Goal: Task Accomplishment & Management: Manage account settings

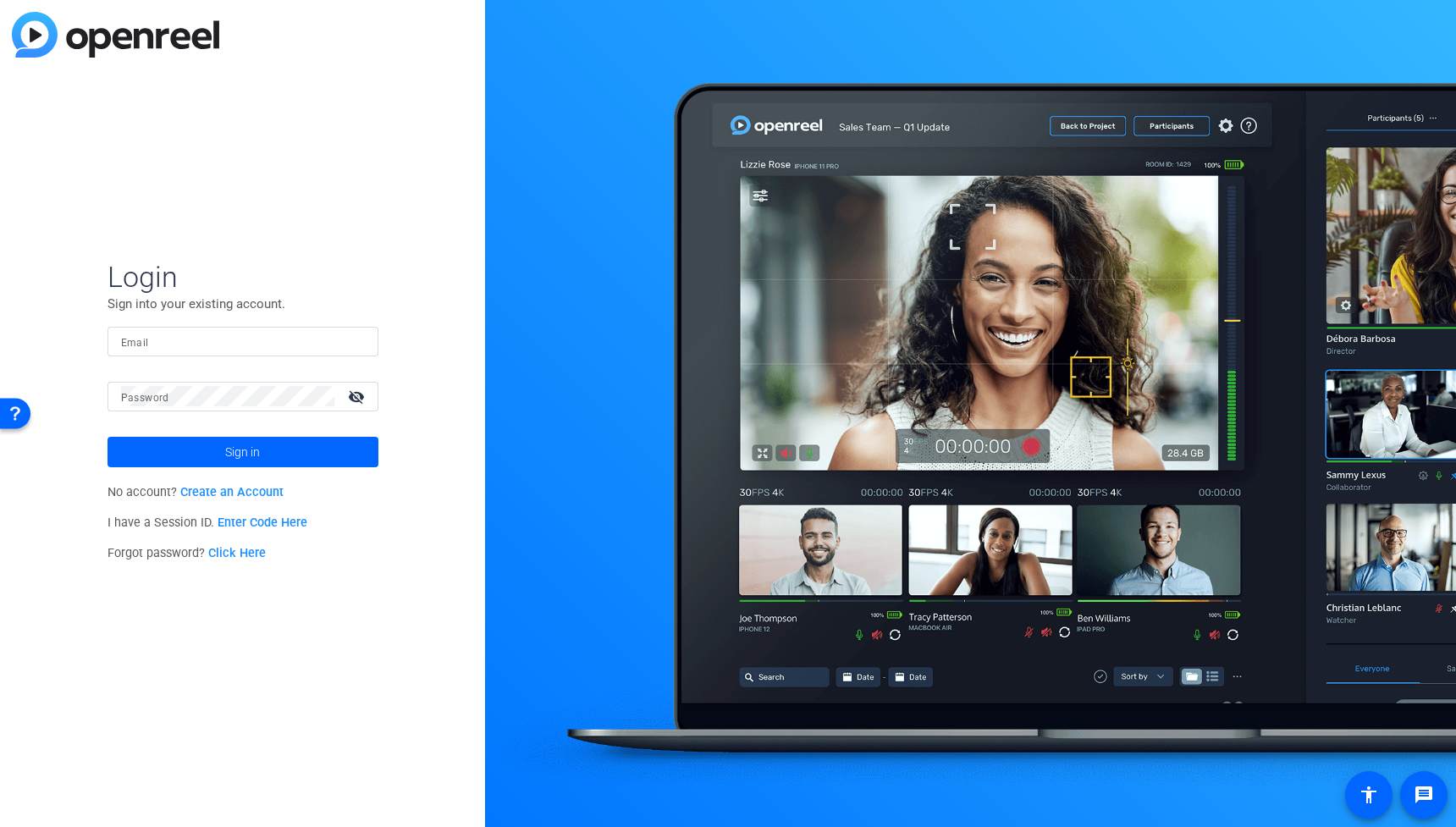
click at [272, 342] on input "Email" at bounding box center [243, 341] width 244 height 21
click at [272, 346] on input "Email" at bounding box center [243, 341] width 244 height 21
click at [254, 336] on input "Email" at bounding box center [243, 341] width 244 height 21
click at [211, 347] on input "Email" at bounding box center [243, 341] width 244 height 21
click at [230, 344] on input "Email" at bounding box center [243, 341] width 244 height 21
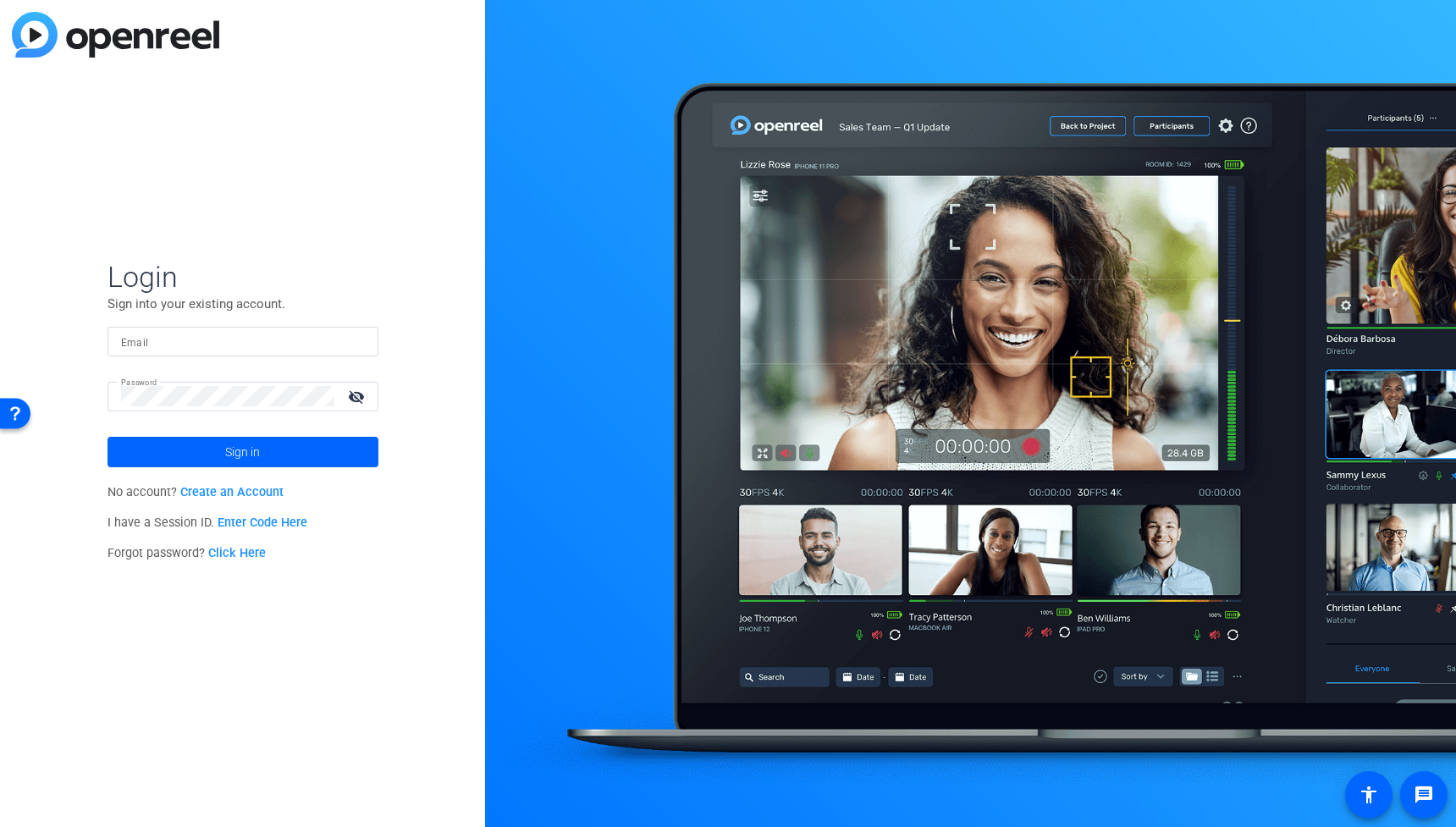
click at [234, 337] on input "Email" at bounding box center [243, 341] width 244 height 21
paste input "bcurp@broadstreet.com"
type input "bcurp@broadstreet.com"
click at [272, 452] on span at bounding box center [242, 451] width 271 height 40
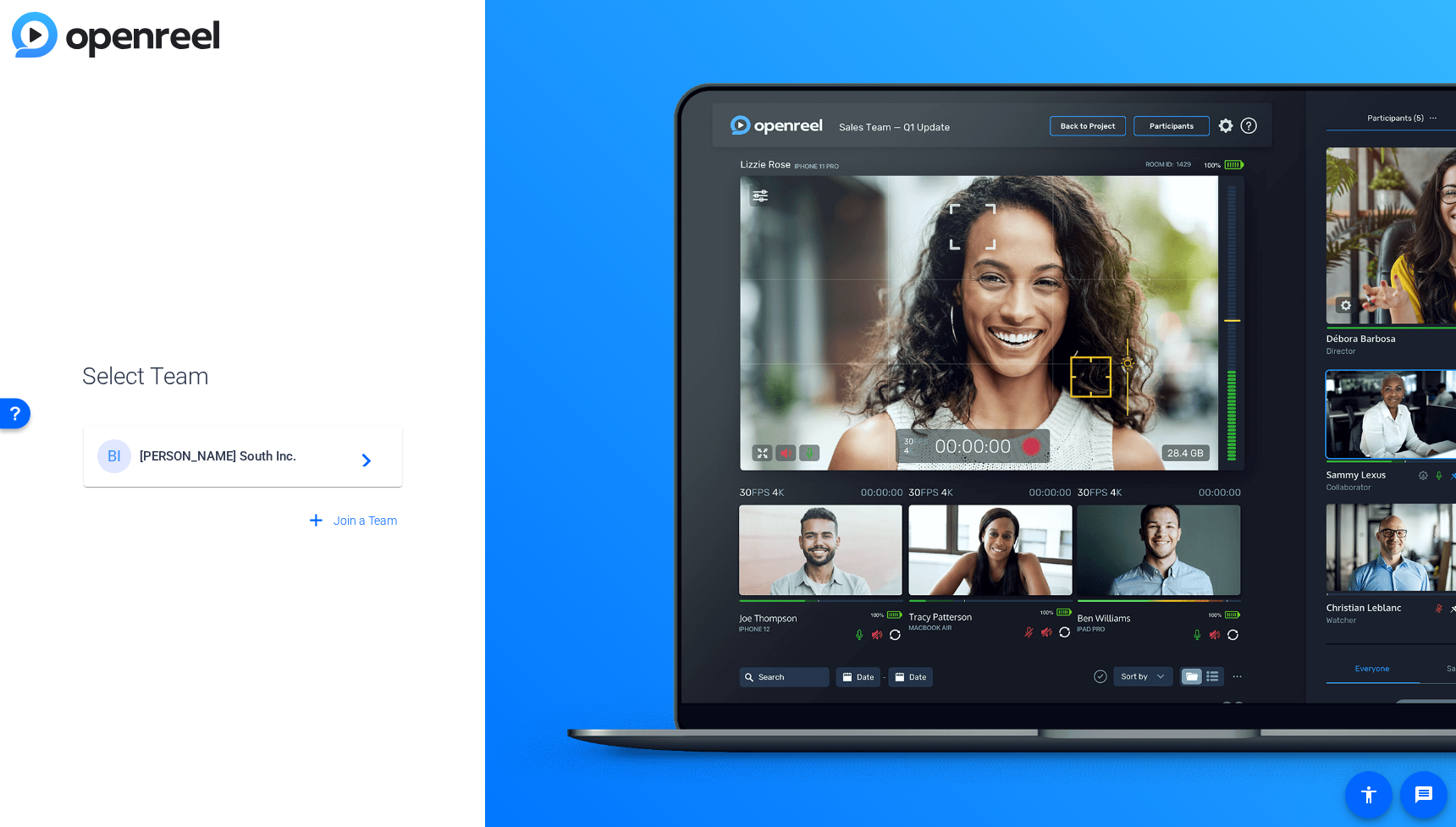
click at [360, 456] on mat-icon "navigate_next" at bounding box center [362, 456] width 21 height 21
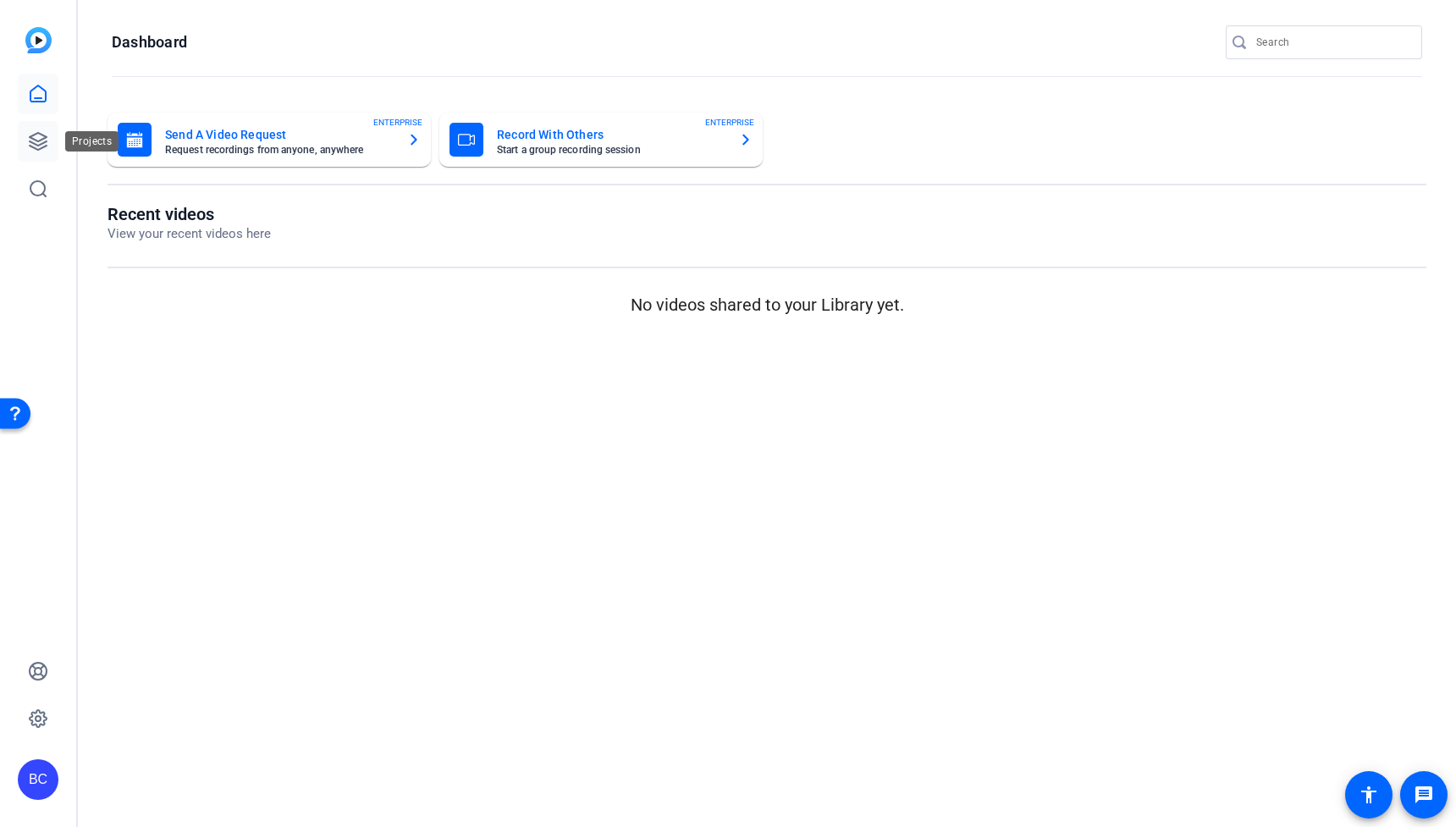
click at [49, 157] on link at bounding box center [38, 141] width 40 height 40
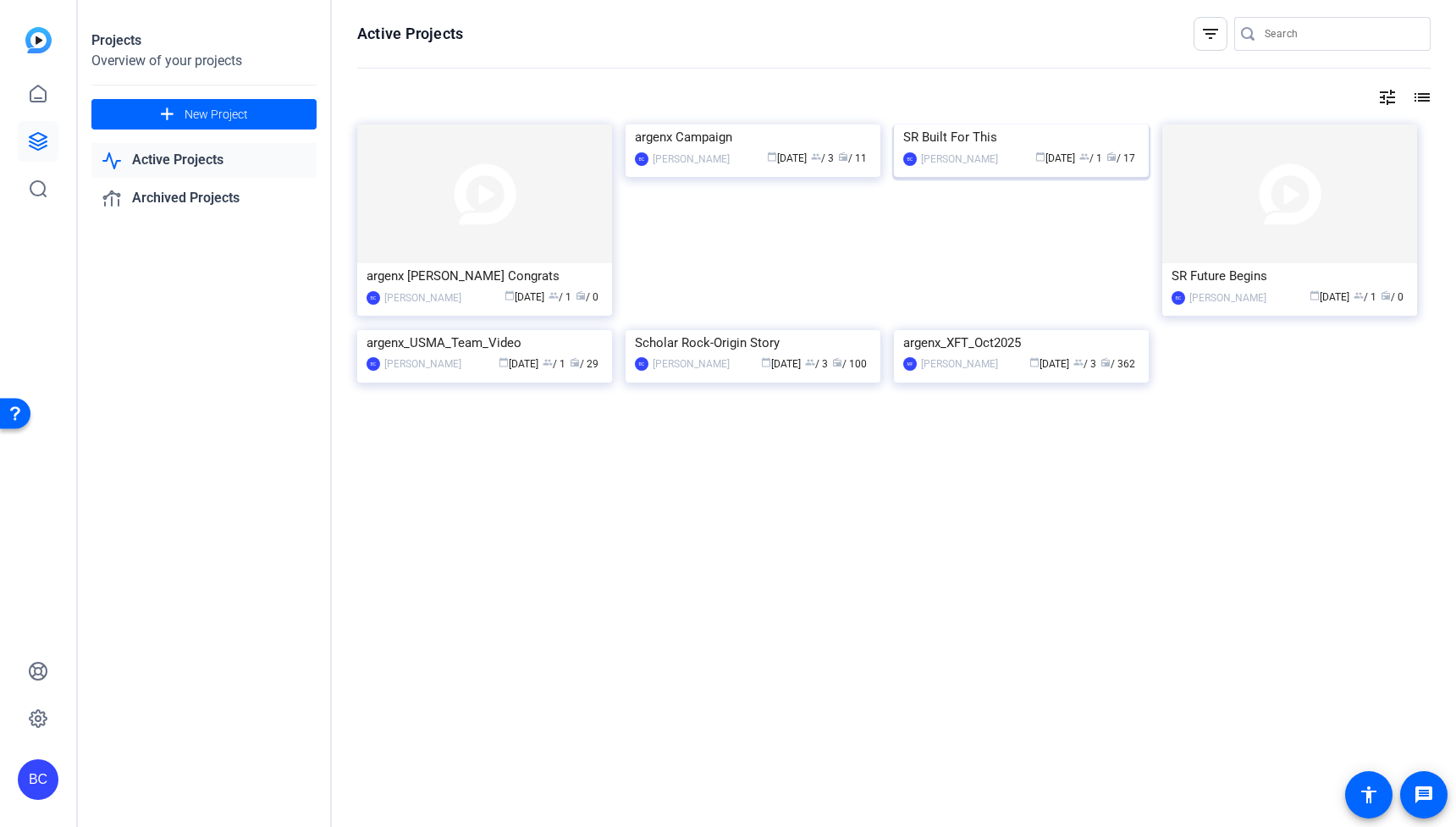
click at [1074, 125] on img at bounding box center [1021, 125] width 254 height 0
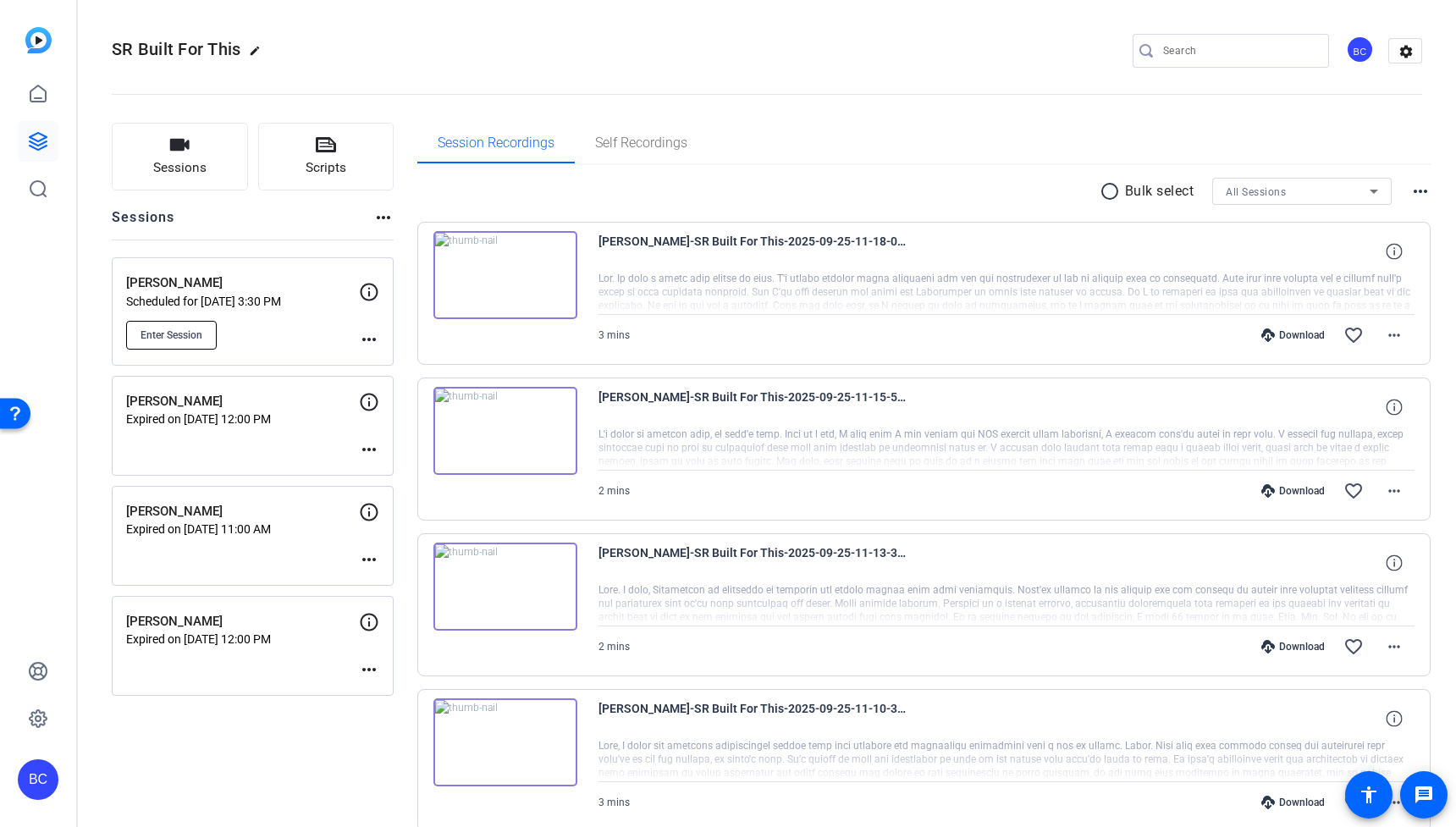
click at [187, 334] on span "Enter Session" at bounding box center [171, 335] width 62 height 14
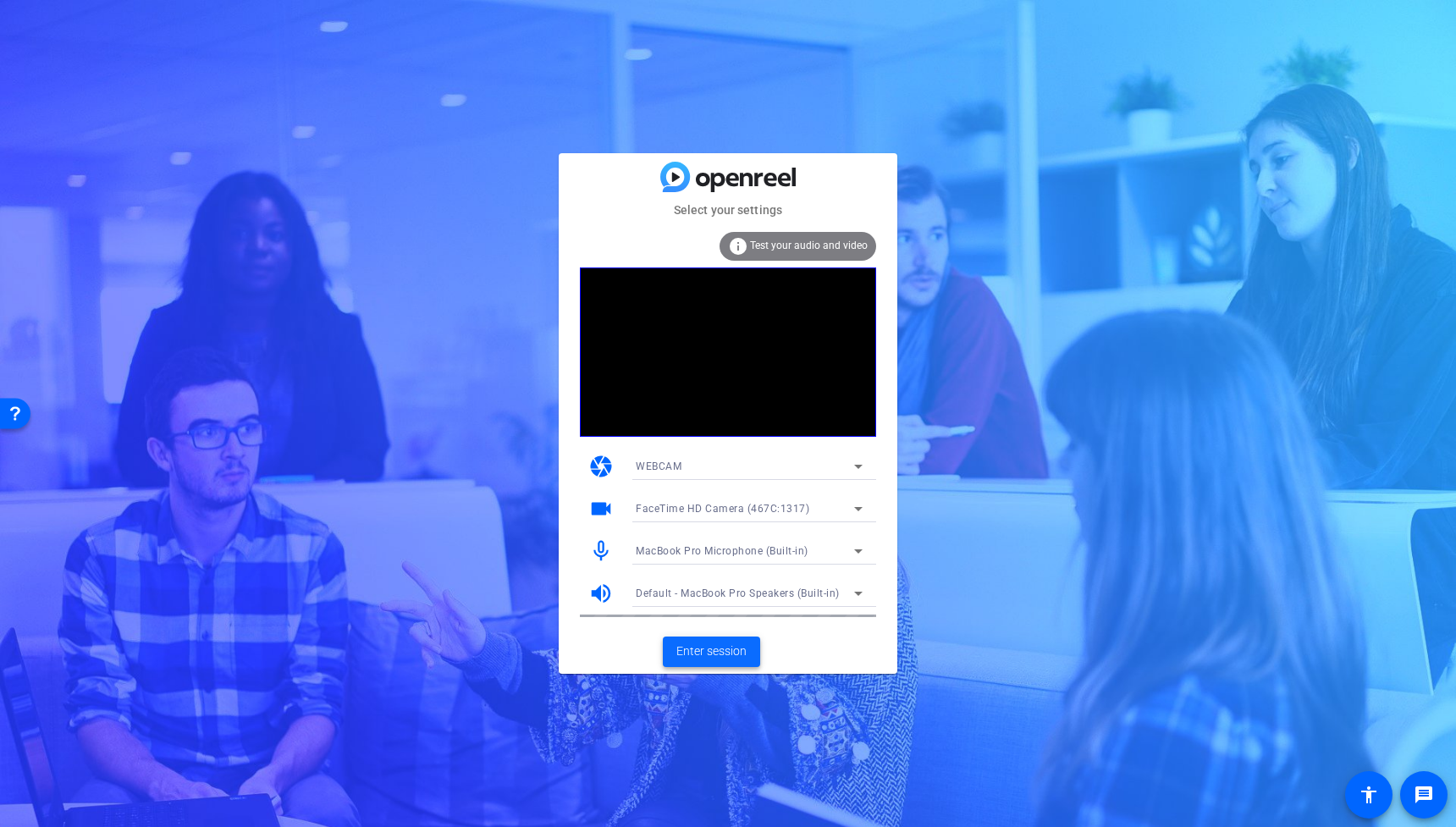
click at [721, 646] on span "Enter session" at bounding box center [712, 651] width 70 height 18
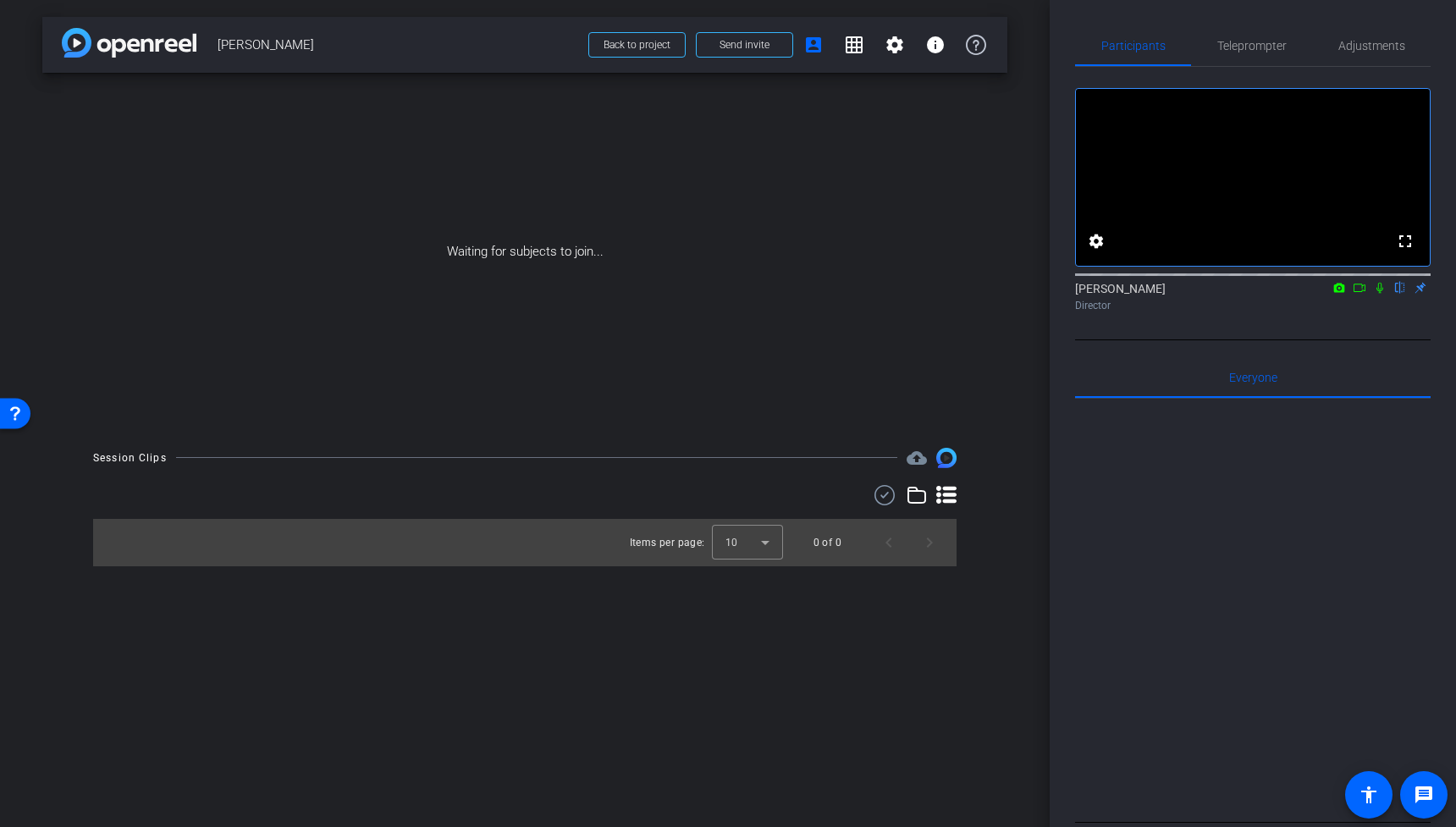
click at [1355, 294] on icon at bounding box center [1360, 288] width 14 height 12
click at [1401, 294] on icon at bounding box center [1400, 288] width 7 height 11
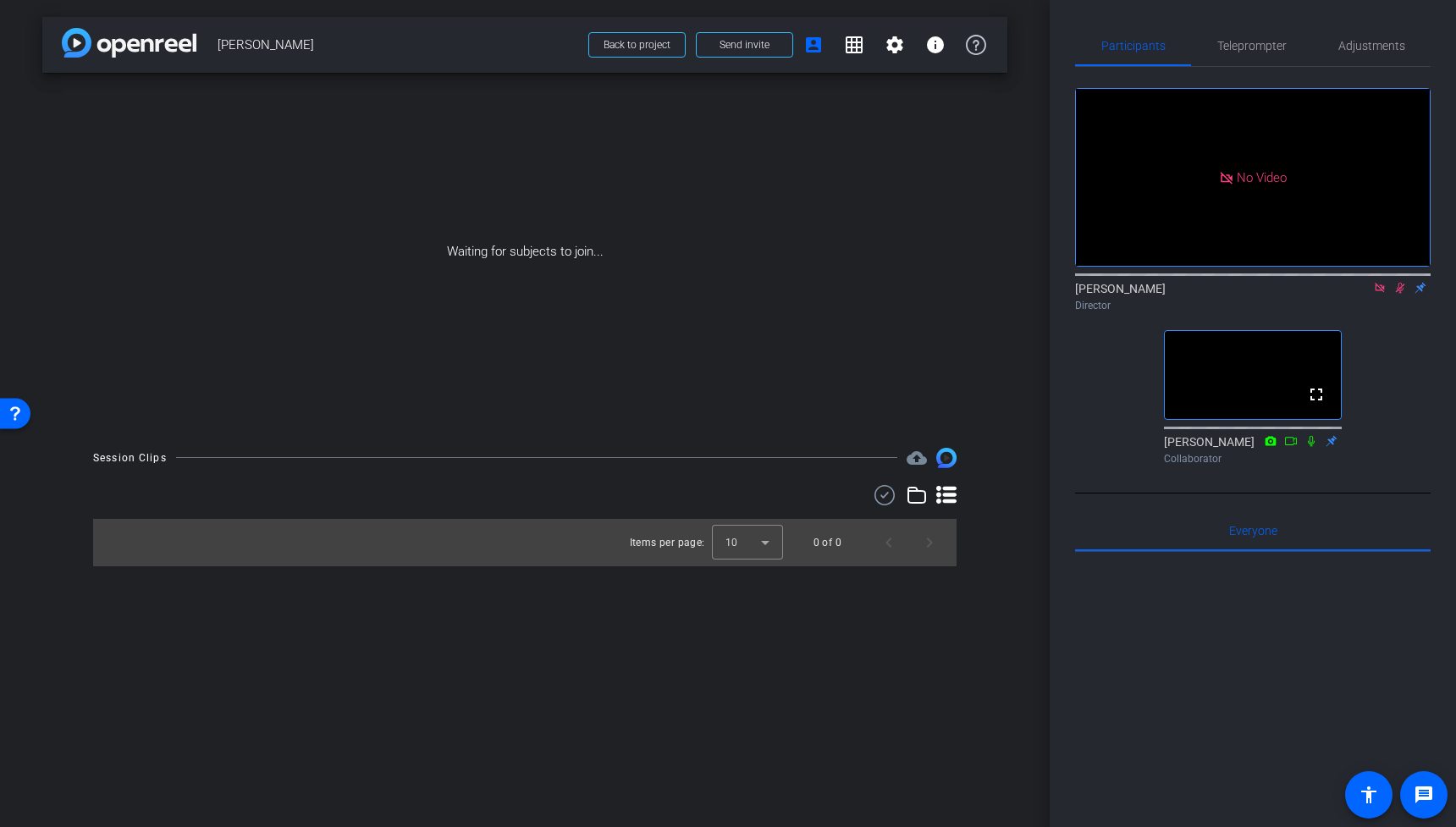
click at [1380, 294] on icon at bounding box center [1380, 288] width 14 height 12
click at [1380, 294] on icon at bounding box center [1380, 288] width 9 height 11
click at [1251, 178] on video at bounding box center [1253, 177] width 354 height 177
click at [1365, 47] on span "Adjustments" at bounding box center [1372, 46] width 67 height 12
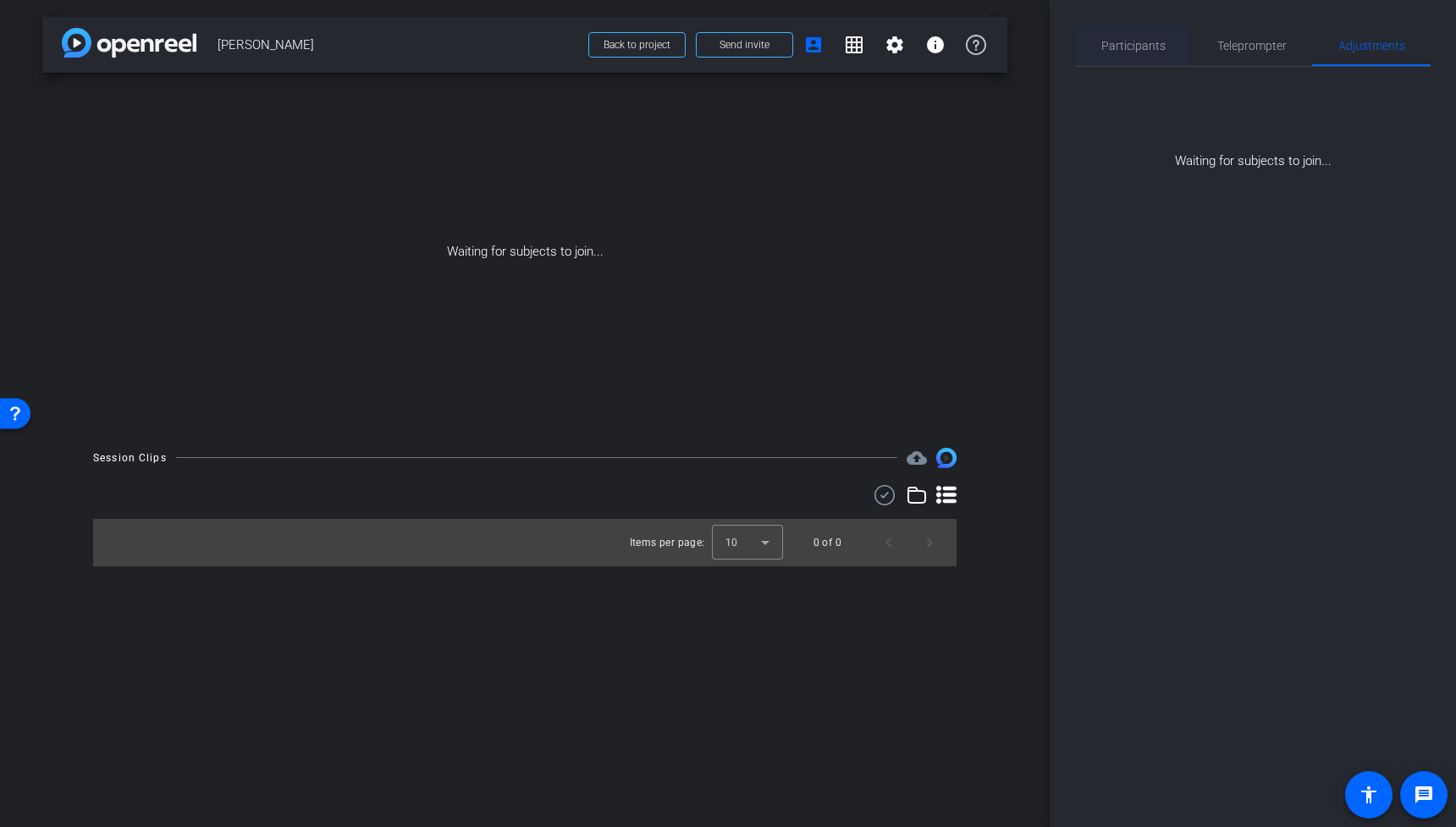
click at [1159, 44] on span "Participants" at bounding box center [1133, 46] width 64 height 12
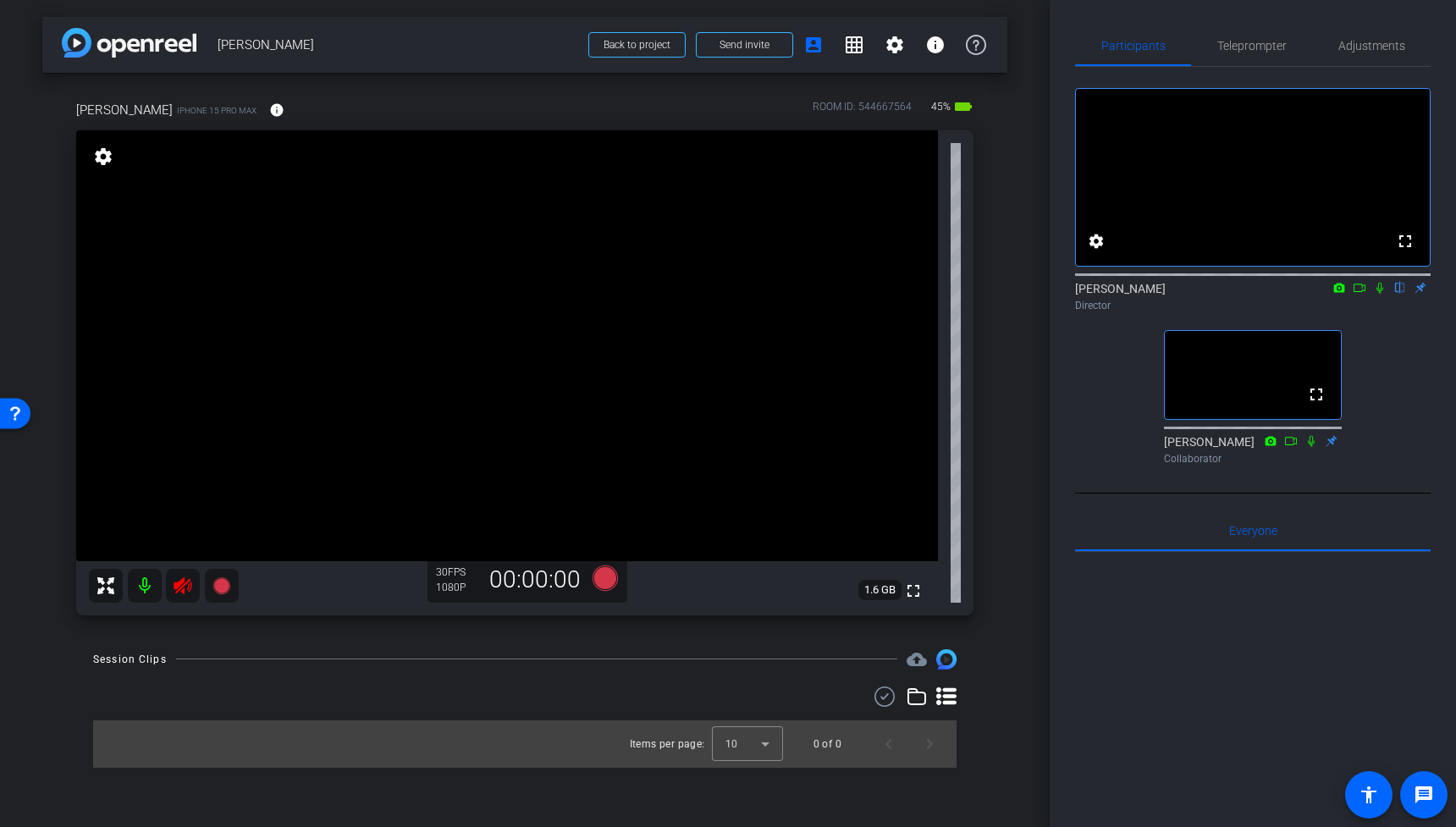
click at [182, 591] on icon at bounding box center [182, 586] width 18 height 17
click at [1364, 51] on span "Adjustments" at bounding box center [1372, 46] width 67 height 12
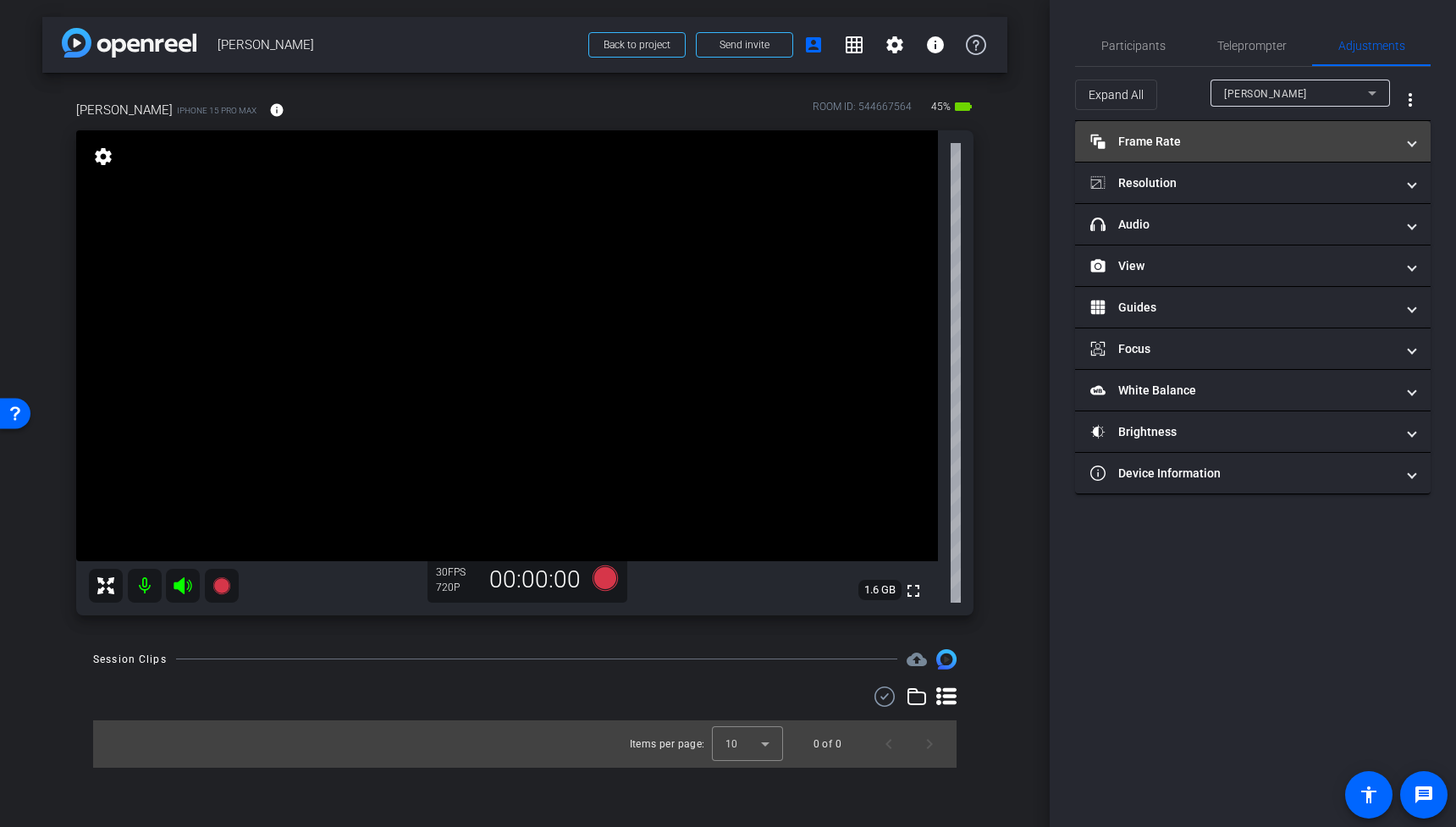
click at [1178, 142] on mat-panel-title "Frame Rate Frame Rate" at bounding box center [1242, 142] width 305 height 18
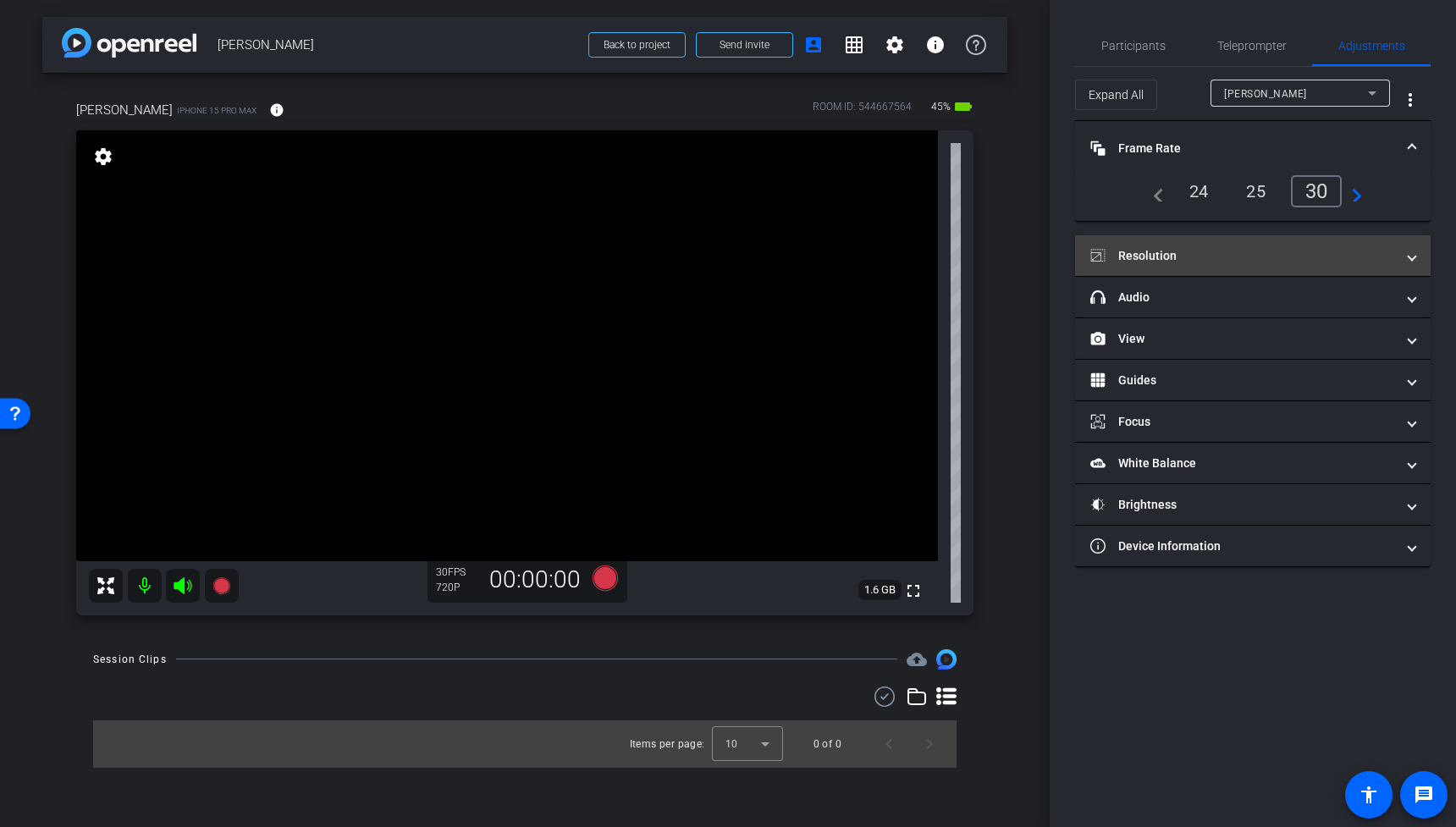
click at [1155, 261] on mat-panel-title "Resolution" at bounding box center [1242, 256] width 305 height 18
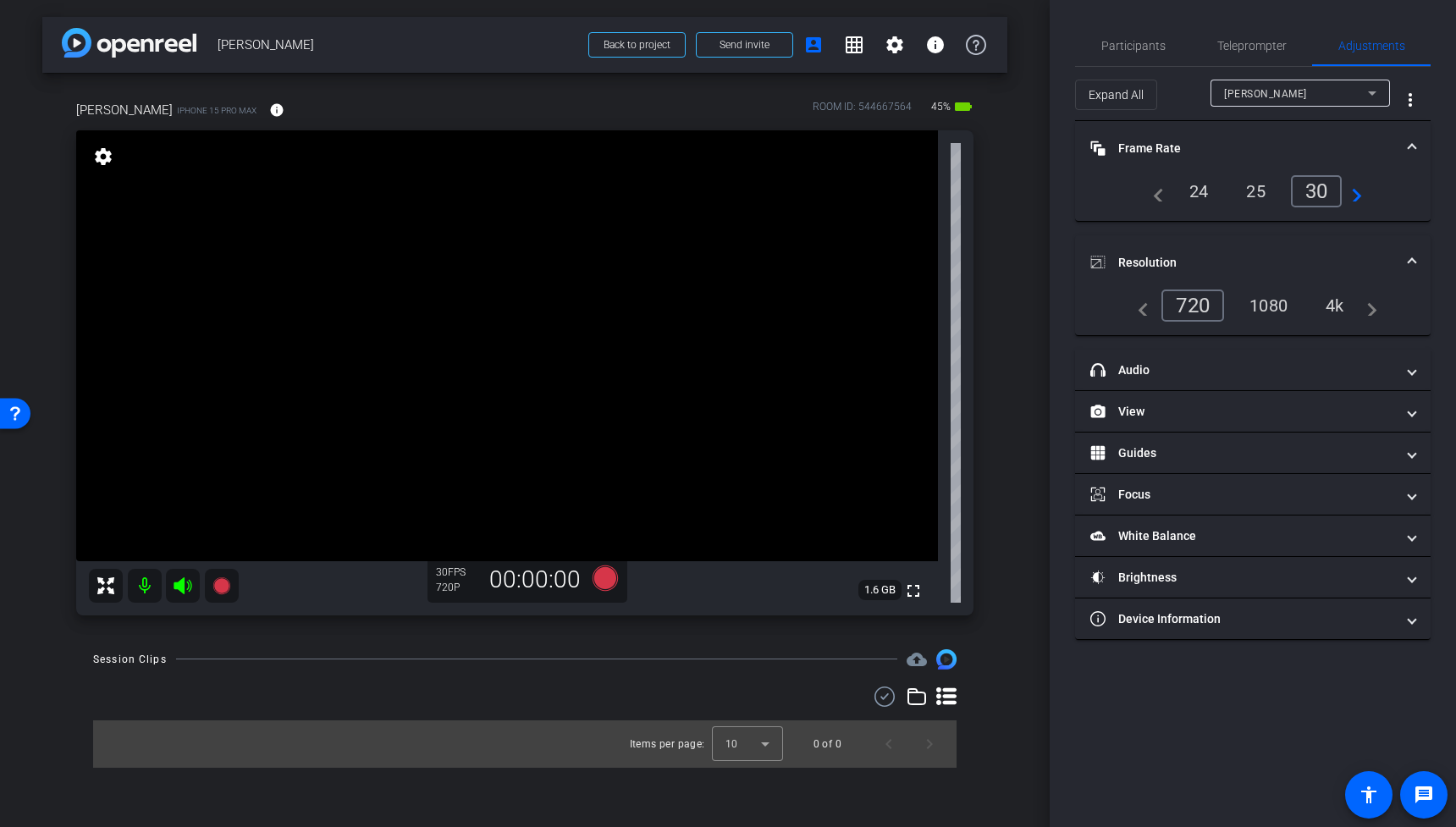
click at [1335, 303] on div "4k" at bounding box center [1334, 305] width 44 height 28
click at [1130, 46] on span "Participants" at bounding box center [1133, 46] width 64 height 12
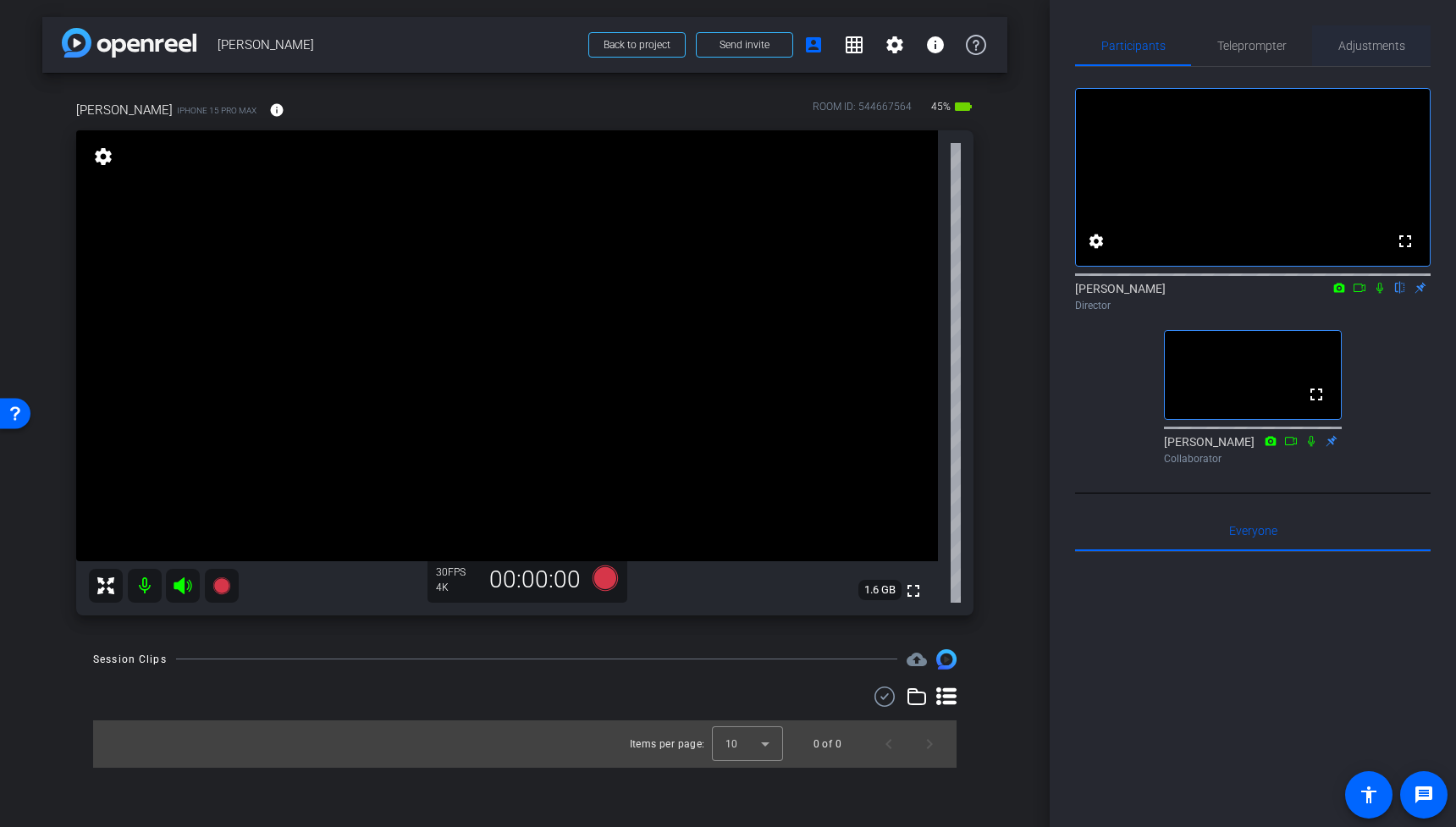
click at [1401, 48] on span "Adjustments" at bounding box center [1372, 46] width 67 height 12
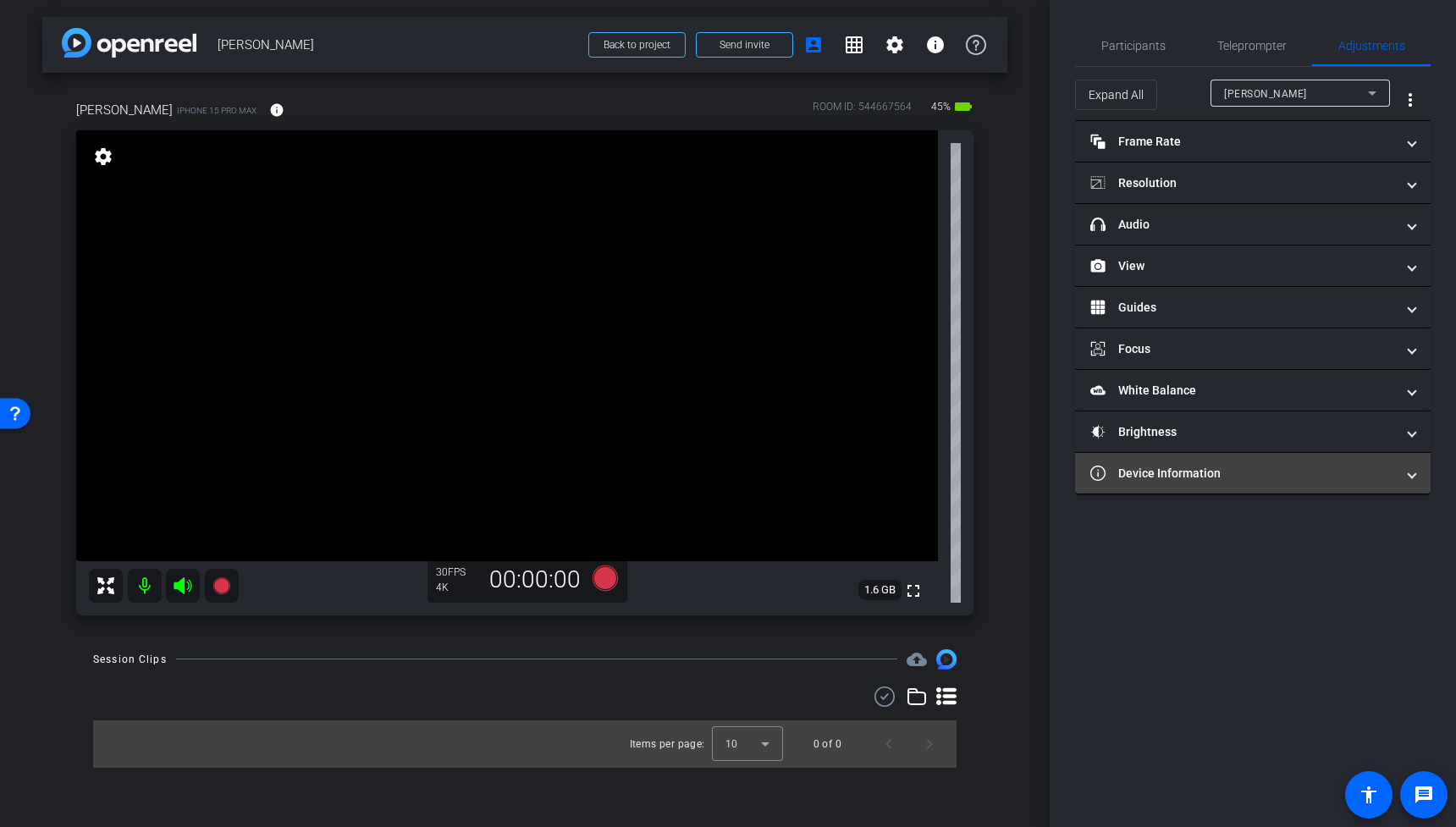
click at [1183, 466] on mat-panel-title "Device Information" at bounding box center [1242, 474] width 305 height 18
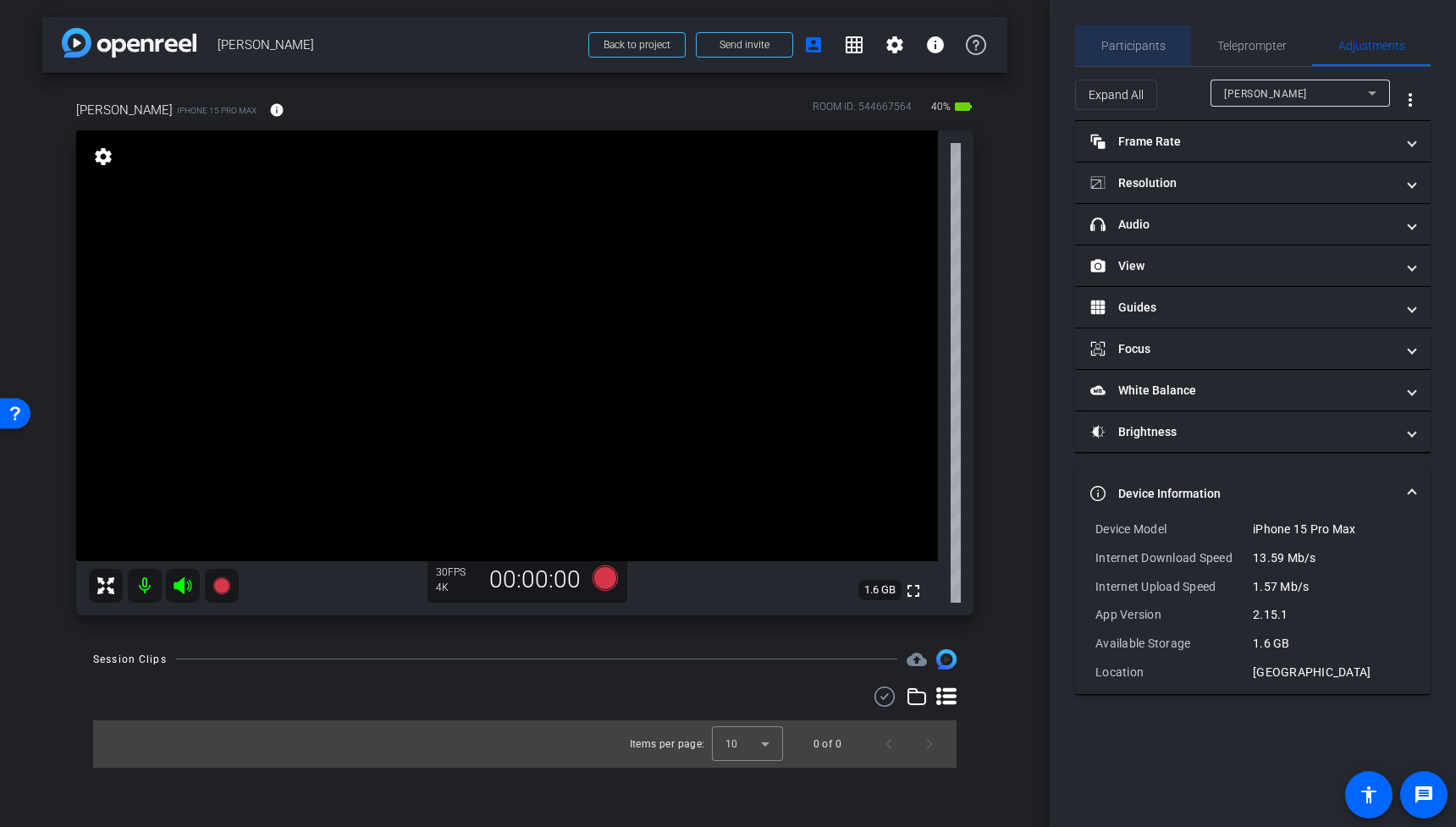
click at [1129, 48] on span "Participants" at bounding box center [1133, 46] width 64 height 12
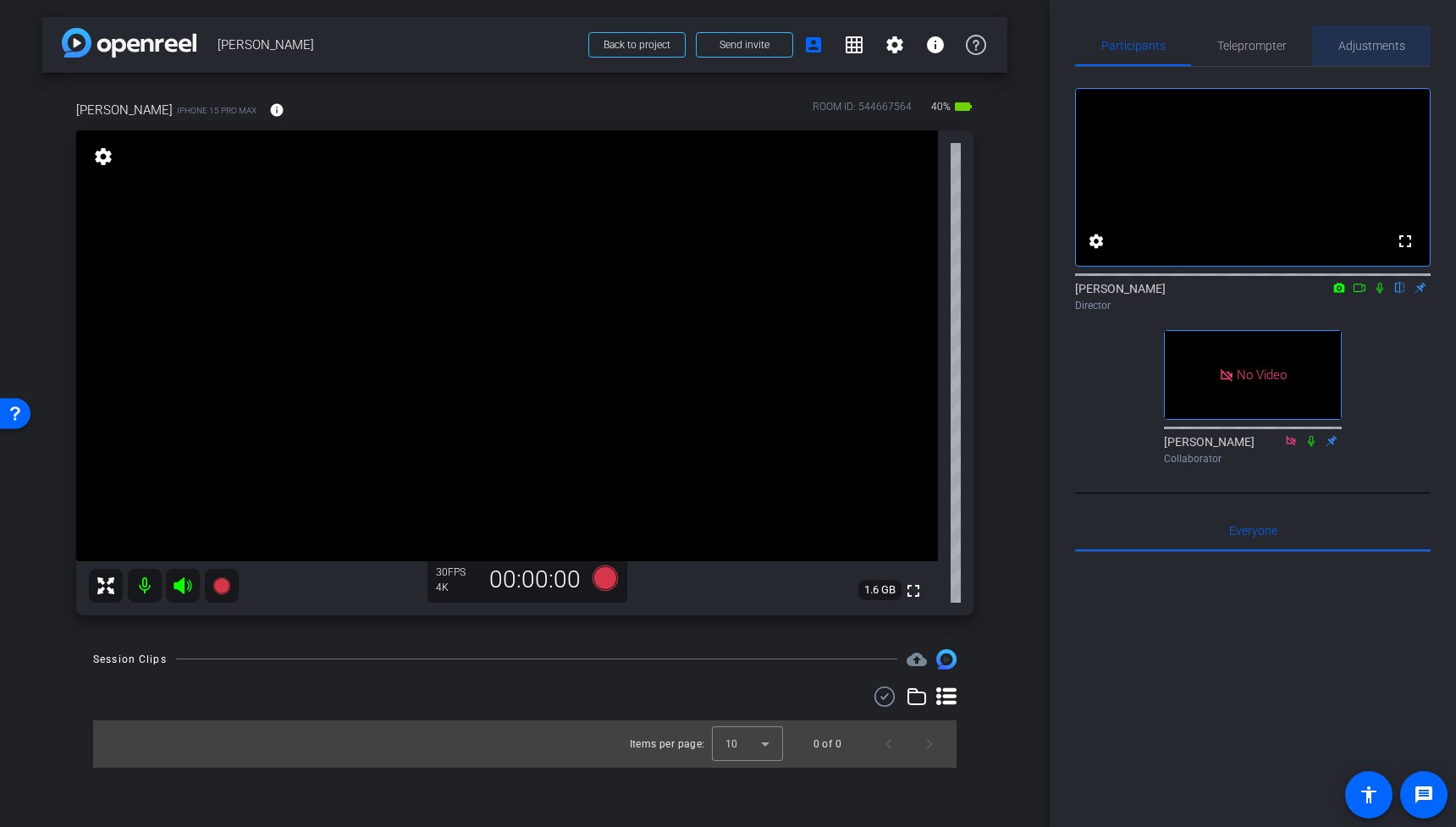
click at [1372, 50] on span "Adjustments" at bounding box center [1372, 46] width 67 height 12
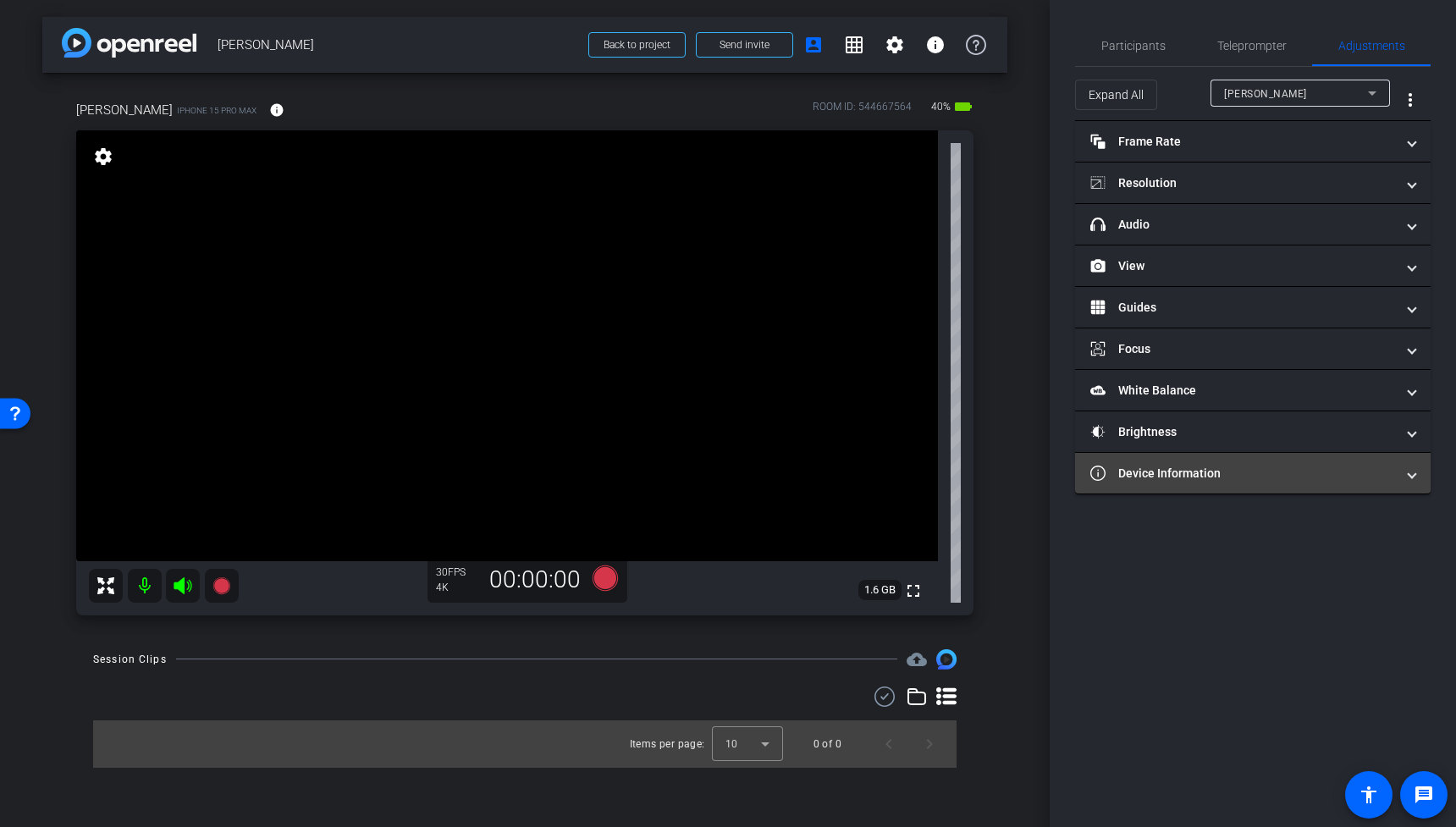
click at [1221, 475] on mat-panel-title "Device Information" at bounding box center [1242, 474] width 305 height 18
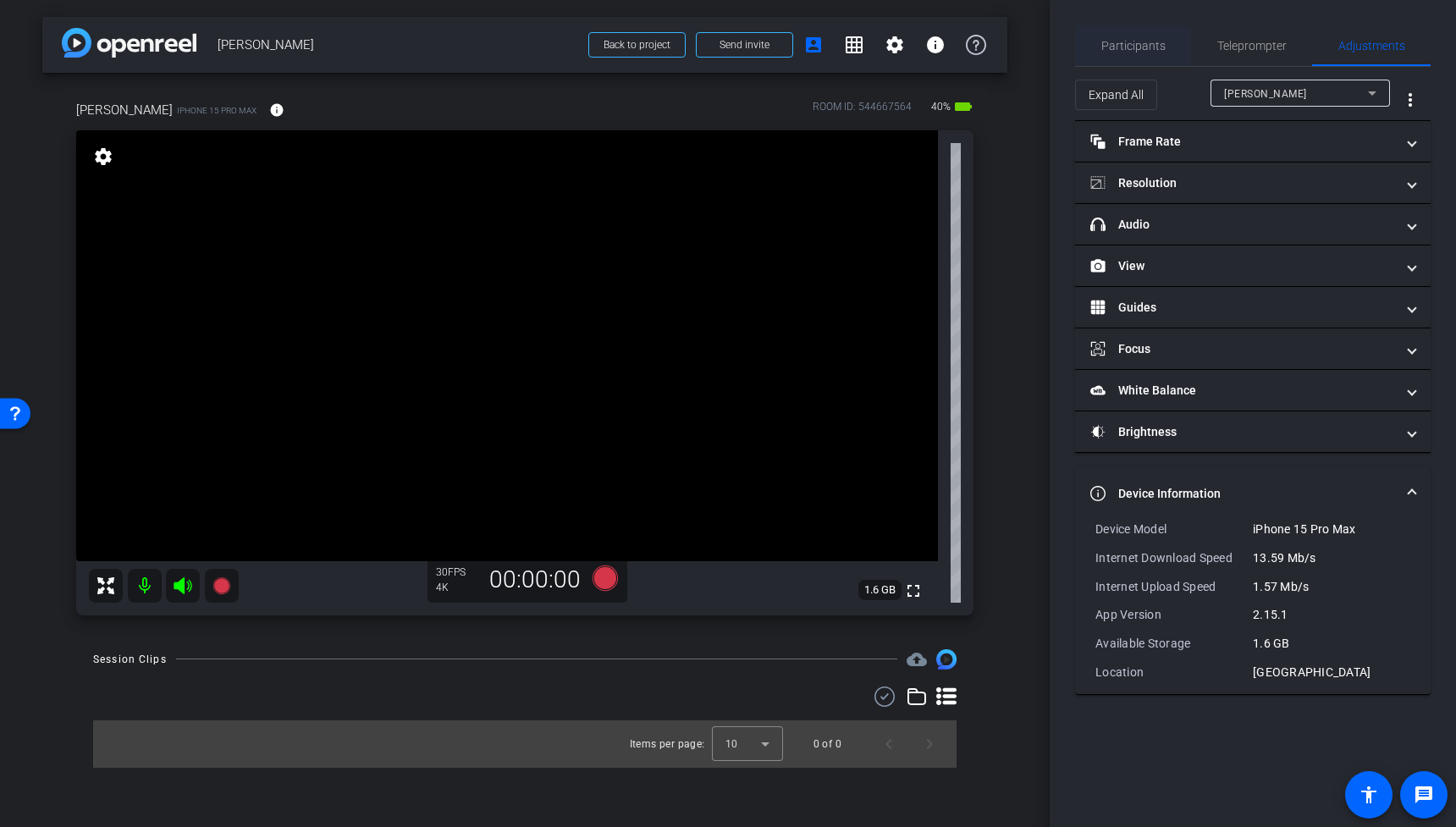
click at [1129, 44] on span "Participants" at bounding box center [1133, 46] width 64 height 12
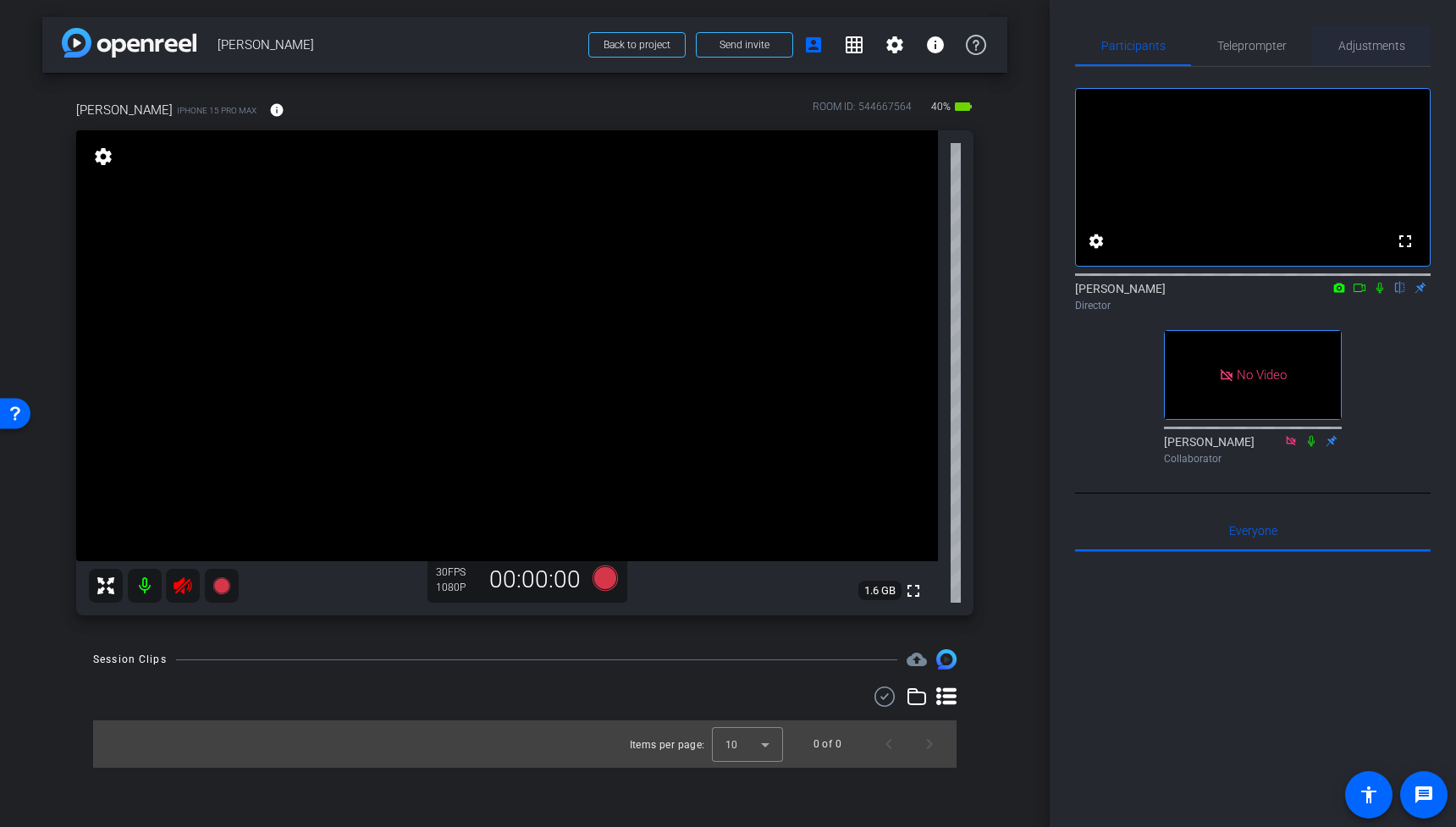
click at [1367, 46] on span "Adjustments" at bounding box center [1372, 46] width 67 height 12
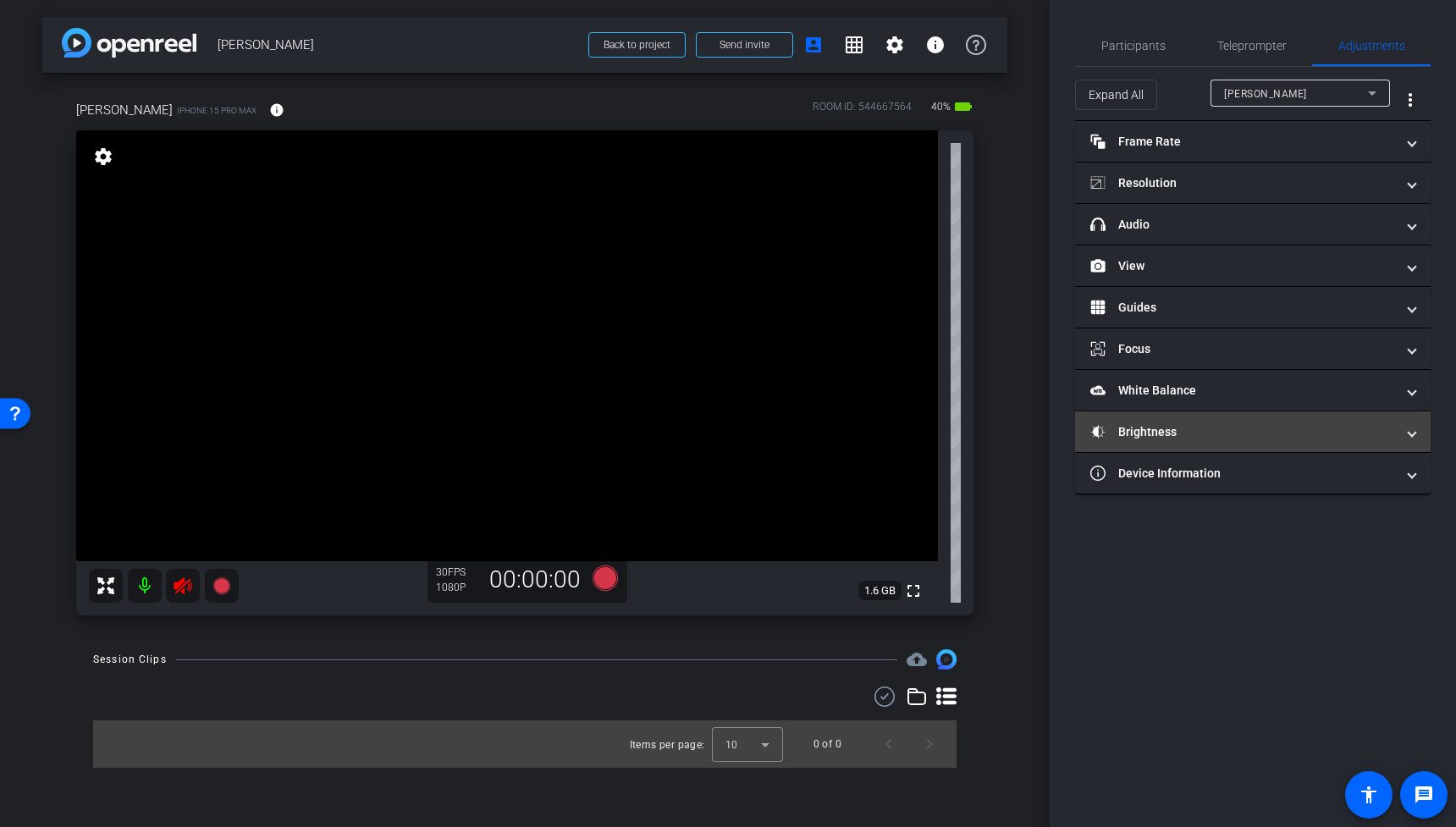
click at [1205, 426] on mat-panel-title "Brightness" at bounding box center [1242, 432] width 305 height 18
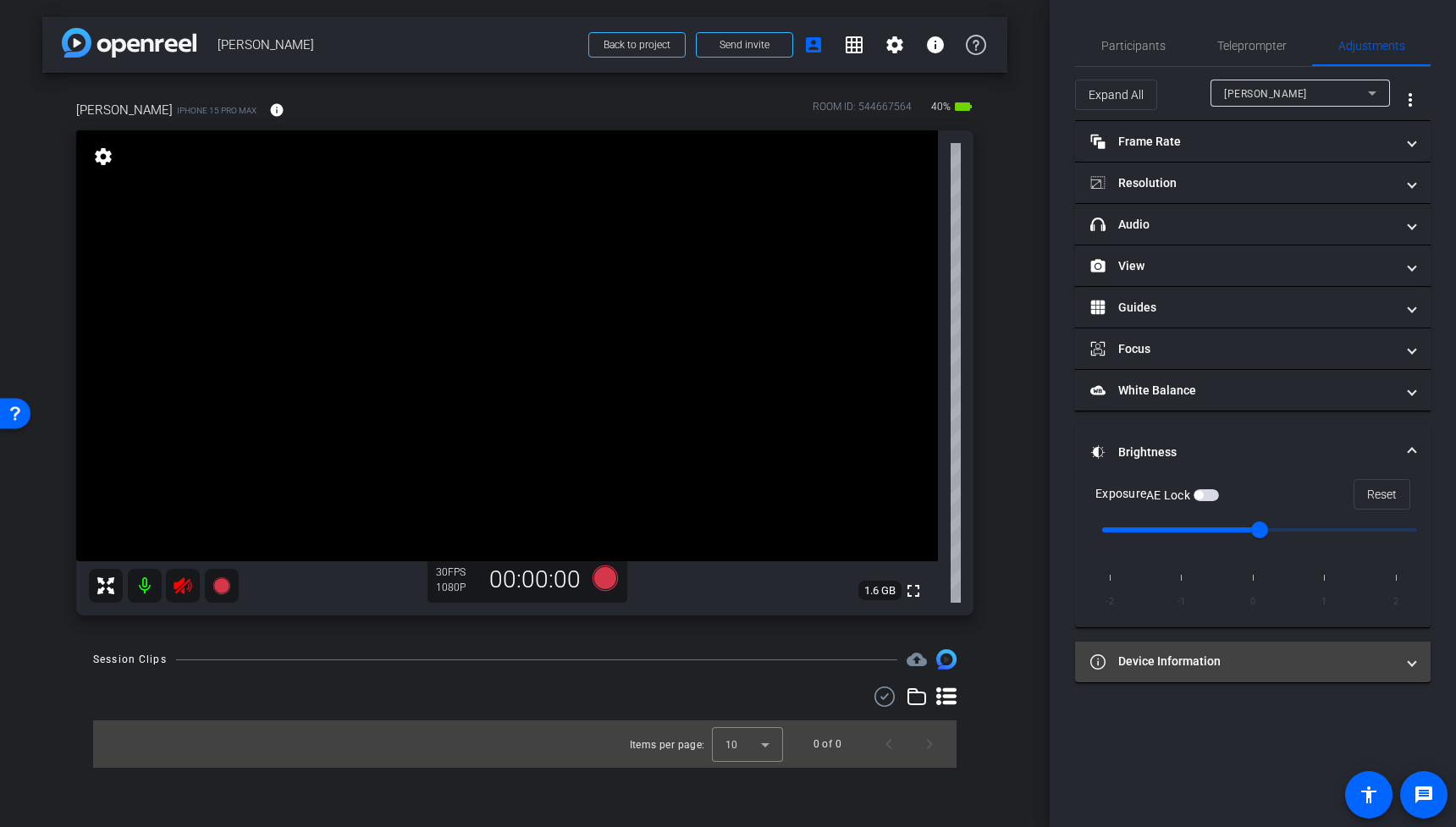
click at [1234, 643] on mat-expansion-panel-header "Device Information" at bounding box center [1253, 661] width 356 height 40
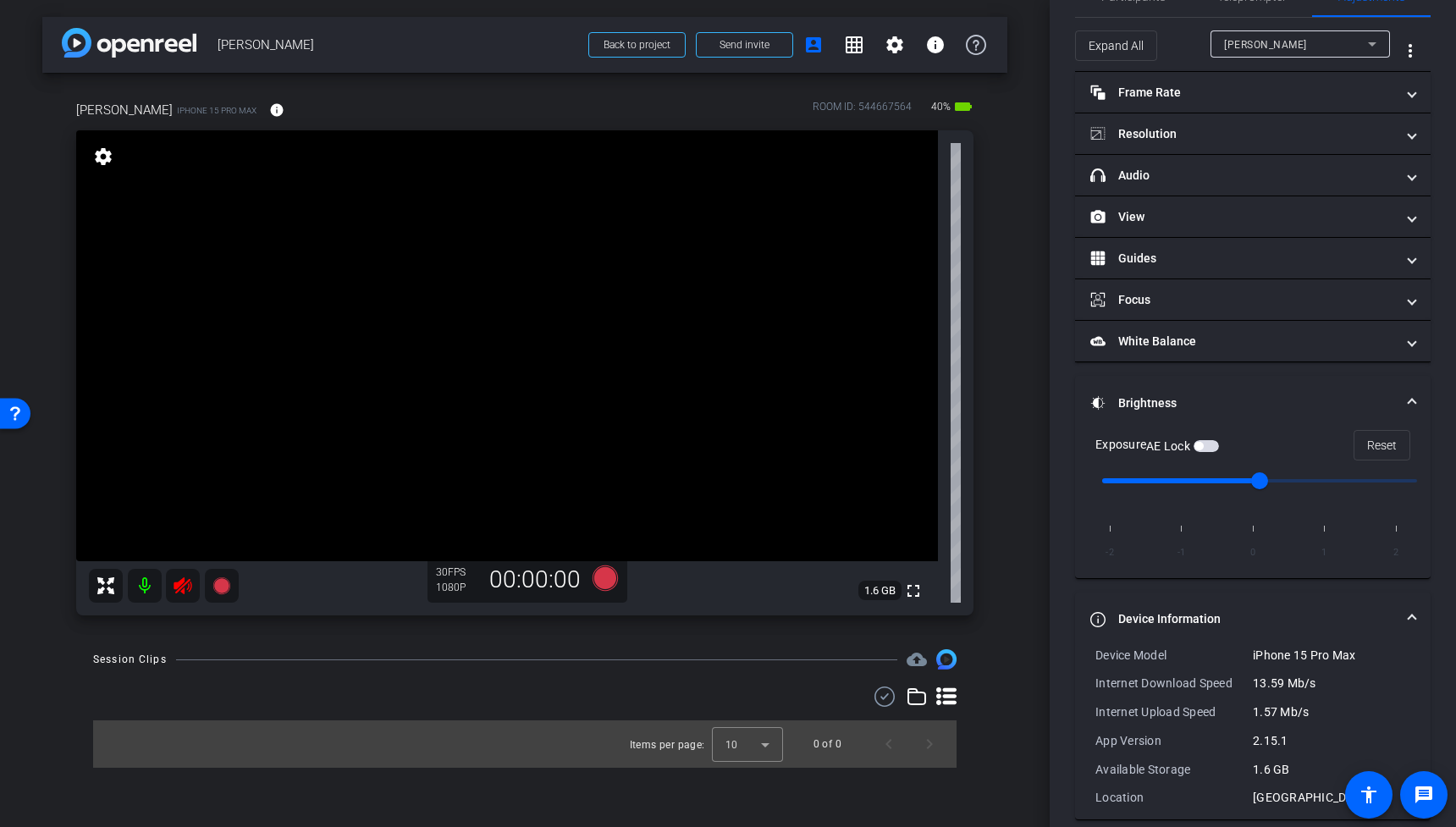
scroll to position [68, 0]
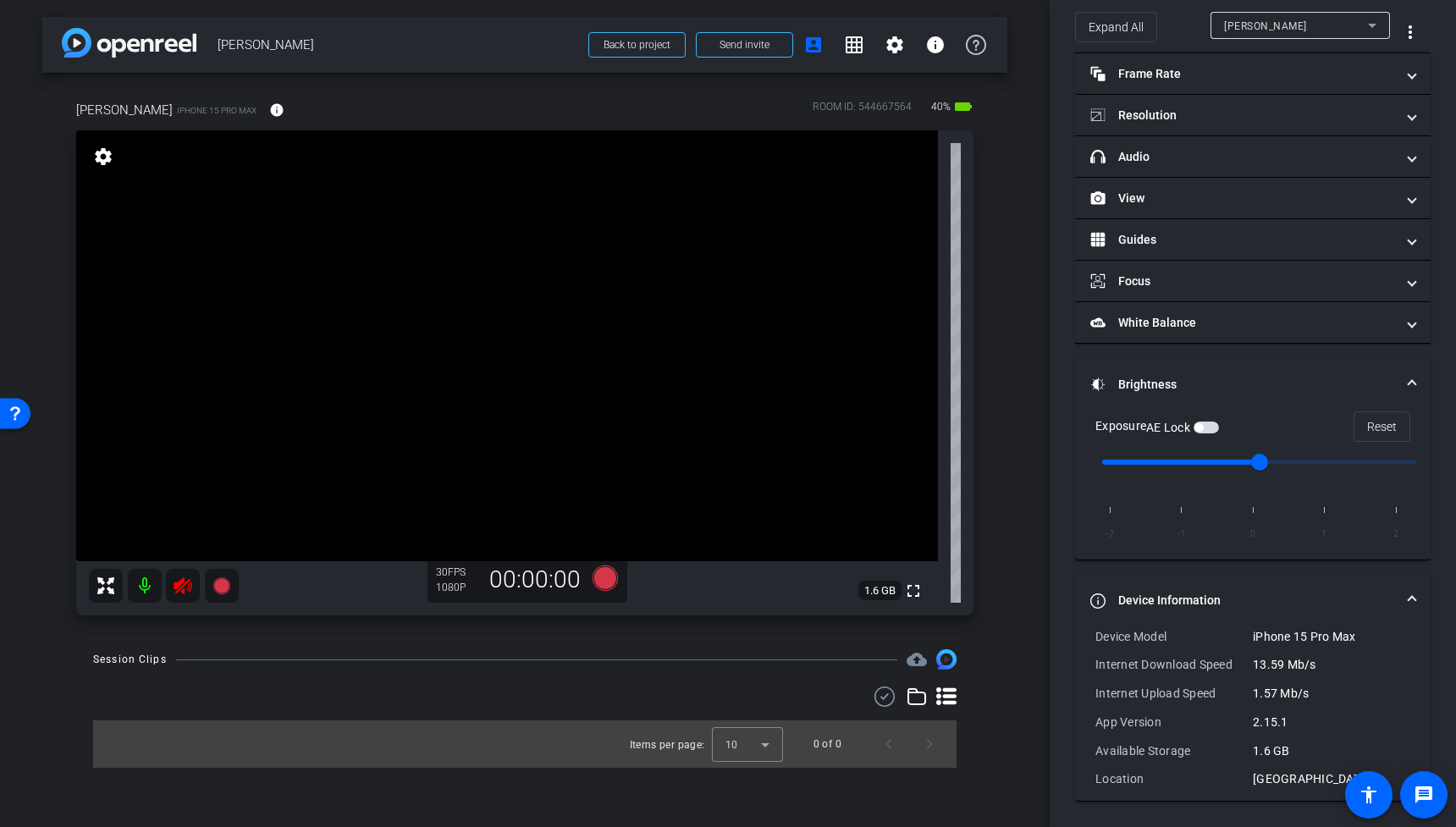
click at [1418, 593] on mat-expansion-panel-header "Device Information" at bounding box center [1253, 601] width 356 height 54
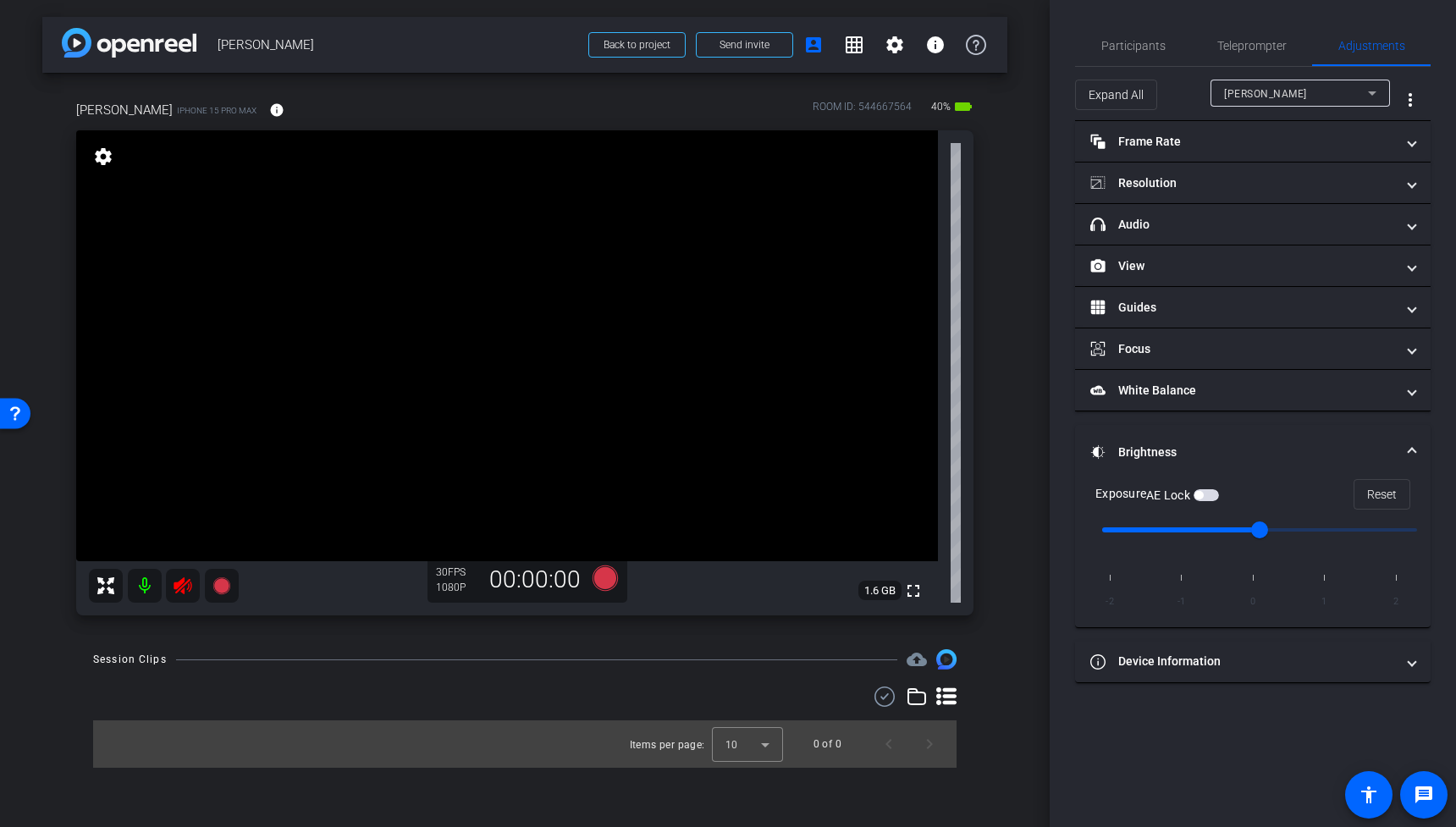
click at [191, 584] on icon at bounding box center [182, 586] width 18 height 17
click at [1418, 449] on mat-expansion-panel-header "Brightness" at bounding box center [1253, 451] width 356 height 54
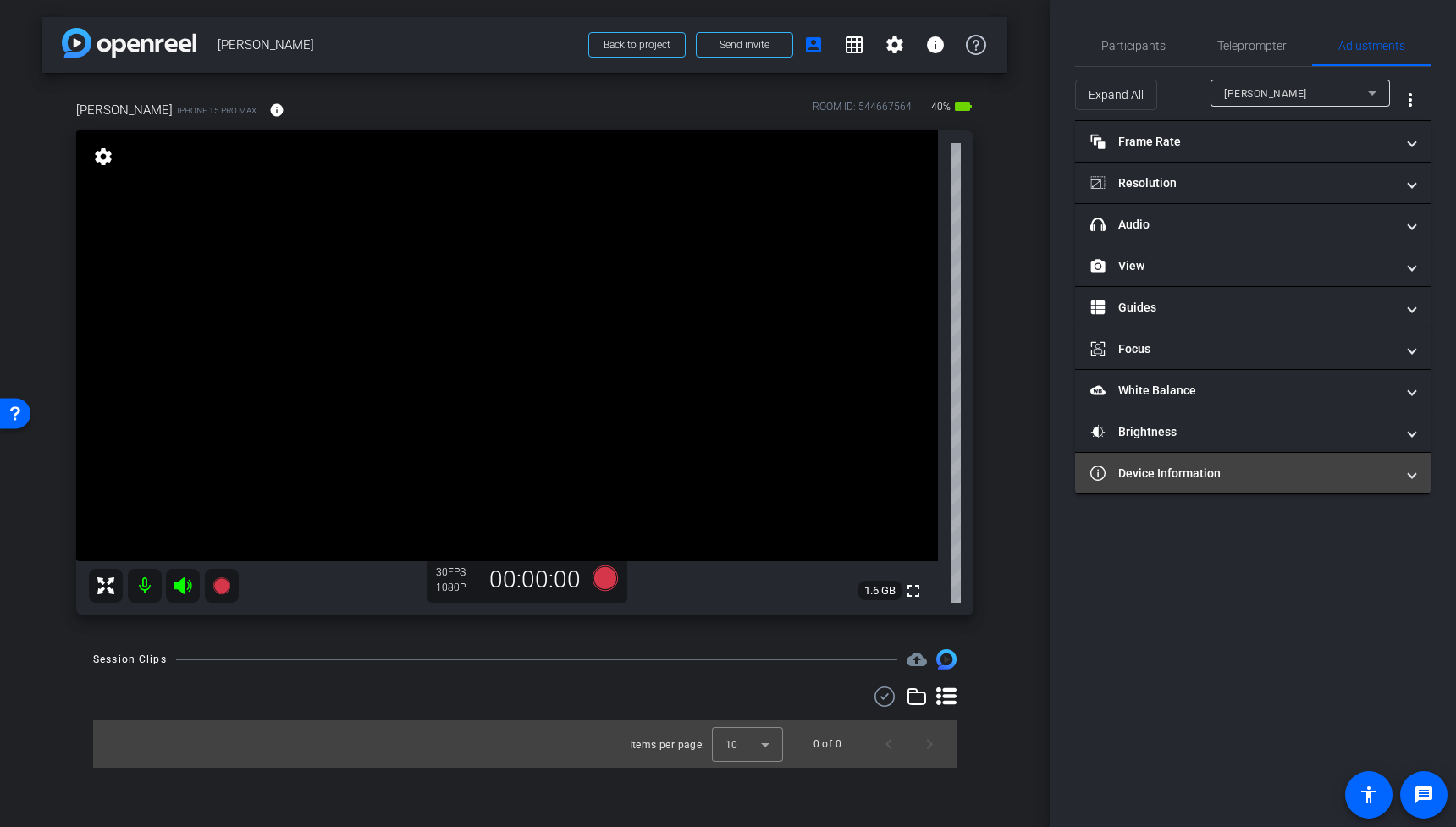
click at [1278, 463] on mat-expansion-panel-header "Device Information" at bounding box center [1253, 473] width 356 height 40
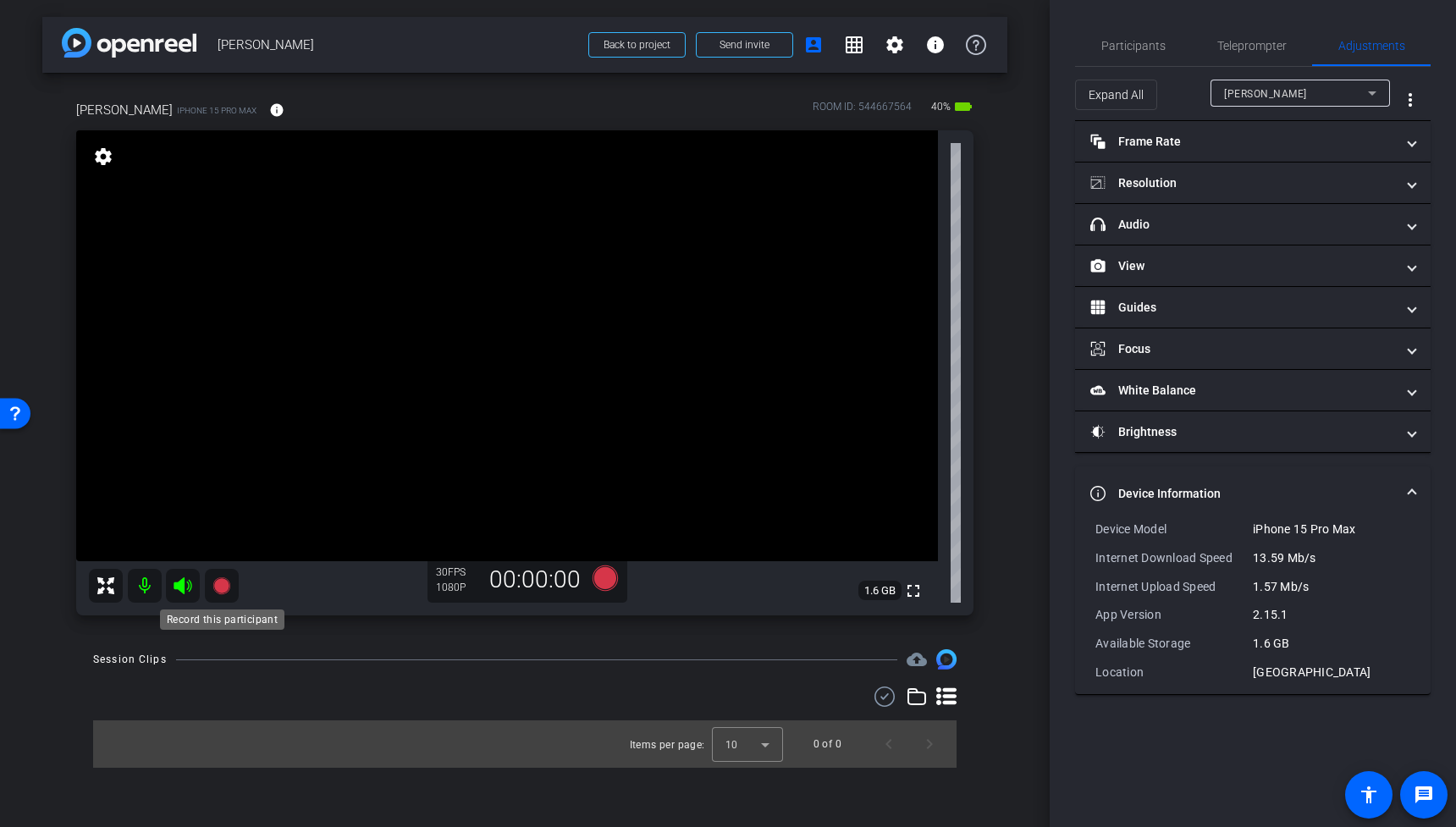
click at [221, 585] on icon at bounding box center [221, 586] width 17 height 17
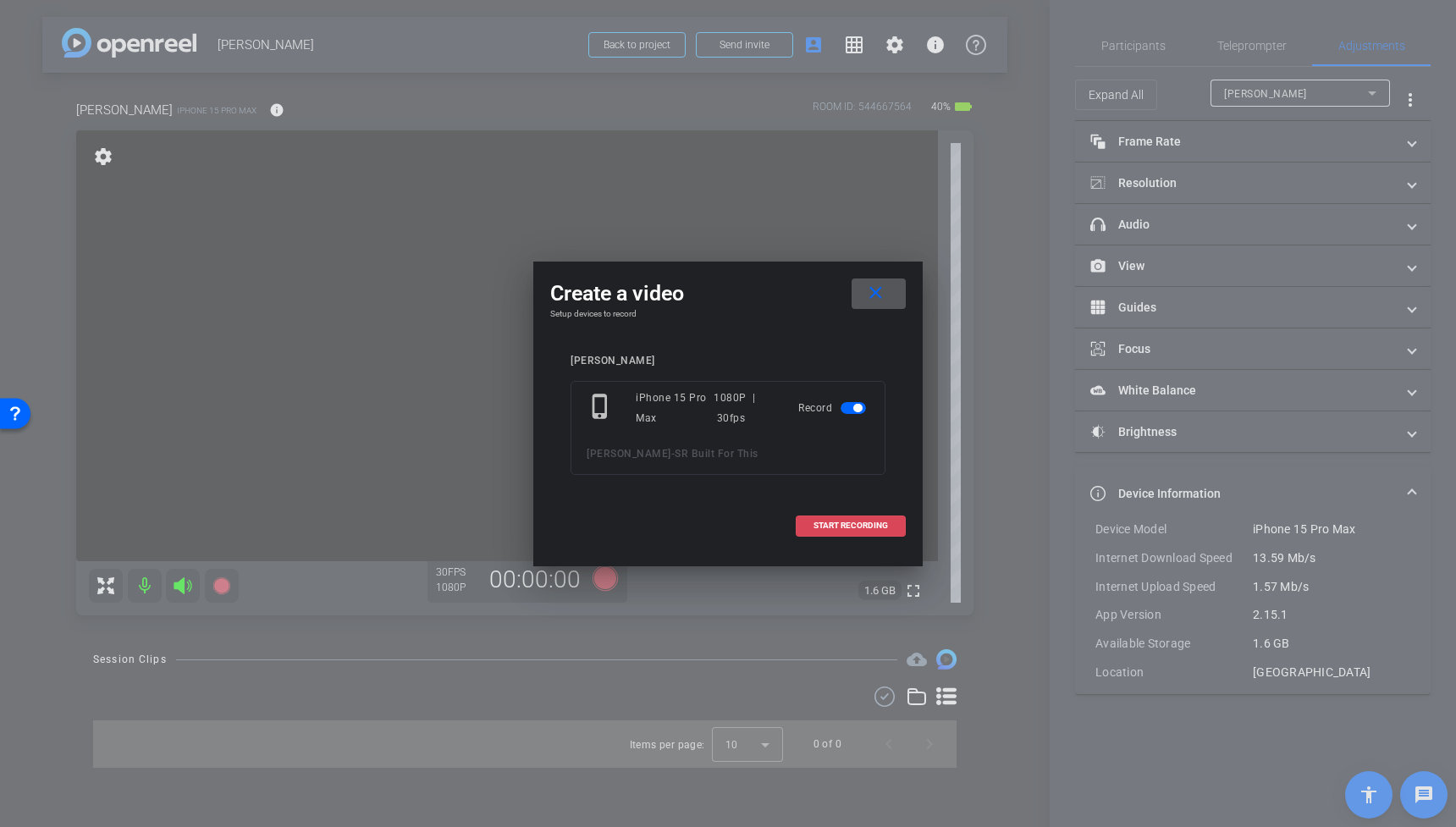
click at [827, 523] on span "START RECORDING" at bounding box center [850, 526] width 75 height 9
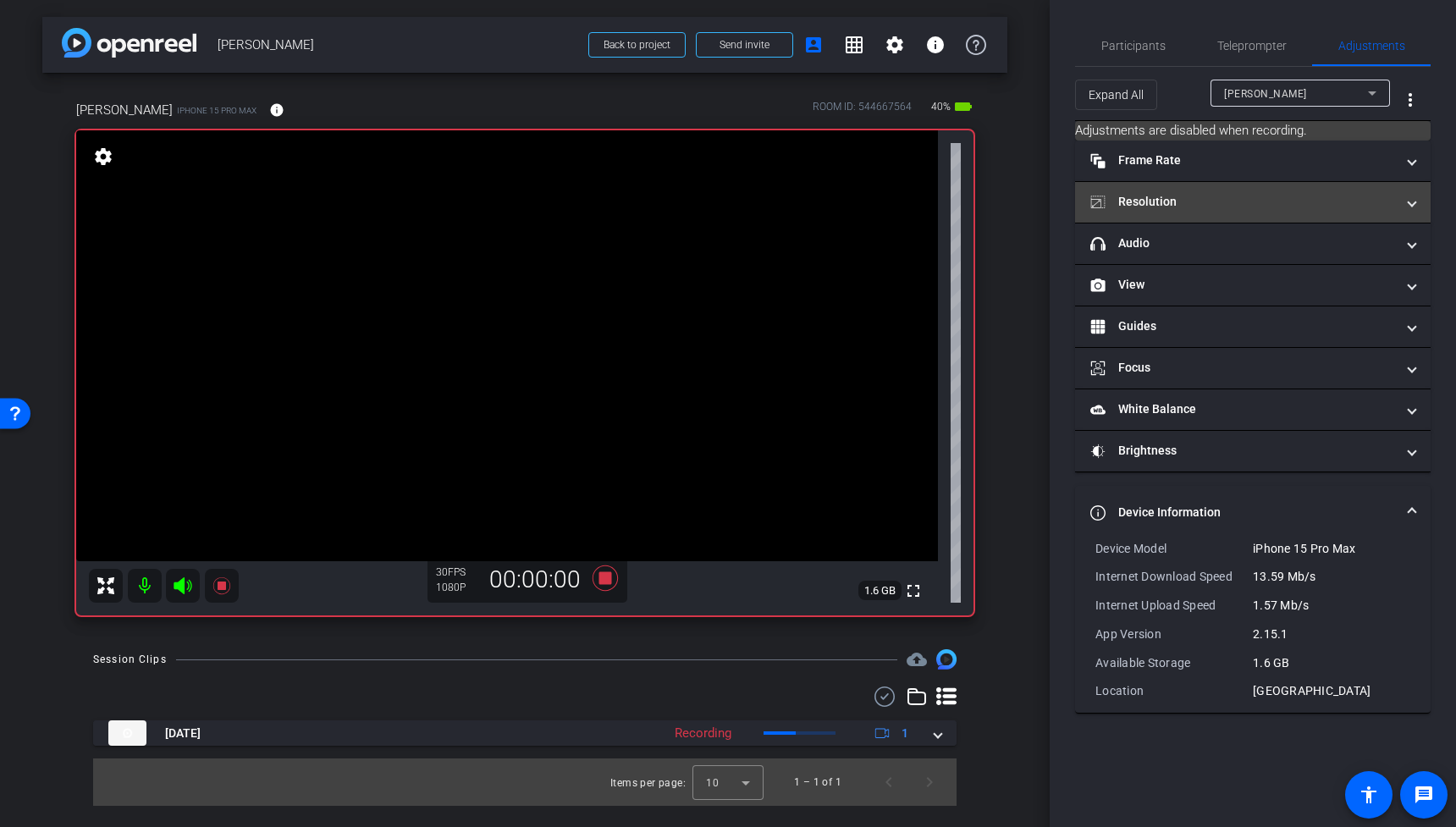
click at [1231, 194] on mat-panel-title "Resolution" at bounding box center [1242, 202] width 305 height 18
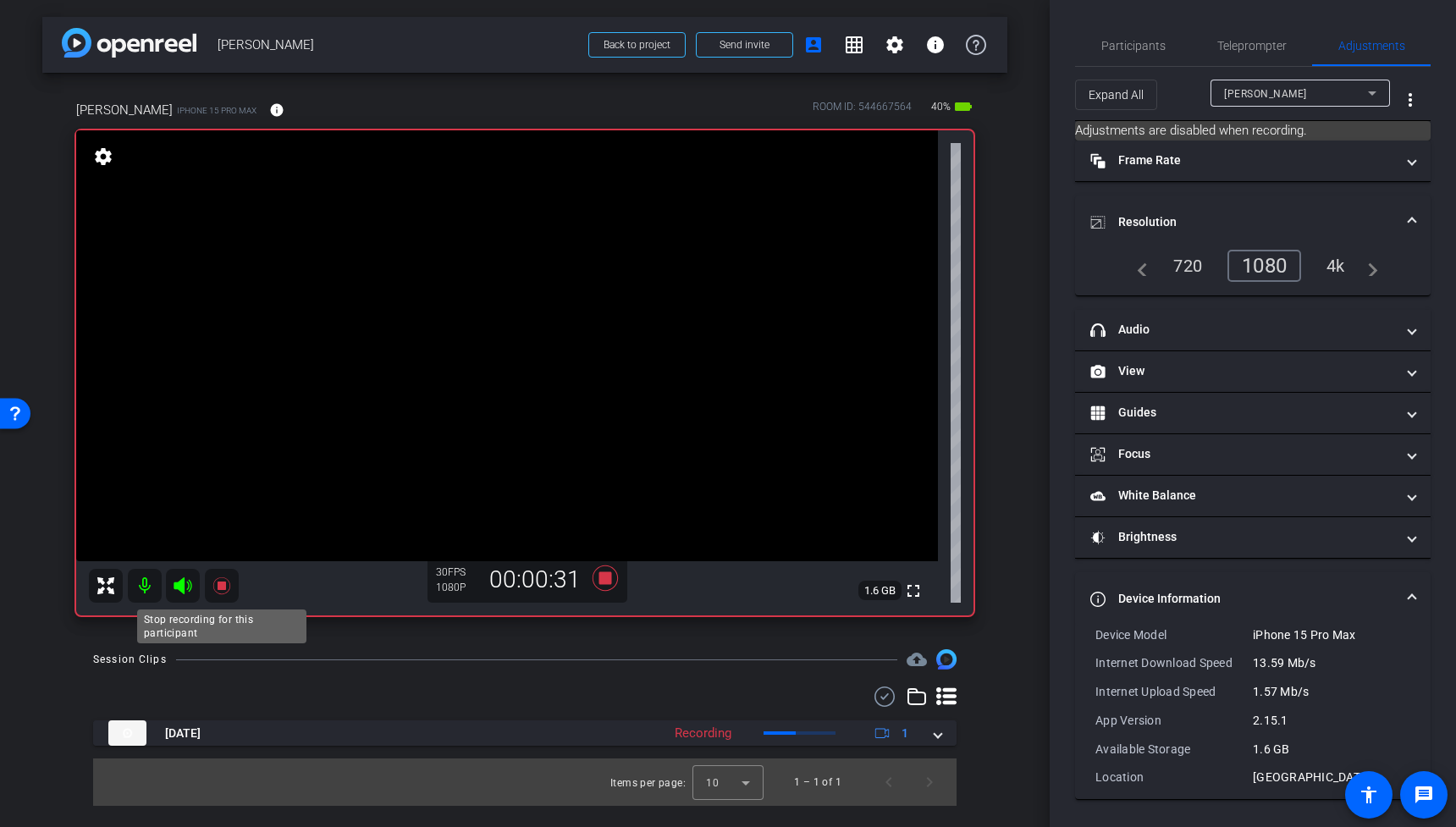
click at [219, 585] on icon at bounding box center [221, 586] width 17 height 17
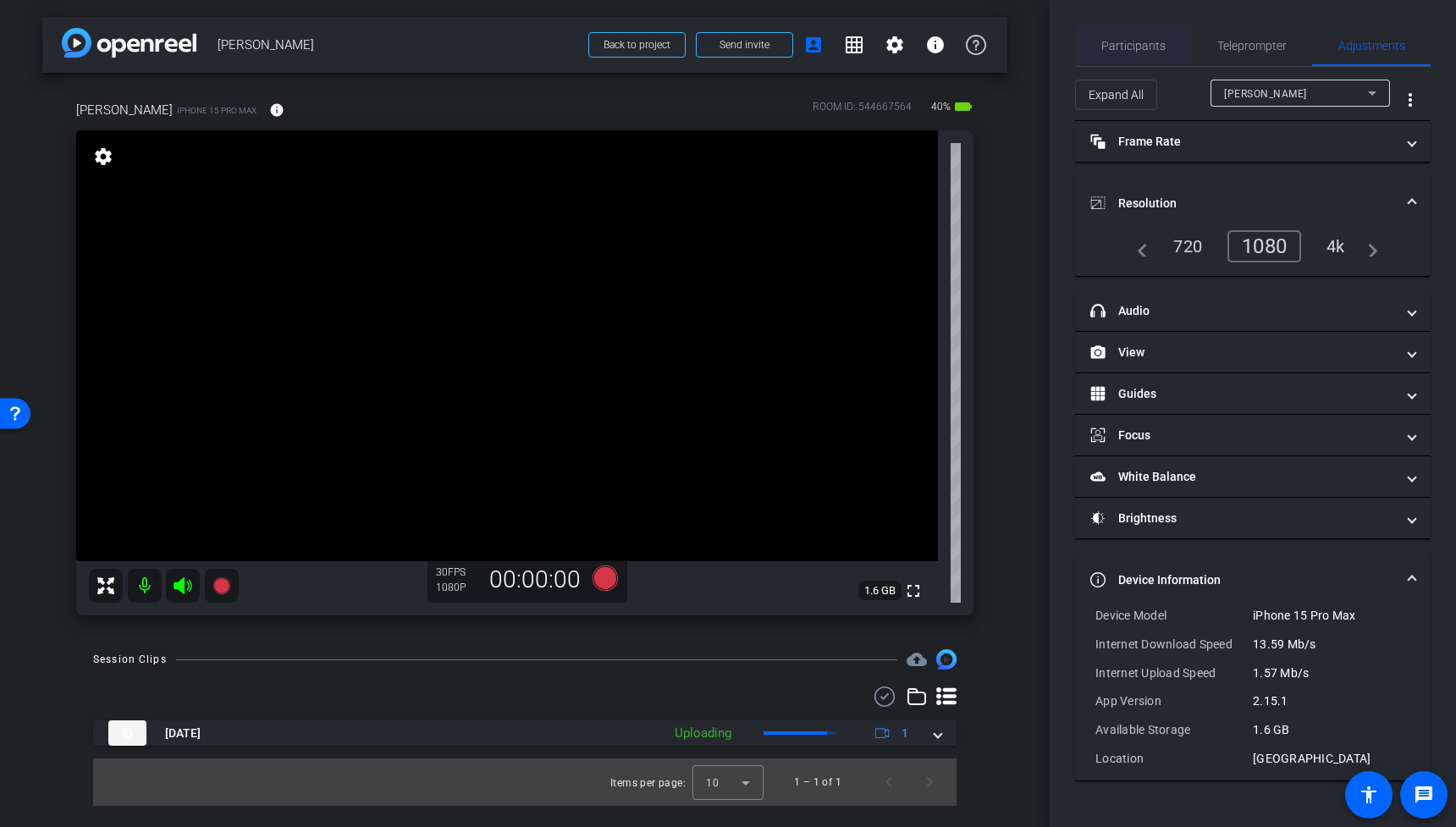
click at [1135, 51] on span "Participants" at bounding box center [1133, 46] width 64 height 12
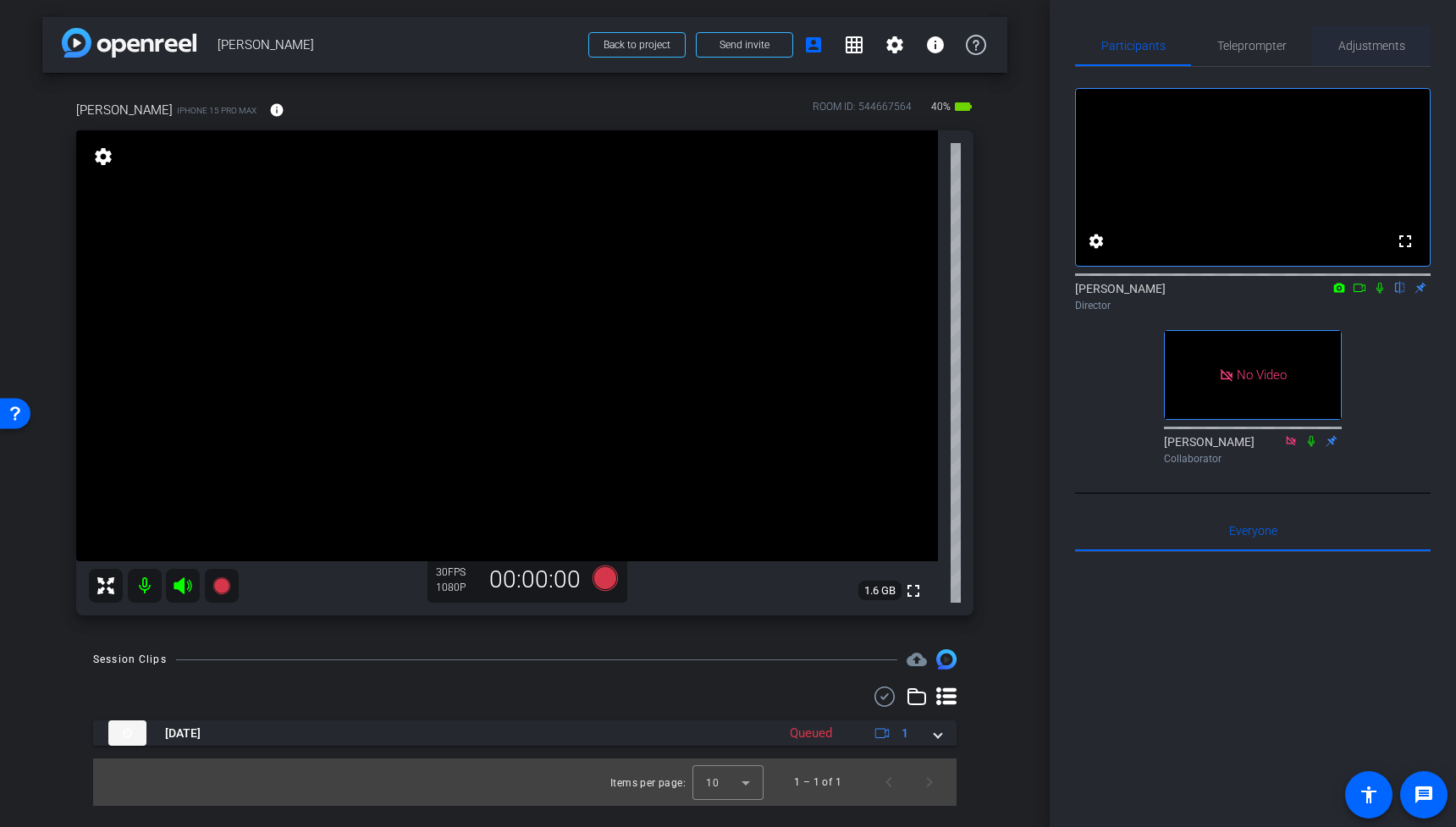
click at [1373, 47] on span "Adjustments" at bounding box center [1372, 46] width 67 height 12
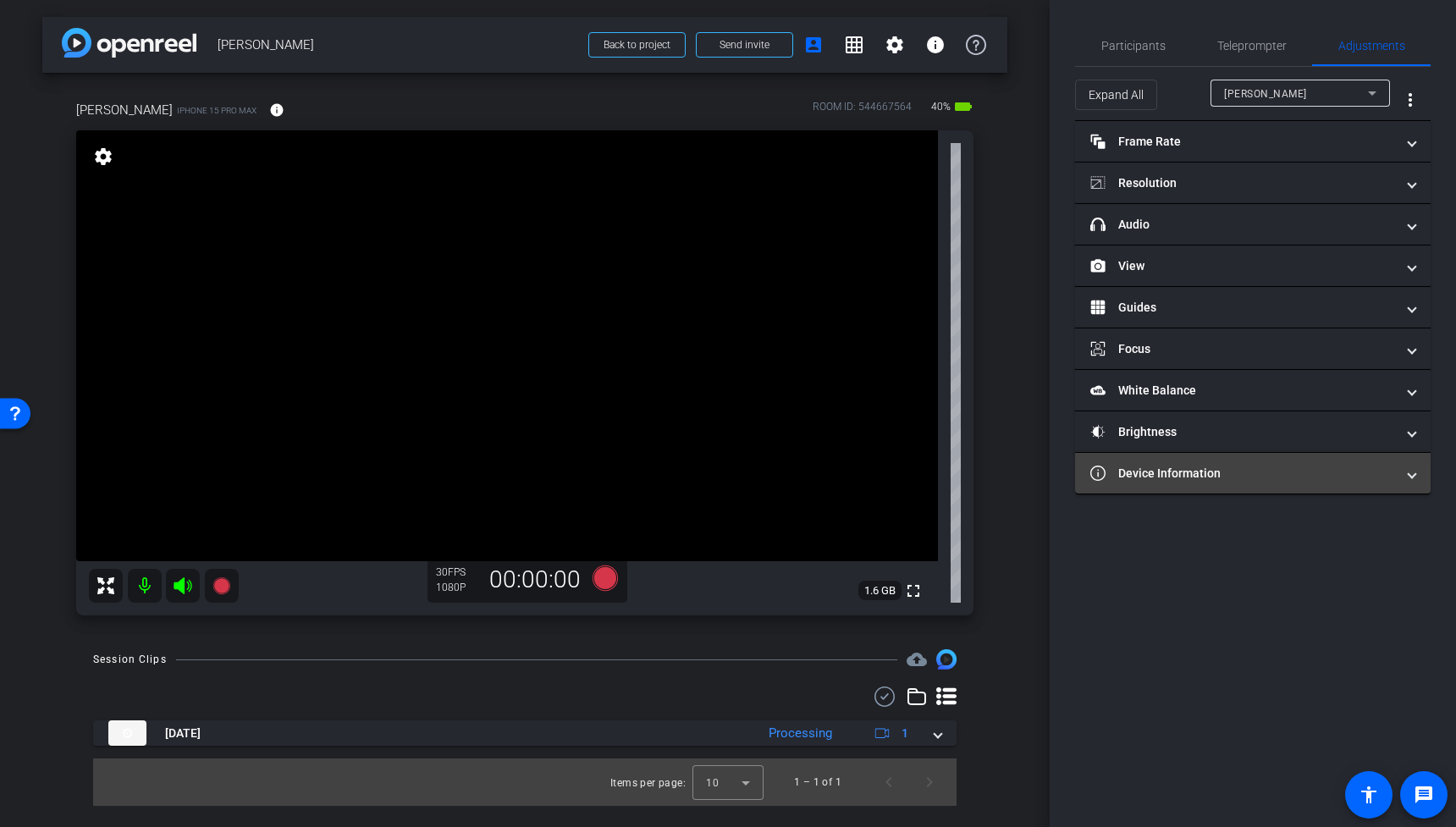
click at [1213, 480] on mat-panel-title "Device Information" at bounding box center [1242, 474] width 305 height 18
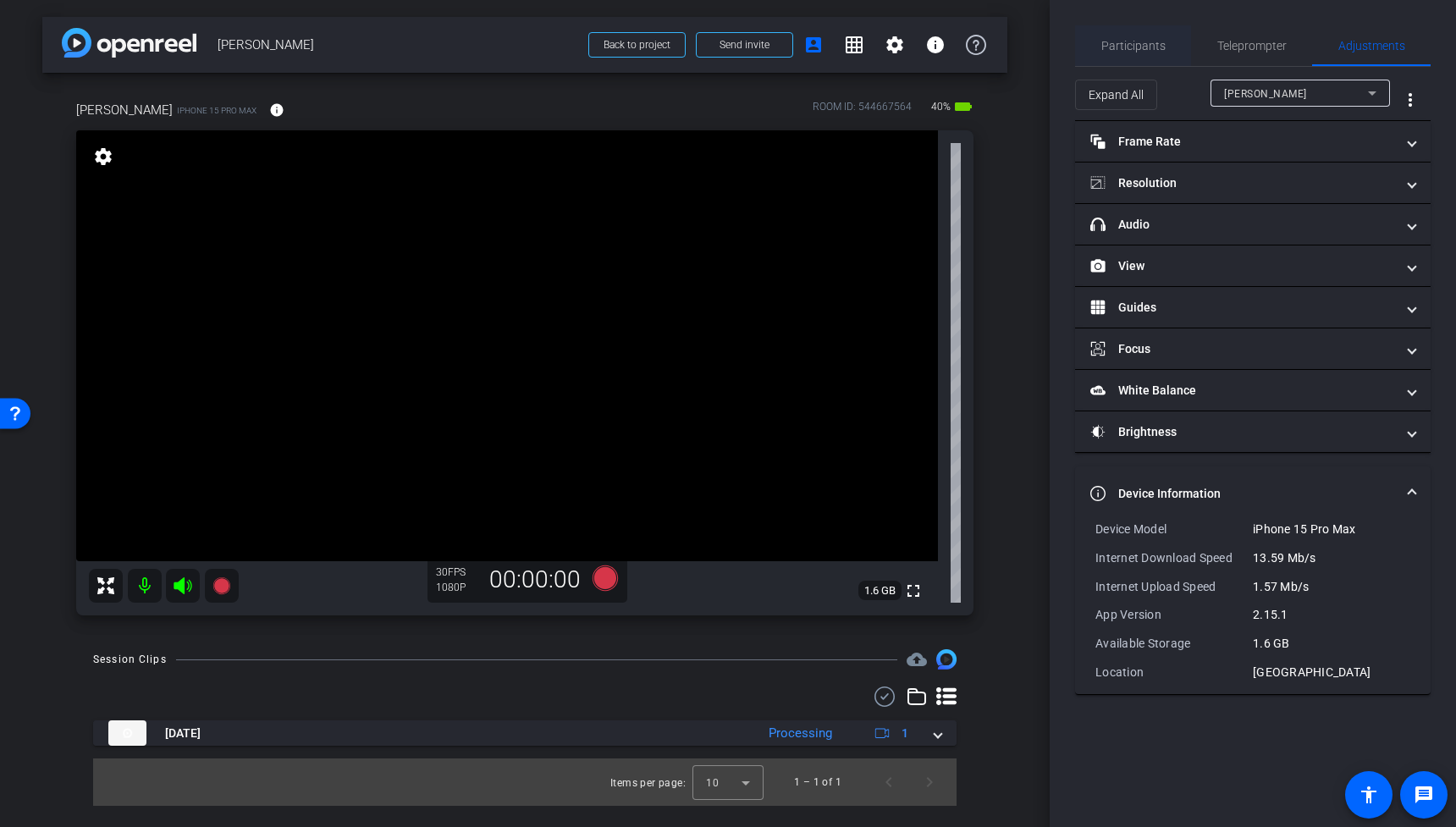
click at [1146, 41] on span "Participants" at bounding box center [1133, 46] width 64 height 12
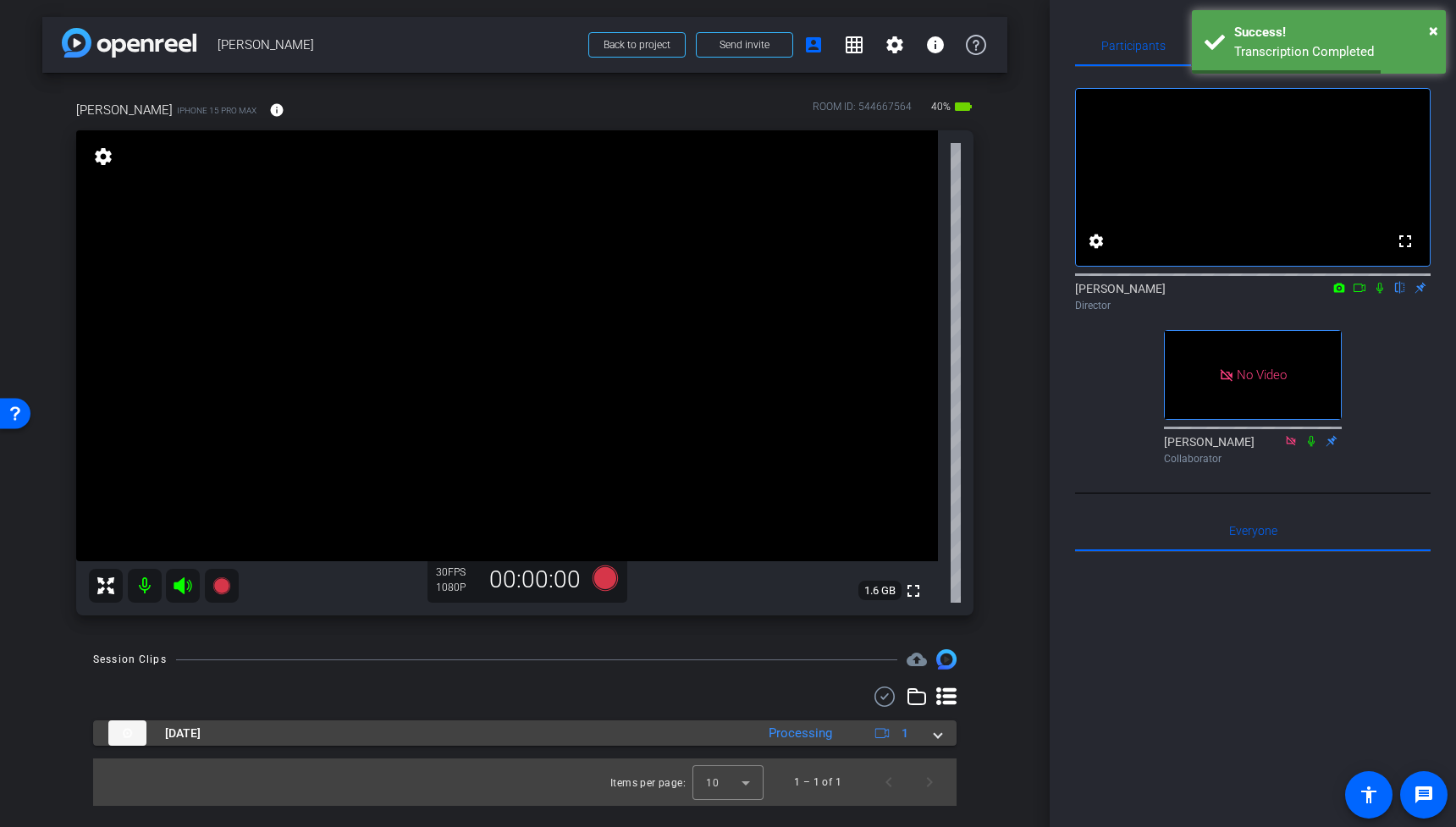
click at [931, 736] on div "Sep 26, 2025 Processing 1" at bounding box center [521, 733] width 826 height 26
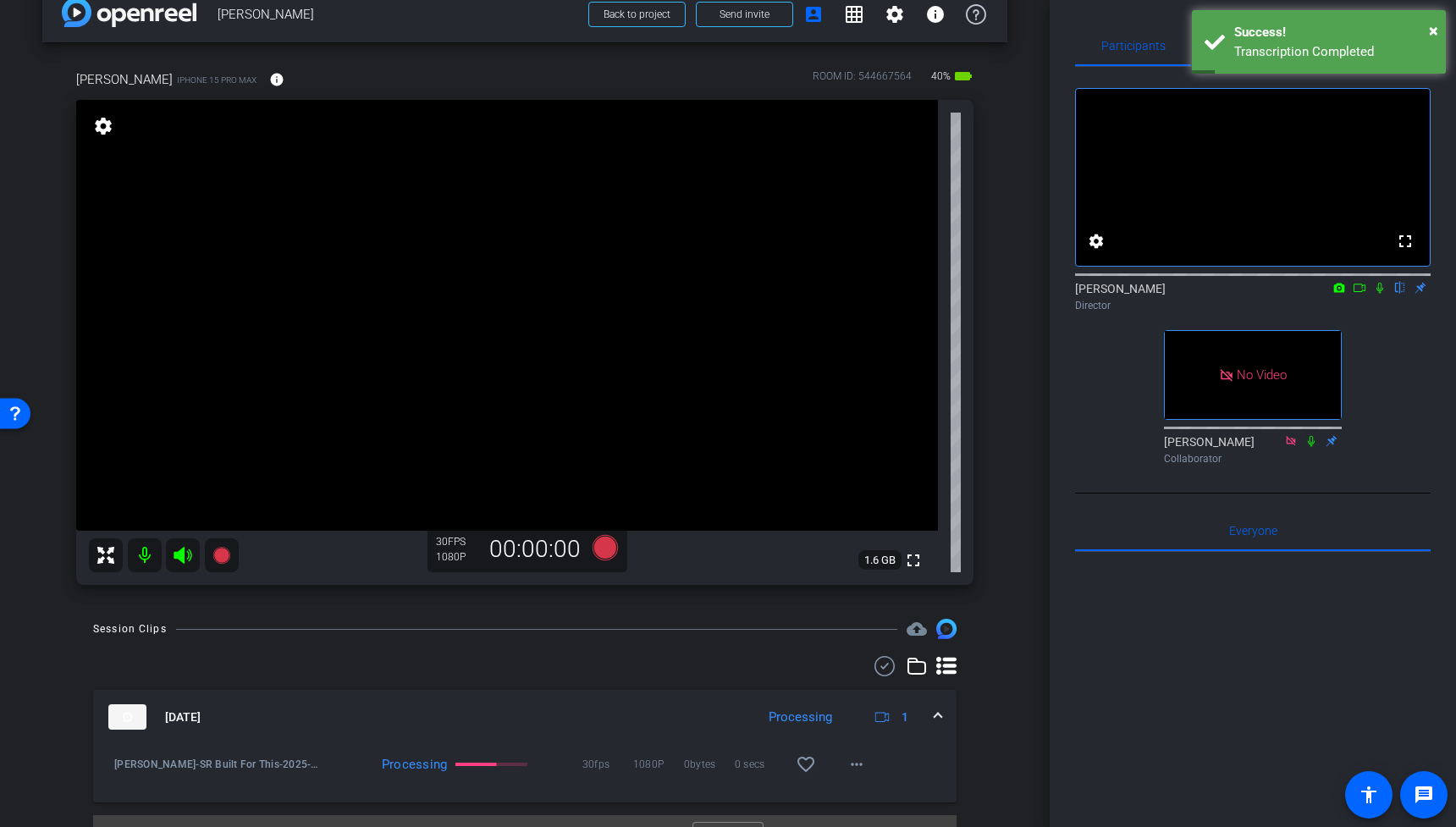
scroll to position [14, 0]
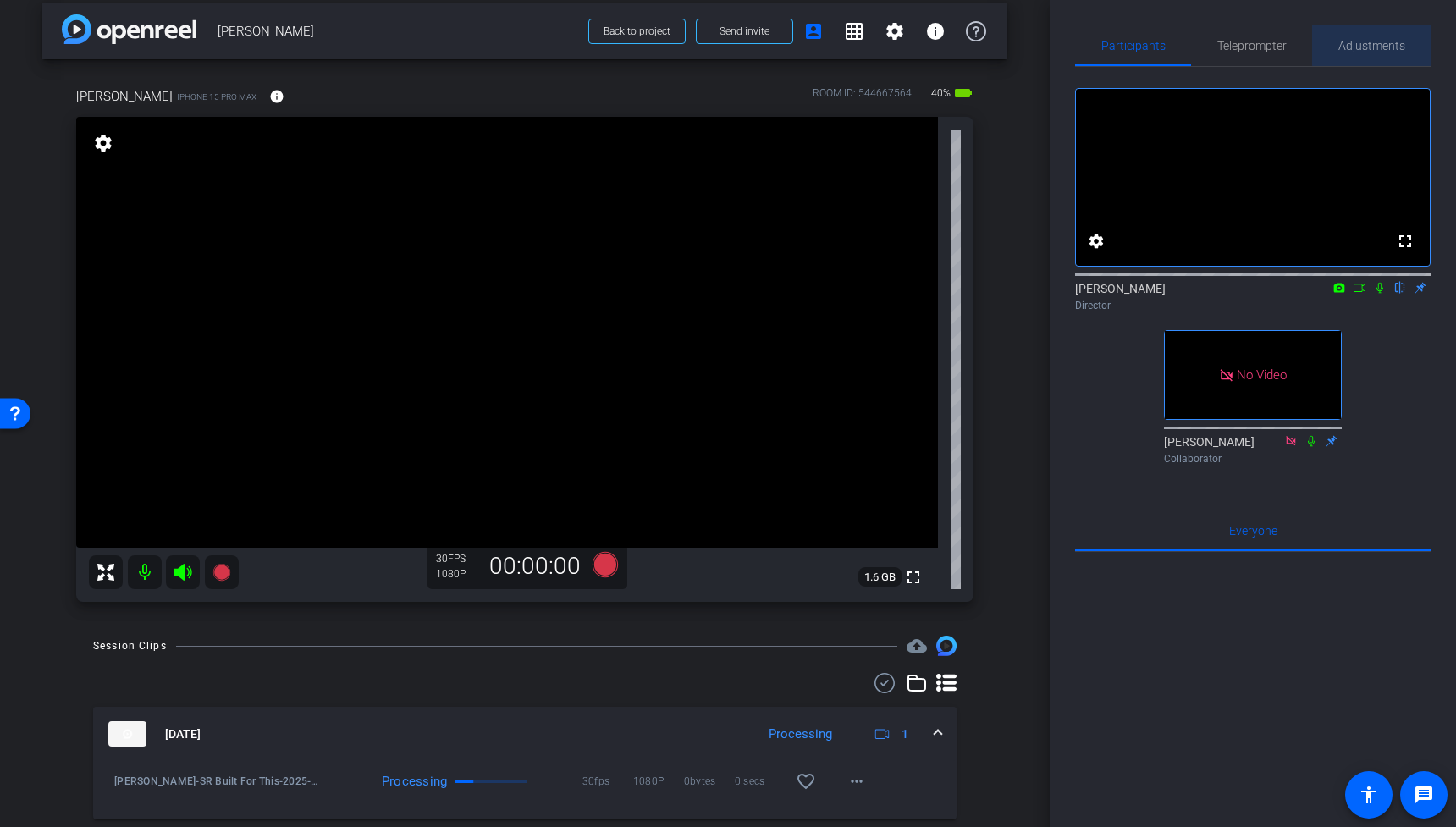
click at [1378, 44] on span "Adjustments" at bounding box center [1372, 46] width 67 height 12
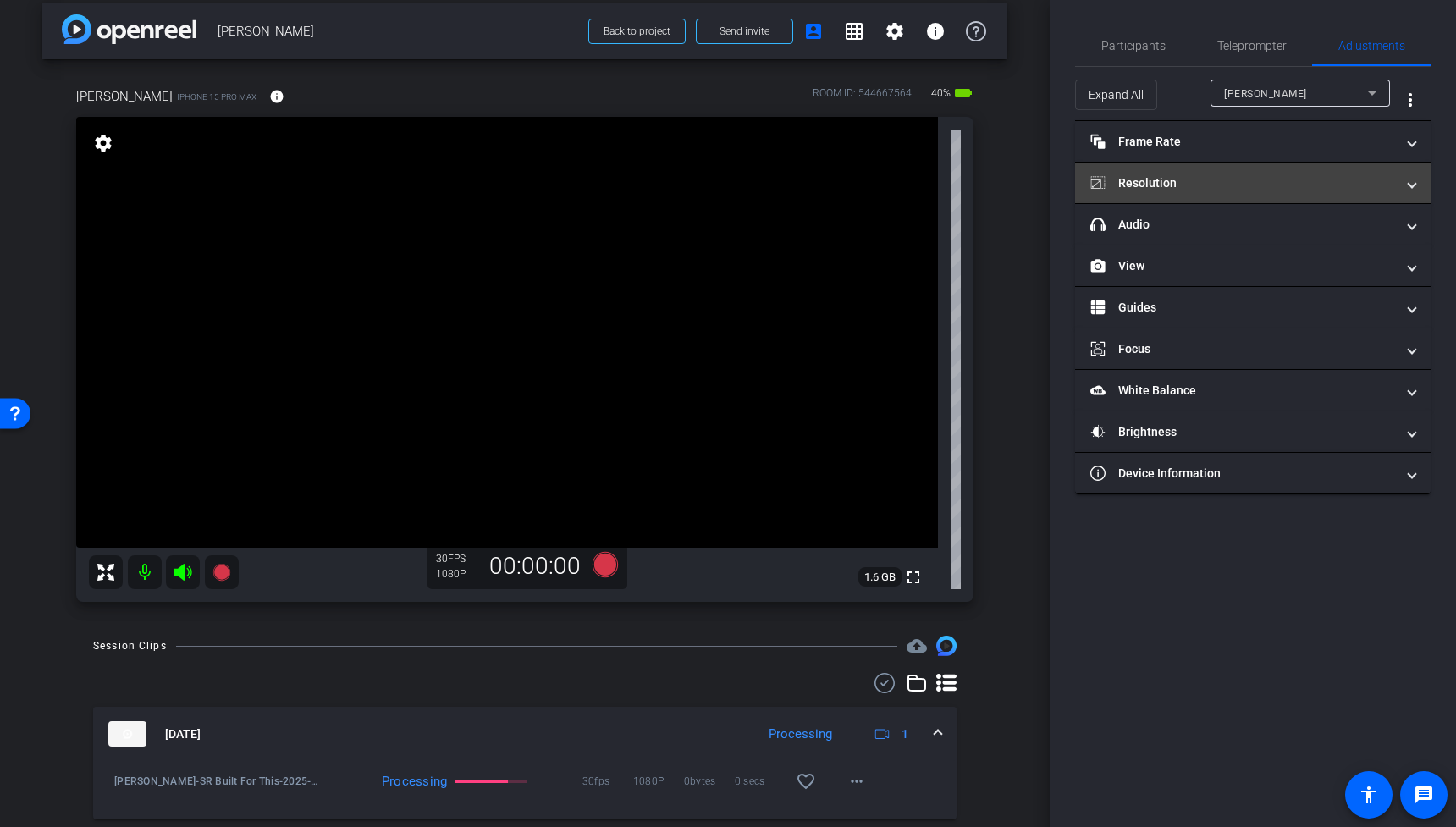
click at [1195, 186] on mat-panel-title "Resolution" at bounding box center [1242, 183] width 305 height 18
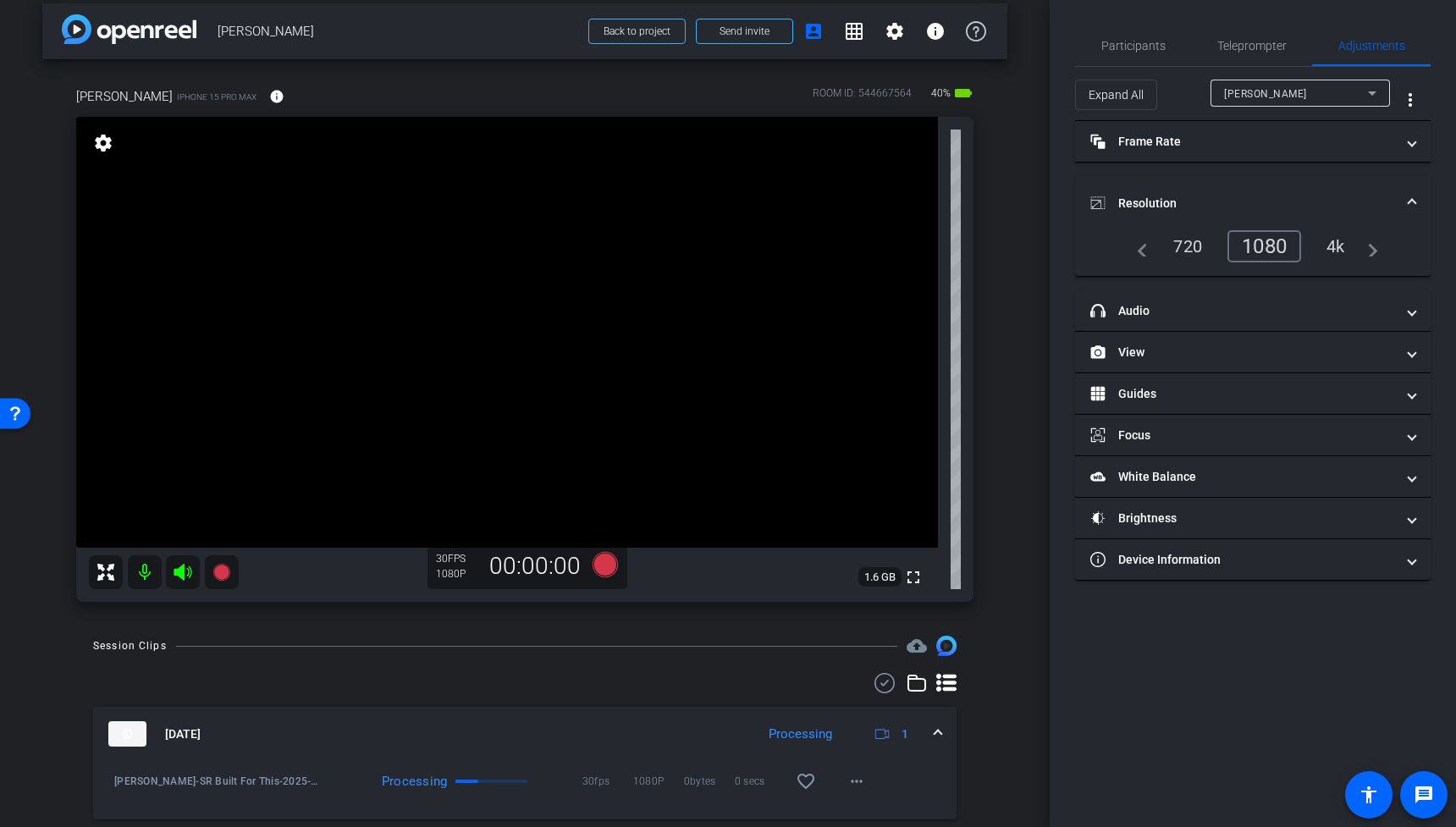
click at [1350, 247] on div "4k" at bounding box center [1335, 246] width 44 height 28
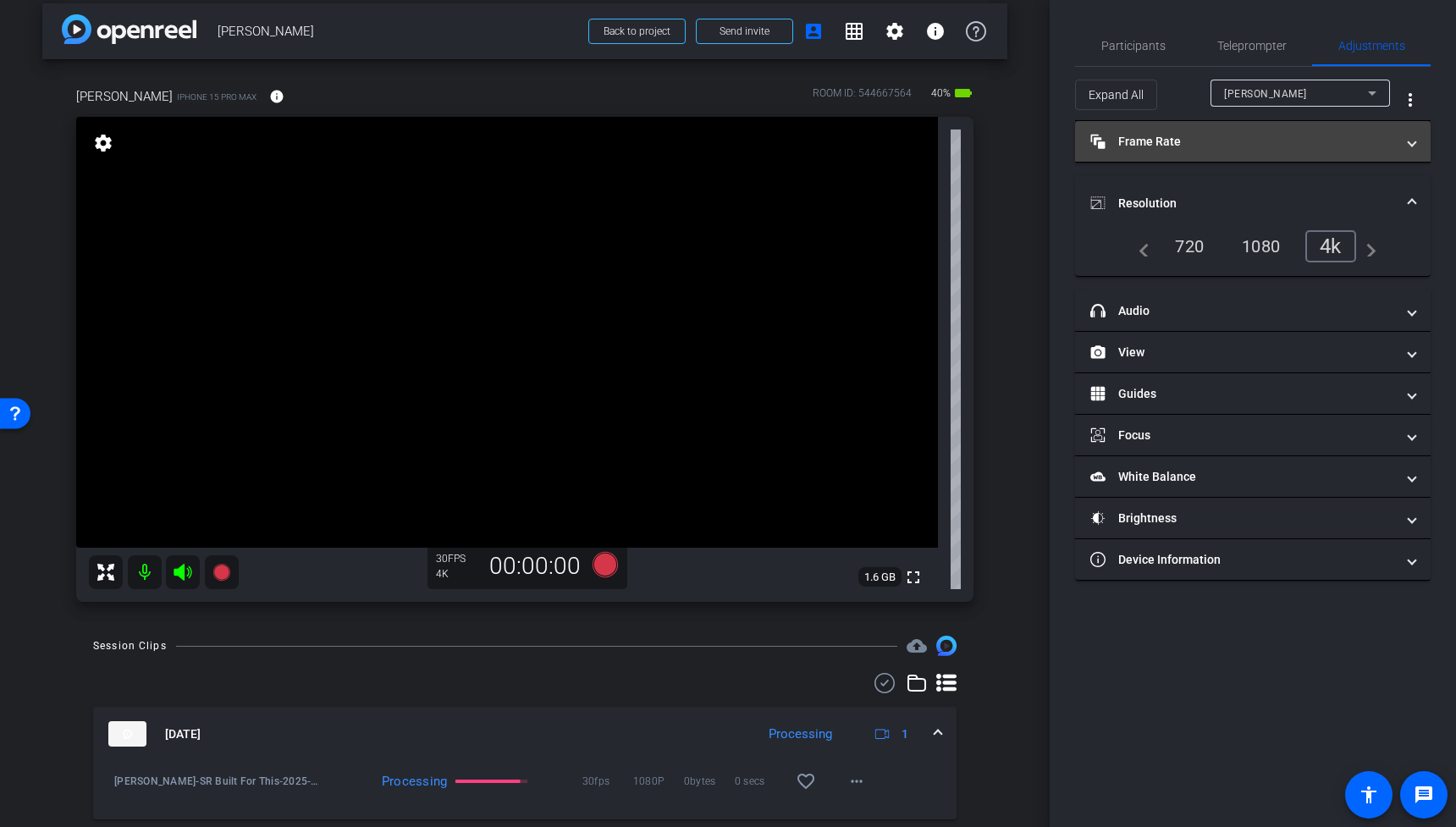
click at [1257, 144] on mat-panel-title "Frame Rate Frame Rate" at bounding box center [1242, 142] width 305 height 18
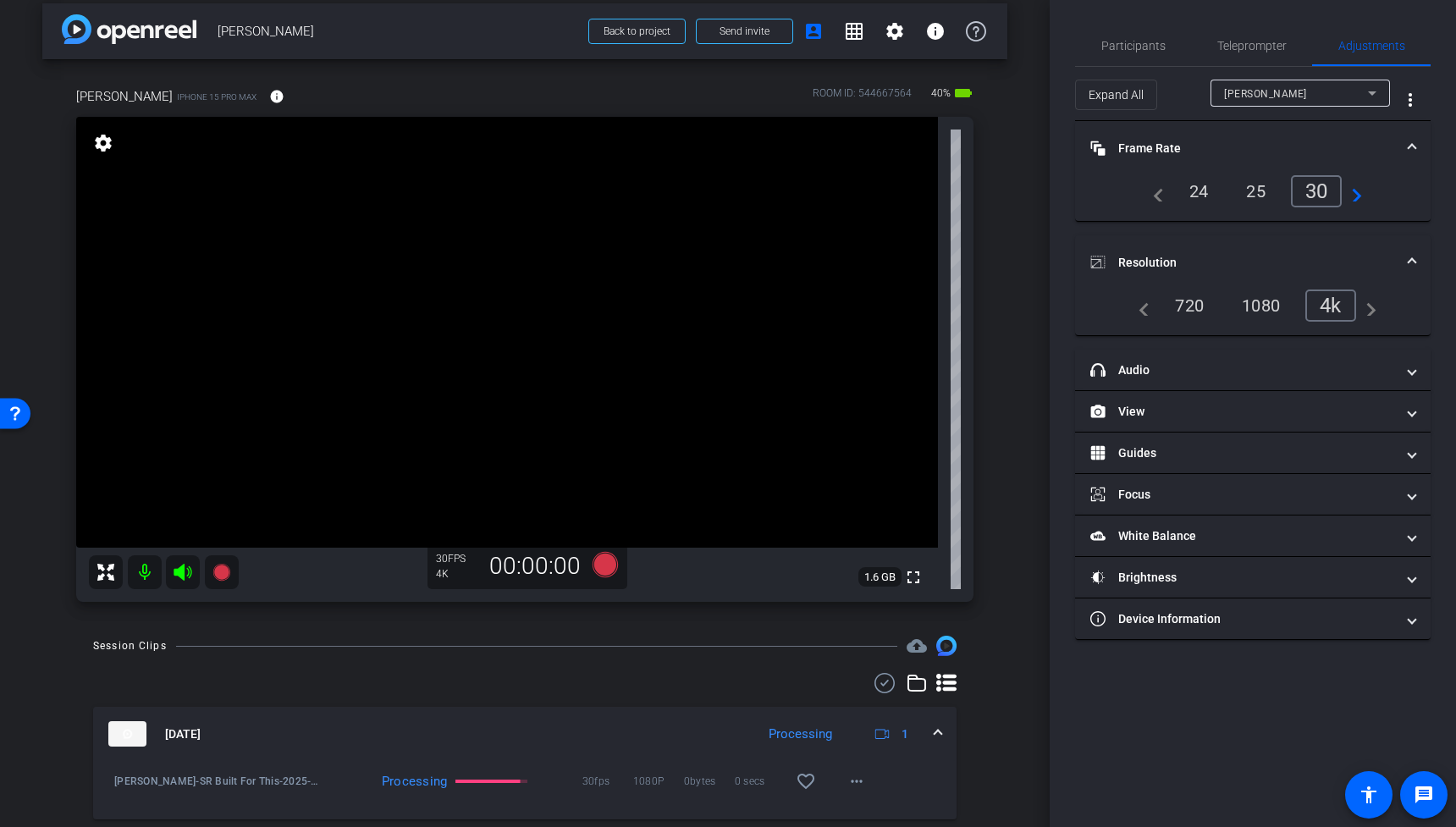
click at [1257, 144] on mat-panel-title "Frame Rate Frame Rate" at bounding box center [1242, 148] width 305 height 18
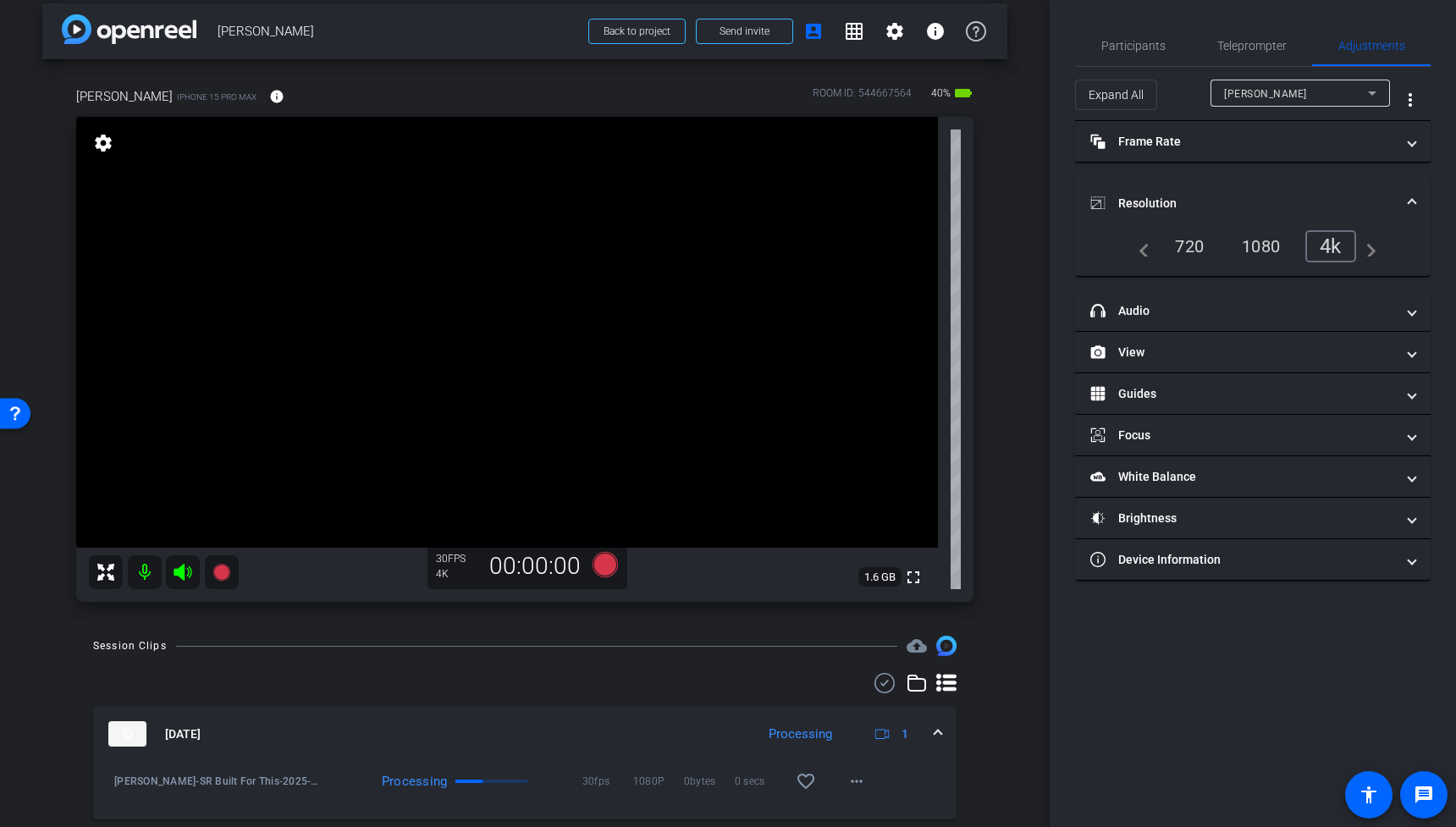
click at [1413, 195] on span at bounding box center [1412, 204] width 7 height 18
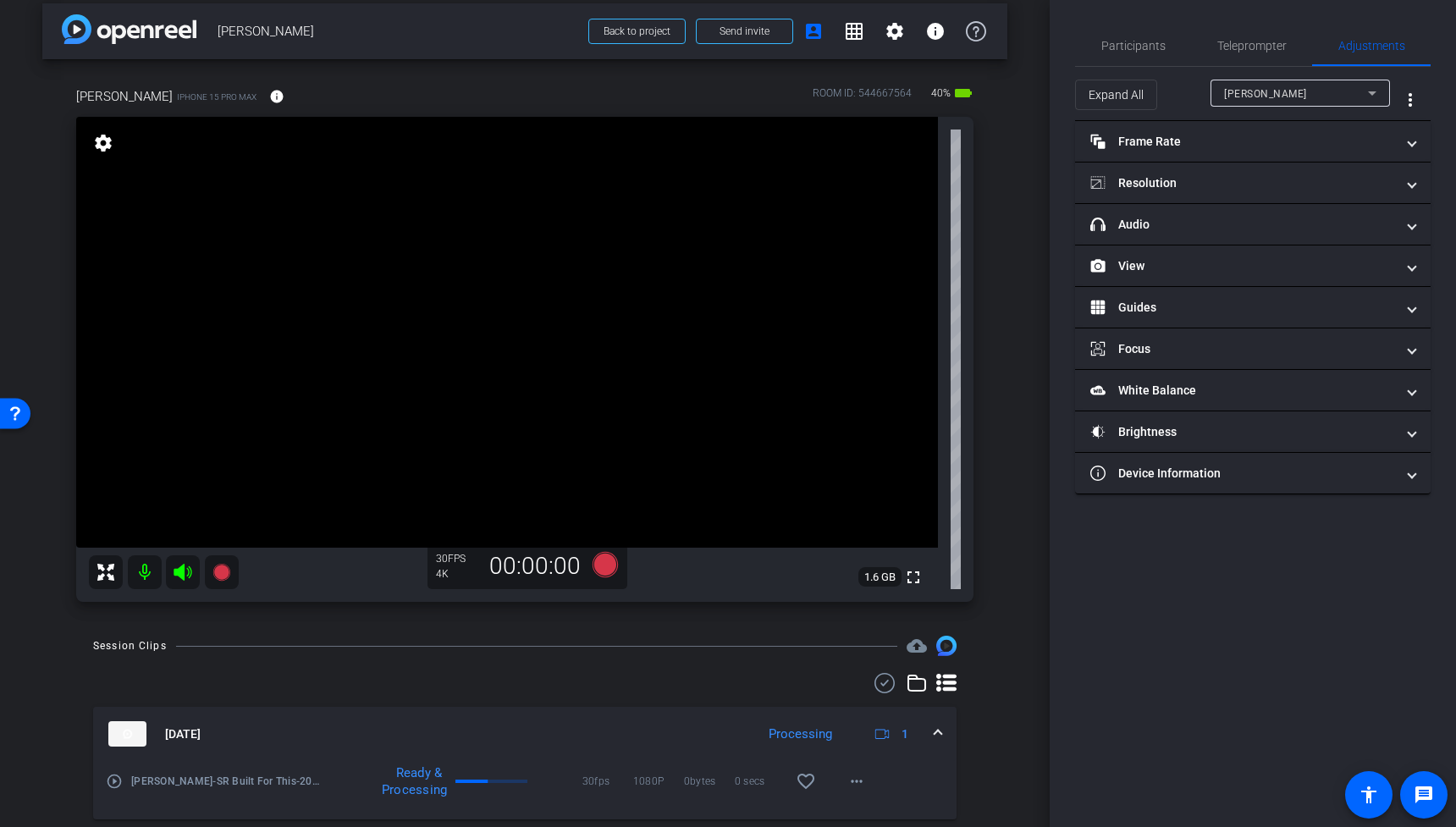
scroll to position [0, 0]
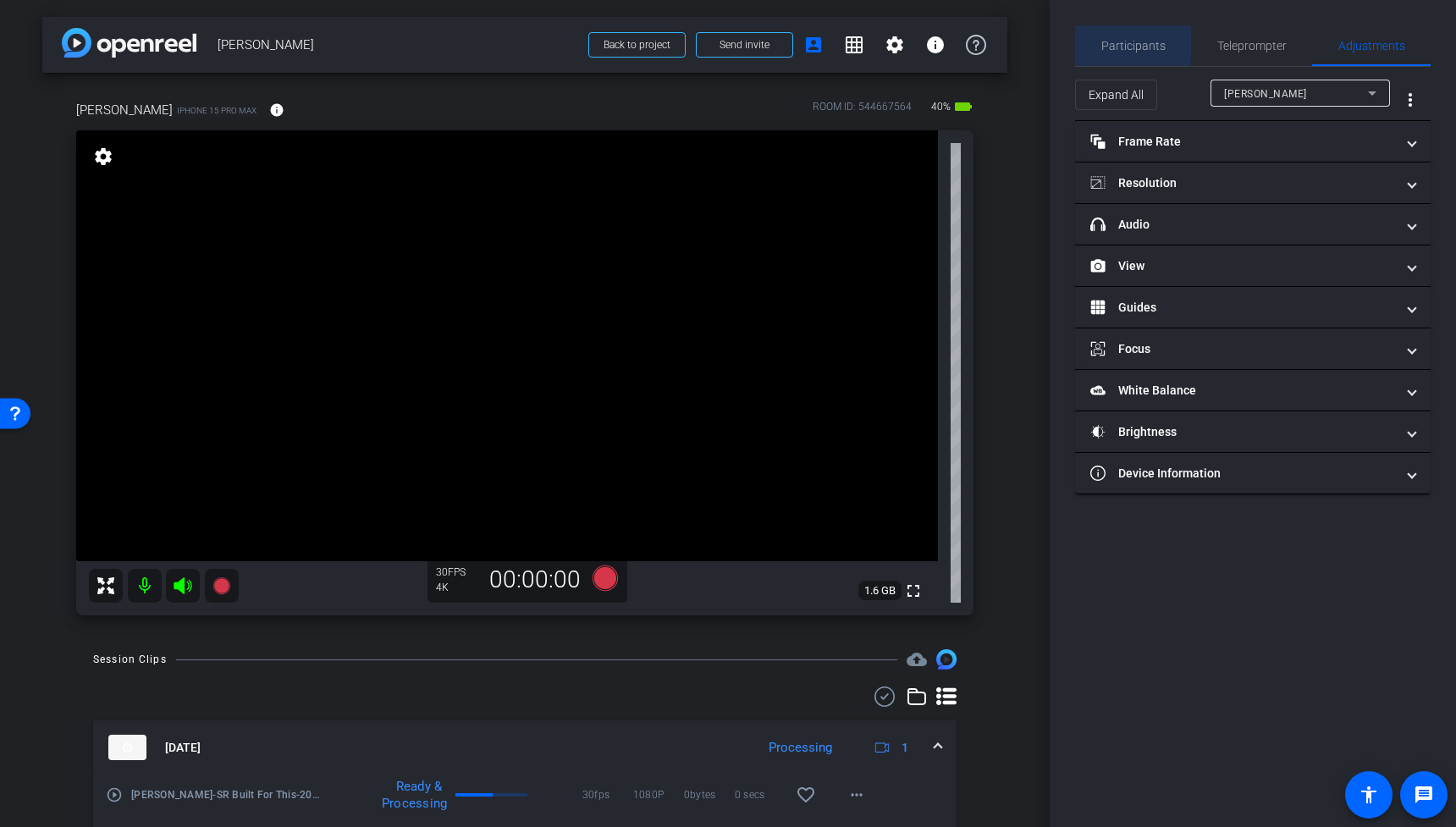
click at [1114, 44] on span "Participants" at bounding box center [1133, 46] width 64 height 12
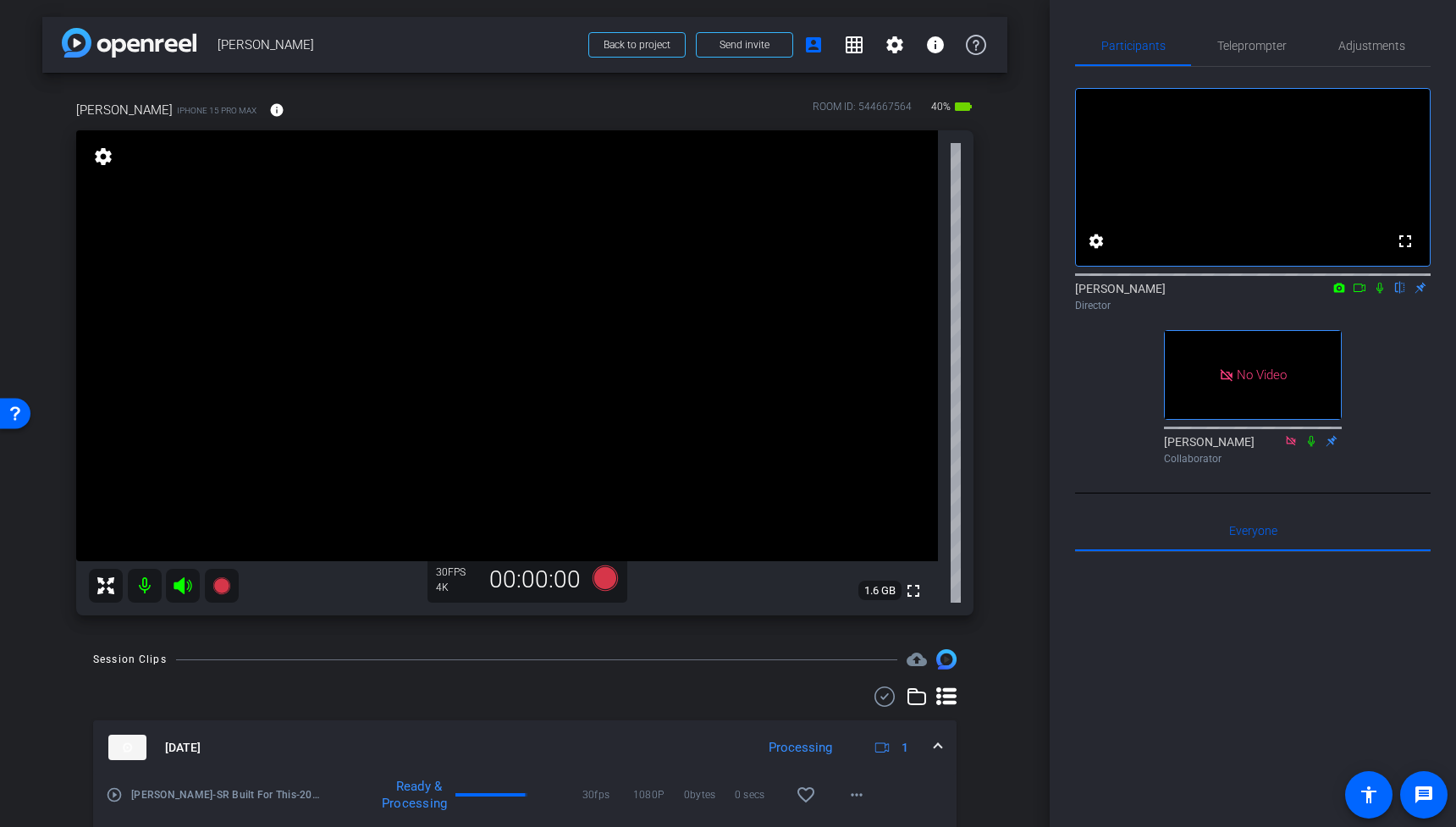
click at [510, 365] on video at bounding box center [507, 346] width 862 height 431
click at [486, 288] on video at bounding box center [507, 346] width 862 height 431
click at [197, 431] on video at bounding box center [507, 346] width 862 height 431
click at [456, 433] on video at bounding box center [507, 346] width 862 height 431
click at [451, 345] on video at bounding box center [507, 346] width 862 height 431
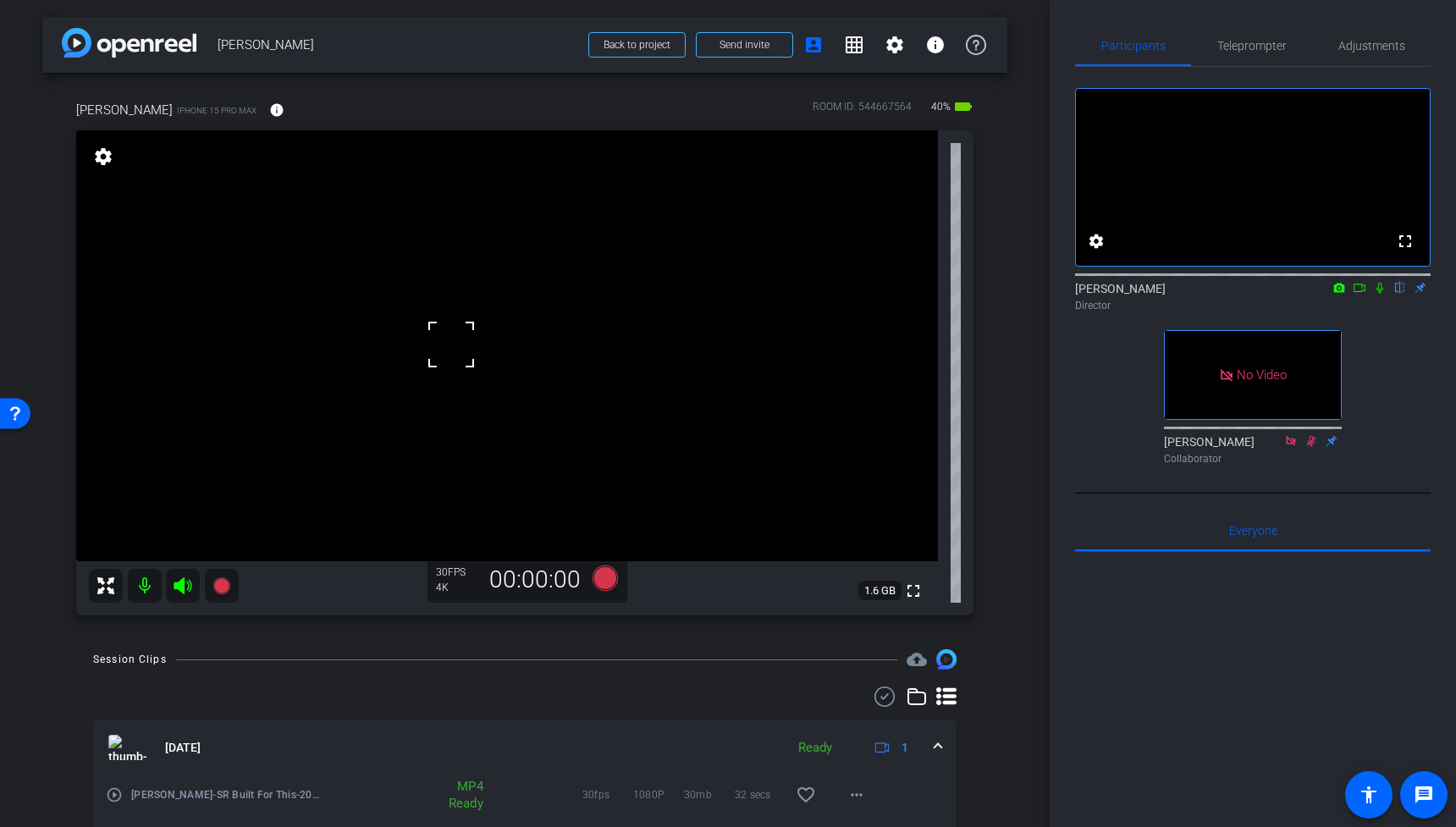
click at [473, 297] on video at bounding box center [507, 346] width 862 height 431
click at [477, 407] on video at bounding box center [507, 346] width 862 height 431
click at [470, 431] on video at bounding box center [507, 346] width 862 height 431
click at [451, 354] on video at bounding box center [507, 346] width 862 height 431
click at [370, 486] on video at bounding box center [507, 346] width 862 height 431
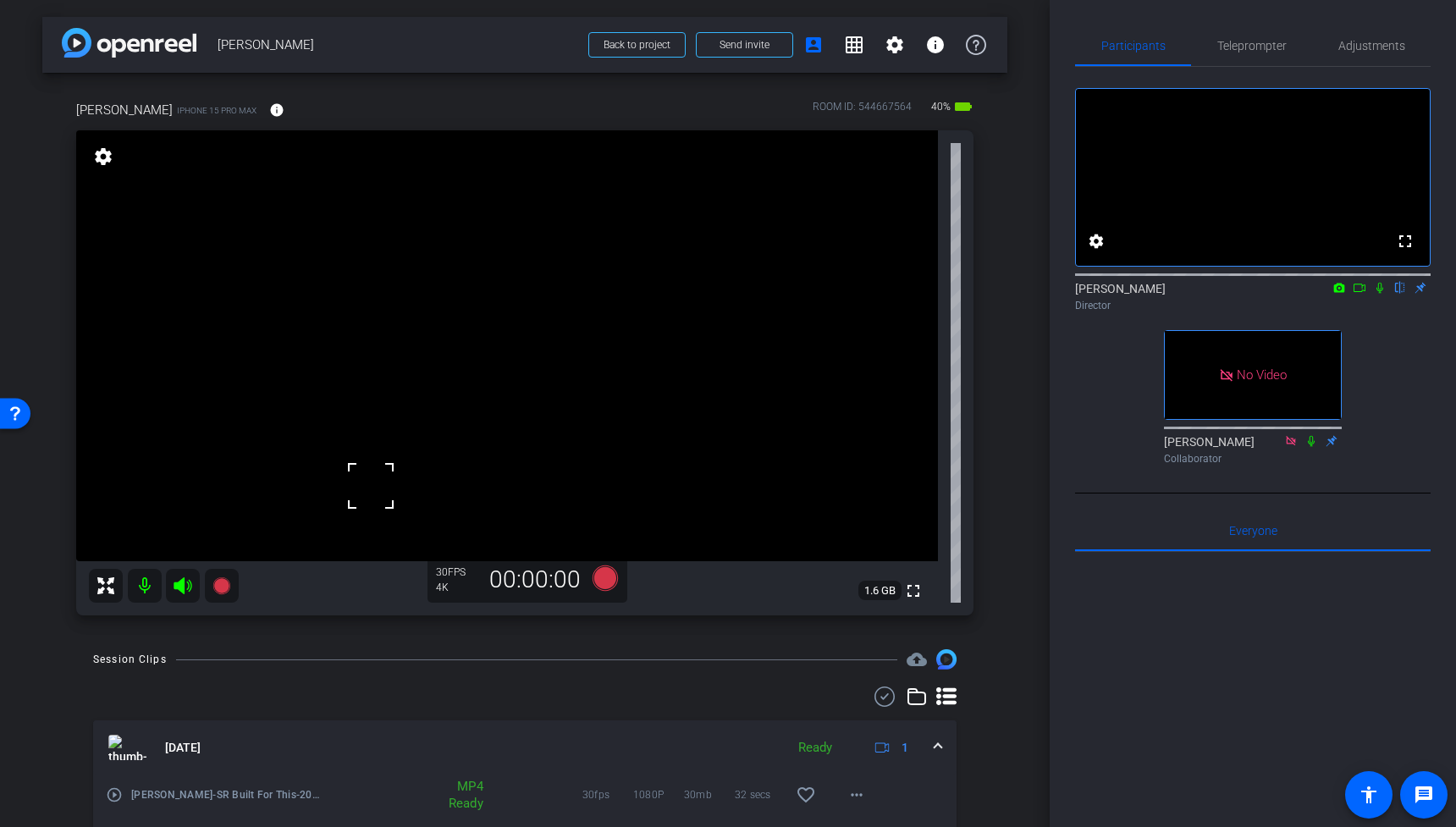
click at [451, 464] on video at bounding box center [507, 346] width 862 height 431
click at [379, 363] on video at bounding box center [507, 346] width 862 height 431
click at [434, 434] on video at bounding box center [507, 346] width 862 height 431
click at [484, 389] on video at bounding box center [507, 346] width 862 height 431
click at [462, 335] on video at bounding box center [507, 346] width 862 height 431
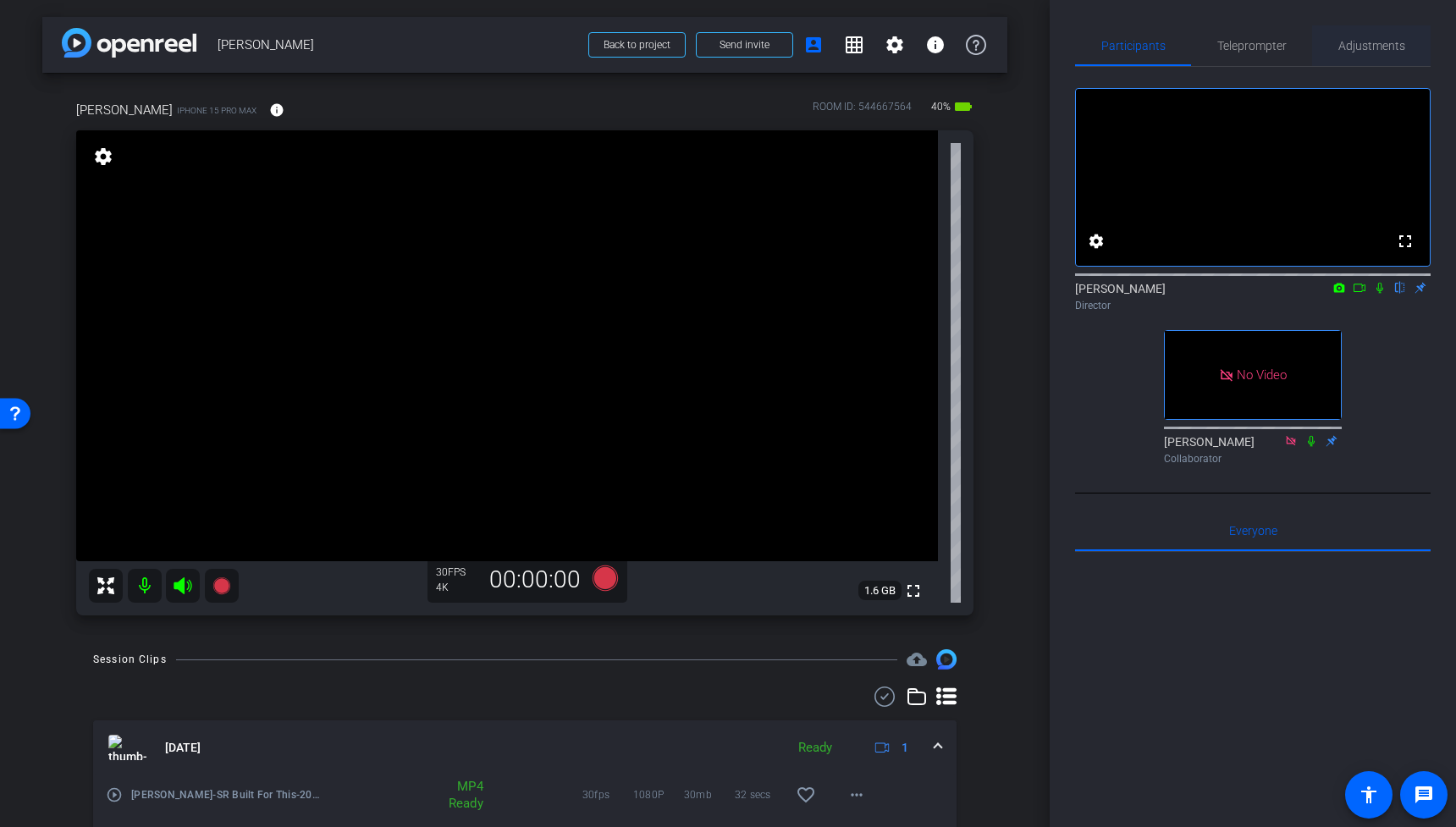
click at [1380, 40] on span "Adjustments" at bounding box center [1372, 46] width 67 height 12
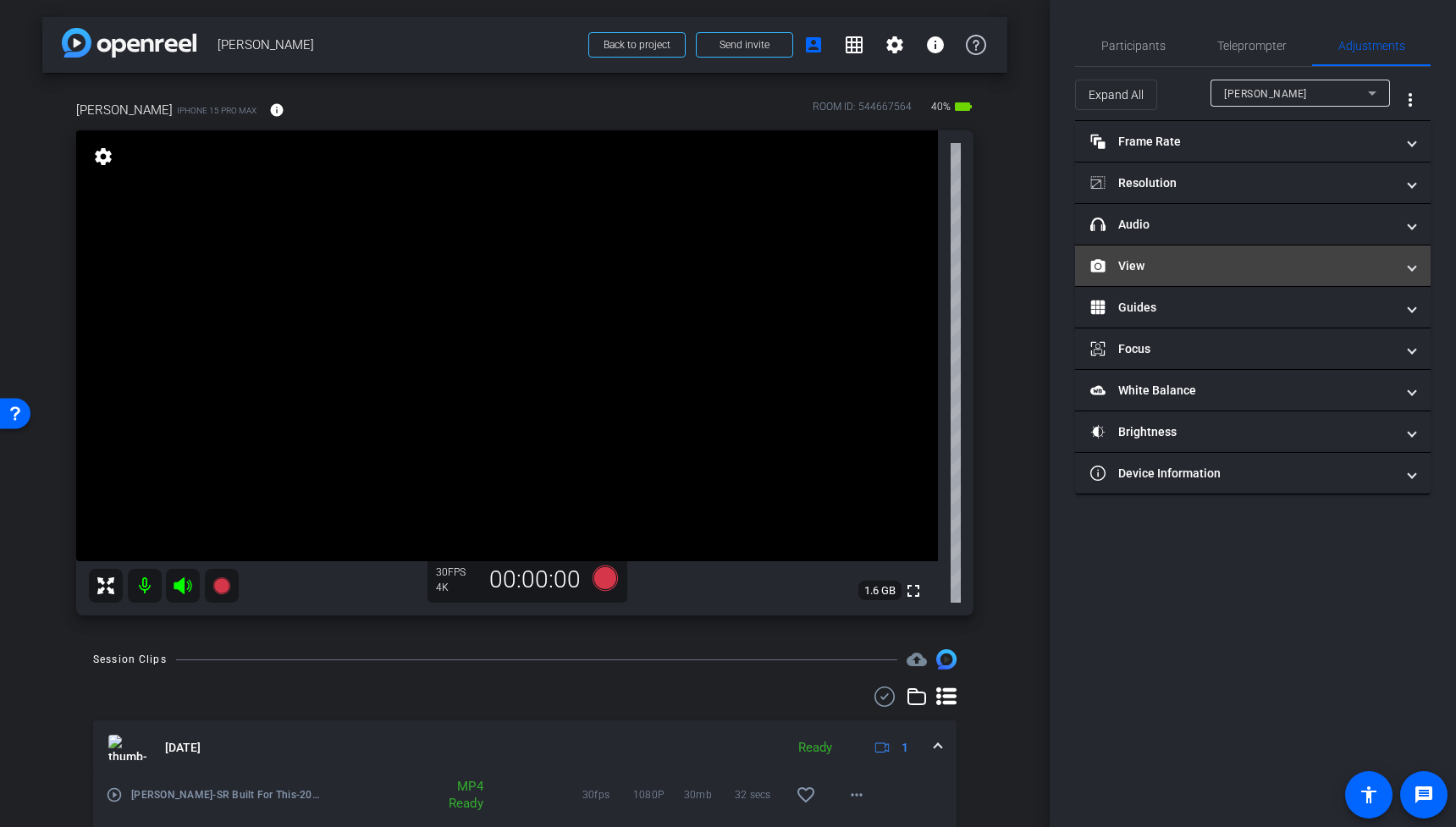
click at [1175, 278] on mat-expansion-panel-header "View" at bounding box center [1253, 266] width 356 height 40
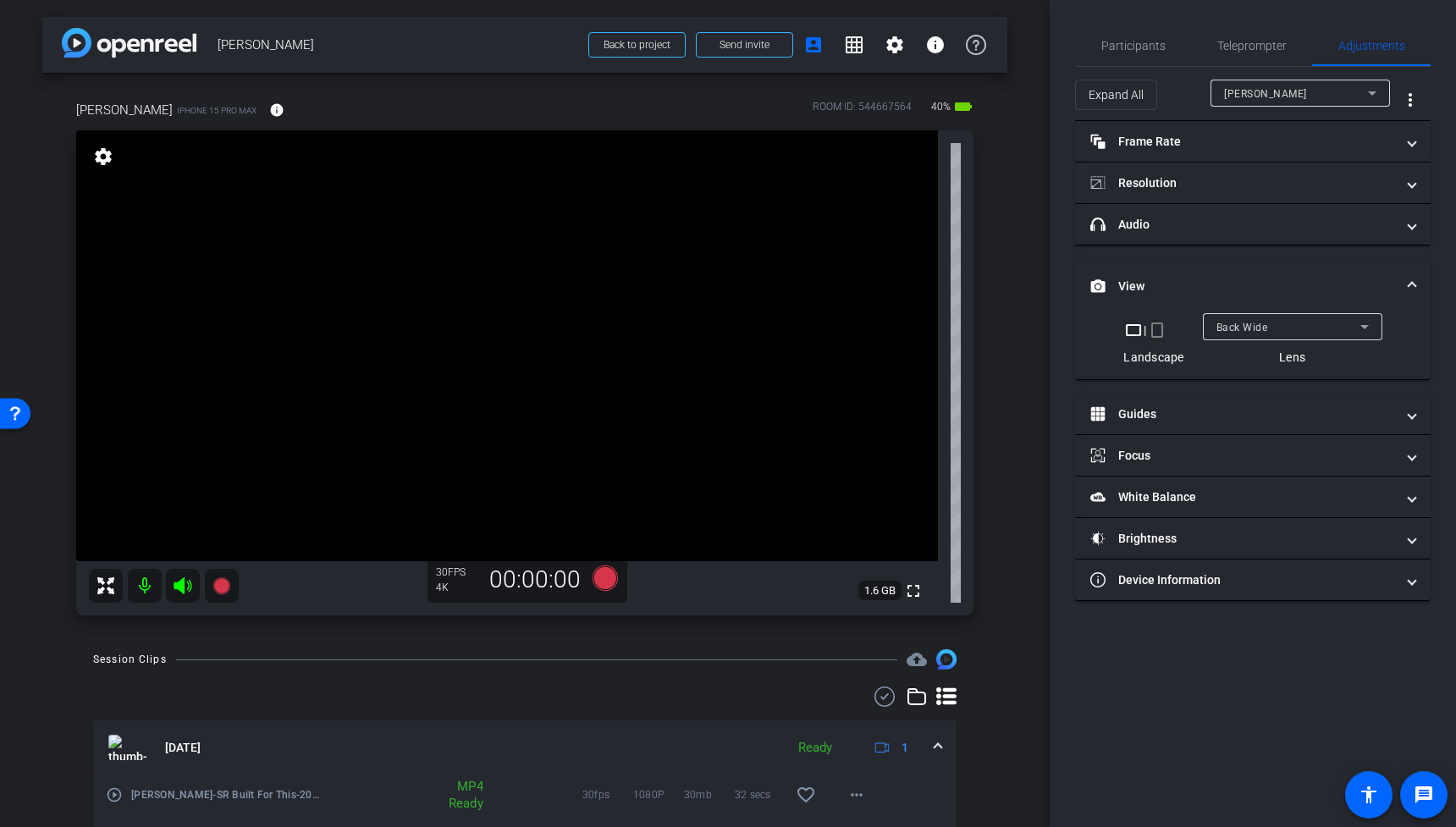
click at [1254, 326] on span "Back Wide" at bounding box center [1242, 328] width 52 height 12
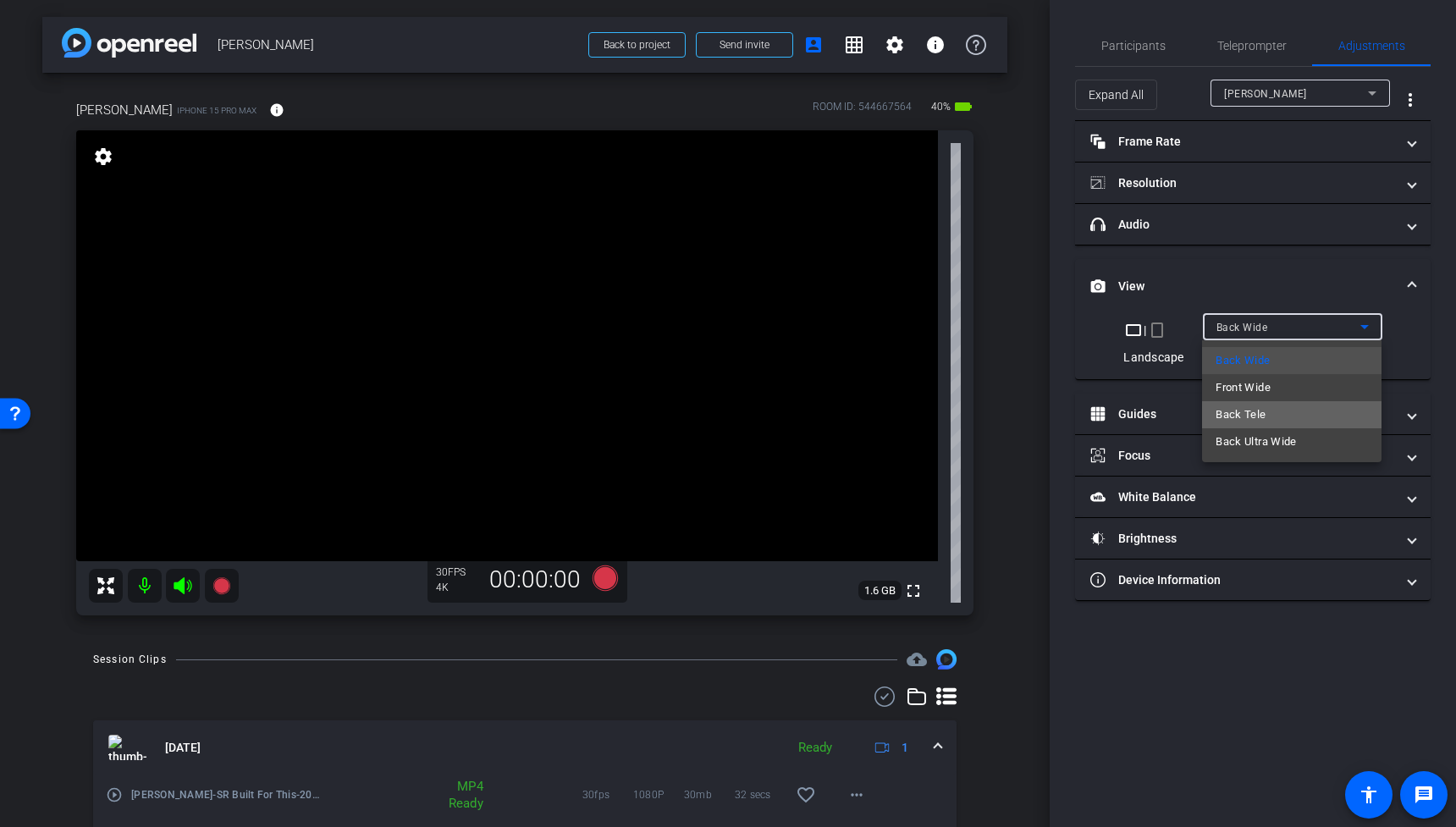
click at [1251, 412] on span "Back Tele" at bounding box center [1240, 415] width 50 height 21
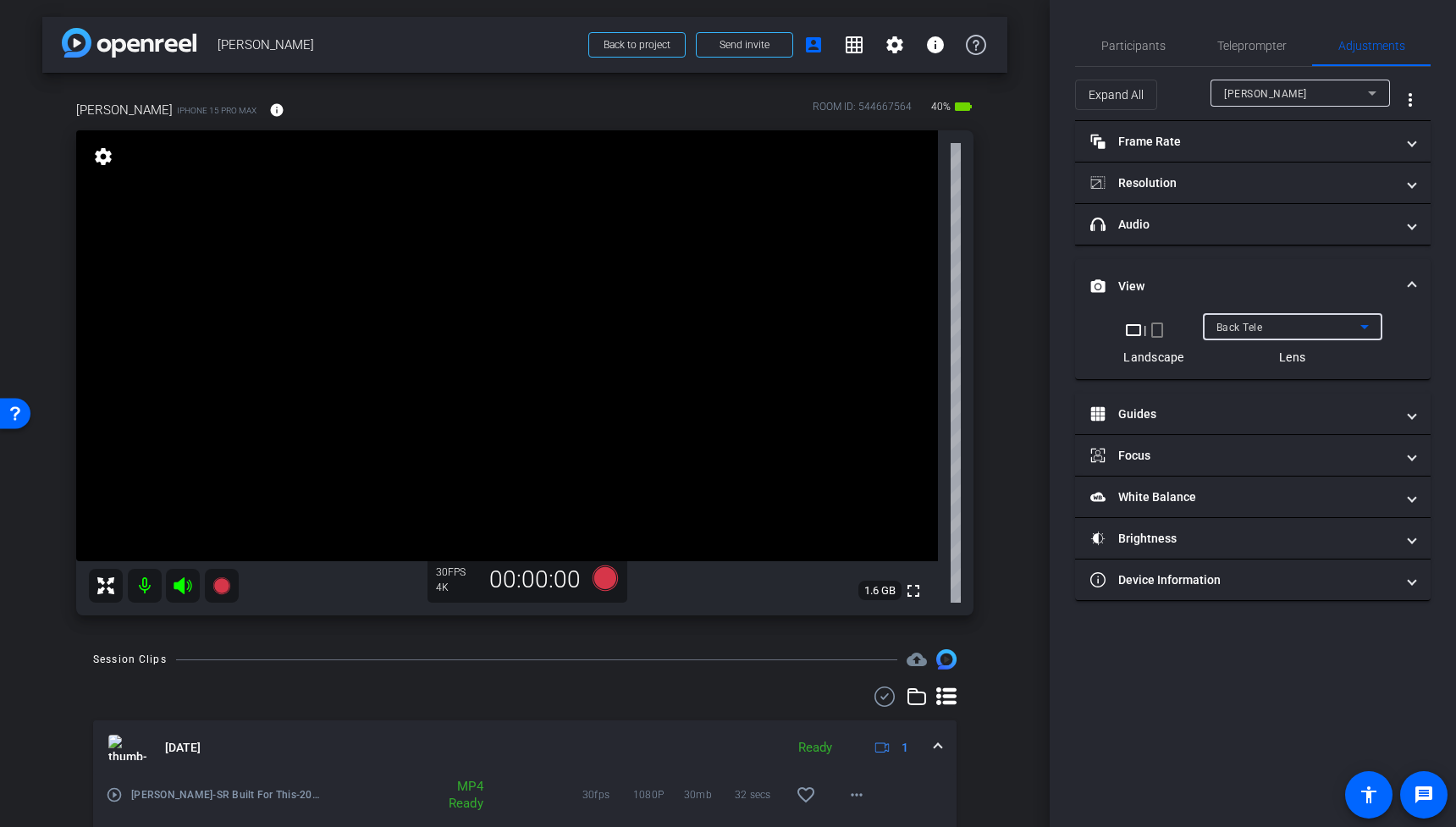
click at [1273, 332] on div "Back Tele" at bounding box center [1288, 327] width 144 height 21
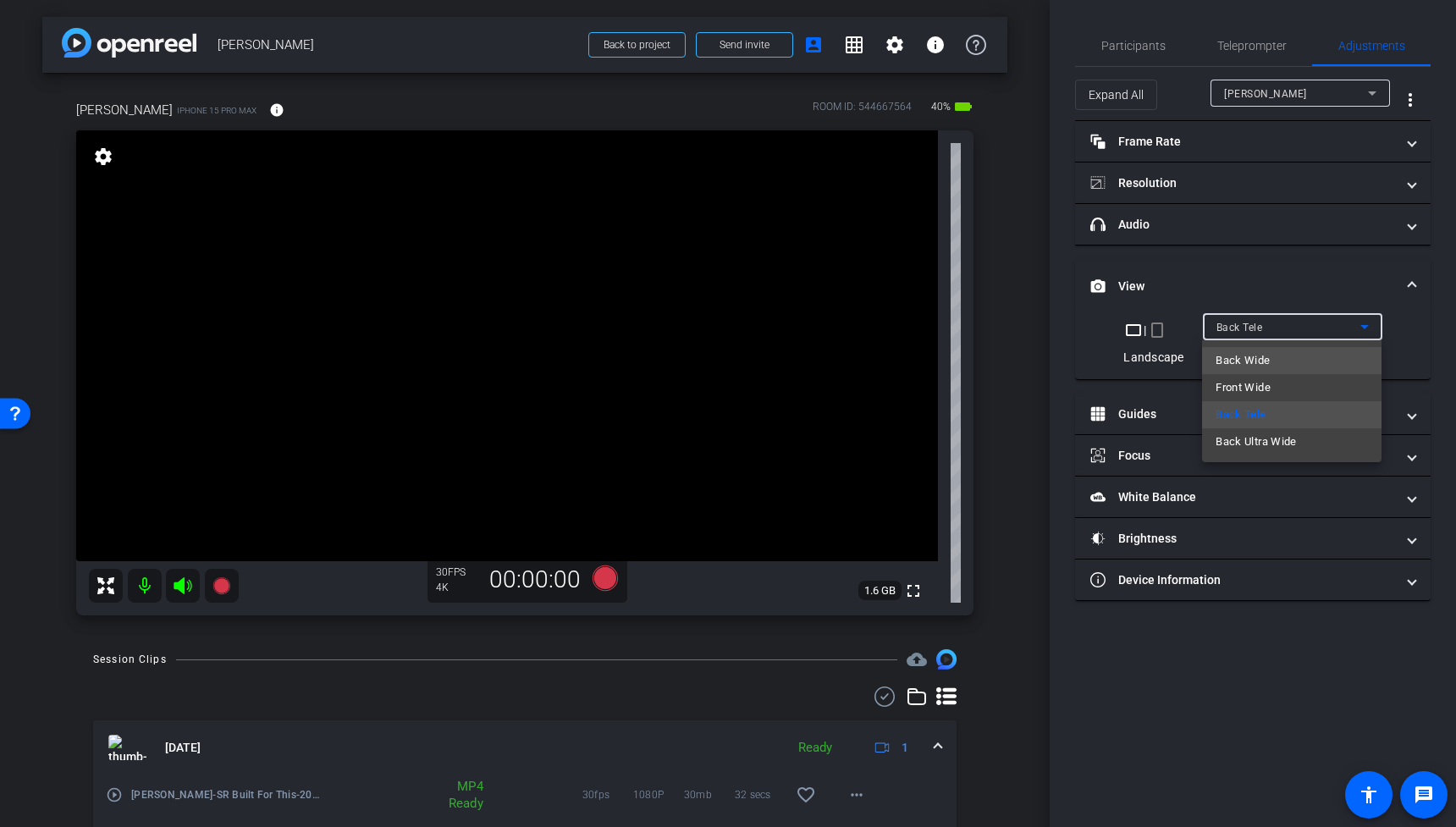
click at [1258, 354] on span "Back Wide" at bounding box center [1242, 361] width 54 height 21
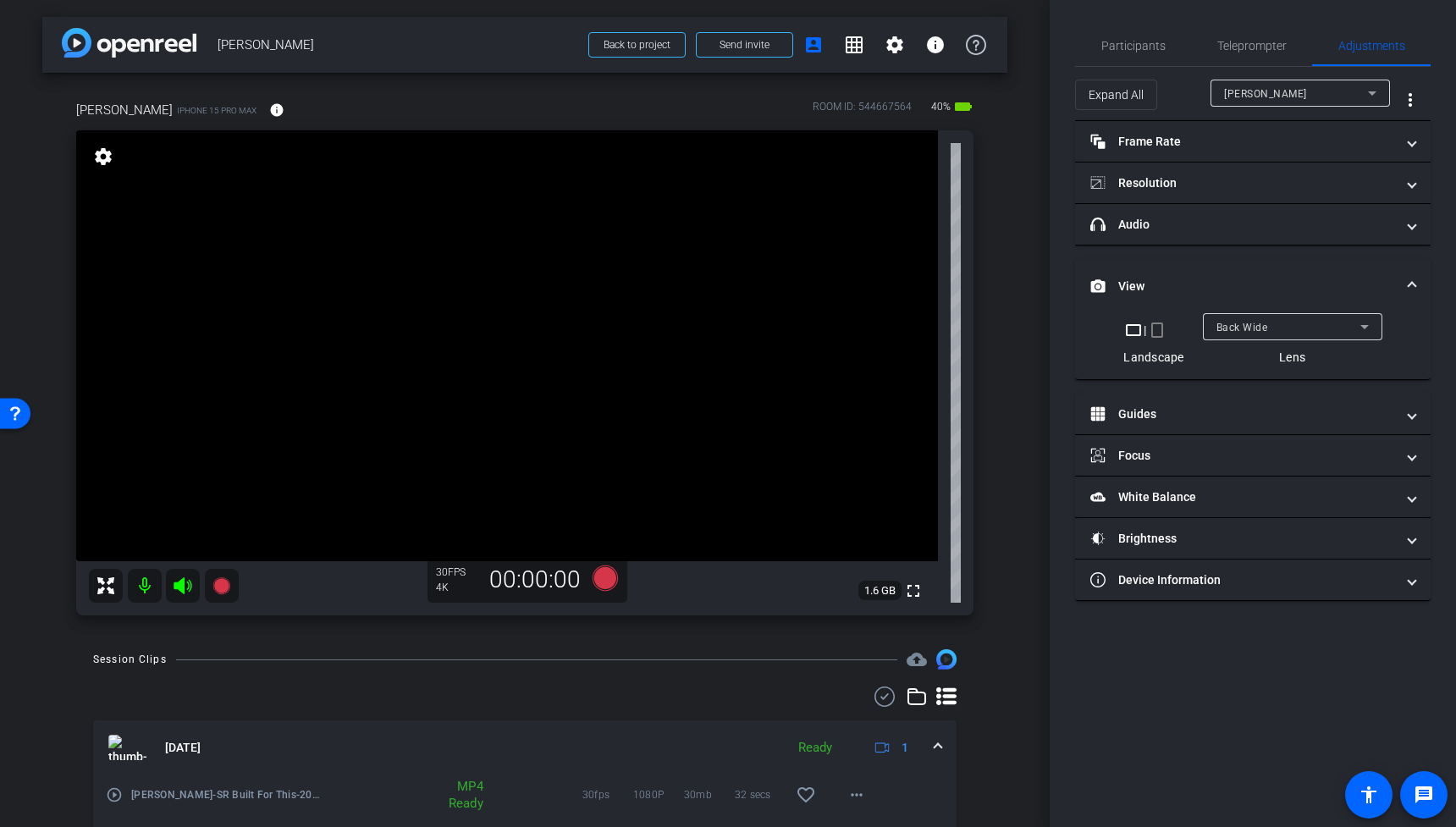
click at [517, 486] on video at bounding box center [507, 346] width 862 height 431
click at [505, 420] on video at bounding box center [507, 346] width 862 height 431
click at [525, 412] on video at bounding box center [507, 346] width 862 height 431
click at [529, 327] on video at bounding box center [507, 346] width 862 height 431
click at [688, 406] on video at bounding box center [507, 346] width 862 height 431
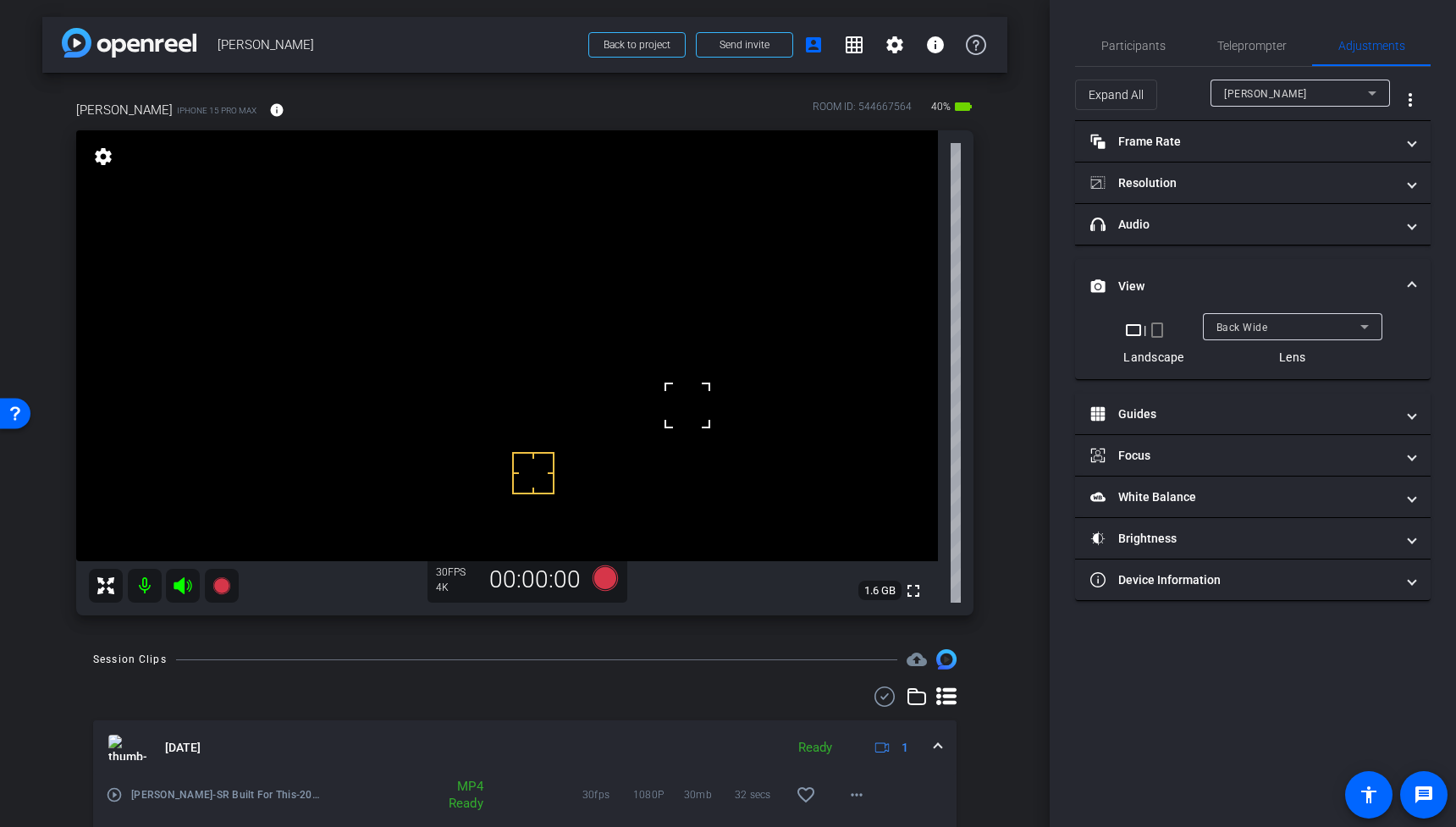
click at [535, 325] on video at bounding box center [507, 346] width 862 height 431
click at [583, 501] on video at bounding box center [507, 346] width 862 height 431
click at [529, 357] on video at bounding box center [507, 346] width 862 height 431
click at [539, 332] on video at bounding box center [507, 346] width 862 height 431
click at [523, 372] on video at bounding box center [507, 346] width 862 height 431
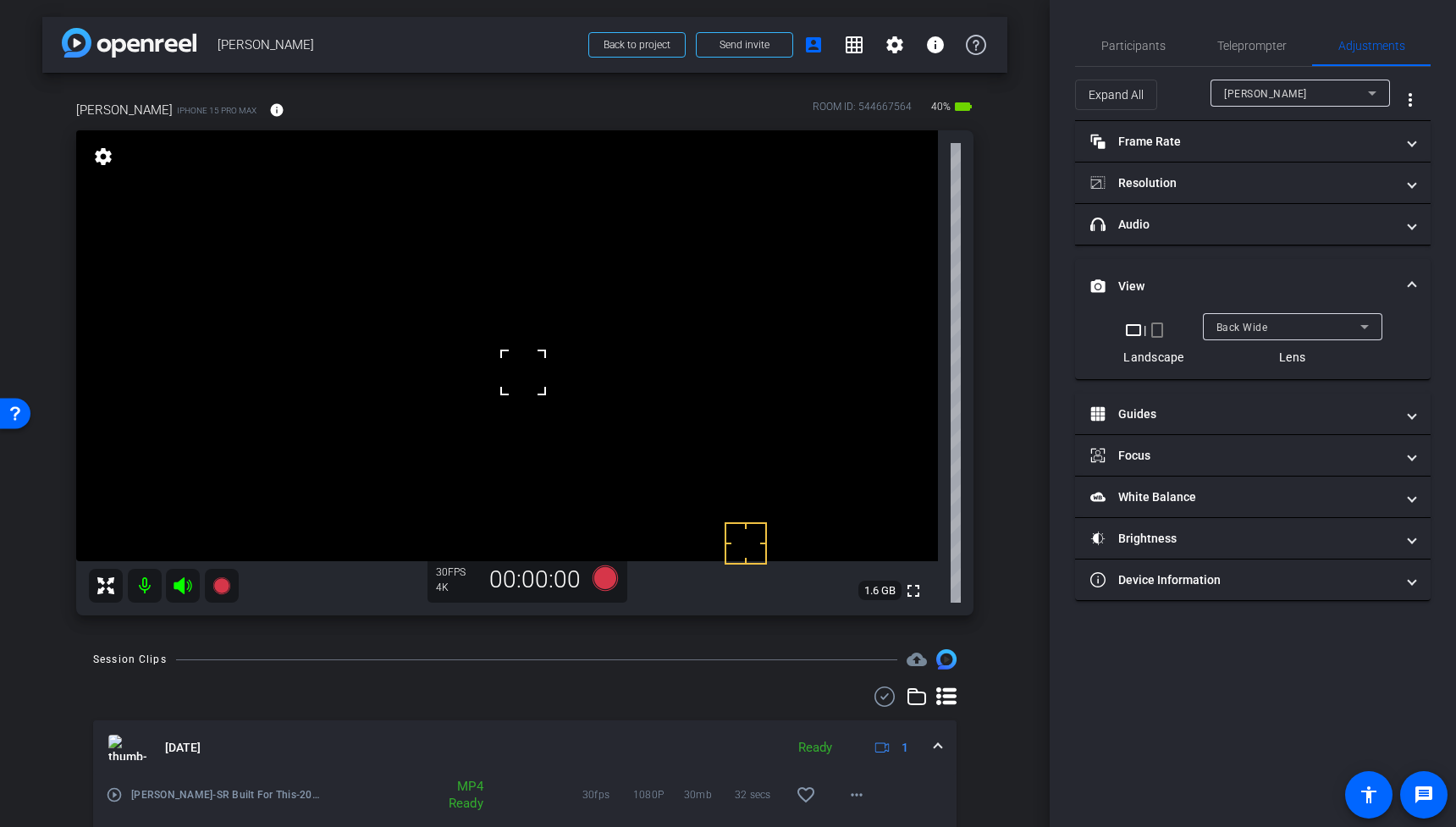
click at [519, 331] on video at bounding box center [507, 346] width 862 height 431
click at [548, 355] on video at bounding box center [507, 346] width 862 height 431
click at [1416, 279] on mat-expansion-panel-header "View" at bounding box center [1253, 285] width 356 height 54
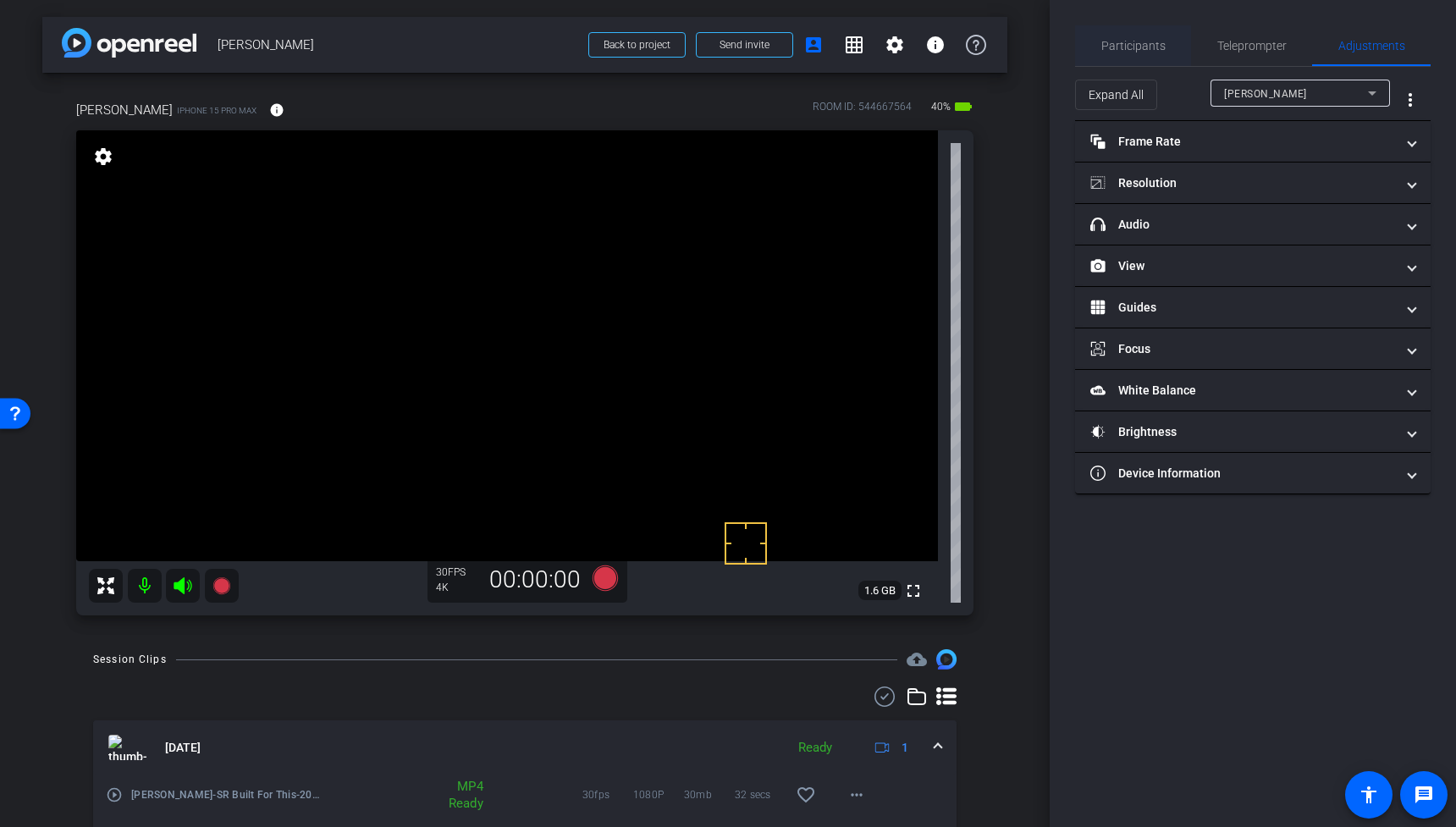
click at [1141, 44] on span "Participants" at bounding box center [1133, 46] width 64 height 12
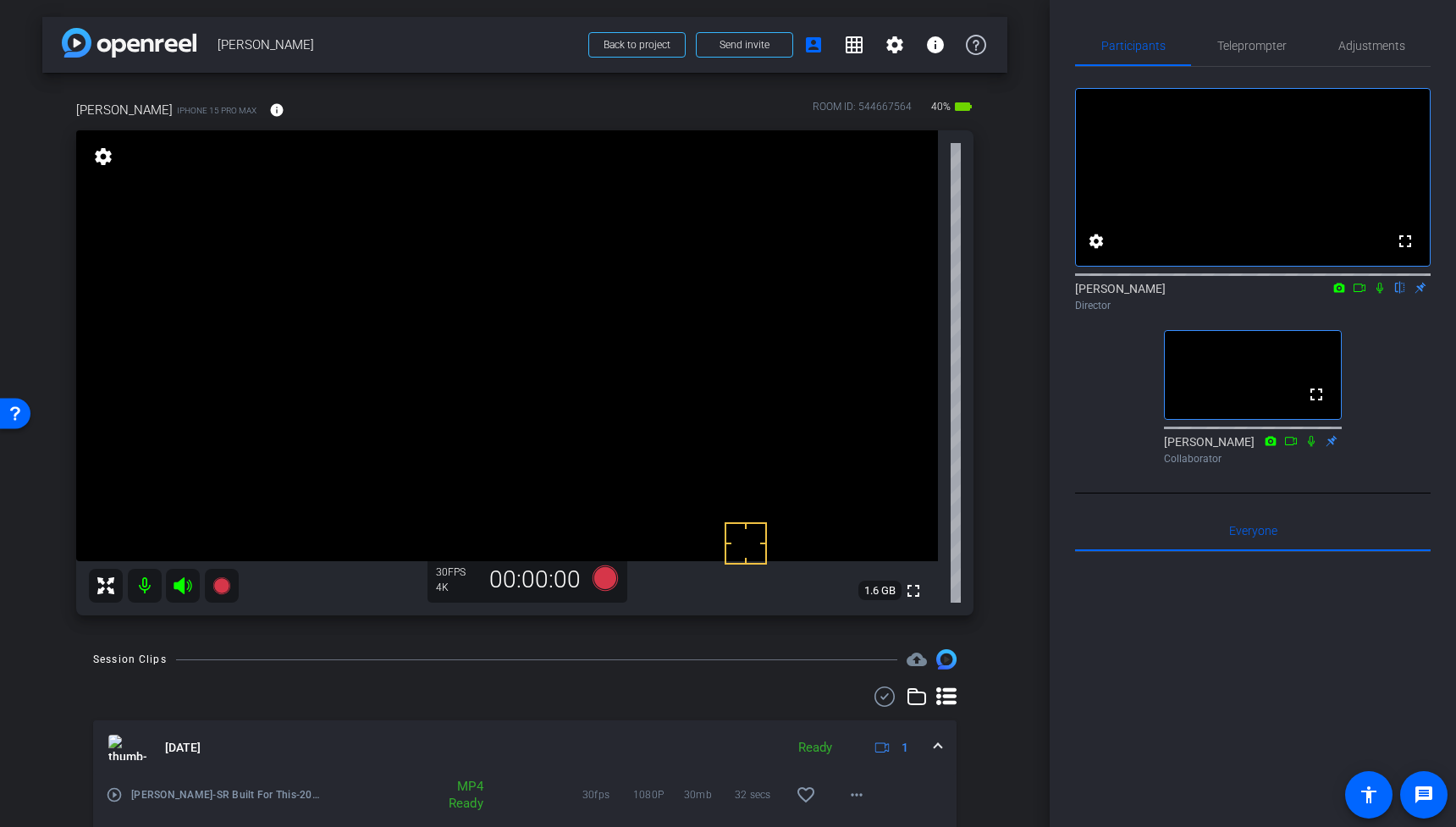
click at [547, 352] on video at bounding box center [507, 346] width 862 height 431
click at [1359, 294] on icon at bounding box center [1360, 288] width 14 height 12
click at [541, 318] on video at bounding box center [507, 346] width 862 height 431
click at [556, 345] on video at bounding box center [507, 346] width 862 height 431
click at [538, 338] on video at bounding box center [507, 346] width 862 height 431
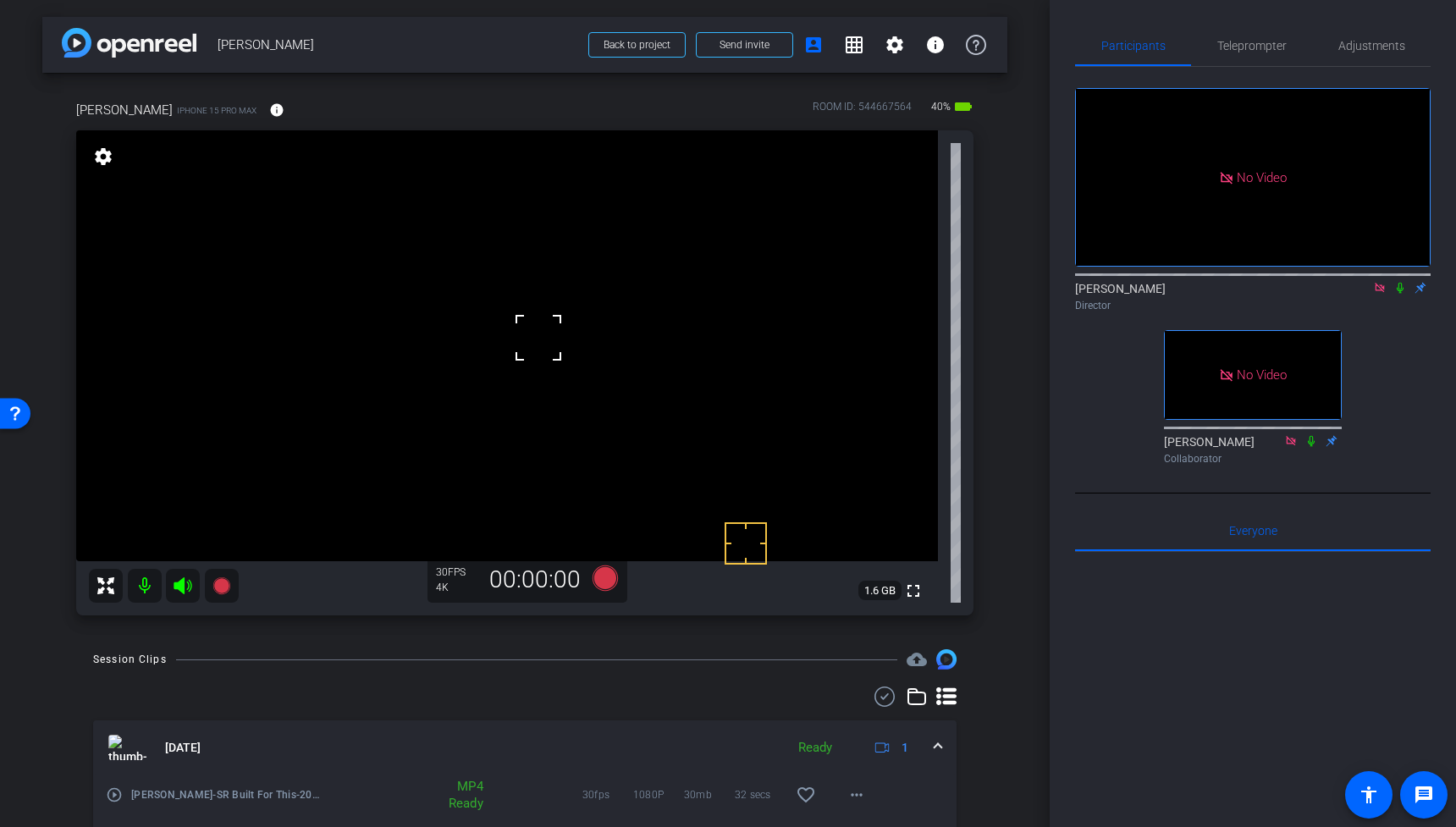
click at [549, 303] on video at bounding box center [507, 346] width 862 height 431
click at [550, 327] on video at bounding box center [507, 346] width 862 height 431
click at [513, 363] on video at bounding box center [507, 346] width 862 height 431
click at [571, 329] on video at bounding box center [507, 346] width 862 height 431
click at [578, 328] on video at bounding box center [507, 346] width 862 height 431
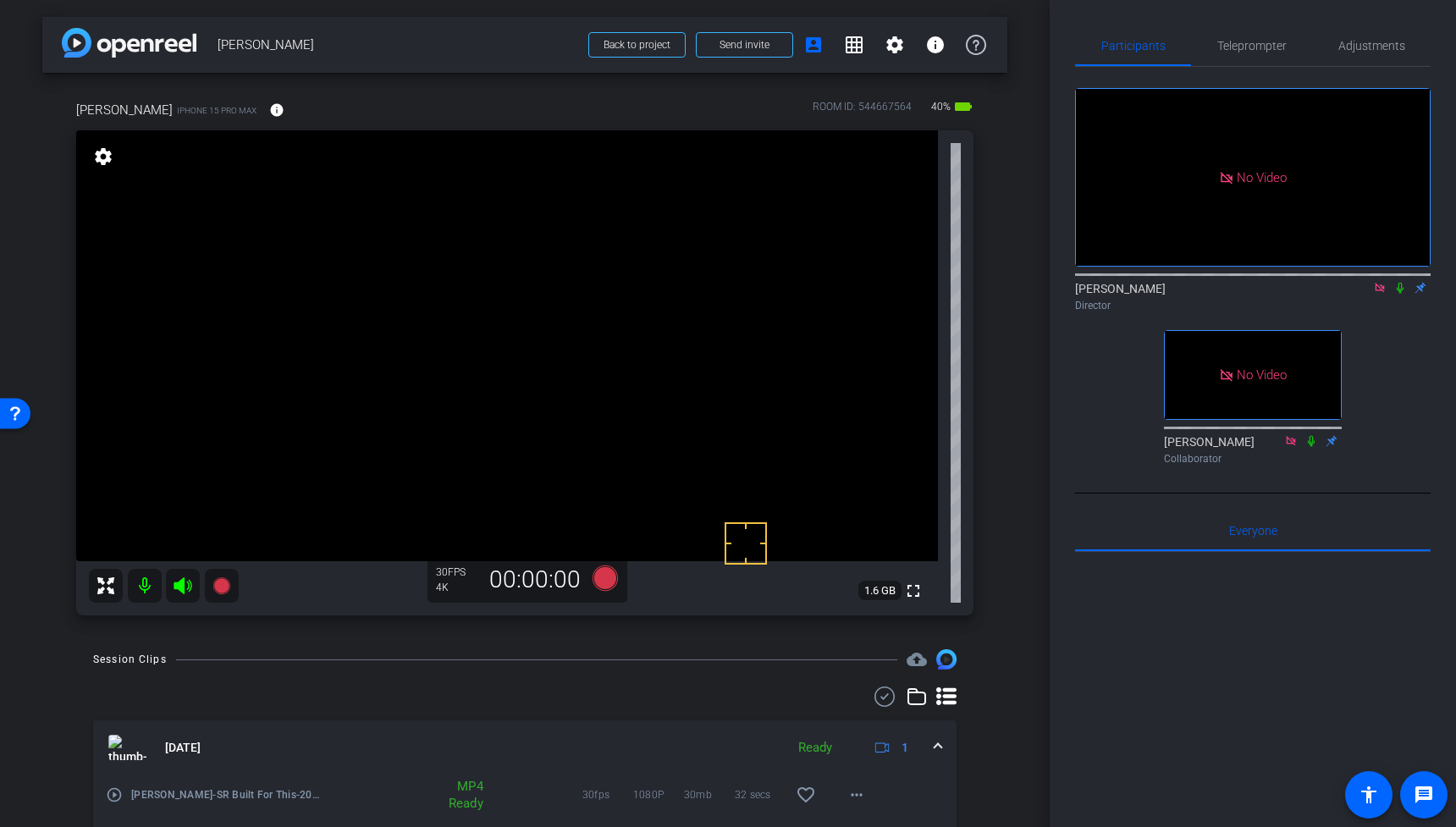
click at [567, 340] on video at bounding box center [507, 346] width 862 height 431
click at [559, 327] on video at bounding box center [507, 346] width 862 height 431
click at [582, 334] on video at bounding box center [507, 346] width 862 height 431
click at [557, 299] on video at bounding box center [507, 346] width 862 height 431
click at [221, 574] on mat-icon at bounding box center [221, 585] width 34 height 34
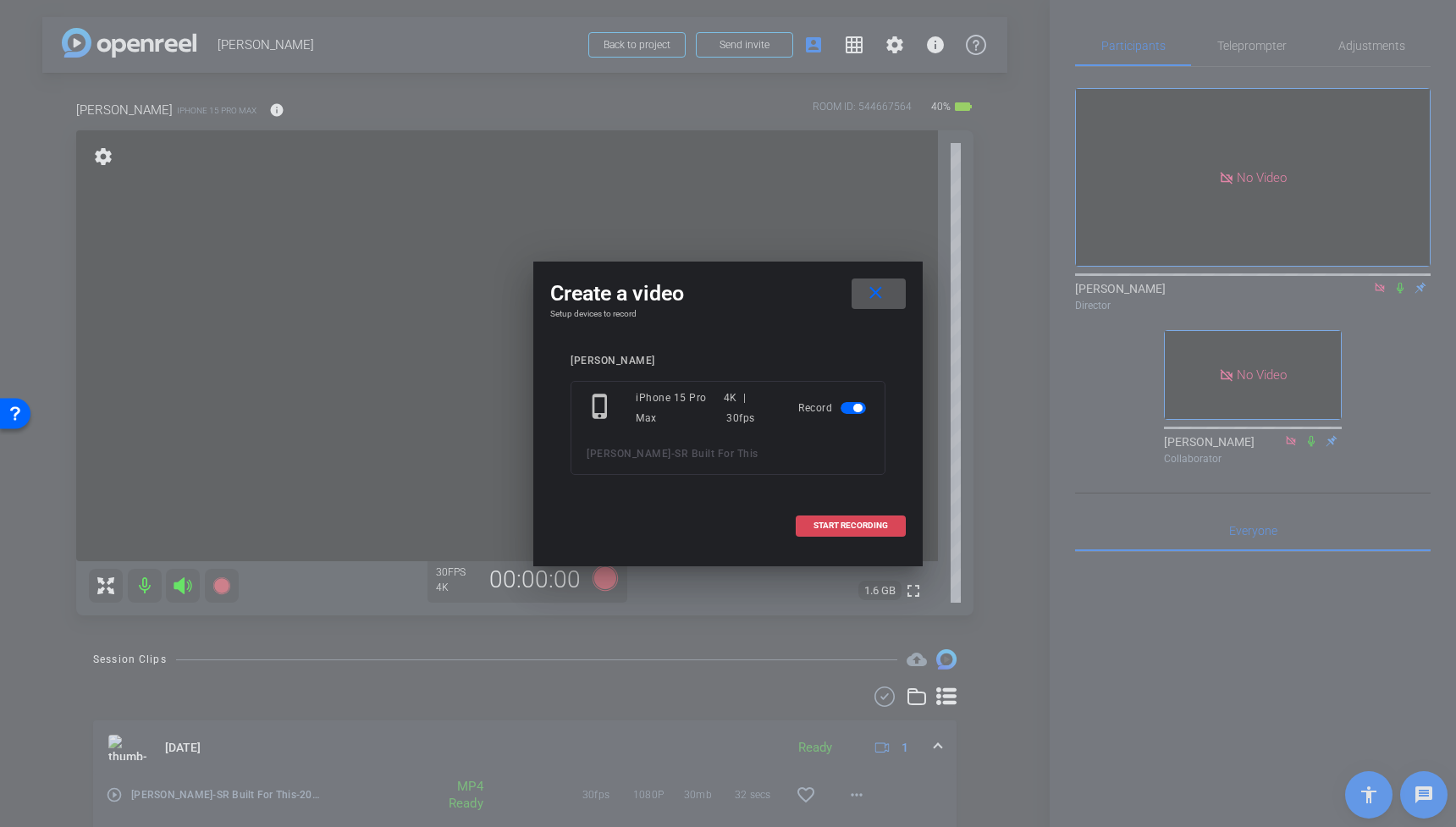
click at [860, 524] on span "START RECORDING" at bounding box center [850, 526] width 75 height 9
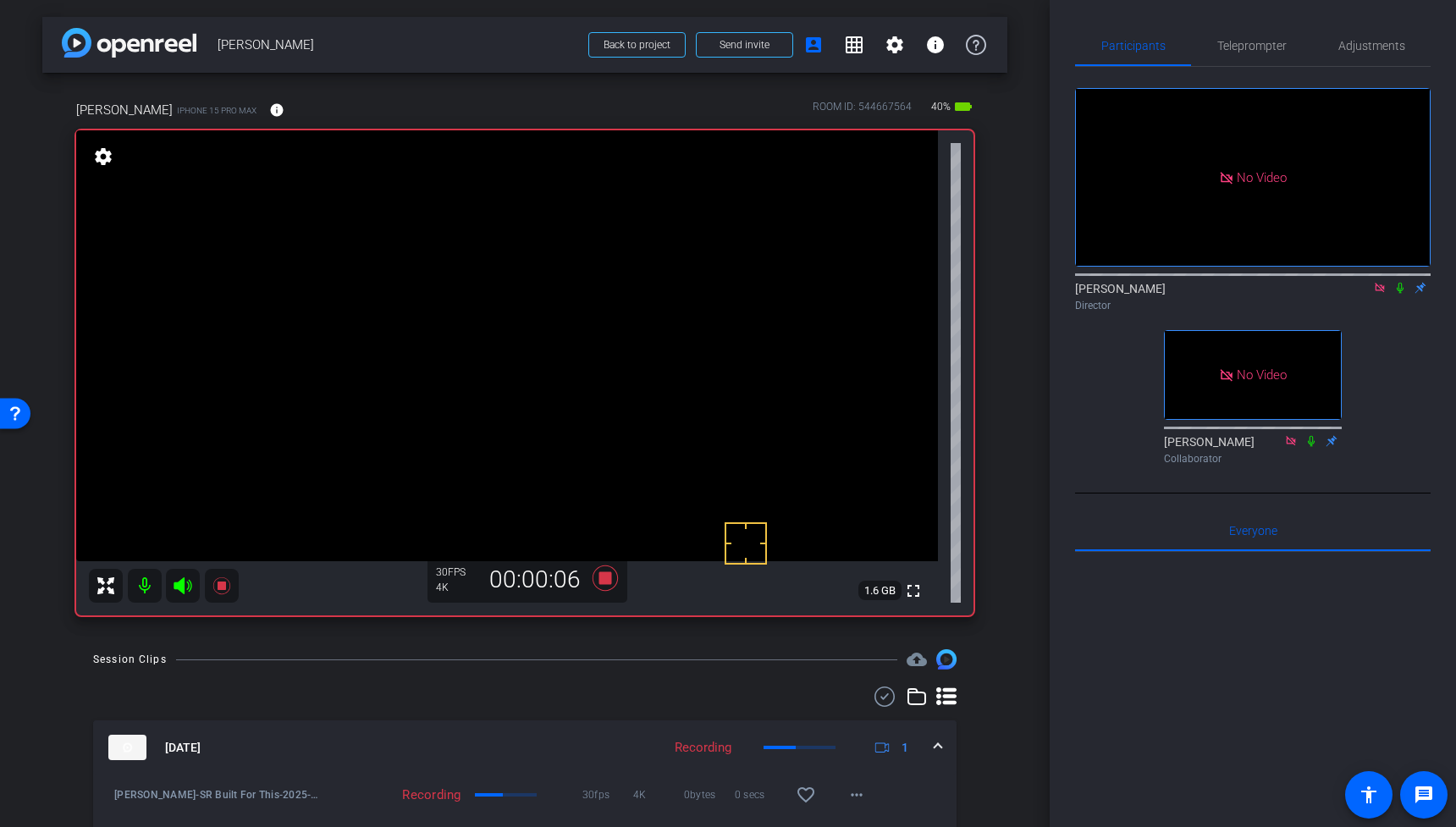
click at [1403, 294] on icon at bounding box center [1400, 288] width 14 height 12
click at [553, 322] on video at bounding box center [507, 346] width 862 height 431
click at [223, 593] on icon at bounding box center [222, 586] width 21 height 21
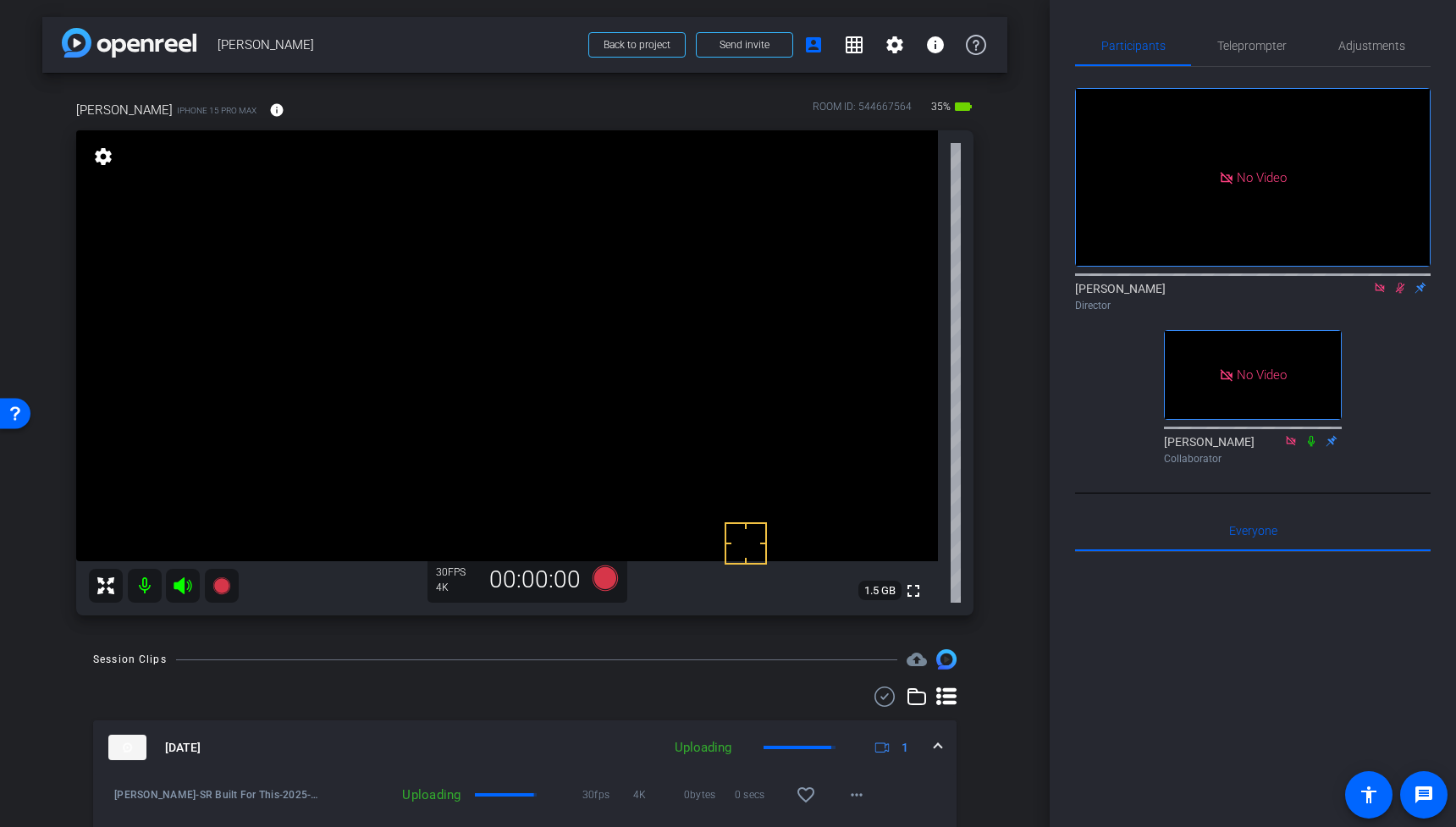
click at [1397, 294] on icon at bounding box center [1400, 288] width 9 height 11
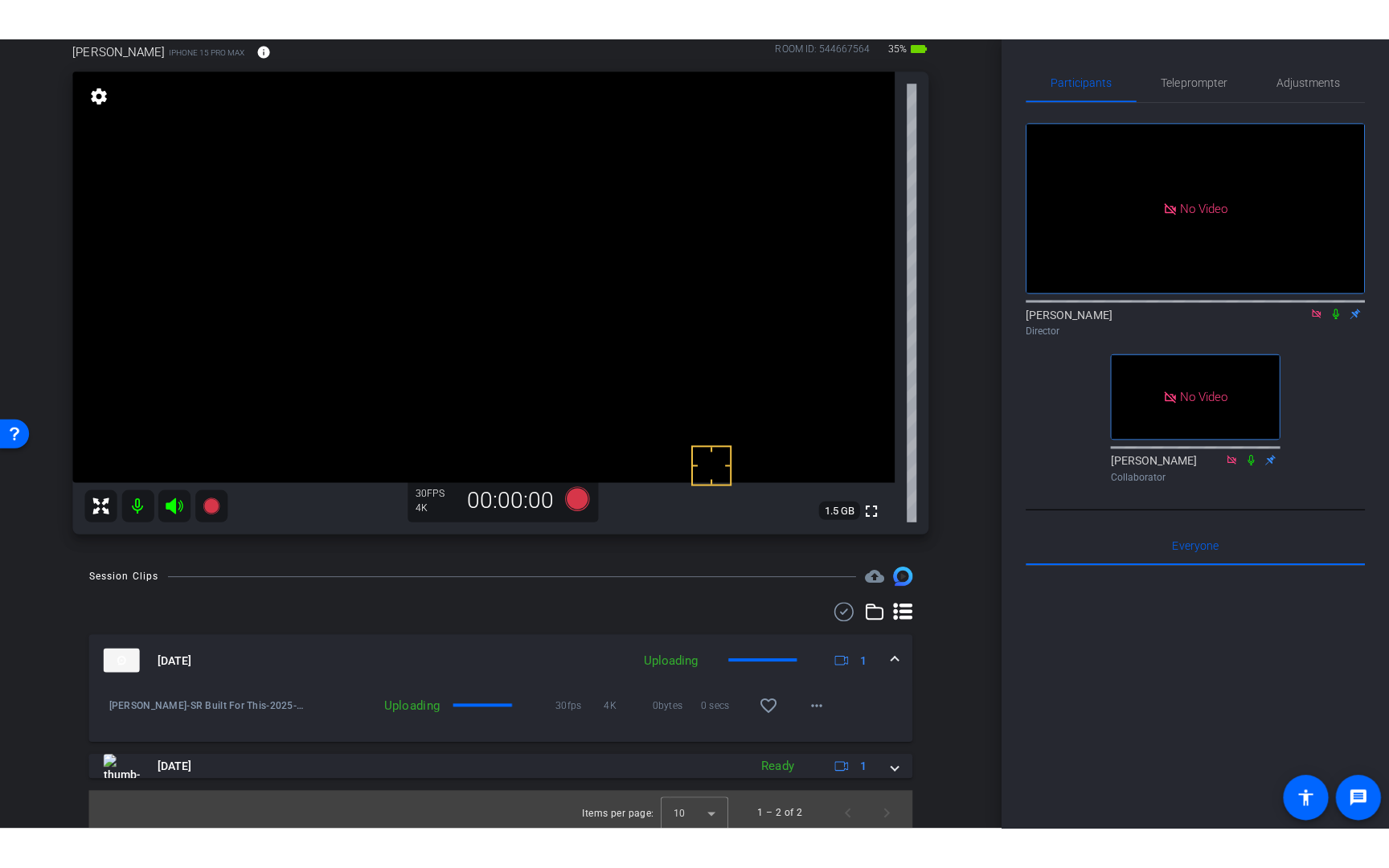
scroll to position [99, 0]
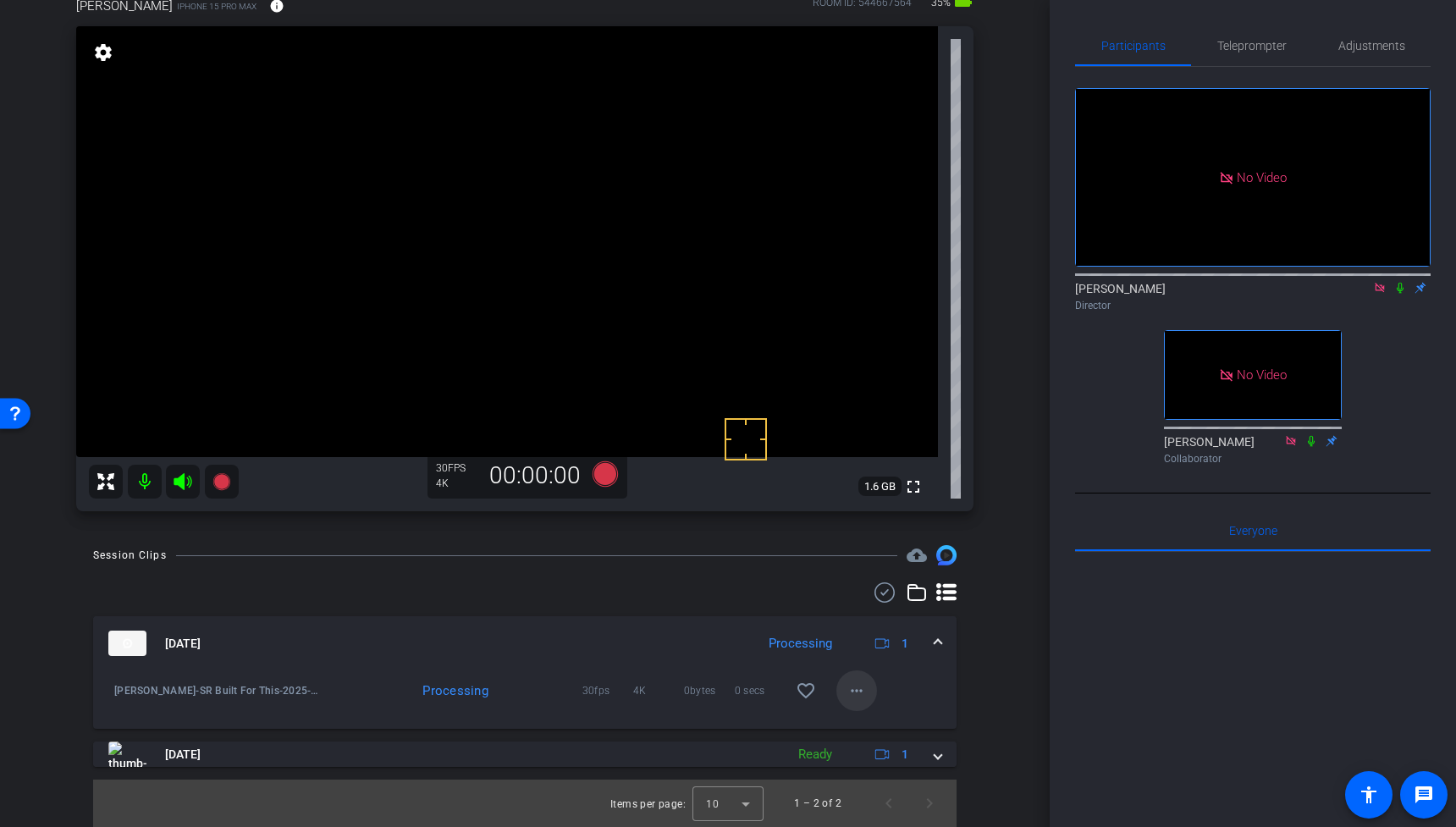
click at [858, 685] on mat-icon "more_horiz" at bounding box center [857, 691] width 21 height 21
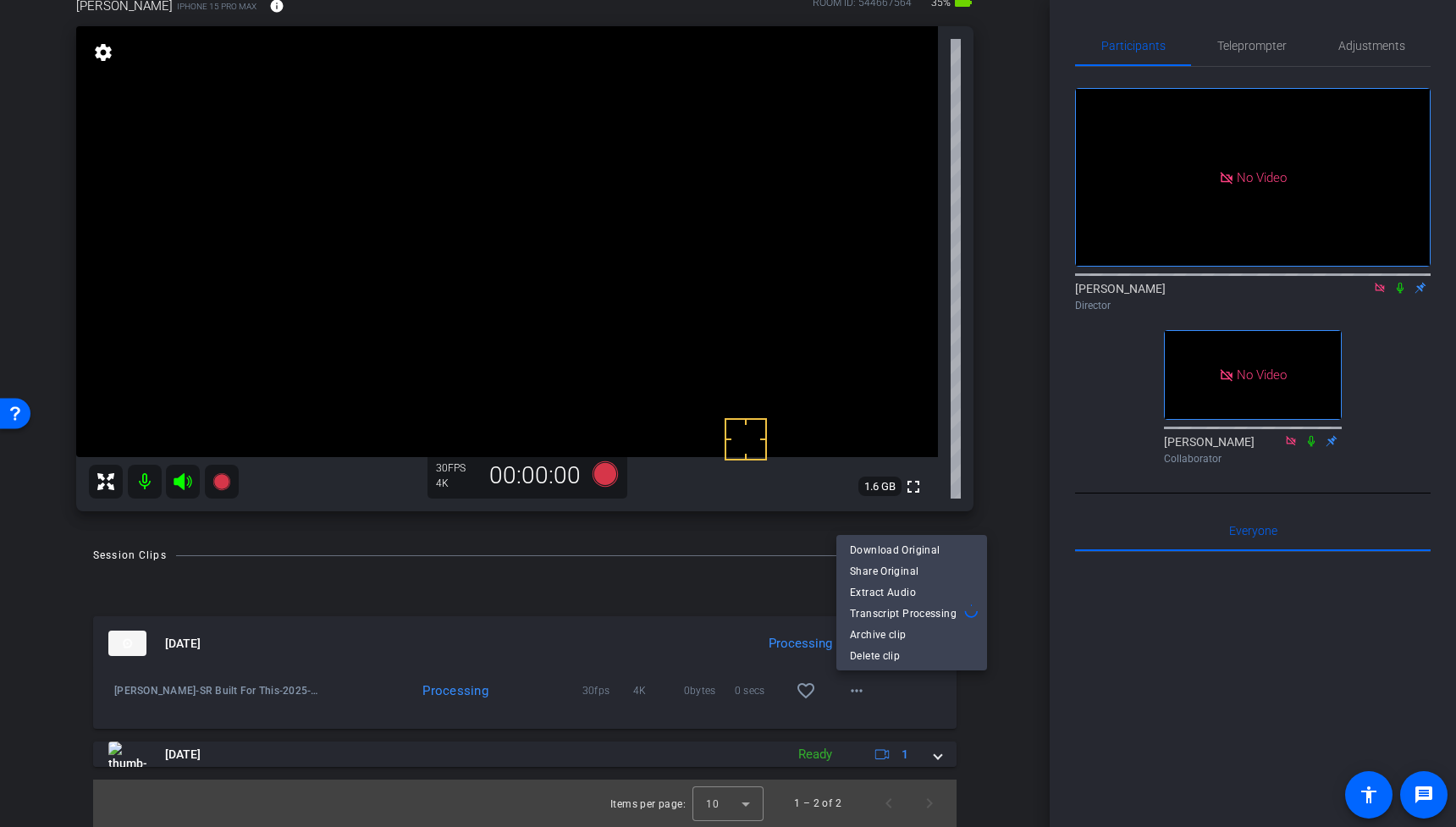
click at [1398, 312] on div at bounding box center [728, 414] width 1456 height 827
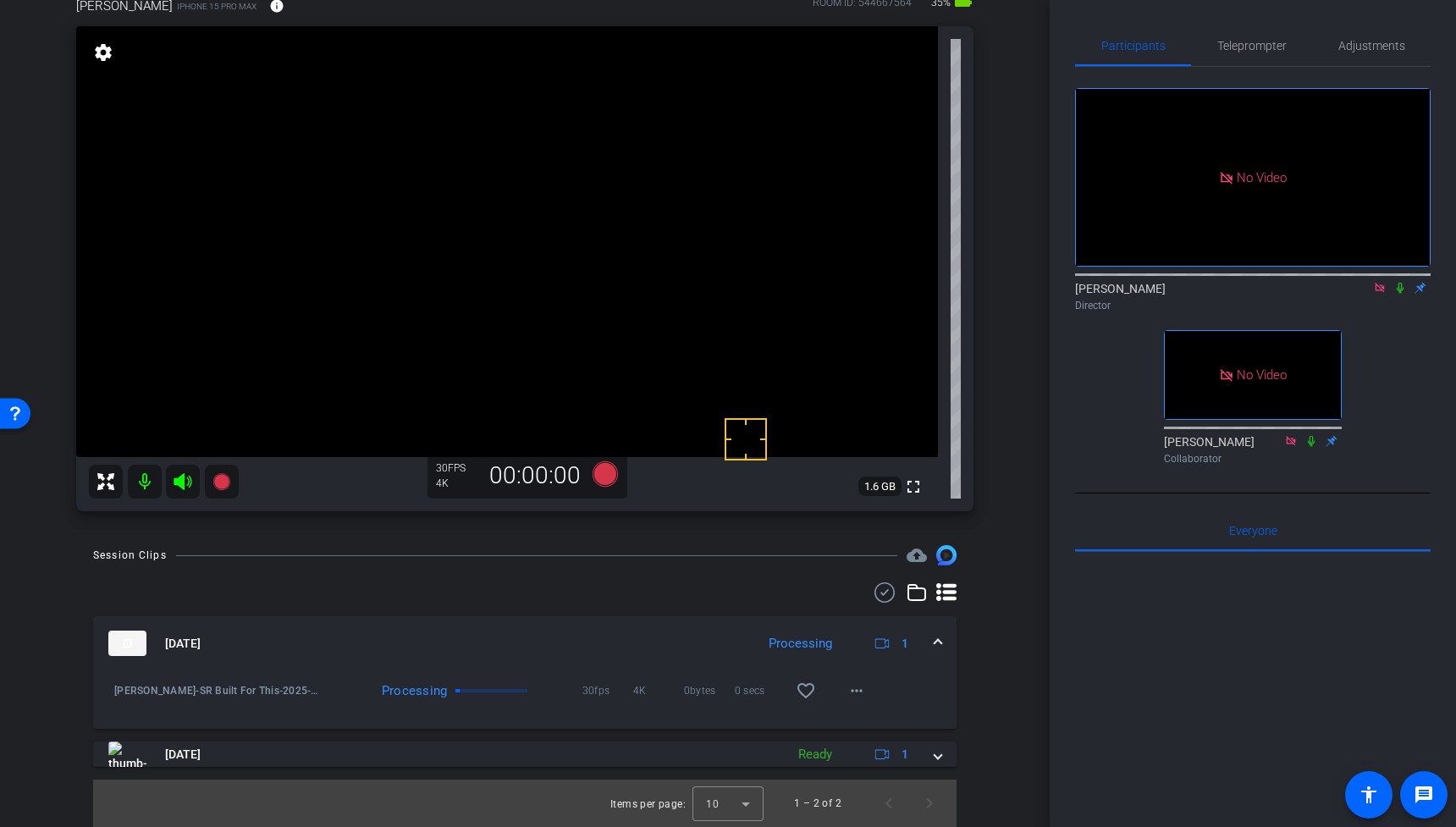
click at [1399, 294] on icon at bounding box center [1400, 288] width 14 height 12
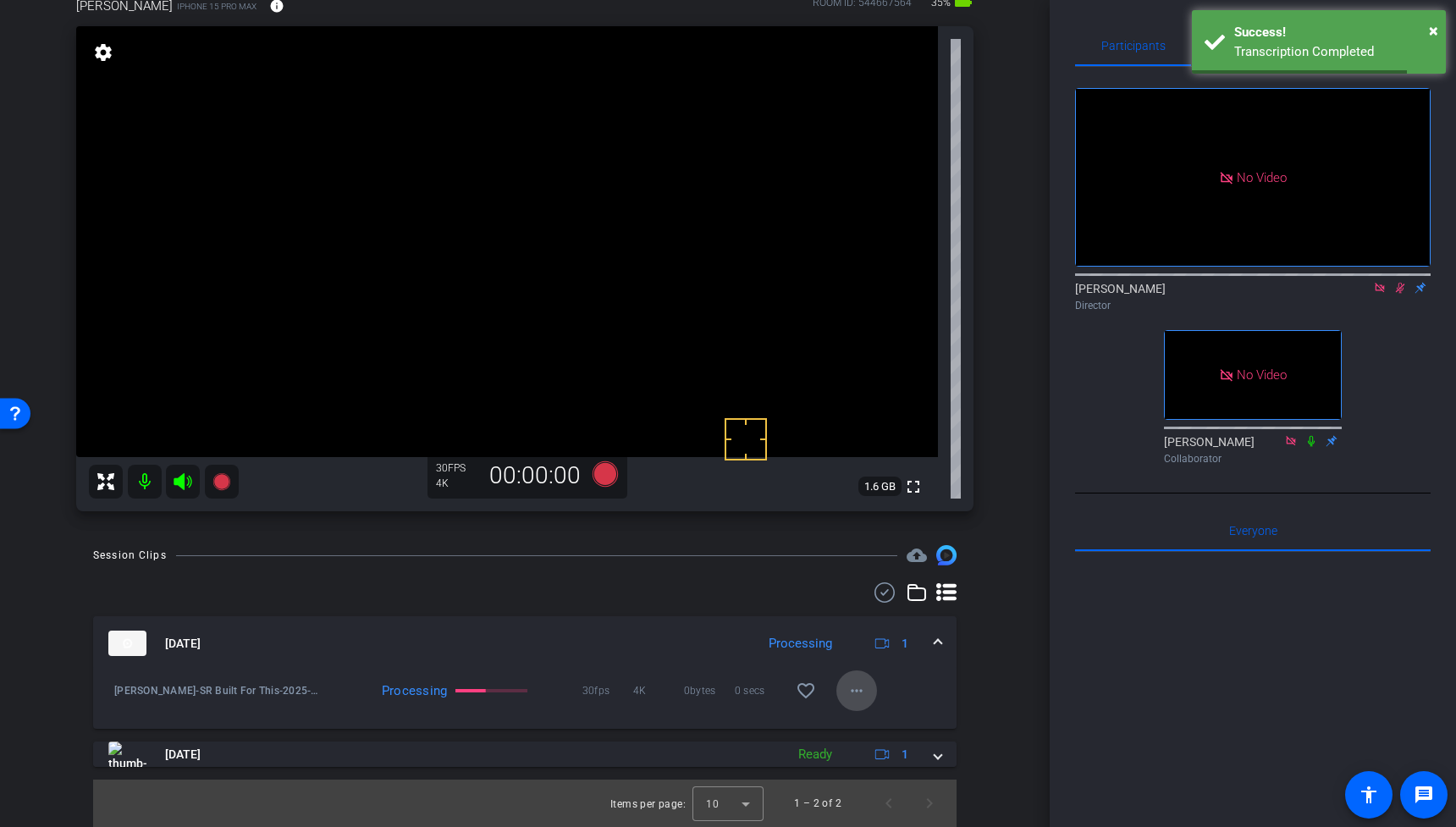
click at [853, 690] on mat-icon "more_horiz" at bounding box center [857, 691] width 21 height 21
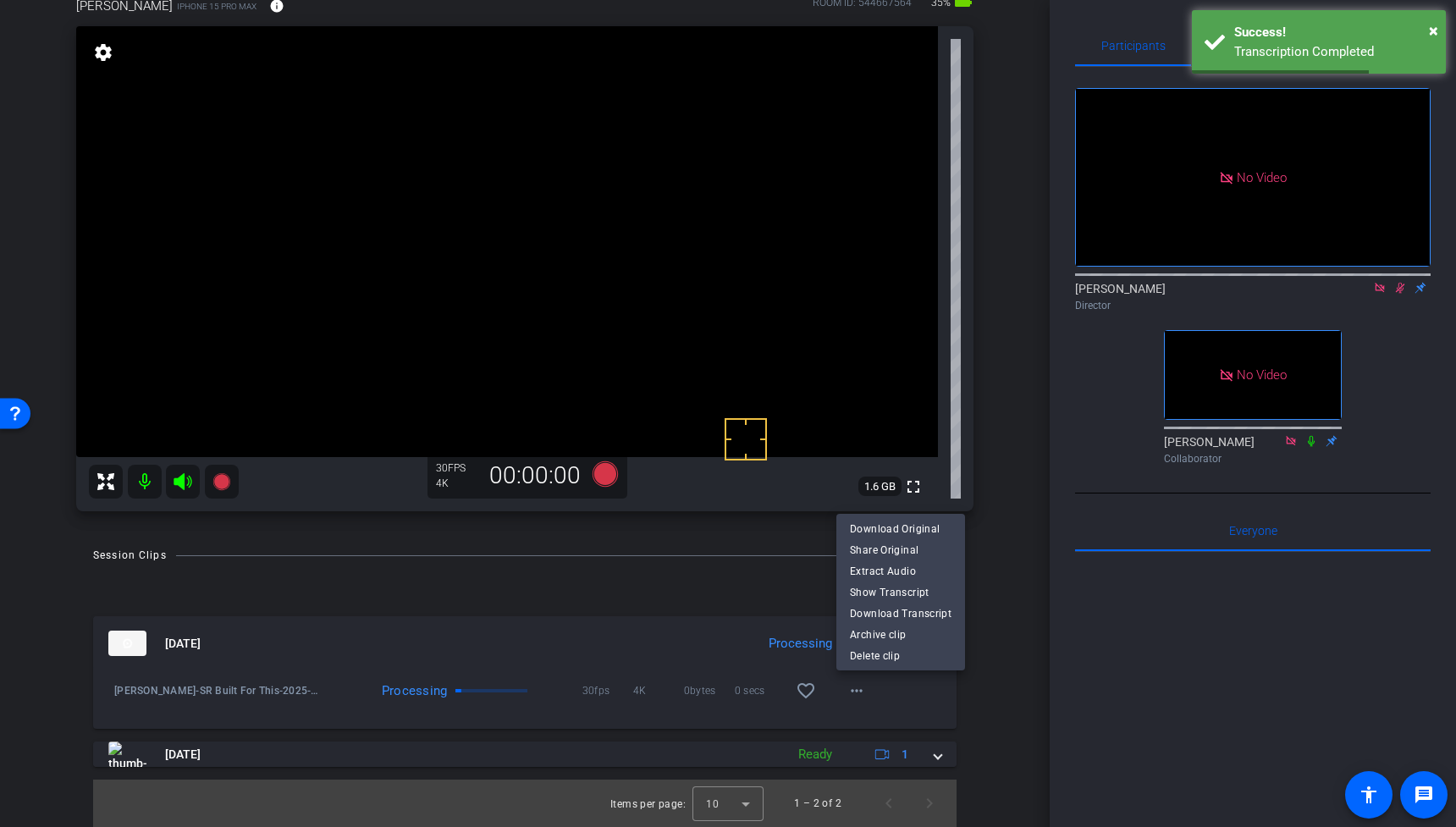
click at [854, 690] on div at bounding box center [728, 414] width 1456 height 827
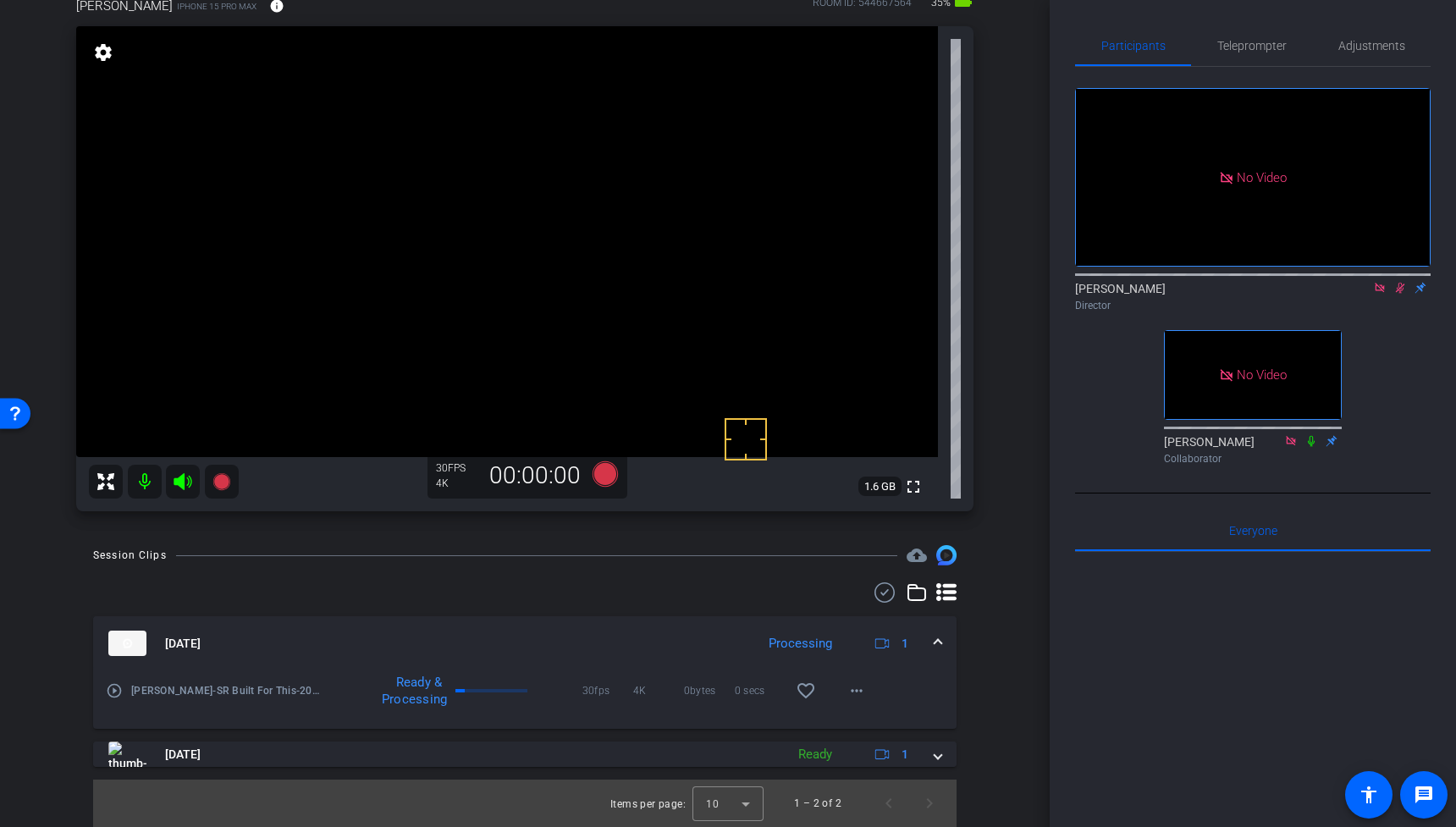
click at [113, 693] on mat-icon "play_circle_outline" at bounding box center [114, 691] width 17 height 17
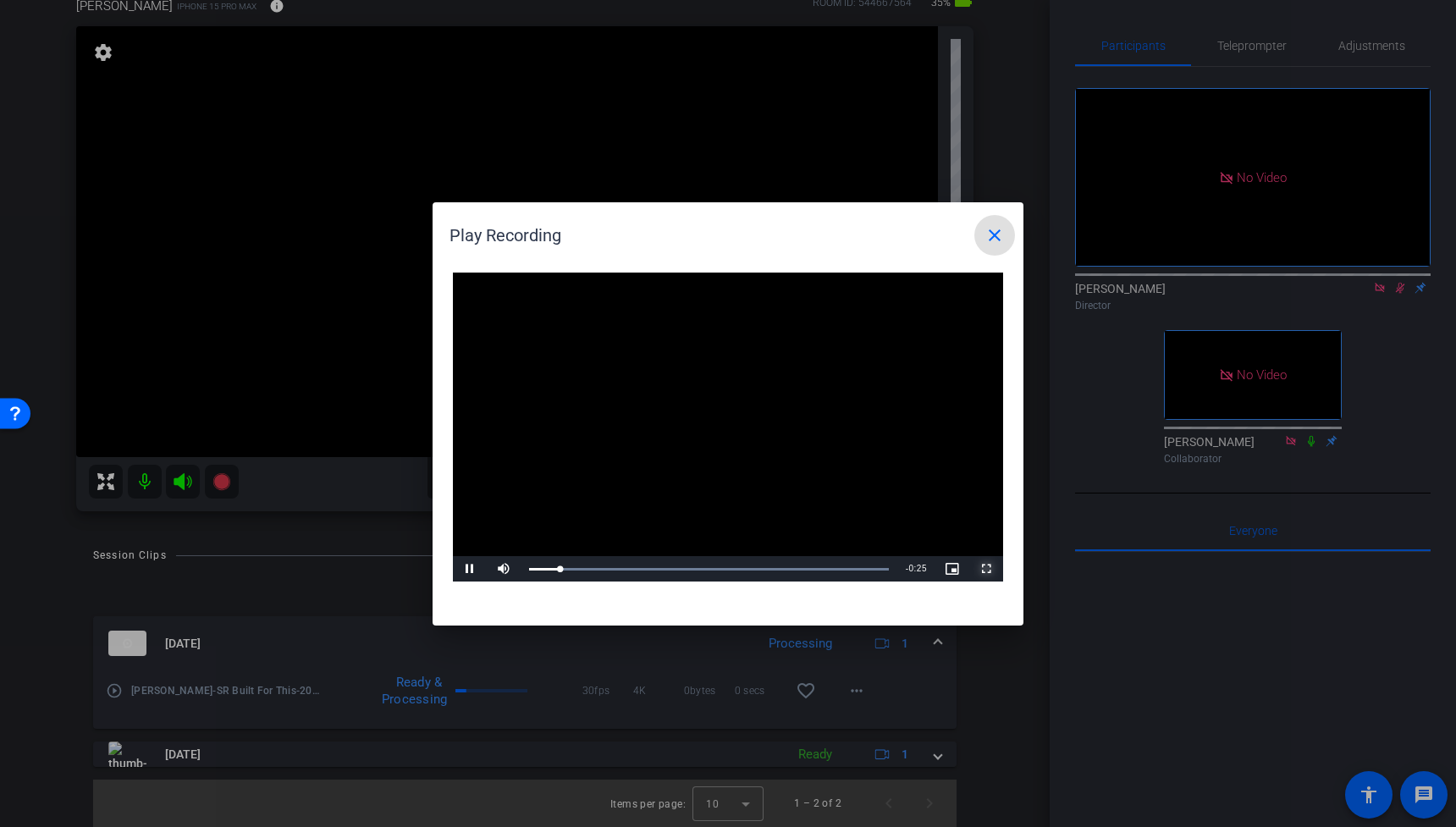
click at [980, 569] on span "Video Player" at bounding box center [986, 569] width 34 height 0
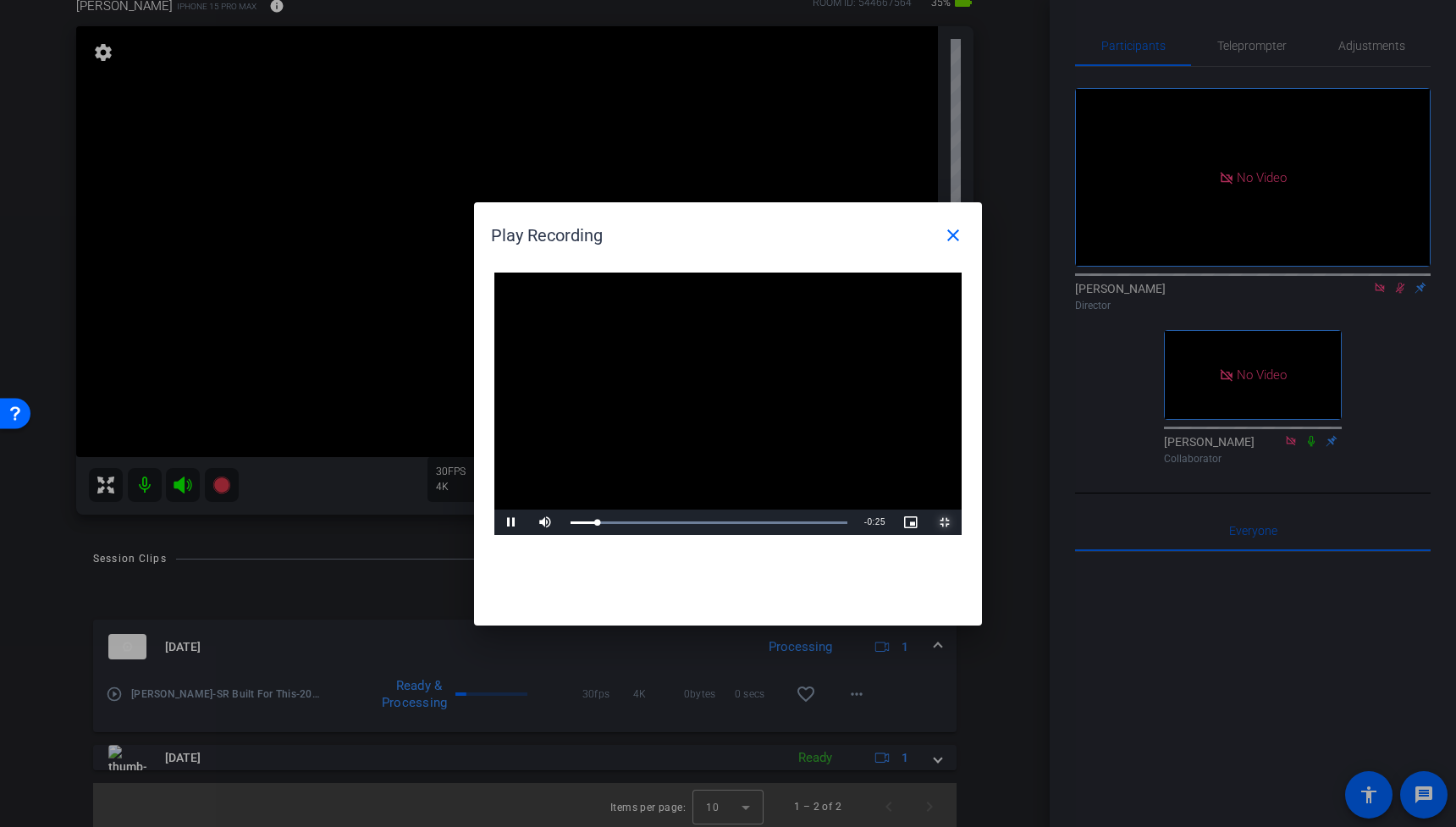
scroll to position [21, 0]
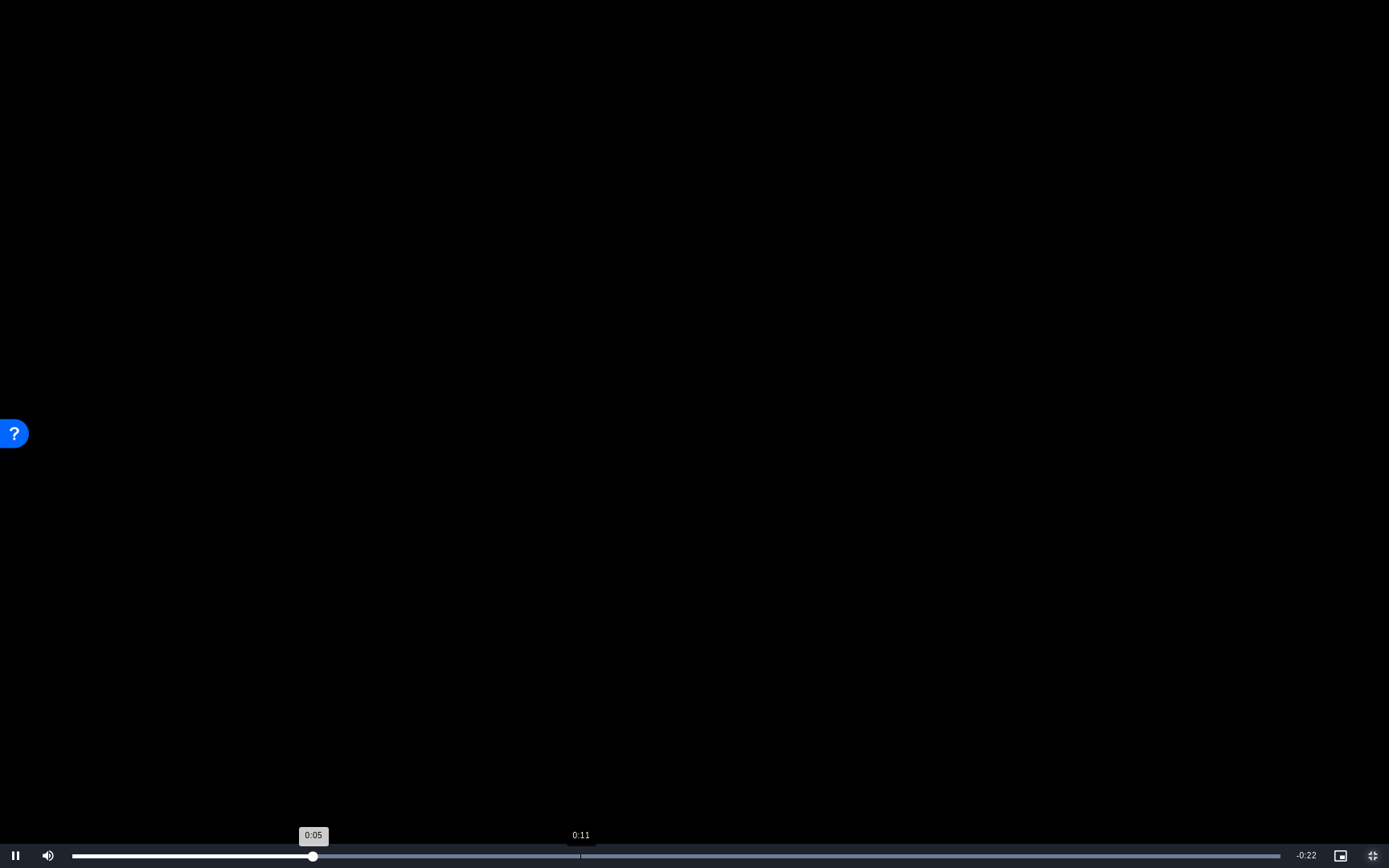
click at [581, 784] on div "Loaded : 100.00% 0:11 0:05" at bounding box center [677, 856] width 1208 height 4
click at [696, 784] on div "Loaded : 100.00% 0:13 0:12" at bounding box center [677, 856] width 1224 height 24
click at [799, 784] on div "Loaded : 100.00% 0:16 0:16" at bounding box center [677, 856] width 1224 height 24
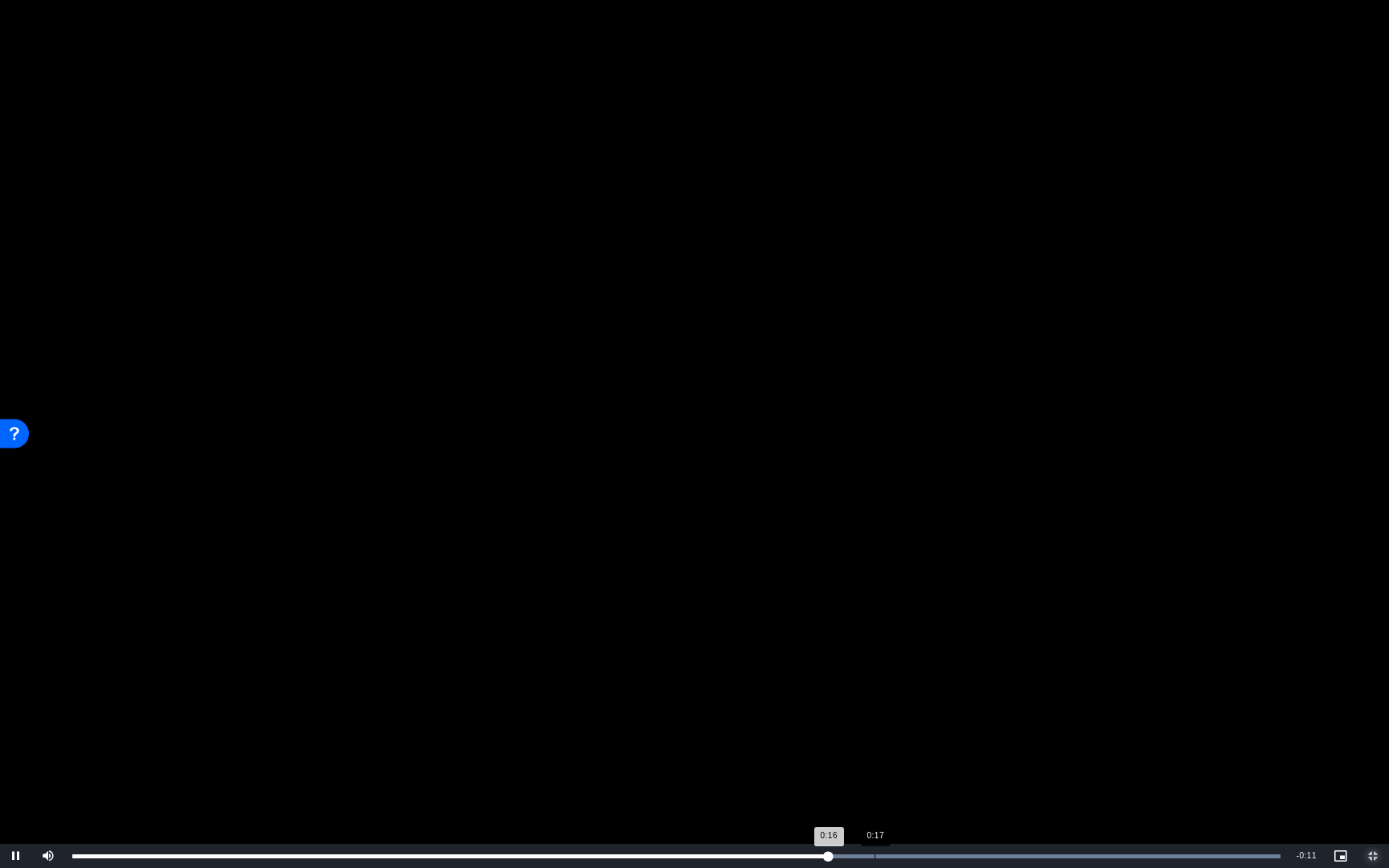
click at [875, 784] on div "Loaded : 100.00% 0:17 0:16" at bounding box center [677, 856] width 1224 height 24
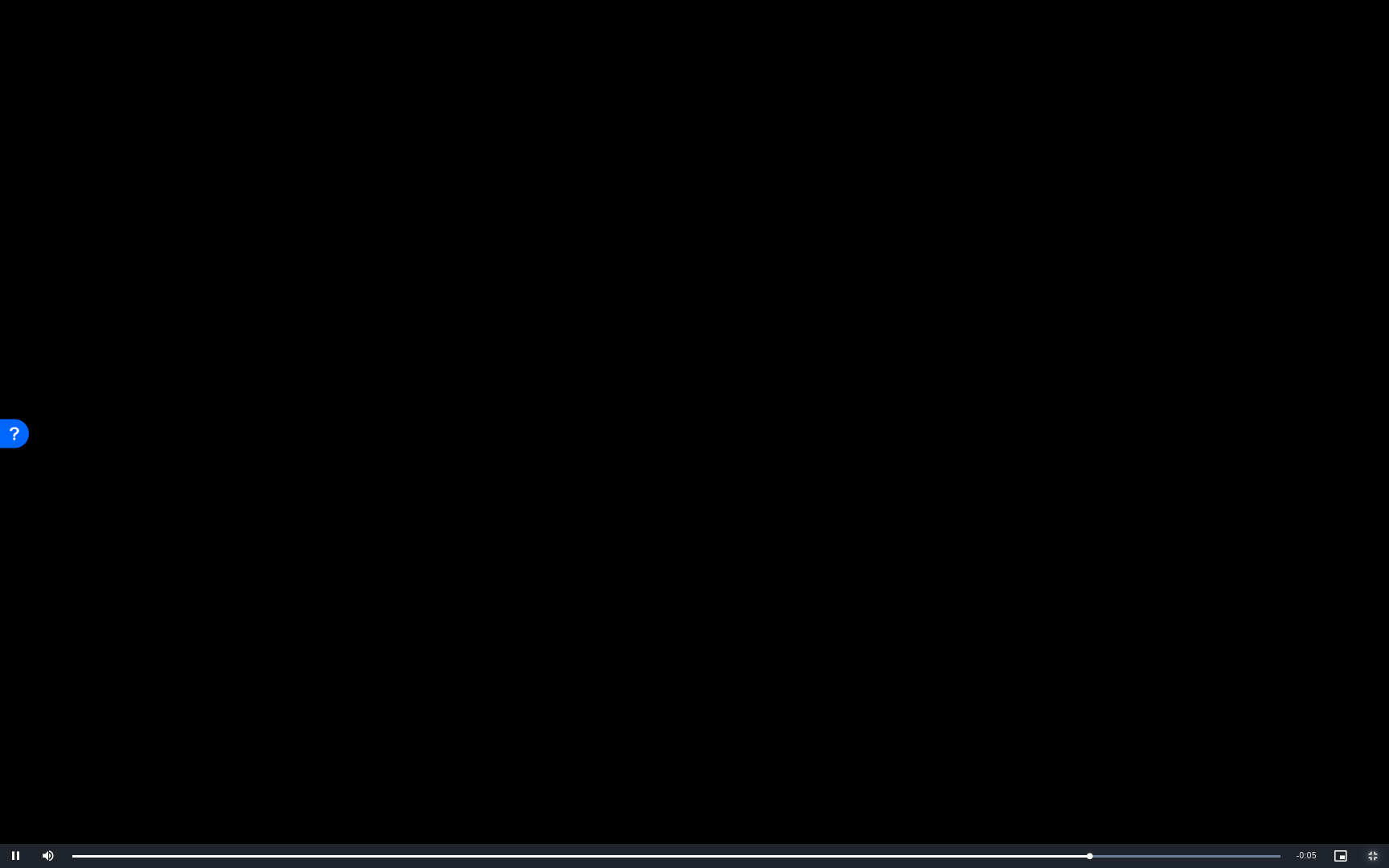
click at [1371, 784] on span "Video Player" at bounding box center [1372, 856] width 32 height 0
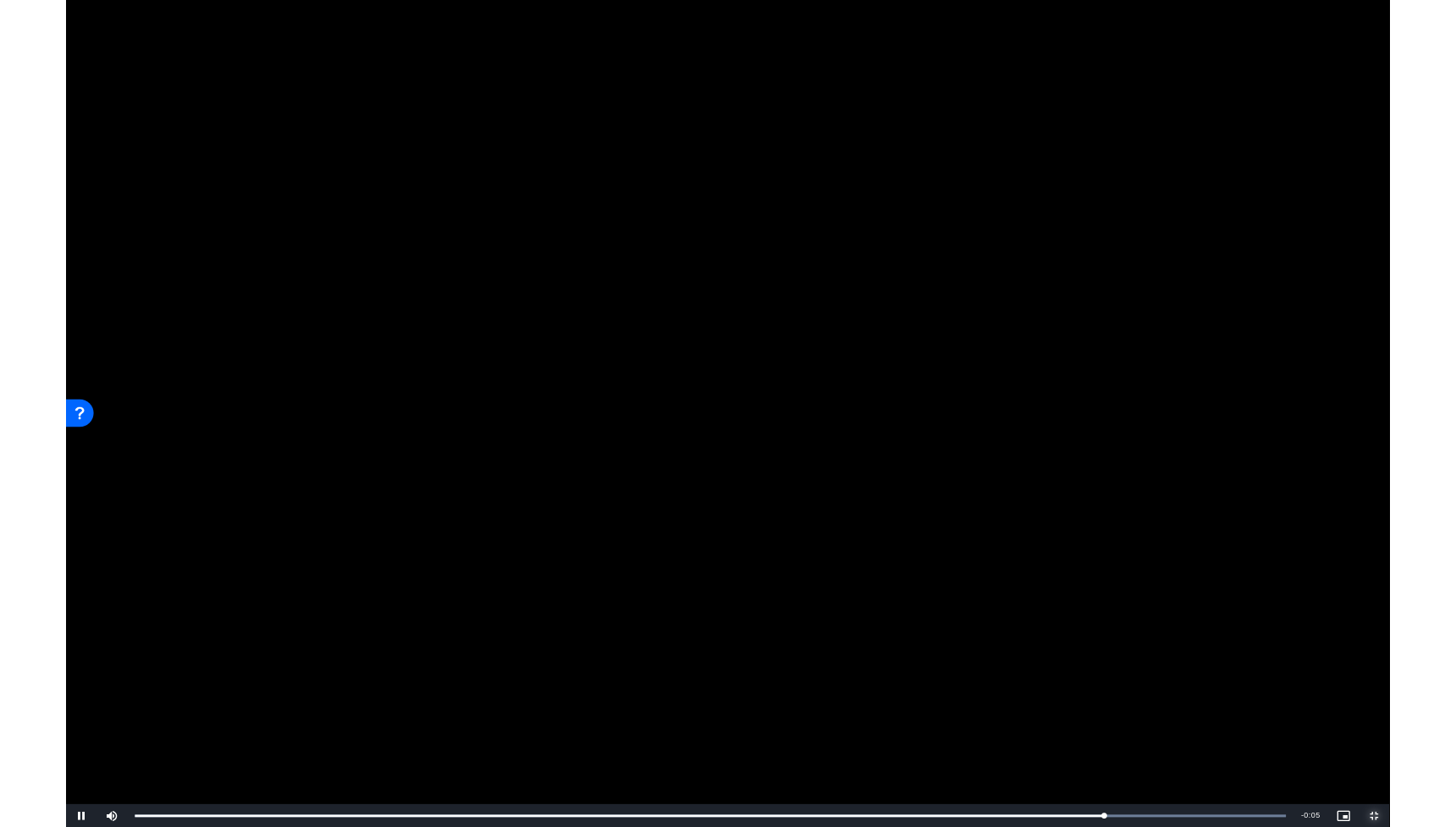
scroll to position [104, 0]
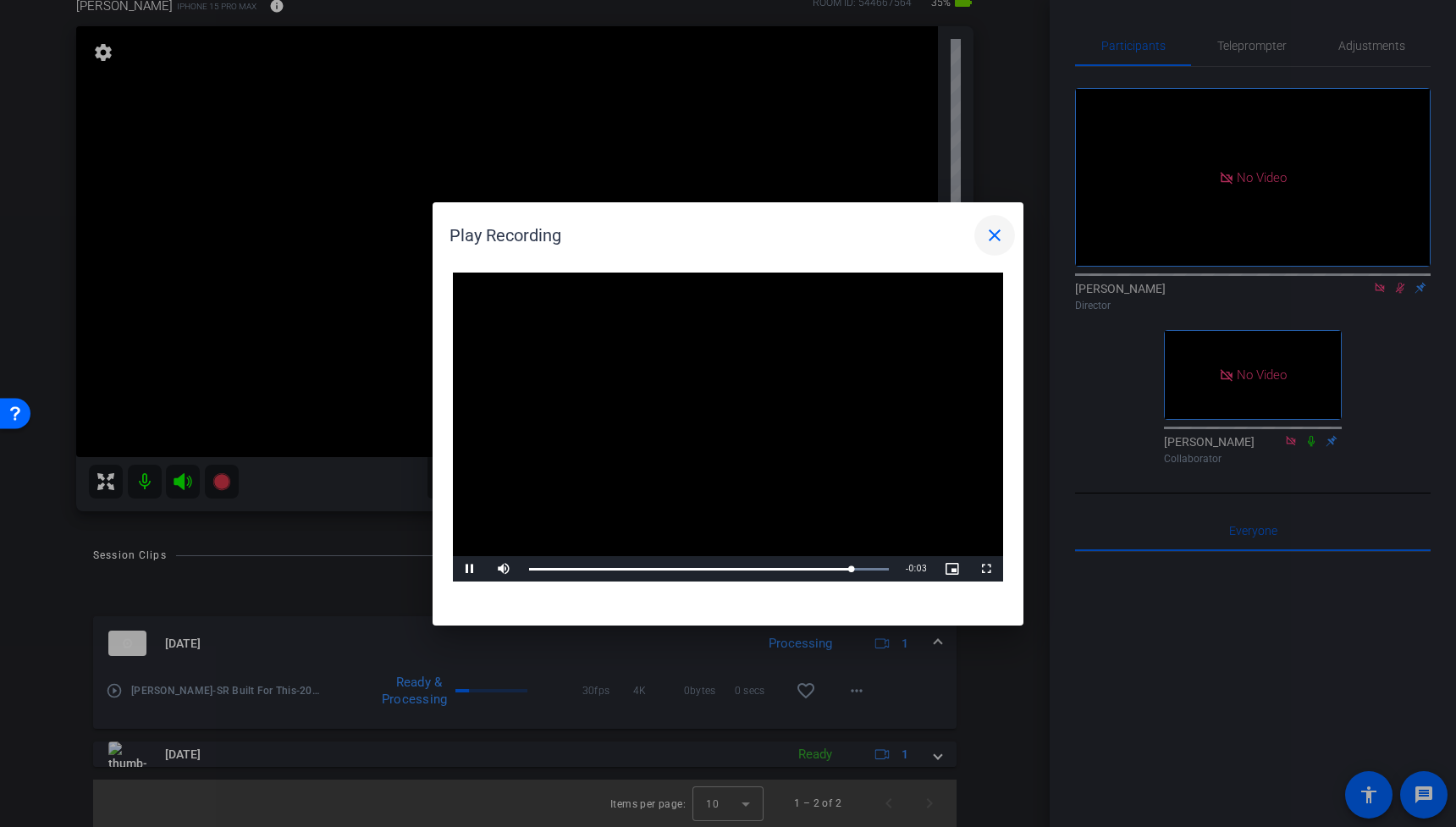
click at [988, 237] on mat-icon "close" at bounding box center [994, 236] width 21 height 21
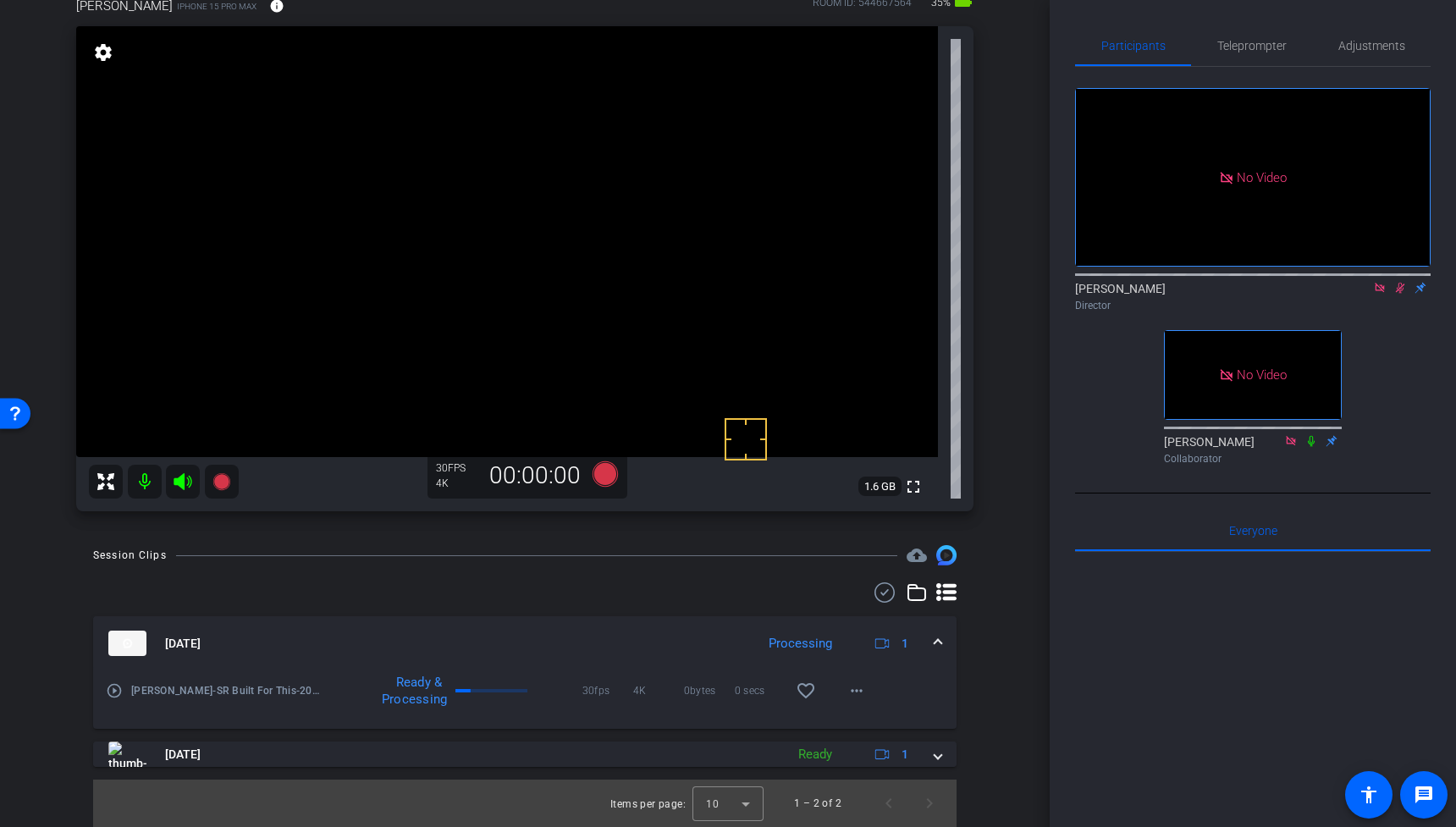
click at [934, 641] on span at bounding box center [938, 644] width 7 height 18
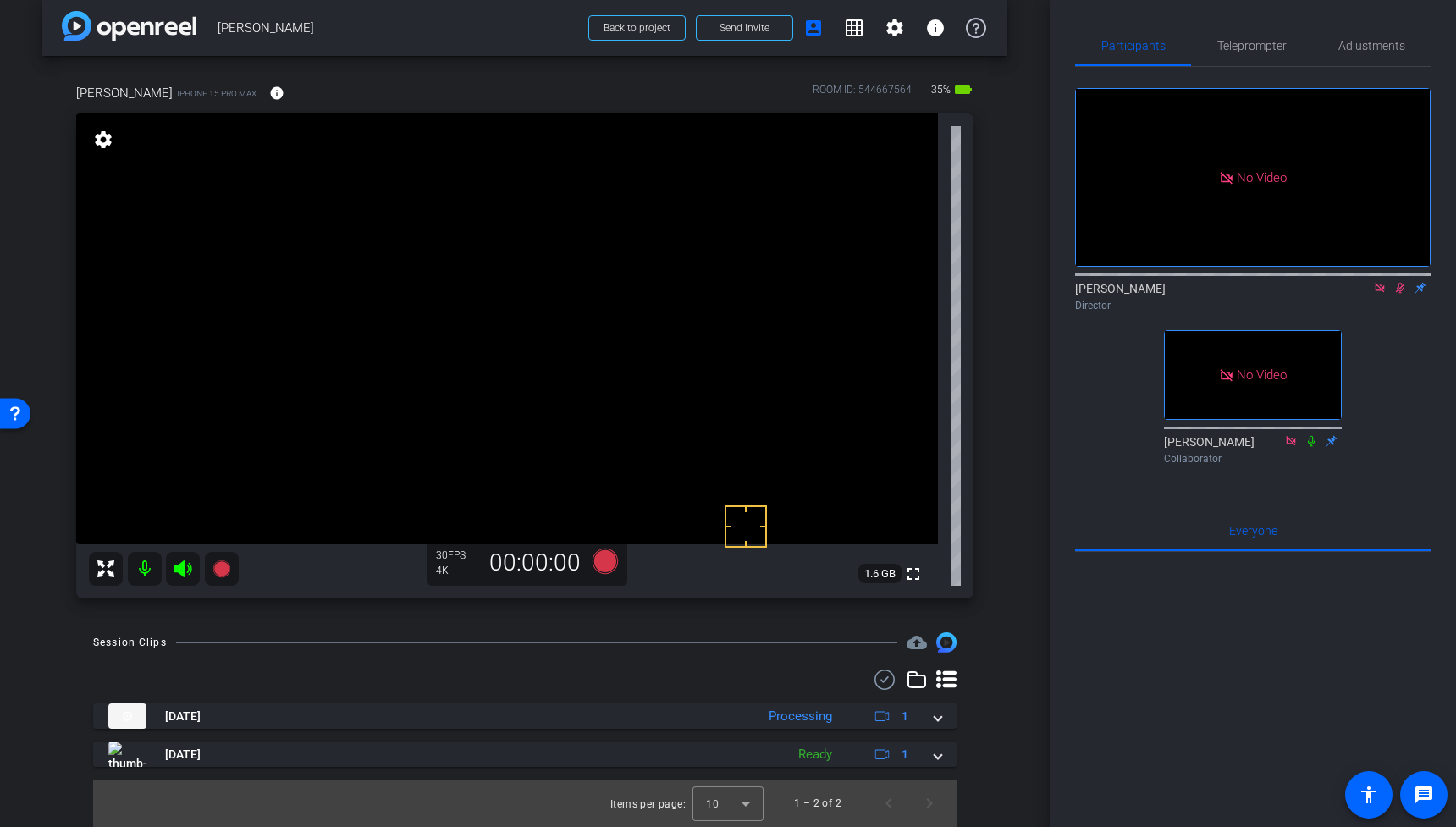
scroll to position [17, 0]
click at [1399, 294] on icon at bounding box center [1400, 288] width 9 height 11
click at [554, 298] on video at bounding box center [507, 328] width 862 height 431
click at [1400, 294] on icon at bounding box center [1400, 288] width 14 height 12
click at [223, 567] on icon at bounding box center [221, 569] width 17 height 17
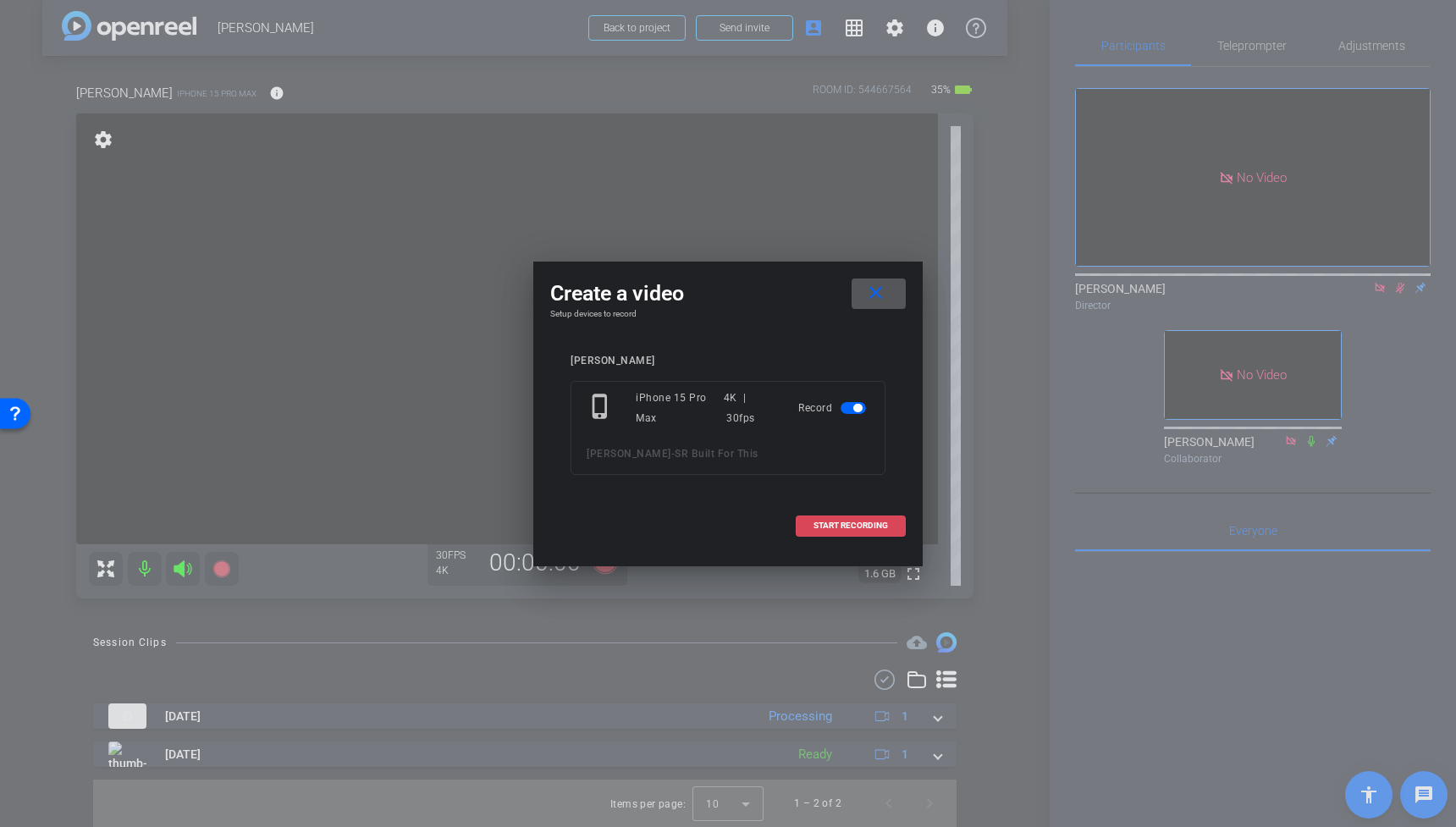
click at [860, 524] on span "START RECORDING" at bounding box center [850, 526] width 75 height 9
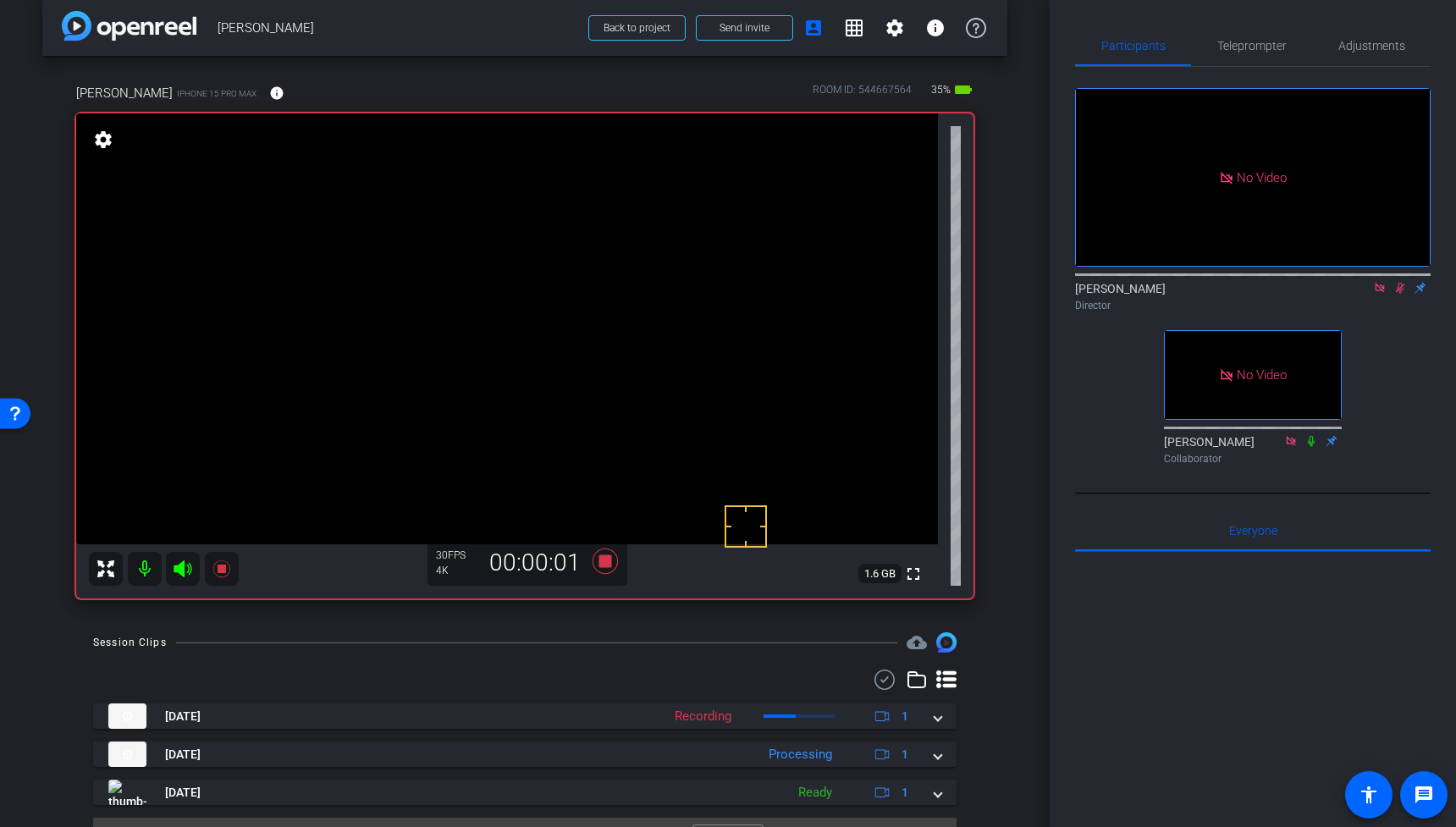
click at [554, 327] on video at bounding box center [507, 328] width 862 height 431
click at [584, 319] on video at bounding box center [507, 328] width 862 height 431
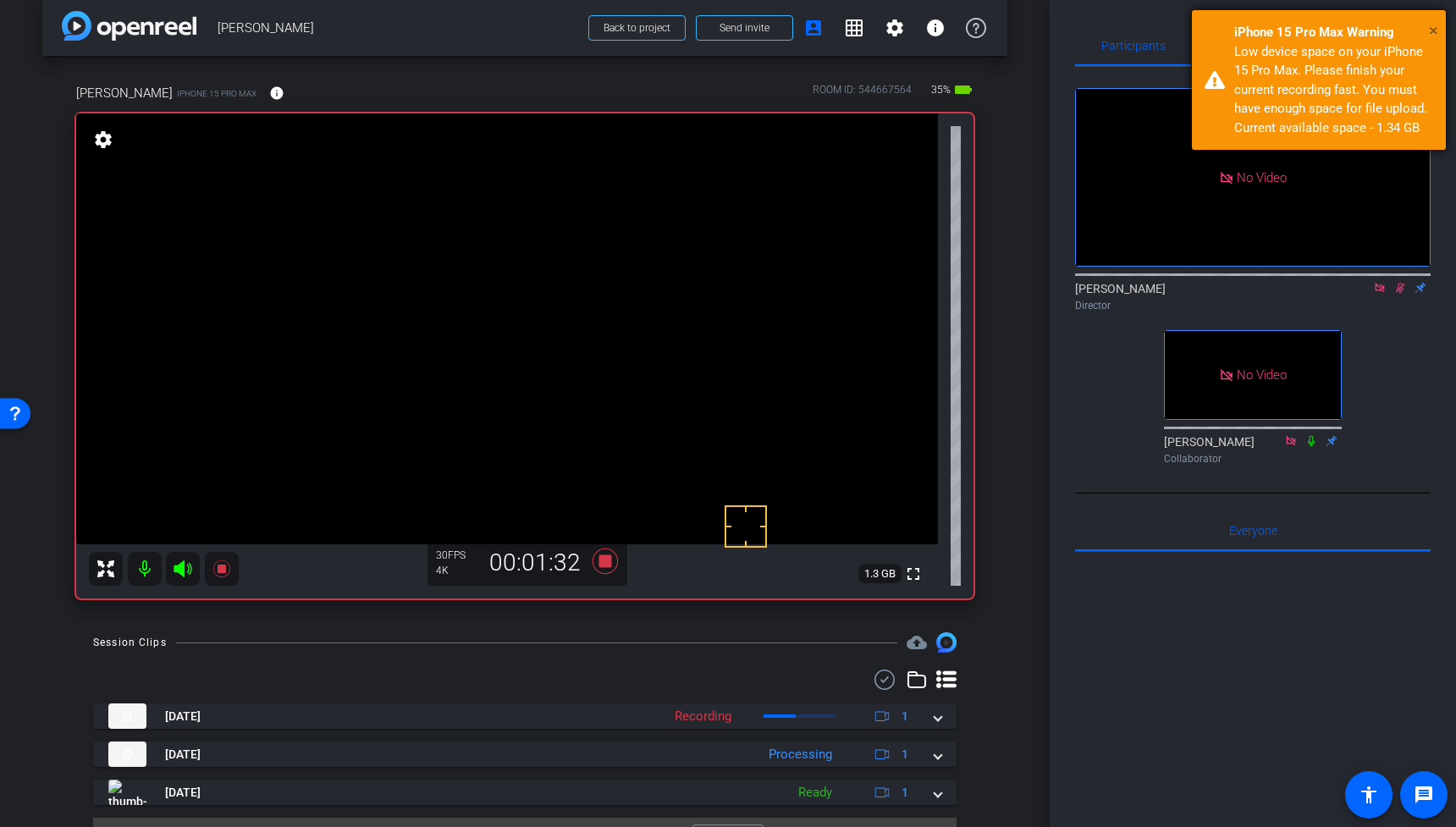
click at [1429, 30] on span "×" at bounding box center [1433, 31] width 9 height 21
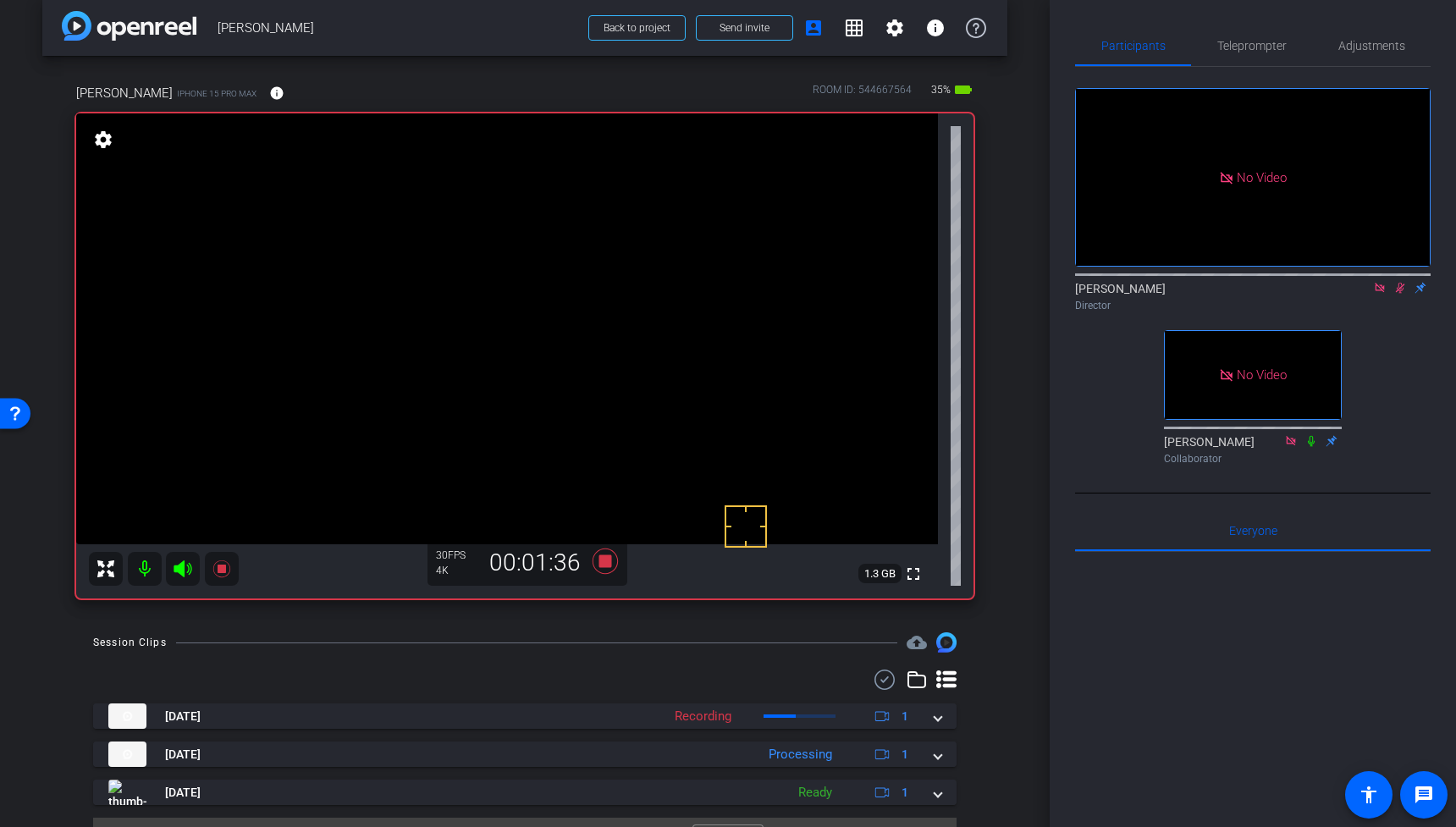
click at [1402, 294] on icon at bounding box center [1400, 288] width 14 height 12
click at [1401, 294] on icon at bounding box center [1400, 288] width 7 height 11
click at [228, 564] on icon at bounding box center [222, 569] width 21 height 21
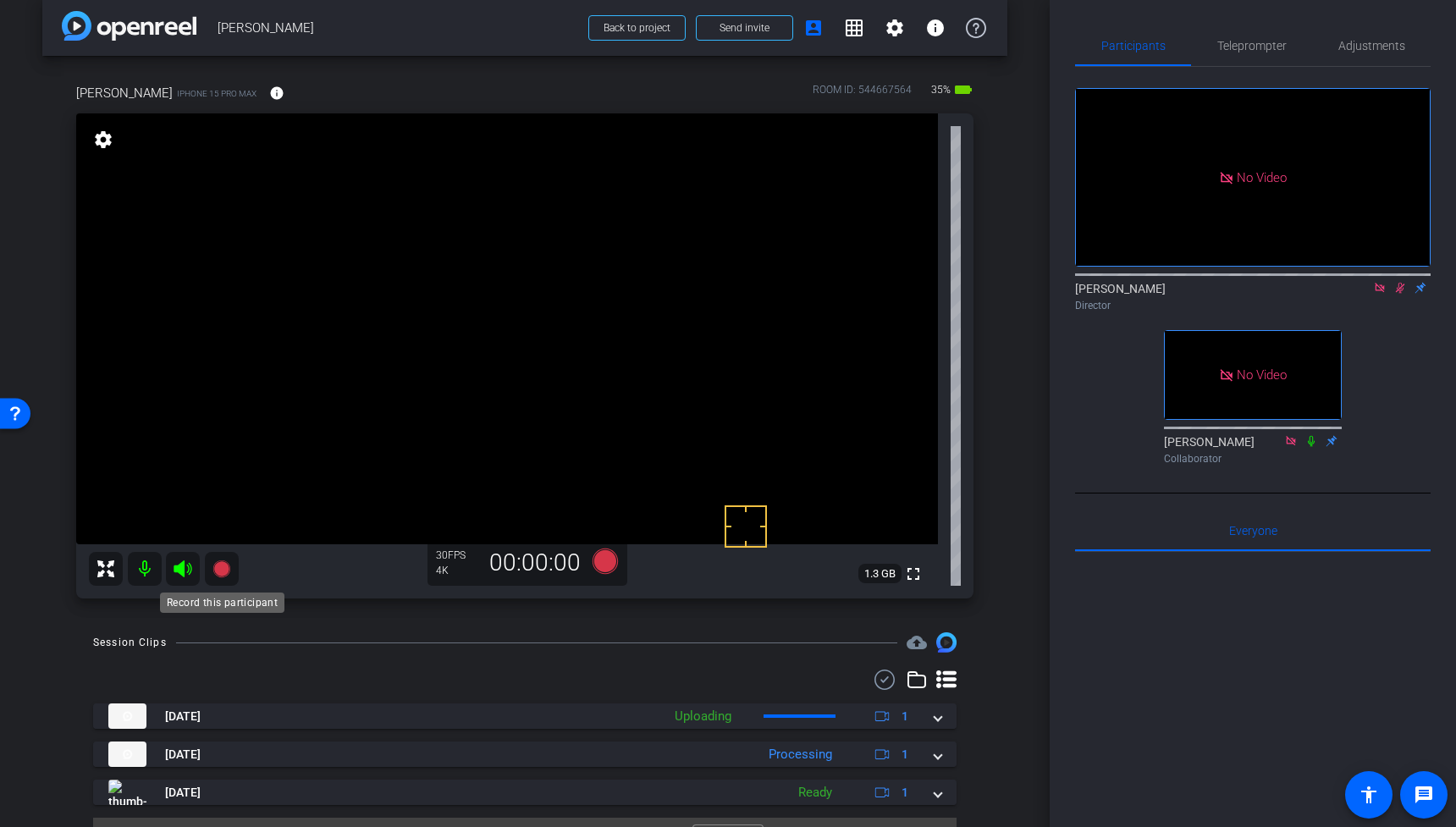
click at [221, 564] on icon at bounding box center [221, 569] width 17 height 17
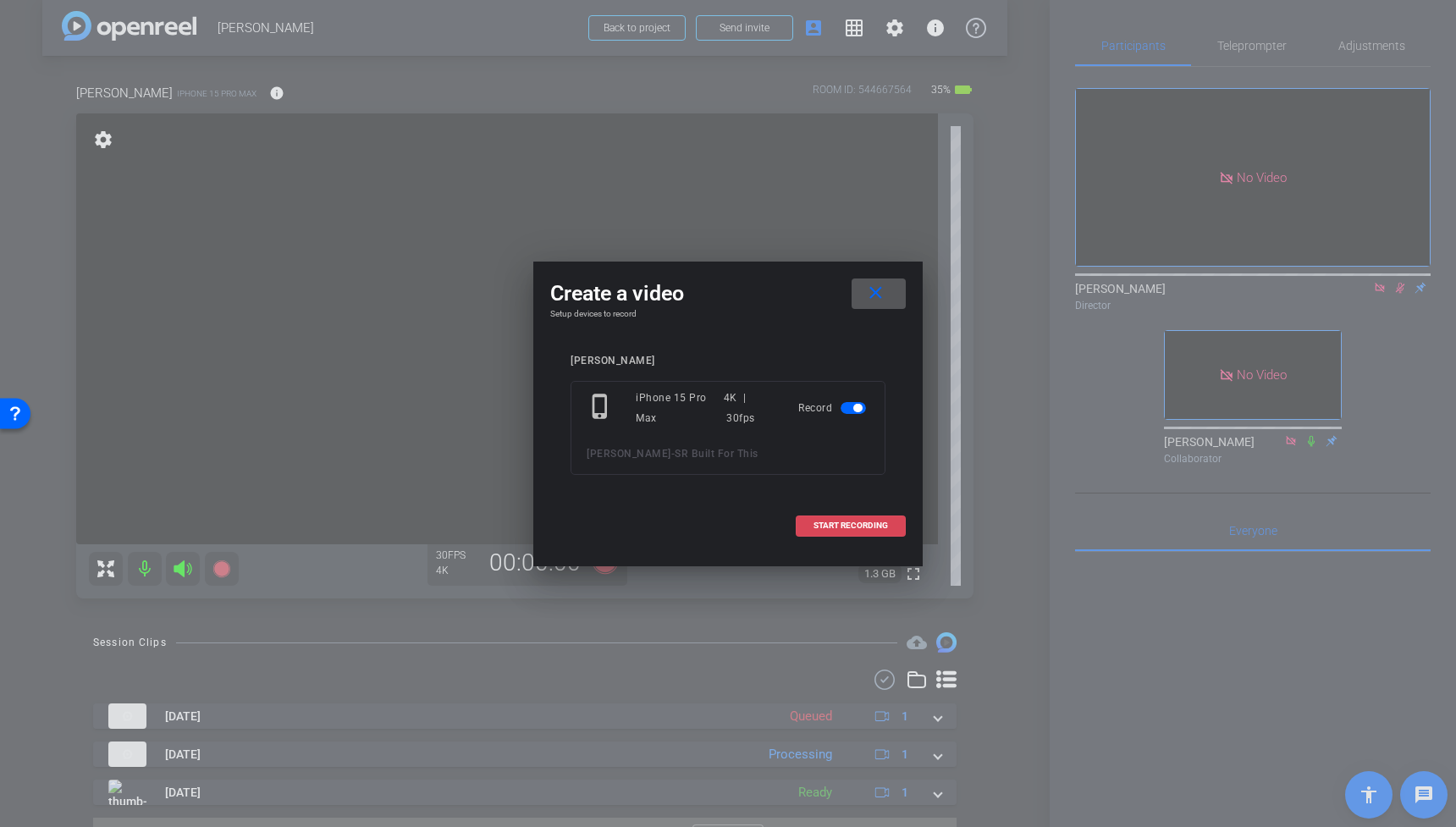
click at [848, 528] on span "START RECORDING" at bounding box center [850, 526] width 75 height 9
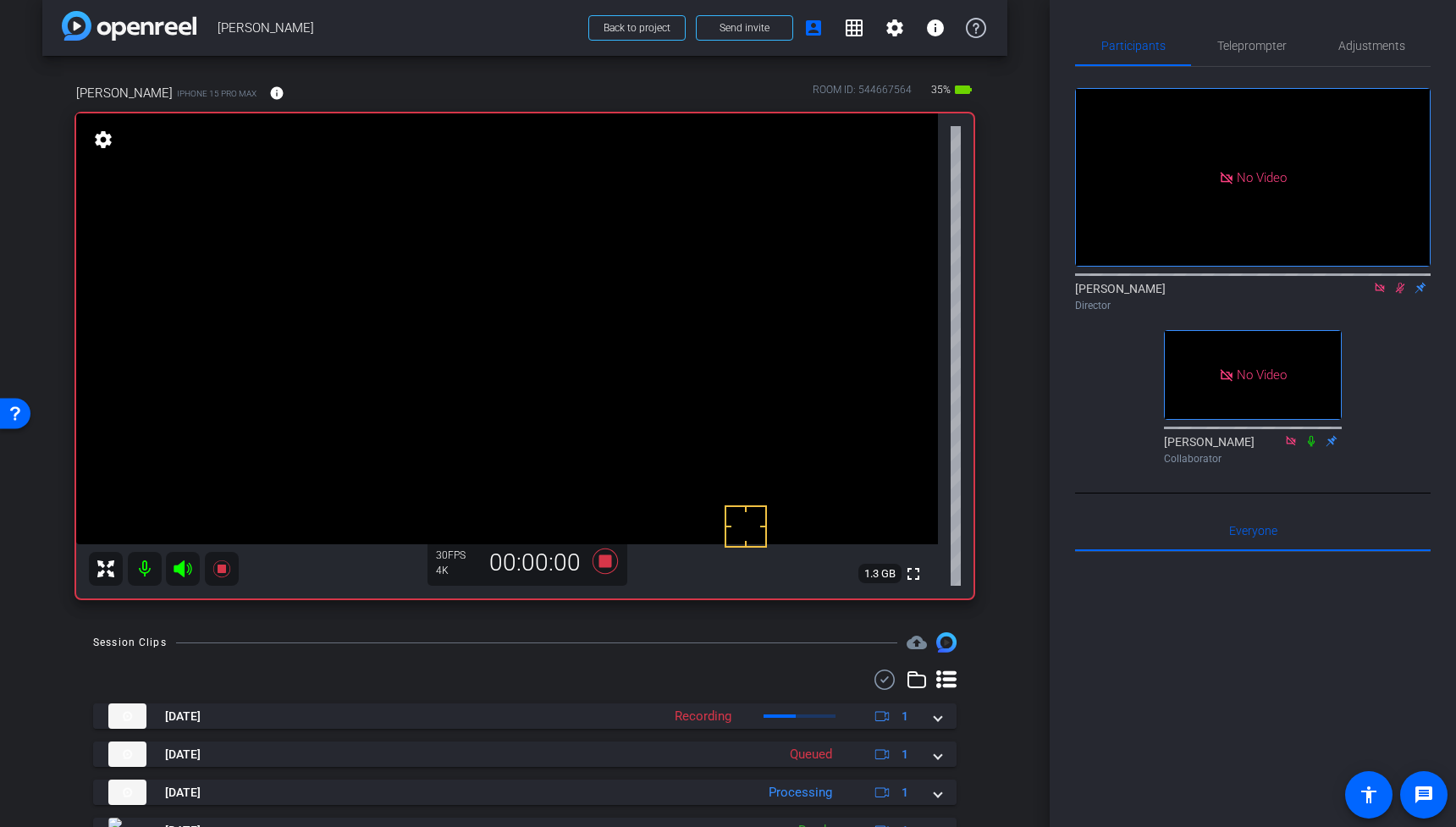
click at [576, 320] on video at bounding box center [507, 328] width 862 height 431
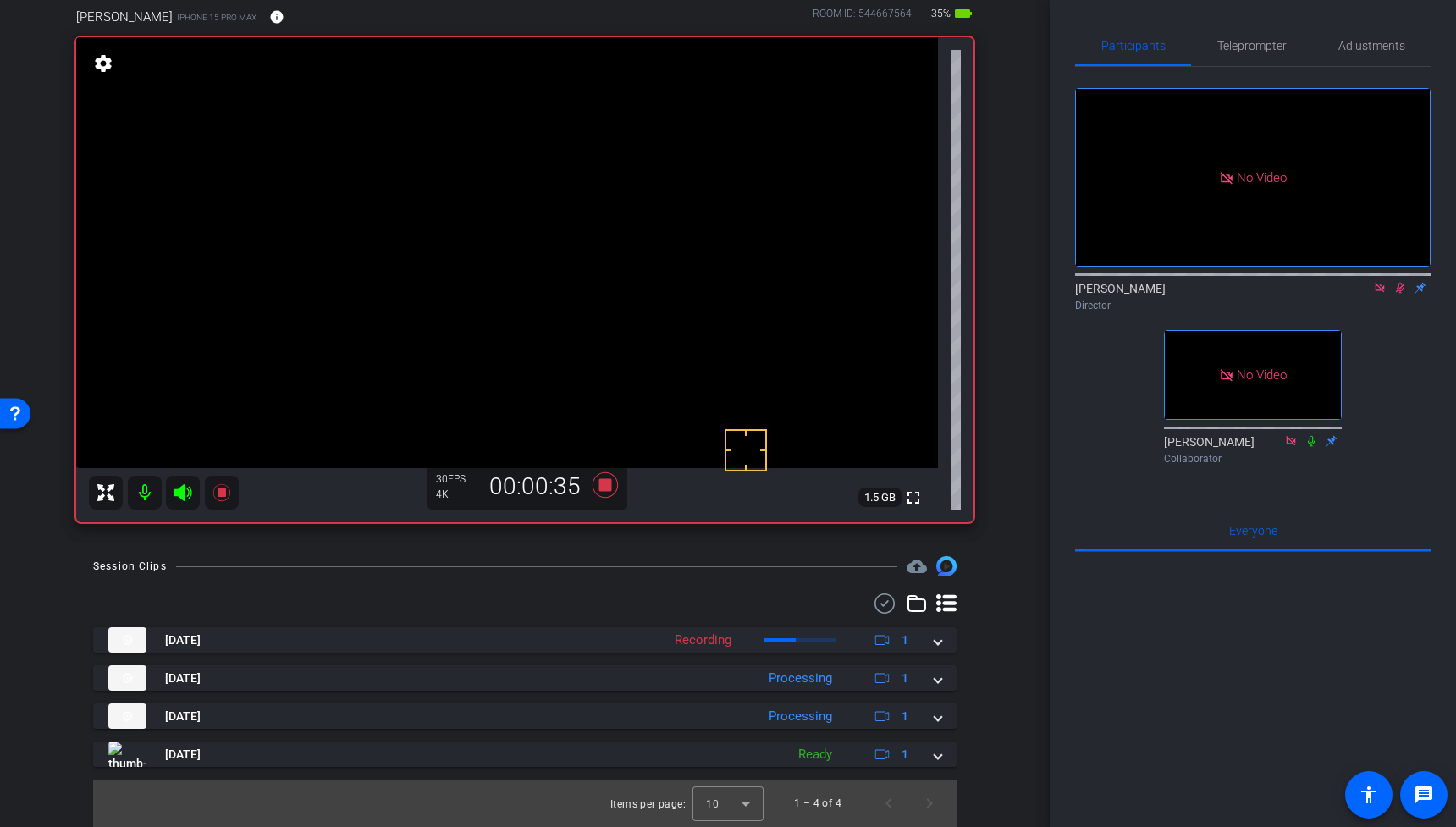
scroll to position [68, 0]
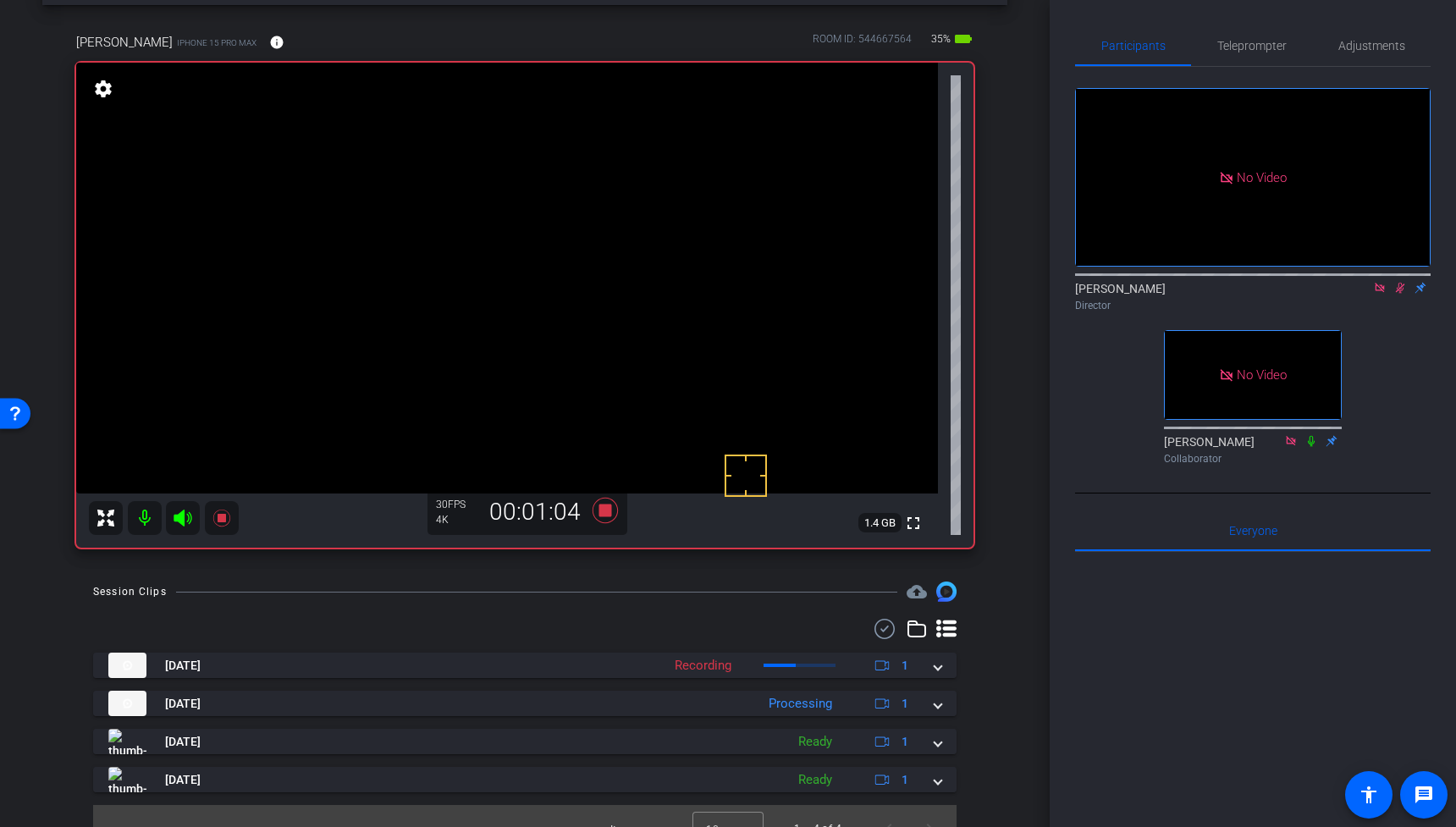
click at [572, 253] on video at bounding box center [507, 278] width 862 height 431
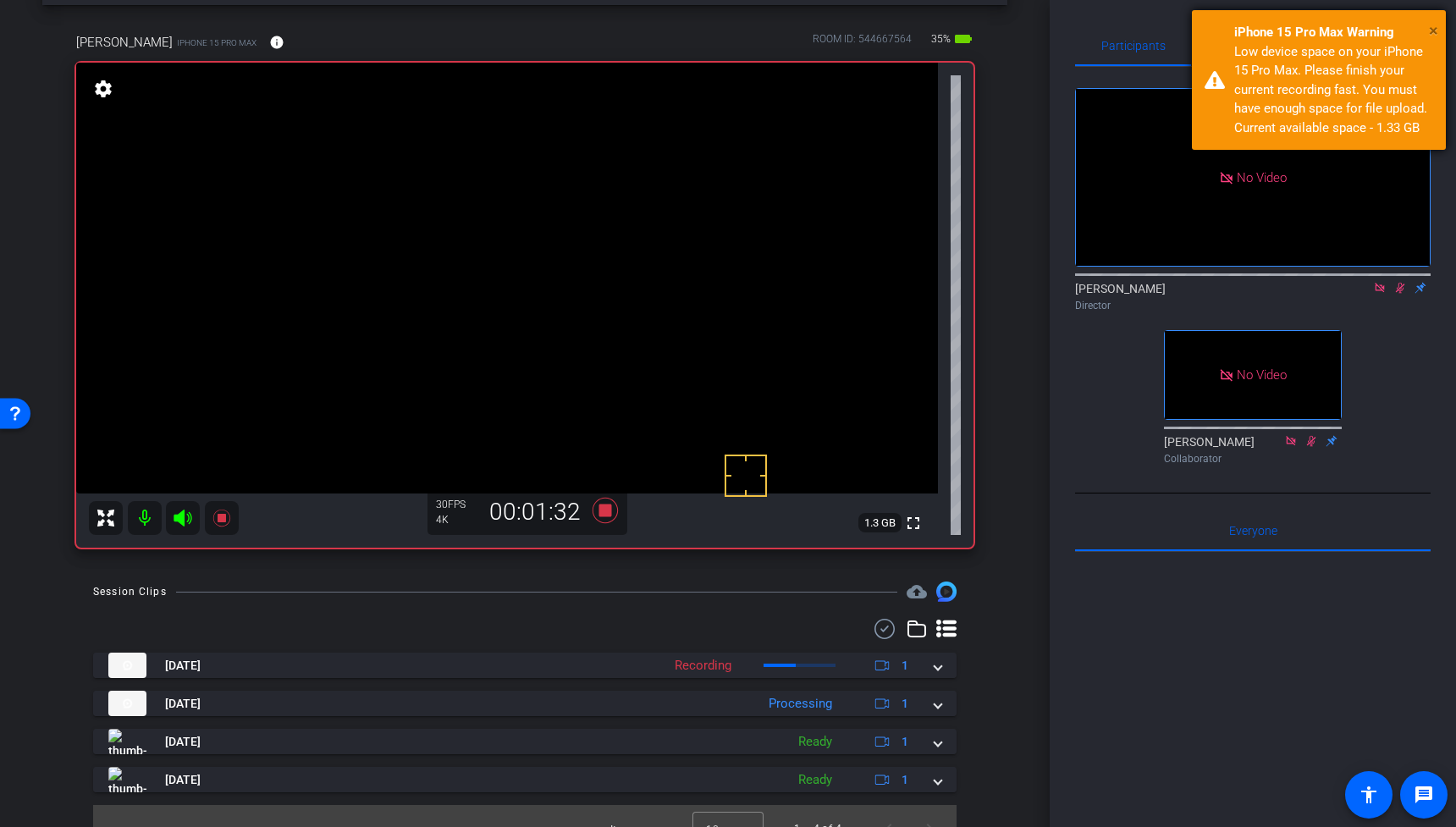
click at [1430, 28] on span "×" at bounding box center [1433, 31] width 9 height 21
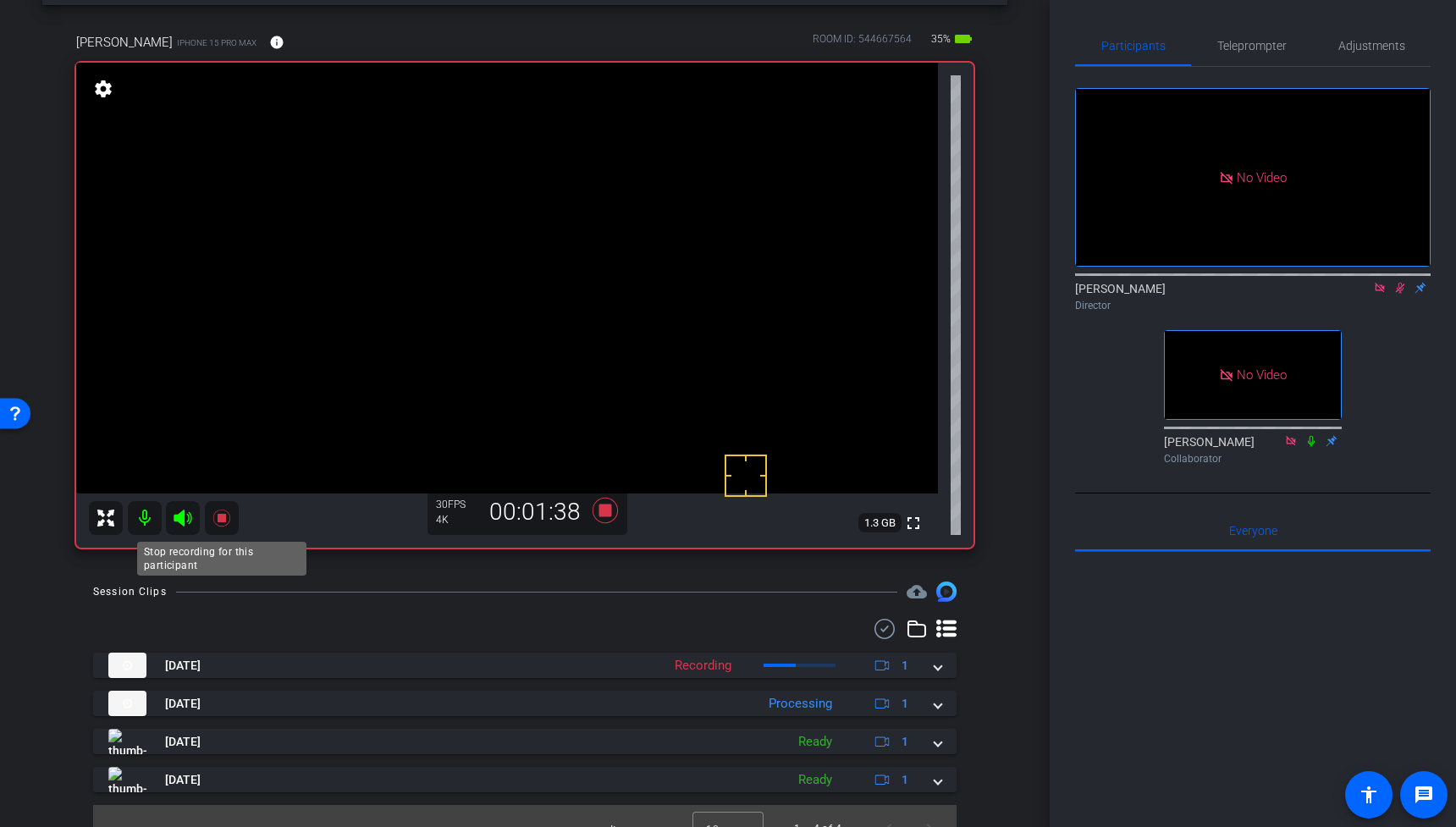
click at [224, 517] on icon at bounding box center [221, 518] width 17 height 17
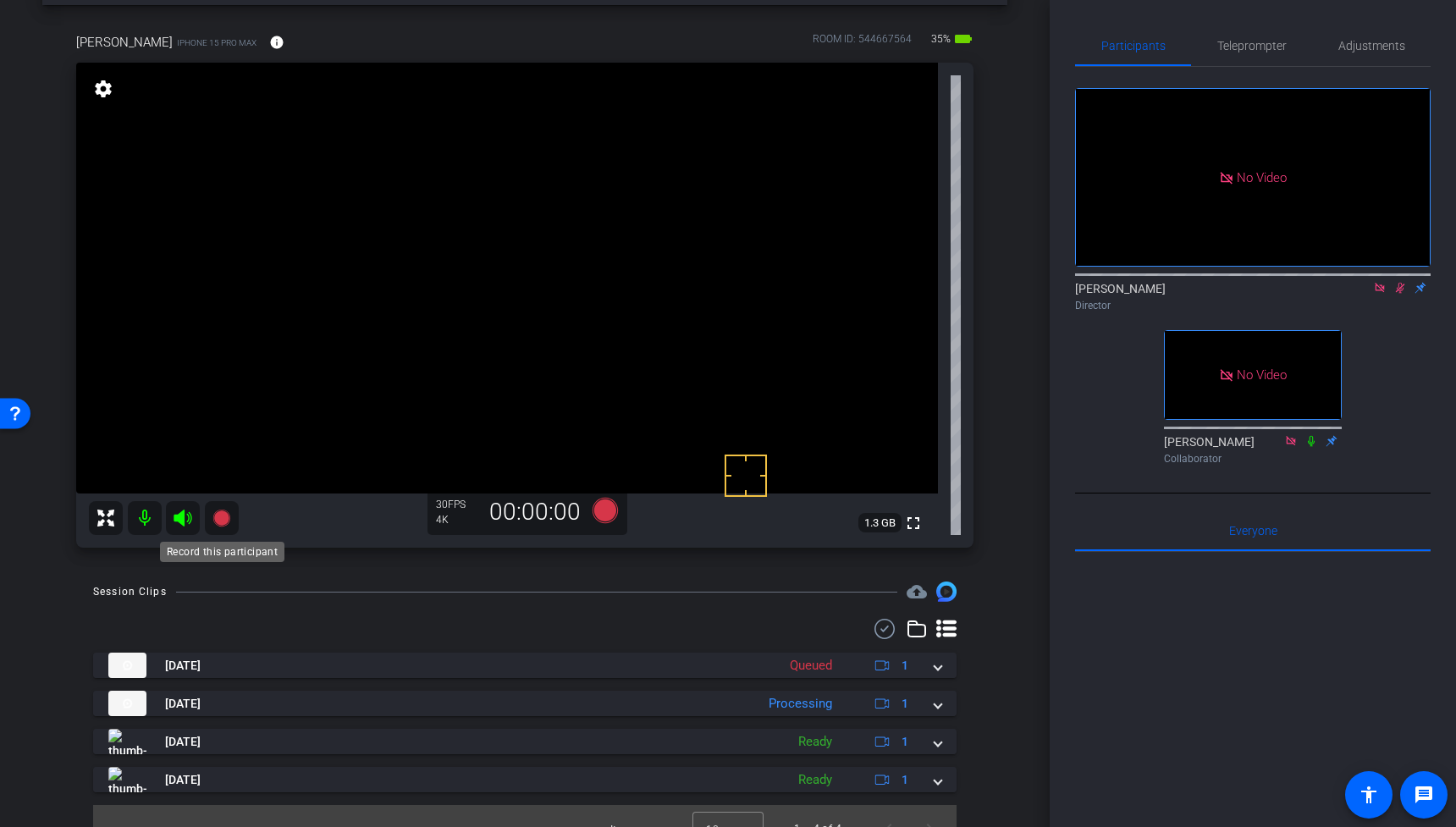
click at [221, 517] on icon at bounding box center [221, 518] width 17 height 17
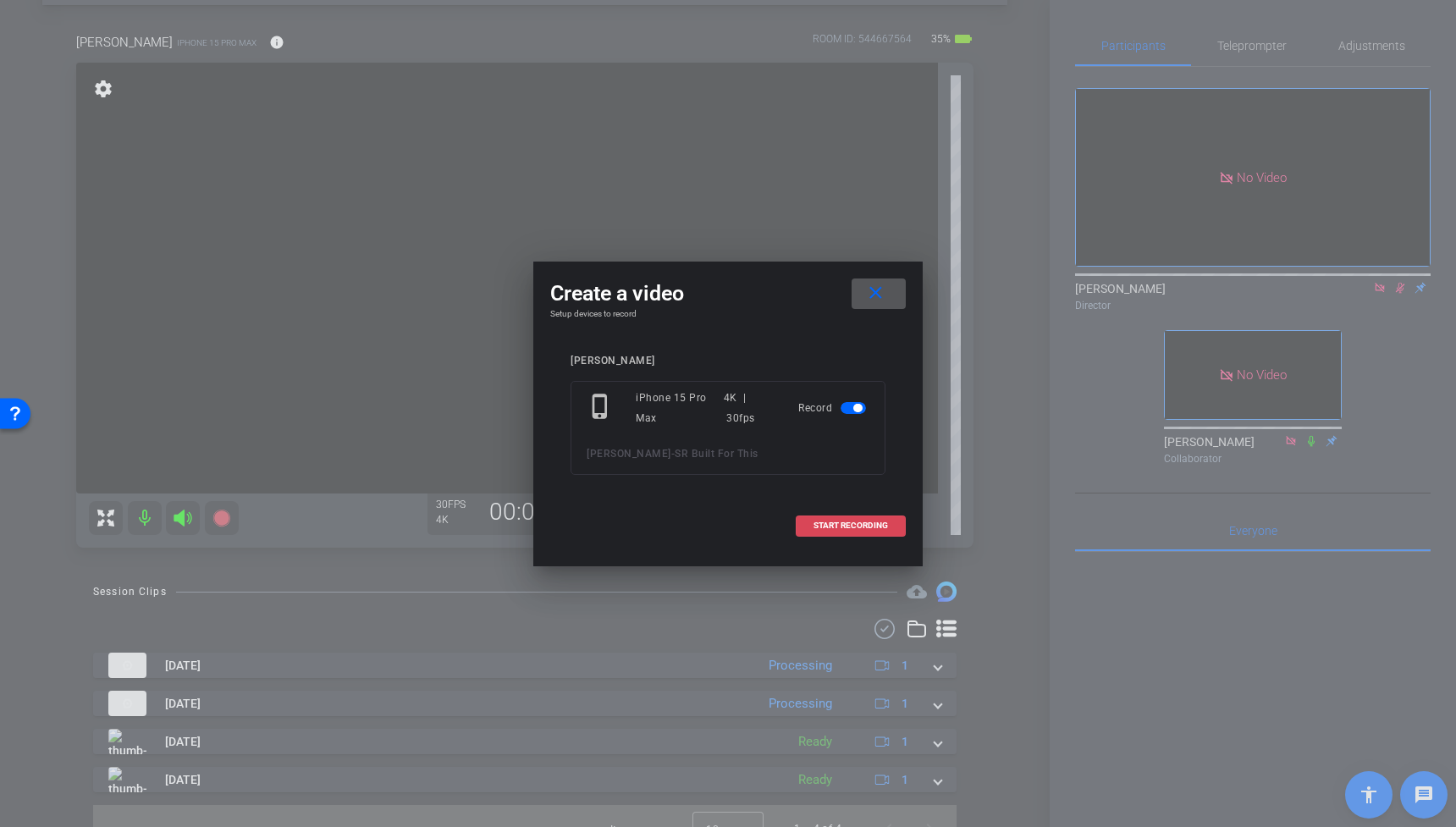
click at [847, 523] on span "START RECORDING" at bounding box center [850, 526] width 75 height 9
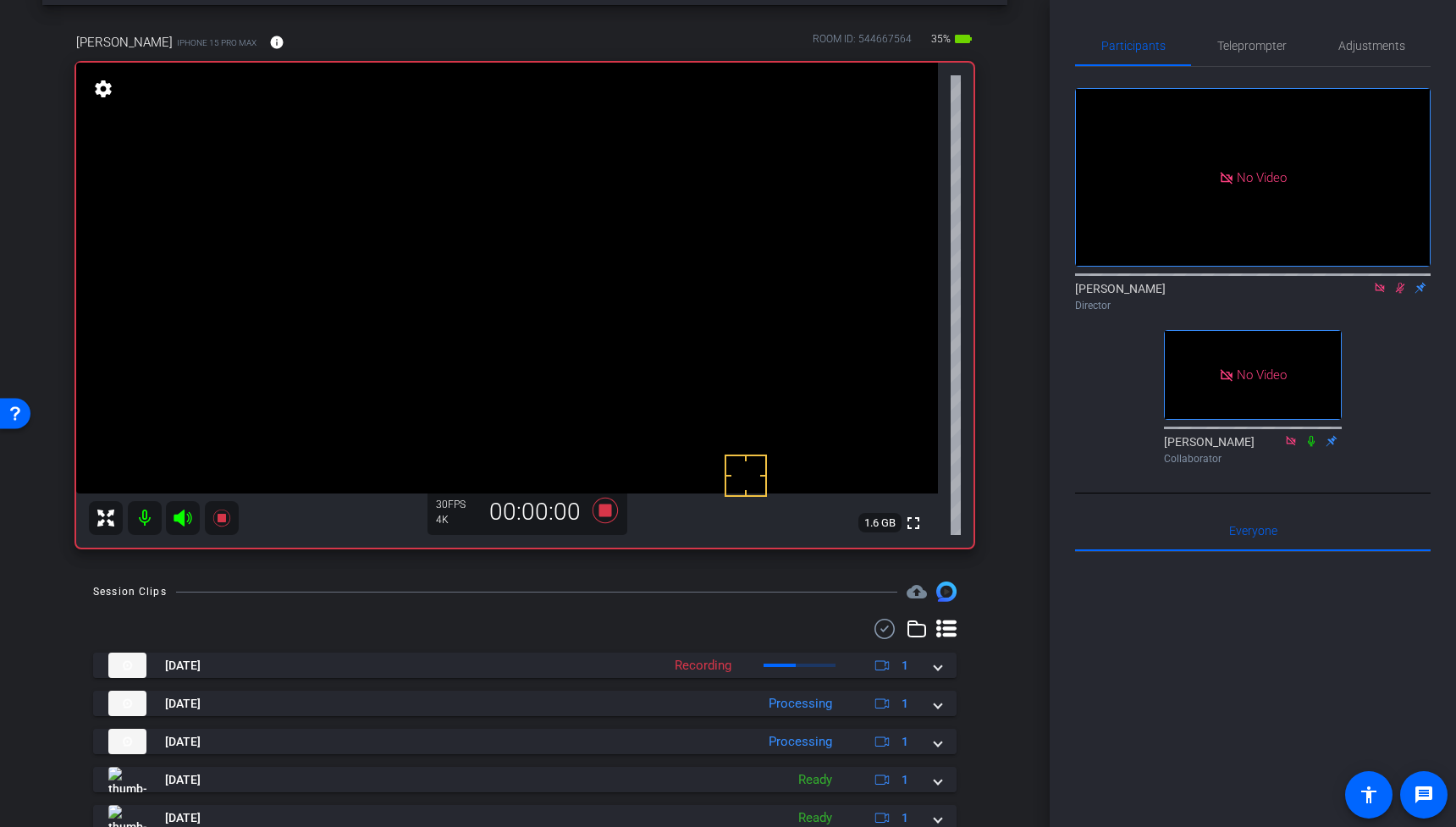
click at [574, 266] on video at bounding box center [507, 278] width 862 height 431
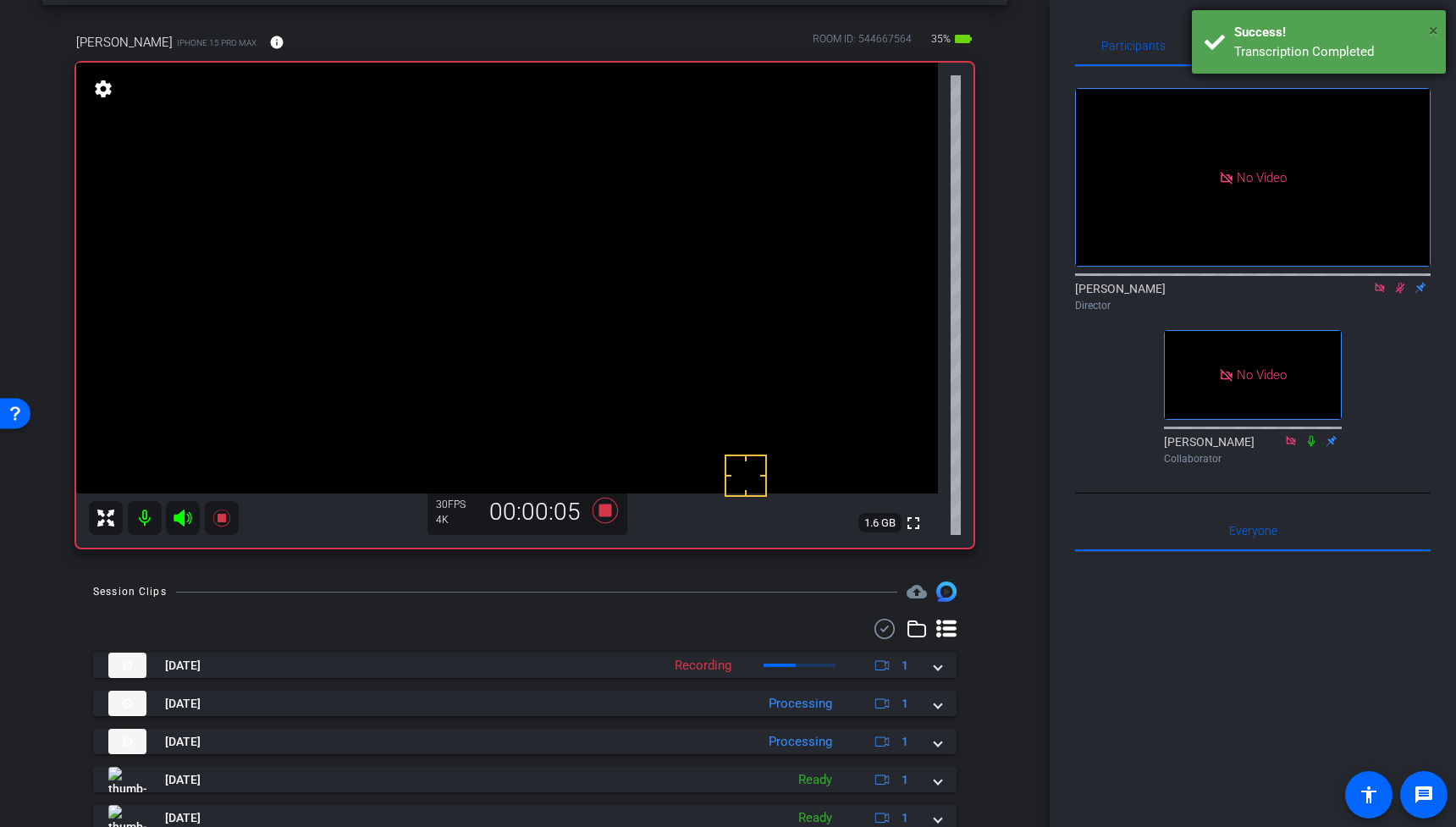
click at [1435, 28] on span "×" at bounding box center [1433, 31] width 9 height 21
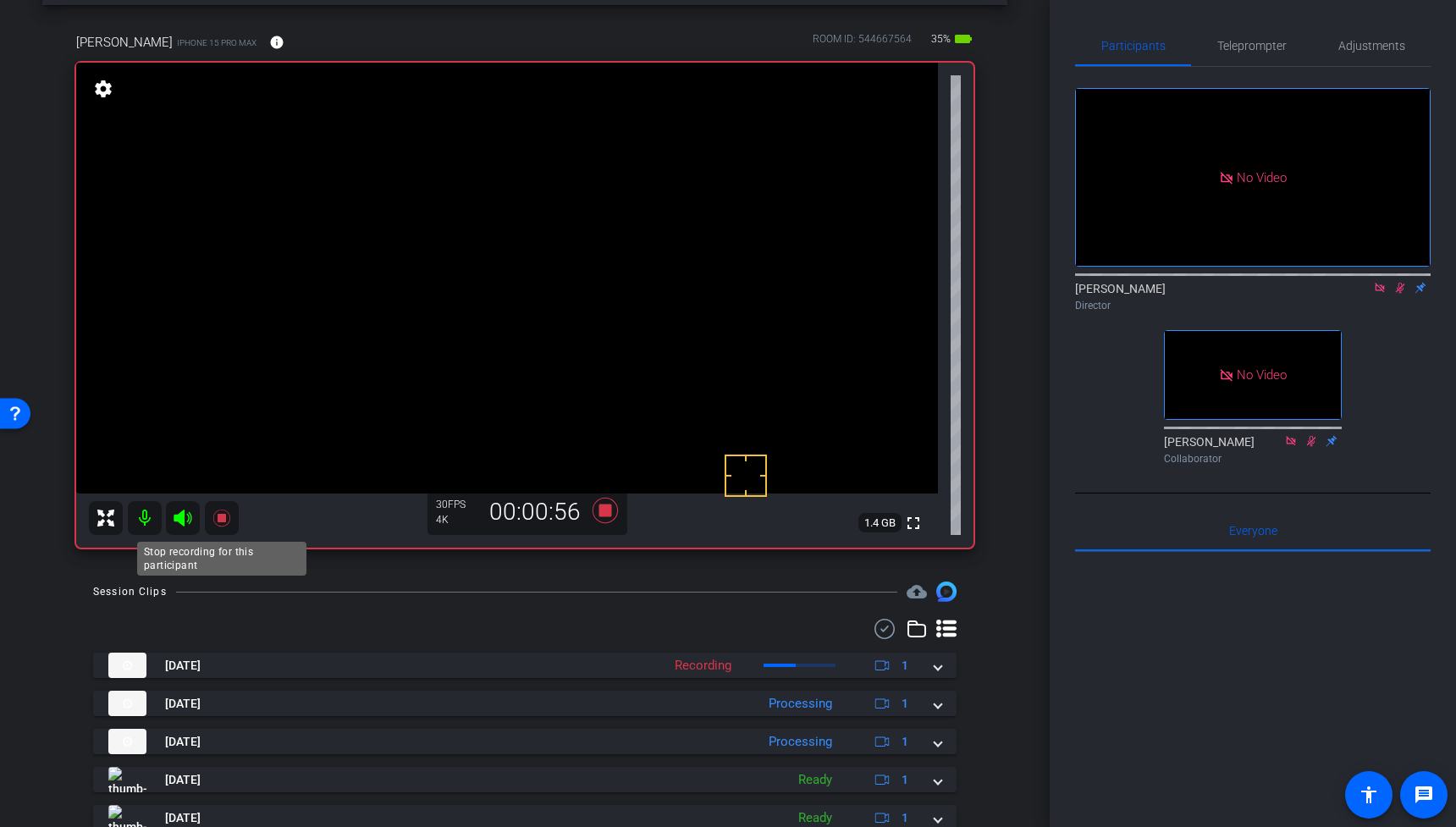
click at [225, 518] on icon at bounding box center [222, 518] width 21 height 21
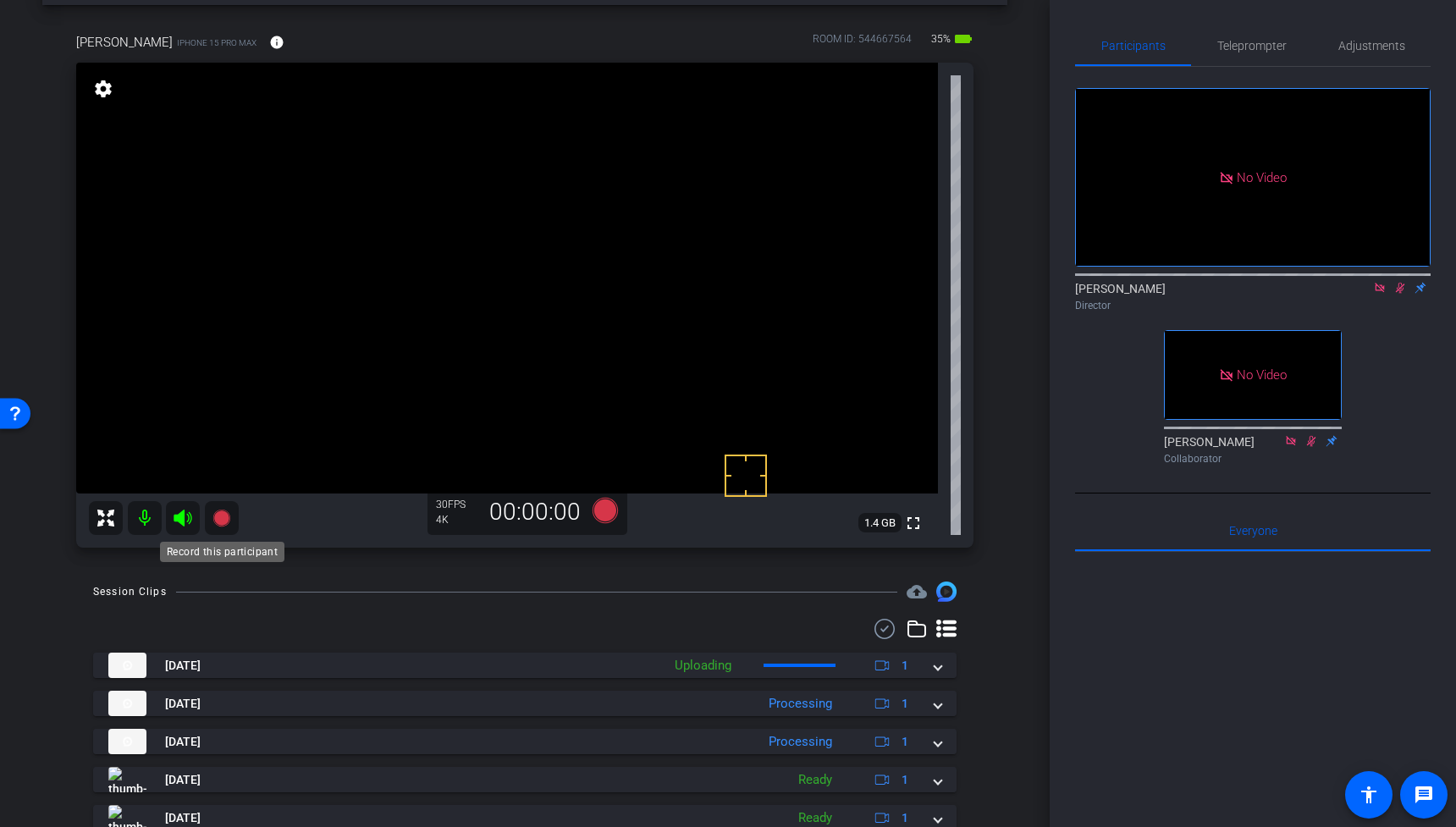
click at [217, 516] on icon at bounding box center [221, 518] width 17 height 17
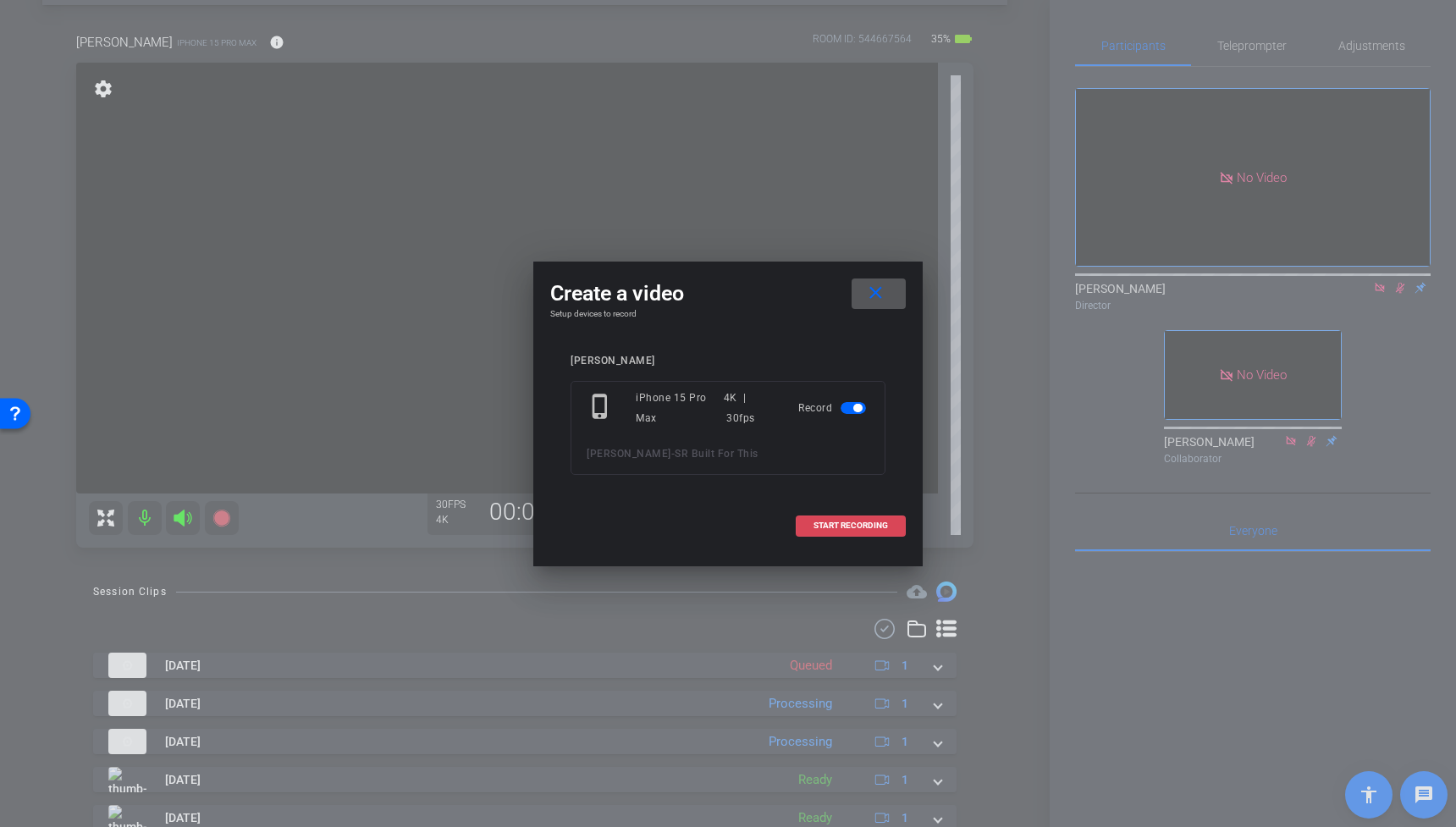
click at [850, 524] on span "START RECORDING" at bounding box center [850, 526] width 75 height 9
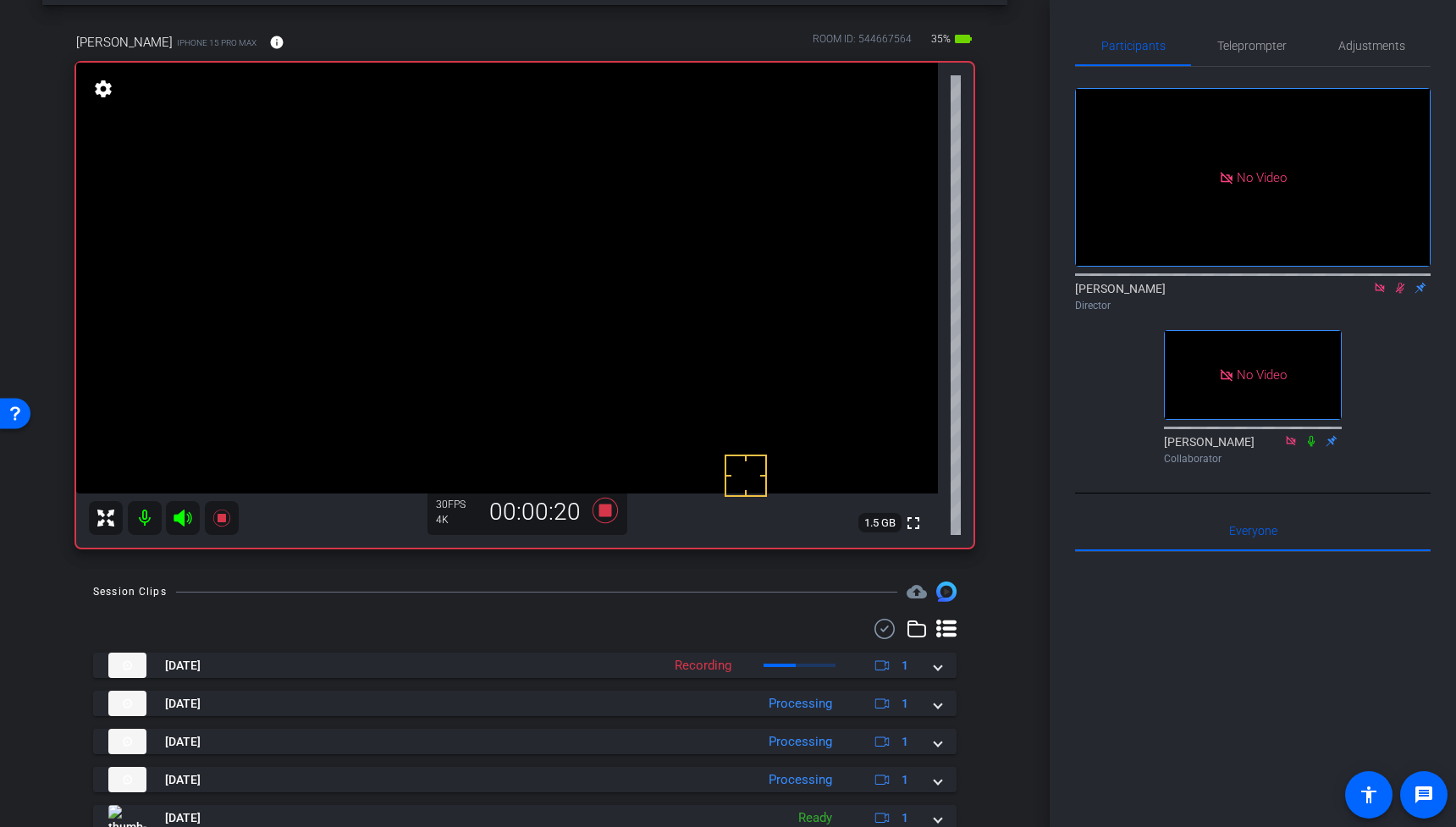
click at [578, 244] on video at bounding box center [507, 278] width 862 height 431
click at [223, 519] on icon at bounding box center [221, 518] width 17 height 17
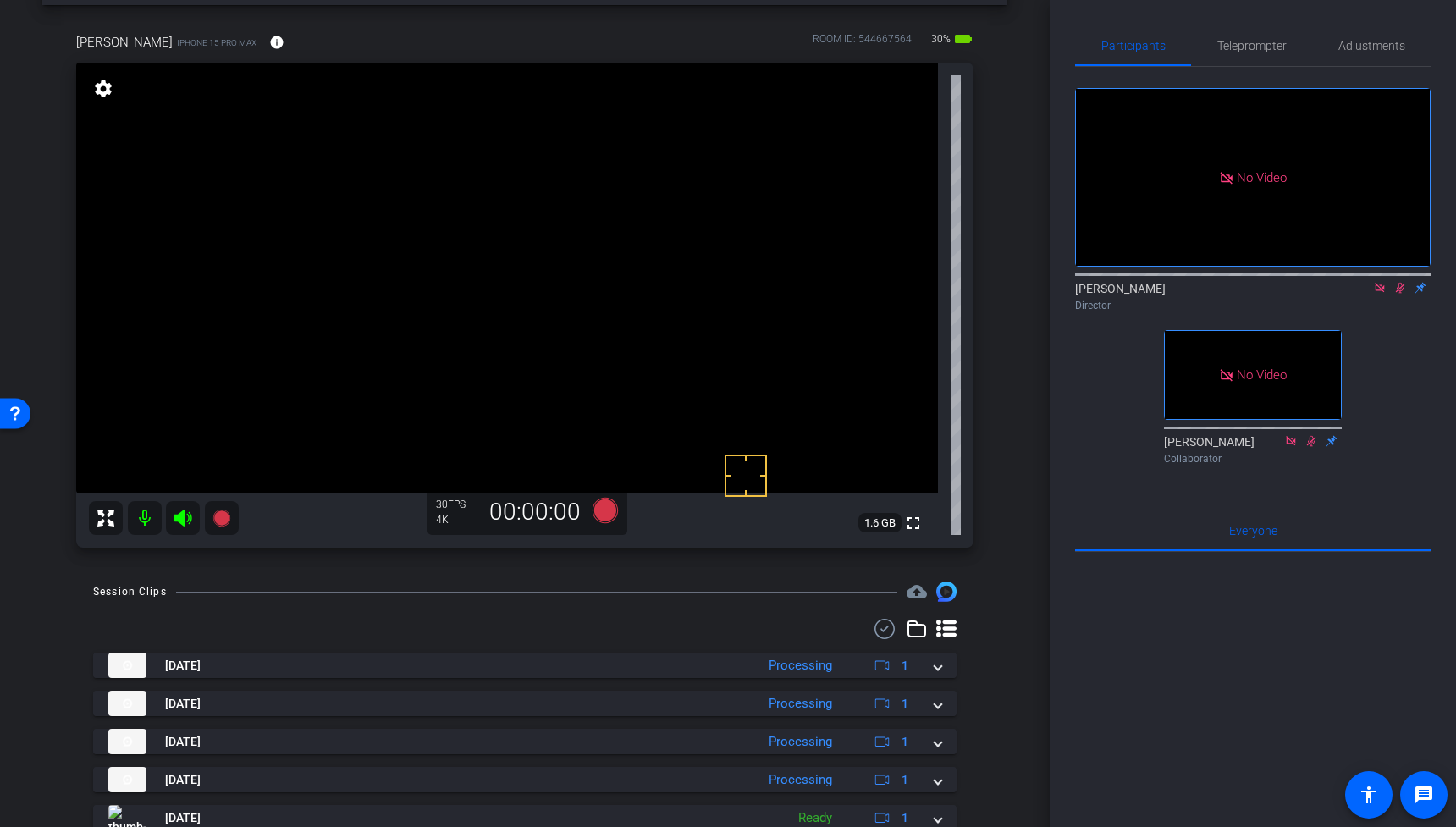
click at [521, 245] on video at bounding box center [507, 278] width 862 height 431
click at [222, 516] on icon at bounding box center [221, 518] width 17 height 17
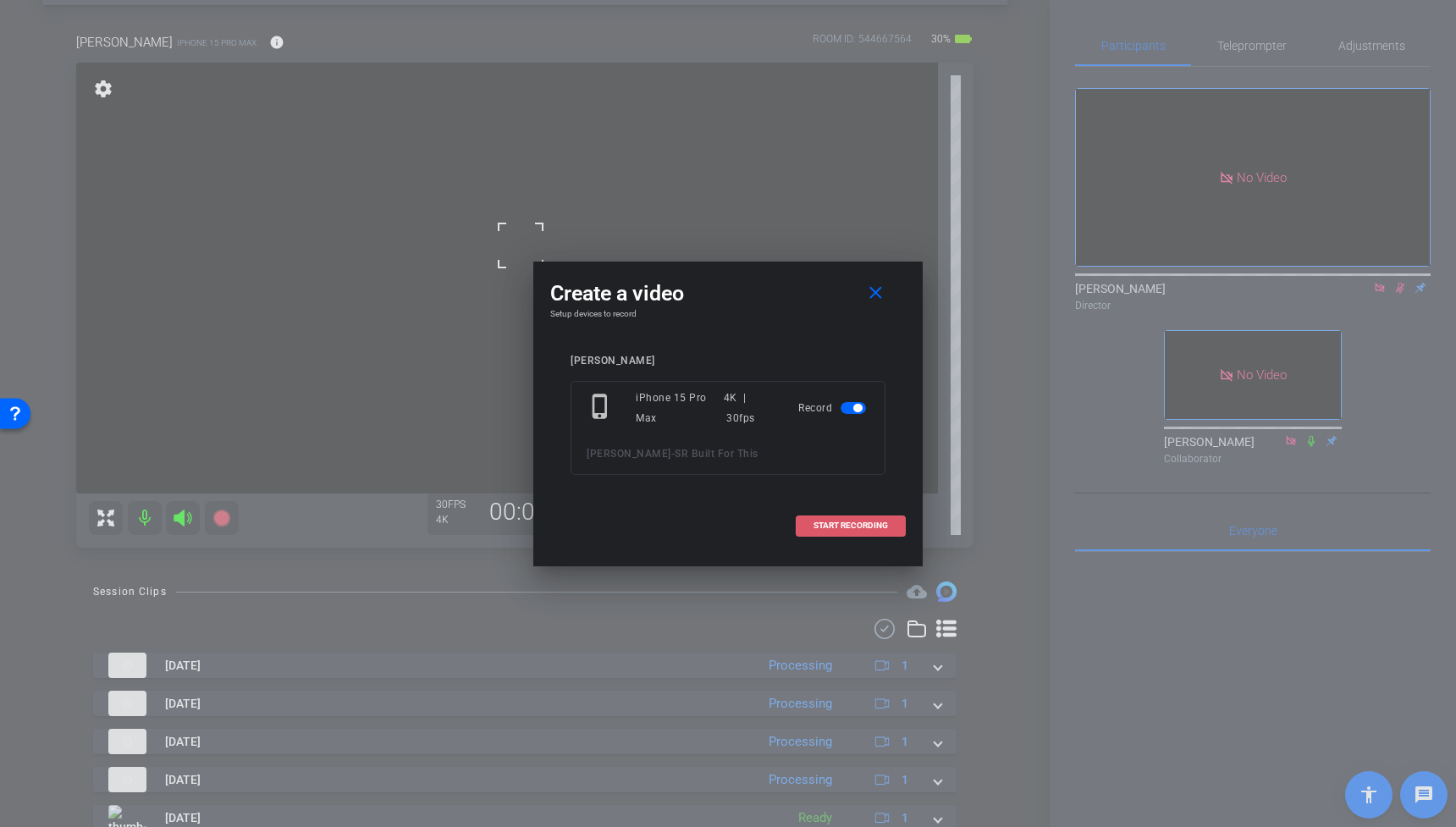
click at [854, 532] on span at bounding box center [851, 525] width 108 height 40
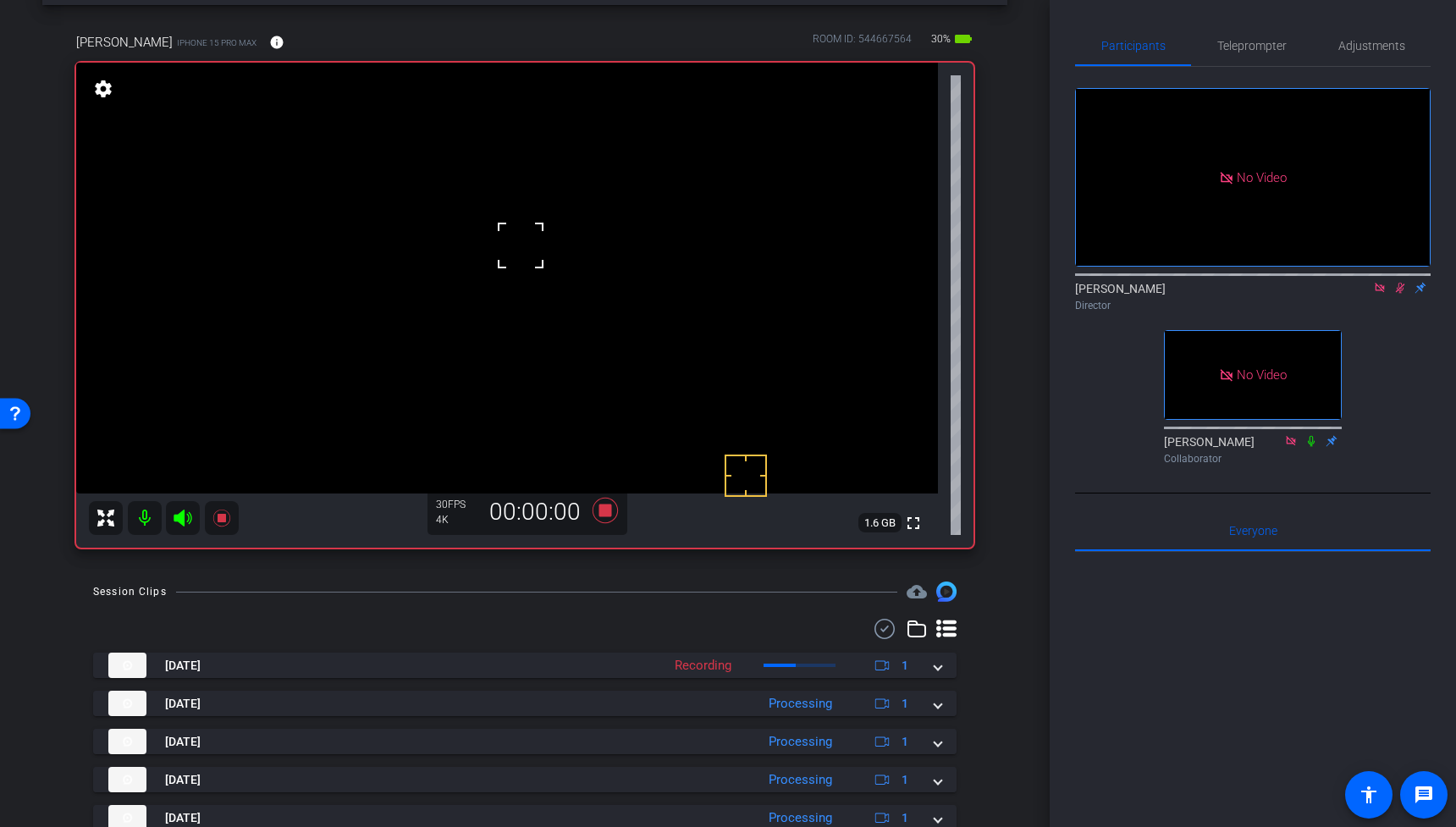
click at [541, 225] on div at bounding box center [520, 245] width 42 height 42
click at [512, 248] on video at bounding box center [507, 278] width 862 height 431
click at [224, 519] on icon at bounding box center [221, 518] width 17 height 17
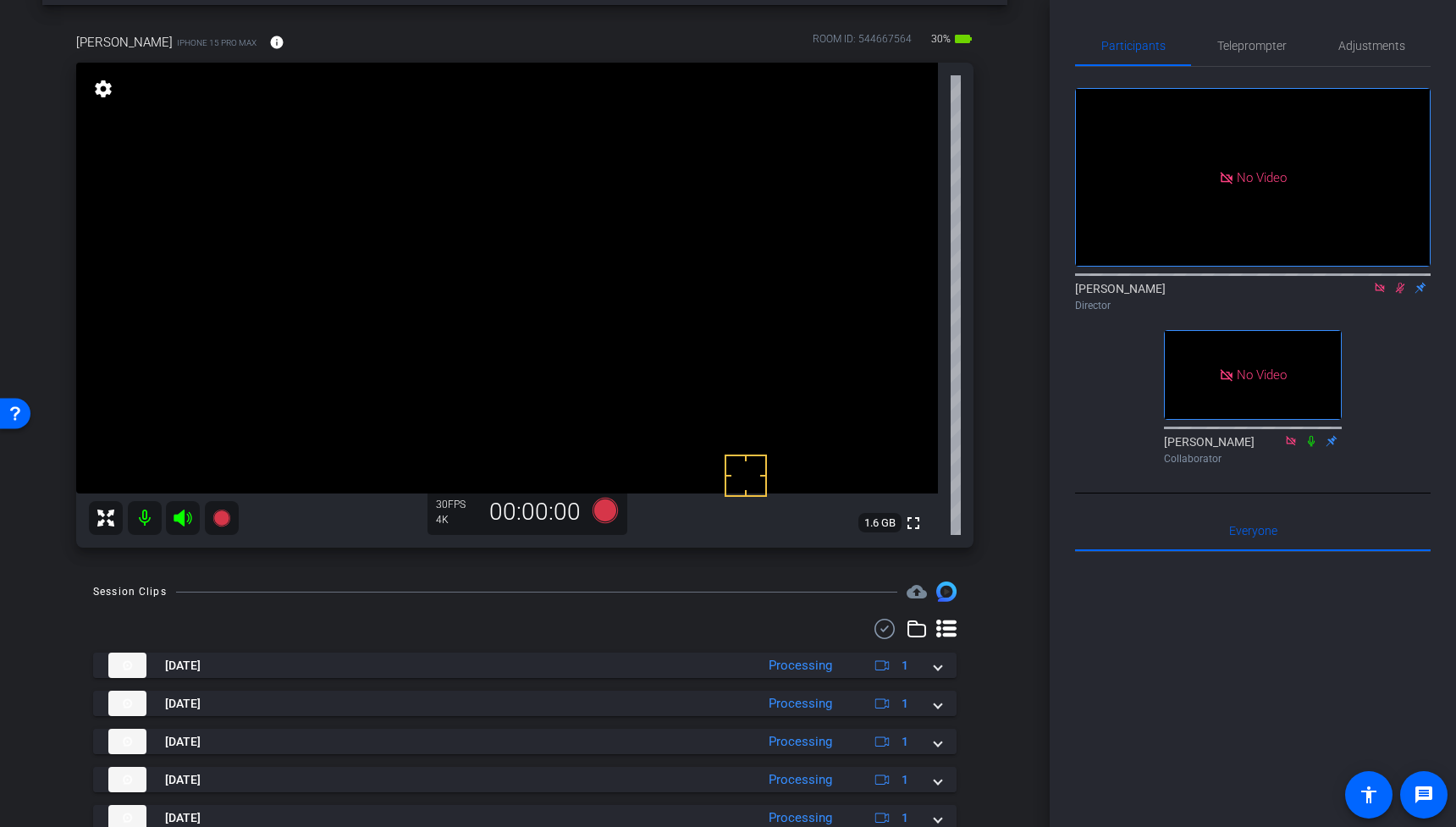
click at [1404, 294] on icon at bounding box center [1400, 288] width 14 height 12
click at [1251, 48] on span "Teleprompter" at bounding box center [1251, 46] width 70 height 12
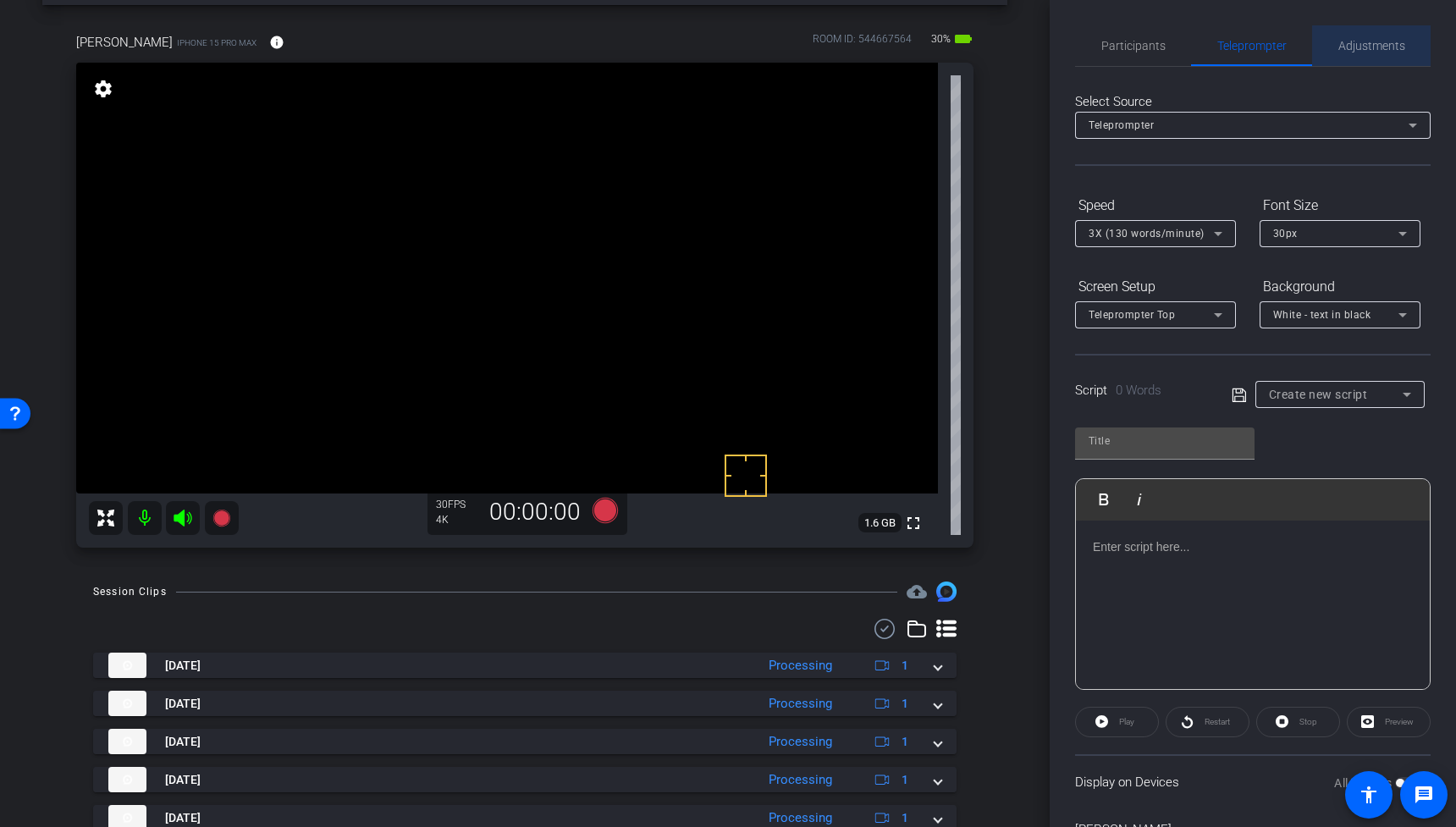
click at [1361, 52] on span "Adjustments" at bounding box center [1372, 46] width 67 height 12
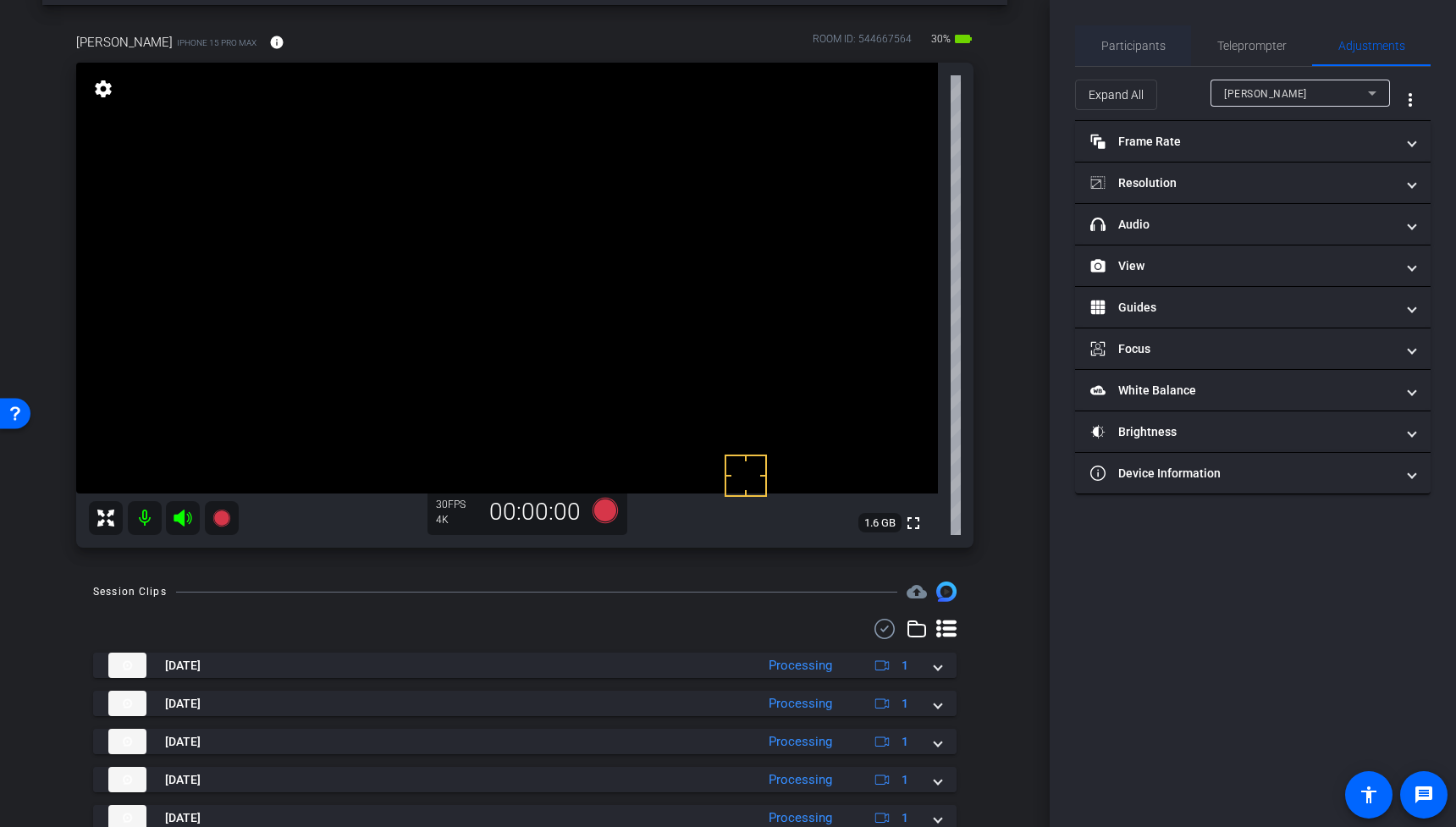
click at [1149, 50] on span "Participants" at bounding box center [1133, 46] width 64 height 12
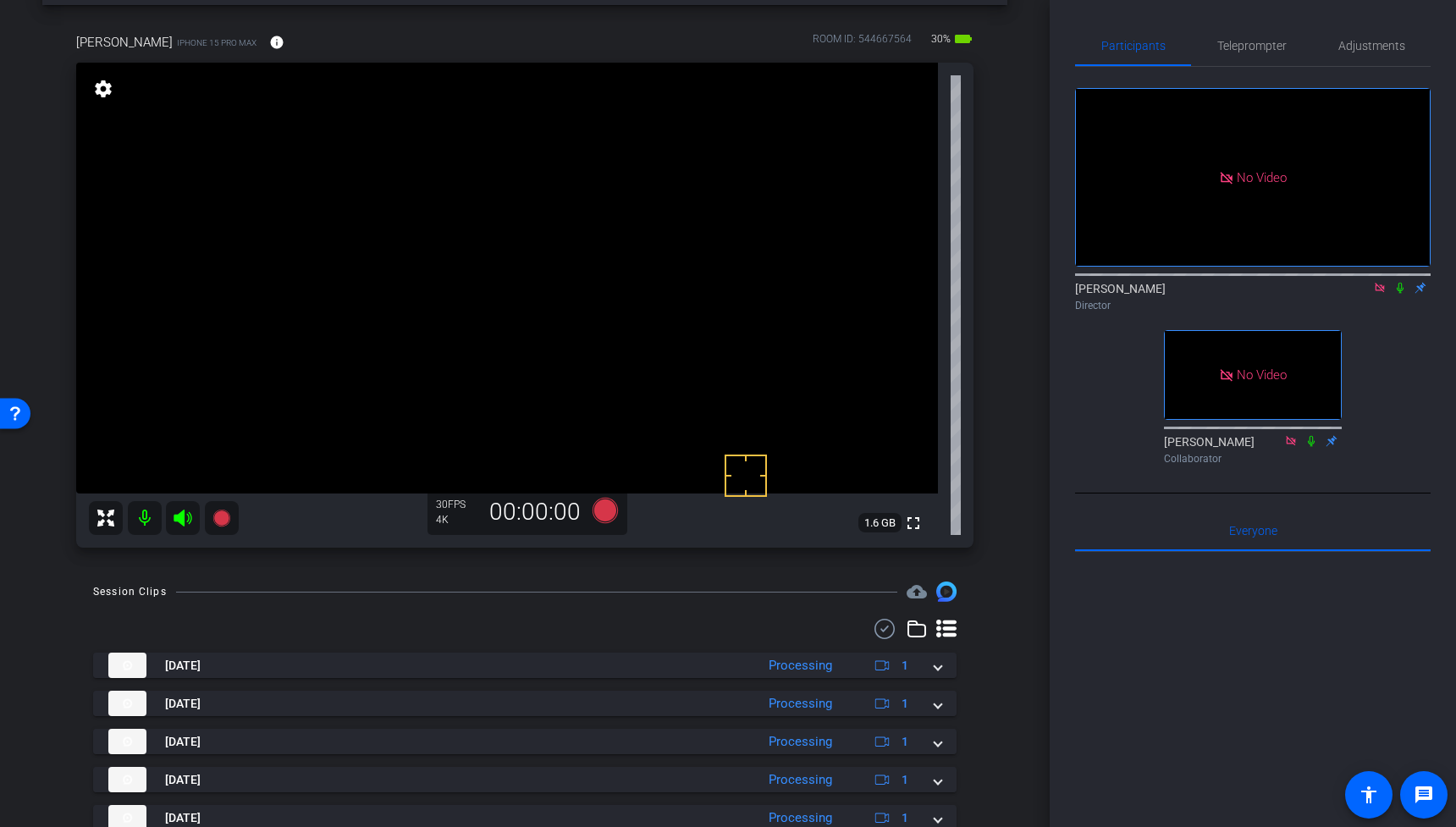
click at [1399, 282] on icon at bounding box center [1400, 288] width 14 height 12
click at [220, 516] on icon at bounding box center [221, 518] width 17 height 17
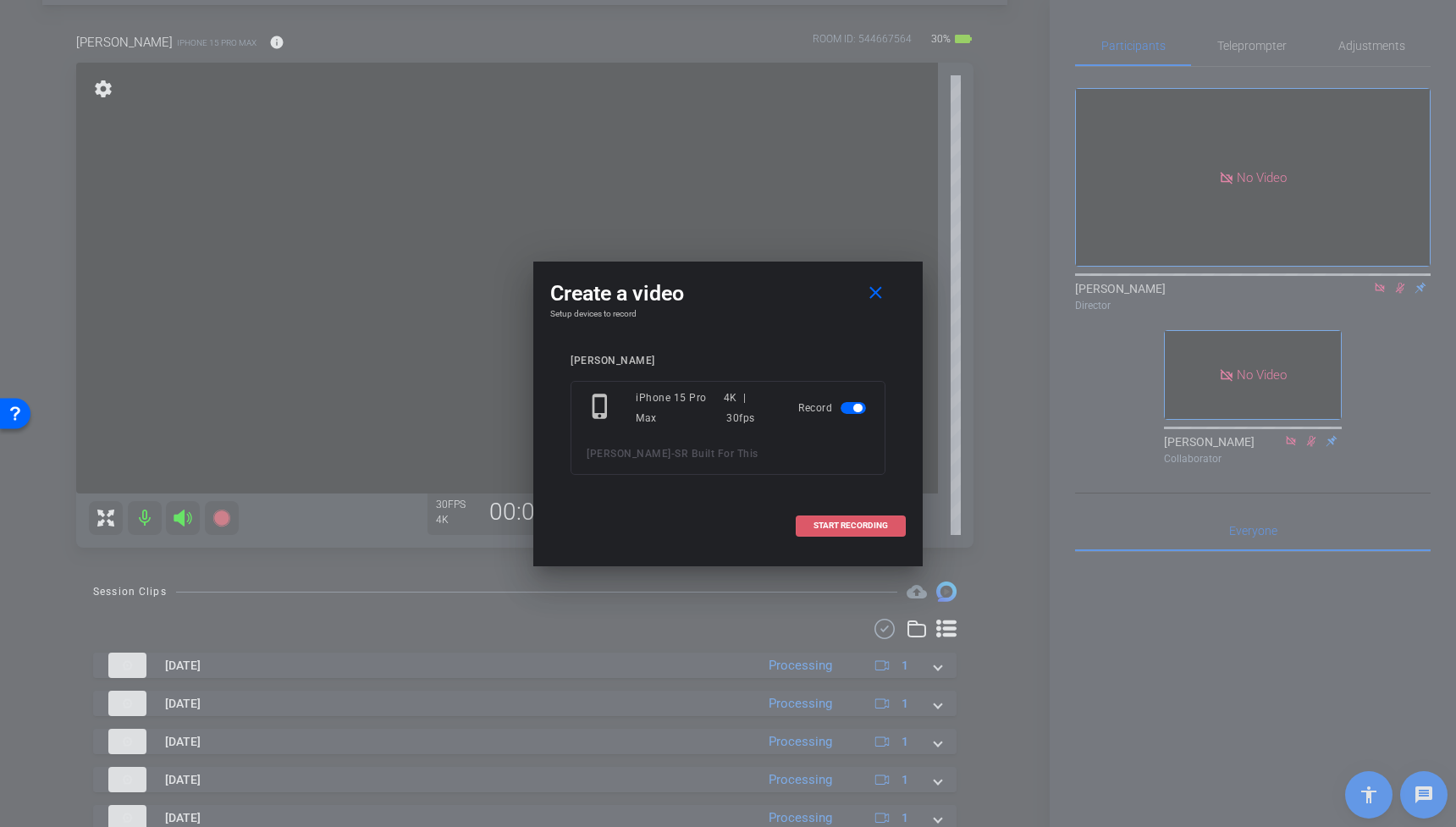
click at [840, 524] on span "START RECORDING" at bounding box center [850, 526] width 75 height 9
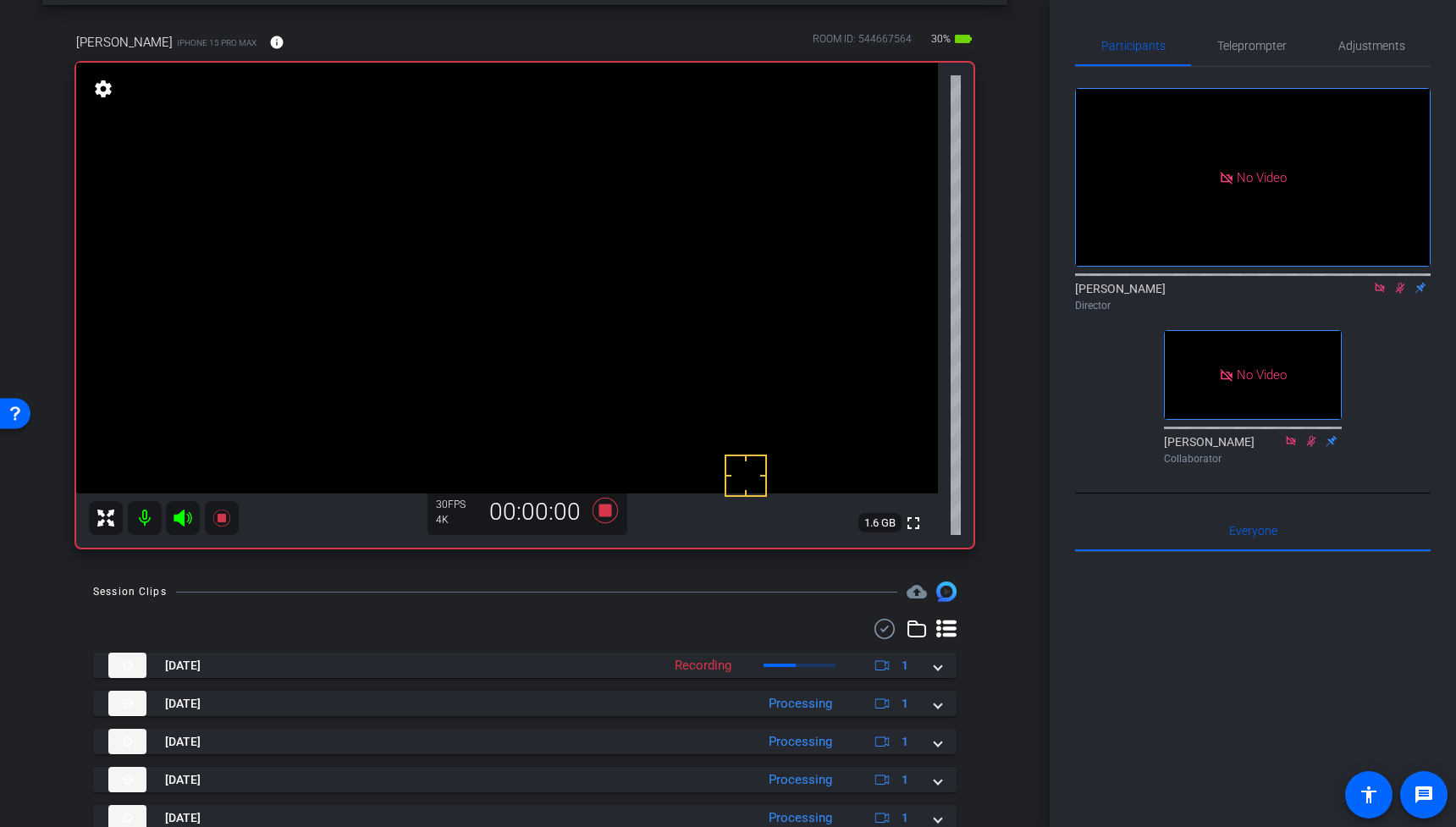
click at [520, 256] on video at bounding box center [507, 278] width 862 height 431
click at [565, 234] on video at bounding box center [507, 278] width 862 height 431
click at [1403, 282] on icon at bounding box center [1400, 288] width 14 height 12
click at [1401, 283] on icon at bounding box center [1400, 288] width 7 height 11
click at [1402, 282] on icon at bounding box center [1400, 288] width 14 height 12
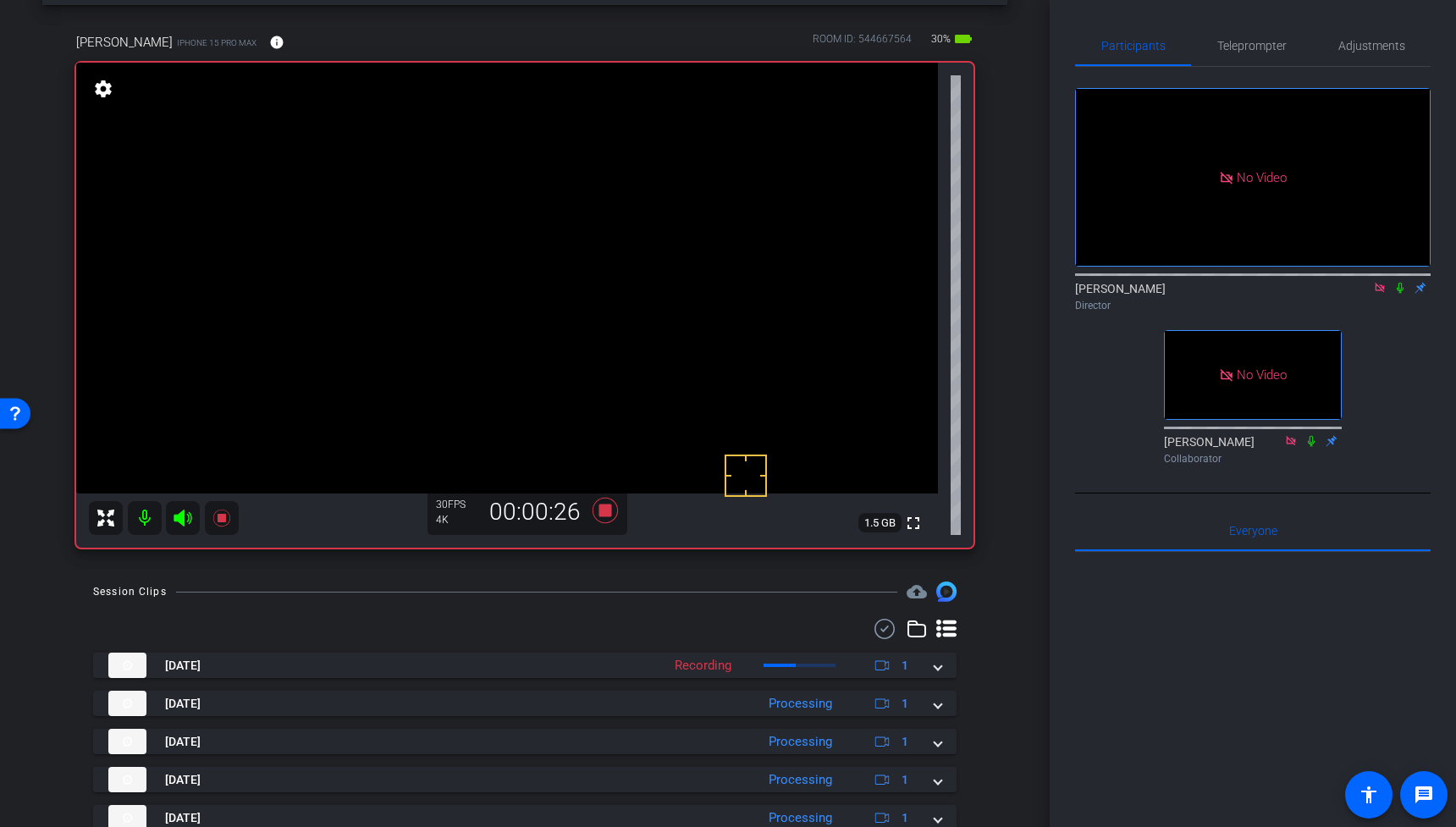
click at [1401, 282] on icon at bounding box center [1400, 288] width 14 height 12
click at [538, 233] on video at bounding box center [507, 278] width 862 height 431
click at [567, 236] on video at bounding box center [507, 278] width 862 height 431
click at [546, 257] on video at bounding box center [507, 278] width 862 height 431
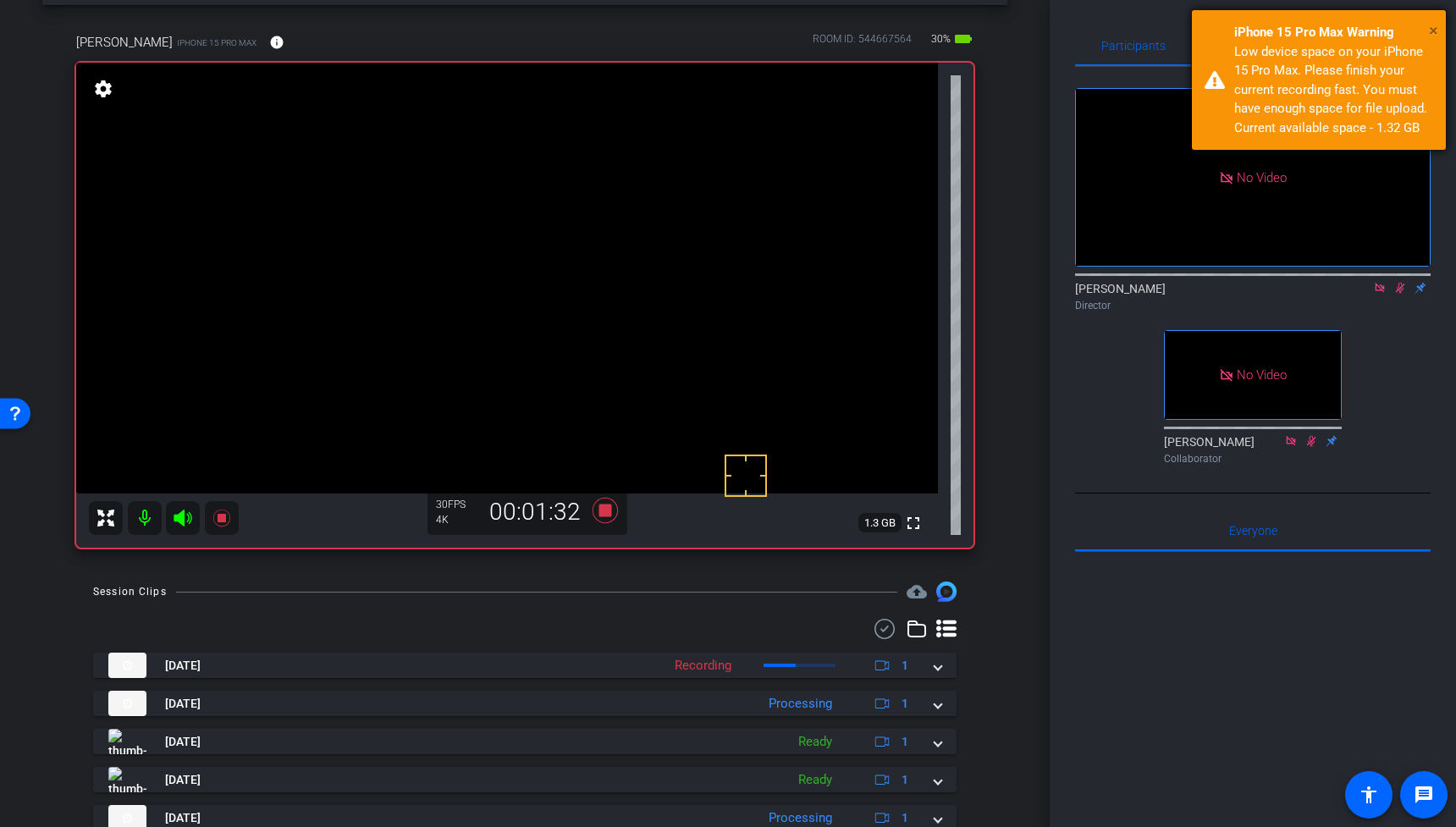
click at [1435, 29] on span "×" at bounding box center [1433, 31] width 9 height 21
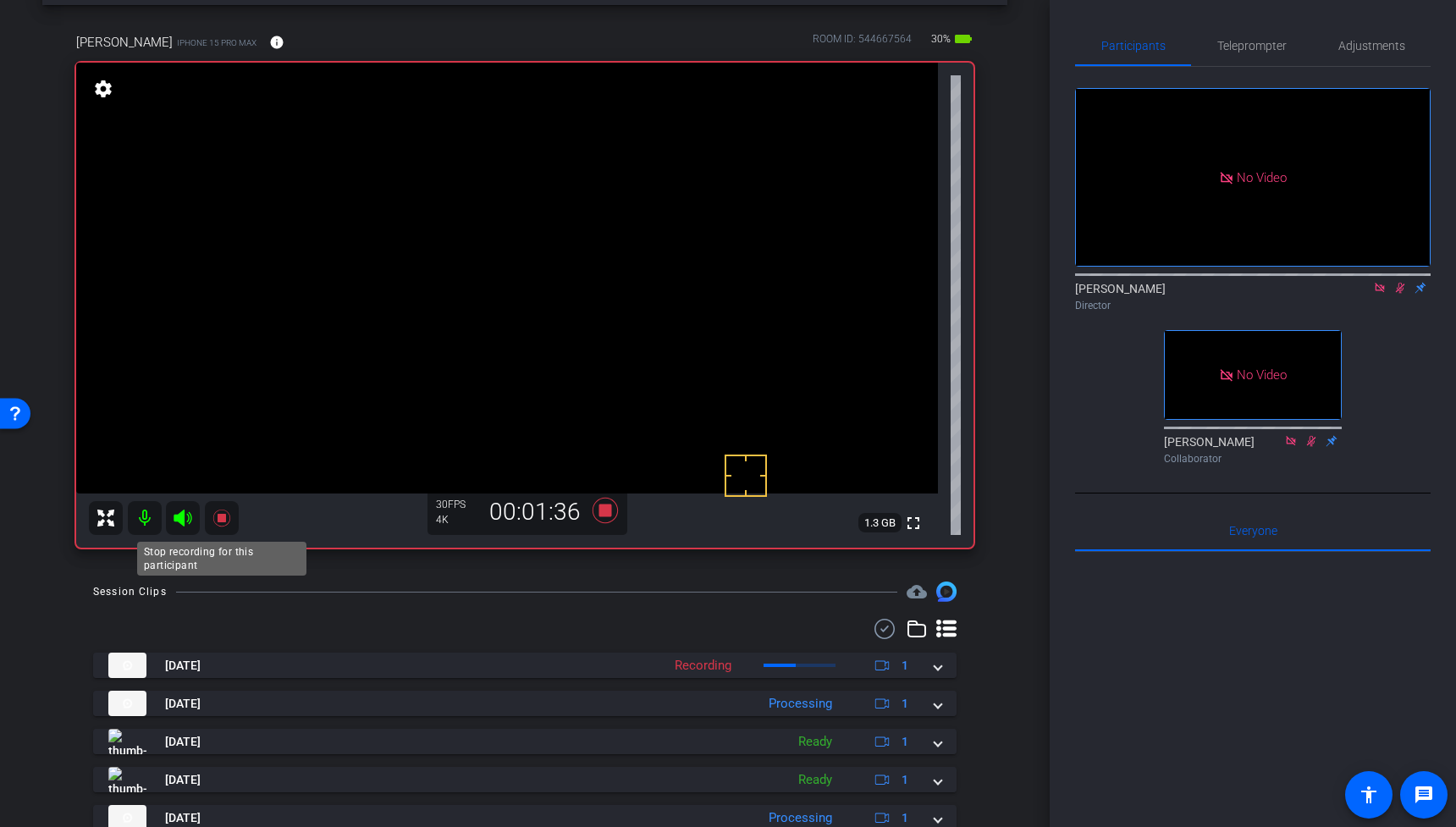
click at [220, 519] on icon at bounding box center [221, 518] width 17 height 17
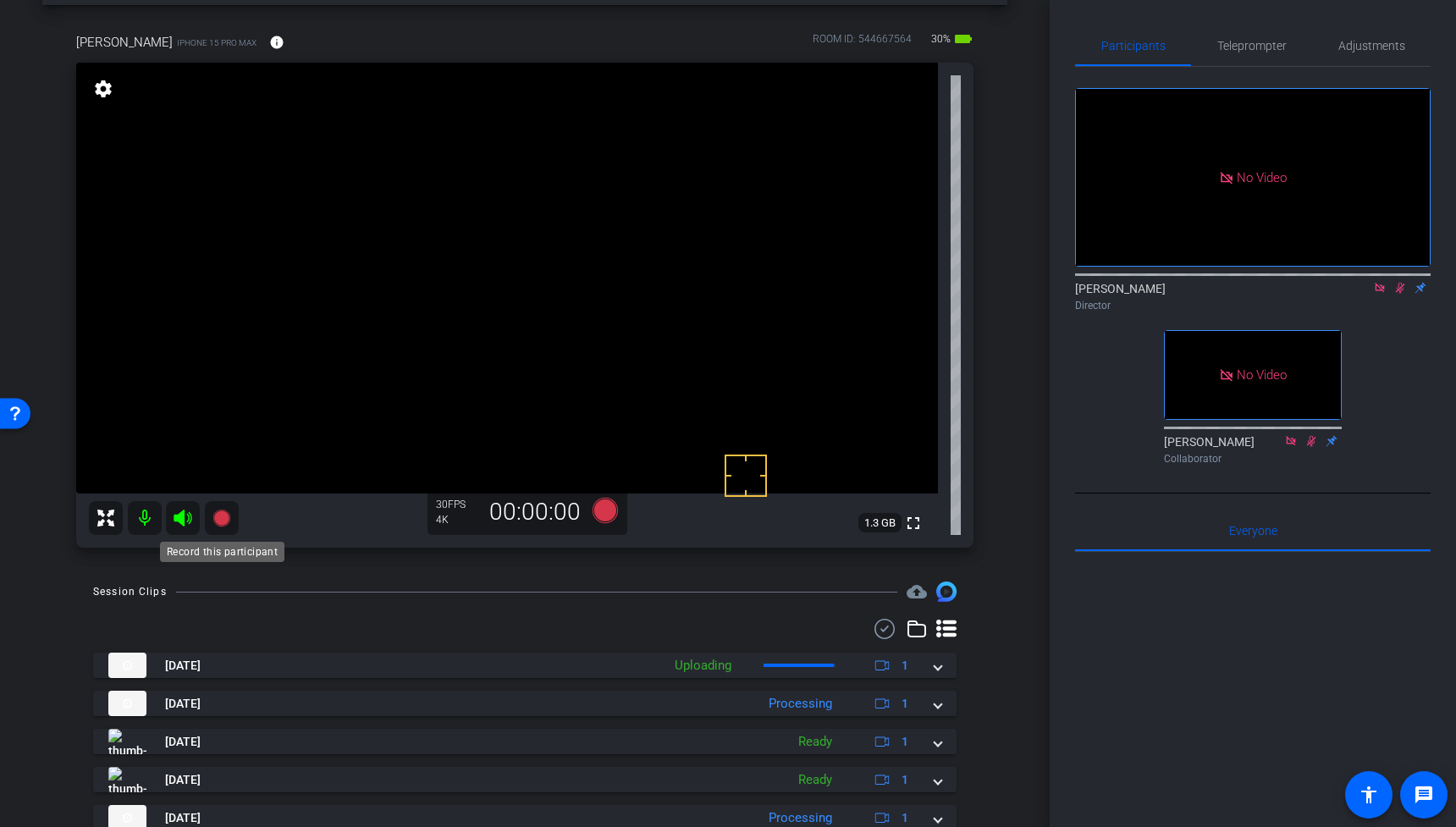
click at [219, 516] on icon at bounding box center [221, 518] width 17 height 17
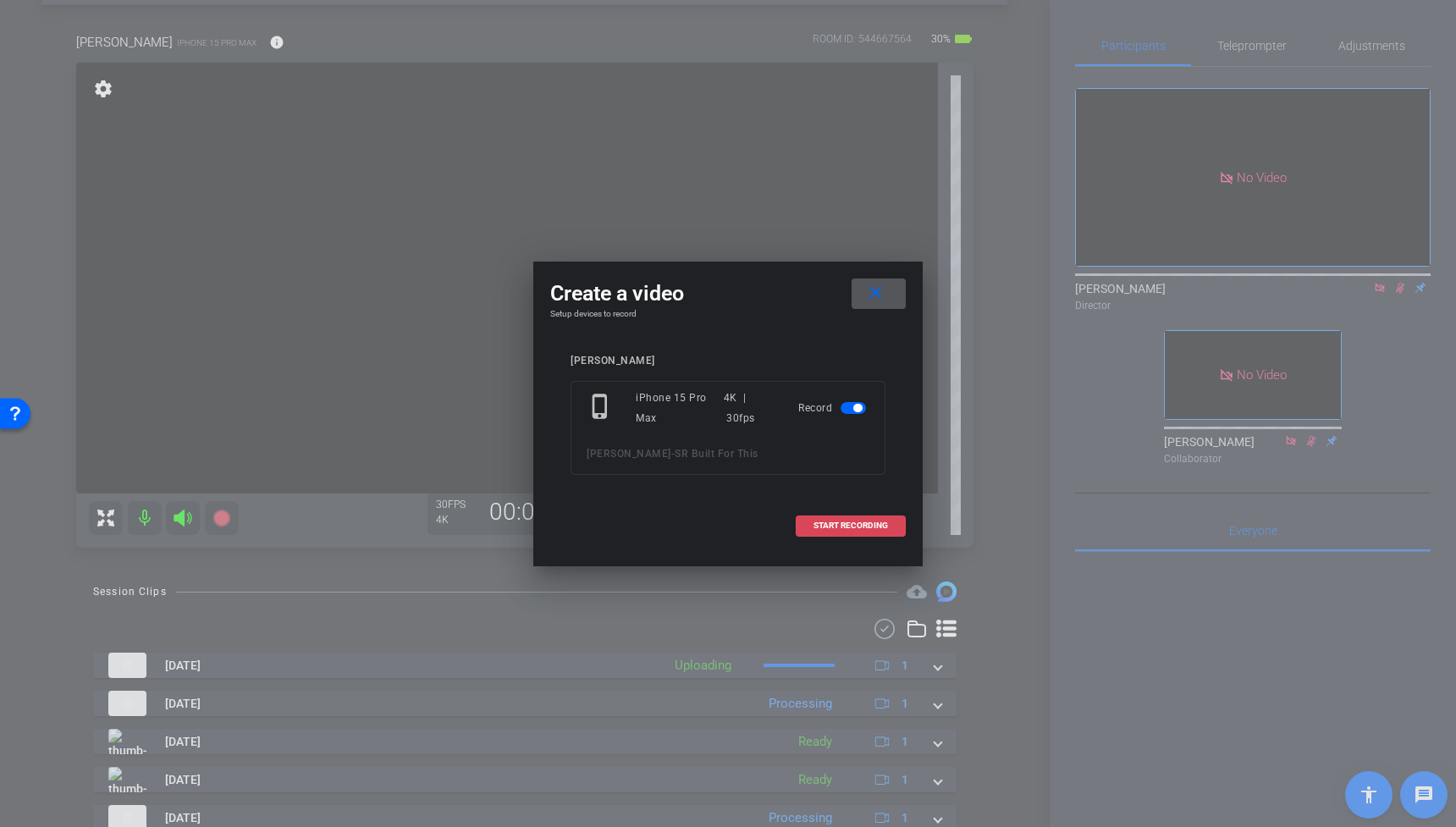
click at [847, 529] on span "START RECORDING" at bounding box center [850, 526] width 75 height 9
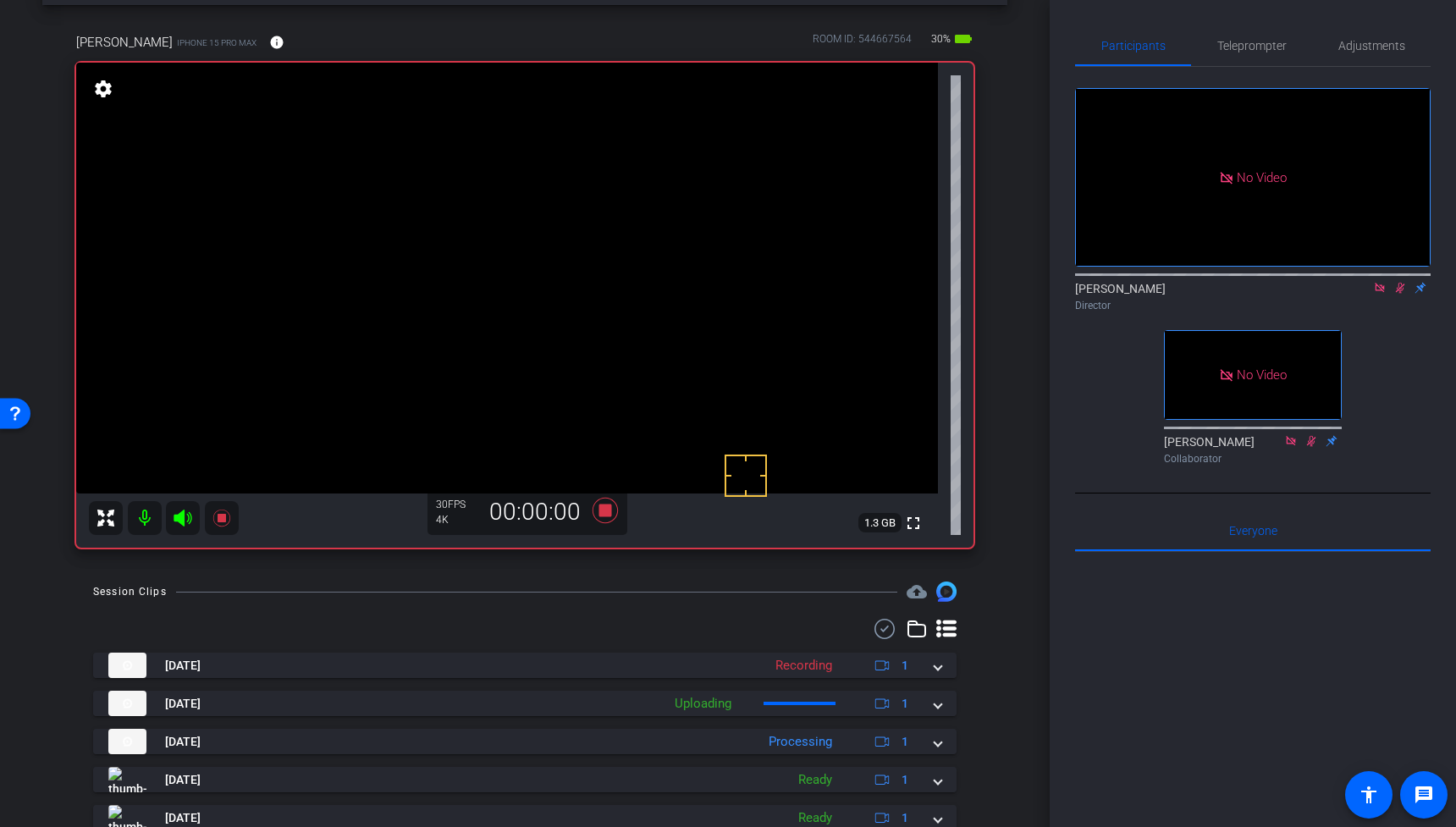
click at [541, 240] on video at bounding box center [507, 278] width 862 height 431
click at [227, 513] on icon at bounding box center [222, 518] width 21 height 21
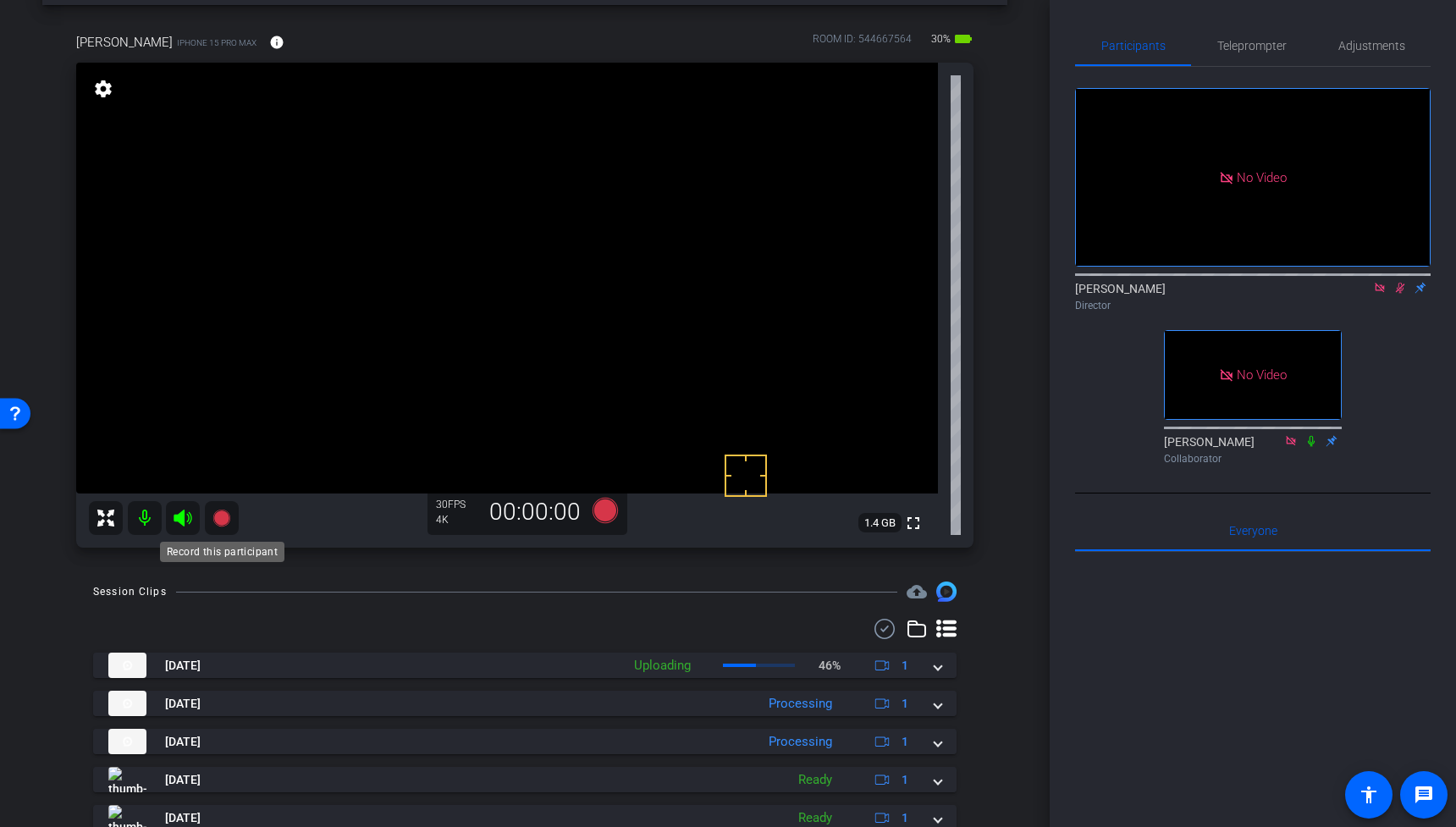
click at [224, 515] on icon at bounding box center [221, 518] width 17 height 17
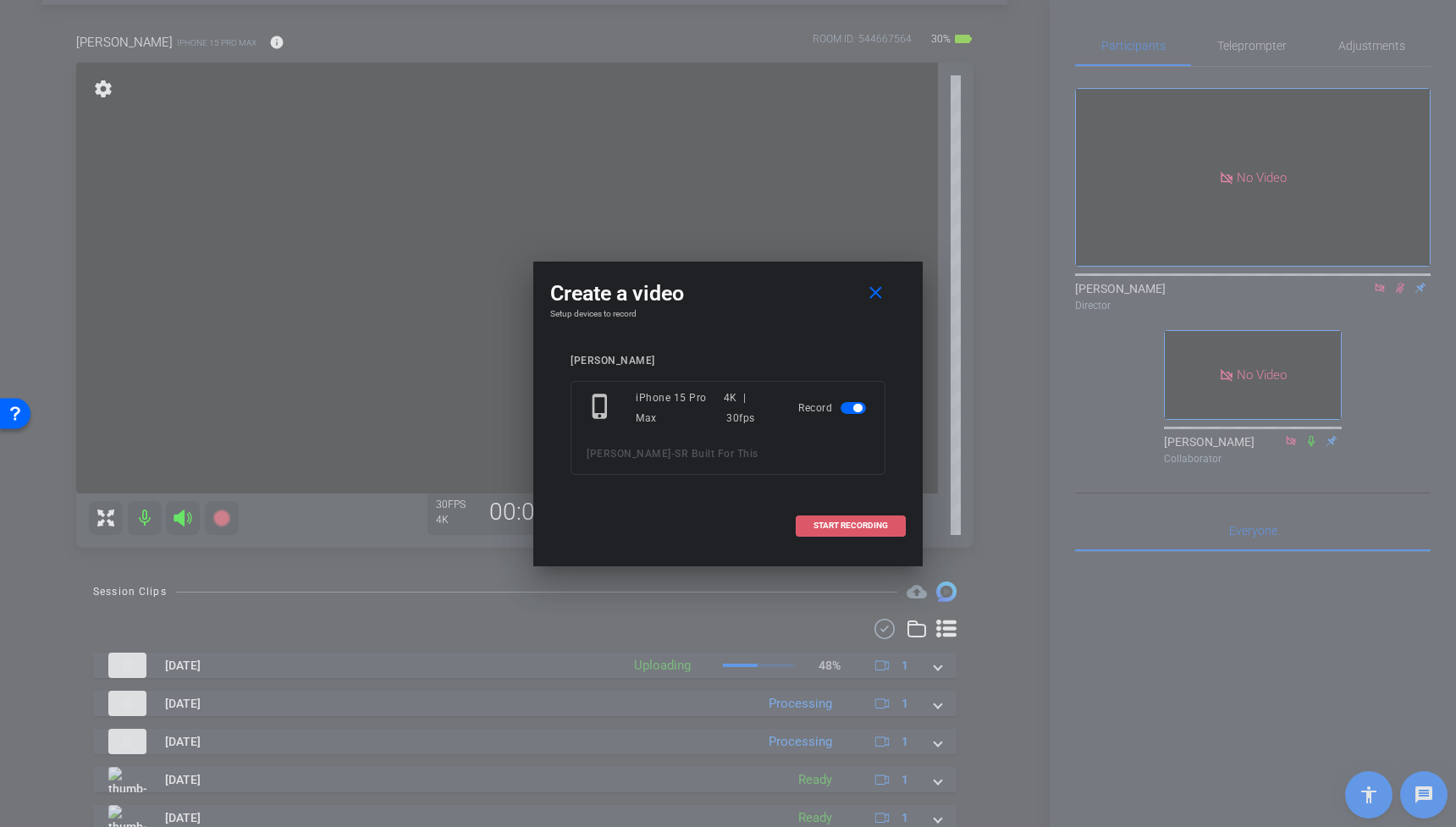
click at [859, 523] on span "START RECORDING" at bounding box center [850, 526] width 75 height 9
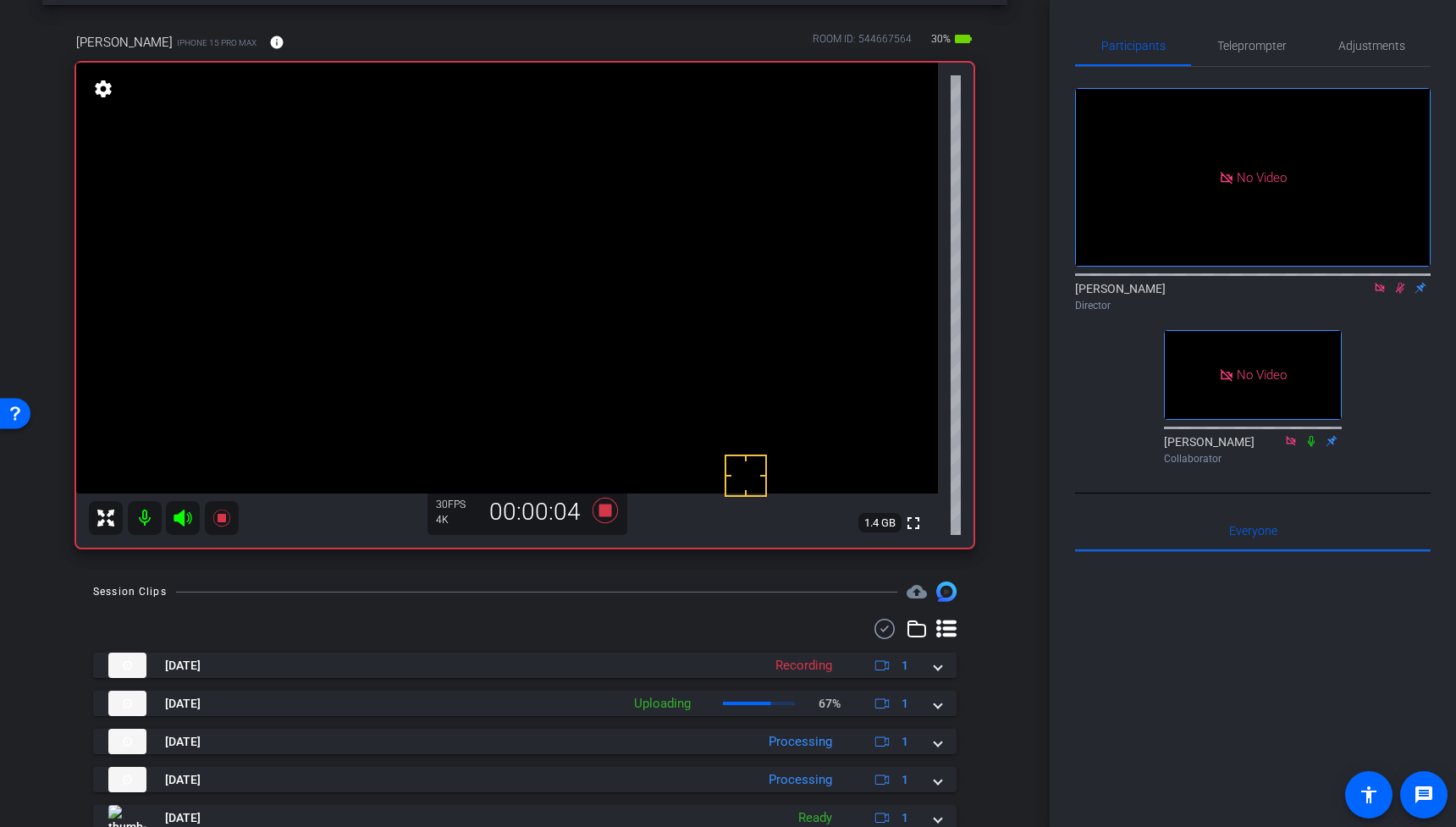
click at [628, 253] on video at bounding box center [507, 278] width 862 height 431
click at [621, 240] on video at bounding box center [507, 278] width 862 height 431
click at [580, 220] on video at bounding box center [507, 278] width 862 height 431
click at [224, 518] on icon at bounding box center [221, 518] width 17 height 17
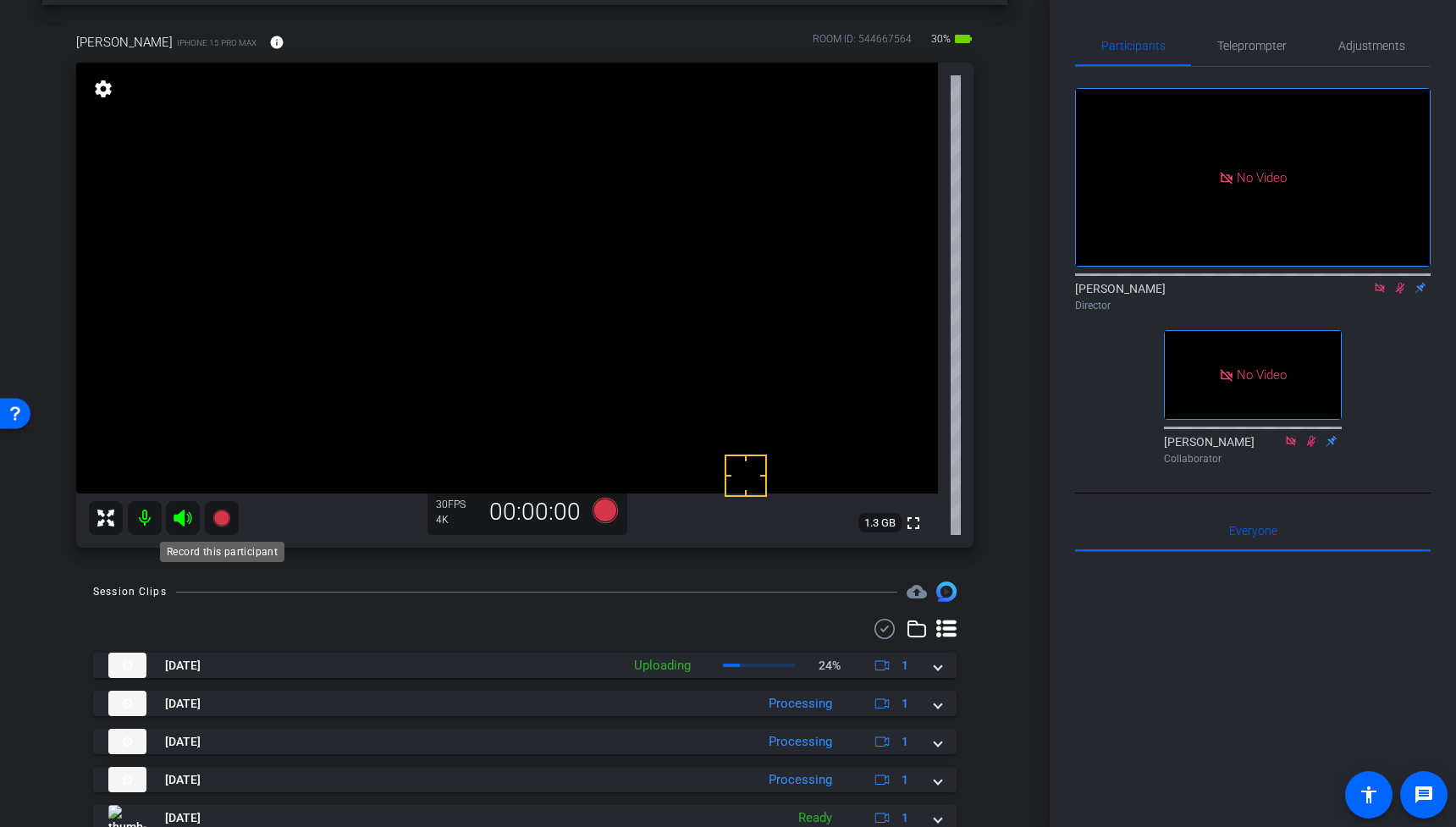
click at [225, 520] on icon at bounding box center [221, 518] width 17 height 17
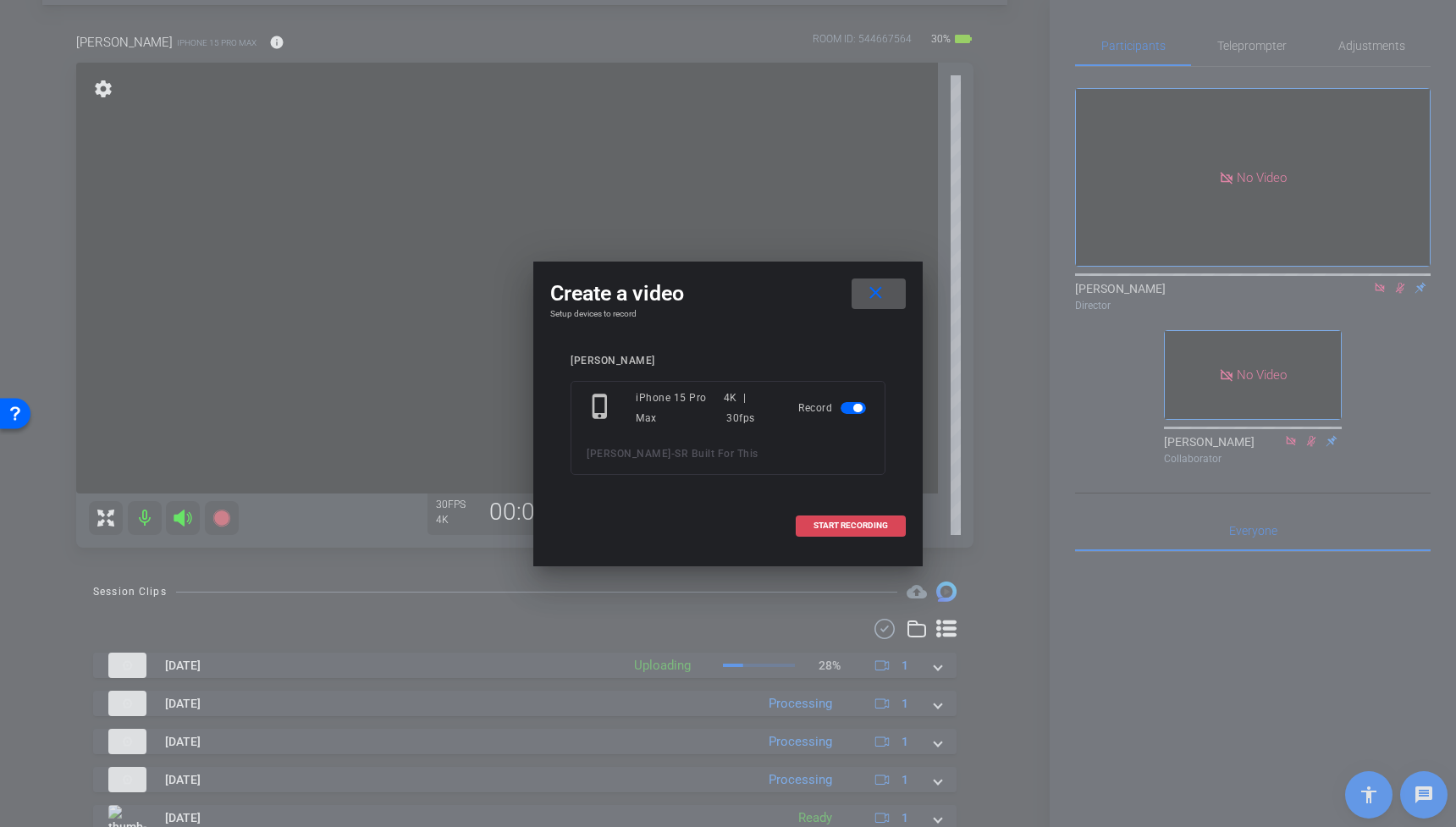
click at [888, 529] on span at bounding box center [851, 525] width 108 height 40
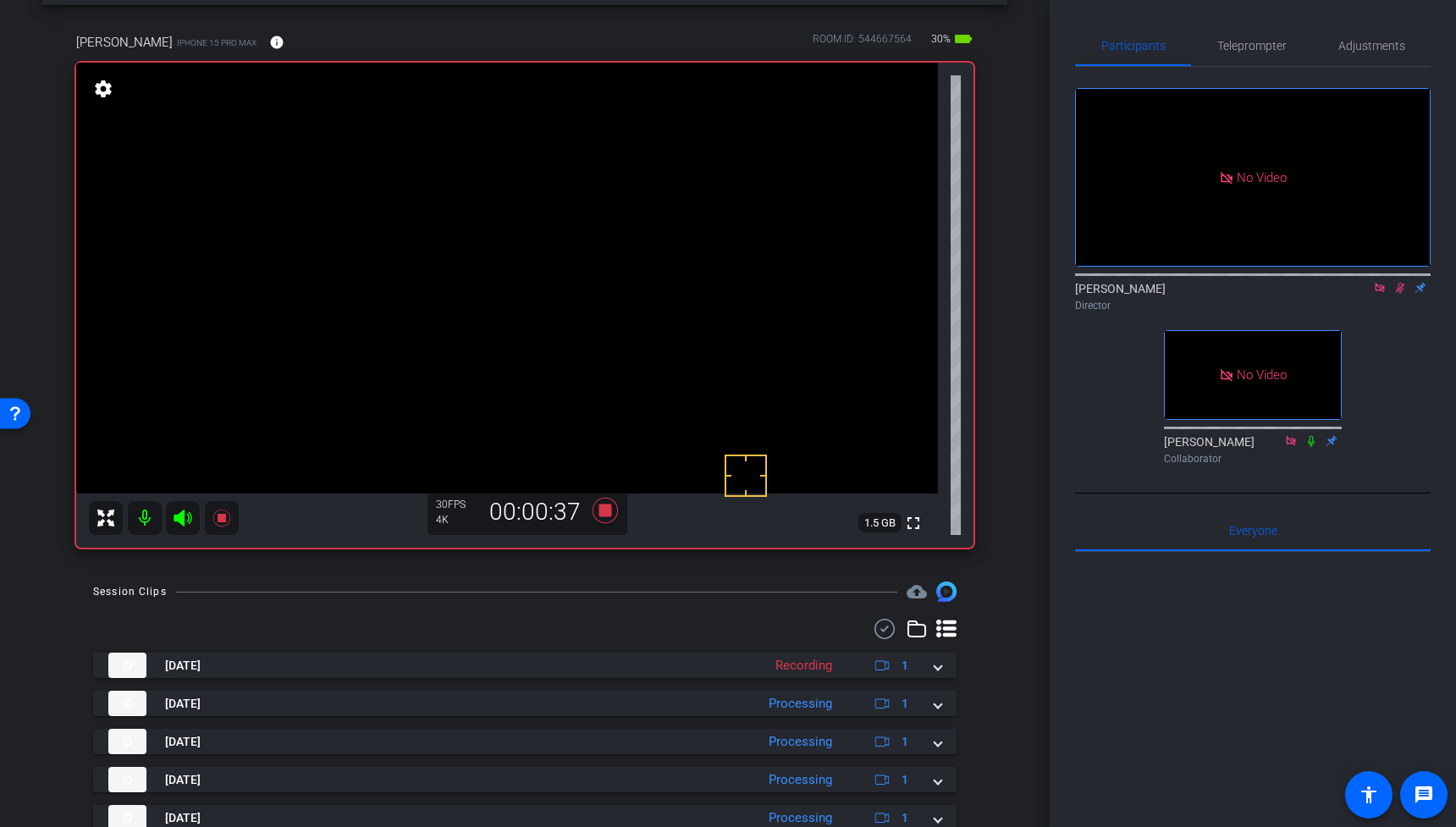
click at [583, 253] on video at bounding box center [507, 278] width 862 height 431
click at [566, 224] on video at bounding box center [507, 278] width 862 height 431
click at [574, 269] on video at bounding box center [507, 278] width 862 height 431
click at [588, 246] on video at bounding box center [507, 278] width 862 height 431
click at [579, 257] on video at bounding box center [507, 278] width 862 height 431
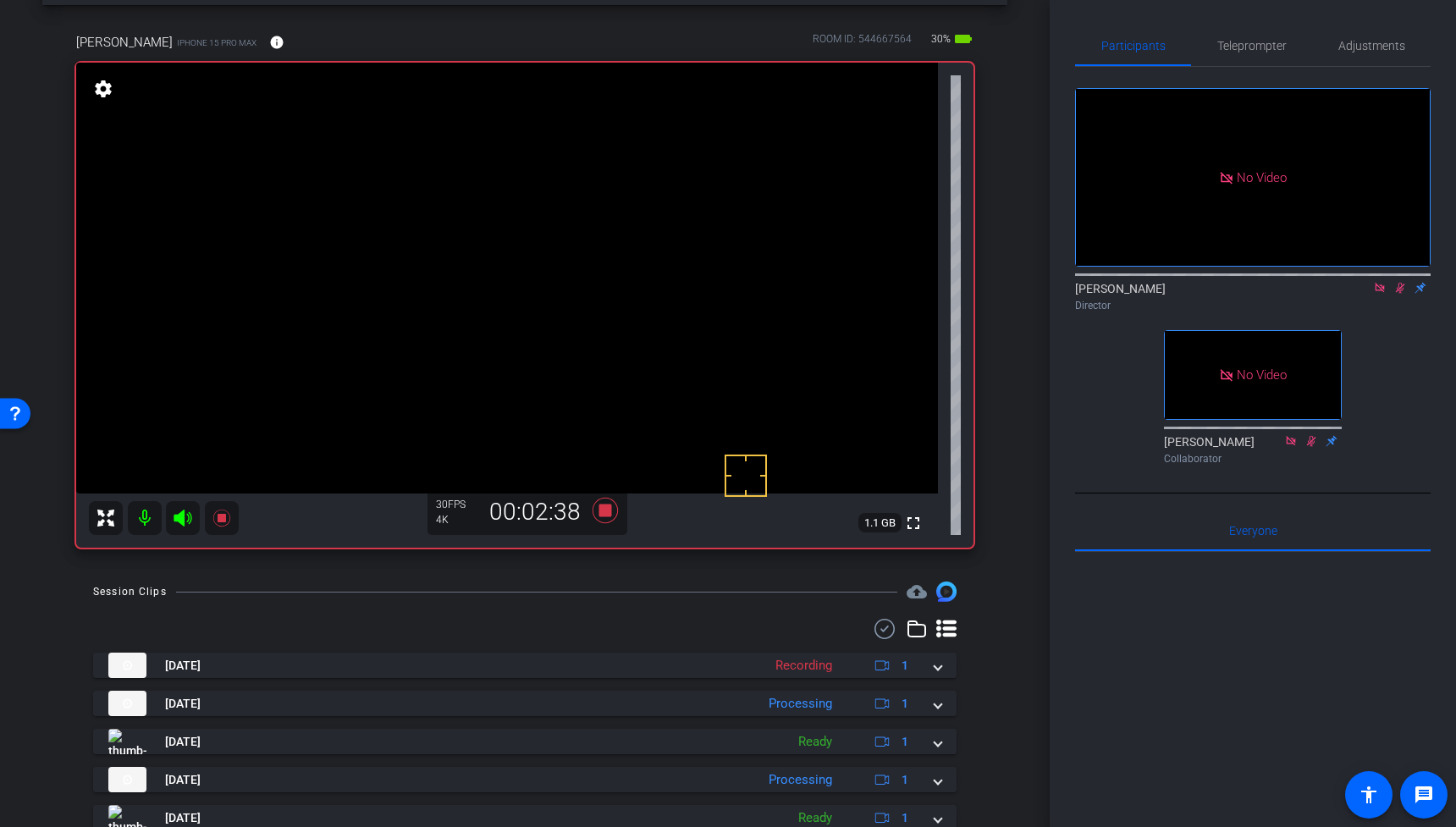
click at [578, 234] on video at bounding box center [507, 278] width 862 height 431
click at [217, 518] on icon at bounding box center [221, 518] width 17 height 17
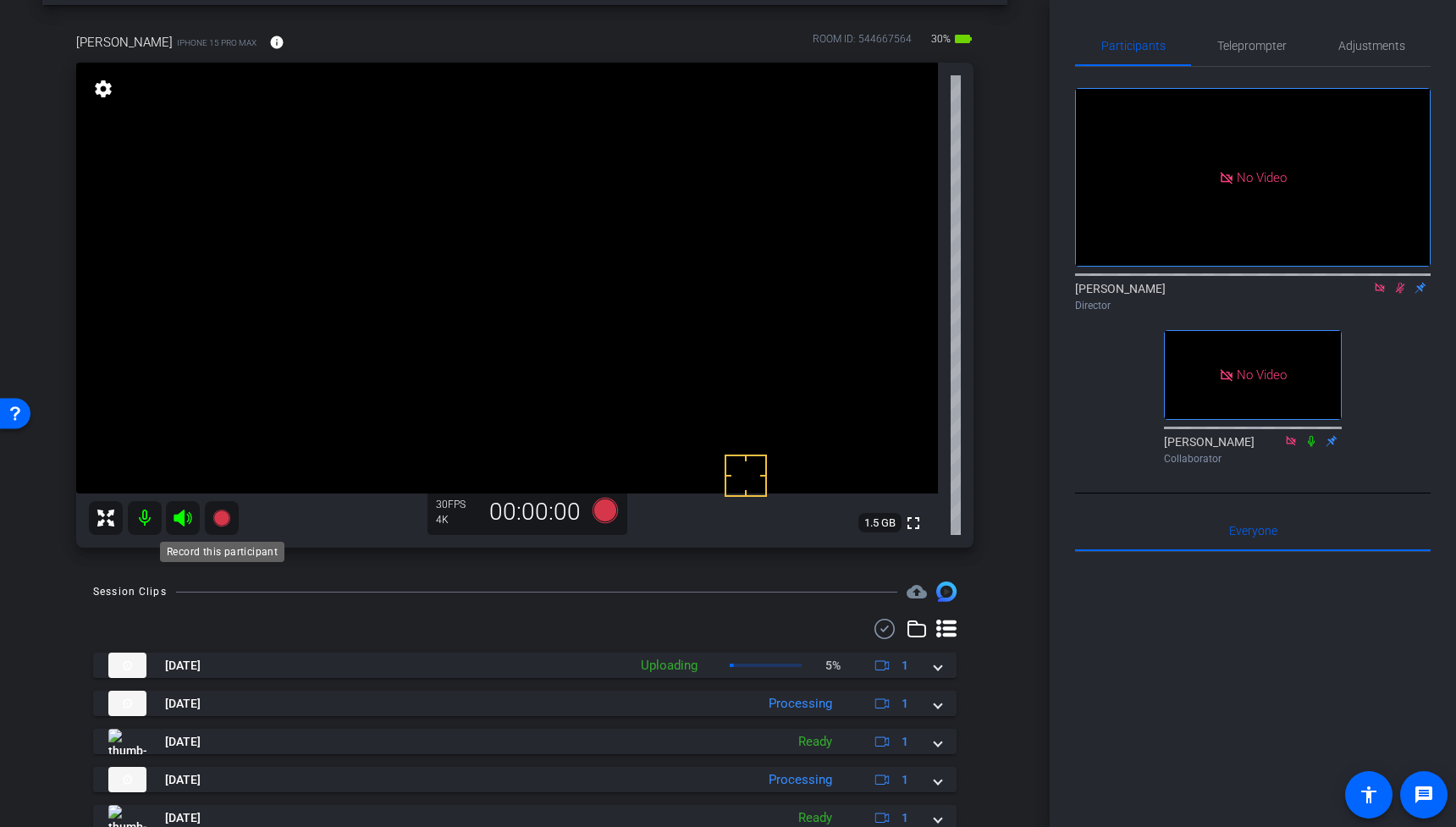
click at [223, 519] on icon at bounding box center [221, 518] width 17 height 17
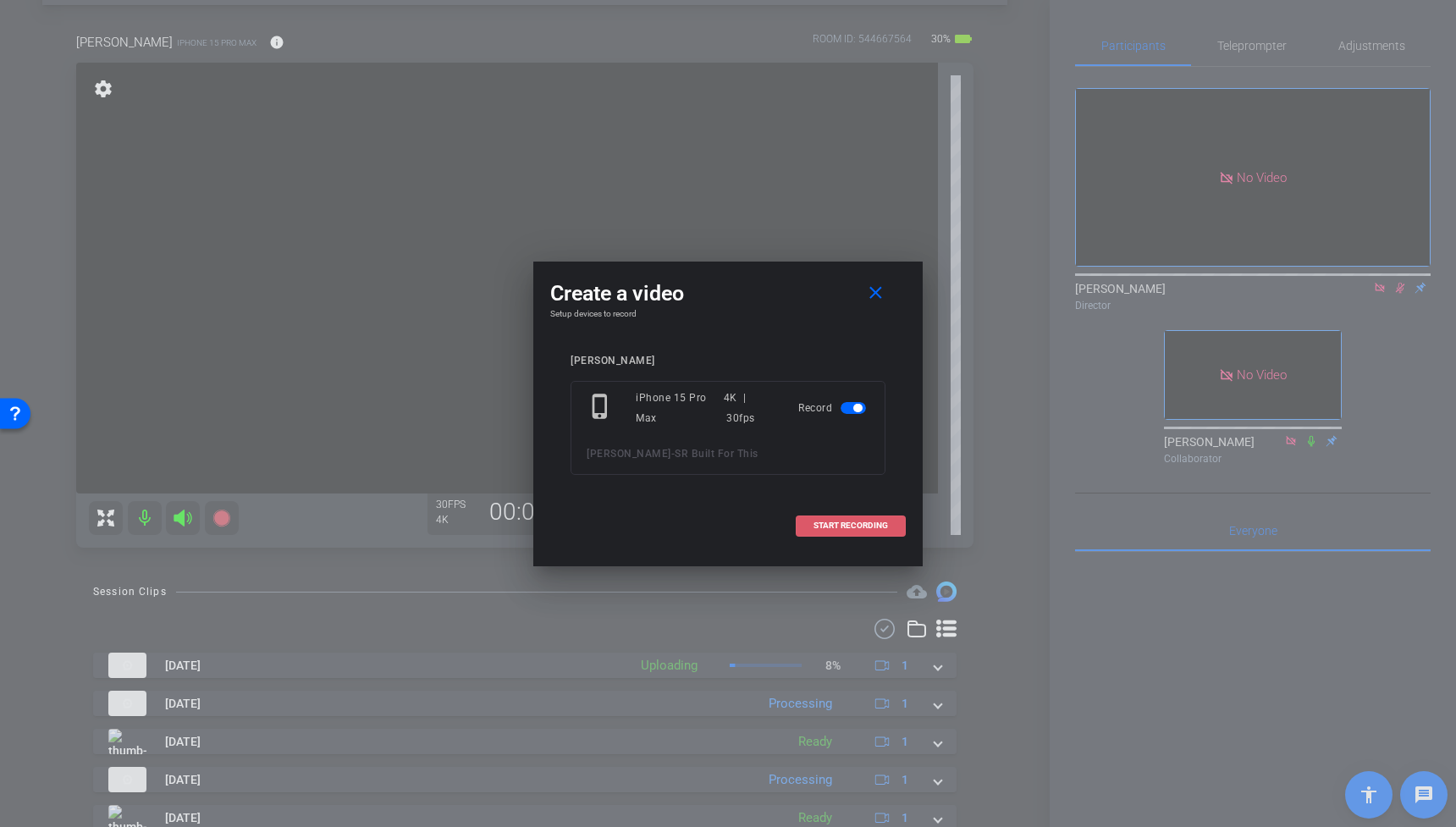
click at [821, 522] on span "START RECORDING" at bounding box center [850, 526] width 75 height 9
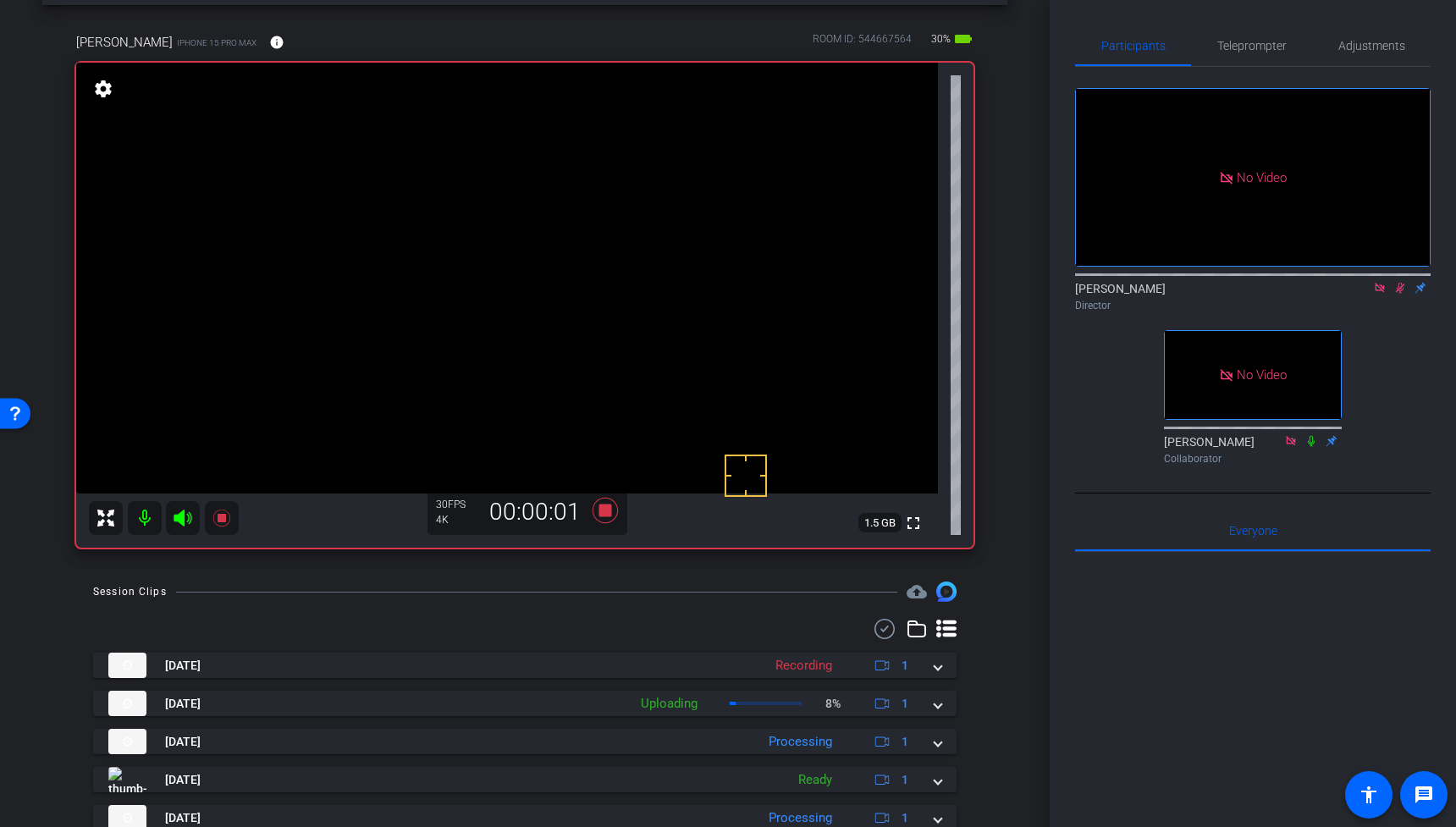
click at [548, 279] on video at bounding box center [507, 278] width 862 height 431
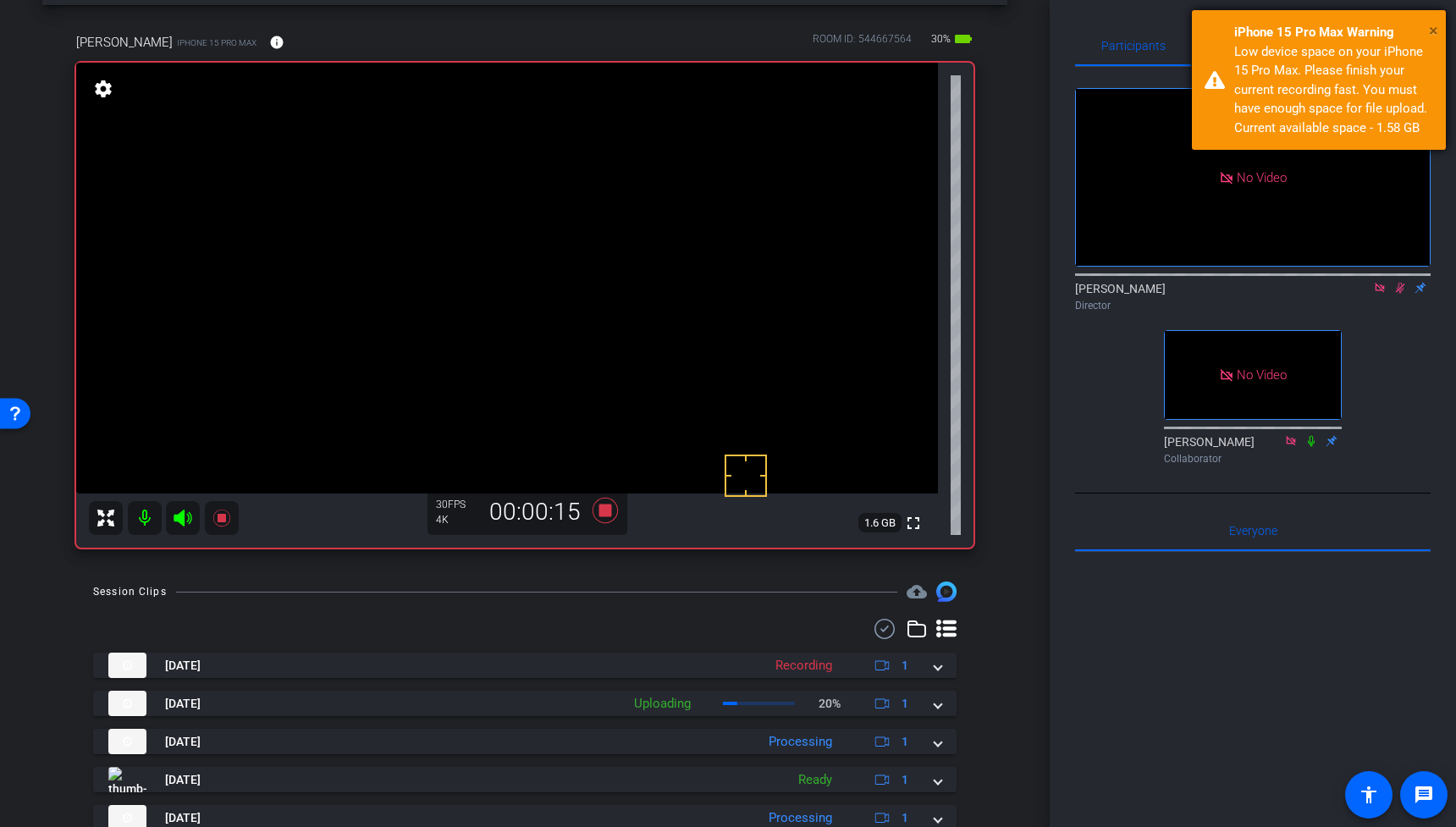
click at [1434, 25] on span "×" at bounding box center [1433, 31] width 9 height 21
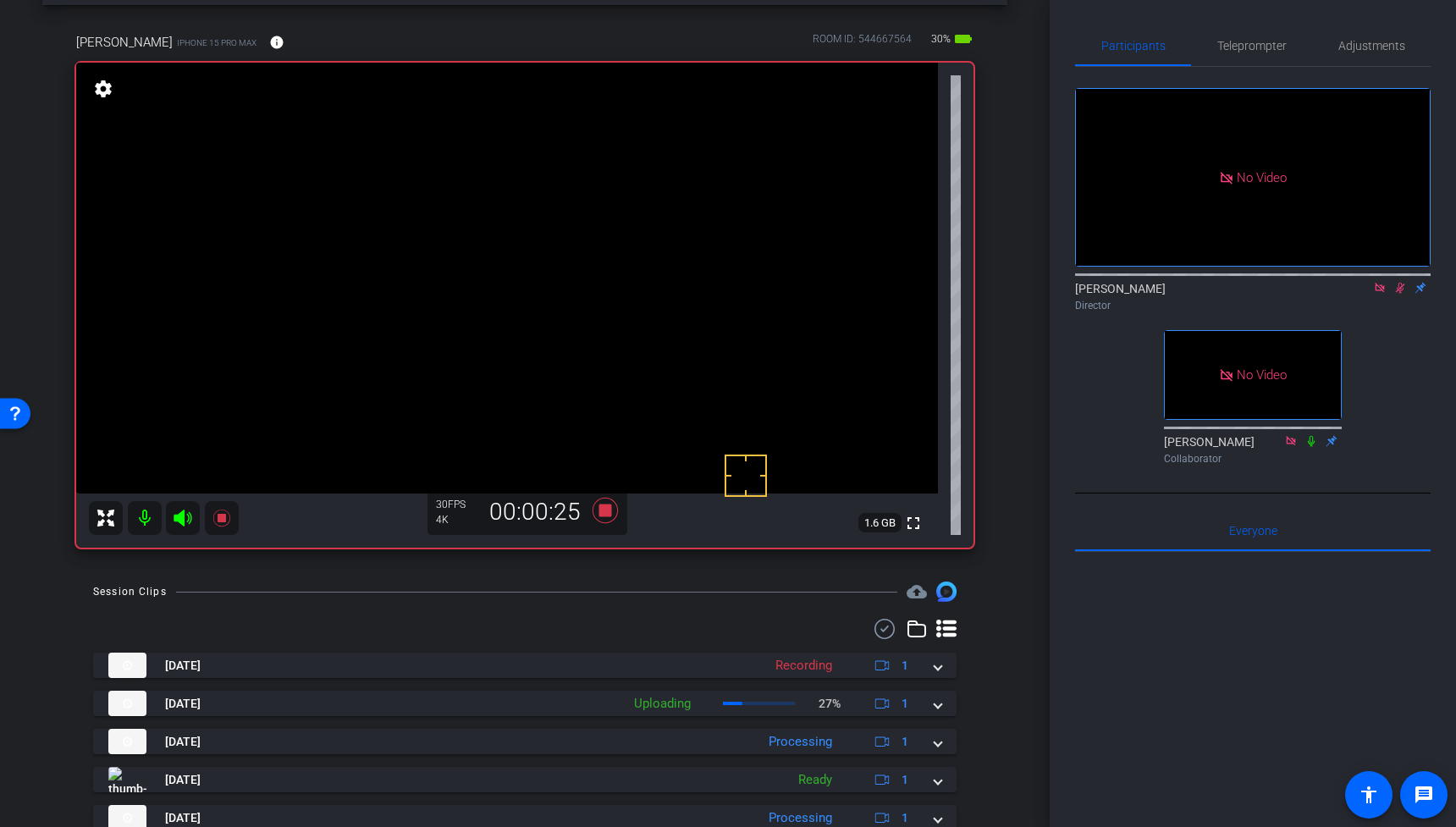
click at [583, 247] on video at bounding box center [507, 278] width 862 height 431
click at [562, 242] on video at bounding box center [507, 278] width 862 height 431
click at [223, 518] on icon at bounding box center [221, 518] width 17 height 17
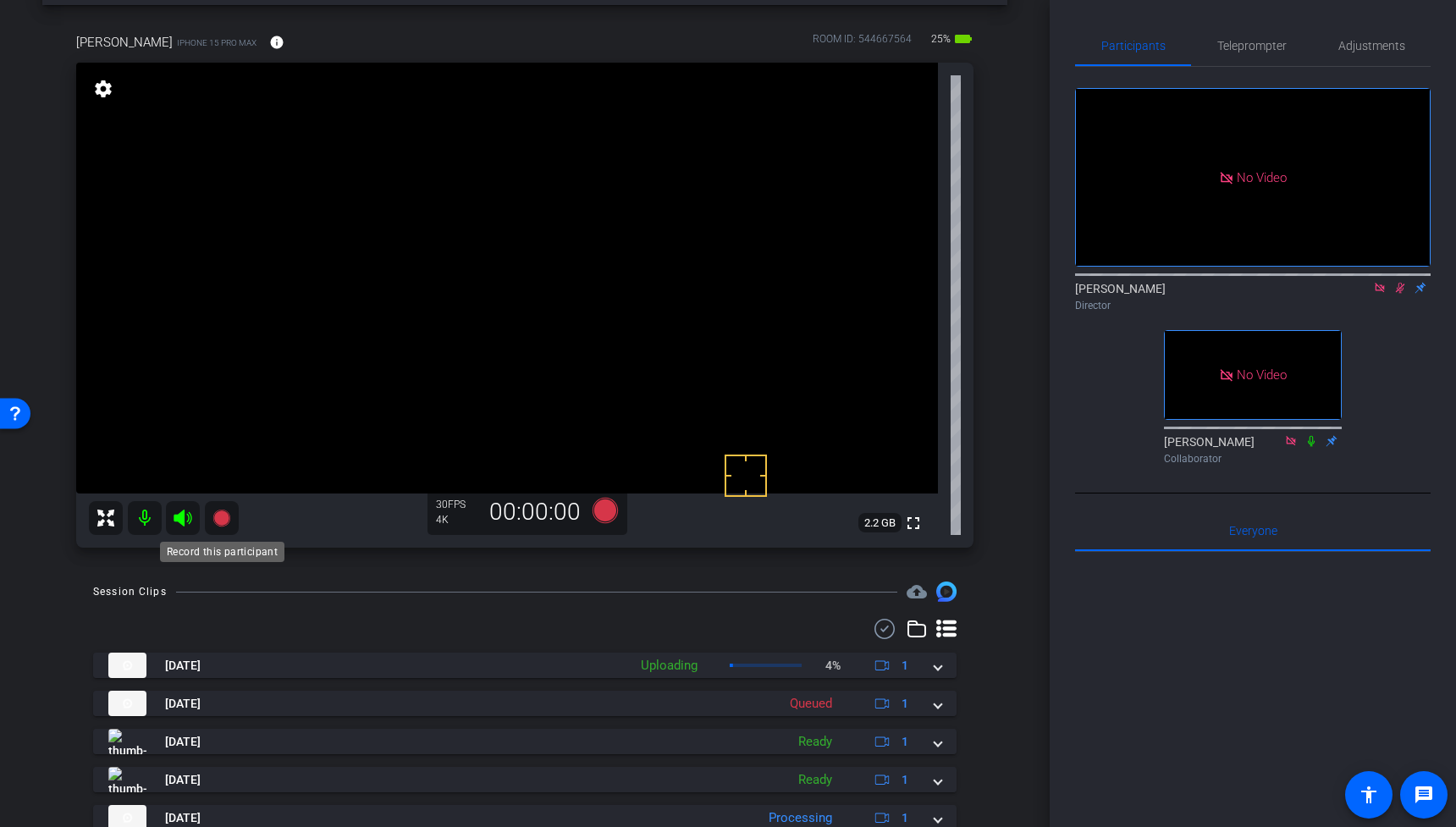
click at [223, 518] on icon at bounding box center [221, 518] width 17 height 17
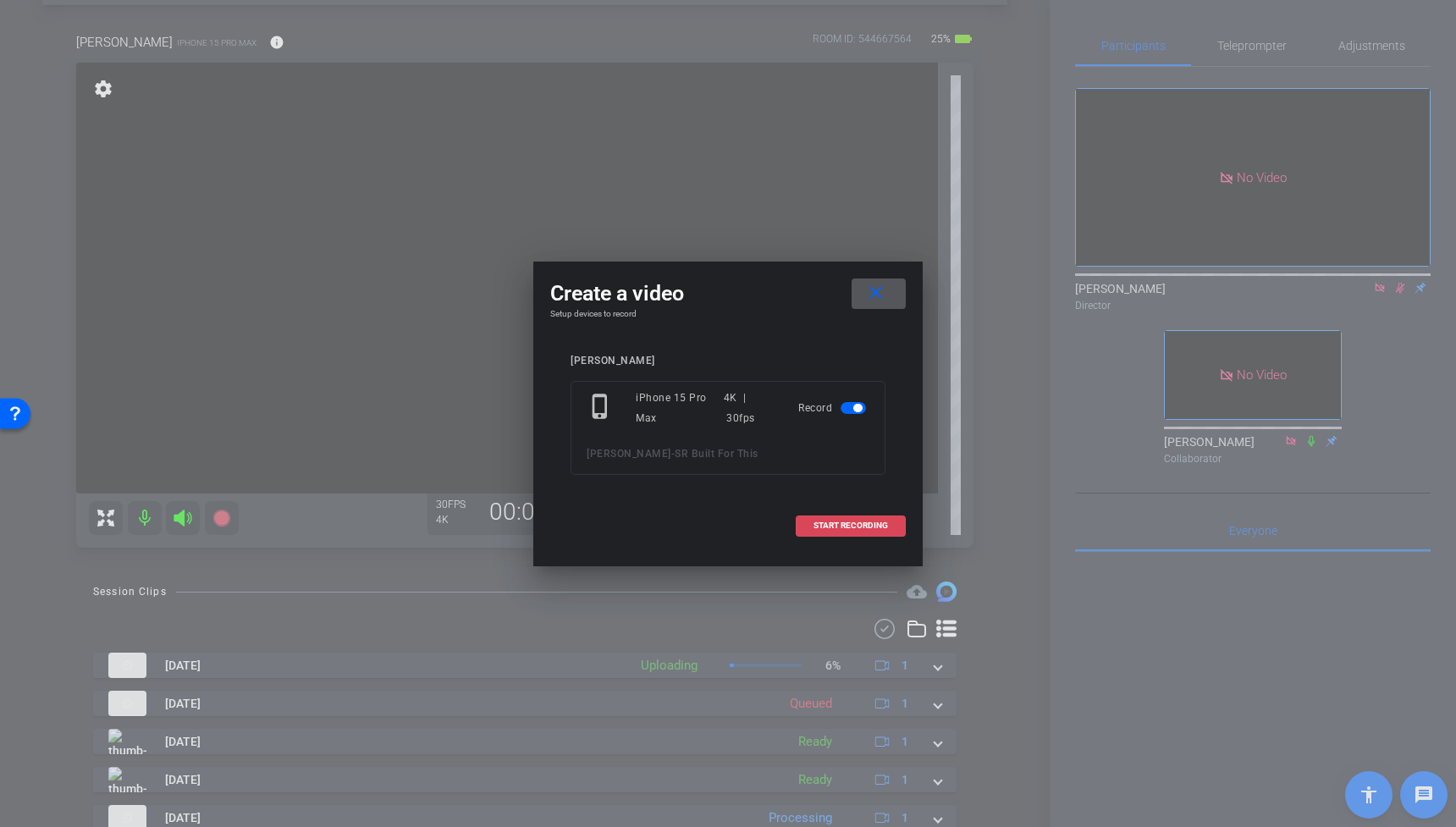
click at [885, 528] on span "START RECORDING" at bounding box center [850, 526] width 75 height 9
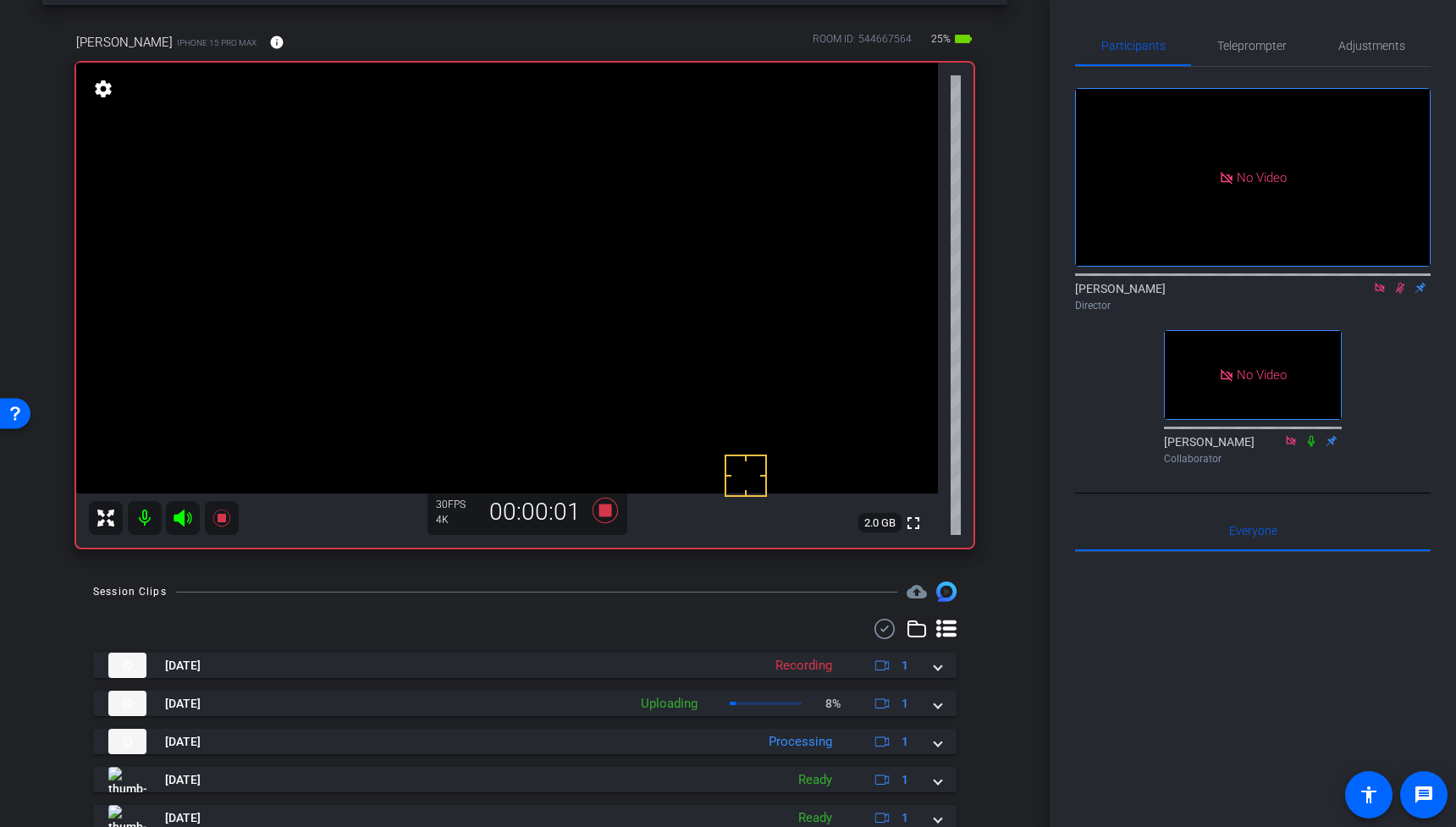
click at [596, 302] on video at bounding box center [507, 278] width 862 height 431
click at [580, 256] on video at bounding box center [507, 278] width 862 height 431
click at [561, 225] on video at bounding box center [507, 278] width 862 height 431
click at [578, 254] on video at bounding box center [507, 278] width 862 height 431
click at [223, 516] on icon at bounding box center [221, 518] width 17 height 17
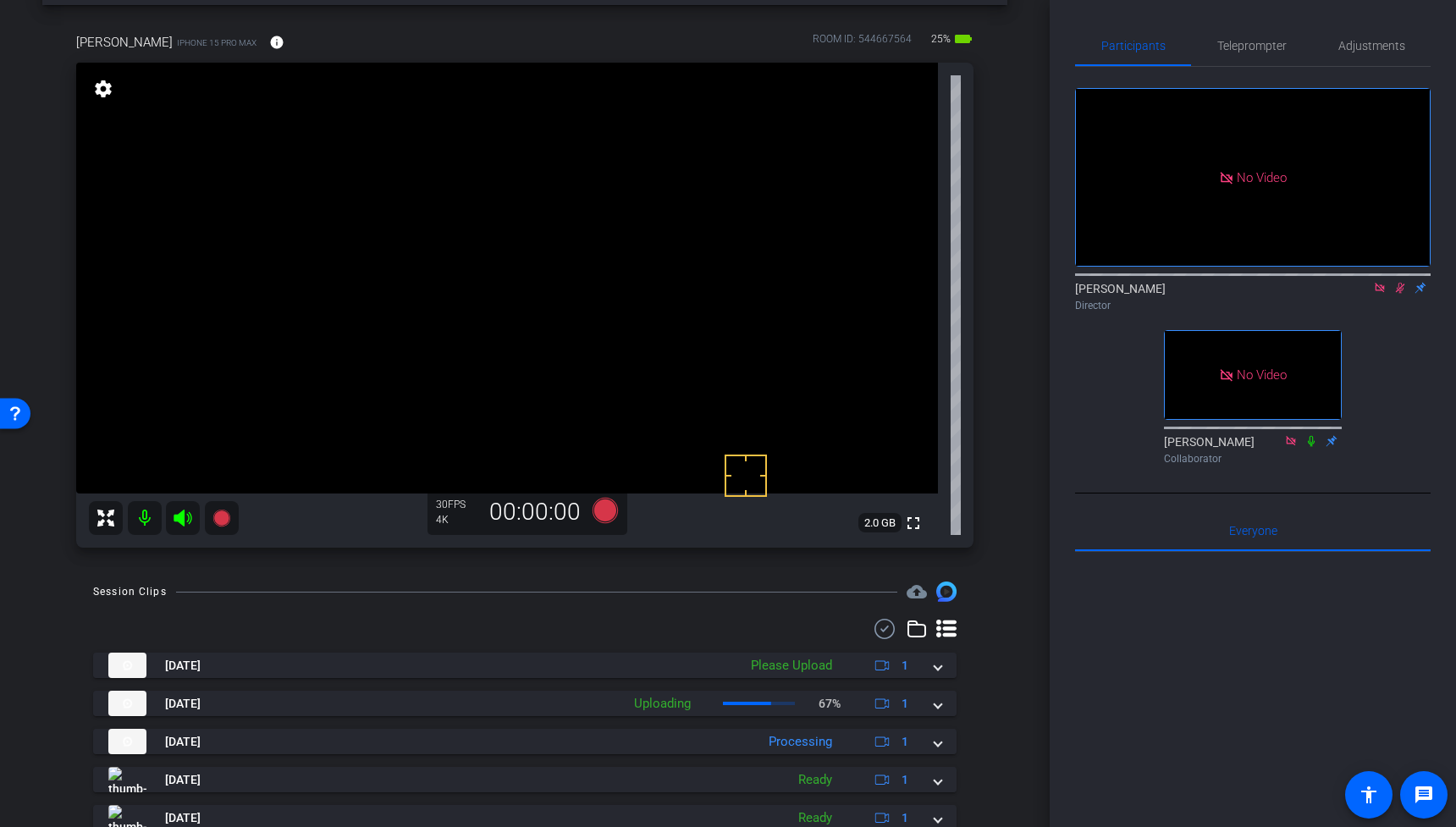
click at [555, 260] on video at bounding box center [507, 278] width 862 height 431
click at [223, 518] on icon at bounding box center [221, 518] width 17 height 17
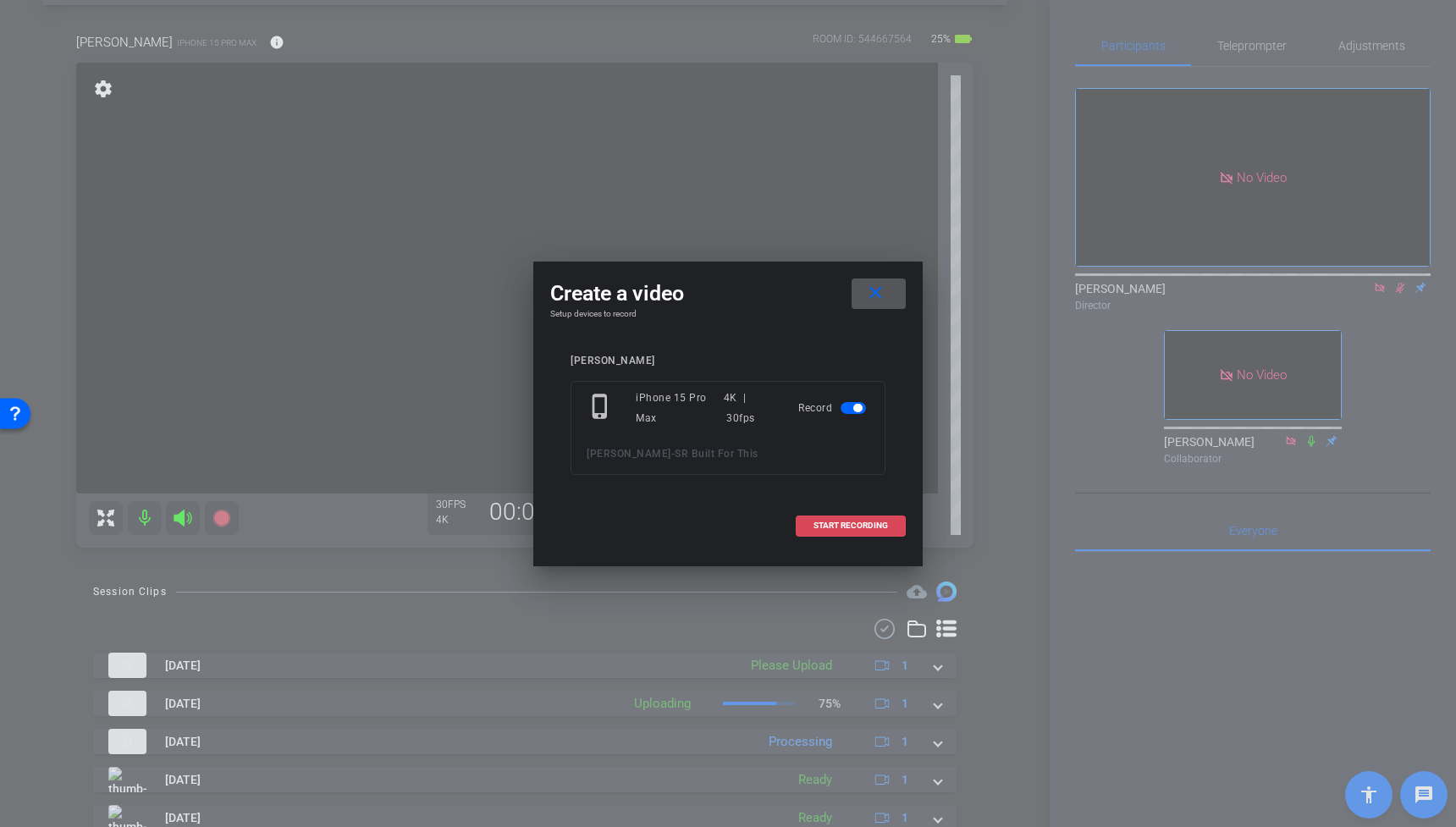
click at [835, 524] on span "START RECORDING" at bounding box center [850, 526] width 75 height 9
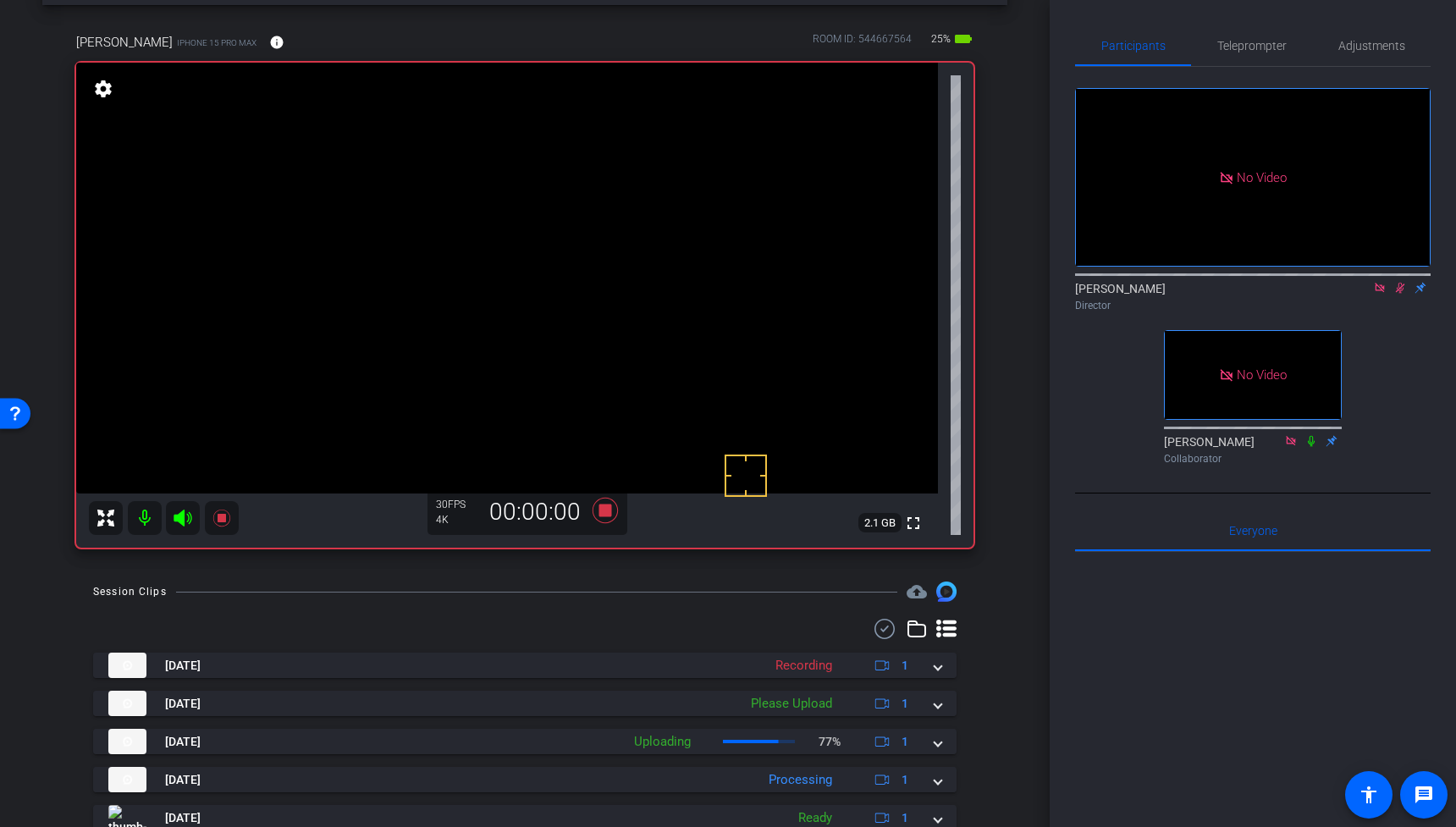
click at [568, 244] on video at bounding box center [507, 278] width 862 height 431
click at [579, 264] on video at bounding box center [507, 278] width 862 height 431
click at [555, 242] on video at bounding box center [507, 278] width 862 height 431
click at [220, 518] on icon at bounding box center [221, 518] width 17 height 17
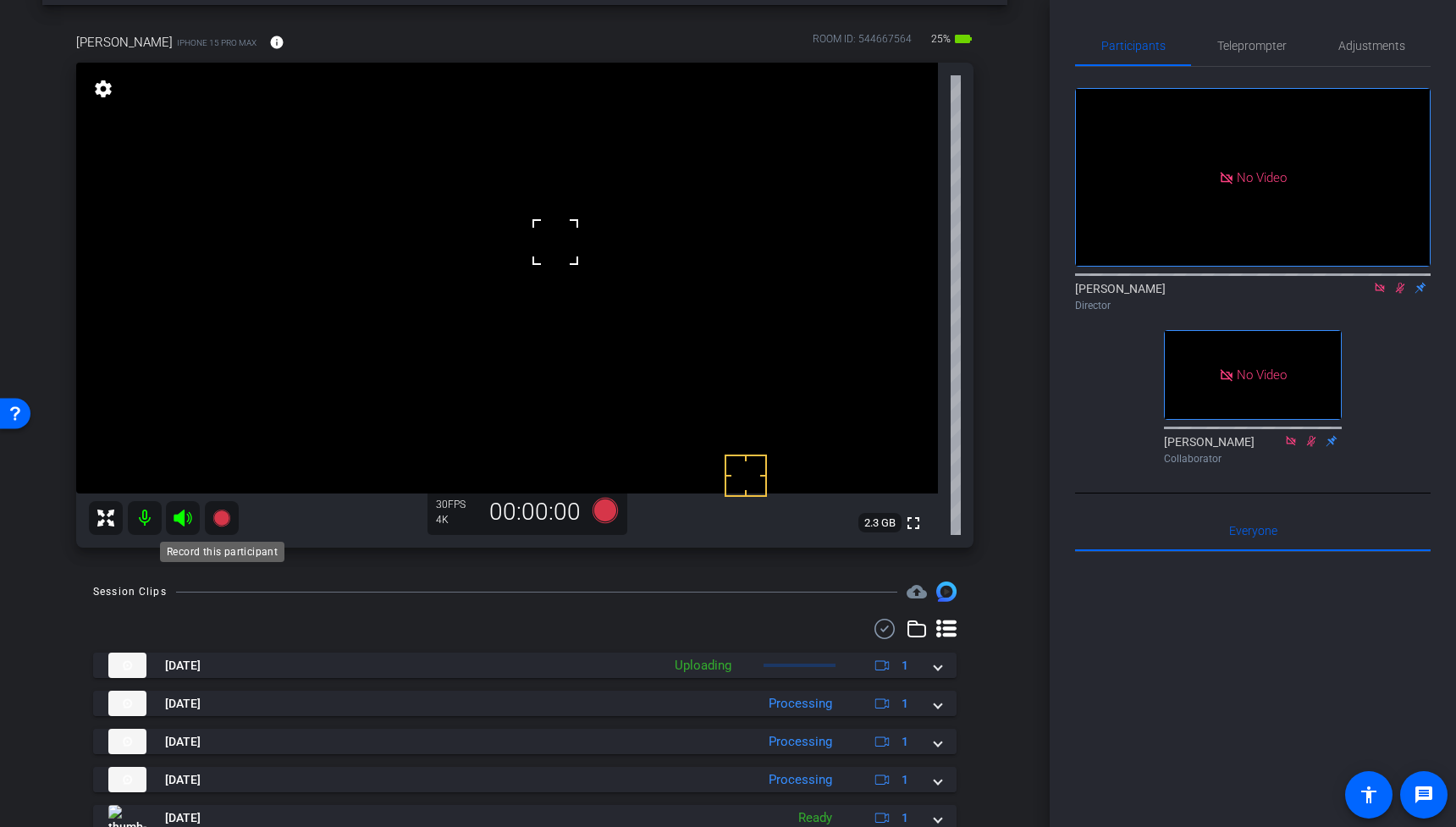
click at [220, 514] on icon at bounding box center [221, 518] width 17 height 17
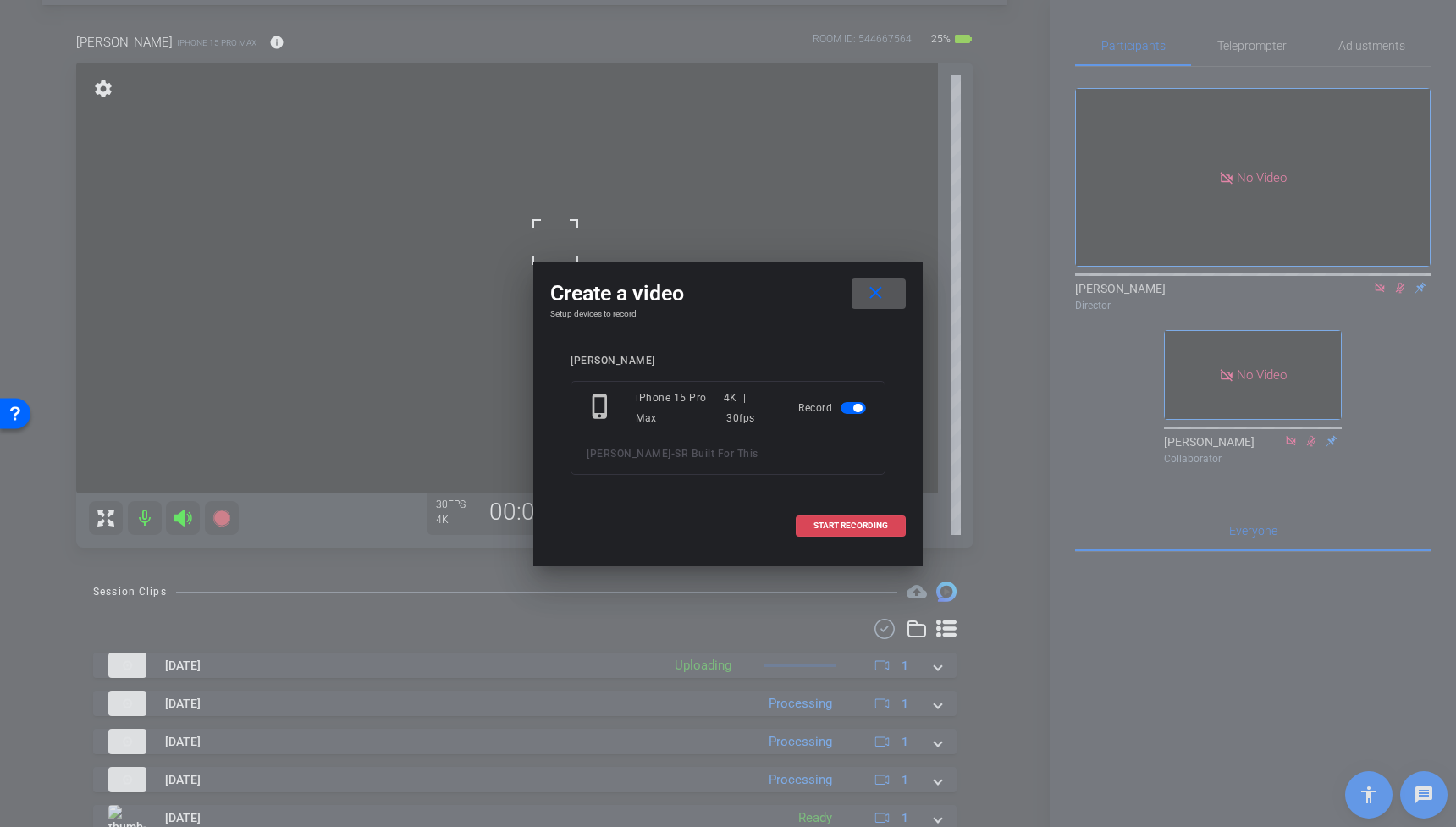
click at [821, 530] on span "START RECORDING" at bounding box center [850, 526] width 75 height 9
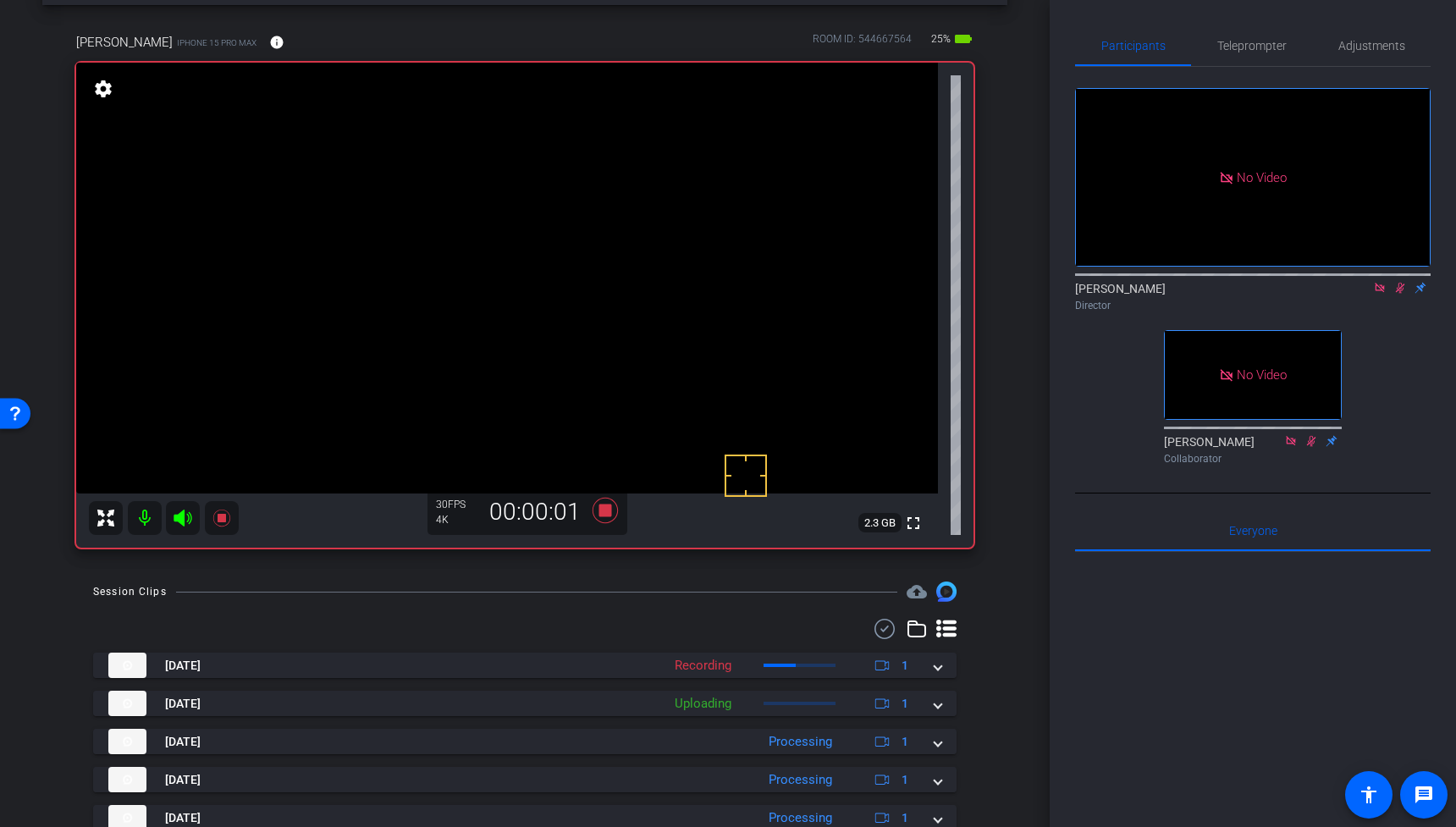
click at [590, 281] on video at bounding box center [507, 278] width 862 height 431
click at [596, 231] on video at bounding box center [507, 278] width 862 height 431
click at [578, 241] on video at bounding box center [507, 278] width 862 height 431
click at [590, 240] on video at bounding box center [507, 278] width 862 height 431
click at [223, 516] on icon at bounding box center [221, 518] width 17 height 17
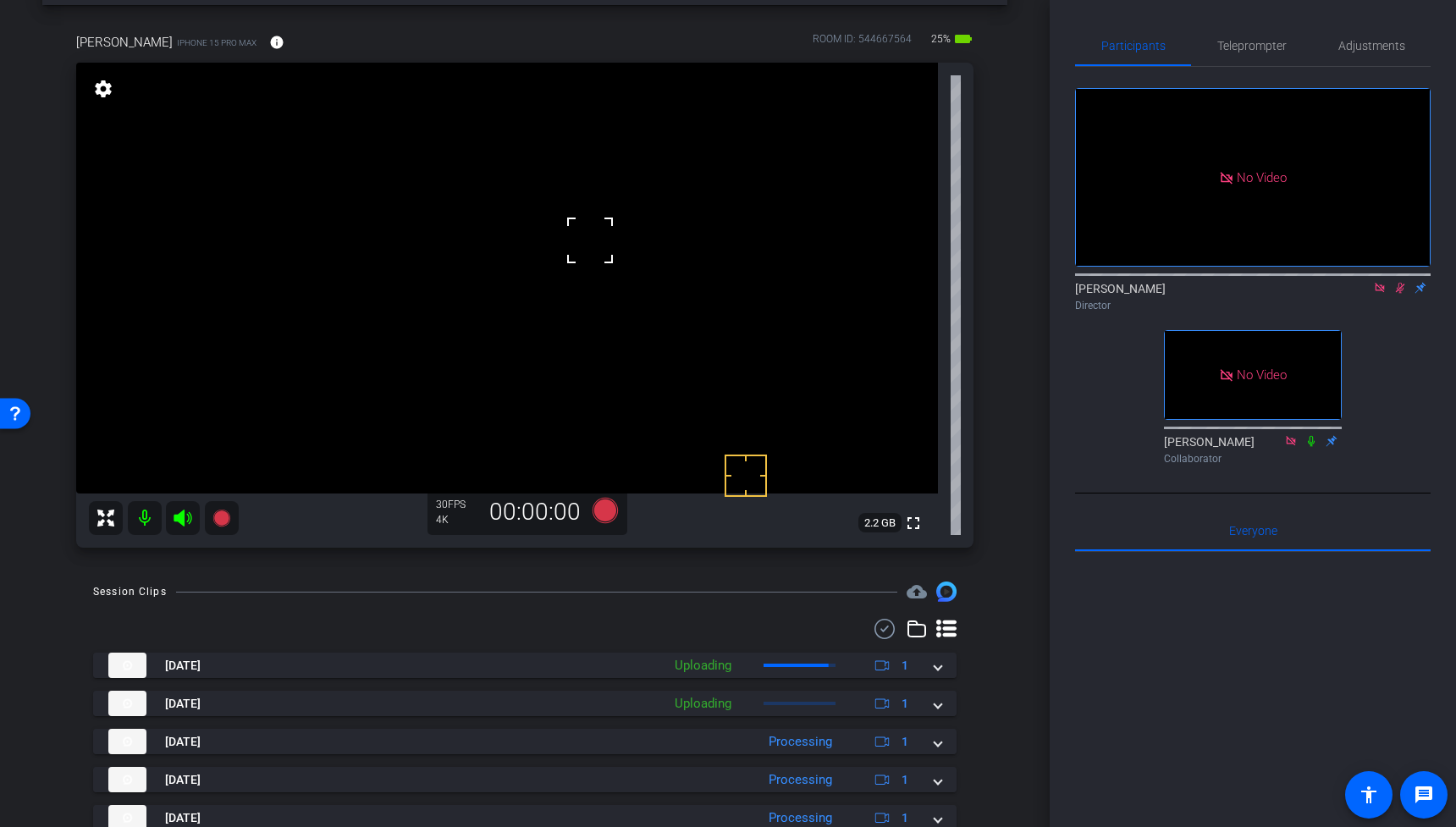
click at [1401, 282] on icon at bounding box center [1400, 288] width 14 height 12
click at [1269, 41] on span "Teleprompter" at bounding box center [1251, 46] width 70 height 12
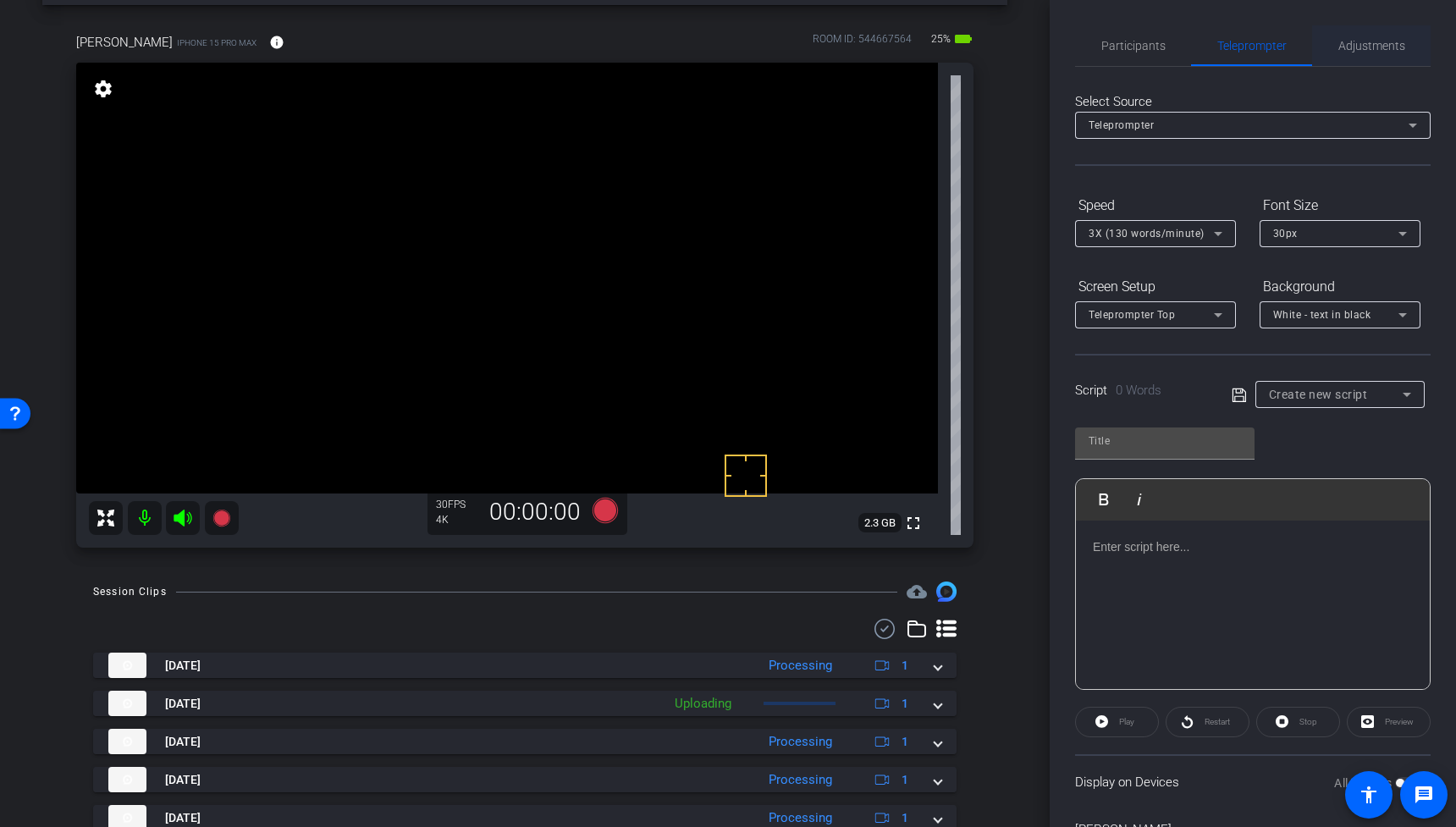
click at [1361, 47] on span "Adjustments" at bounding box center [1372, 46] width 67 height 12
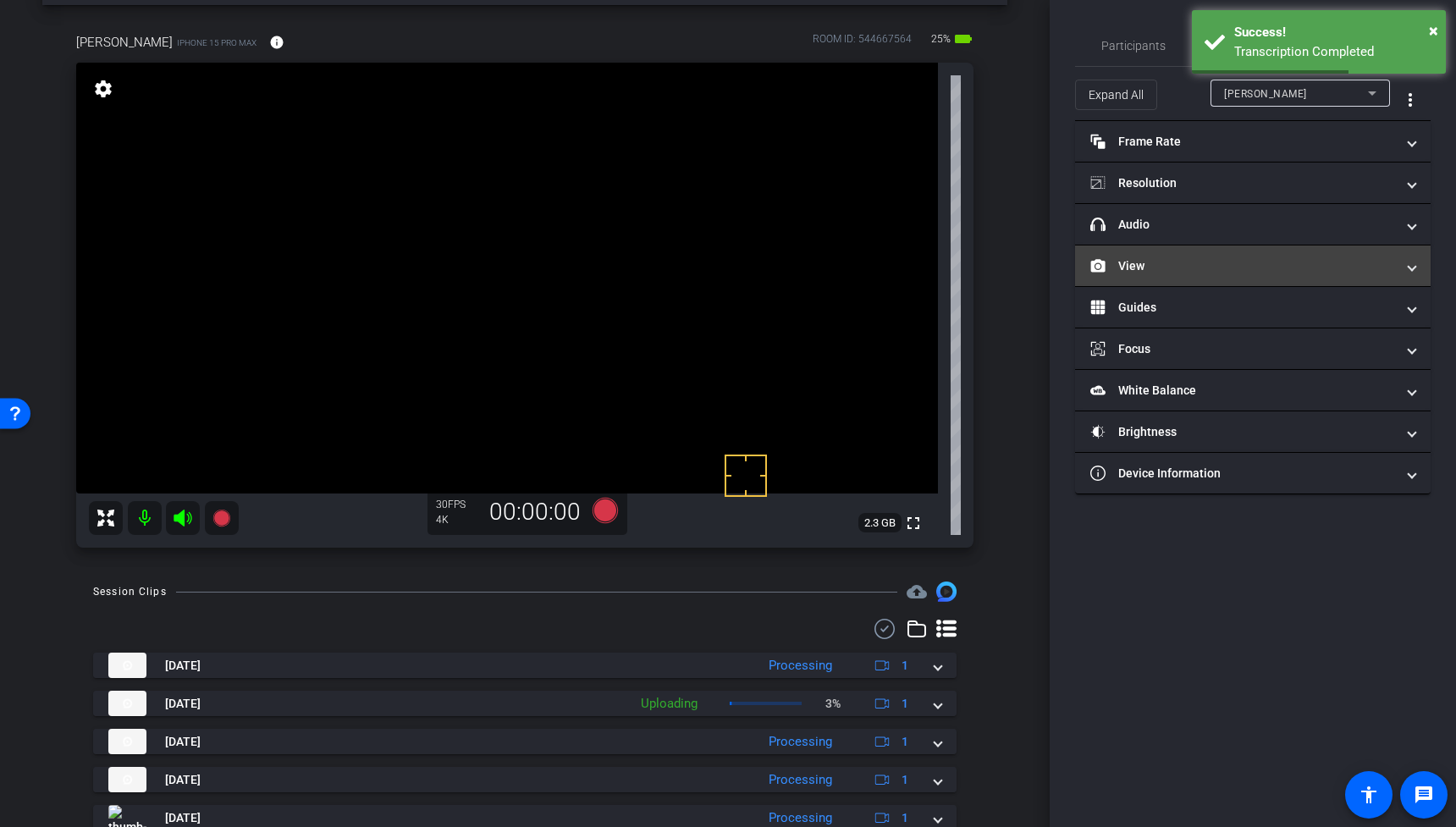
click at [1192, 267] on mat-panel-title "View" at bounding box center [1242, 266] width 305 height 18
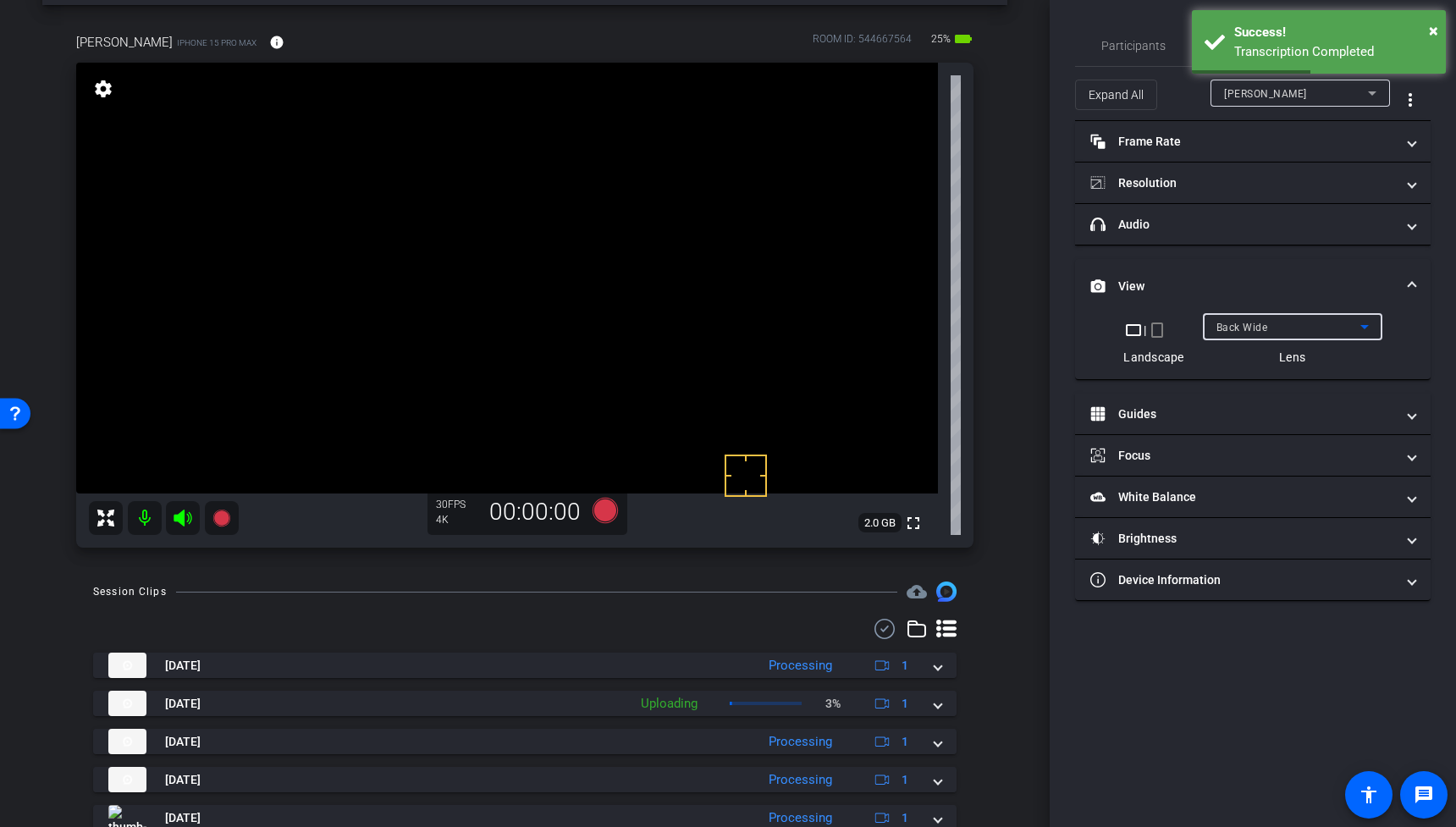
click at [1254, 325] on span "Back Wide" at bounding box center [1242, 328] width 52 height 12
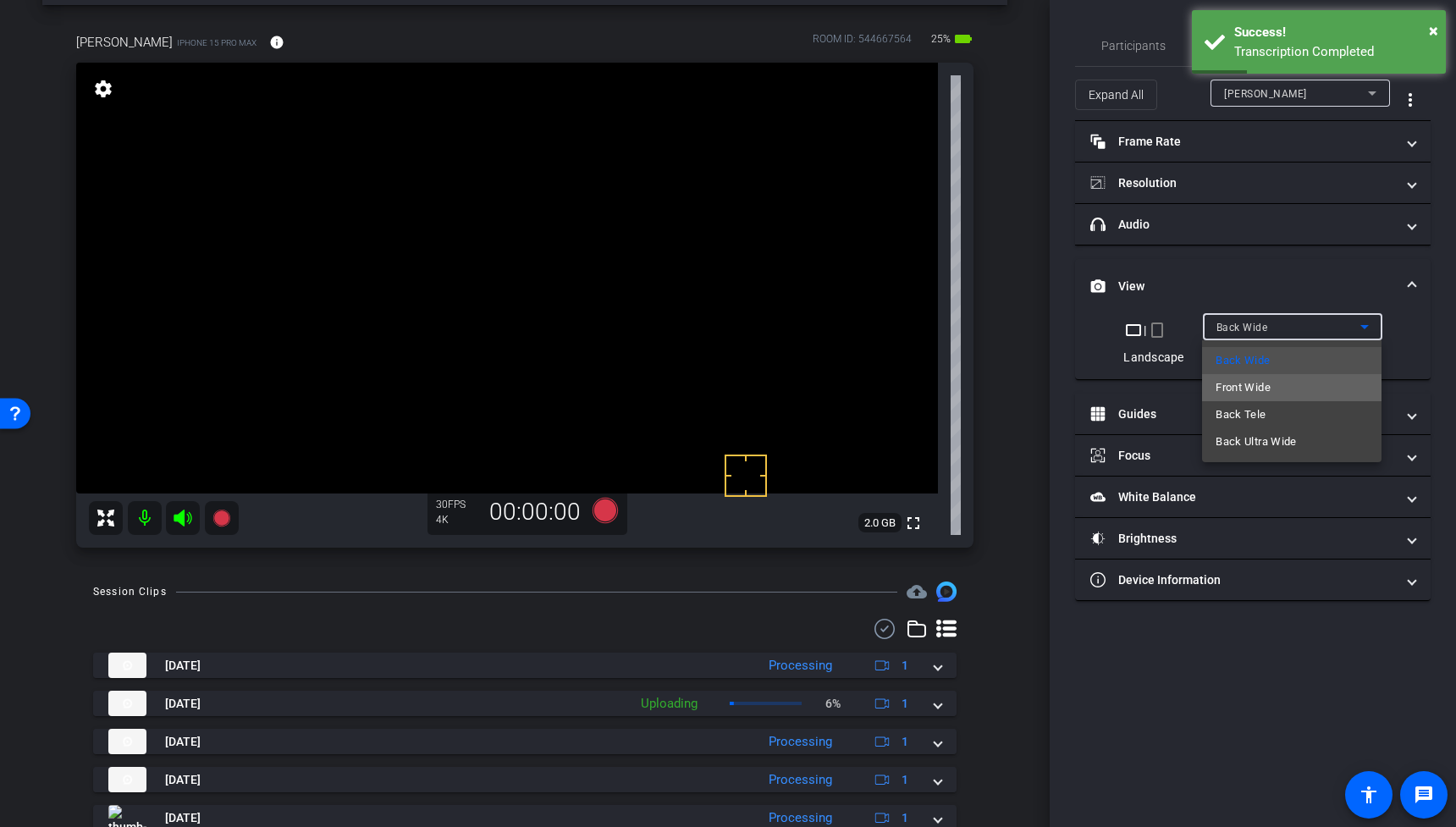
click at [1252, 392] on span "Front Wide" at bounding box center [1243, 388] width 55 height 21
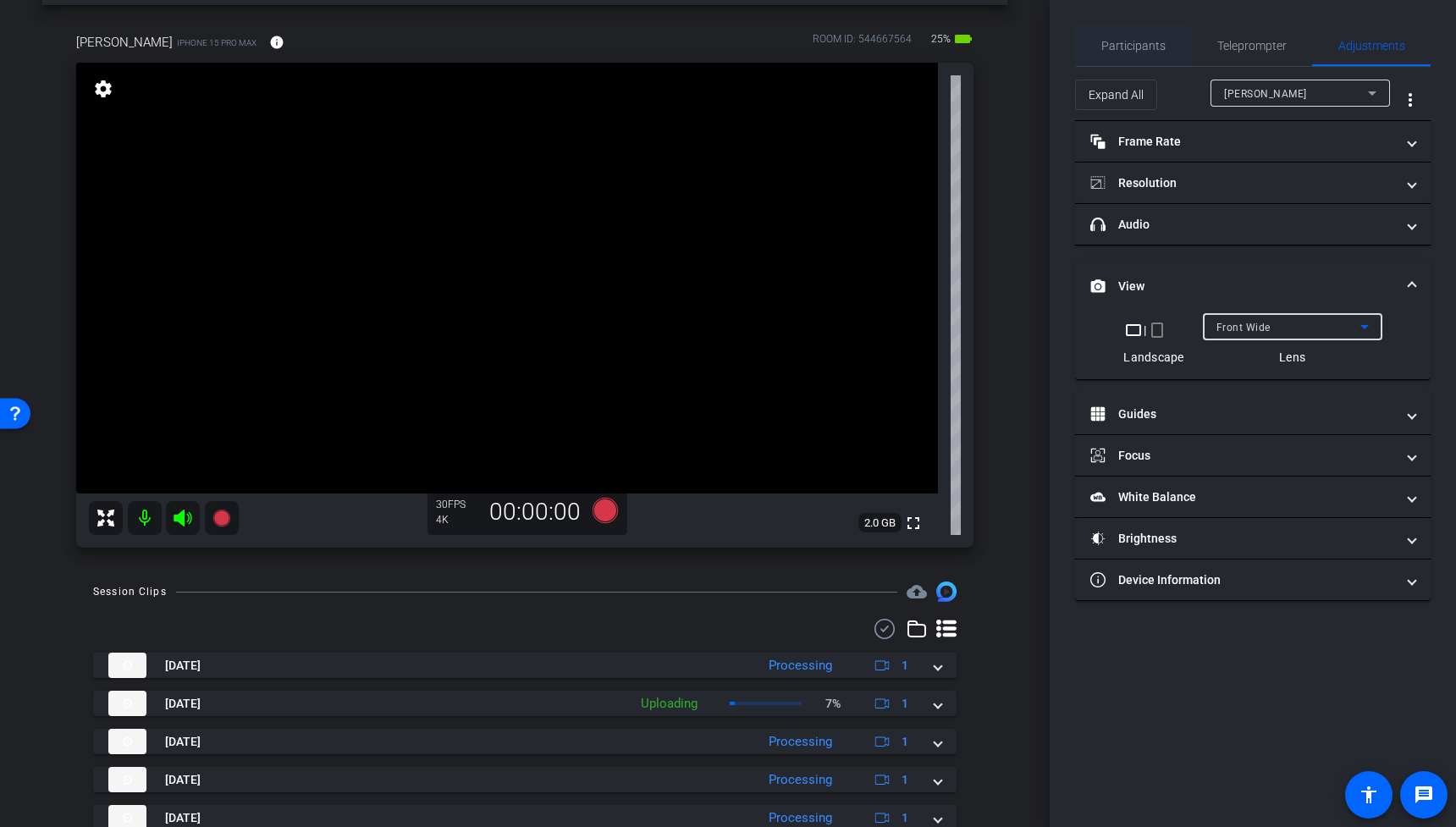
click at [1147, 47] on span "Participants" at bounding box center [1133, 46] width 64 height 12
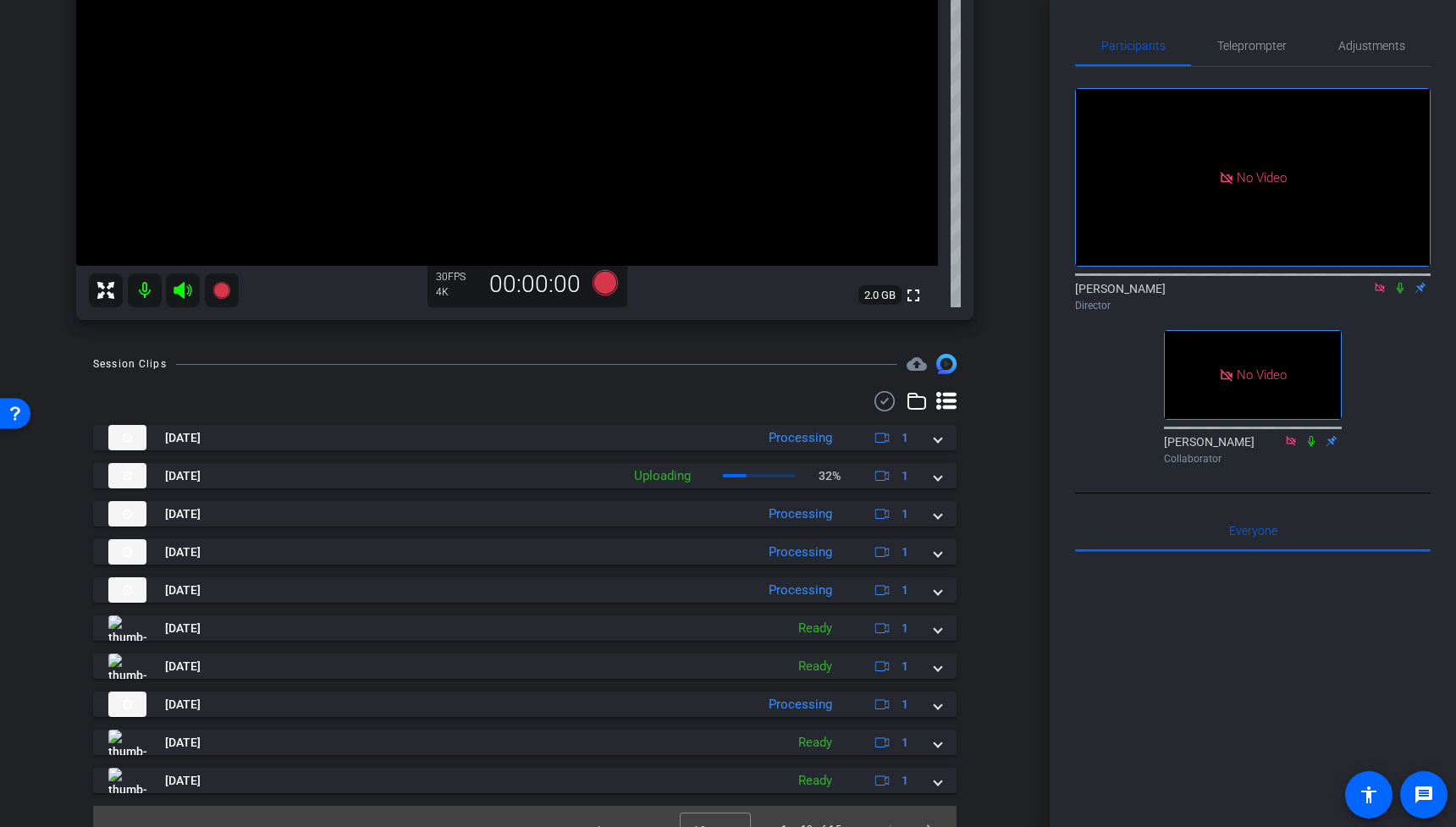
scroll to position [322, 0]
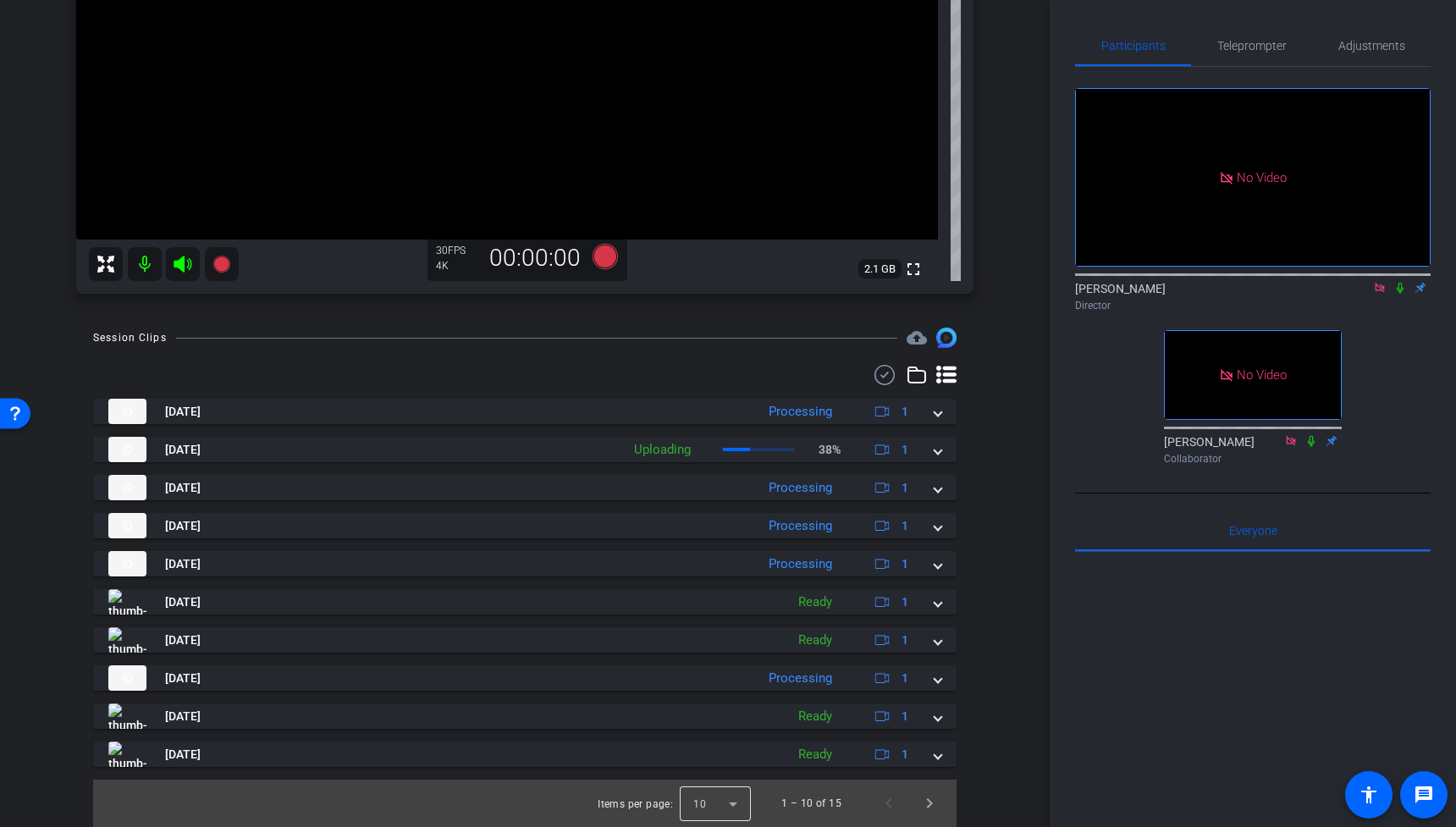
click at [731, 806] on div at bounding box center [715, 803] width 71 height 40
click at [719, 766] on mat-option "25" at bounding box center [717, 766] width 71 height 28
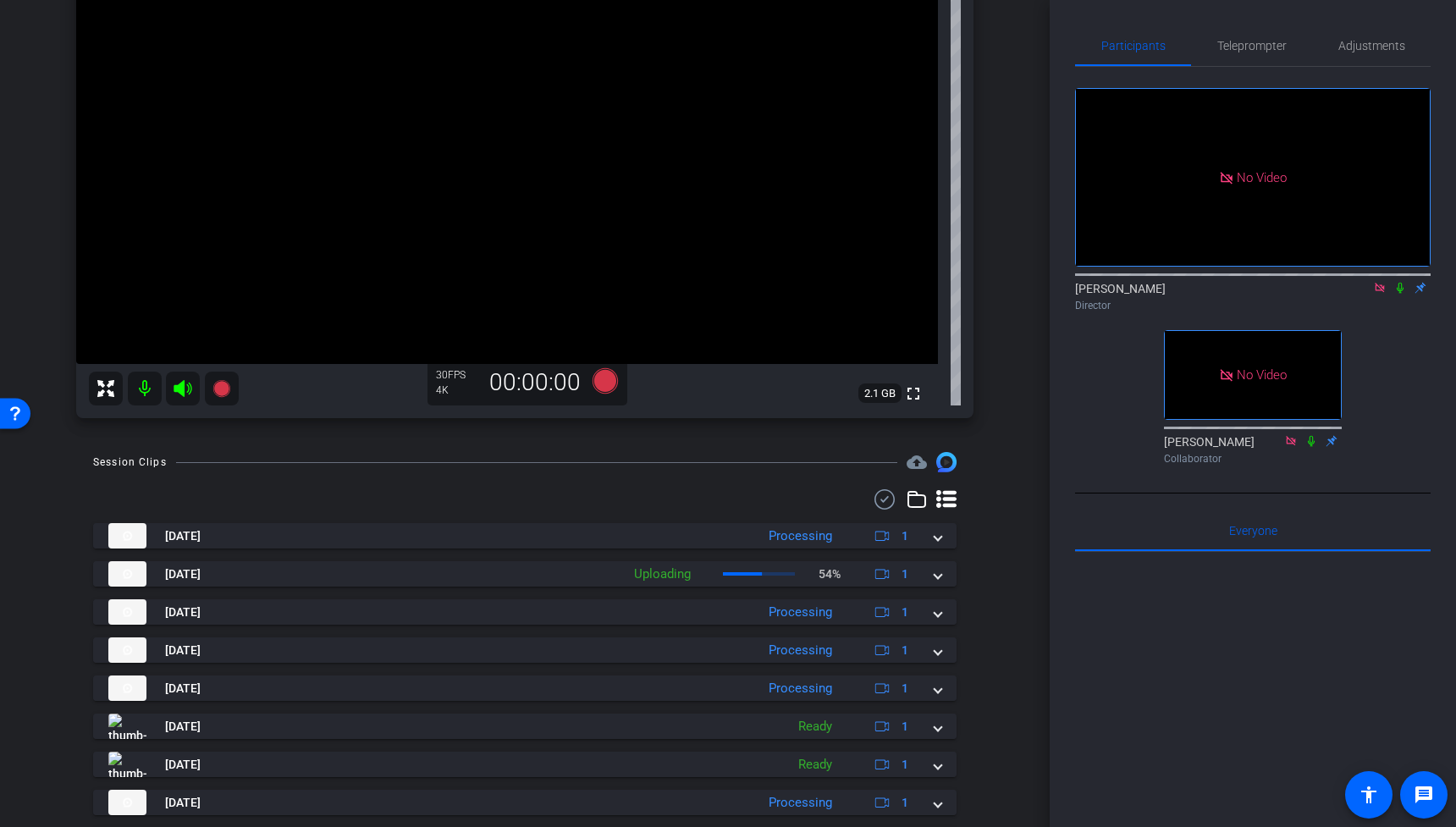
scroll to position [190, 0]
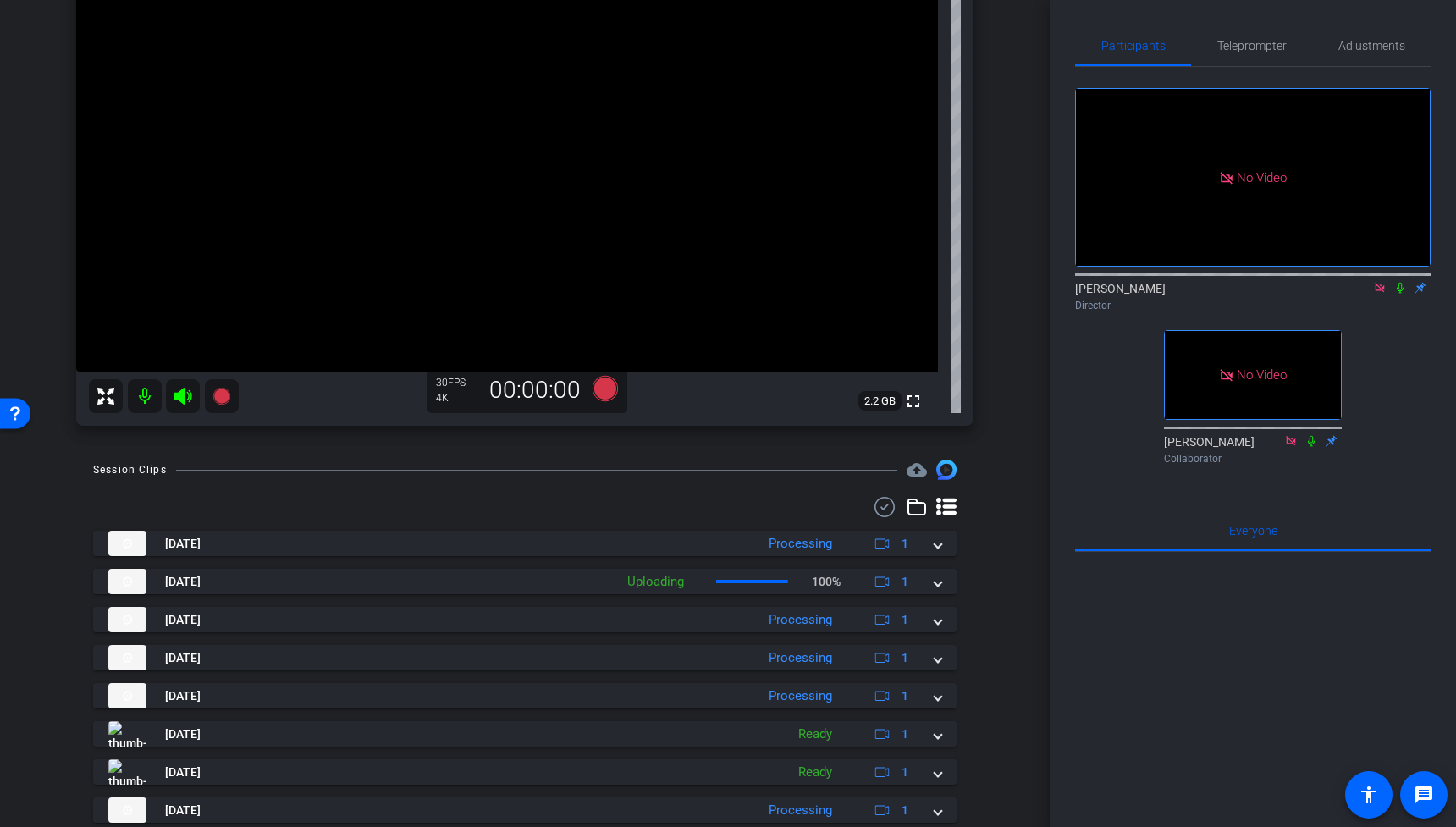
click at [1376, 282] on icon at bounding box center [1380, 288] width 14 height 12
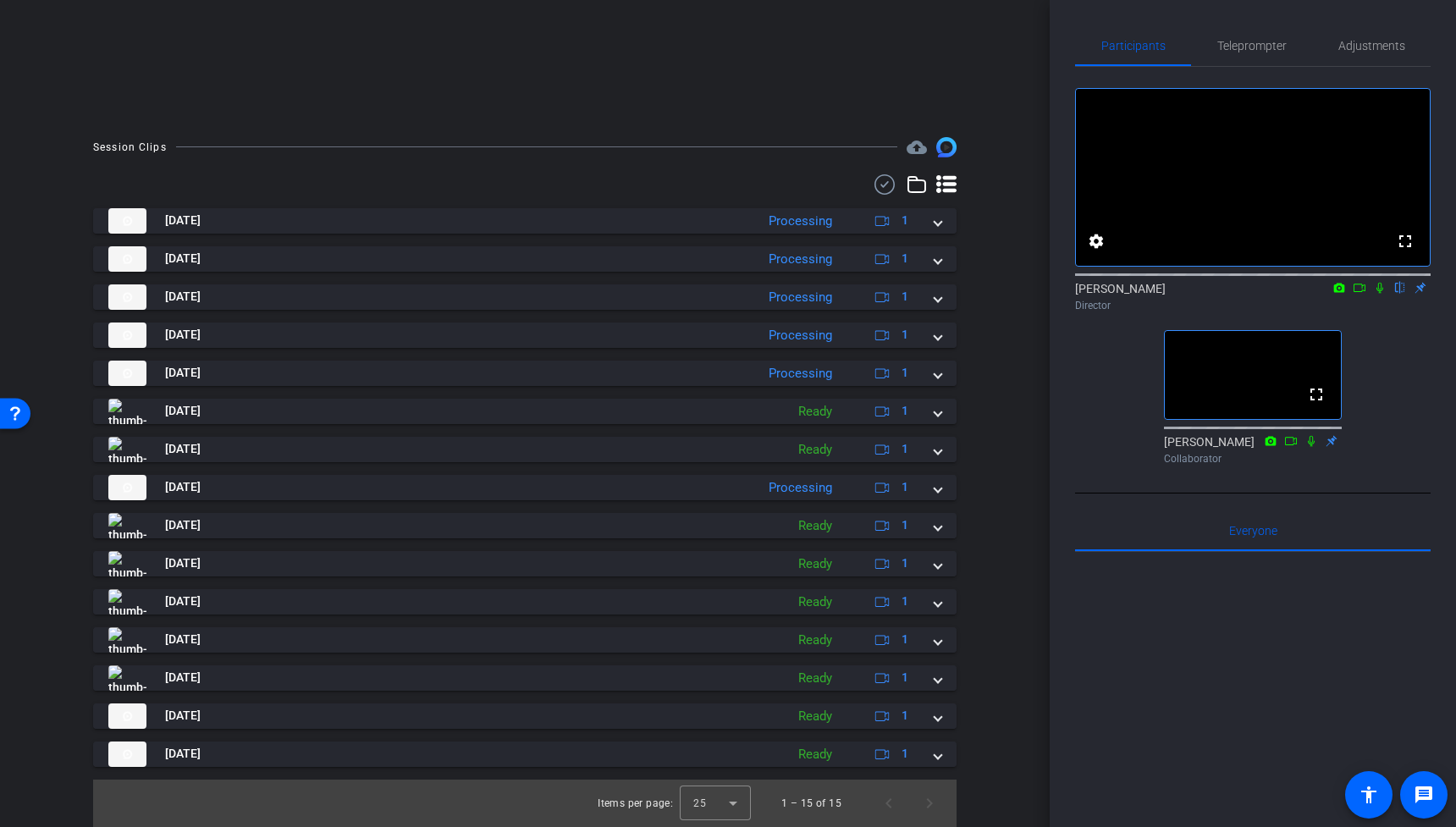
scroll to position [0, 0]
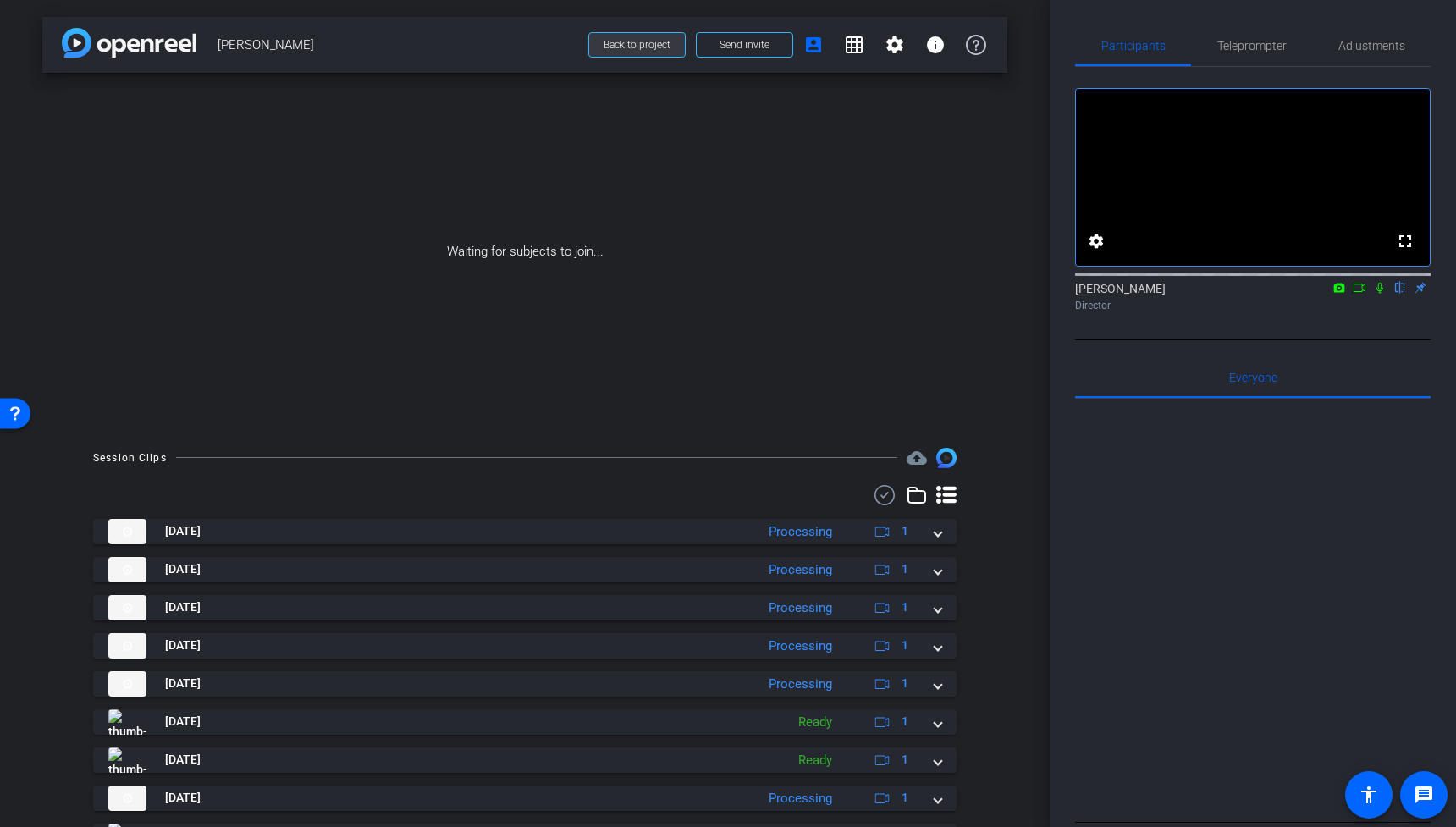
click at [656, 47] on span "Back to project" at bounding box center [637, 45] width 67 height 12
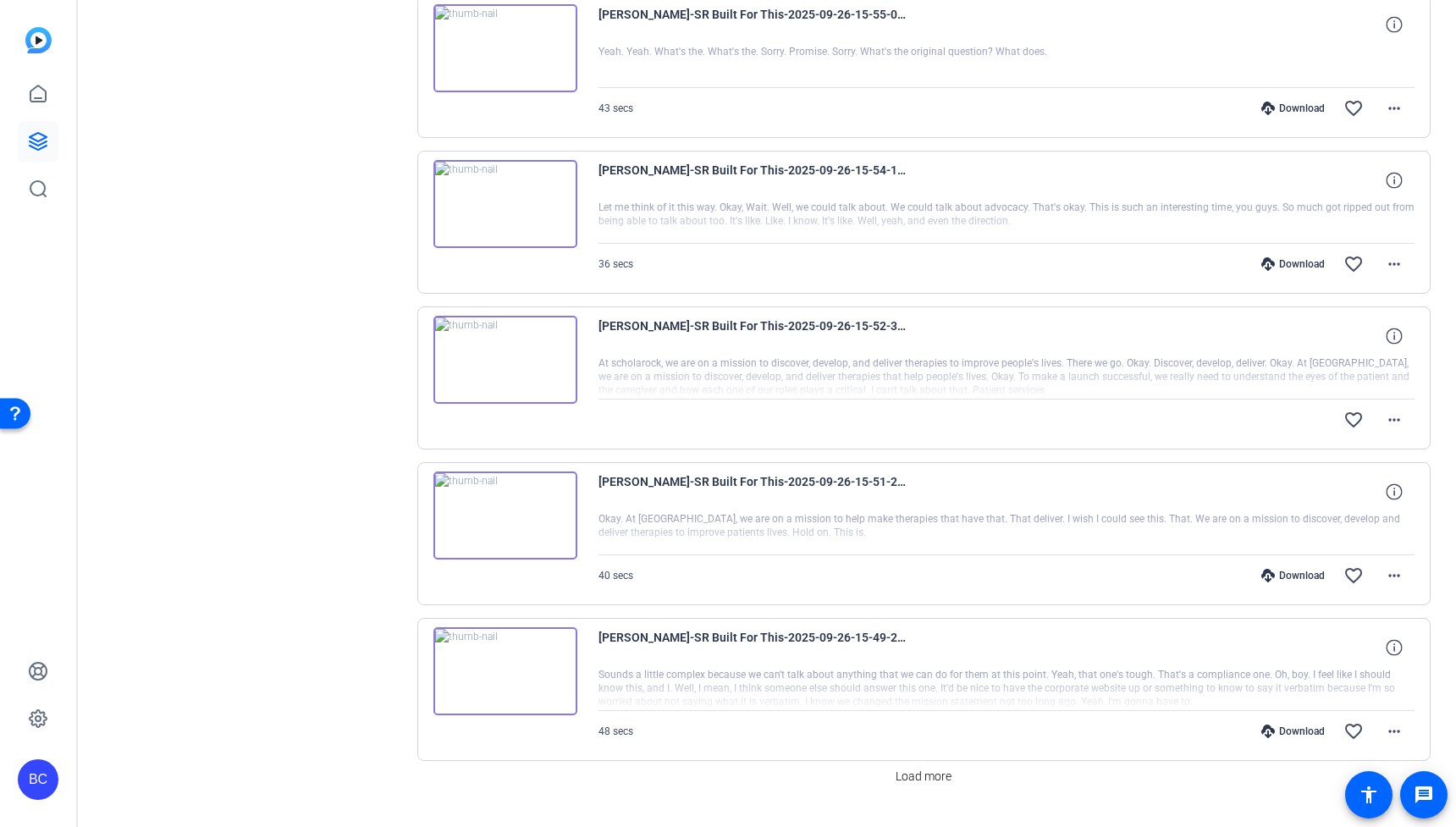
scroll to position [1045, 0]
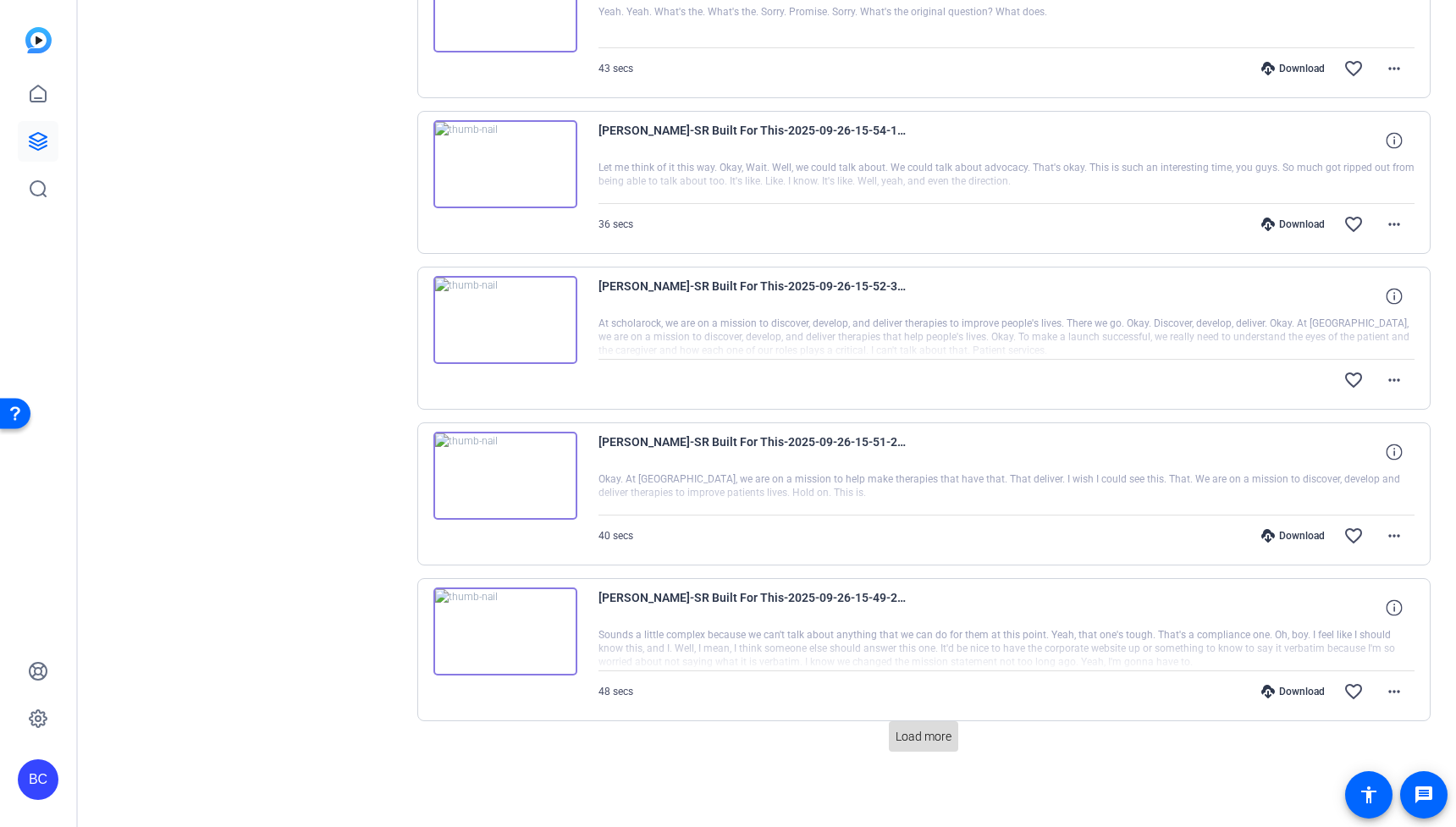
click at [937, 737] on span "Load more" at bounding box center [923, 737] width 56 height 18
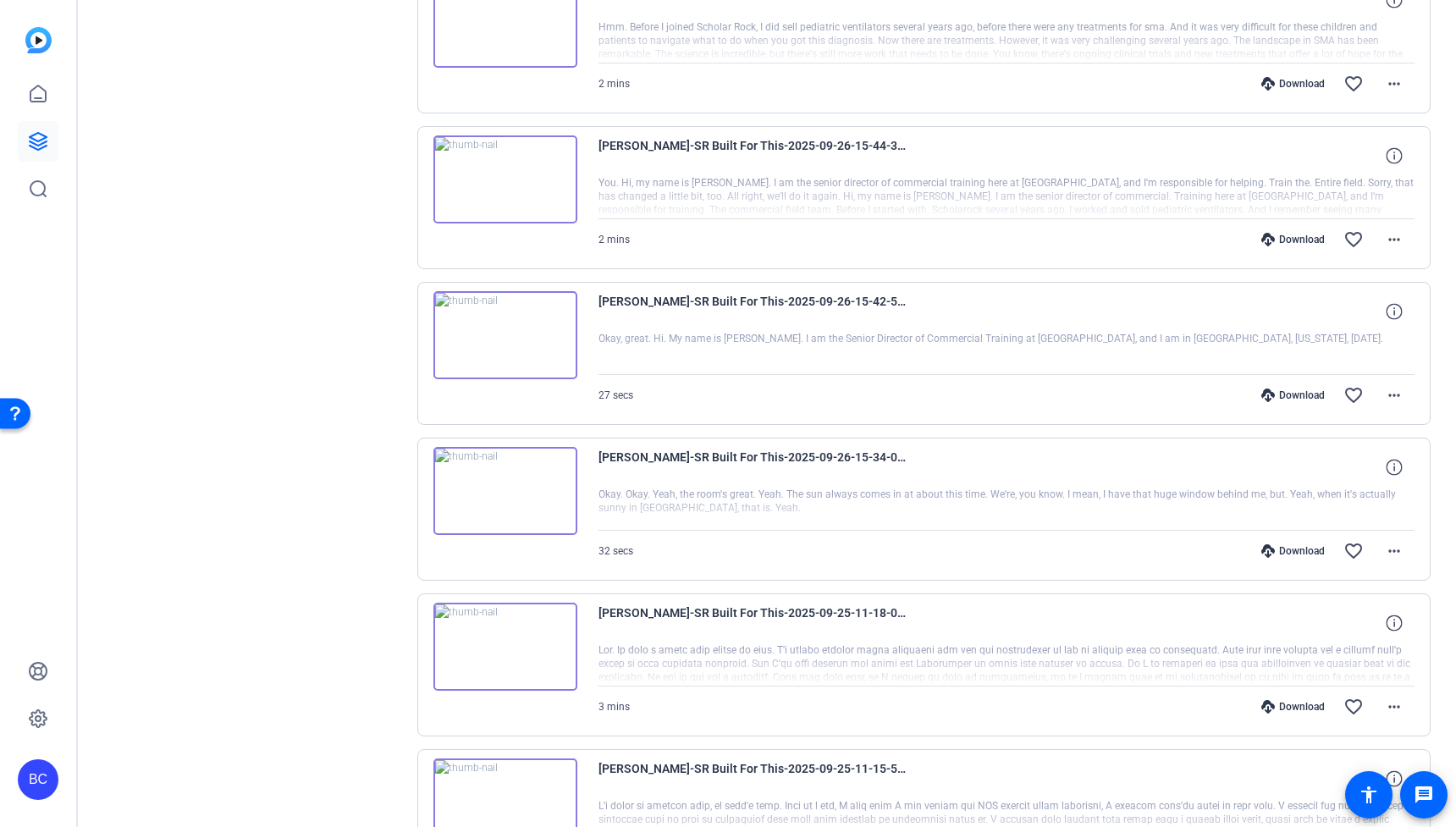
scroll to position [1962, 0]
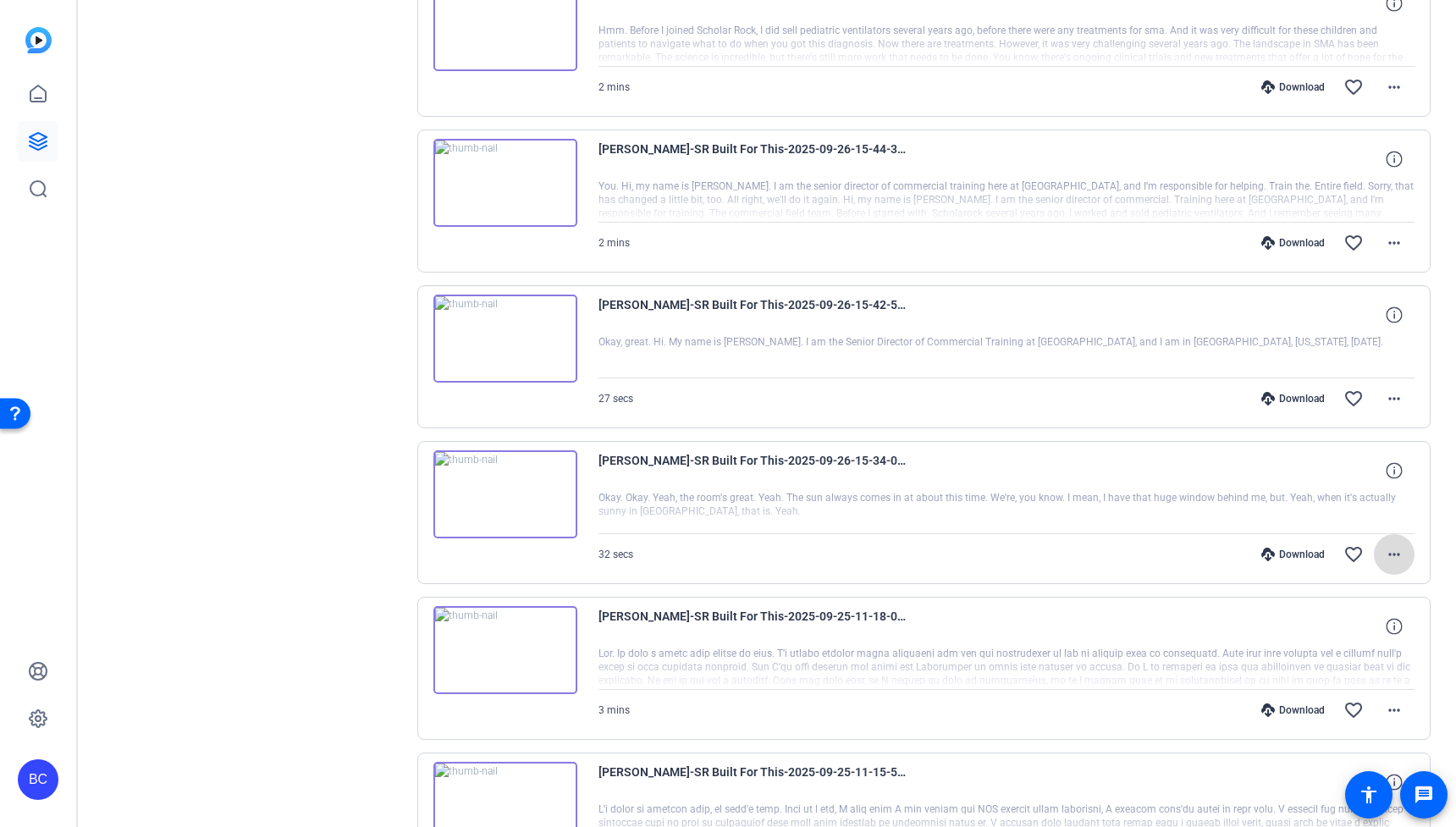
click at [1392, 553] on mat-icon "more_horiz" at bounding box center [1394, 554] width 21 height 21
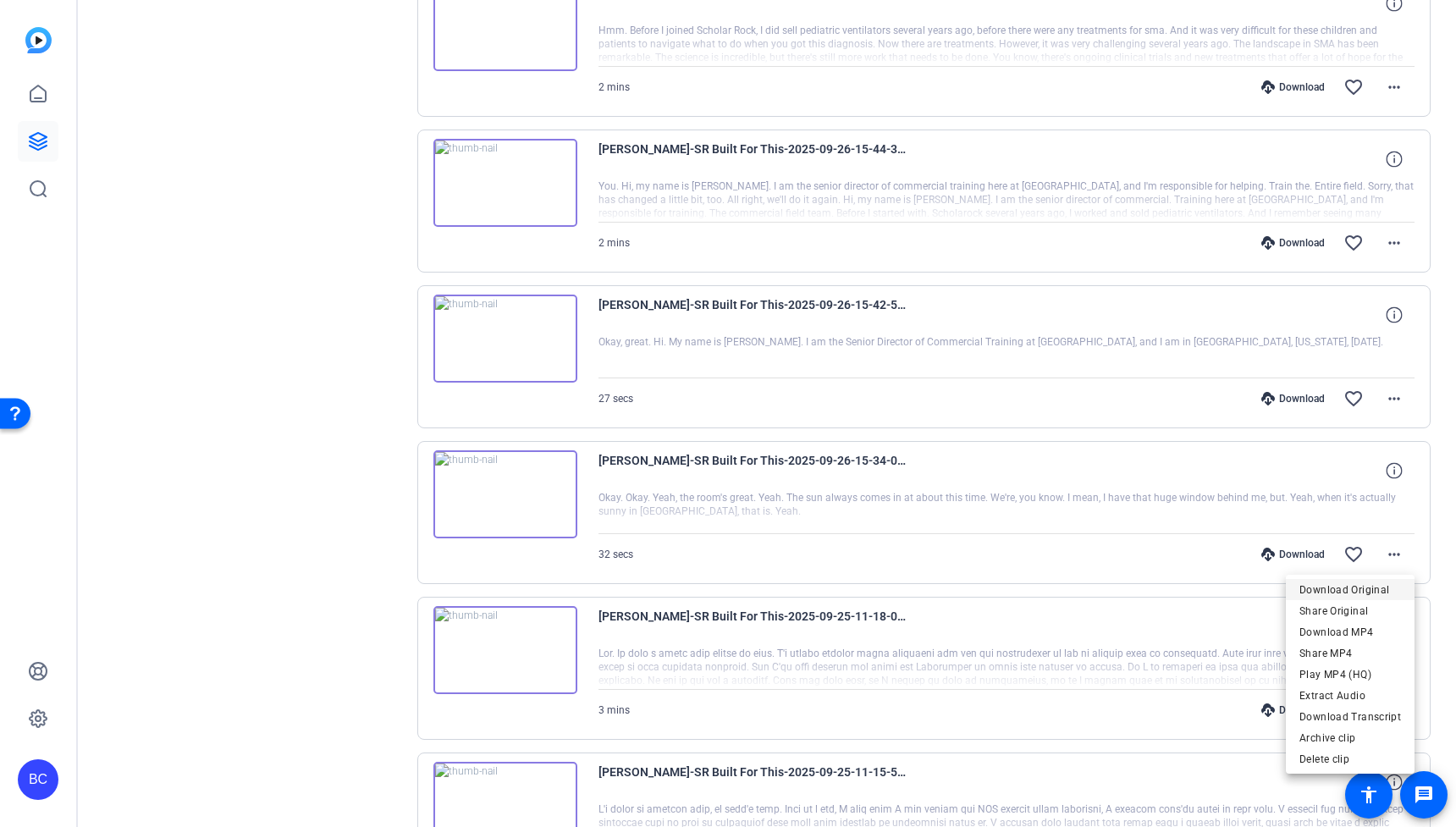
click at [1351, 589] on span "Download Original" at bounding box center [1350, 591] width 101 height 21
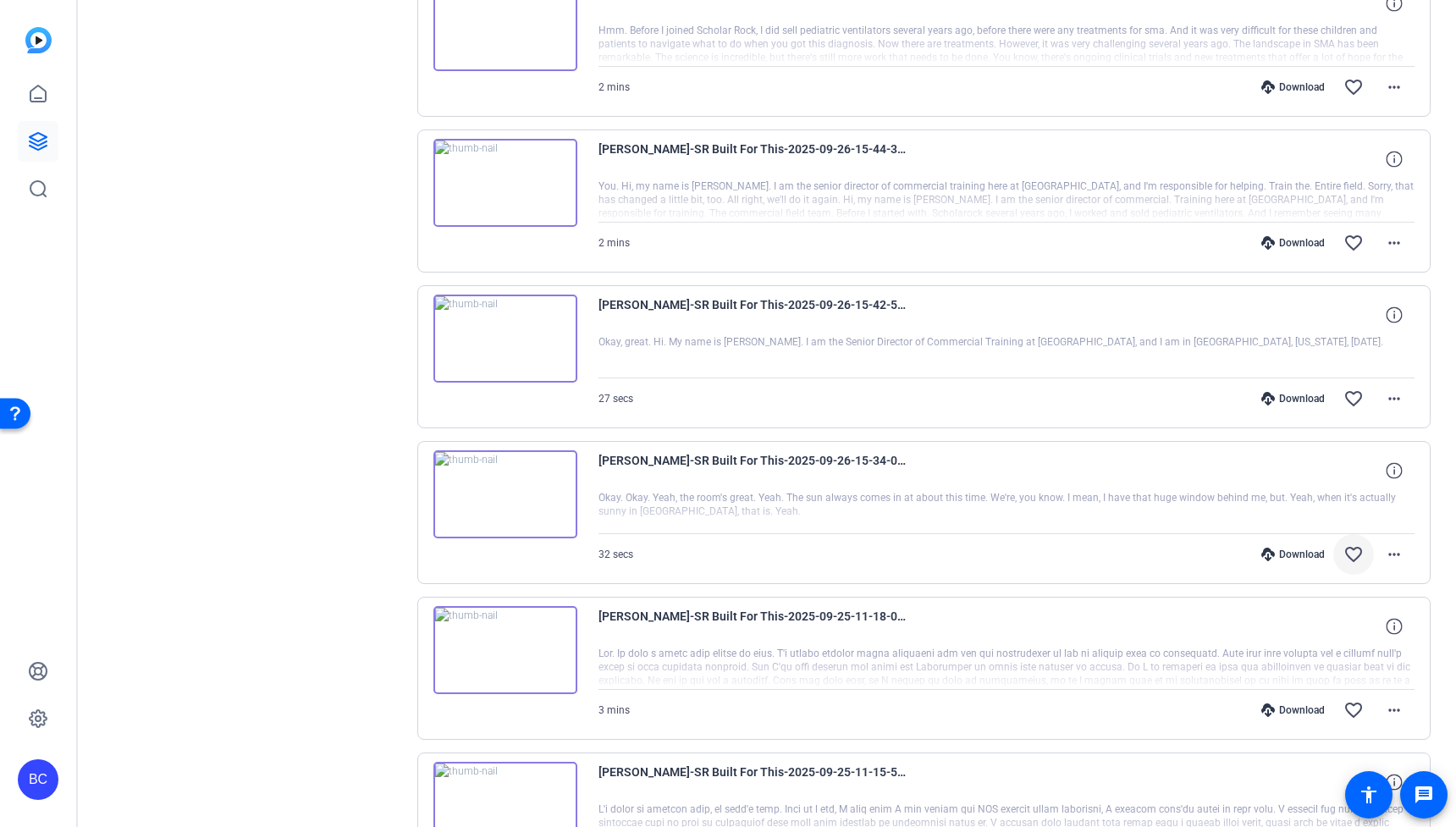
click at [1356, 558] on mat-icon "favorite_border" at bounding box center [1354, 554] width 21 height 21
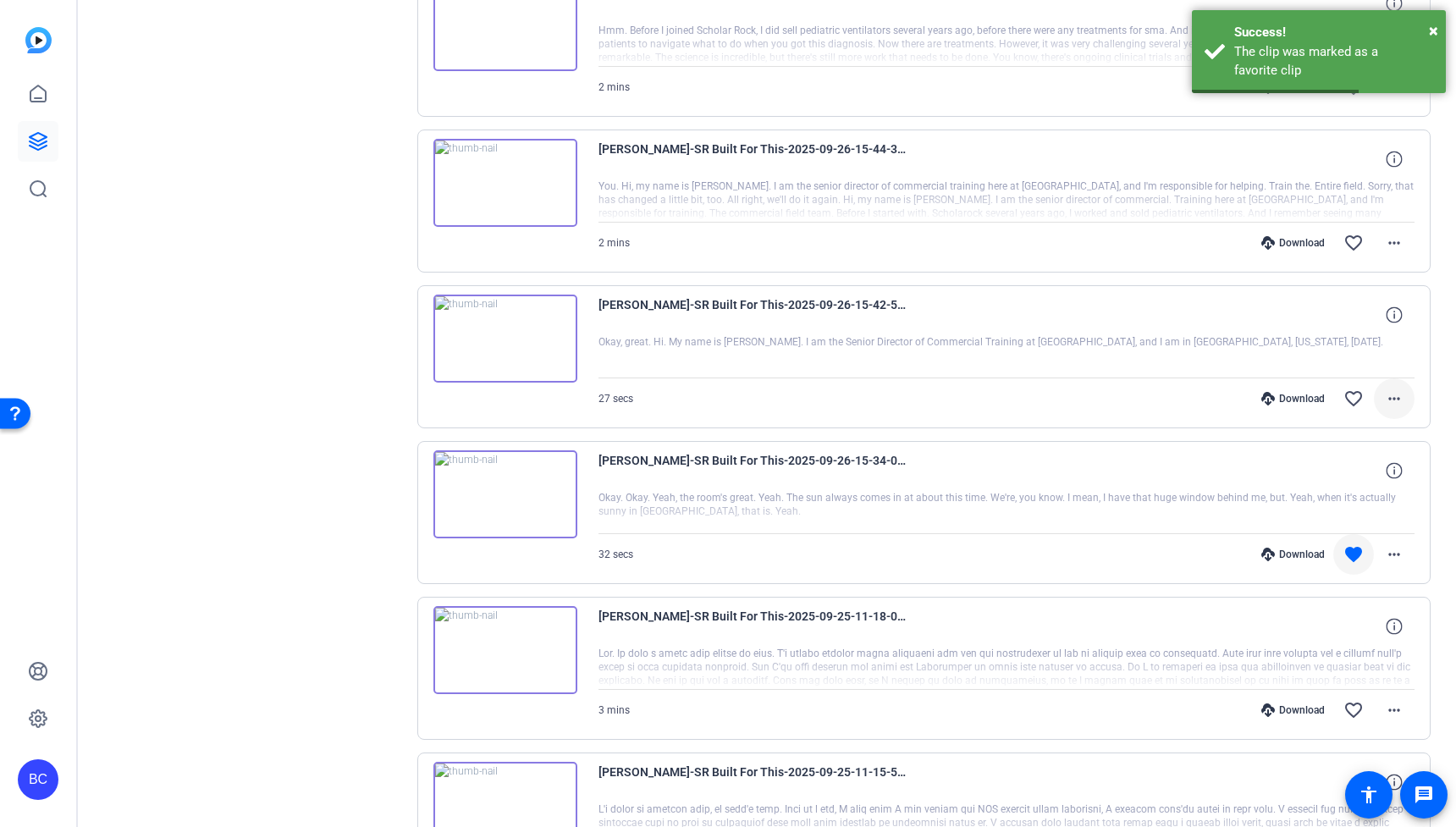
click at [1398, 400] on mat-icon "more_horiz" at bounding box center [1394, 399] width 21 height 21
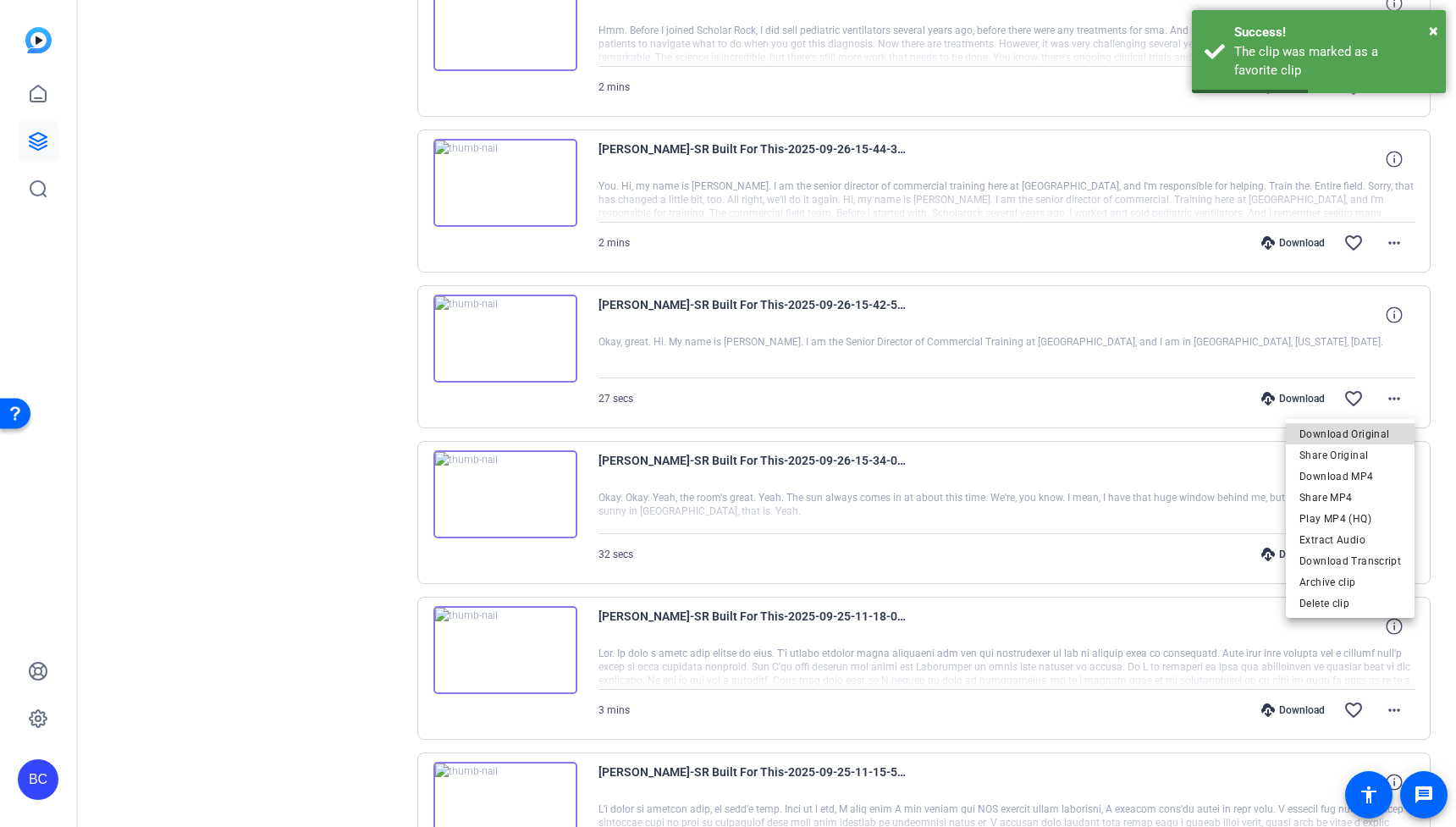
click at [1364, 430] on span "Download Original" at bounding box center [1350, 434] width 101 height 21
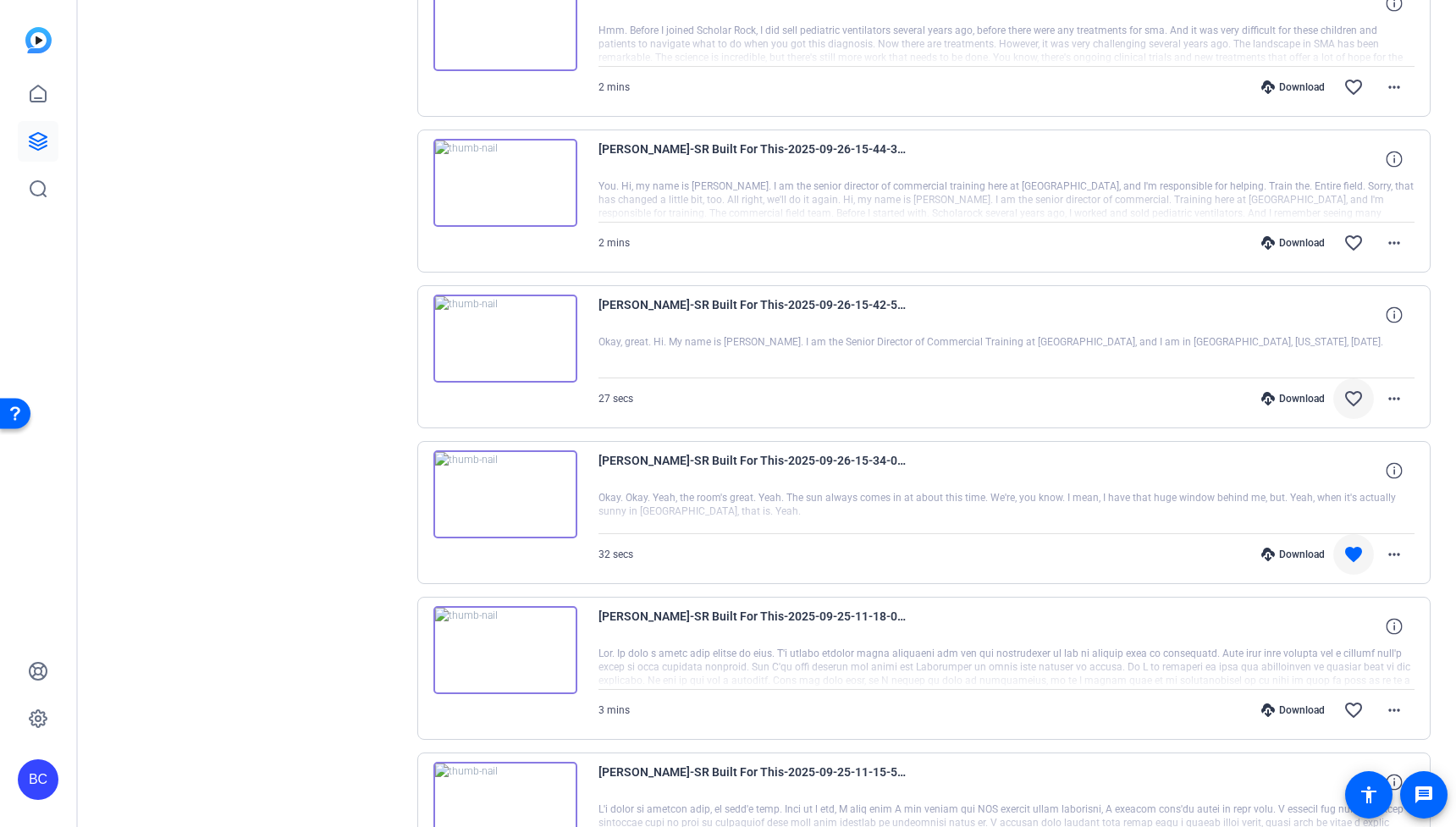
click at [1355, 401] on mat-icon "favorite_border" at bounding box center [1354, 399] width 21 height 21
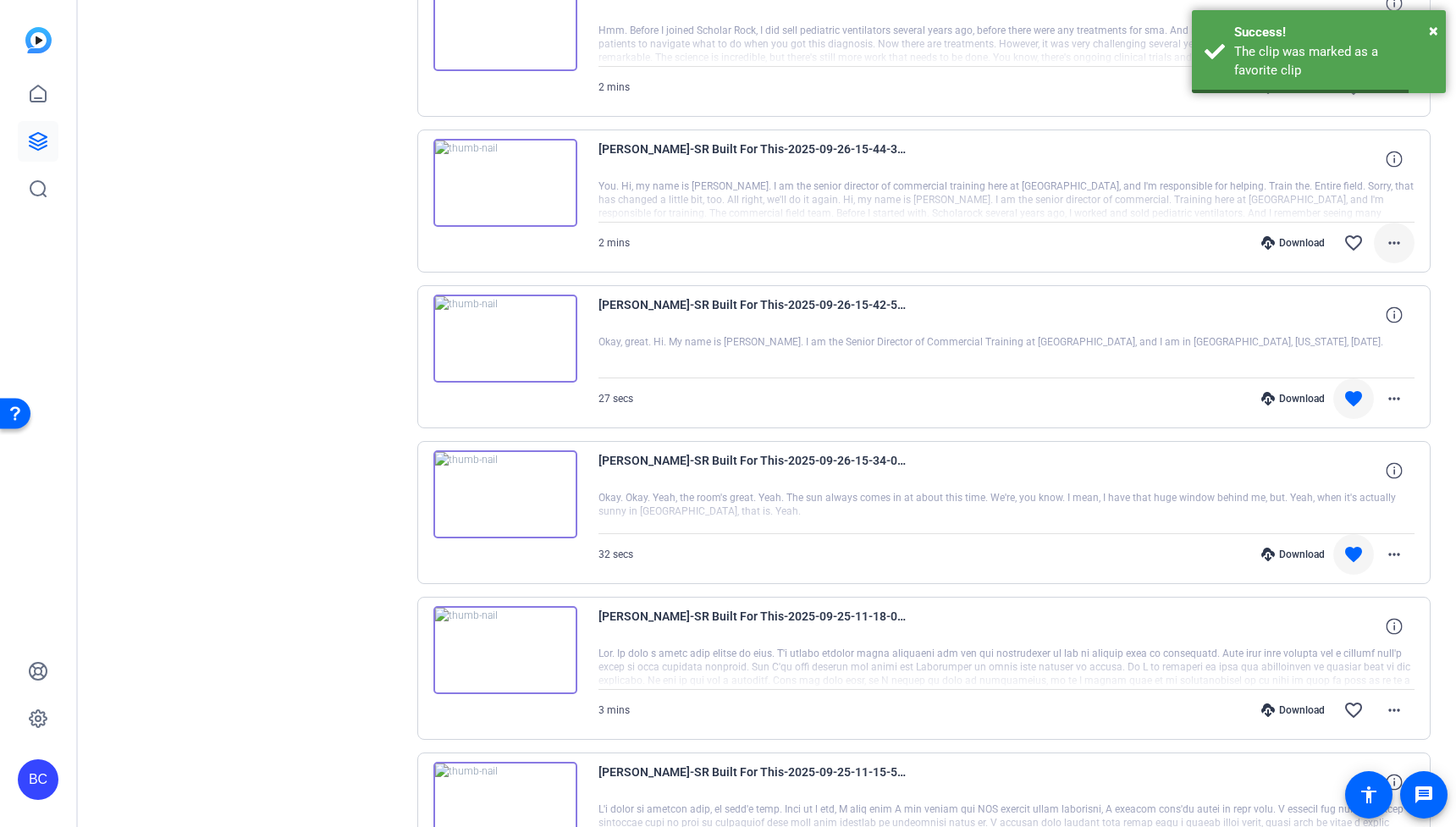
click at [1393, 244] on mat-icon "more_horiz" at bounding box center [1394, 243] width 21 height 21
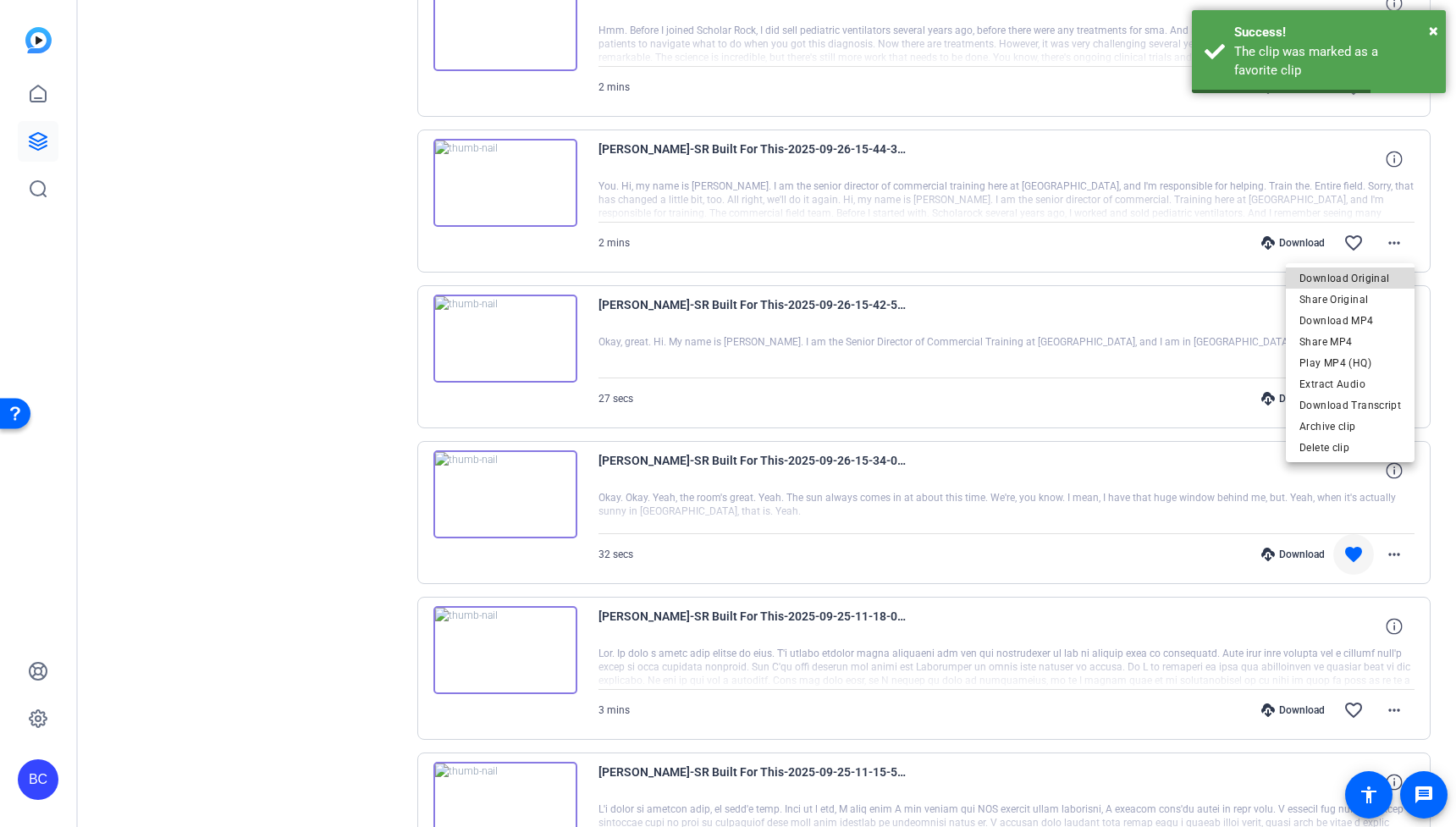
click at [1367, 274] on span "Download Original" at bounding box center [1350, 279] width 101 height 21
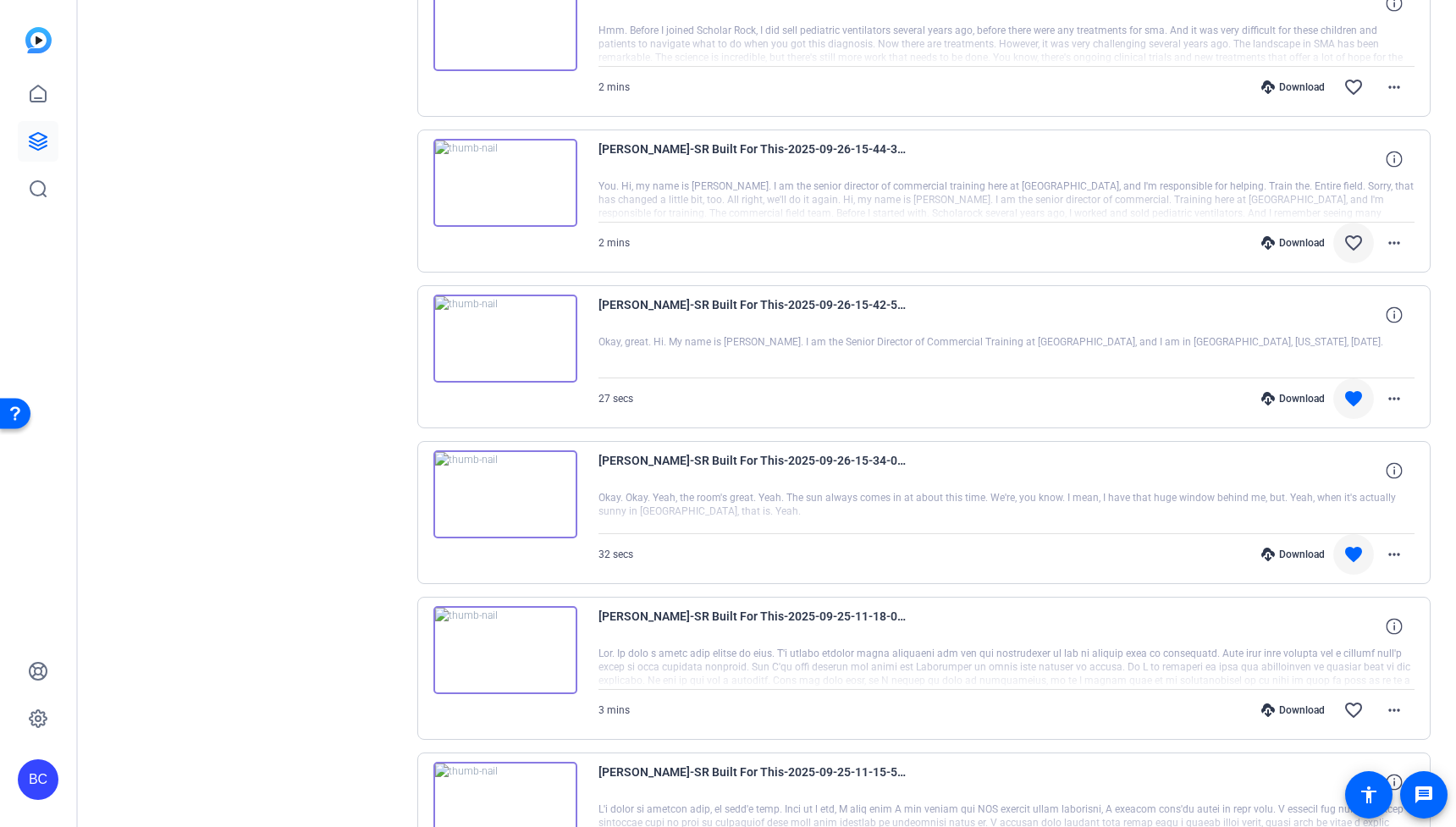
click at [1354, 239] on mat-icon "favorite_border" at bounding box center [1354, 243] width 21 height 21
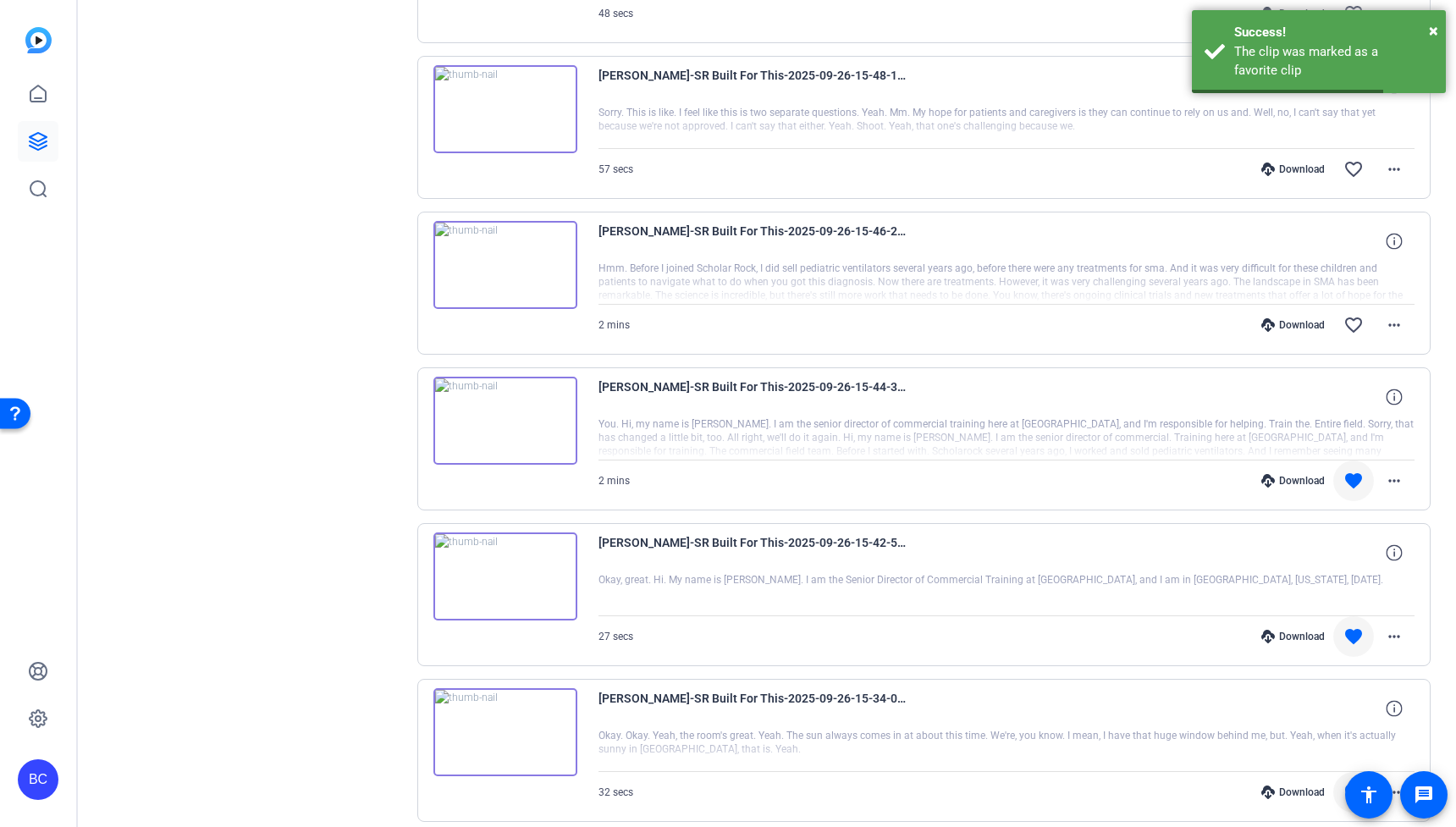
scroll to position [1722, 0]
click at [1399, 326] on mat-icon "more_horiz" at bounding box center [1394, 327] width 21 height 21
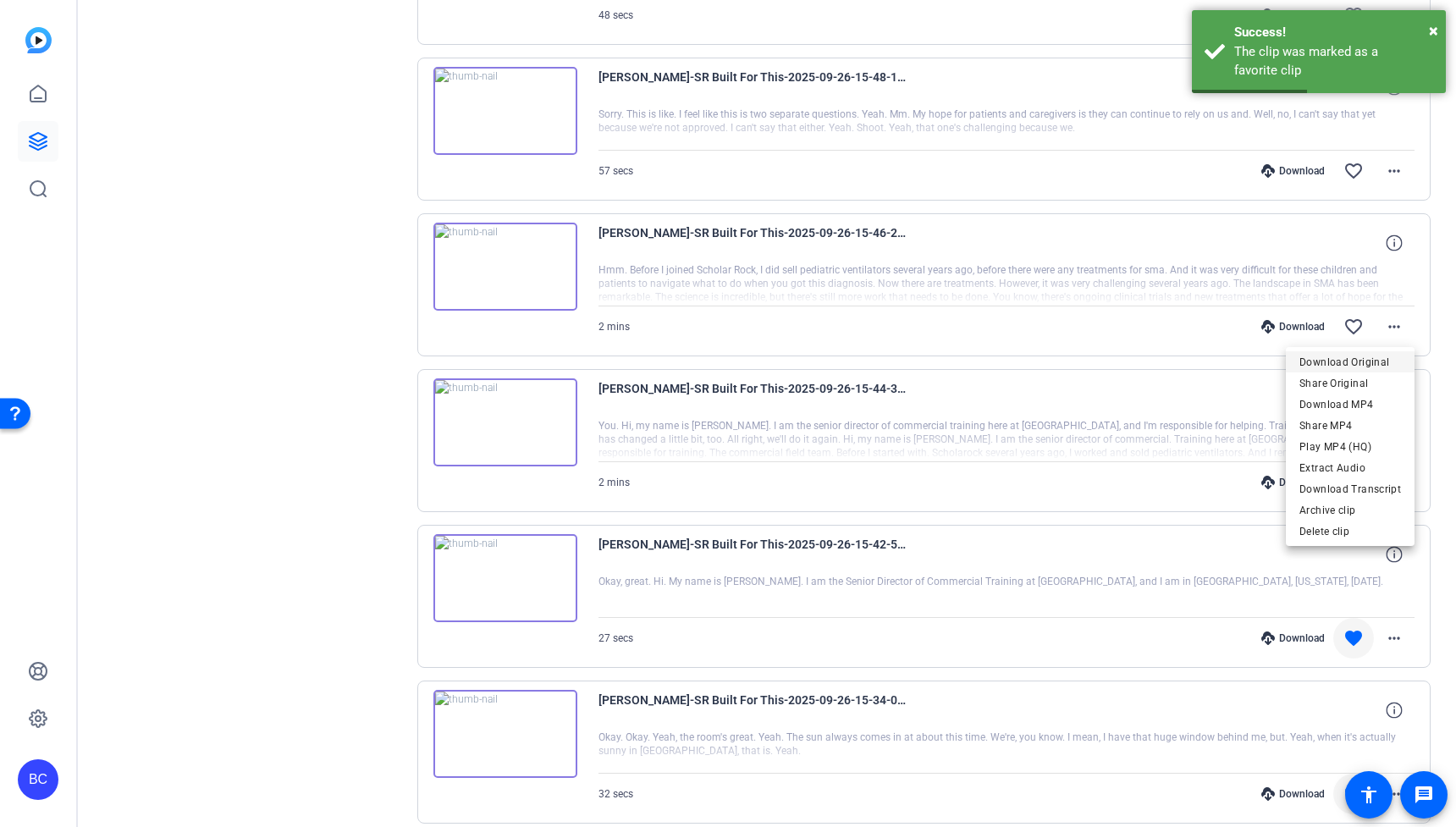
click at [1367, 356] on span "Download Original" at bounding box center [1350, 363] width 101 height 21
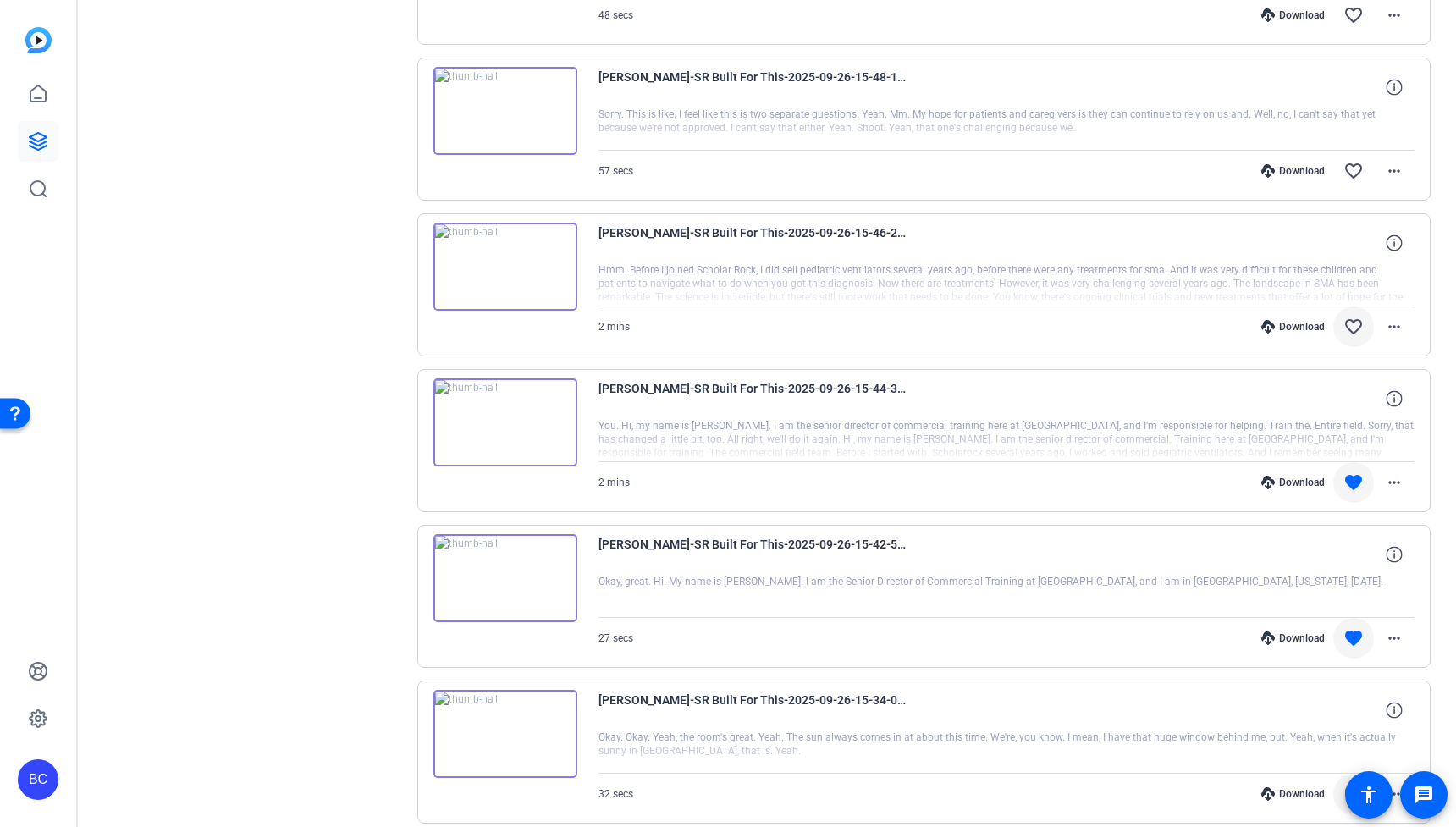
click at [1357, 318] on mat-icon "favorite_border" at bounding box center [1354, 327] width 21 height 21
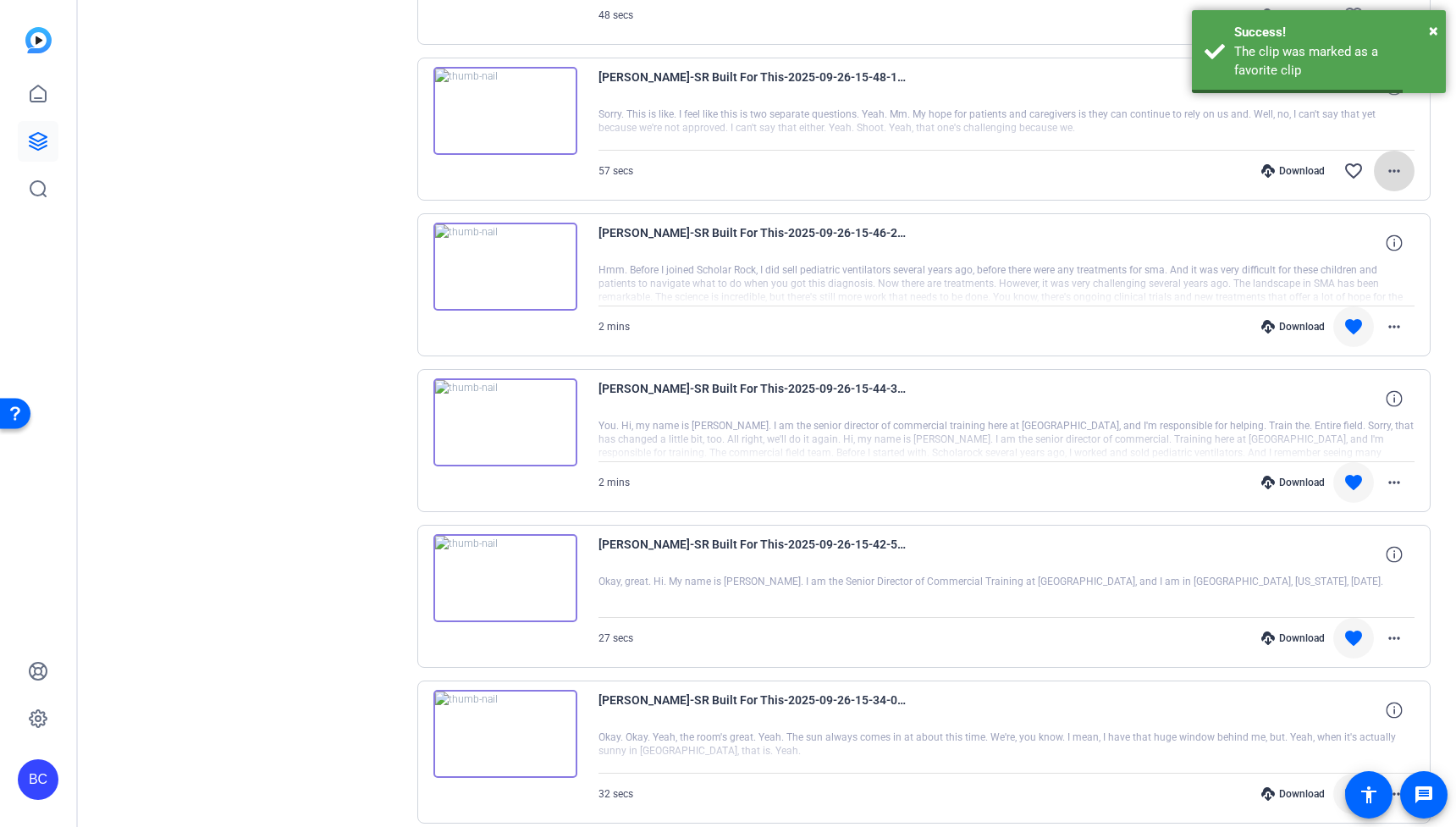
click at [1402, 161] on mat-icon "more_horiz" at bounding box center [1394, 171] width 21 height 21
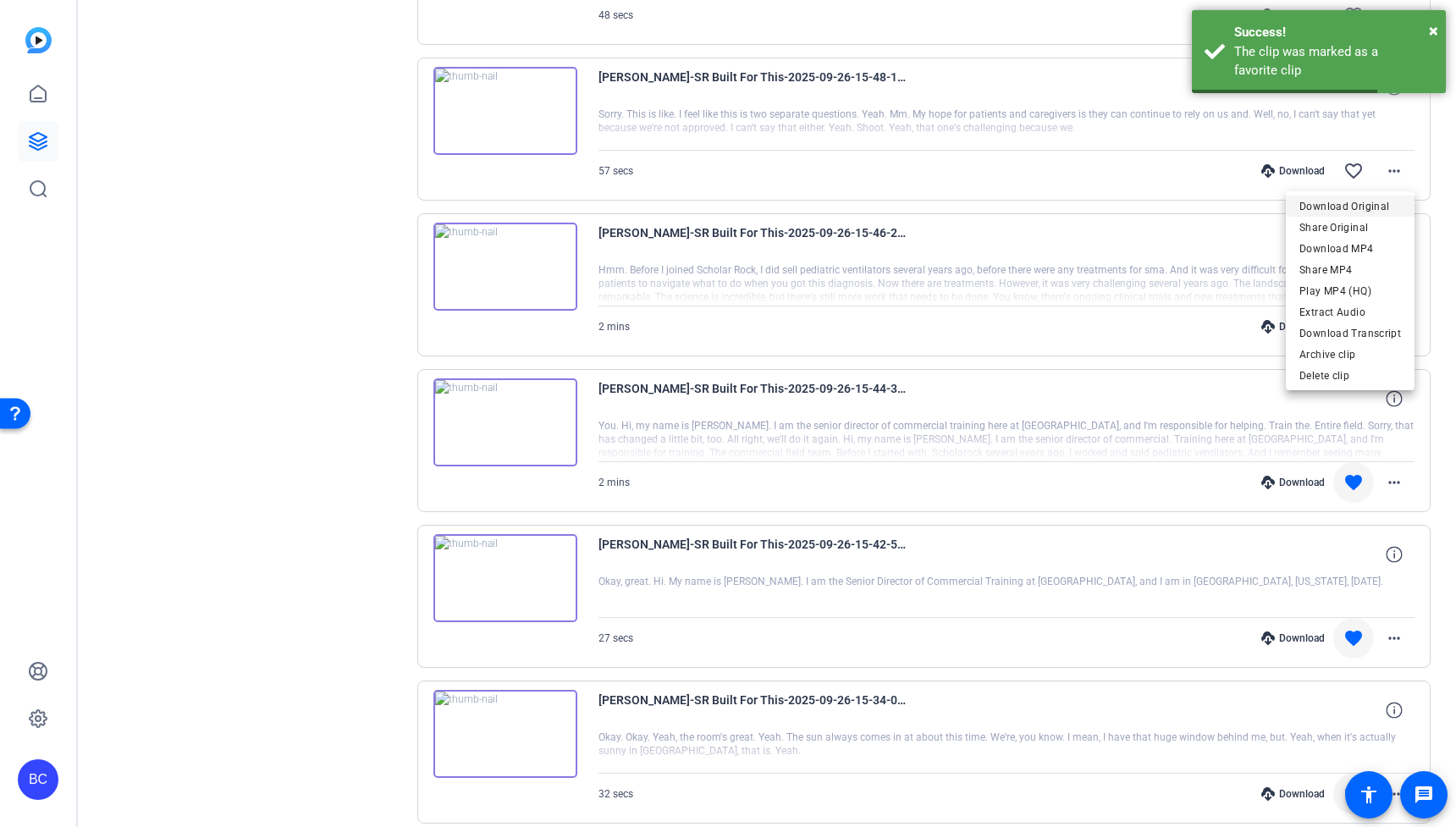
click at [1381, 199] on span "Download Original" at bounding box center [1350, 206] width 101 height 21
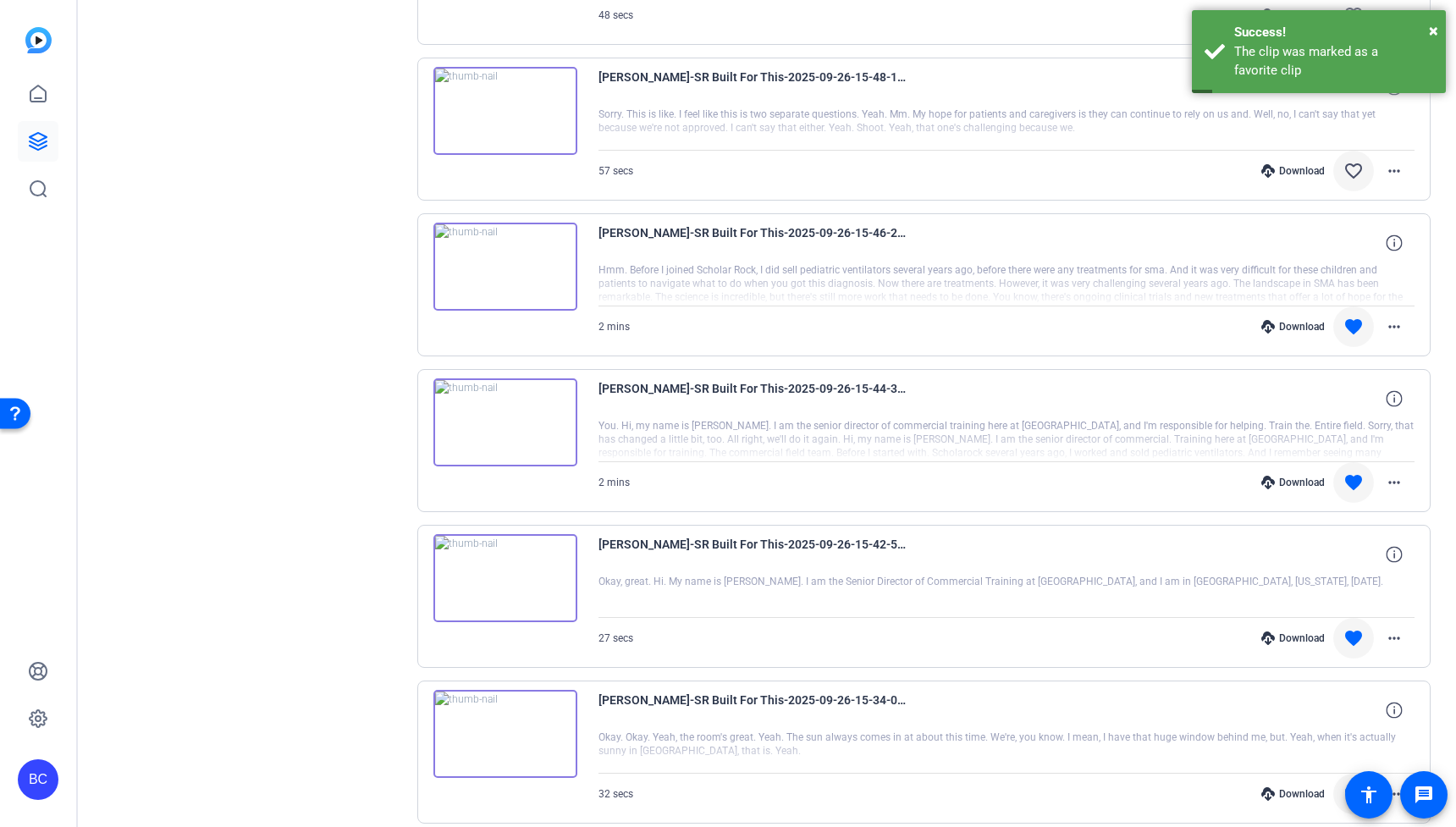
click at [1353, 172] on mat-icon "favorite_border" at bounding box center [1354, 171] width 21 height 21
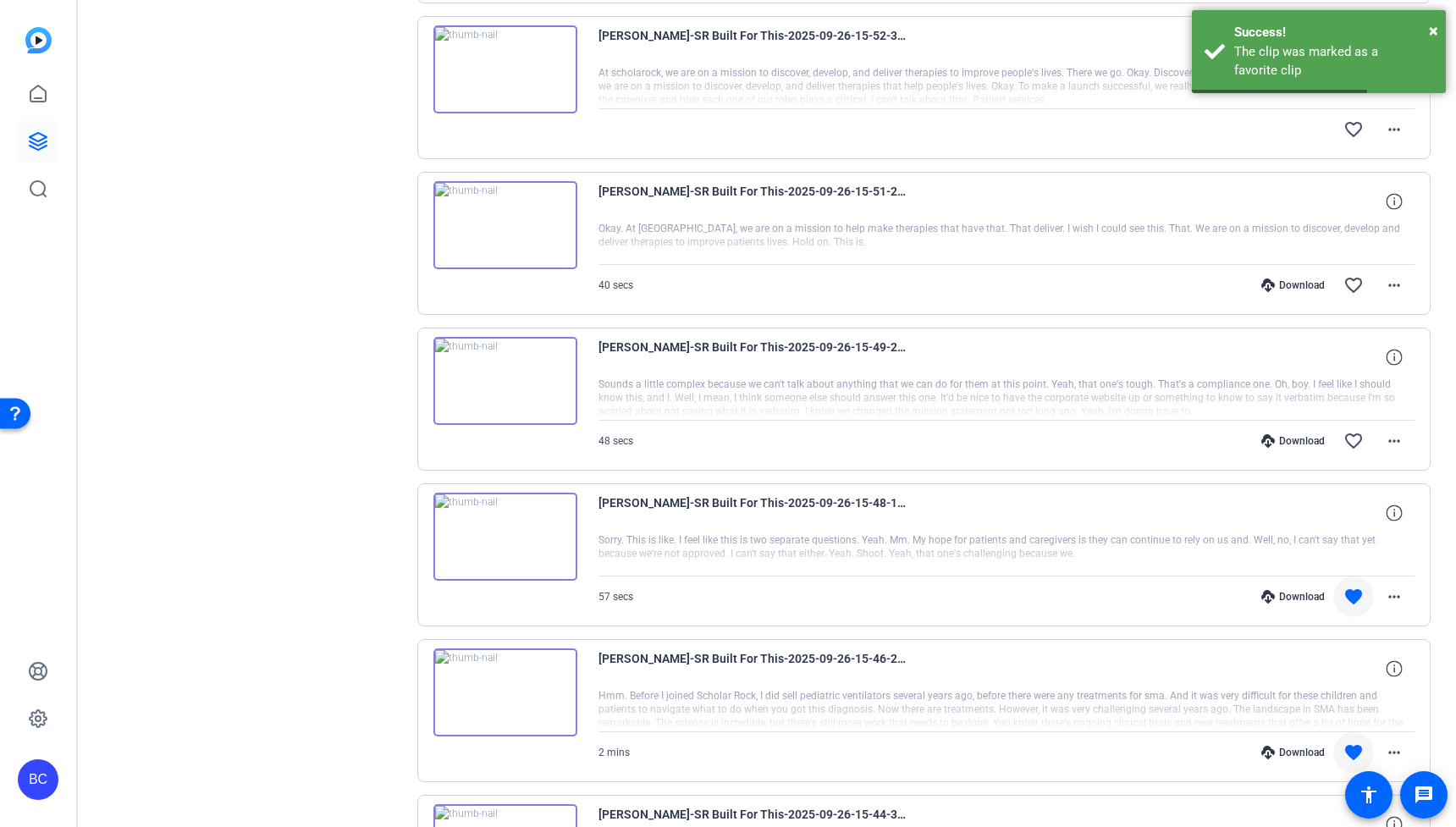
scroll to position [1290, 0]
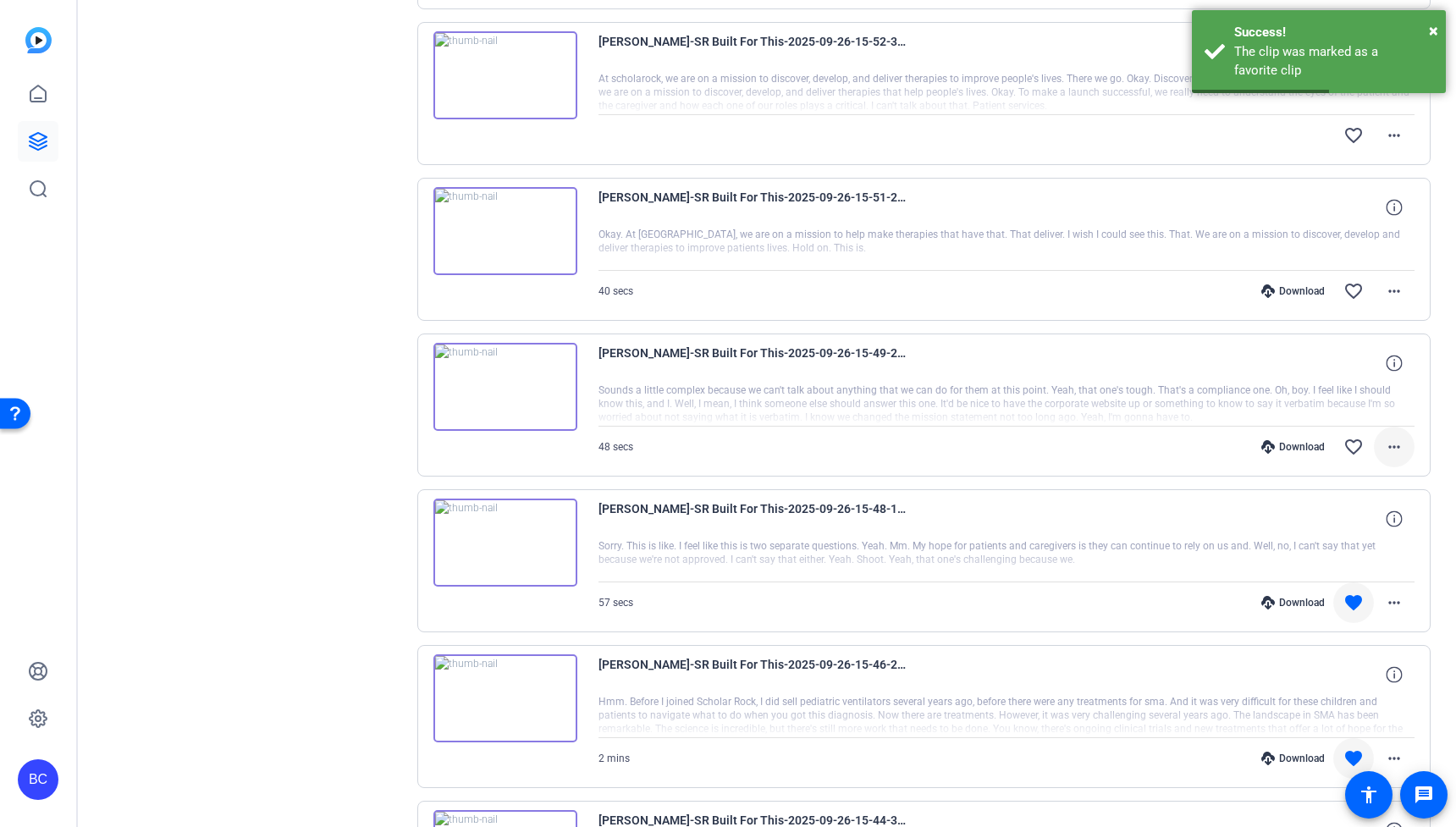
click at [1393, 449] on mat-icon "more_horiz" at bounding box center [1394, 447] width 21 height 21
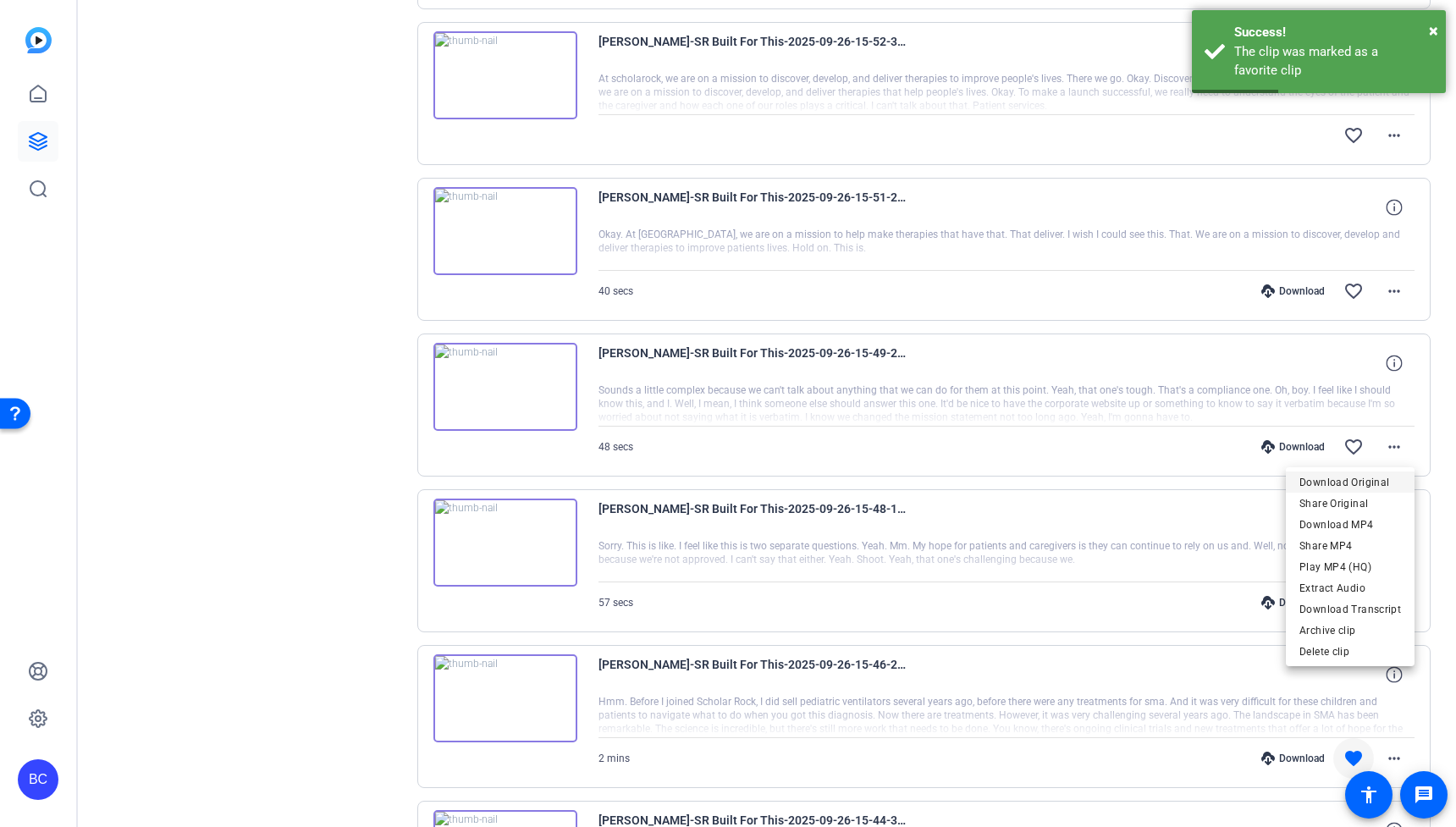
click at [1366, 476] on span "Download Original" at bounding box center [1350, 483] width 101 height 21
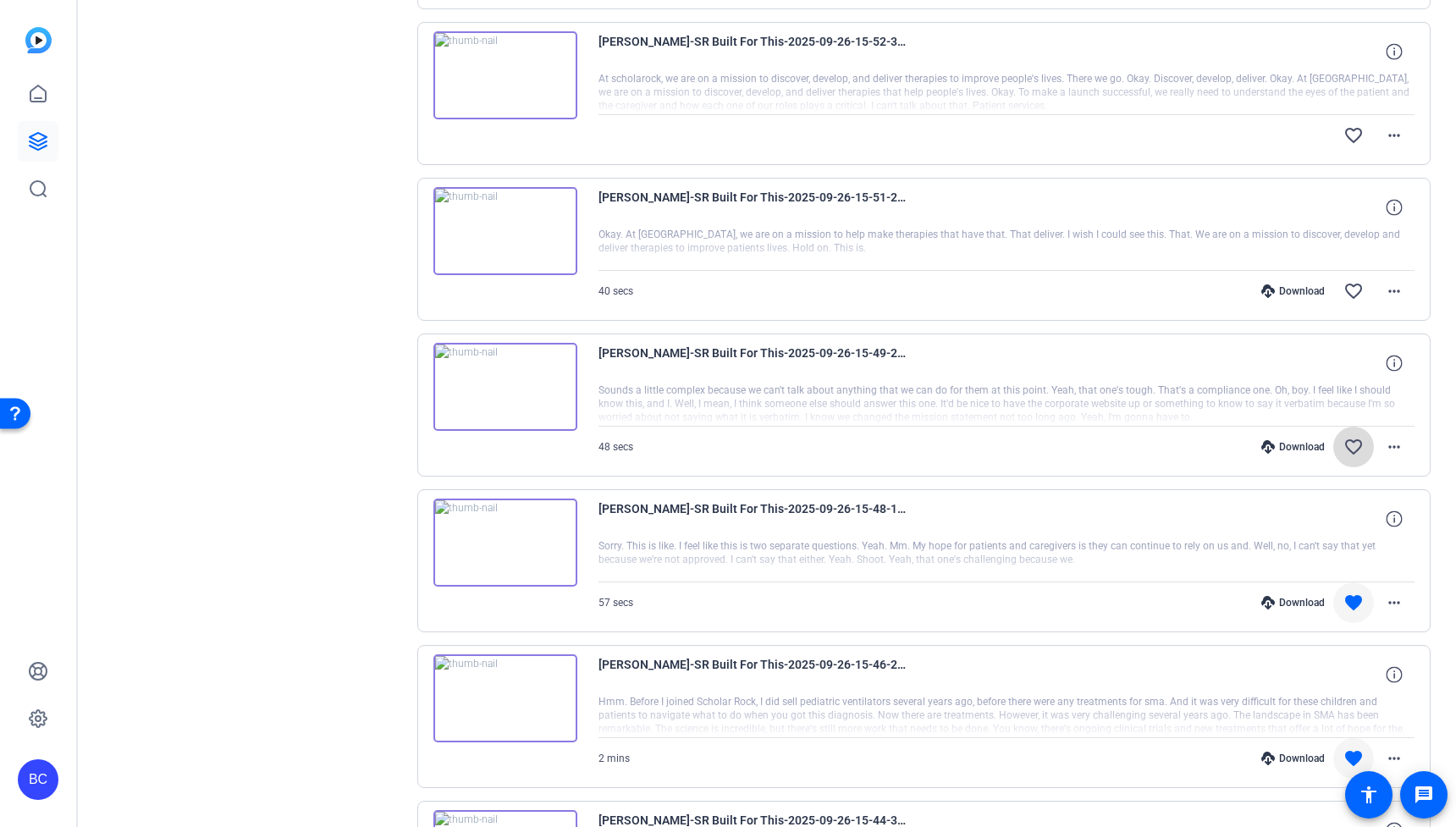
click at [1357, 447] on mat-icon "favorite_border" at bounding box center [1354, 447] width 21 height 21
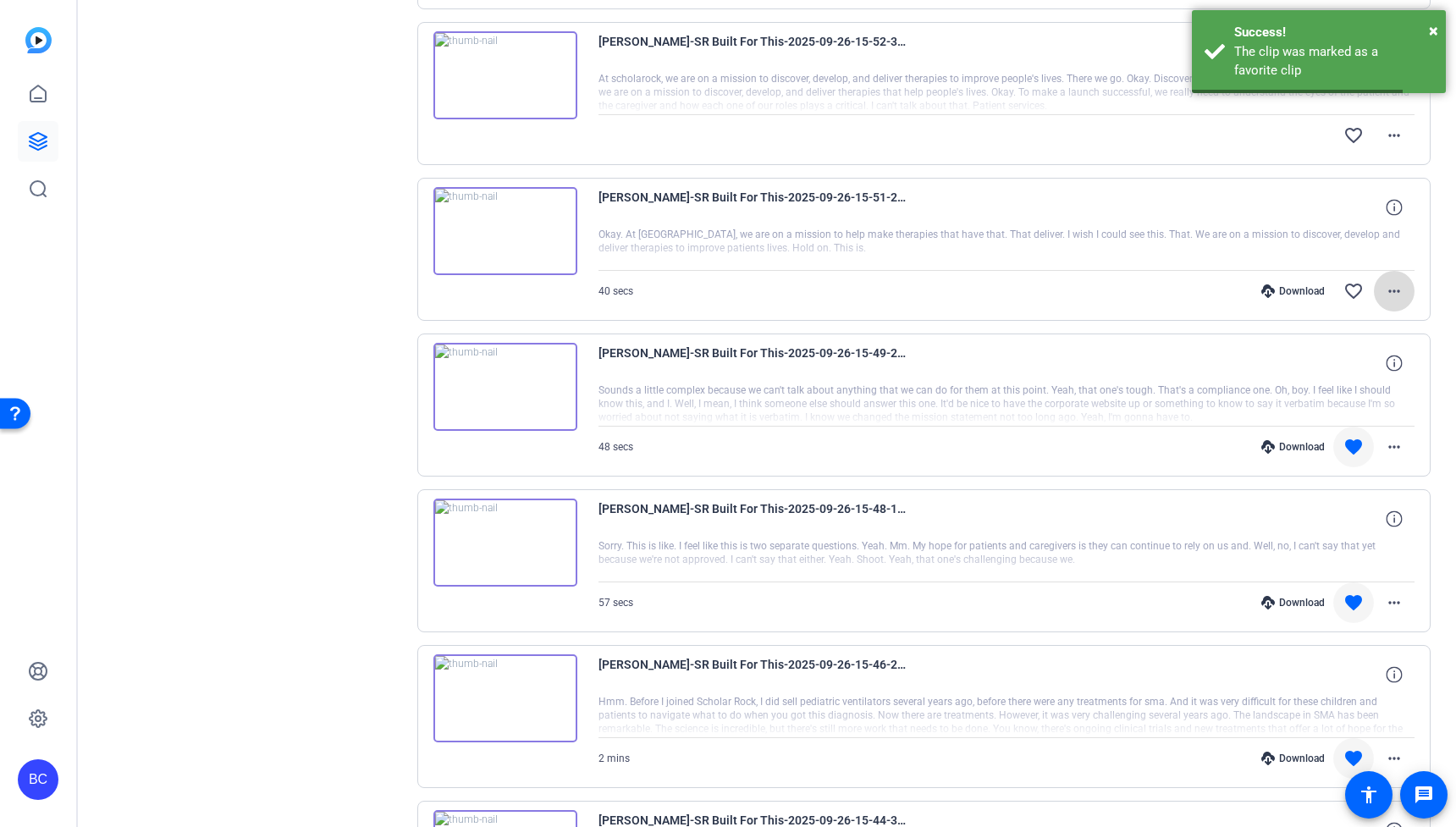
click at [1397, 300] on mat-icon "more_horiz" at bounding box center [1394, 291] width 21 height 21
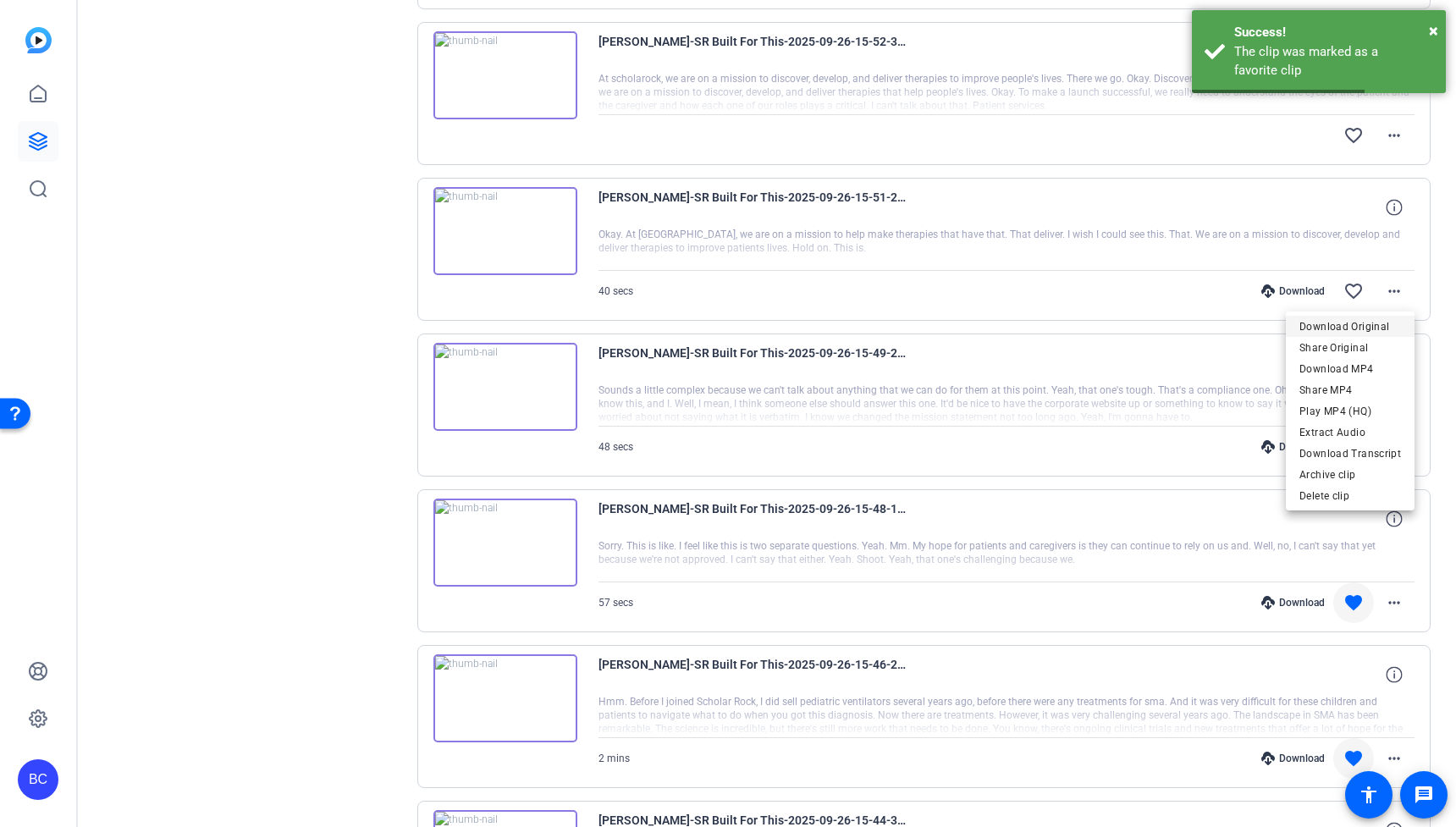
click at [1366, 322] on span "Download Original" at bounding box center [1350, 327] width 101 height 21
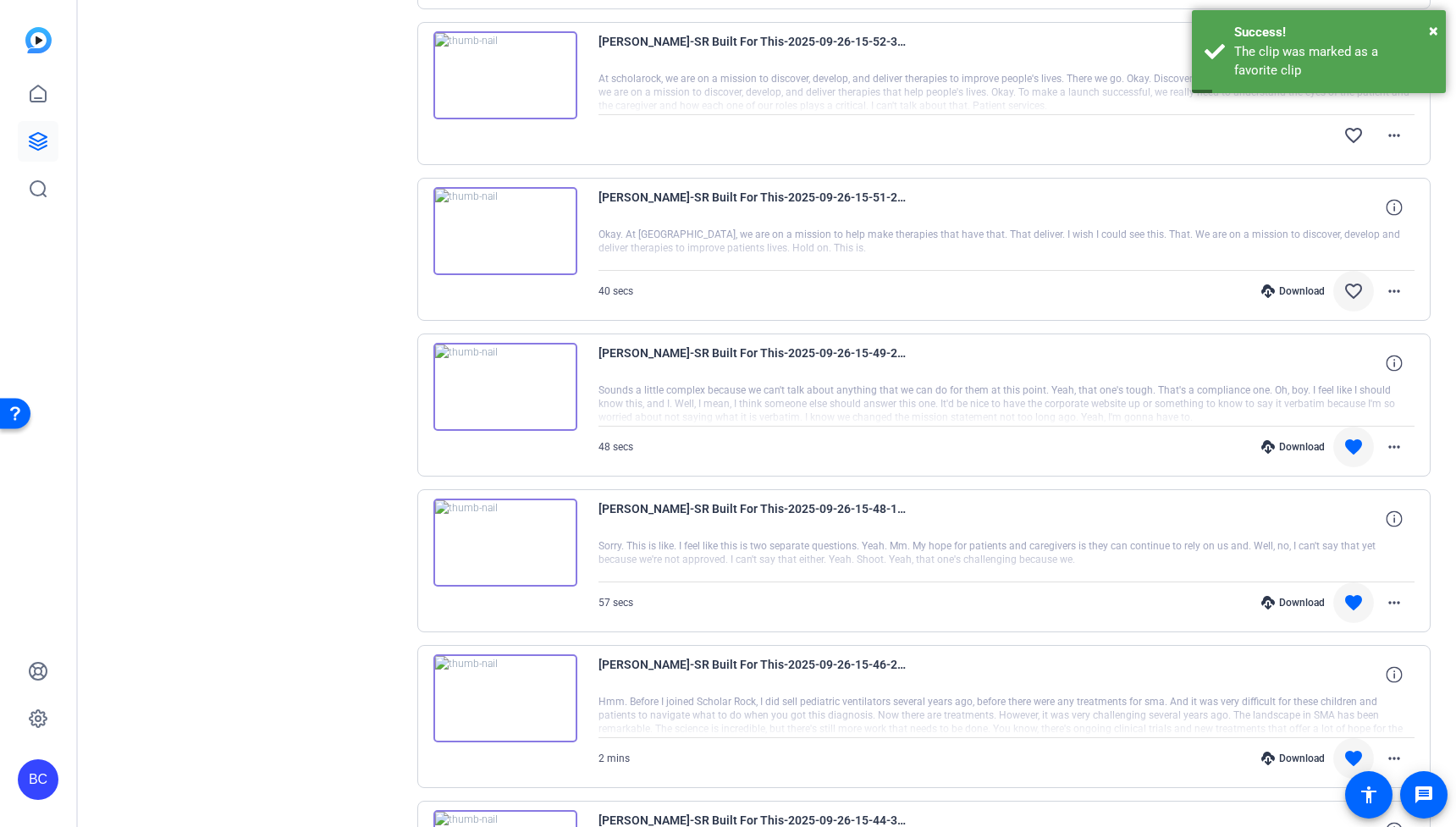
click at [1353, 289] on mat-icon "favorite_border" at bounding box center [1354, 291] width 21 height 21
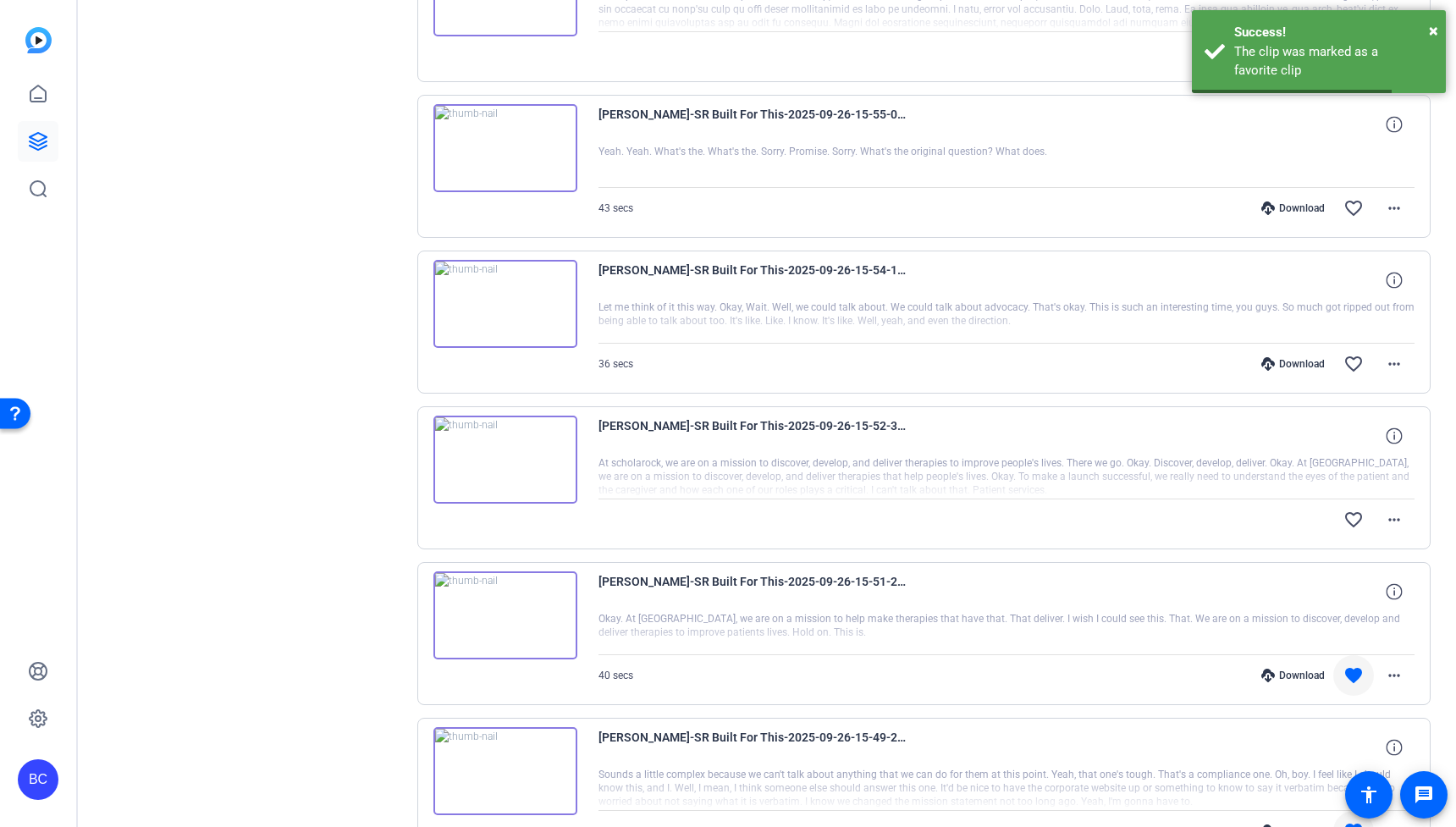
scroll to position [901, 0]
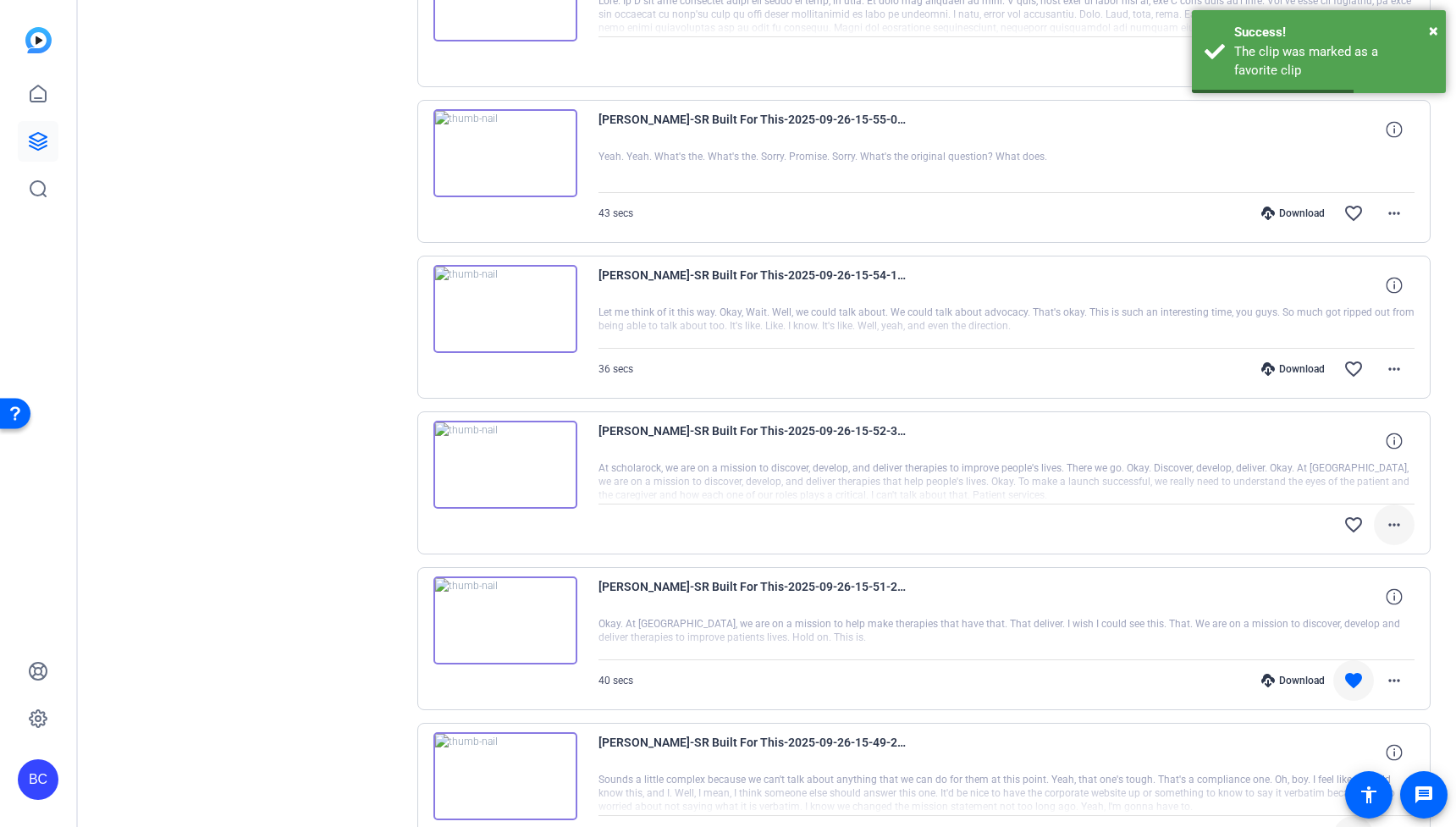
click at [1392, 531] on mat-icon "more_horiz" at bounding box center [1394, 525] width 21 height 21
click at [1362, 560] on span "Download Original" at bounding box center [1350, 561] width 101 height 21
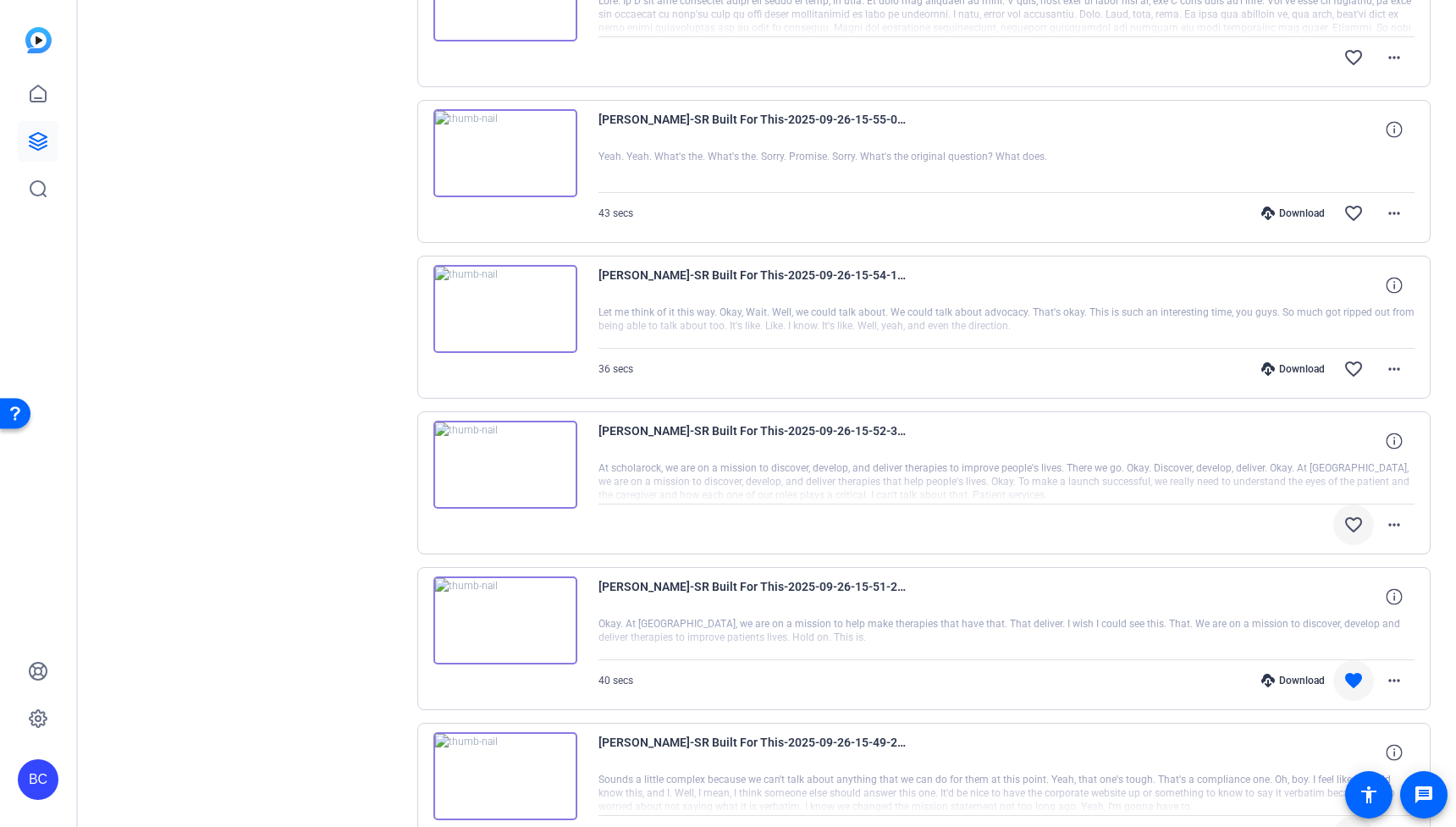
click at [1354, 521] on mat-icon "favorite_border" at bounding box center [1354, 525] width 21 height 21
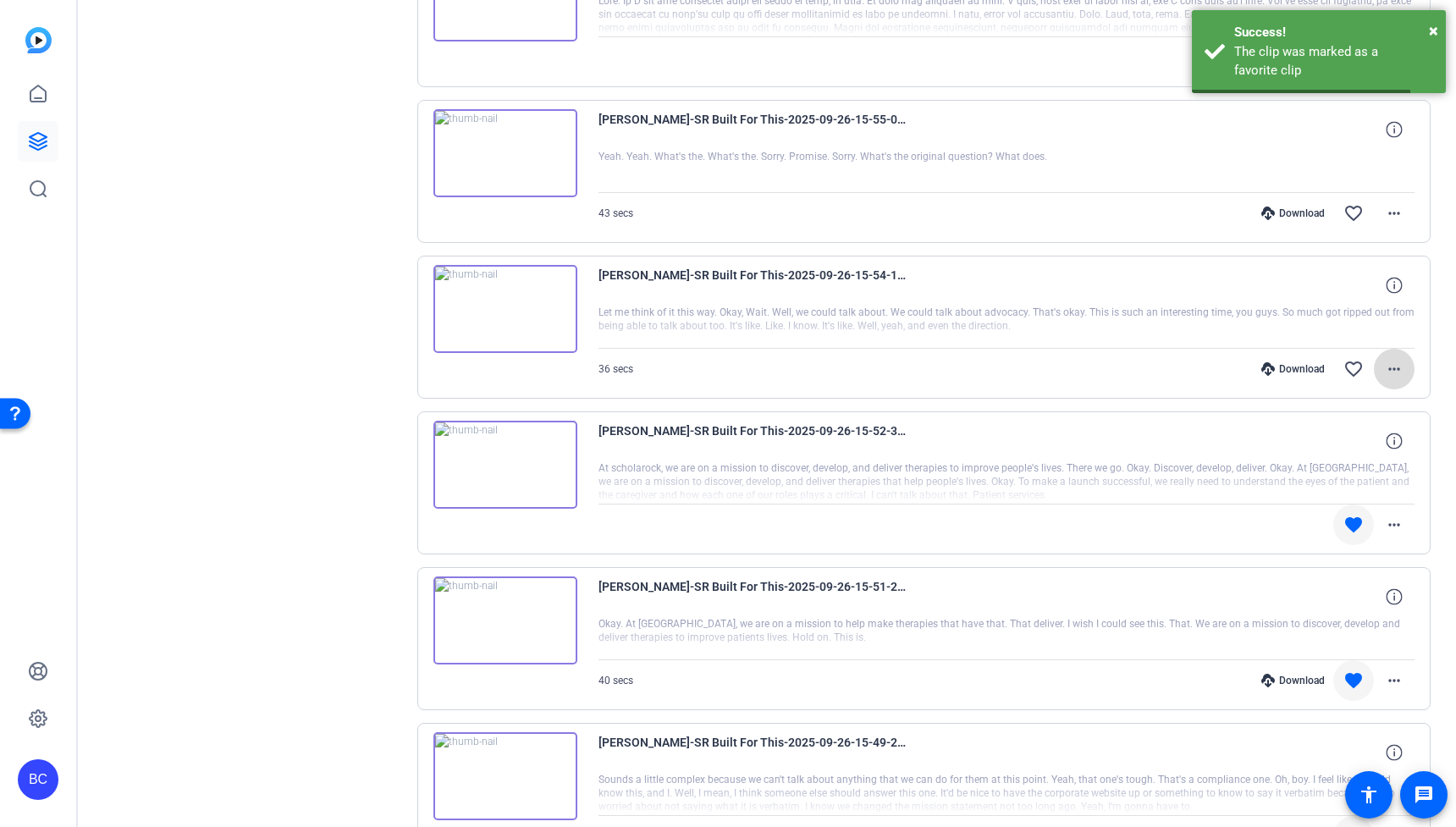
click at [1395, 368] on mat-icon "more_horiz" at bounding box center [1394, 370] width 21 height 21
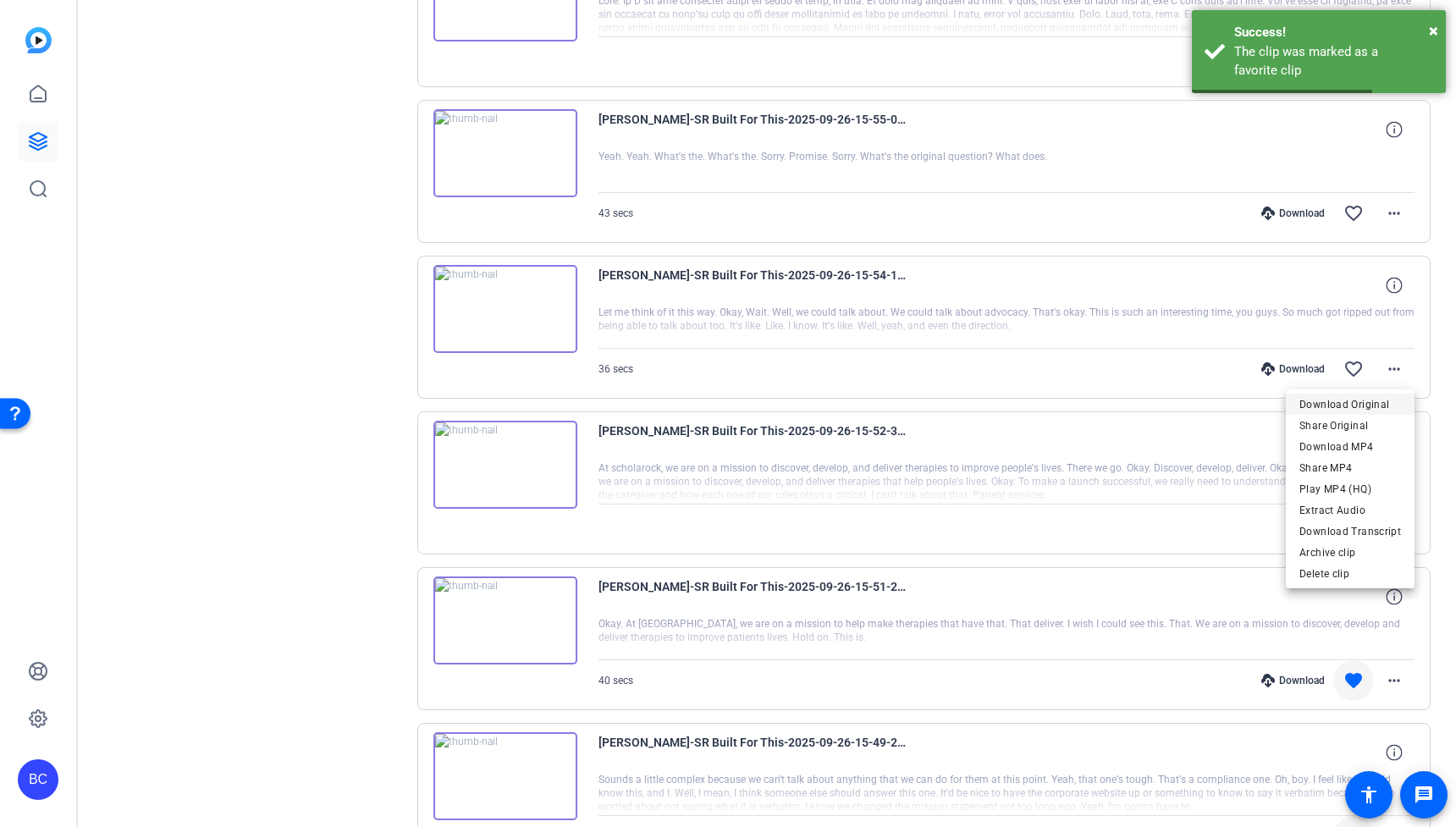
click at [1371, 398] on span "Download Original" at bounding box center [1350, 405] width 101 height 21
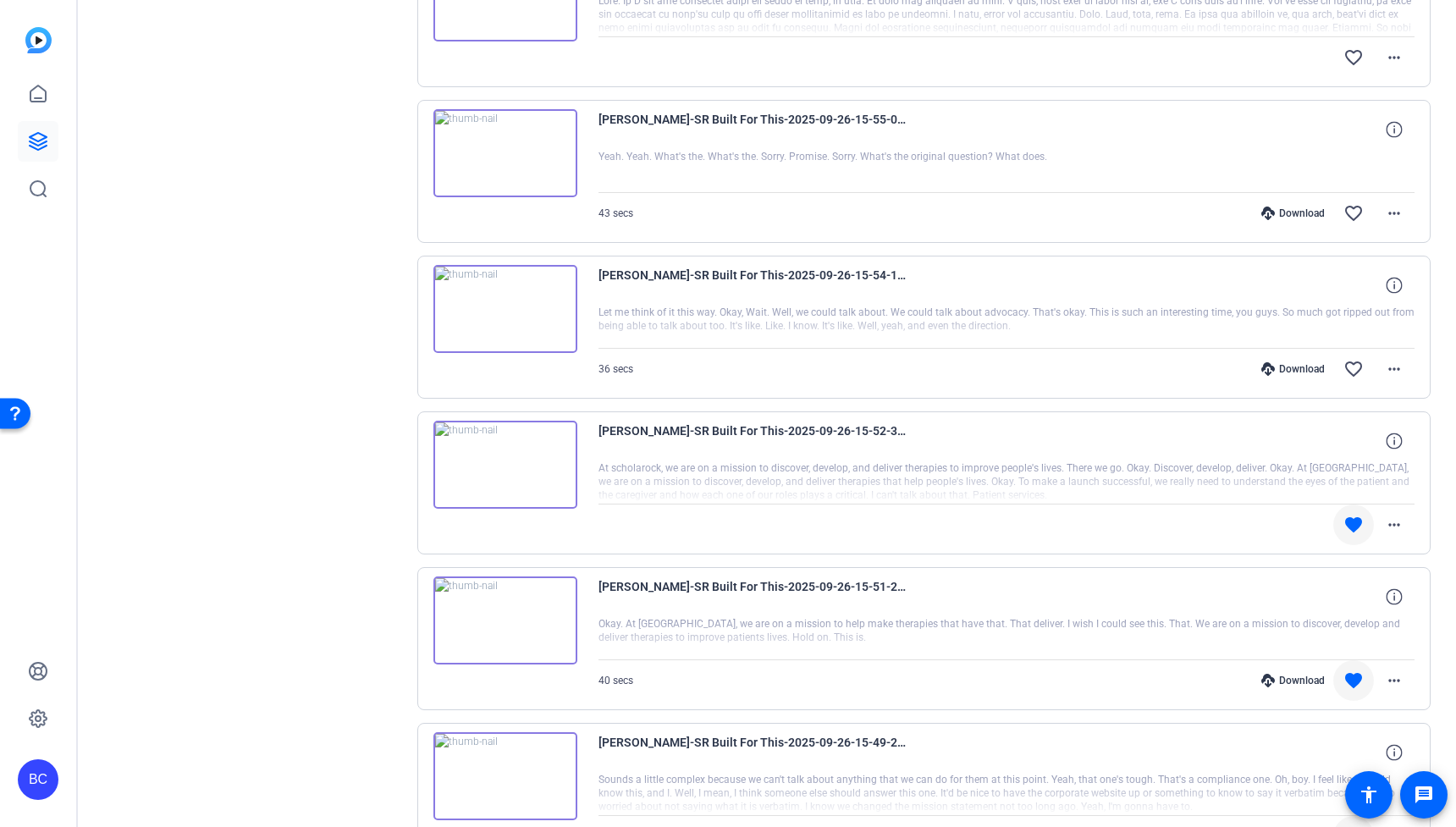
click at [1355, 368] on mat-icon "favorite_border" at bounding box center [1354, 370] width 21 height 21
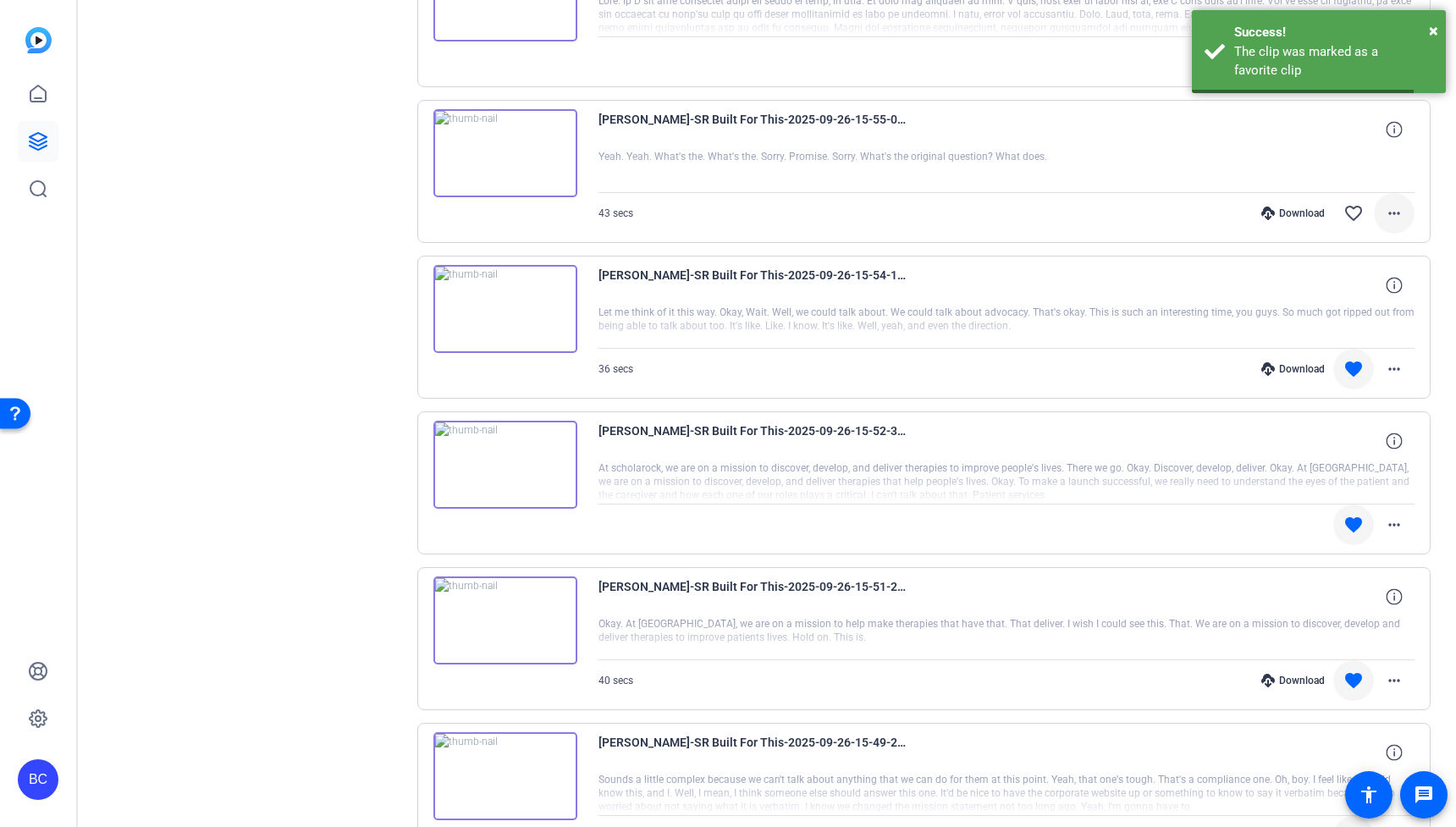
click at [1396, 215] on mat-icon "more_horiz" at bounding box center [1394, 213] width 21 height 21
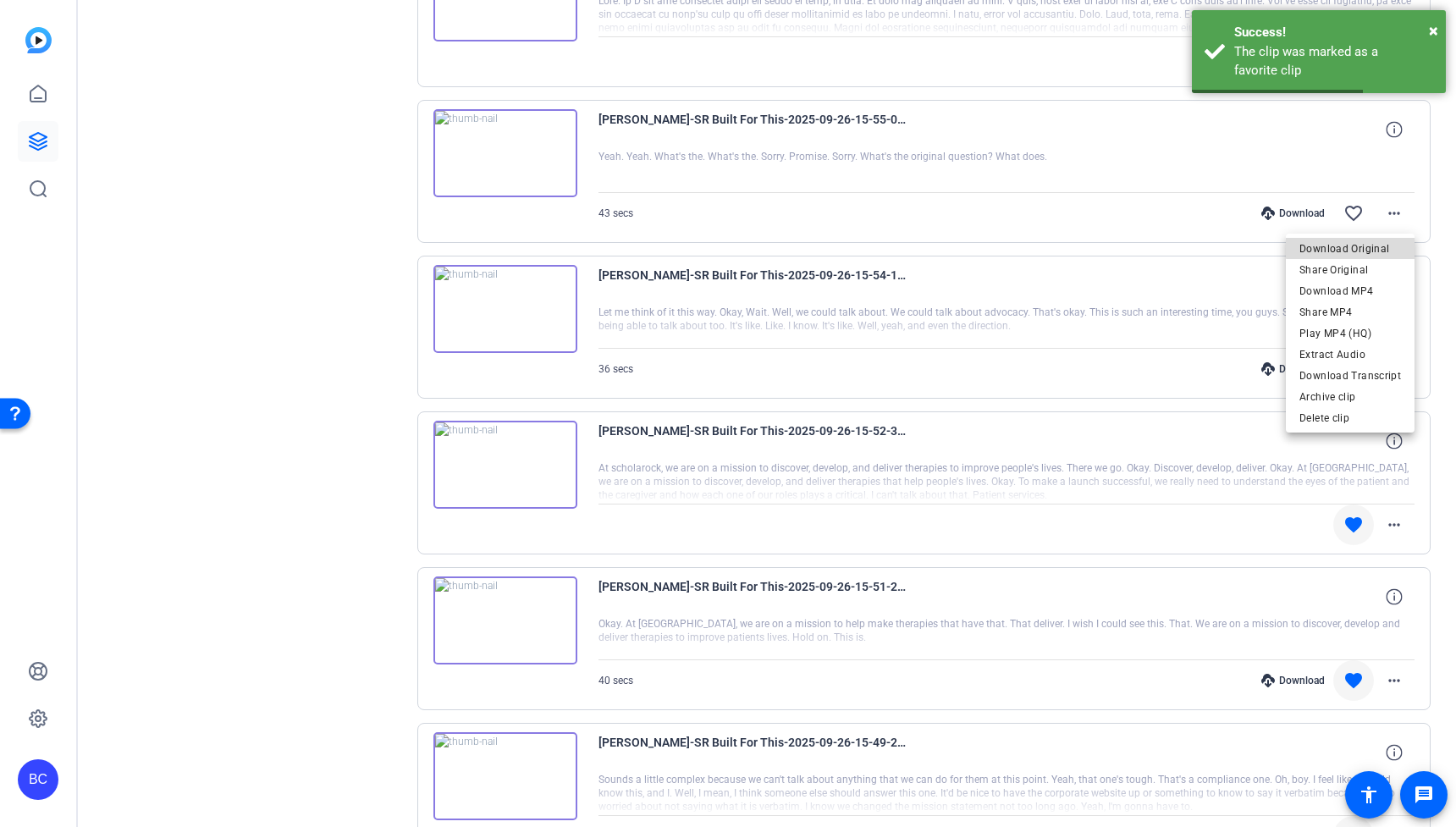
click at [1365, 242] on span "Download Original" at bounding box center [1350, 249] width 101 height 21
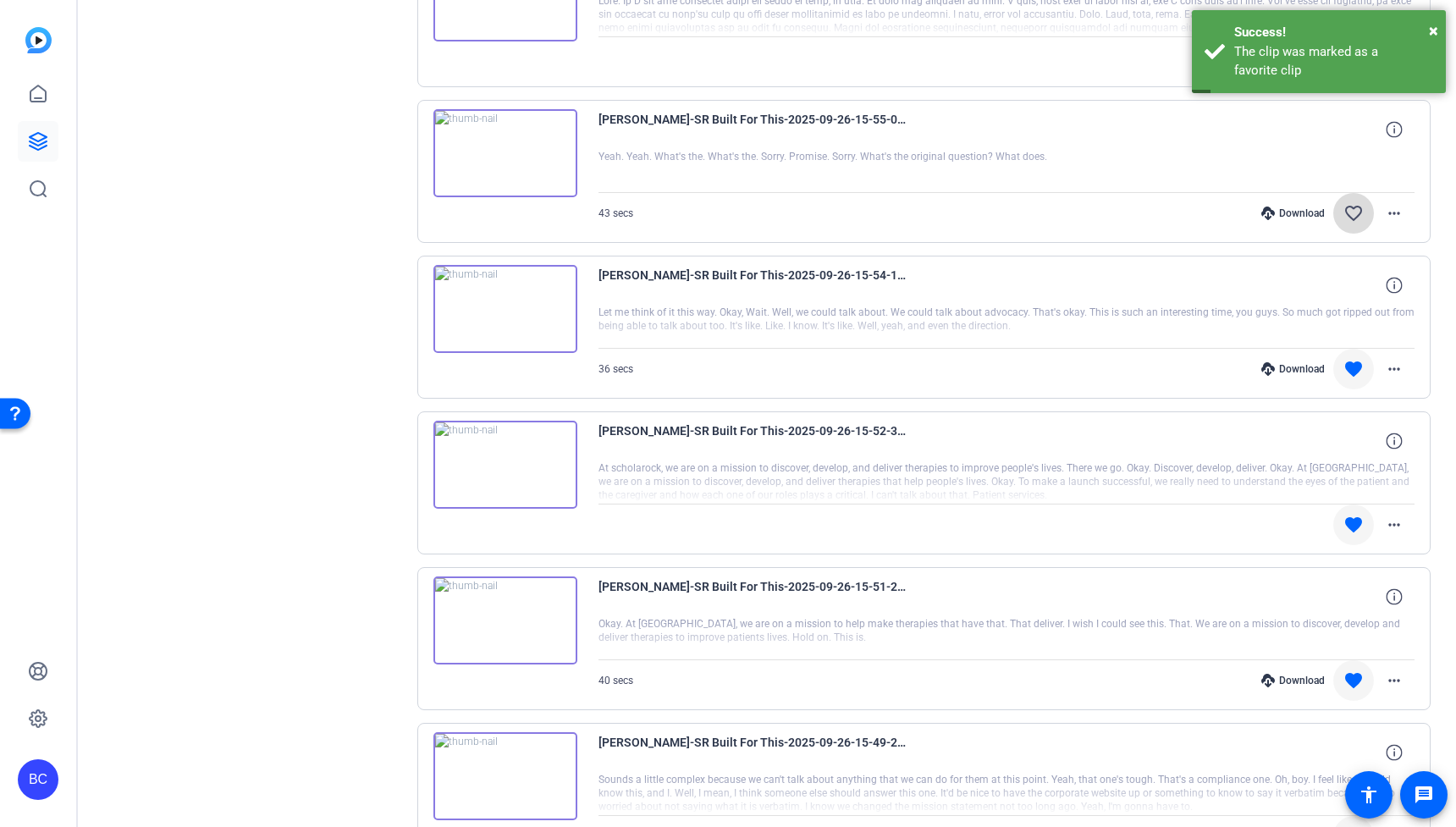
click at [1359, 213] on mat-icon "favorite_border" at bounding box center [1354, 213] width 21 height 21
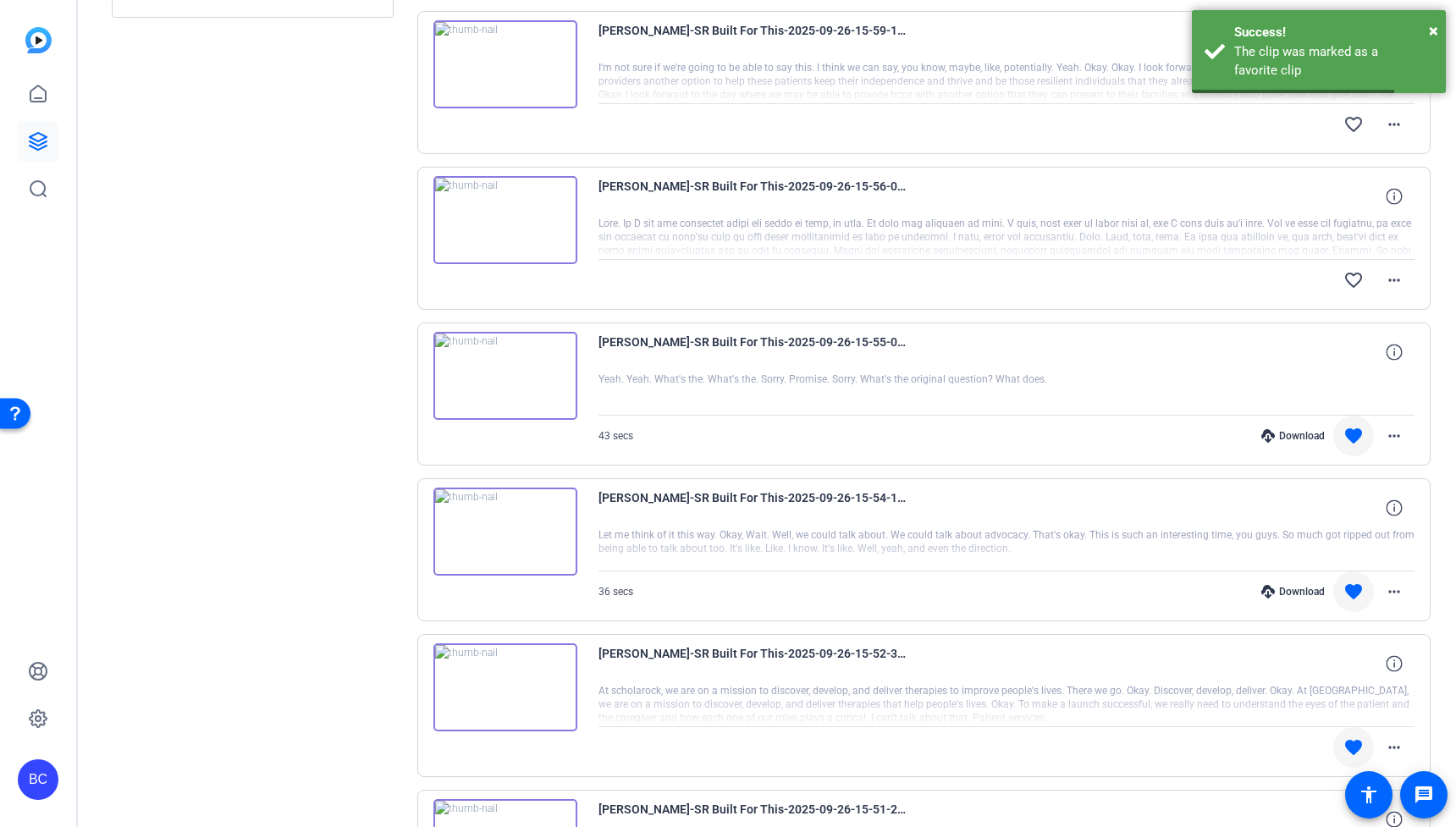
scroll to position [672, 0]
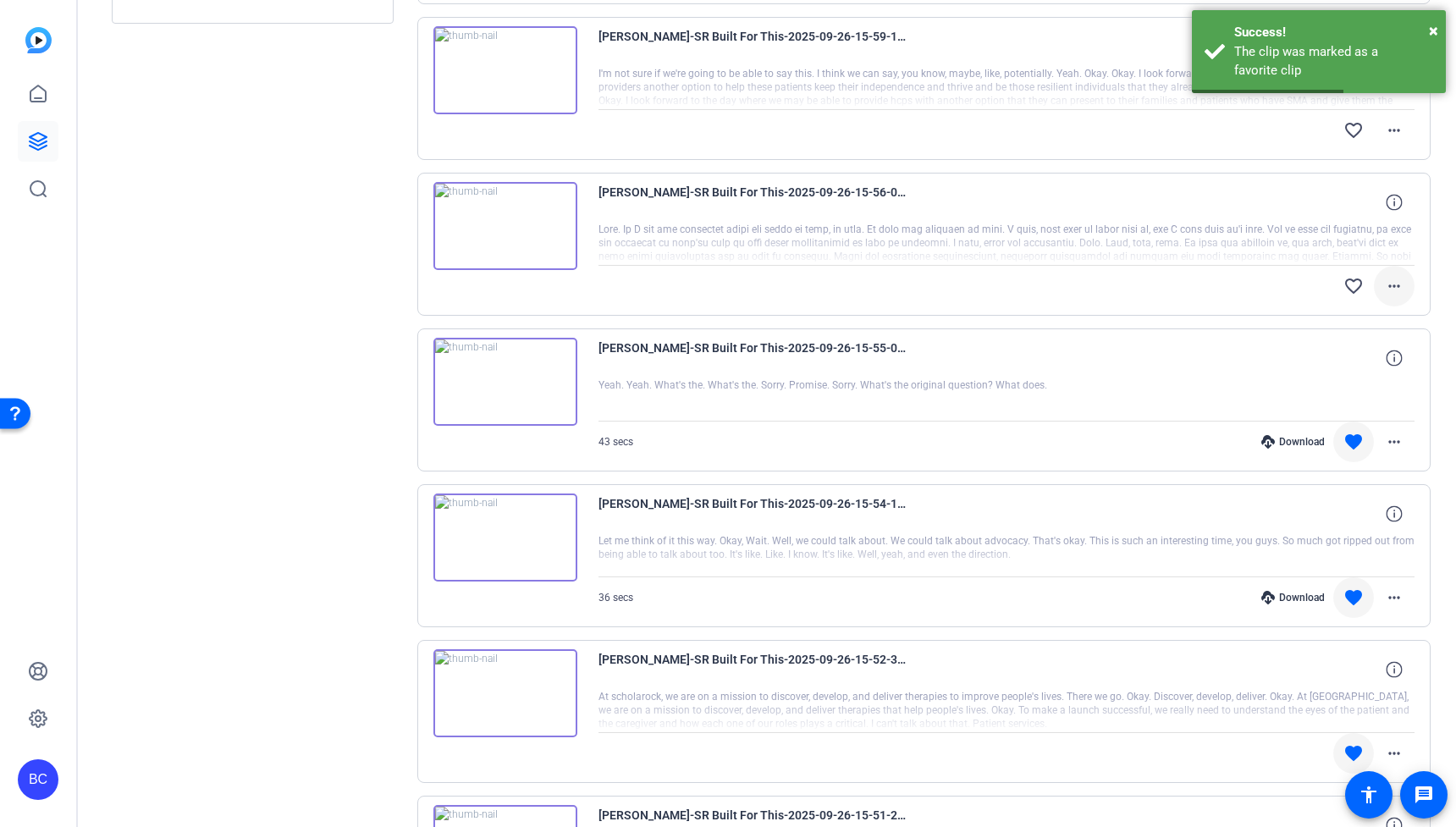
click at [1396, 291] on mat-icon "more_horiz" at bounding box center [1394, 286] width 21 height 21
click at [1377, 311] on span "Download Original" at bounding box center [1350, 322] width 101 height 21
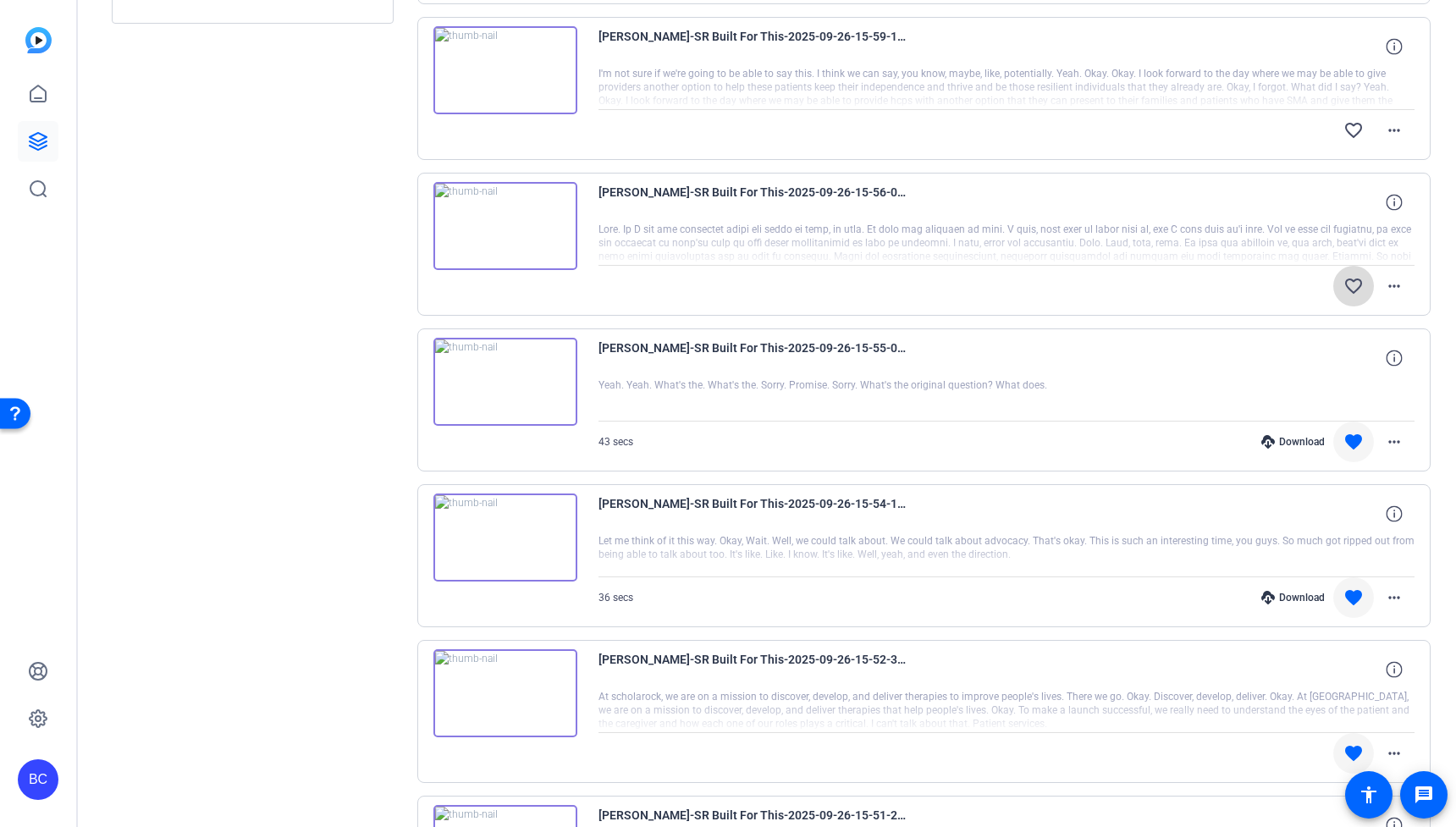
click at [1361, 289] on mat-icon "favorite_border" at bounding box center [1354, 286] width 21 height 21
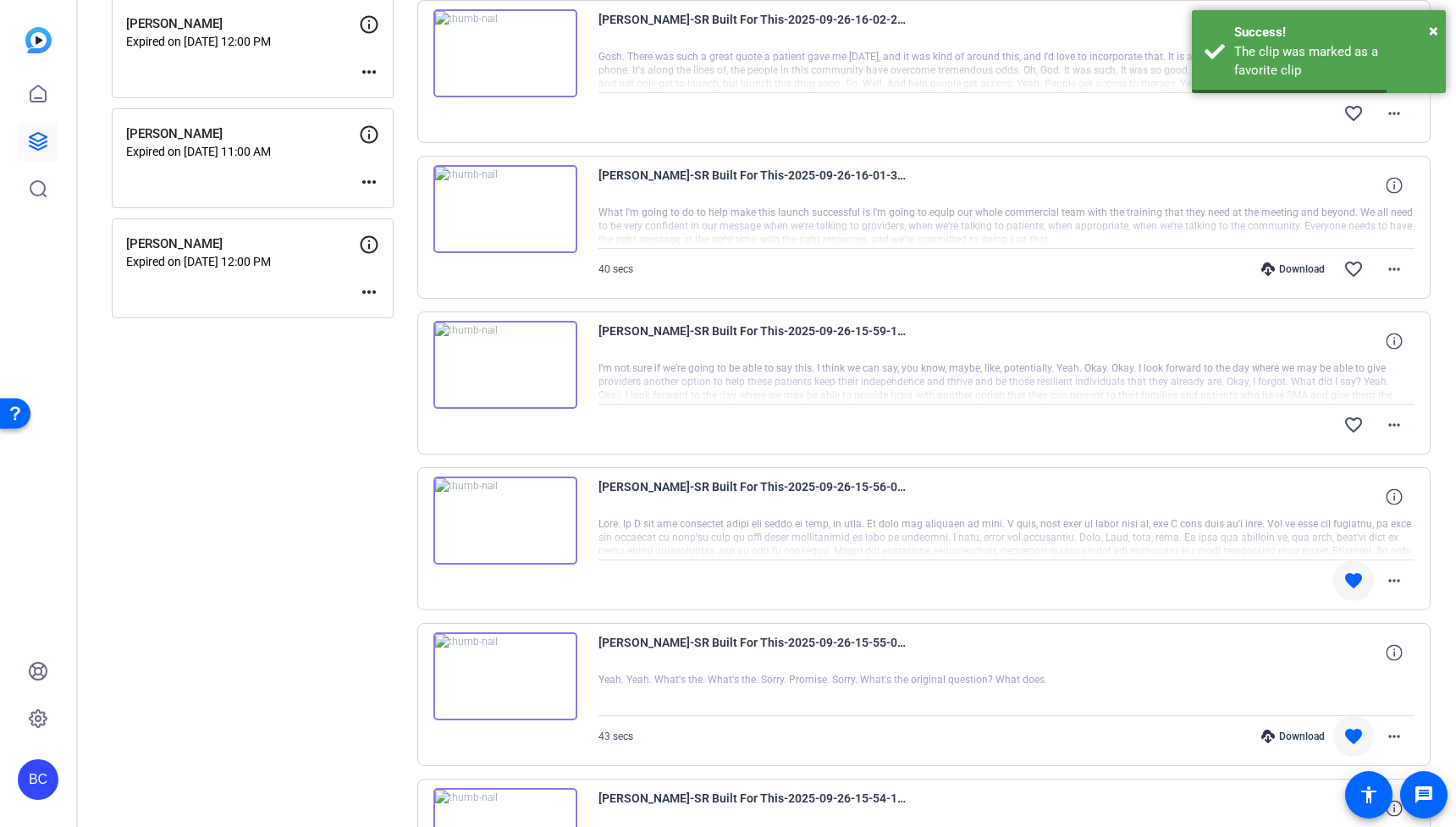
scroll to position [372, 0]
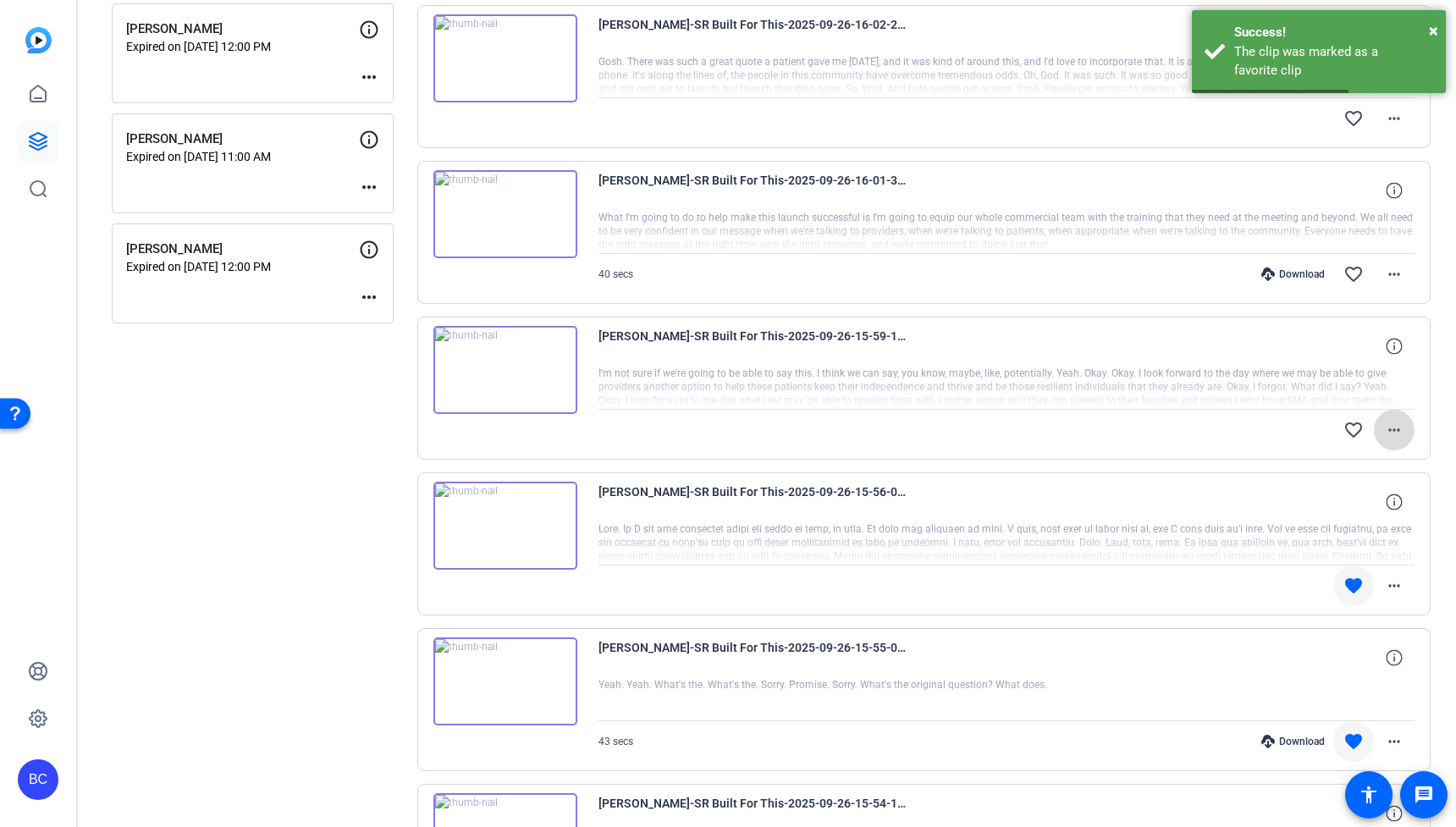
click at [1395, 432] on mat-icon "more_horiz" at bounding box center [1394, 430] width 21 height 21
click at [1379, 457] on span "Download Original" at bounding box center [1350, 466] width 101 height 21
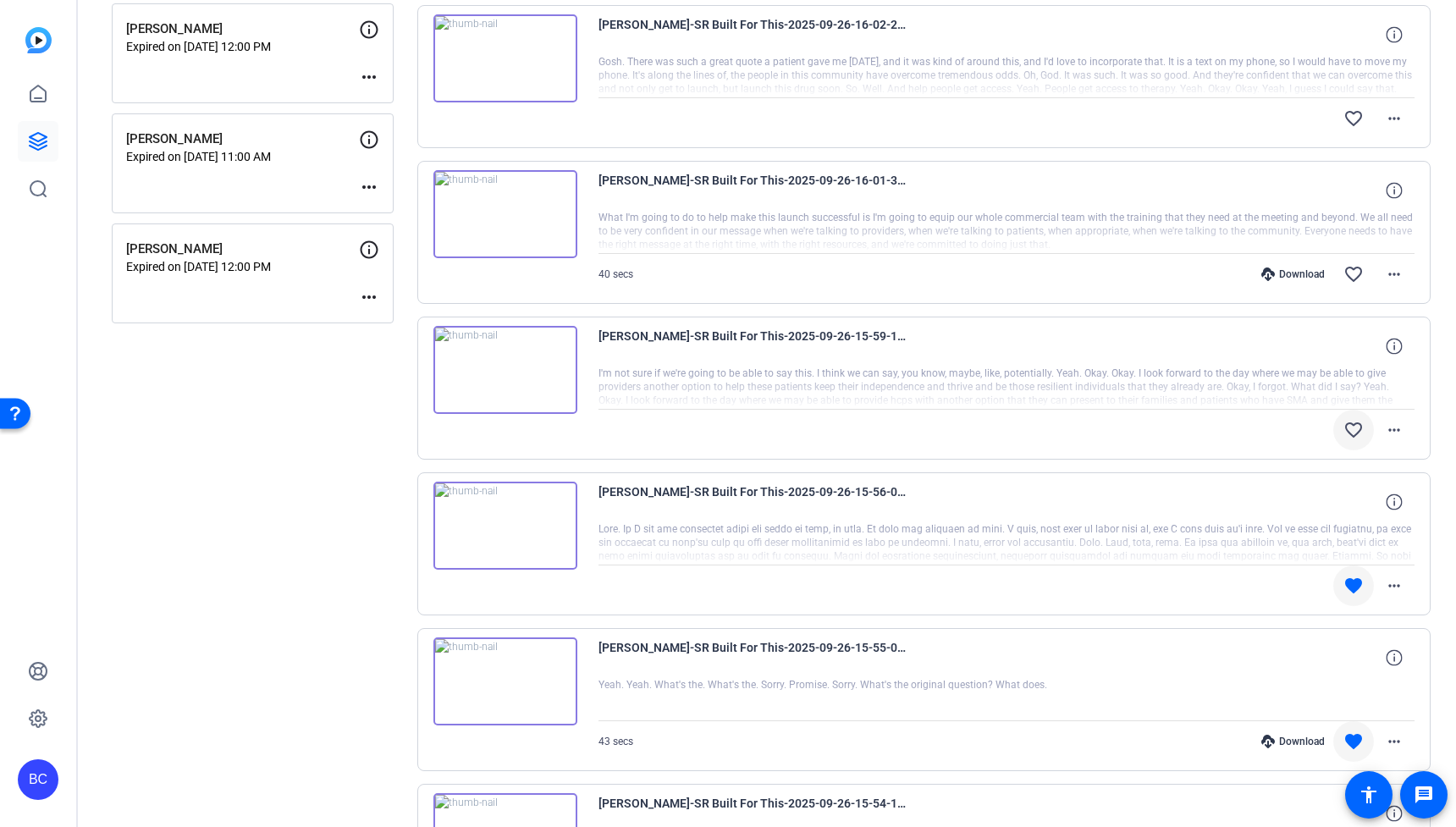
click at [1349, 433] on mat-icon "favorite_border" at bounding box center [1354, 430] width 21 height 21
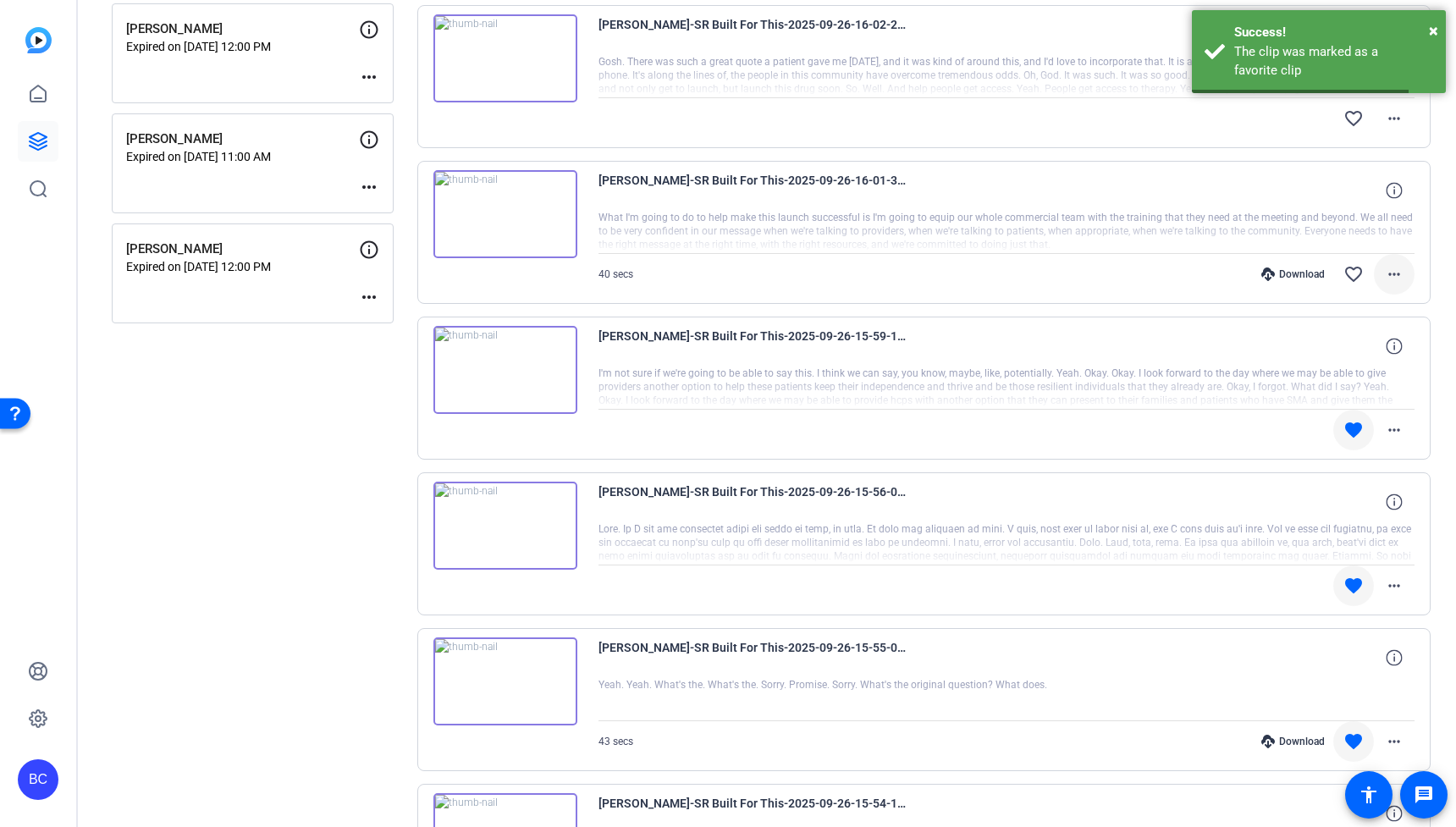
click at [1392, 277] on mat-icon "more_horiz" at bounding box center [1394, 274] width 21 height 21
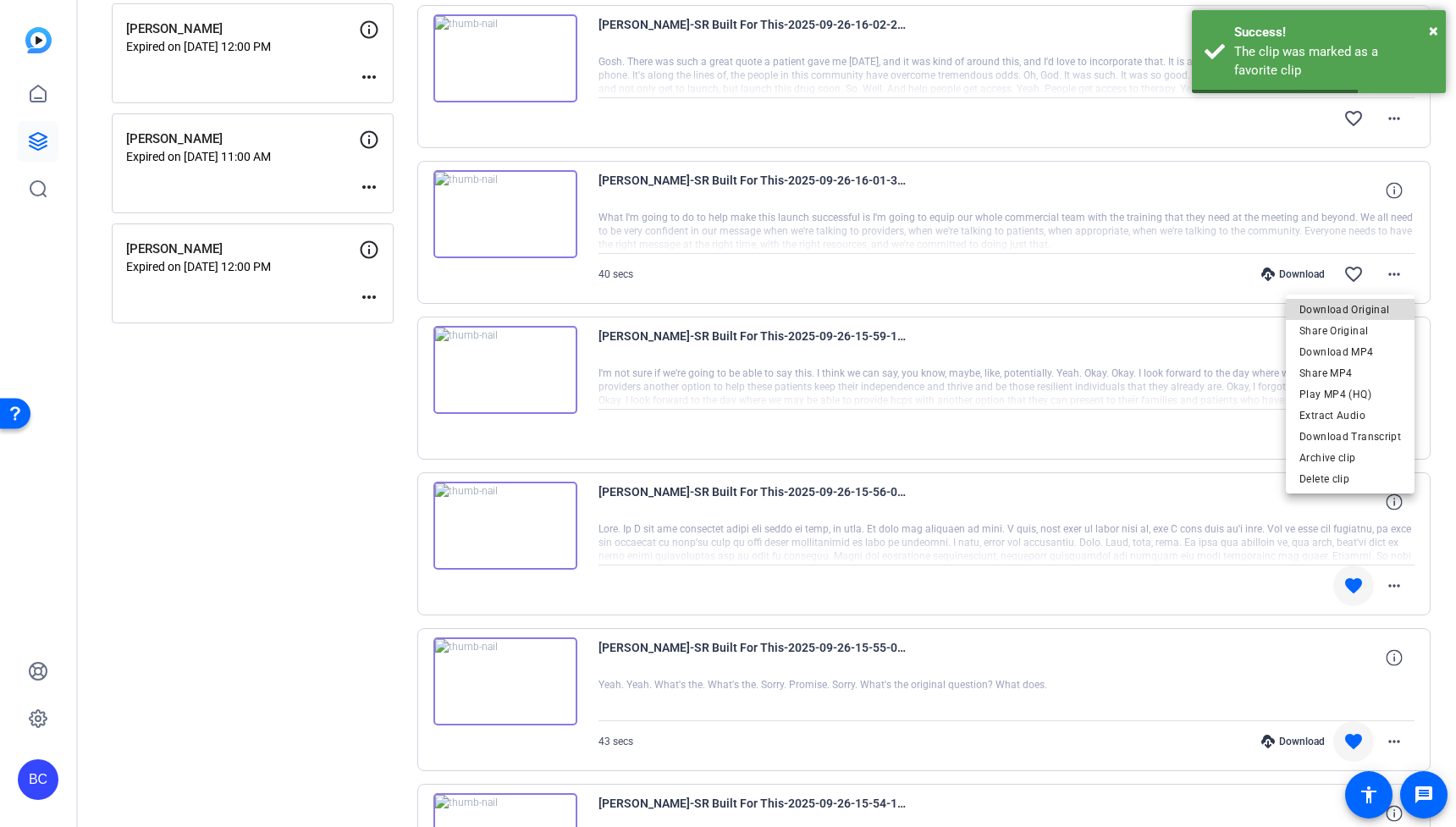
click at [1374, 307] on span "Download Original" at bounding box center [1350, 310] width 101 height 21
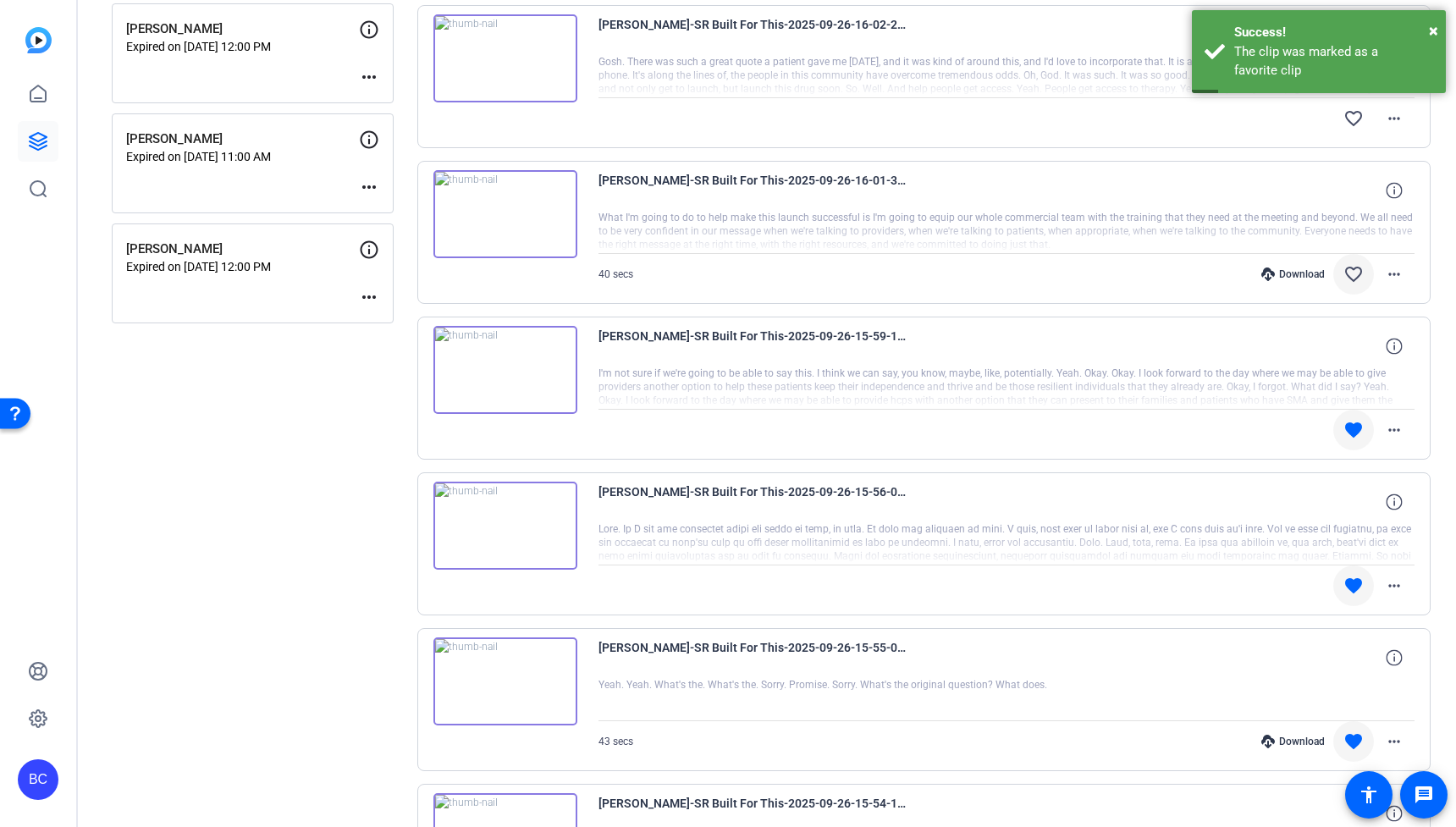
click at [1354, 276] on mat-icon "favorite_border" at bounding box center [1354, 274] width 21 height 21
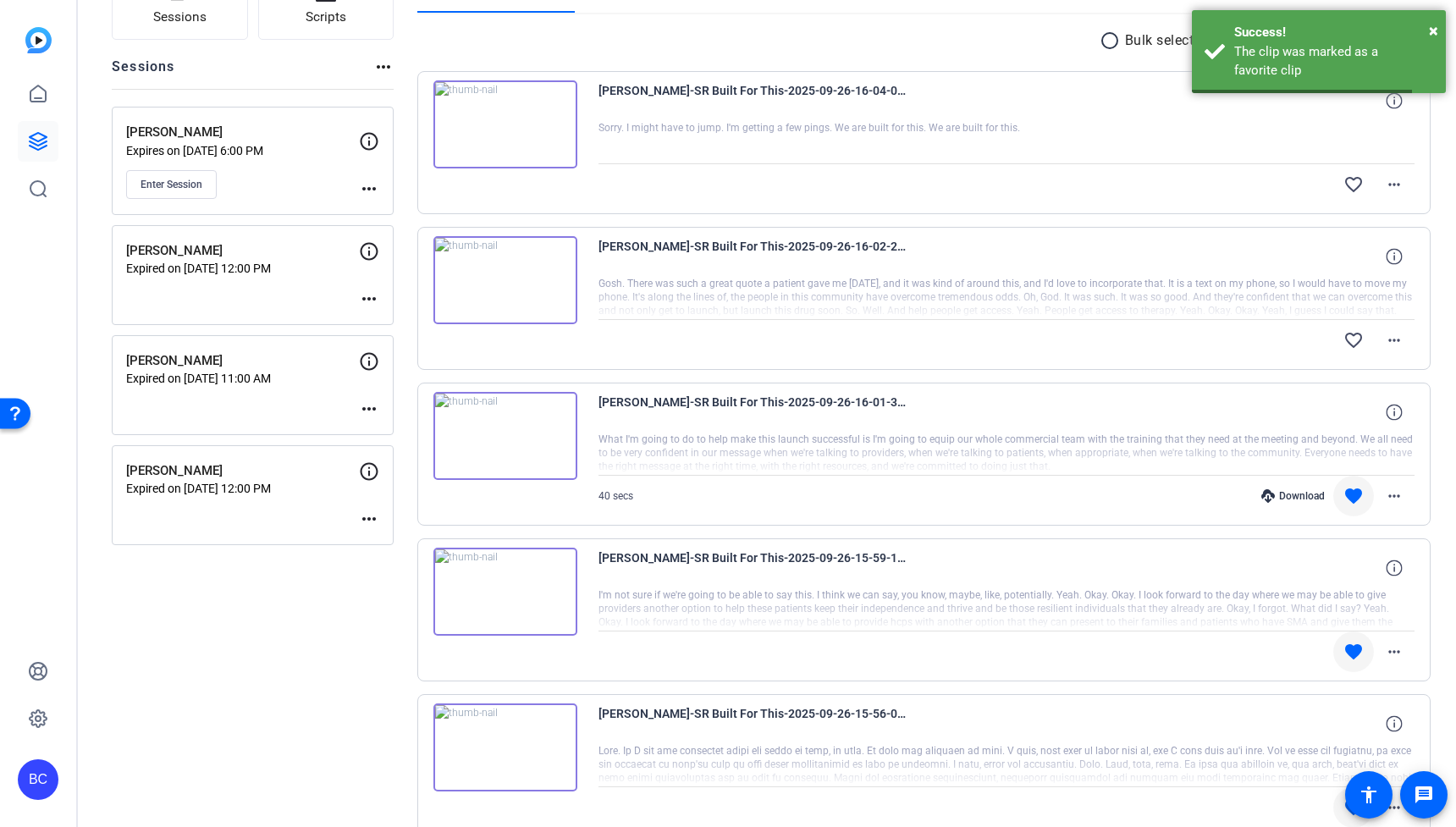
scroll to position [0, 0]
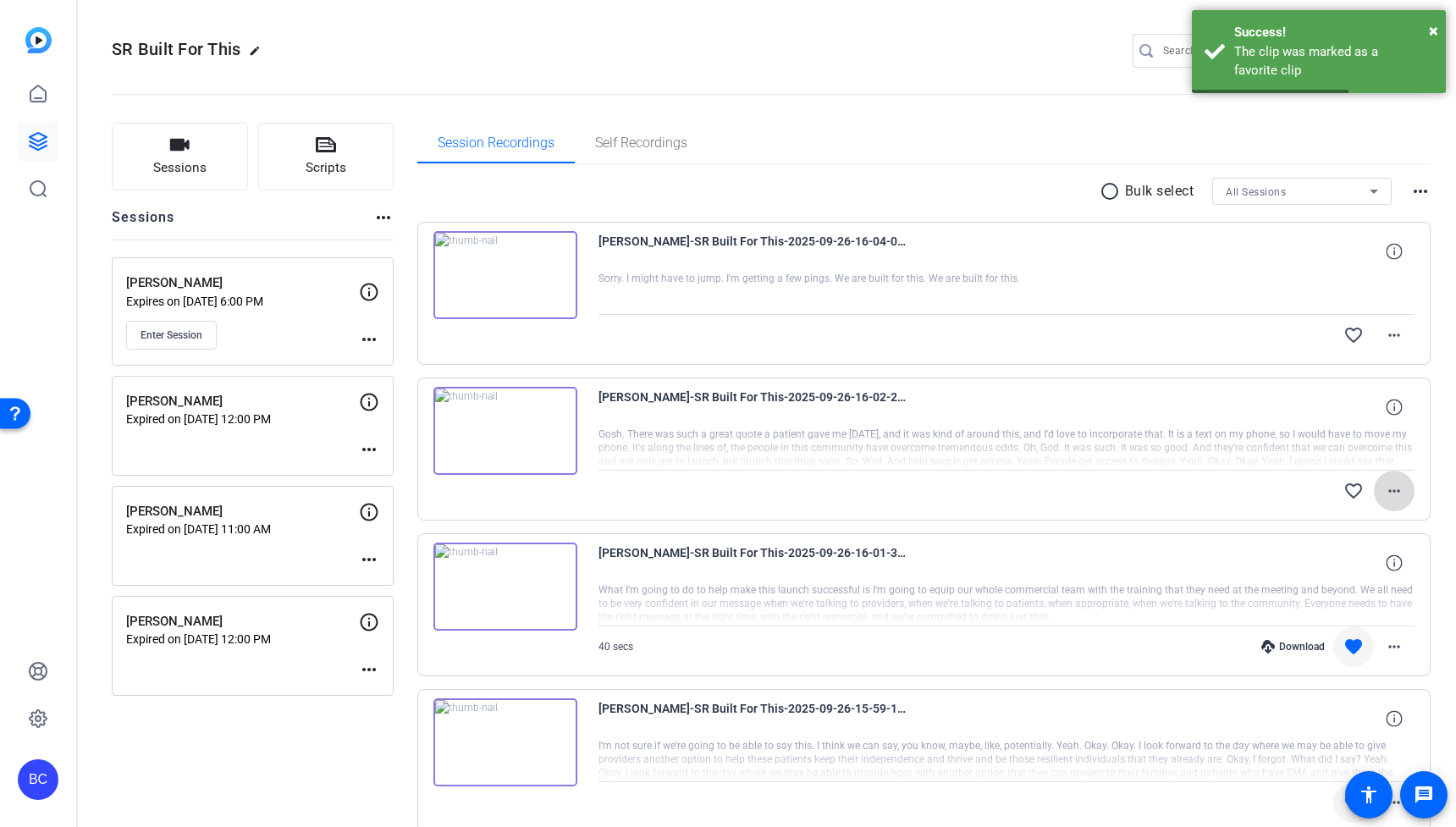
click at [1407, 493] on span at bounding box center [1393, 491] width 40 height 40
click at [1364, 526] on span "Download Original" at bounding box center [1350, 527] width 101 height 21
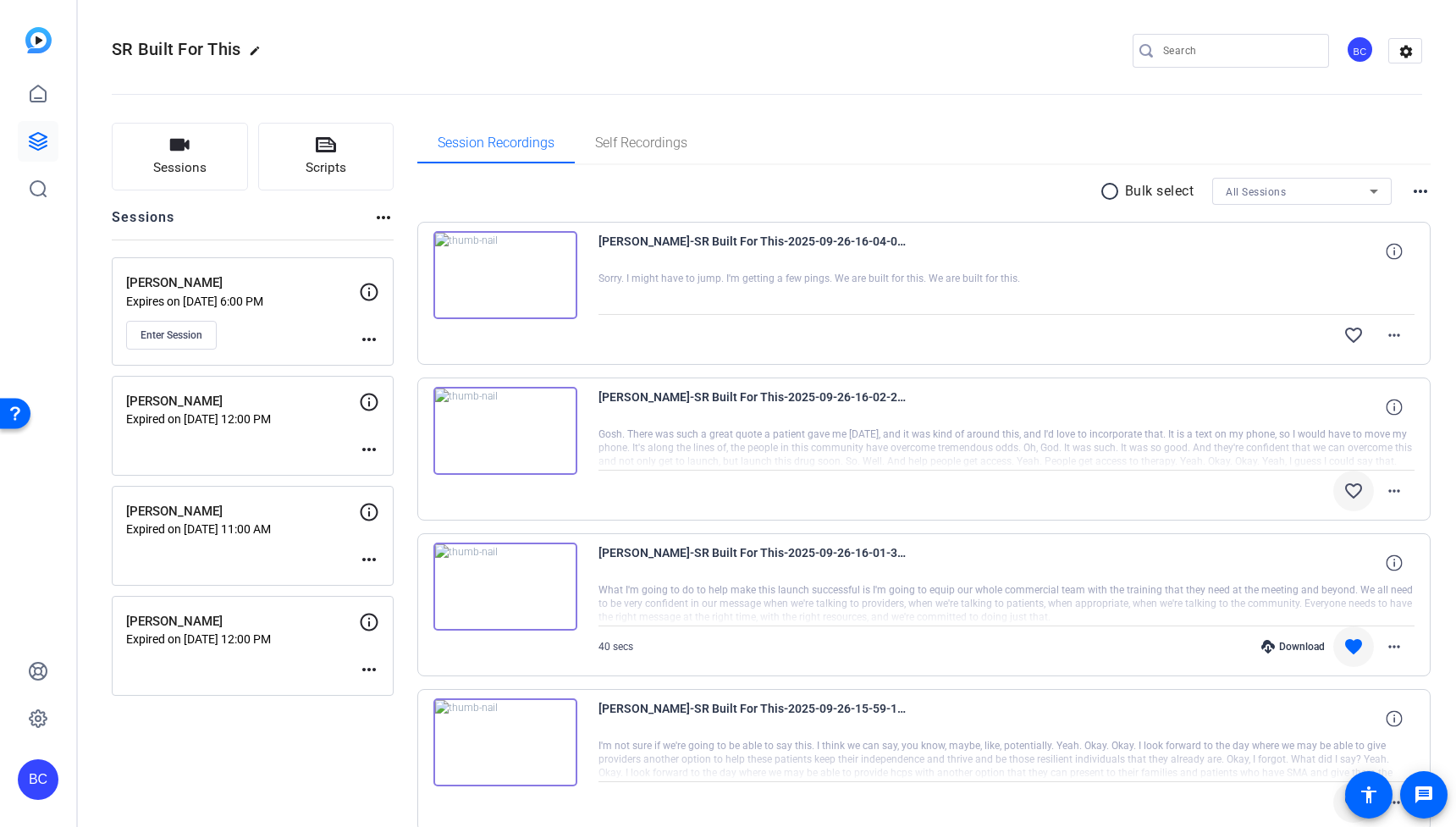
click at [1356, 491] on mat-icon "favorite_border" at bounding box center [1354, 491] width 21 height 21
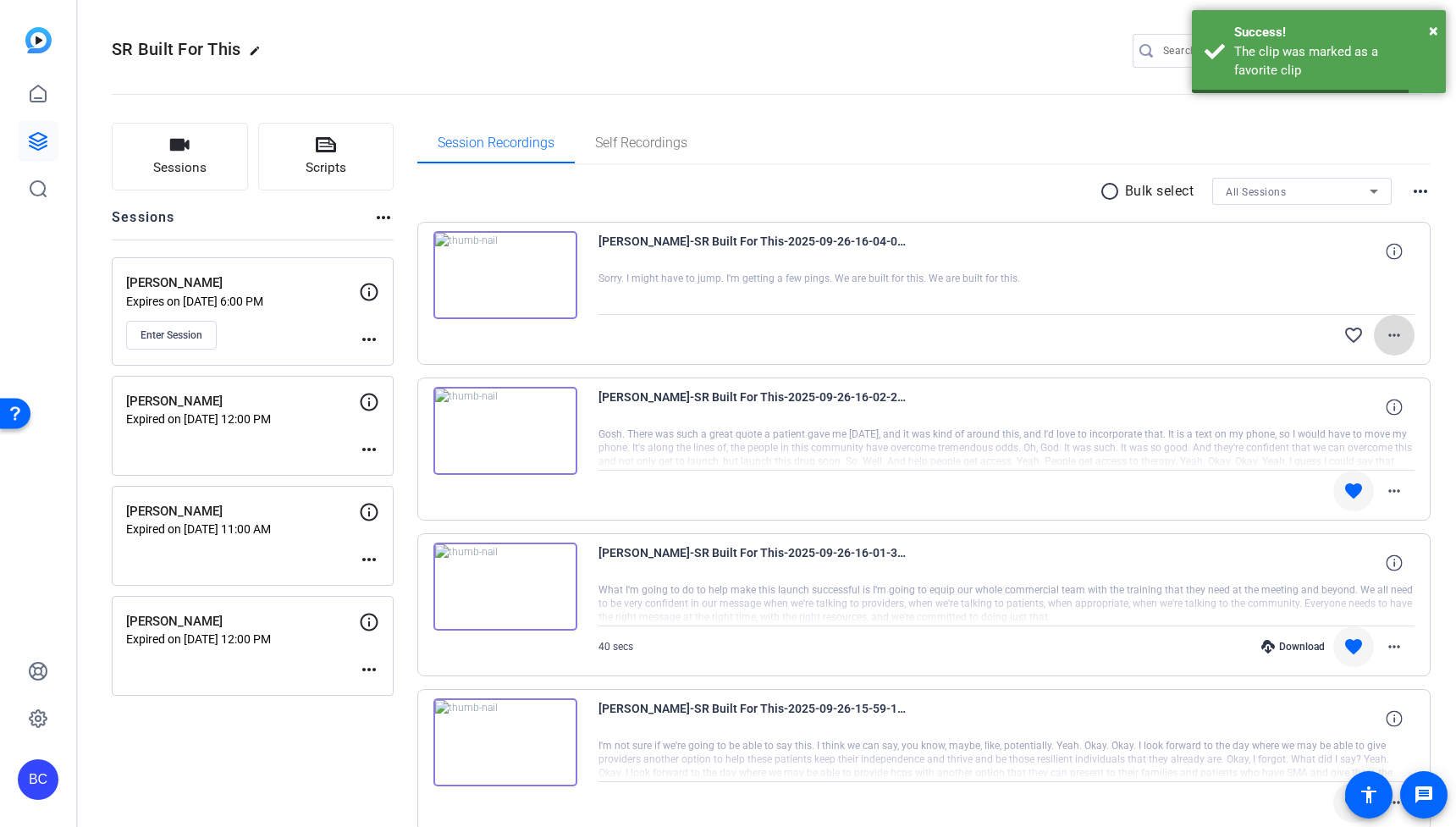
click at [1400, 328] on mat-icon "more_horiz" at bounding box center [1394, 335] width 21 height 21
click at [1365, 370] on span "Download Original" at bounding box center [1350, 371] width 101 height 21
click at [1355, 338] on mat-icon "favorite_border" at bounding box center [1354, 335] width 21 height 21
click at [1053, 145] on div "Session Recordings Self Recordings" at bounding box center [925, 143] width 1014 height 40
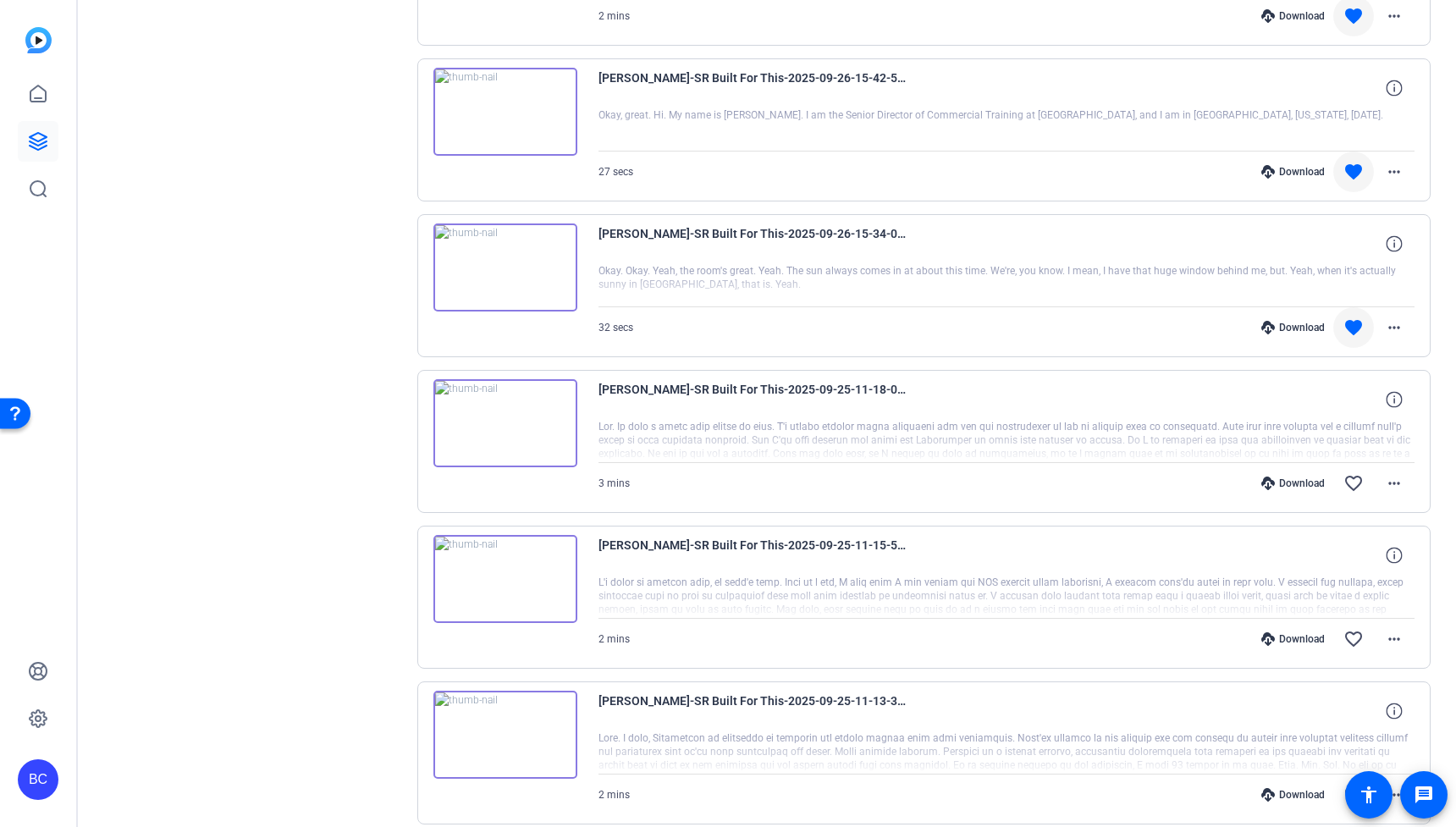
scroll to position [2208, 0]
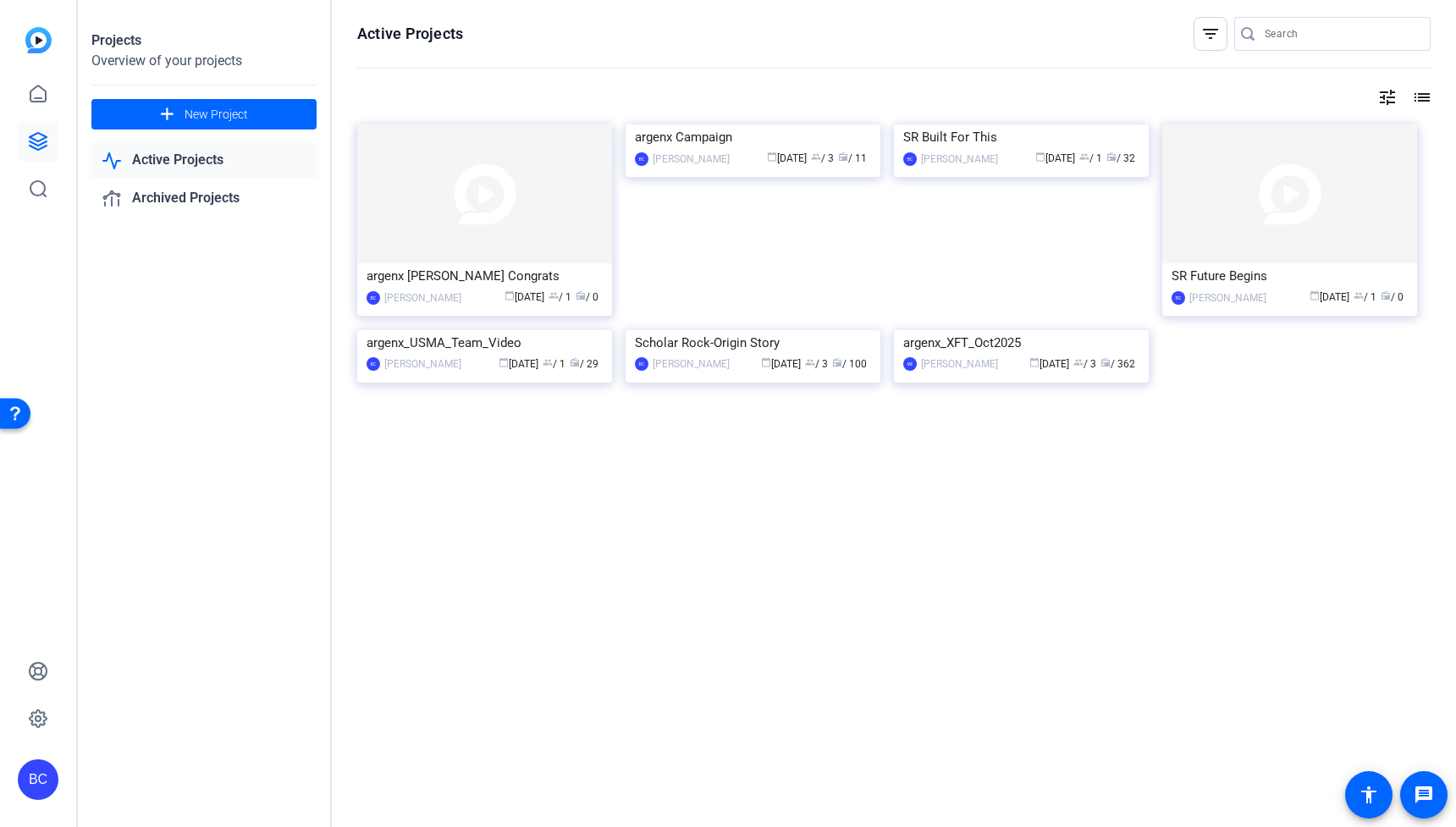
click at [173, 163] on link "Active Projects" at bounding box center [204, 160] width 225 height 34
click at [1030, 125] on img at bounding box center [1021, 125] width 254 height 0
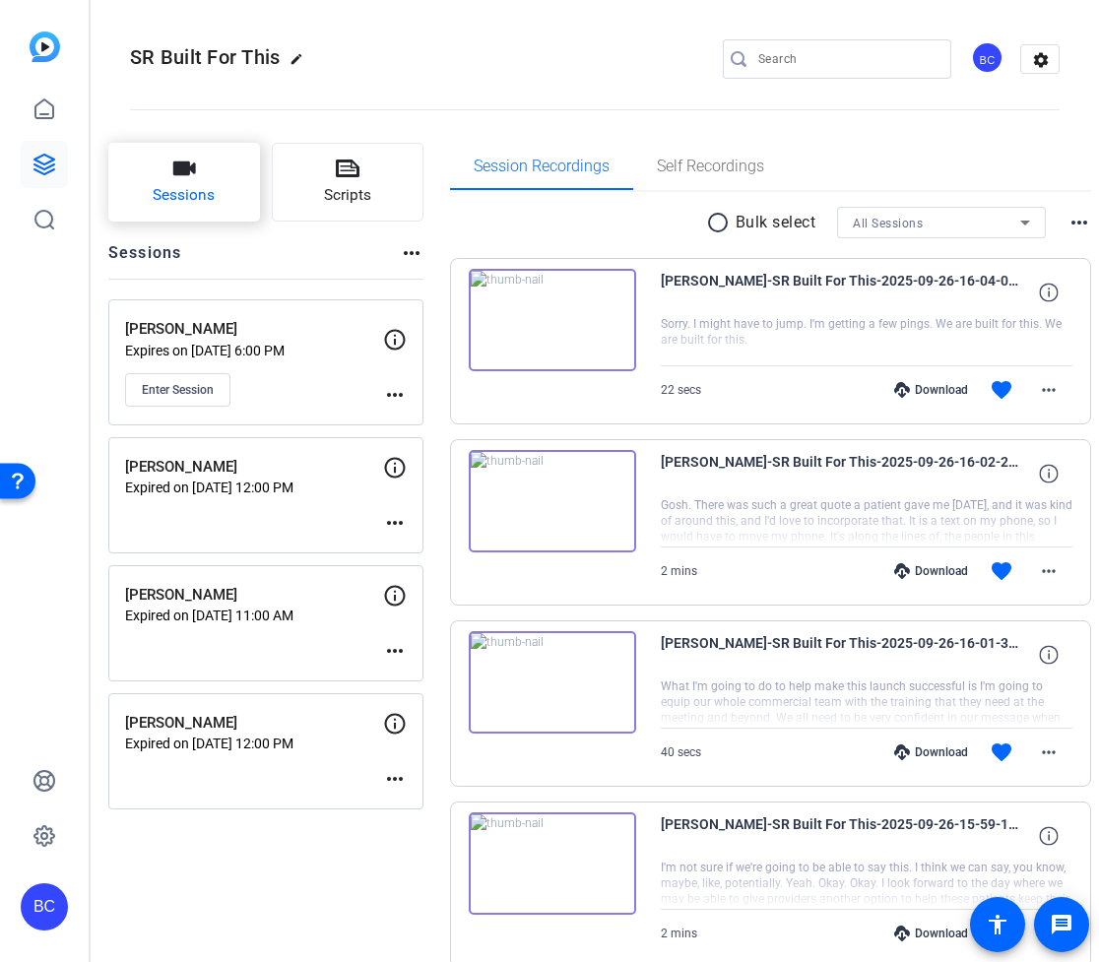
click at [257, 173] on button "Sessions" at bounding box center [184, 182] width 152 height 79
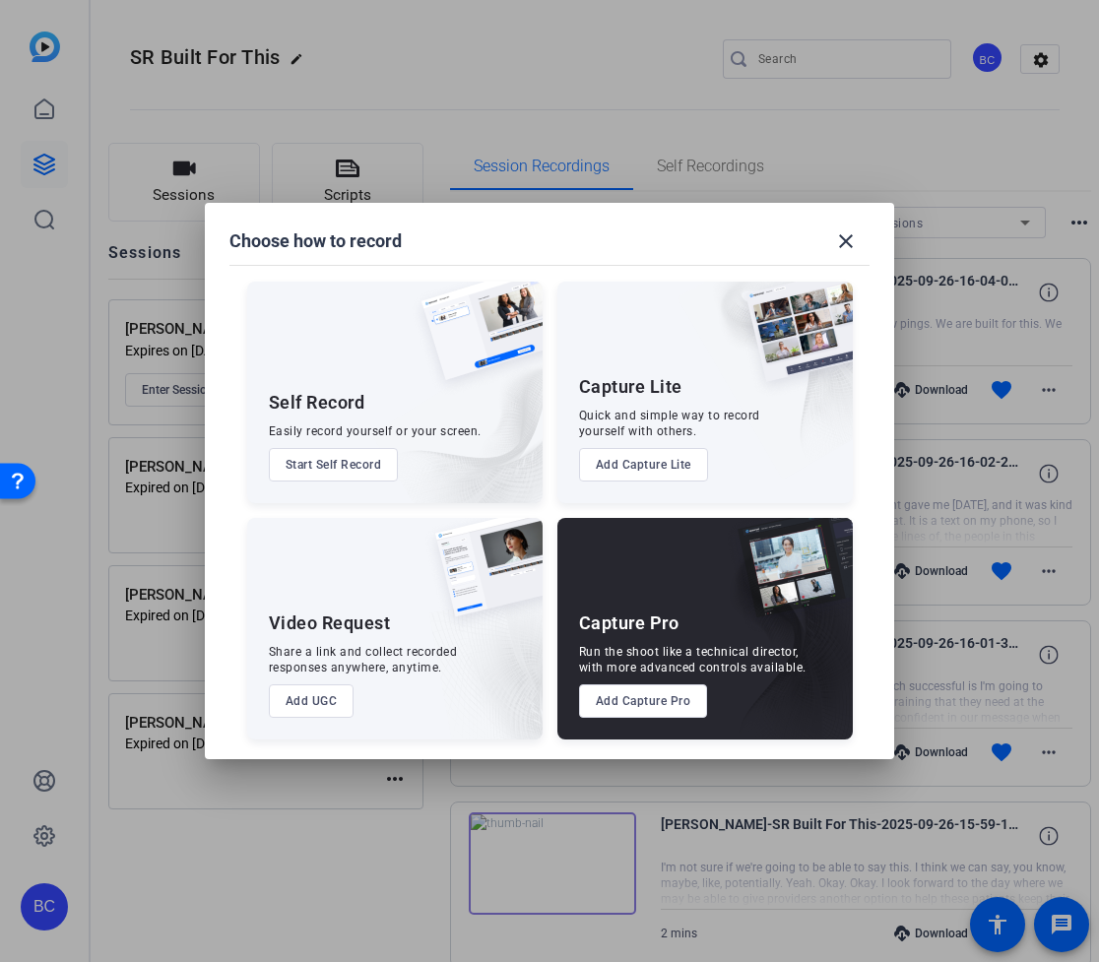
click at [635, 701] on button "Add Capture Pro" at bounding box center [643, 700] width 129 height 33
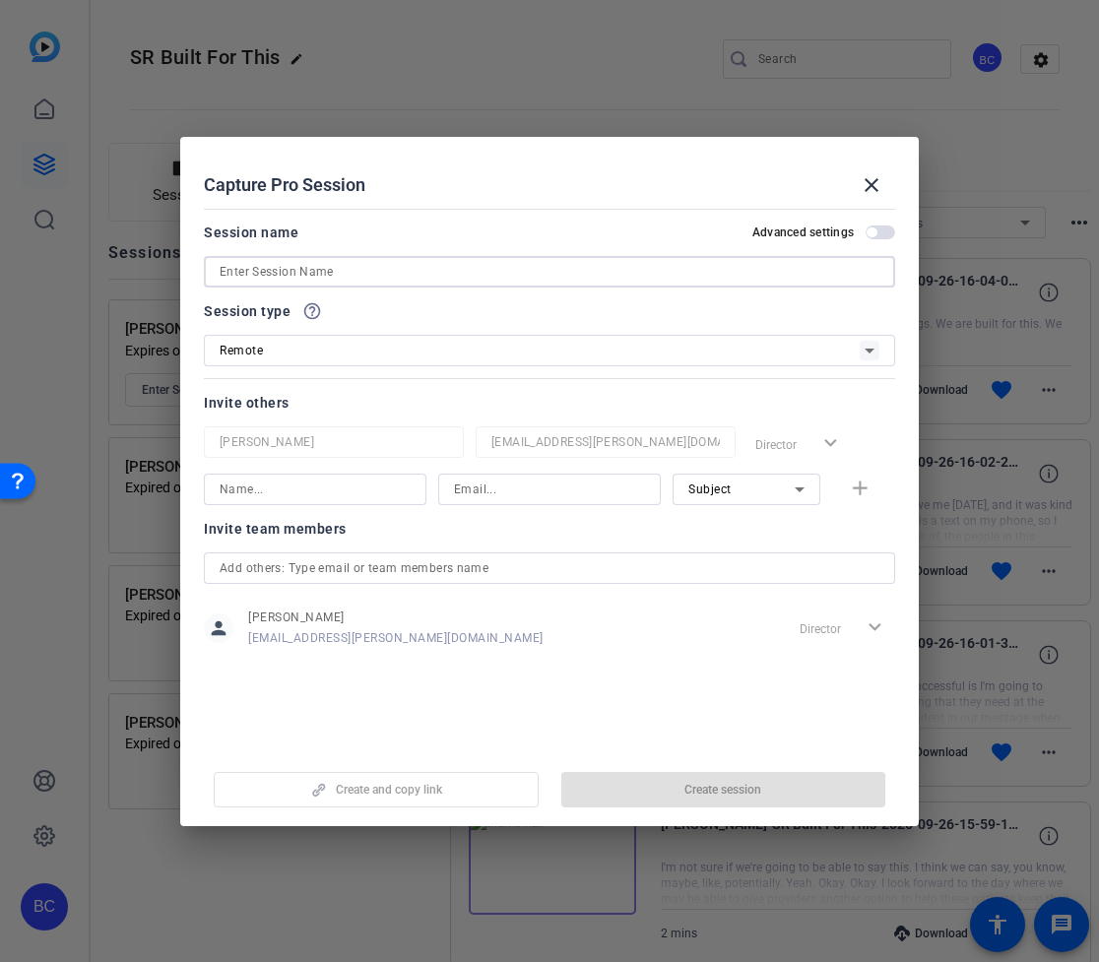
click at [364, 276] on input at bounding box center [550, 272] width 660 height 24
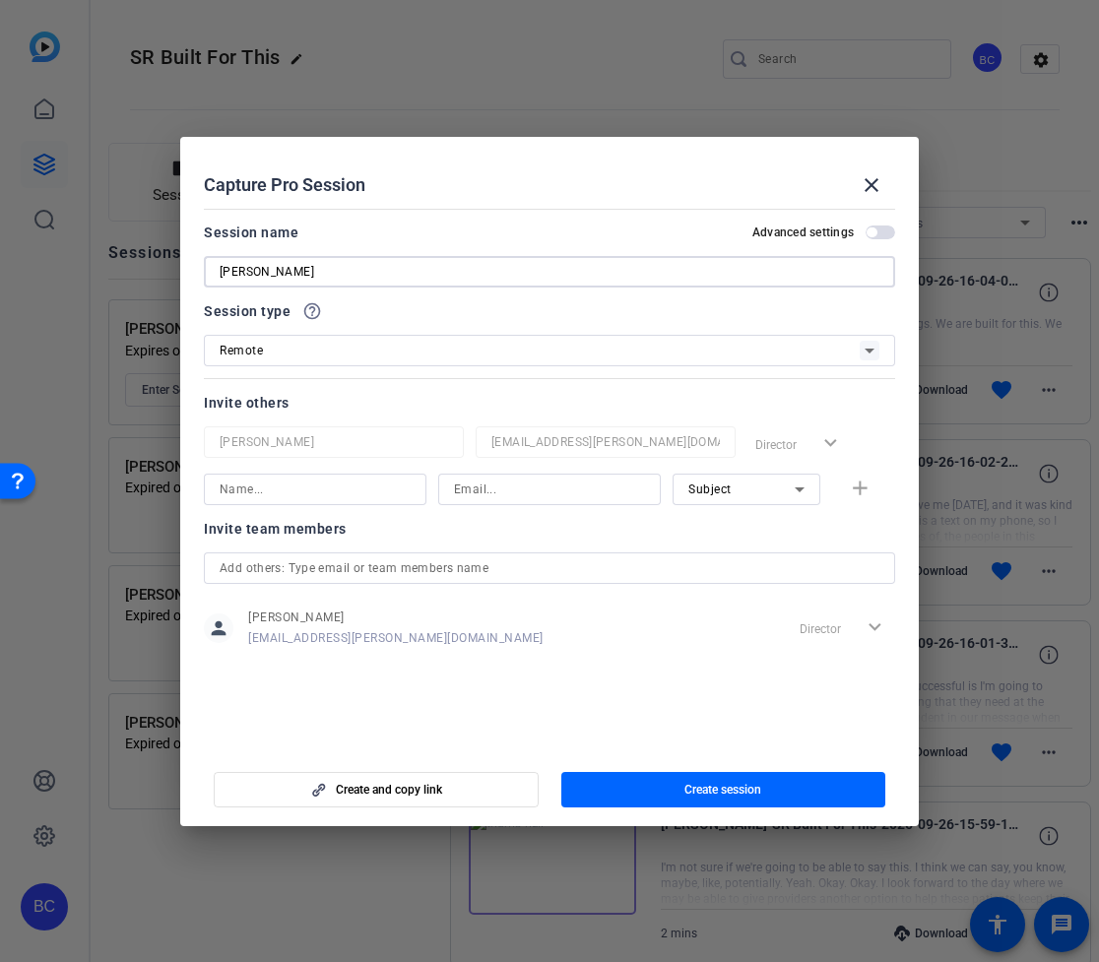
type input "[PERSON_NAME]"
click at [676, 350] on div "Remote" at bounding box center [540, 350] width 640 height 25
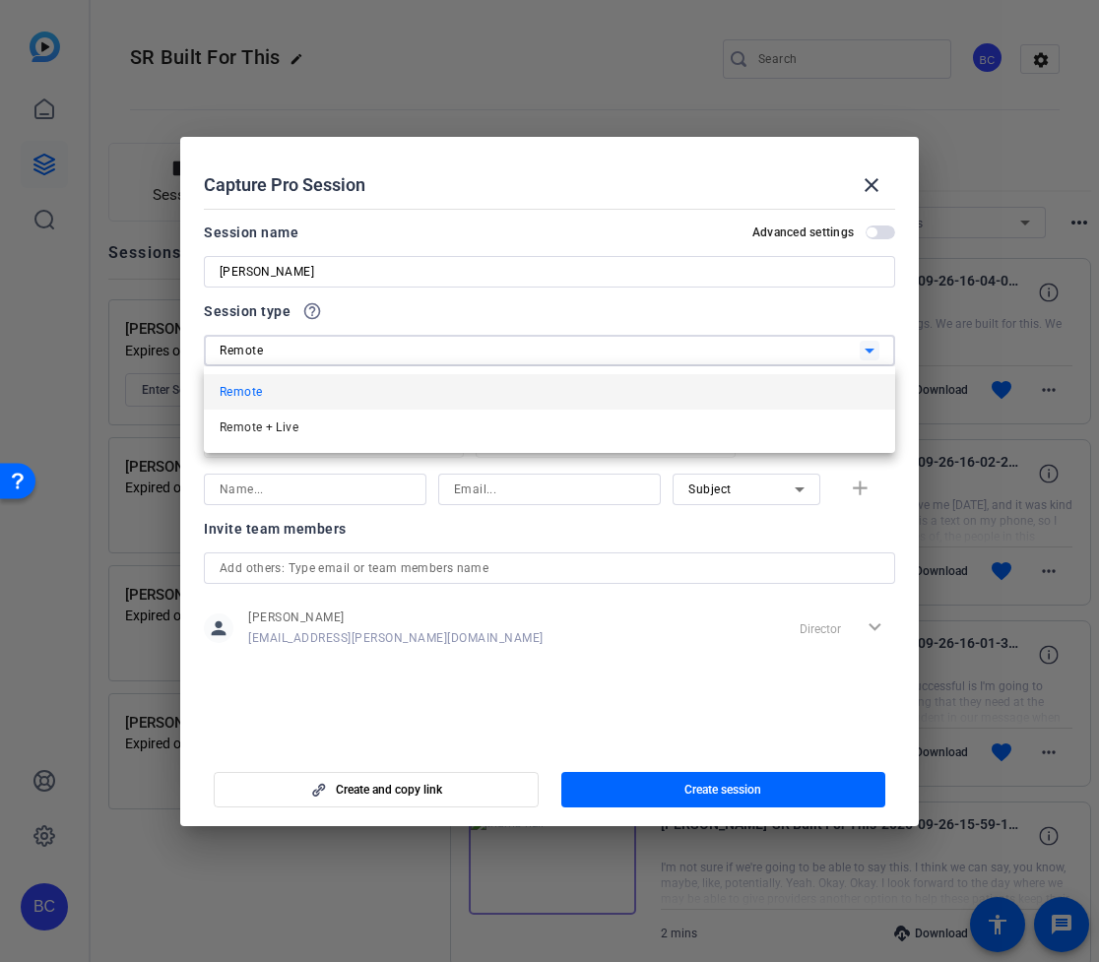
click at [676, 350] on div at bounding box center [549, 481] width 1099 height 962
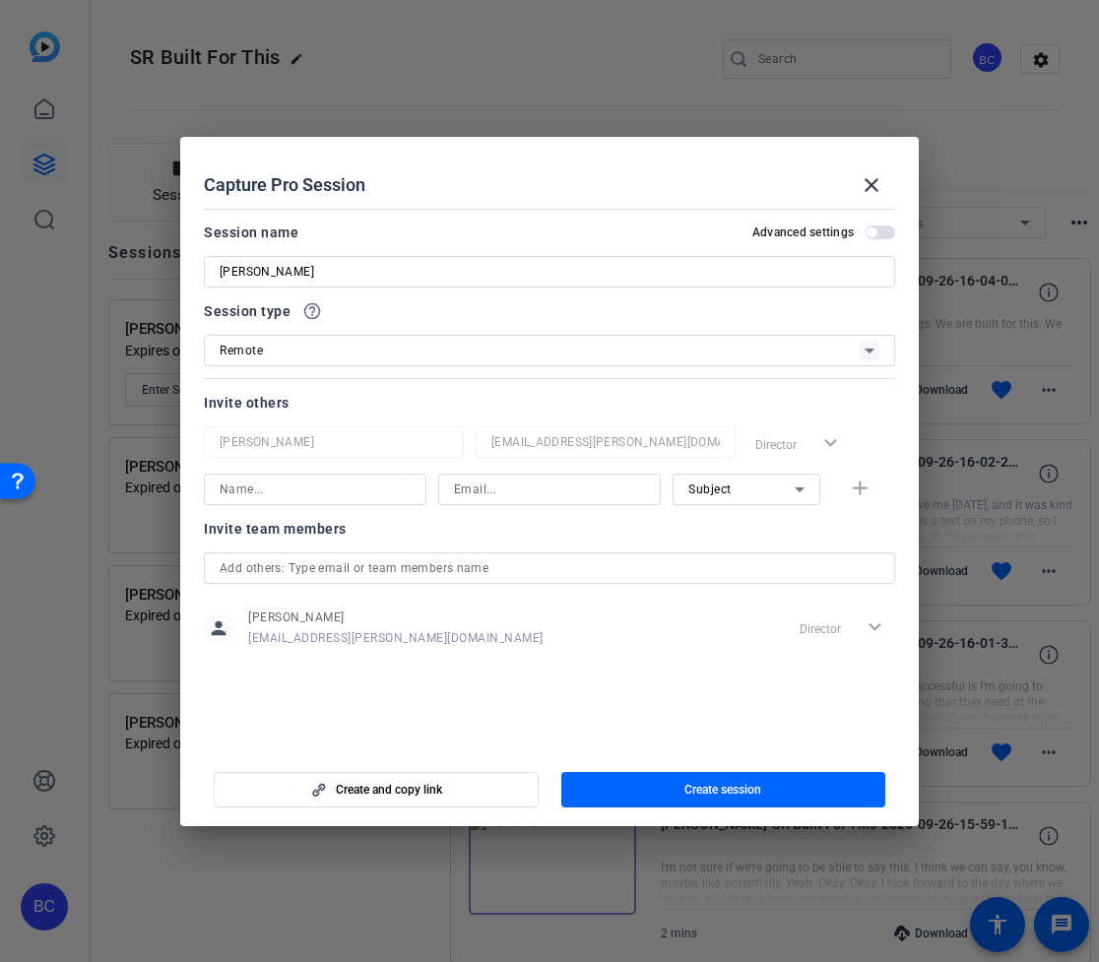
click at [378, 490] on input at bounding box center [315, 490] width 191 height 24
type input "[PERSON_NAME]"
click at [702, 494] on span "Subject" at bounding box center [709, 490] width 43 height 14
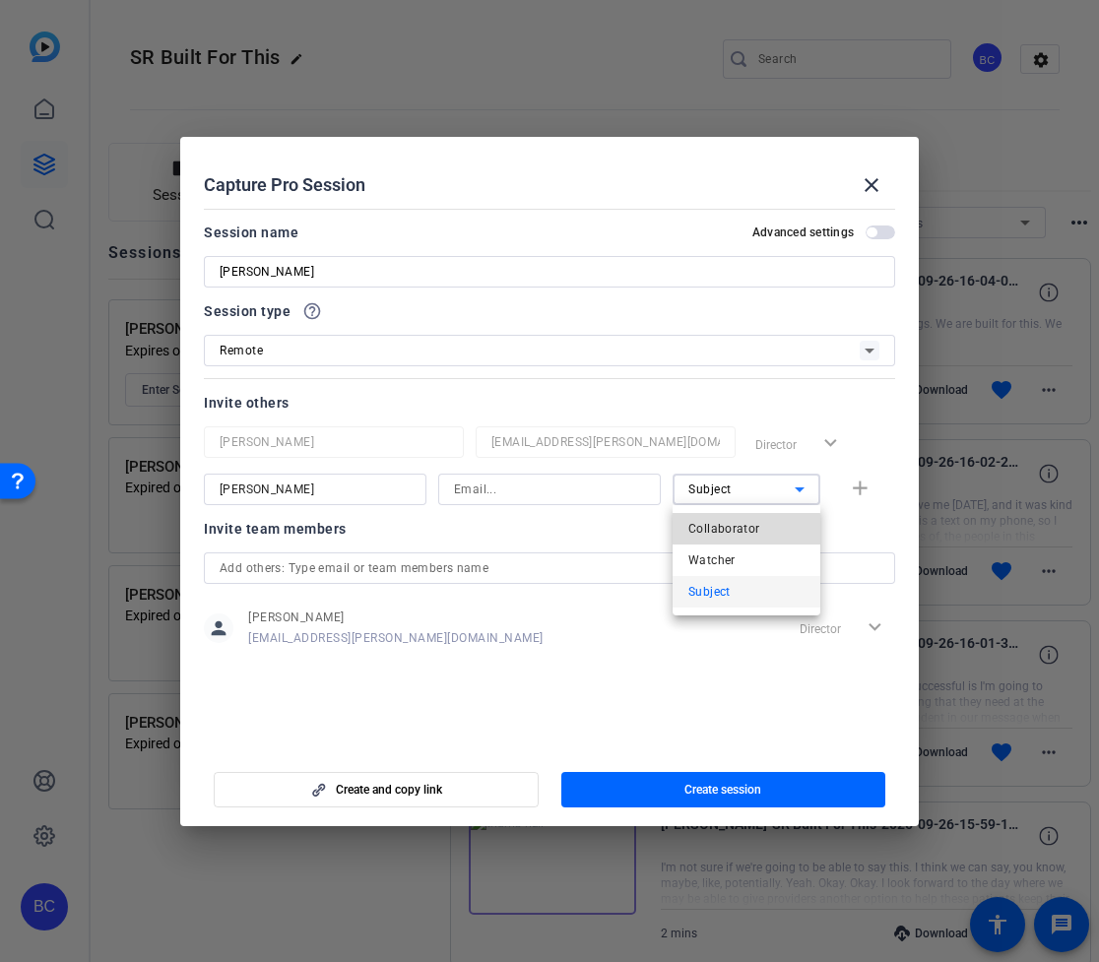
click at [723, 534] on span "Collaborator" at bounding box center [724, 529] width 72 height 24
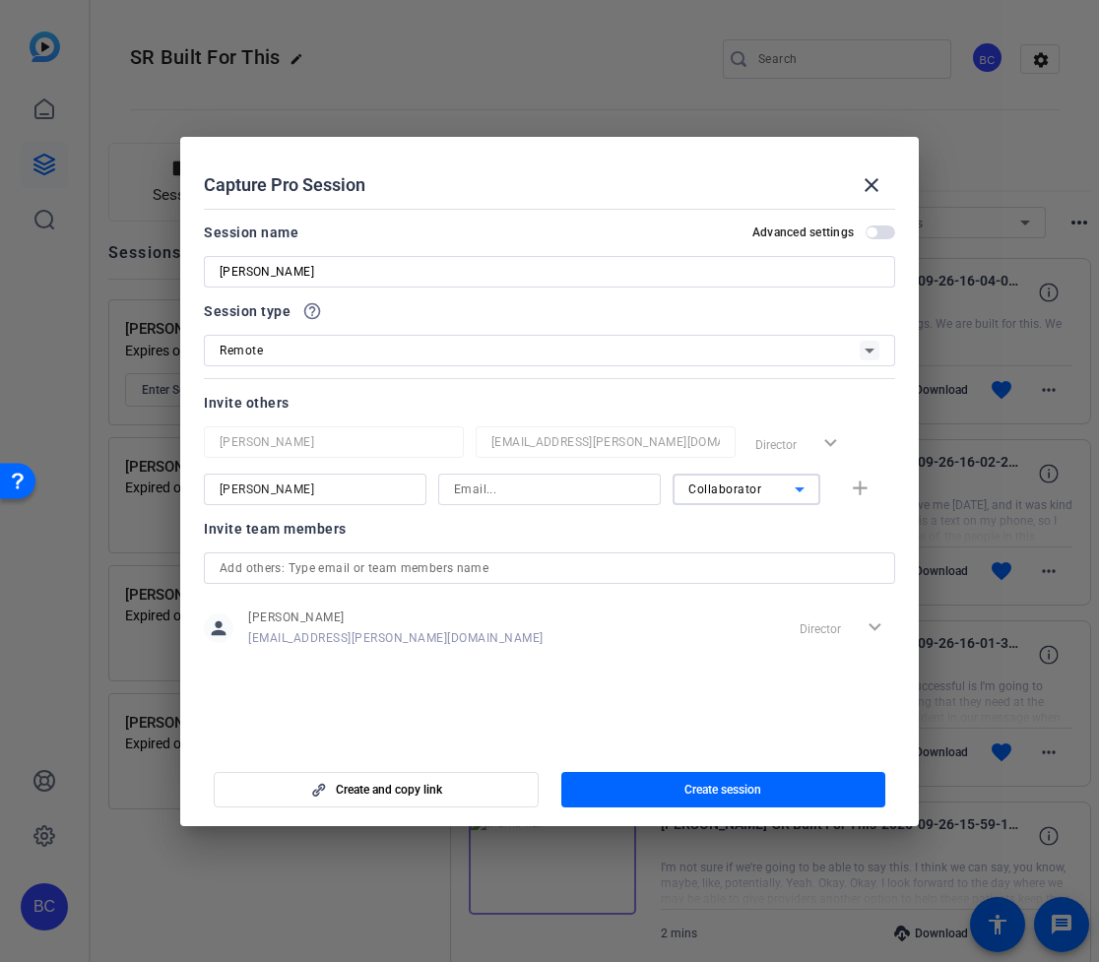
click at [541, 494] on input at bounding box center [549, 490] width 191 height 24
paste input "[EMAIL_ADDRESS][PERSON_NAME][DOMAIN_NAME]"
type input "[EMAIL_ADDRESS][PERSON_NAME][DOMAIN_NAME]"
click at [863, 490] on mat-icon "add" at bounding box center [860, 489] width 25 height 25
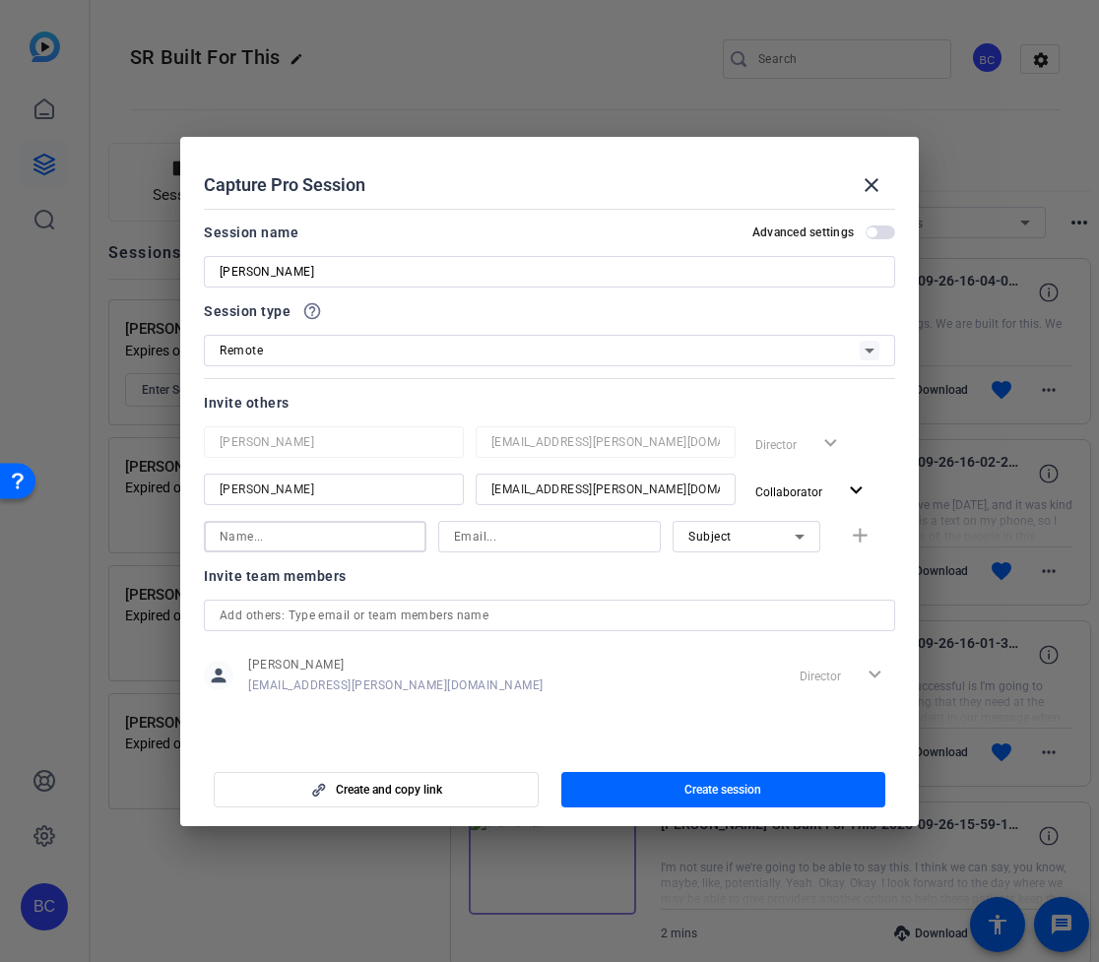
click at [342, 540] on input at bounding box center [315, 537] width 191 height 24
type input "[PERSON_NAME]"
click at [724, 545] on div "Subject" at bounding box center [741, 536] width 106 height 25
click at [734, 571] on span "Collaborator" at bounding box center [724, 576] width 72 height 24
click at [556, 531] on input at bounding box center [549, 537] width 191 height 24
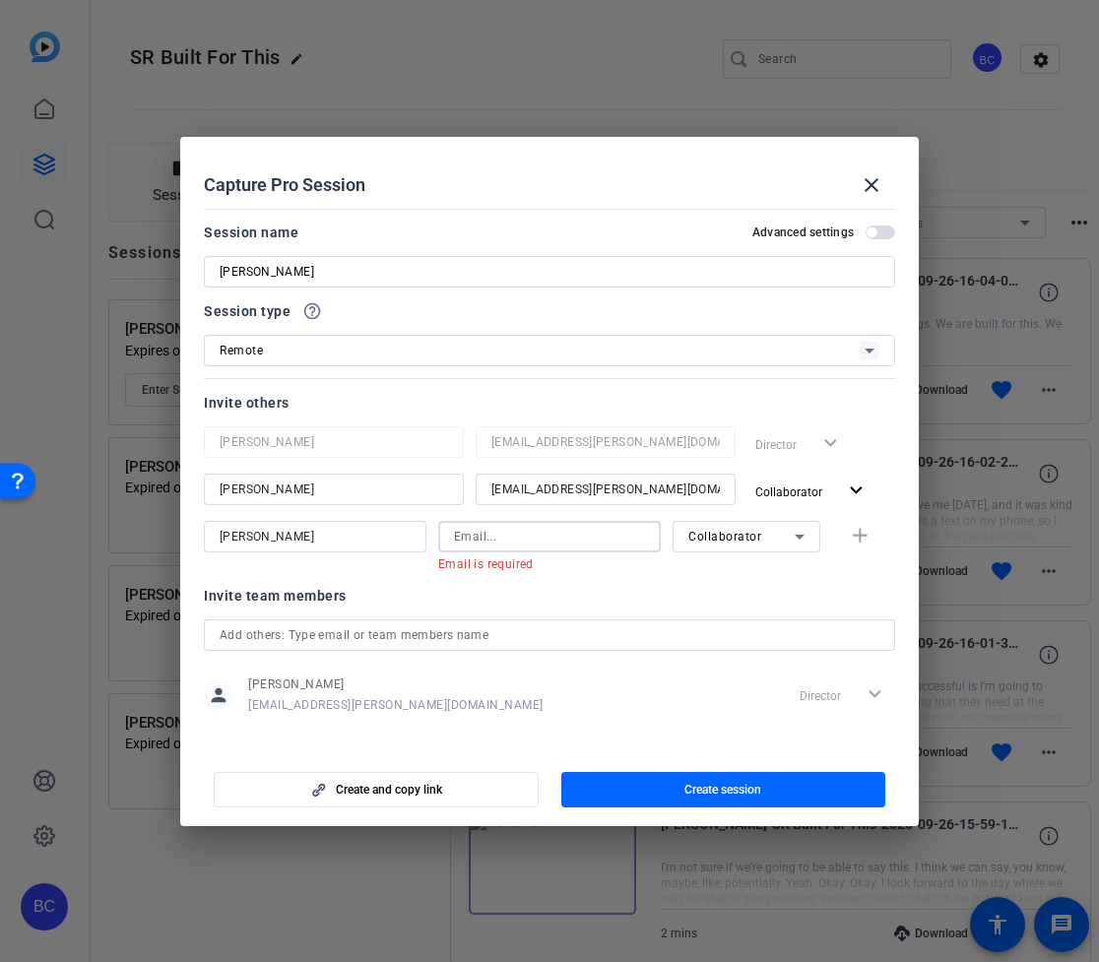
paste input "[EMAIL_ADDRESS][PERSON_NAME][DOMAIN_NAME]"
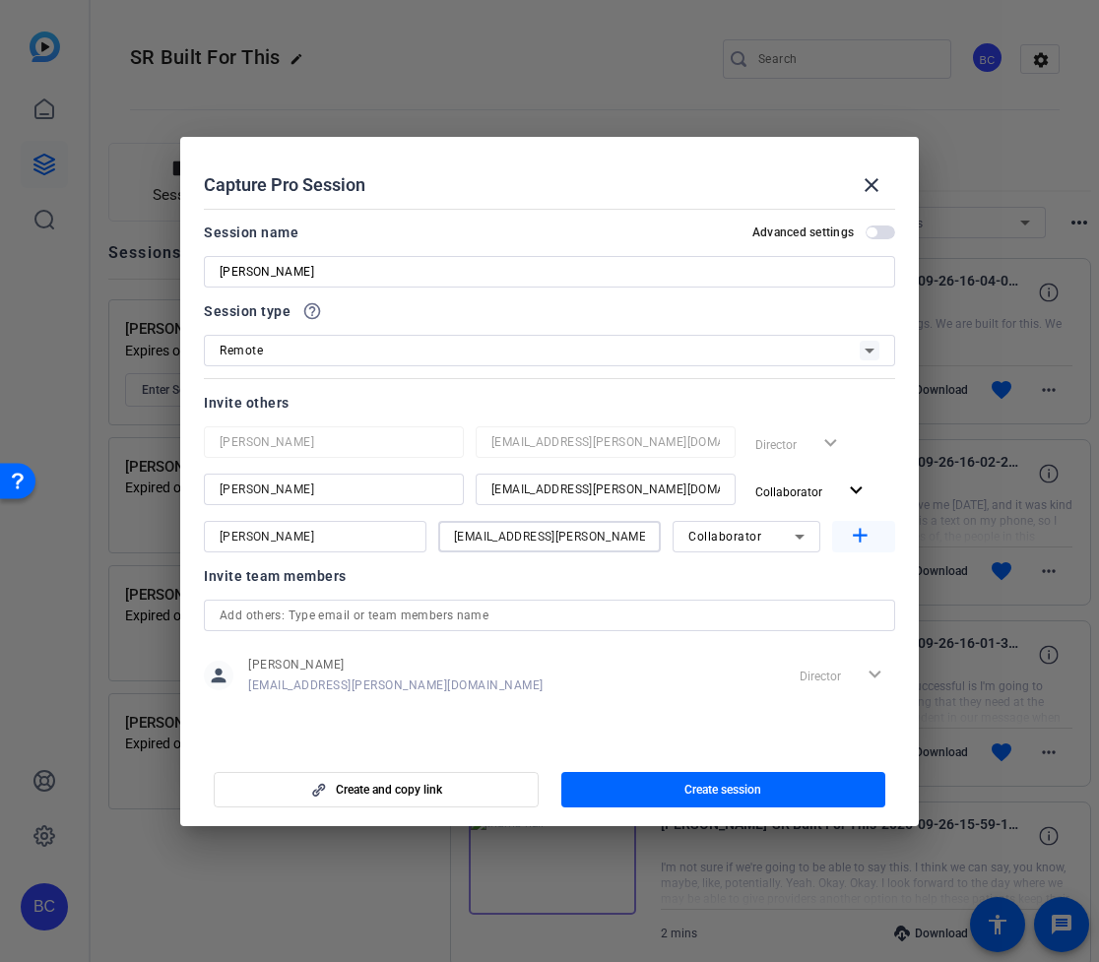
type input "[EMAIL_ADDRESS][PERSON_NAME][DOMAIN_NAME]"
click at [853, 539] on mat-icon "add" at bounding box center [860, 536] width 25 height 25
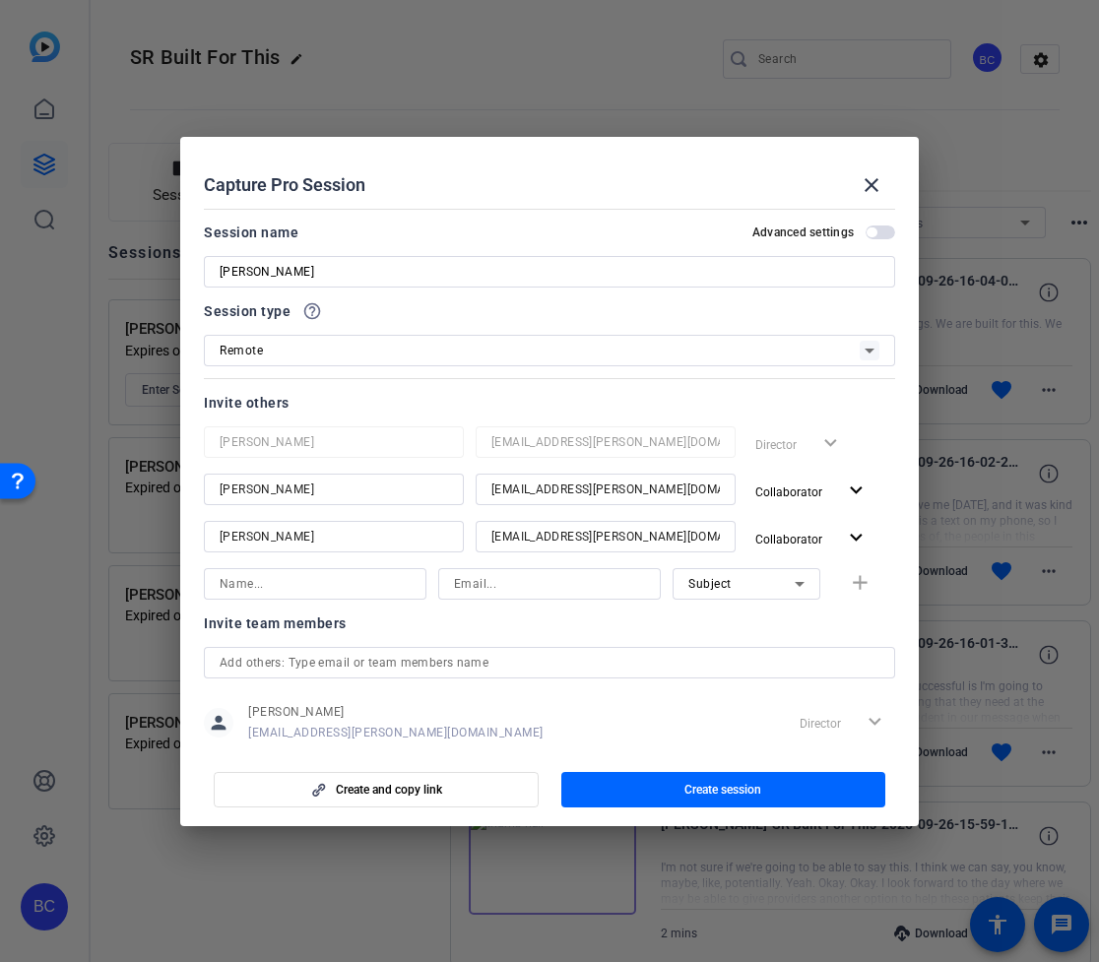
click at [871, 232] on span "button" at bounding box center [872, 232] width 10 height 10
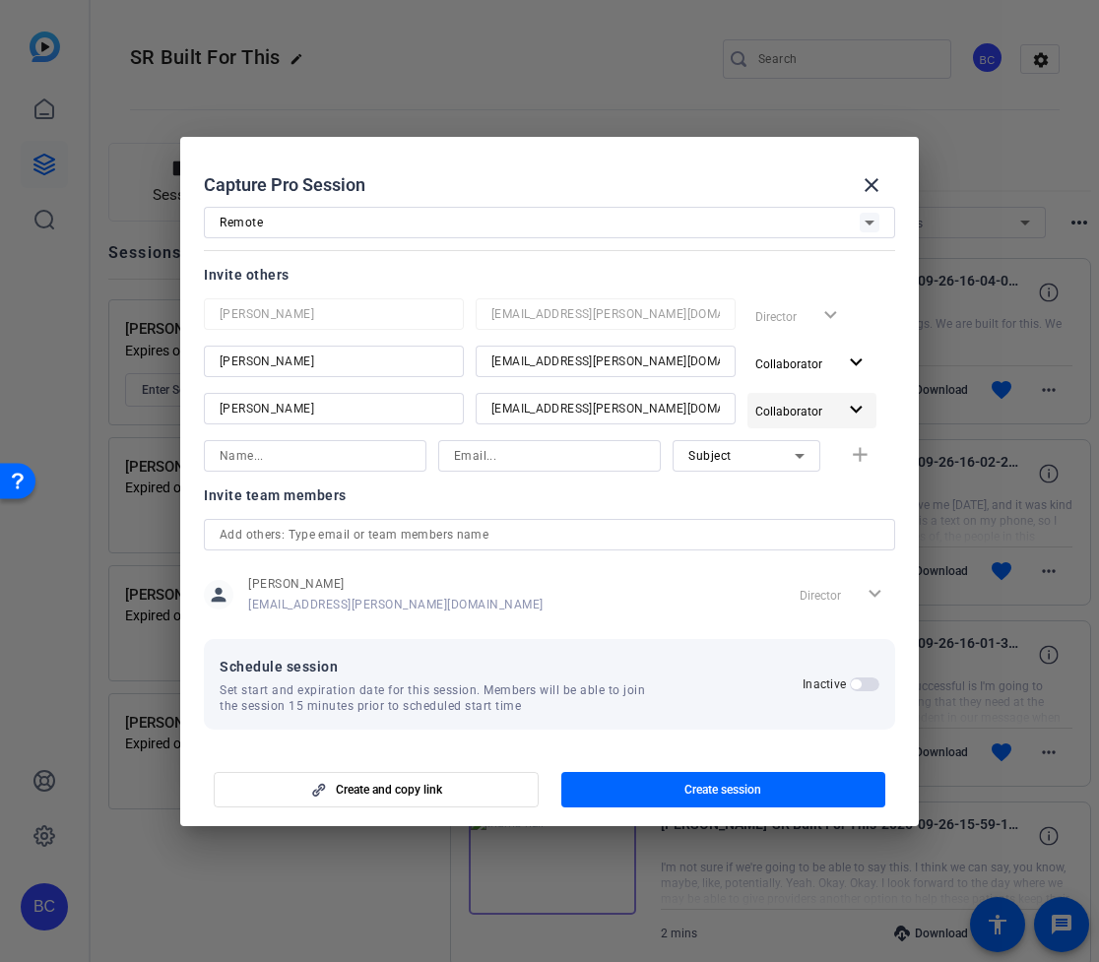
scroll to position [132, 0]
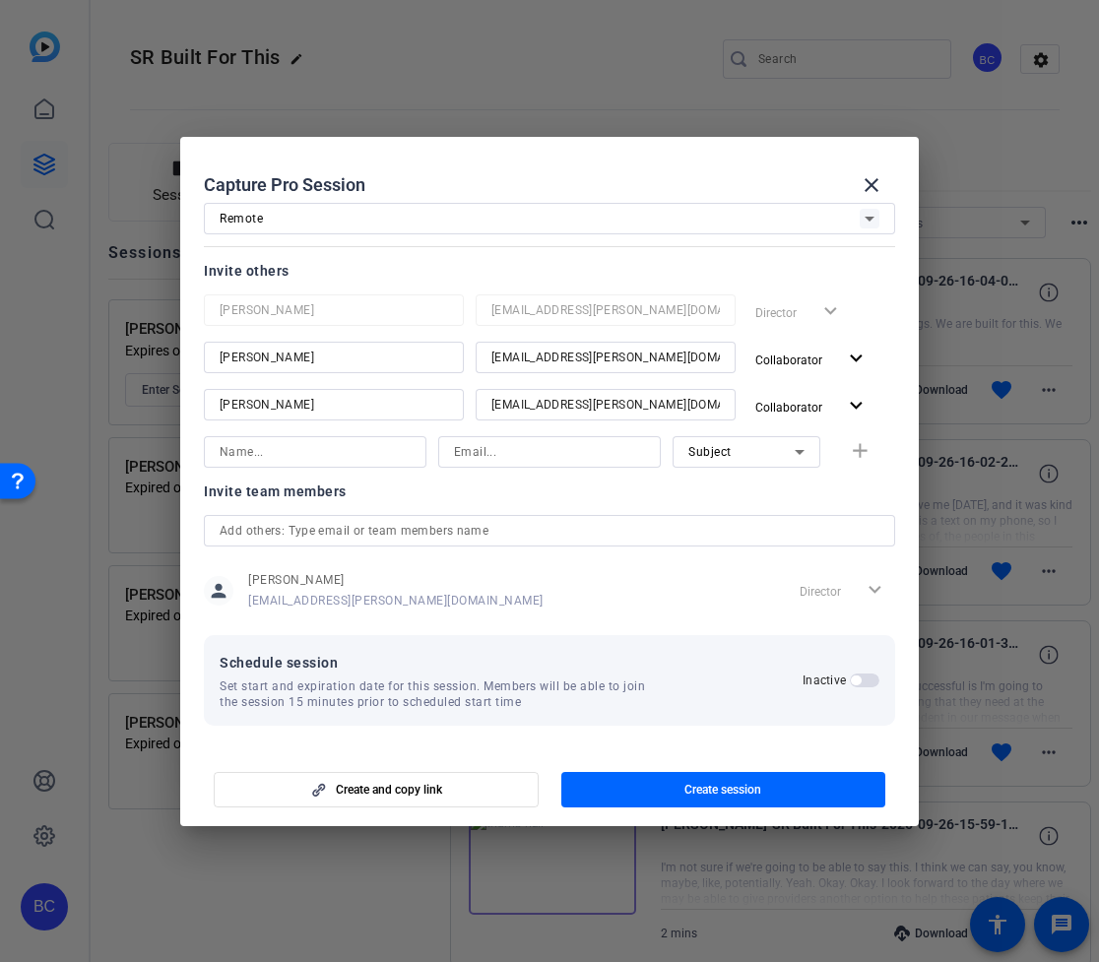
click at [856, 677] on span "button" at bounding box center [856, 681] width 10 height 10
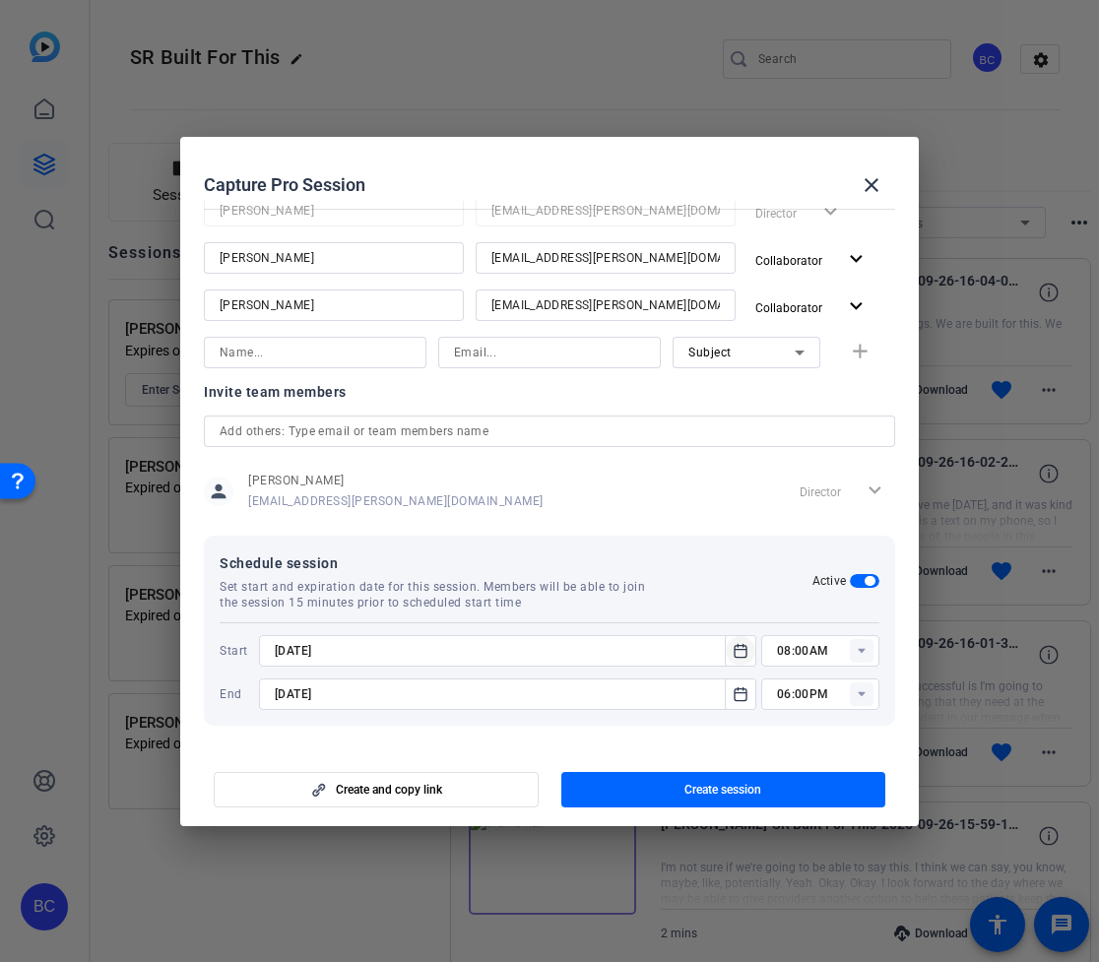
click at [738, 650] on icon "Open calendar" at bounding box center [741, 651] width 16 height 24
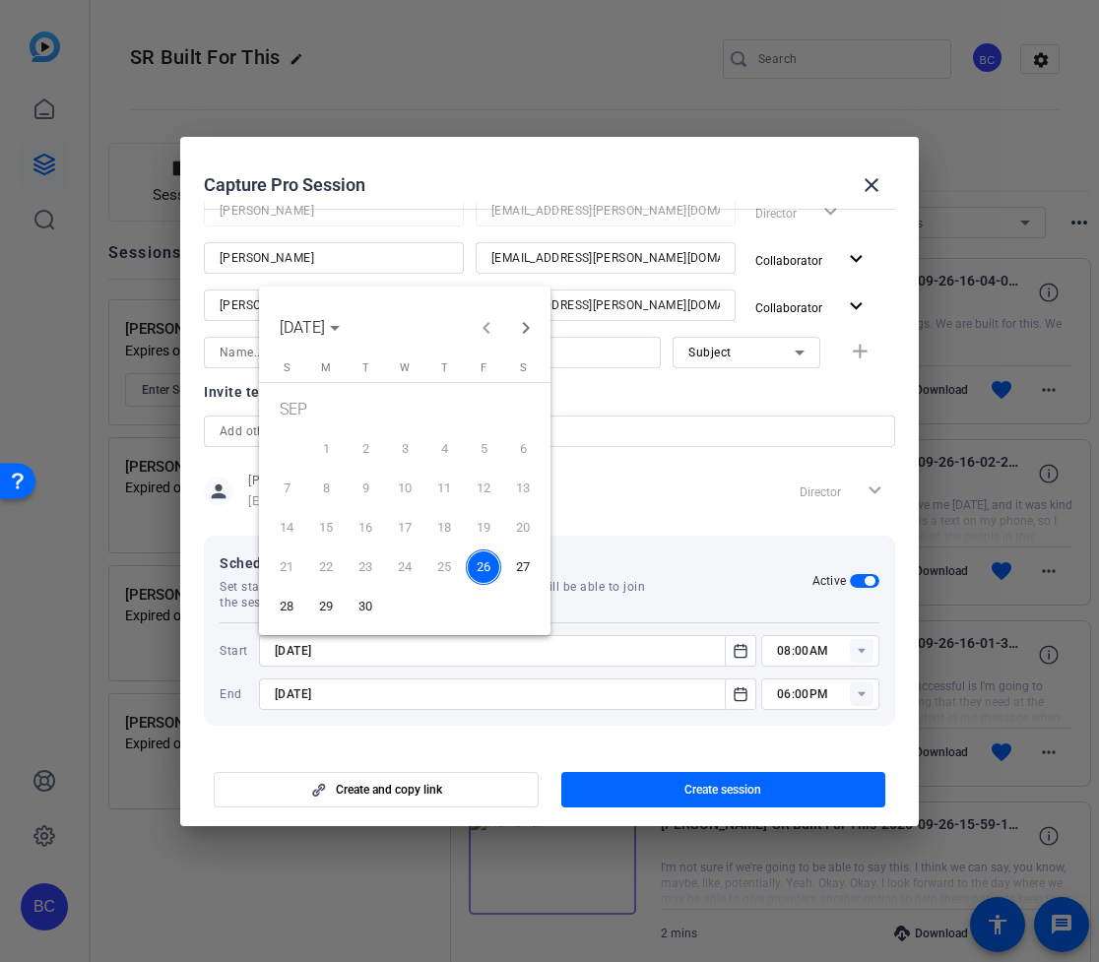
click at [324, 604] on span "29" at bounding box center [325, 606] width 35 height 35
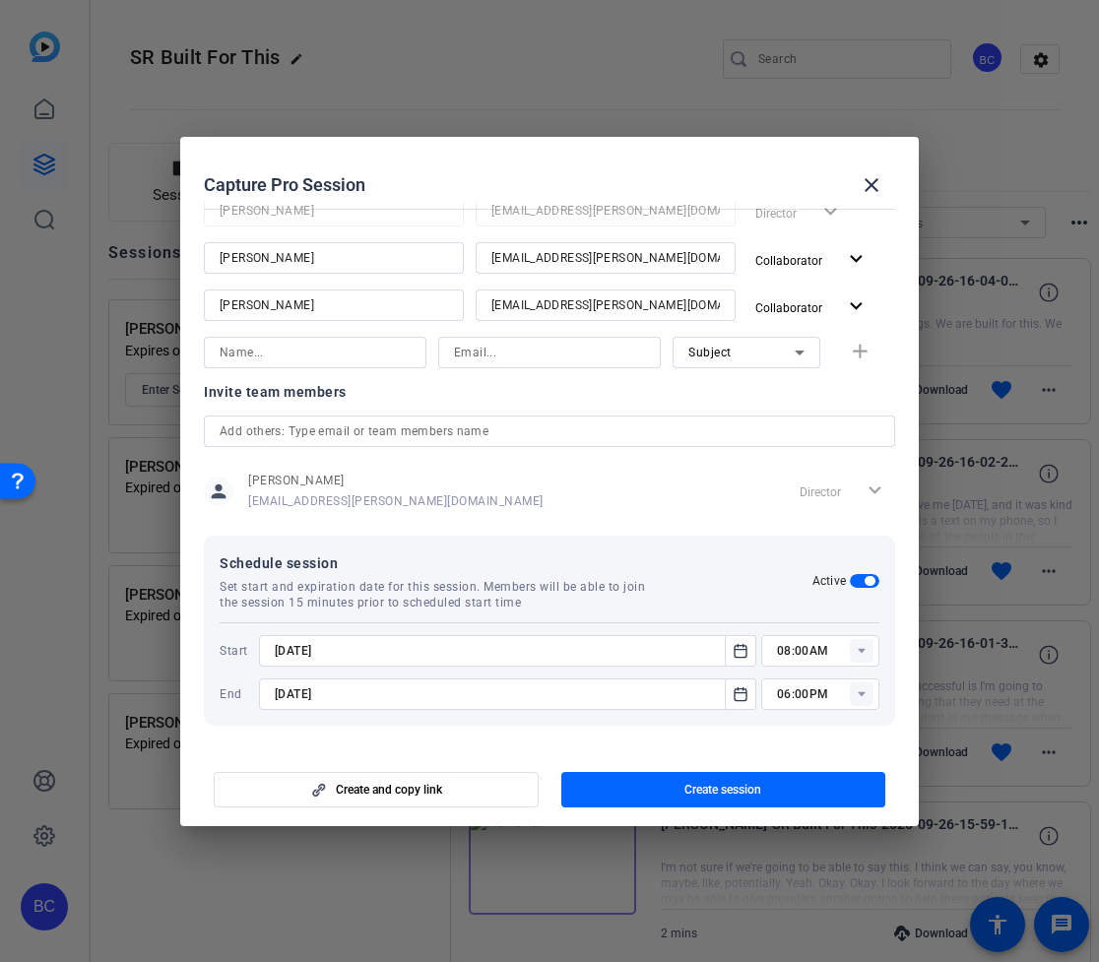
type input "[DATE]"
click at [737, 691] on icon "Open calendar" at bounding box center [741, 694] width 16 height 24
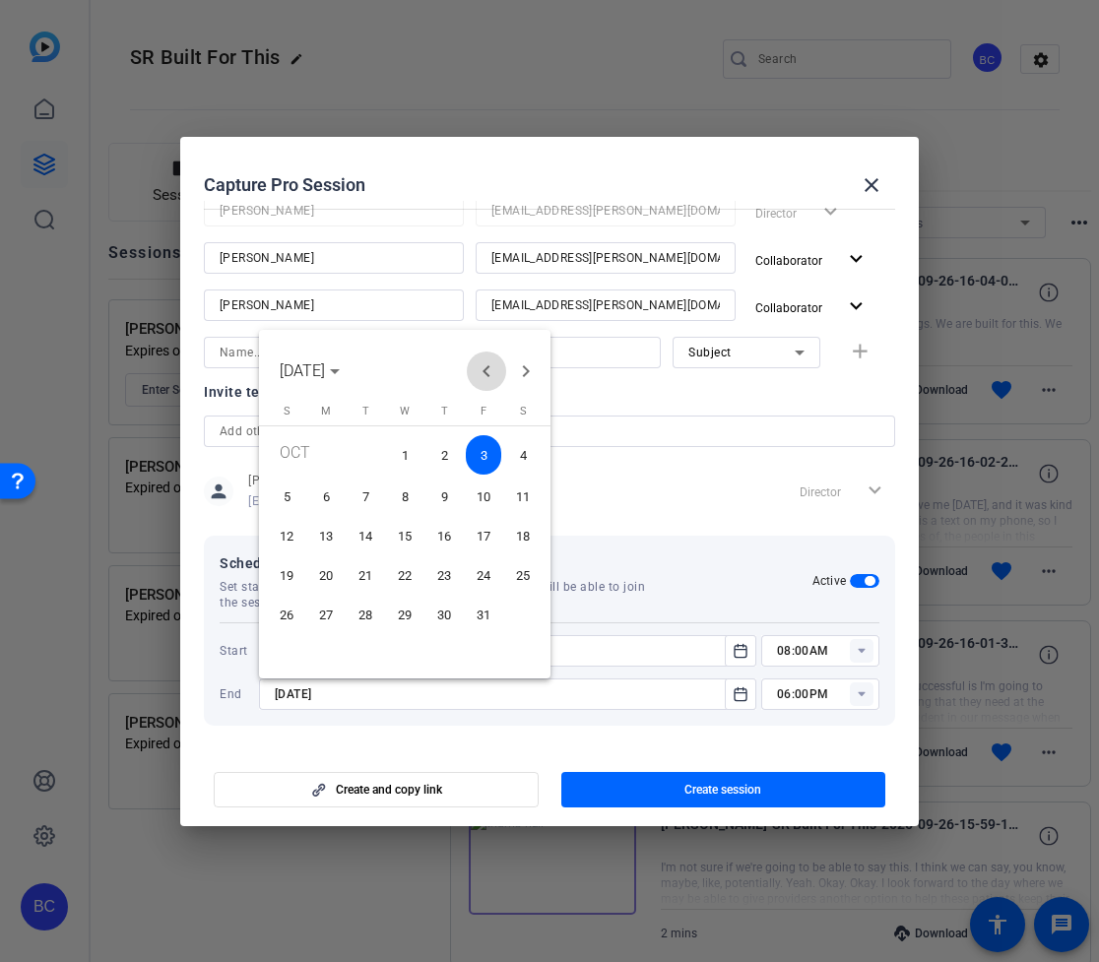
click at [486, 369] on span "Previous month" at bounding box center [486, 371] width 39 height 39
click at [333, 648] on span "29" at bounding box center [325, 649] width 35 height 35
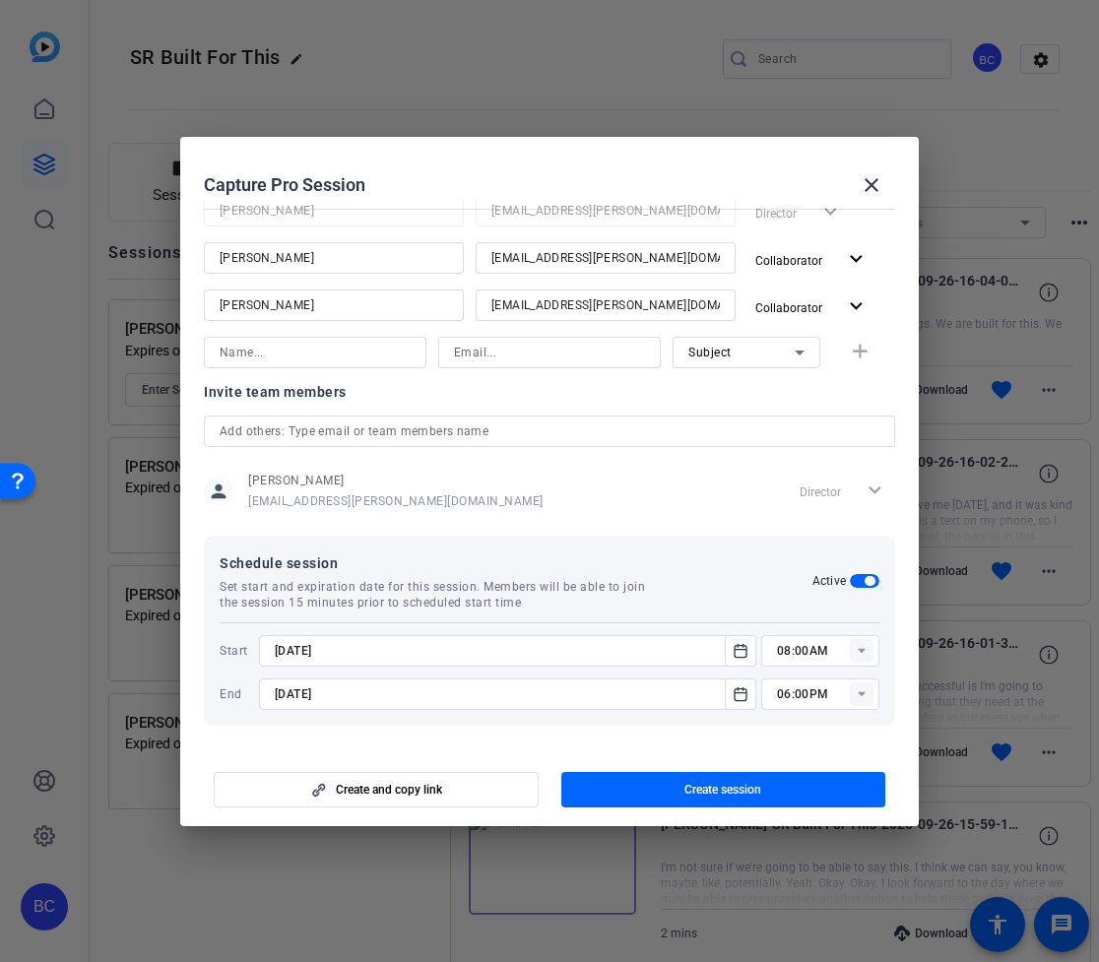
type input "[DATE]"
click at [862, 649] on icon at bounding box center [861, 650] width 7 height 5
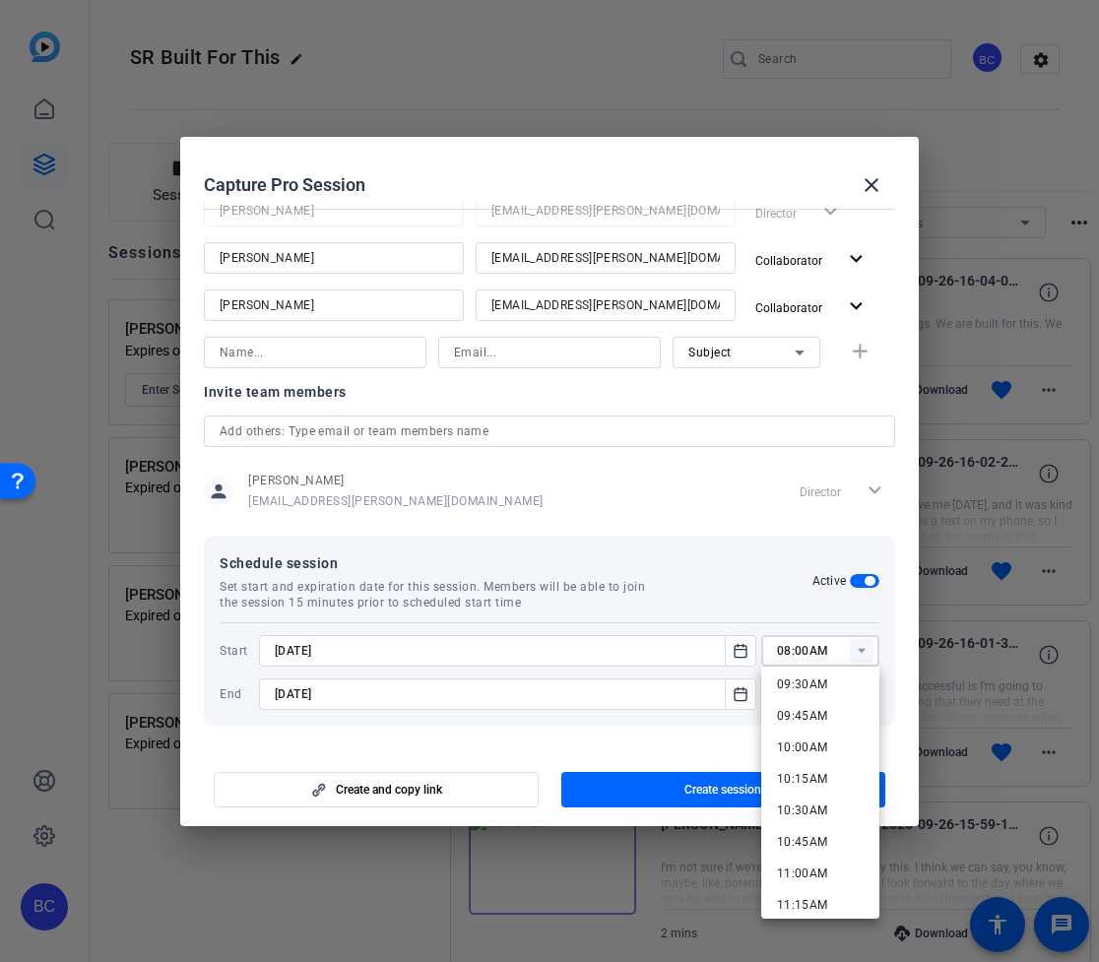
scroll to position [1208, 0]
click at [811, 807] on span "10:30AM" at bounding box center [802, 806] width 51 height 14
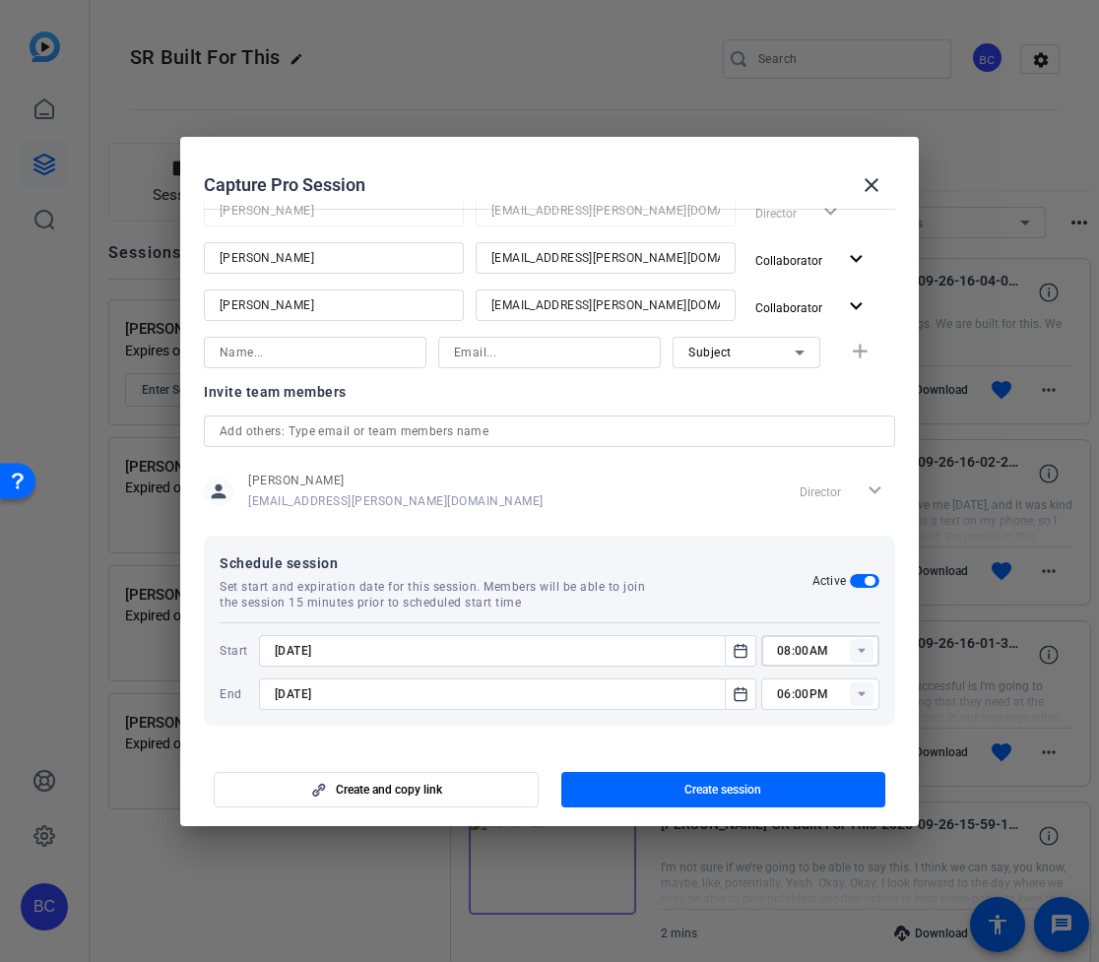
type input "10:30AM"
click at [861, 697] on rect at bounding box center [862, 694] width 24 height 24
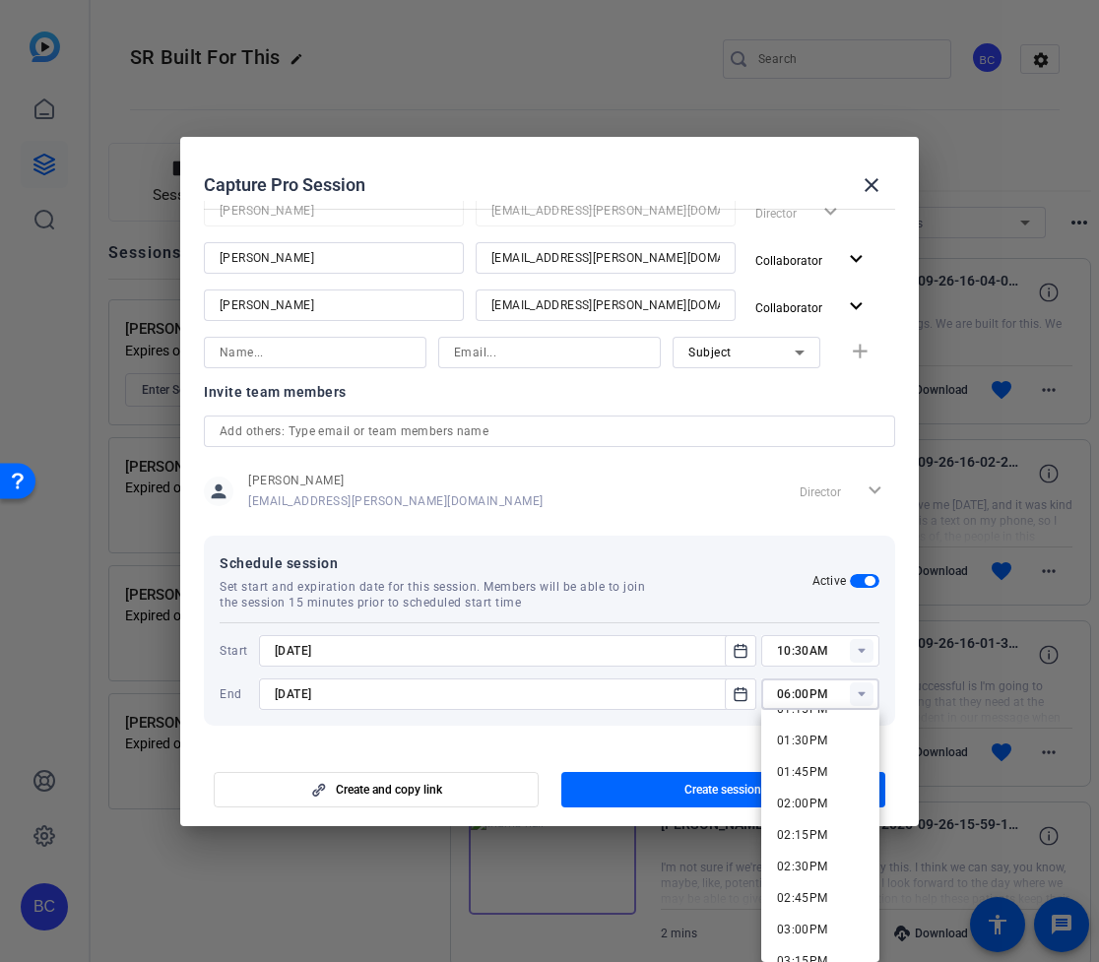
scroll to position [1706, 0]
click at [811, 849] on span "02:30PM" at bounding box center [802, 856] width 51 height 14
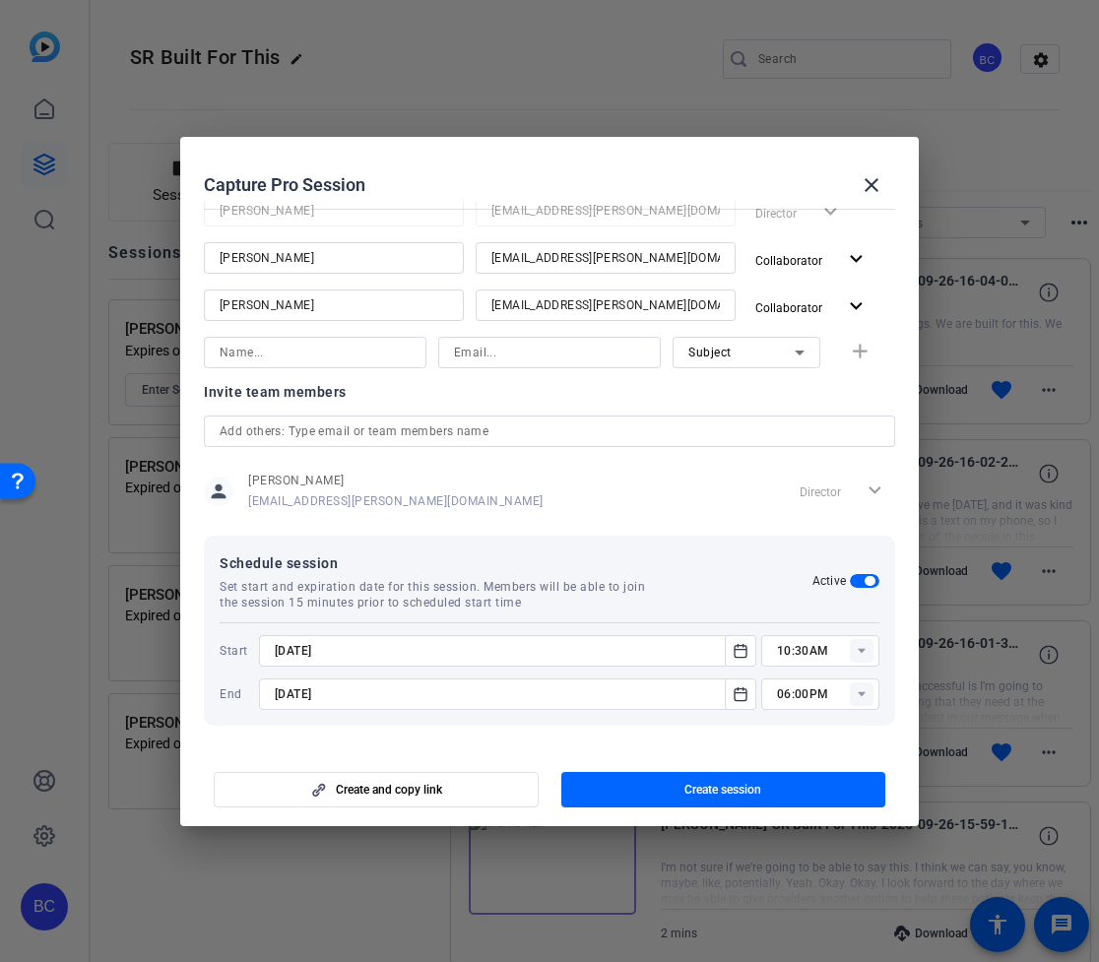
type input "02:30PM"
click at [804, 786] on span "button" at bounding box center [723, 789] width 325 height 47
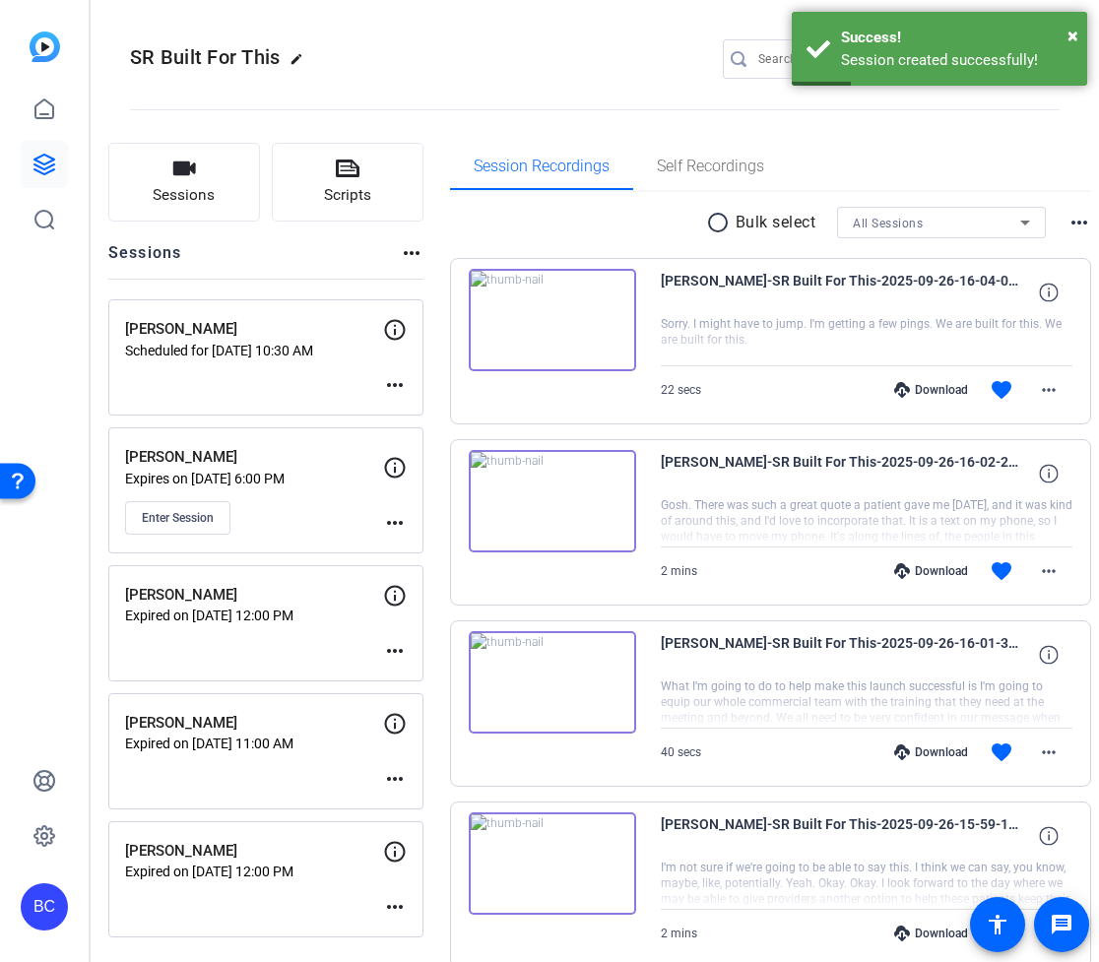
click at [407, 385] on mat-icon "more_horiz" at bounding box center [395, 385] width 24 height 24
click at [490, 414] on span "Edit Session" at bounding box center [478, 415] width 90 height 24
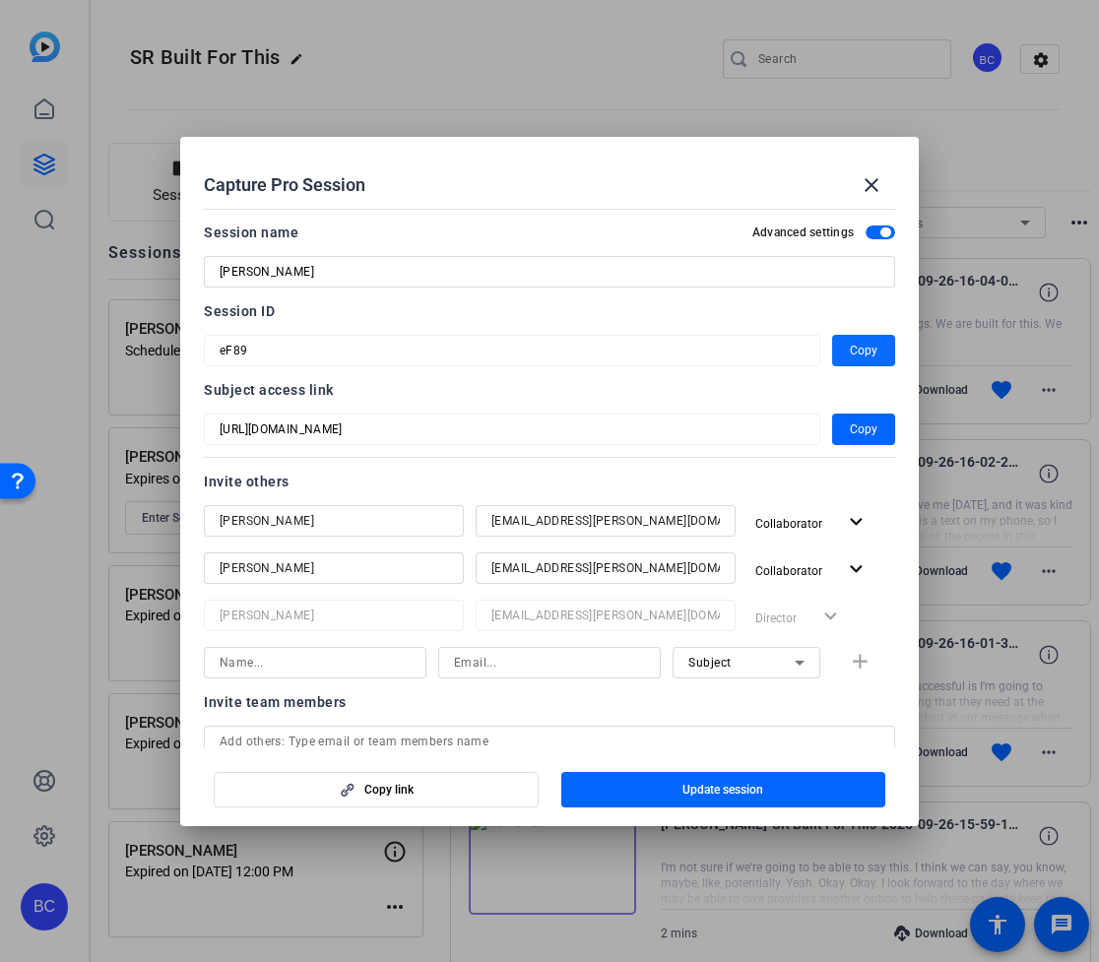
click at [877, 345] on span "button" at bounding box center [863, 350] width 63 height 47
click at [705, 787] on span "Update session" at bounding box center [722, 790] width 81 height 16
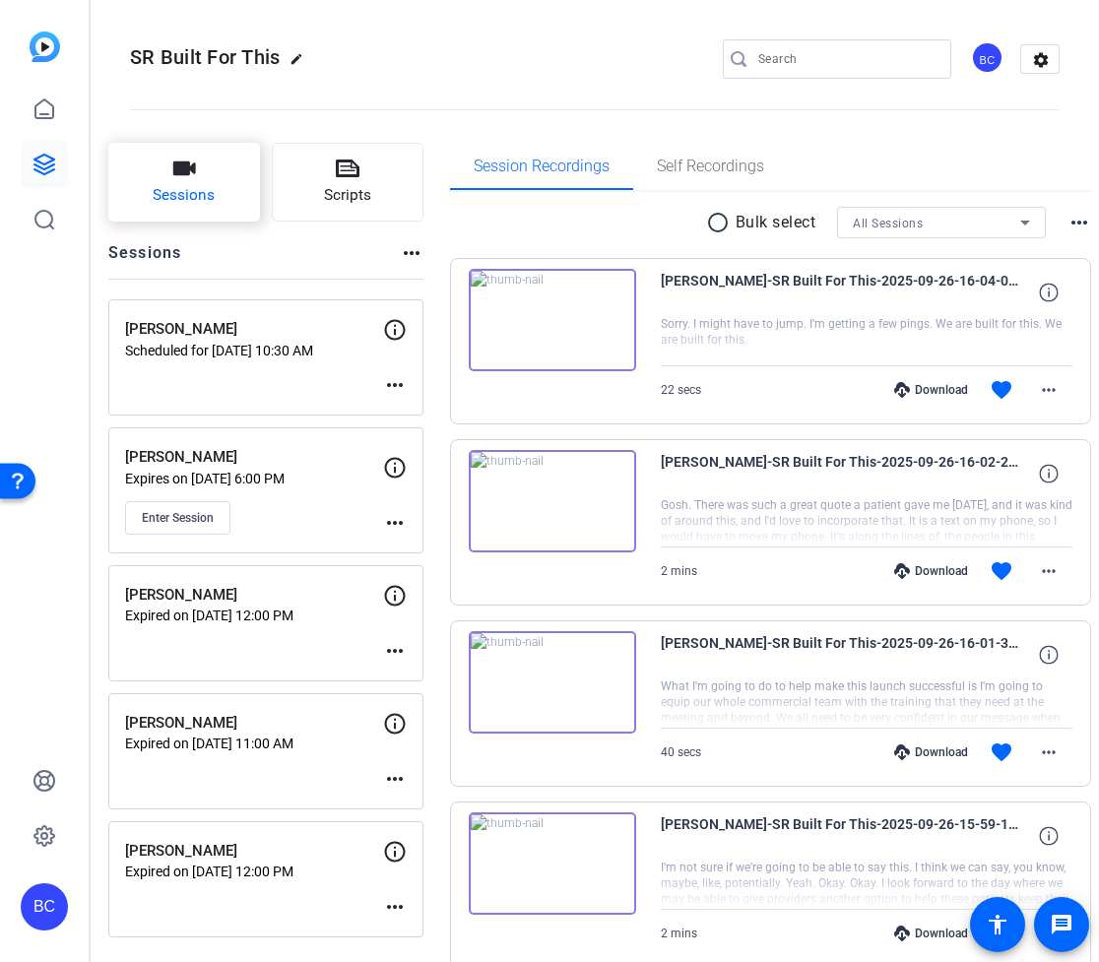
click at [201, 182] on button "Sessions" at bounding box center [184, 182] width 152 height 79
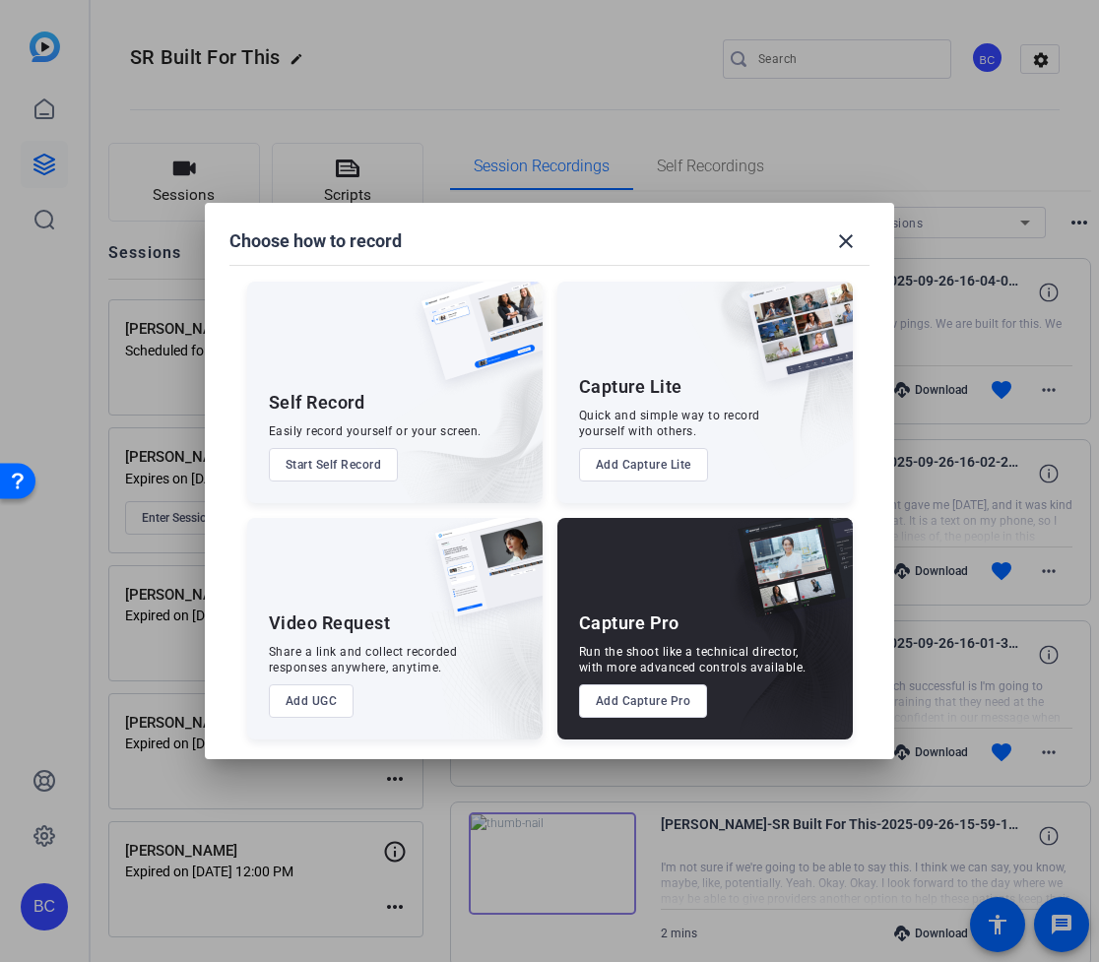
click at [637, 715] on button "Add Capture Pro" at bounding box center [643, 700] width 129 height 33
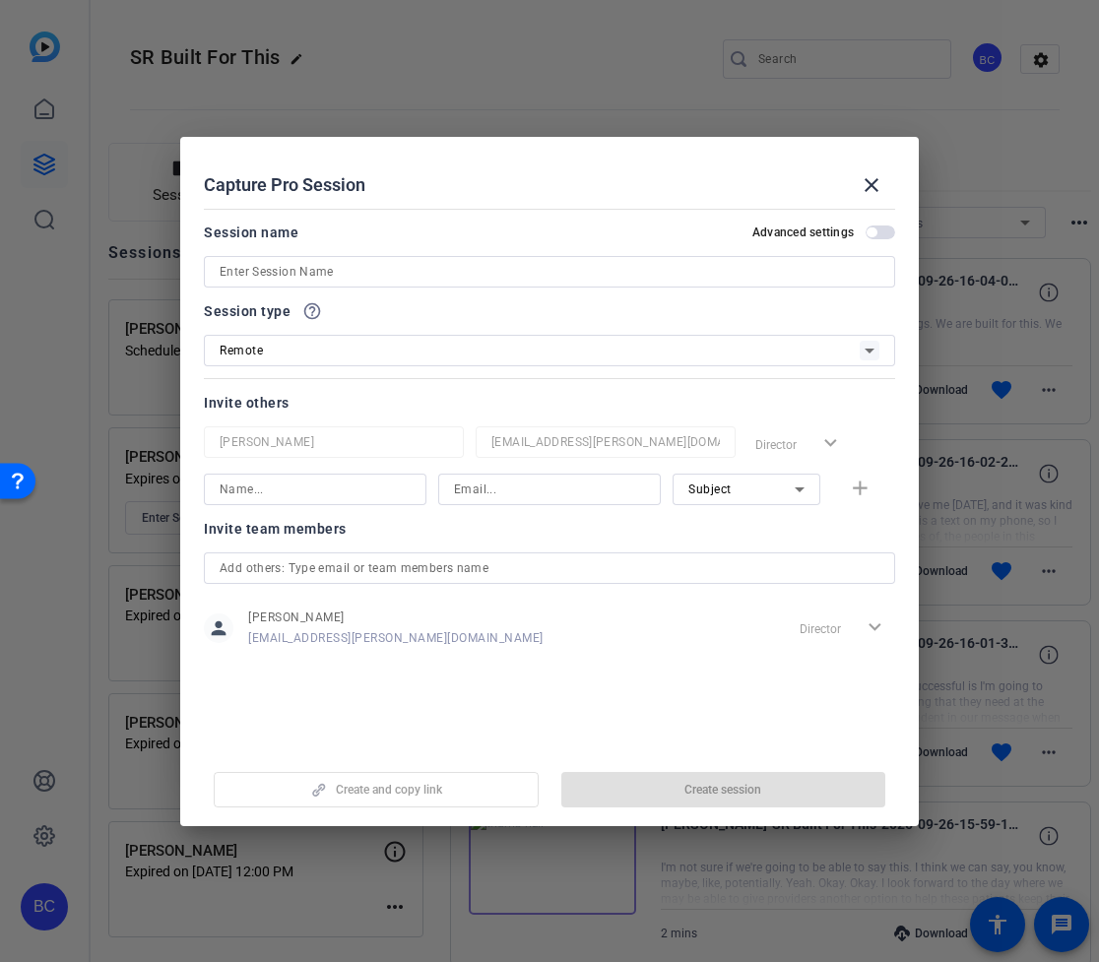
click at [367, 275] on input at bounding box center [550, 272] width 660 height 24
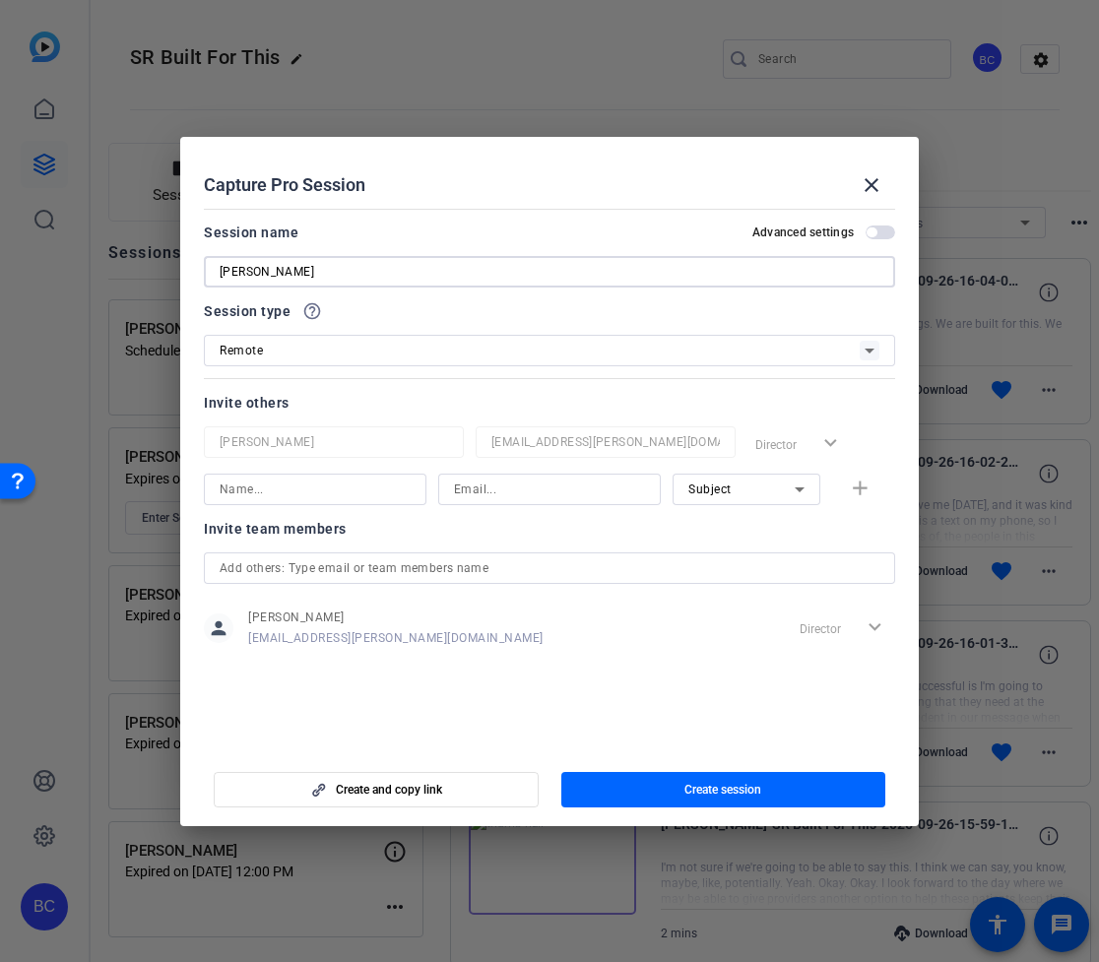
type input "[PERSON_NAME]"
click at [347, 485] on input at bounding box center [315, 490] width 191 height 24
click at [517, 495] on input at bounding box center [549, 490] width 191 height 24
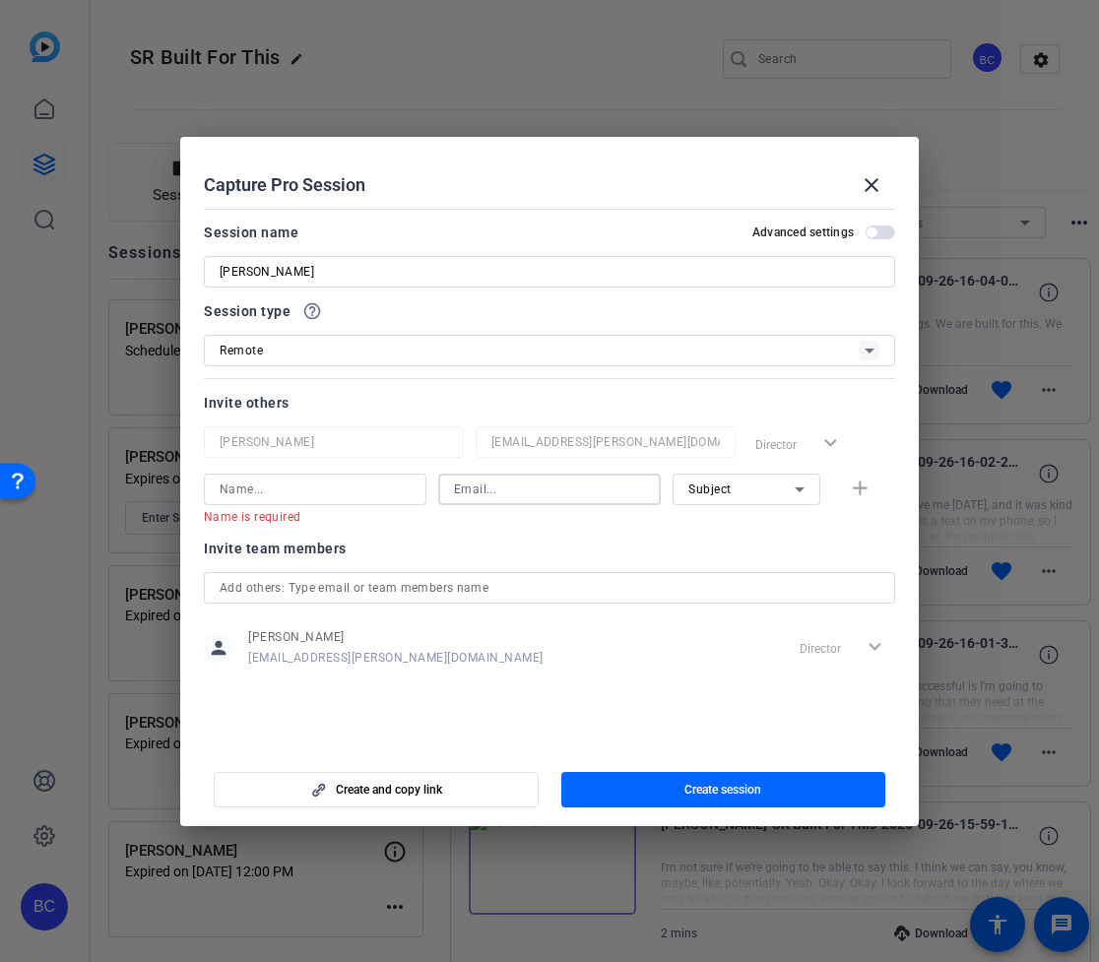
paste input "eF89"
drag, startPoint x: 495, startPoint y: 492, endPoint x: 376, endPoint y: 492, distance: 119.2
click at [376, 492] on div "Name is required eF89 Subject add" at bounding box center [549, 499] width 691 height 51
type input "eF89"
click at [280, 492] on input at bounding box center [315, 490] width 191 height 24
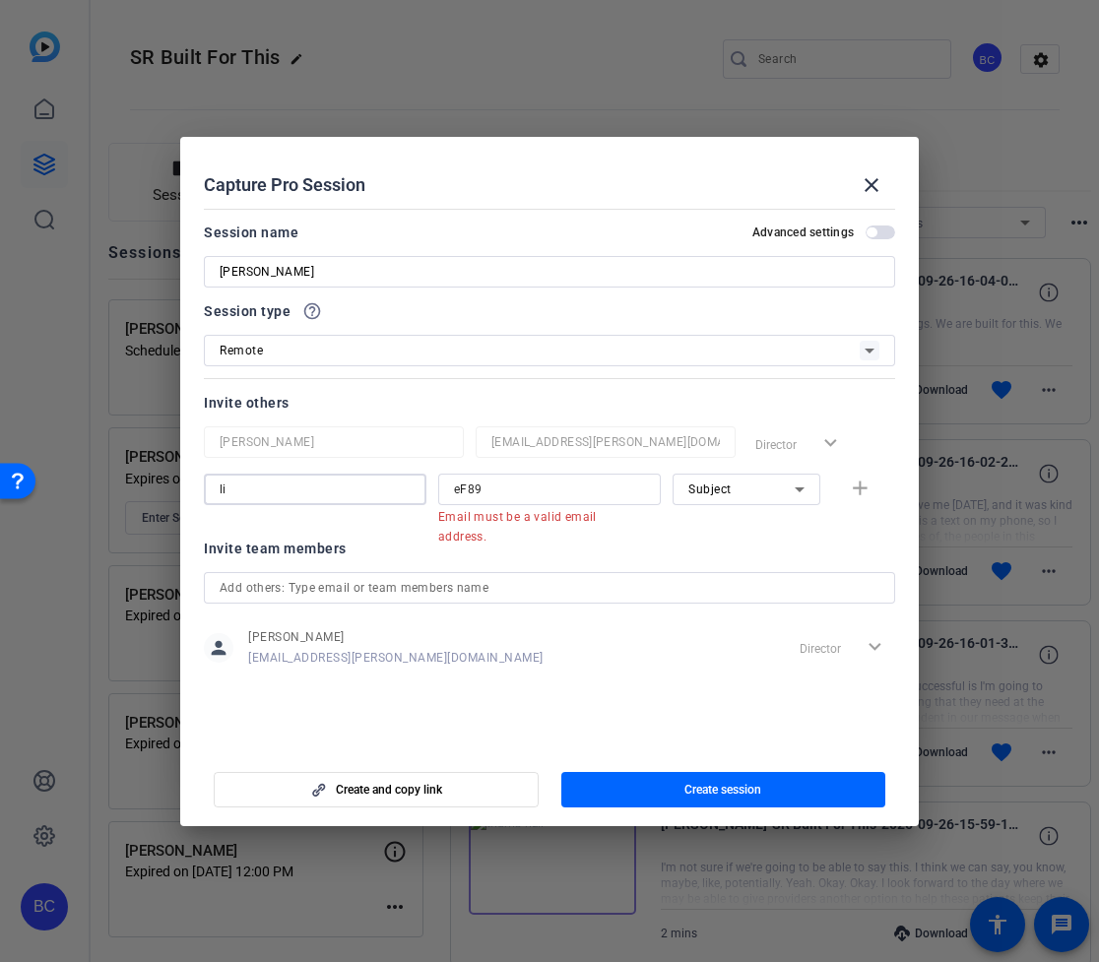
type input "l"
type input "[PERSON_NAME]"
drag, startPoint x: 515, startPoint y: 484, endPoint x: 358, endPoint y: 483, distance: 156.6
click at [358, 483] on div "[PERSON_NAME] eF89 Email must be a valid email address. Subject add" at bounding box center [549, 499] width 691 height 51
paste input "[EMAIL_ADDRESS][PERSON_NAME][DOMAIN_NAME]"
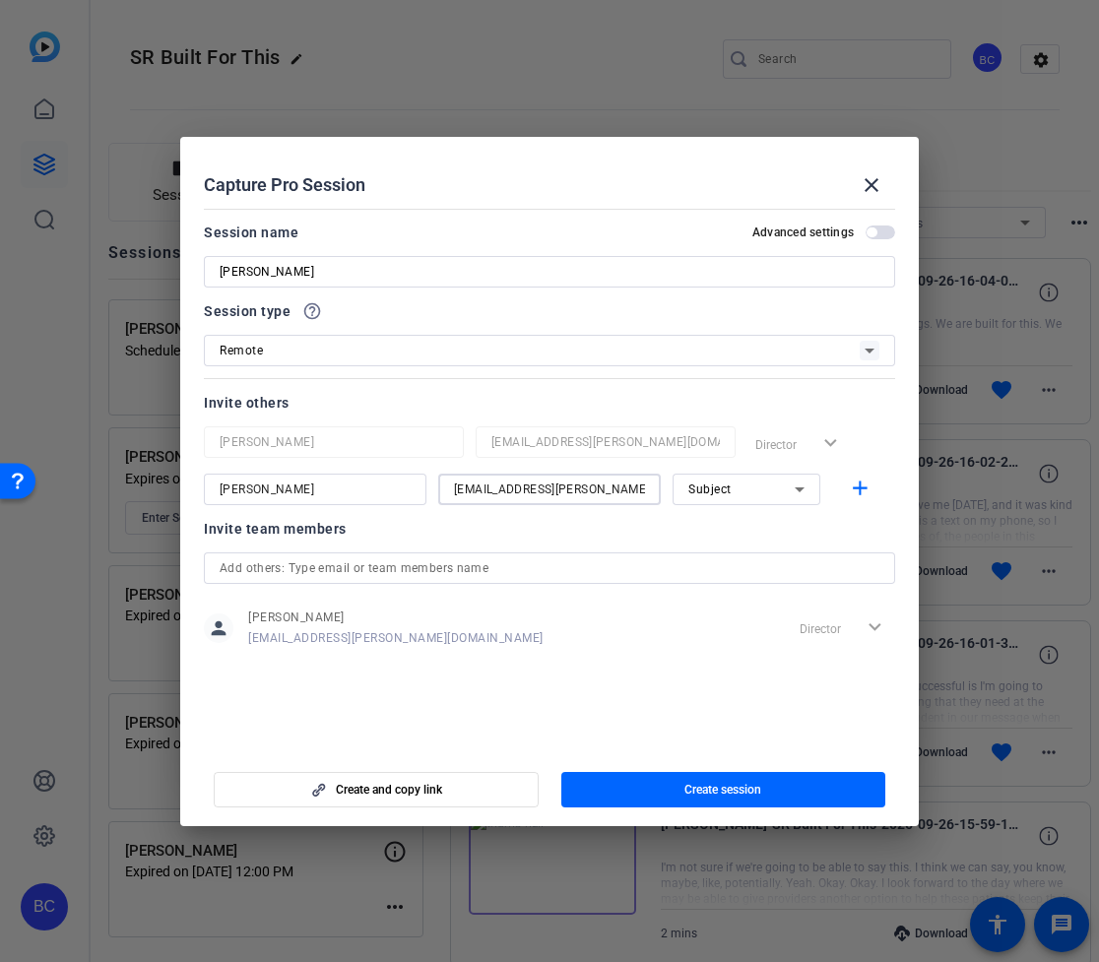
type input "[EMAIL_ADDRESS][PERSON_NAME][DOMAIN_NAME]"
click at [769, 489] on div "Subject" at bounding box center [741, 489] width 106 height 25
click at [756, 532] on span "Collaborator" at bounding box center [724, 529] width 72 height 24
click at [853, 486] on mat-icon "add" at bounding box center [860, 489] width 25 height 25
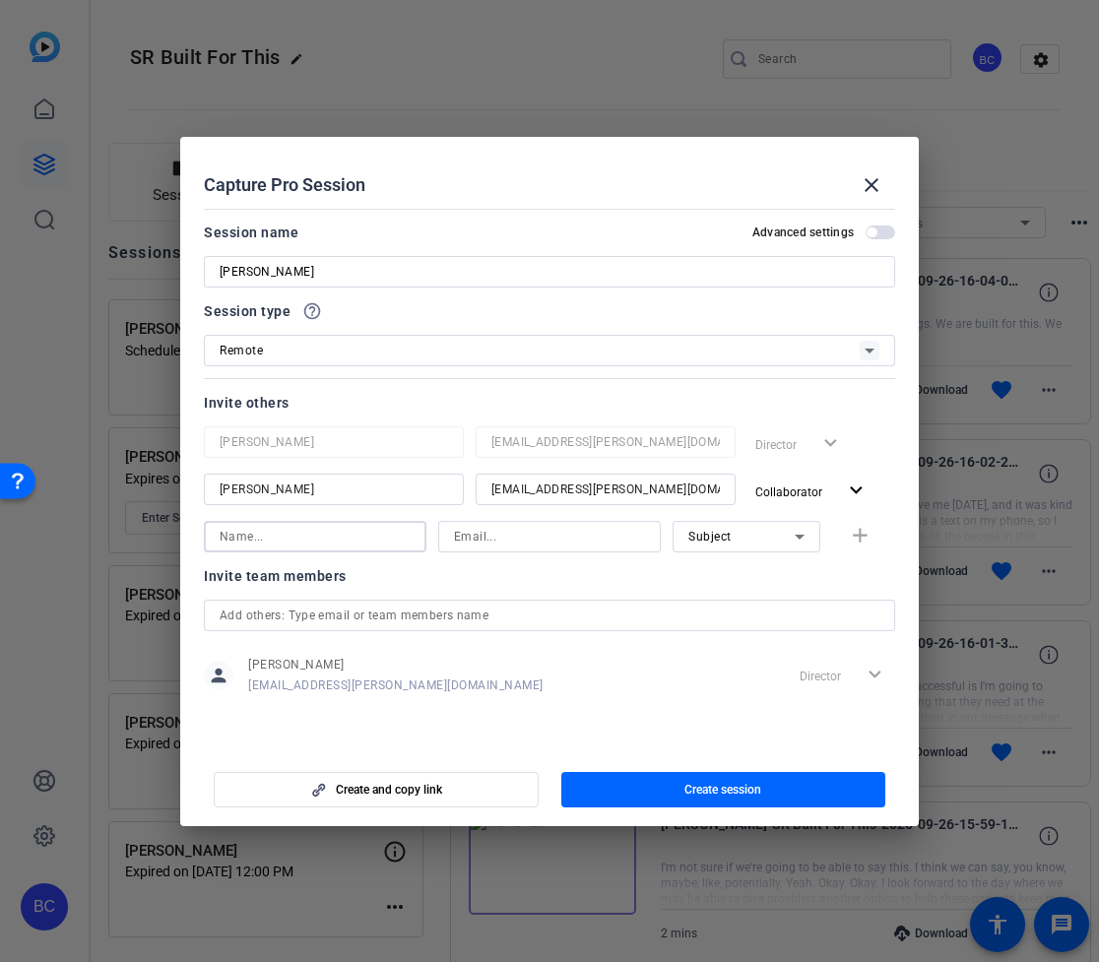
click at [355, 535] on input at bounding box center [315, 537] width 191 height 24
type input "[PERSON_NAME]"
click at [760, 551] on div "Subject" at bounding box center [746, 537] width 116 height 32
click at [740, 573] on span "Collaborator" at bounding box center [724, 576] width 72 height 24
click at [570, 528] on input at bounding box center [549, 537] width 191 height 24
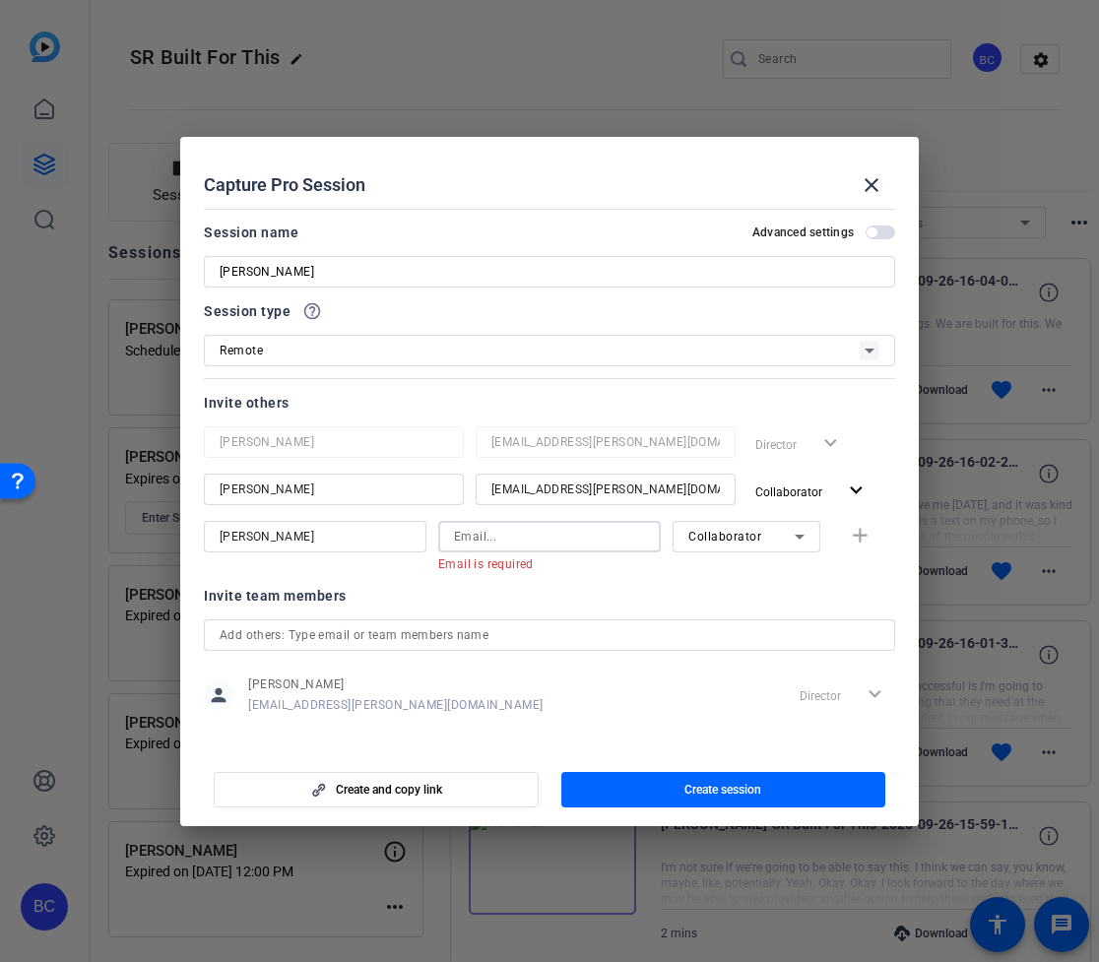
type input "j"
paste input "[EMAIL_ADDRESS][PERSON_NAME][DOMAIN_NAME]"
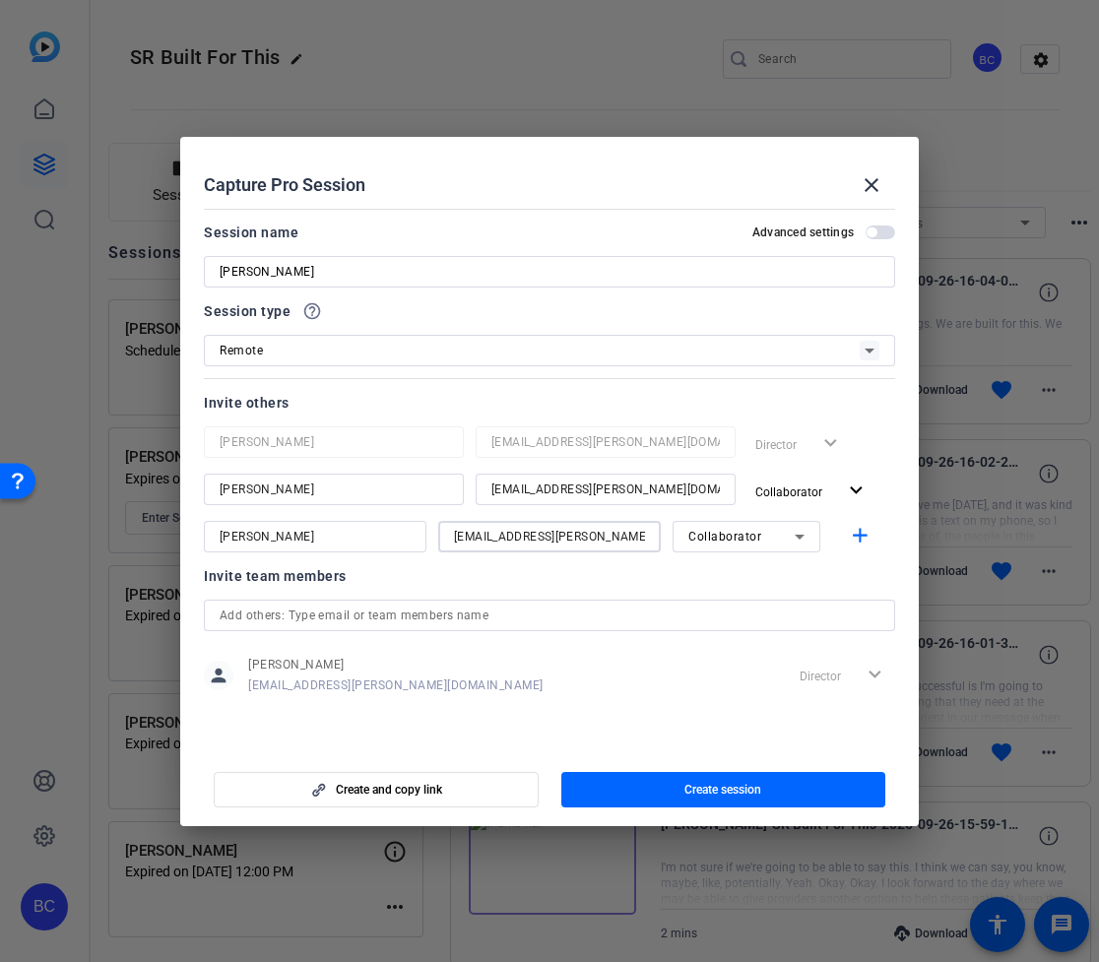
drag, startPoint x: 496, startPoint y: 535, endPoint x: 314, endPoint y: 535, distance: 182.2
click at [314, 535] on div "[PERSON_NAME] [EMAIL_ADDRESS][PERSON_NAME][DOMAIN_NAME] Collaborator add" at bounding box center [549, 537] width 691 height 32
type input "[EMAIL_ADDRESS][PERSON_NAME][DOMAIN_NAME]"
click at [851, 538] on mat-icon "add" at bounding box center [860, 536] width 25 height 25
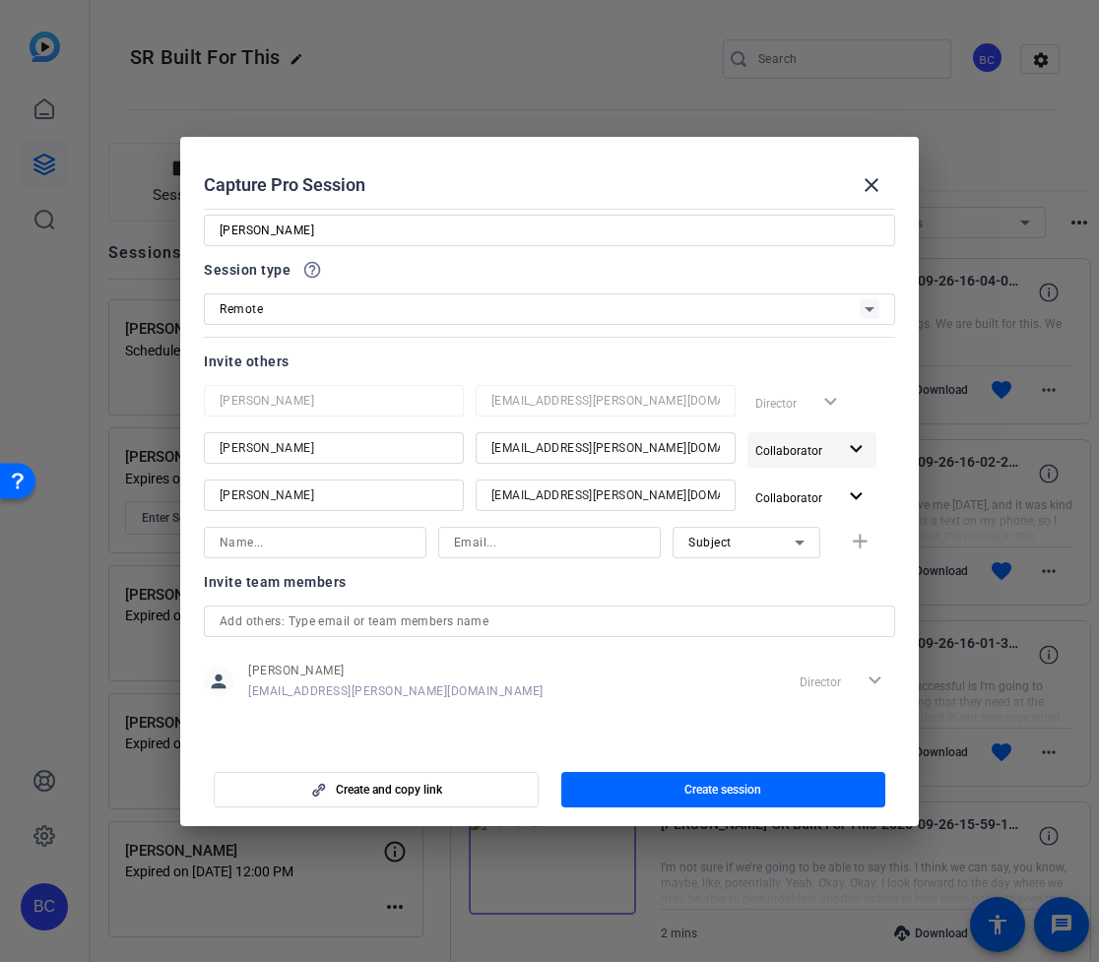
scroll to position [0, 0]
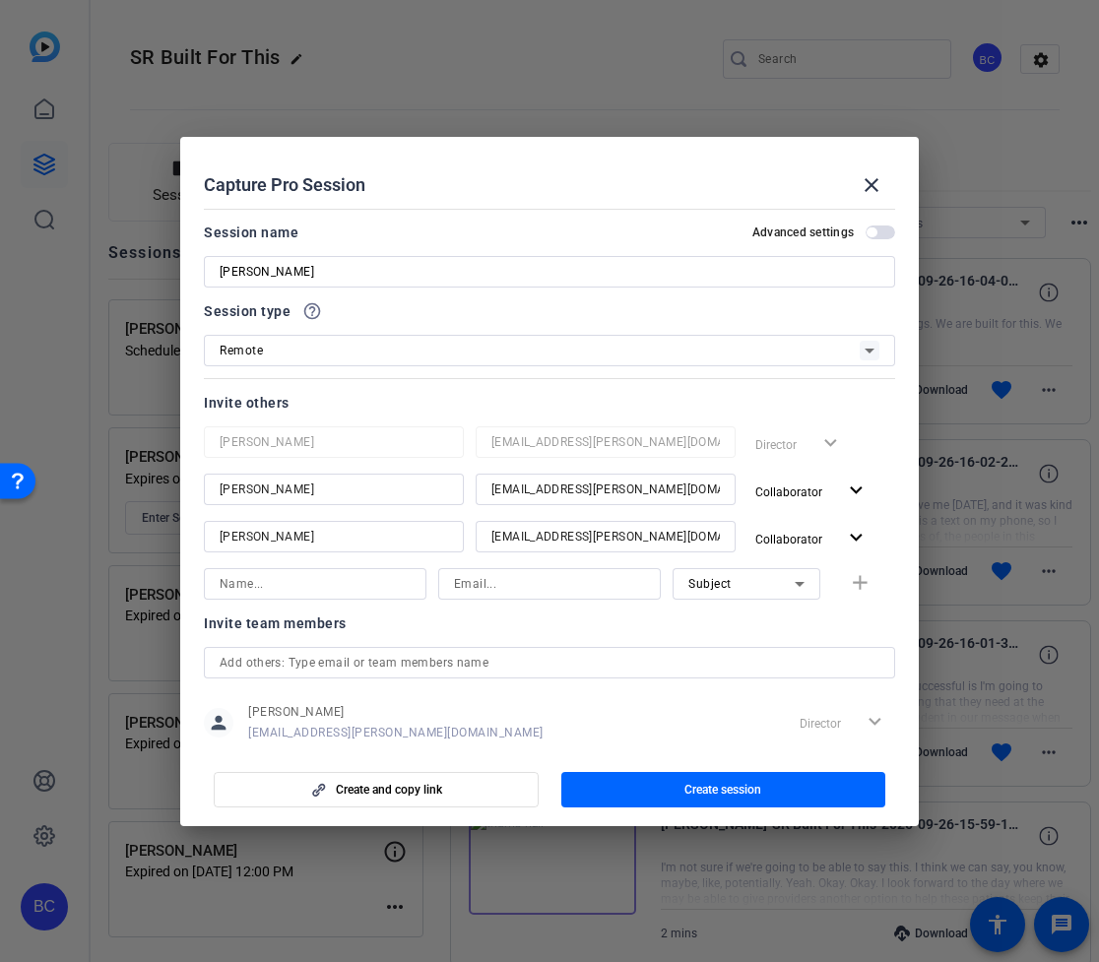
click at [870, 229] on span "button" at bounding box center [872, 232] width 10 height 10
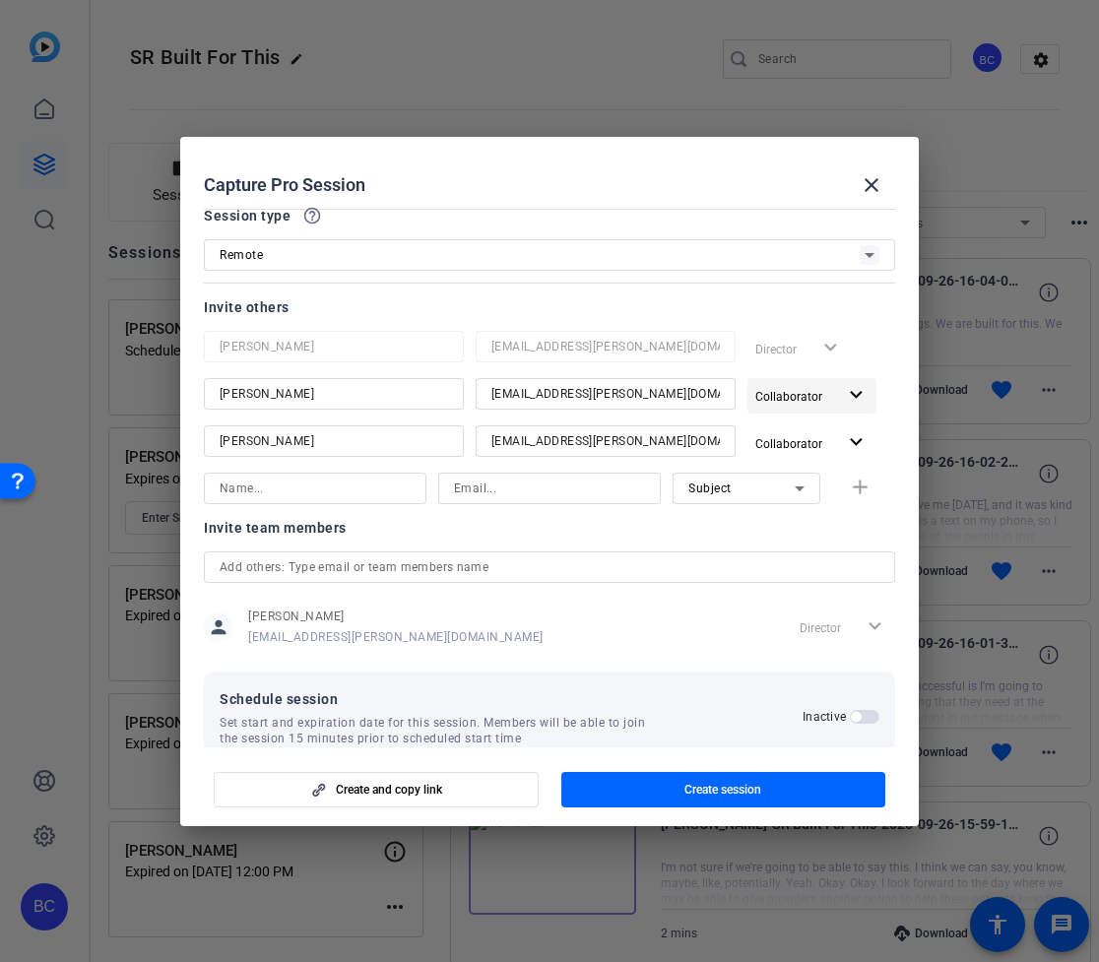
scroll to position [132, 0]
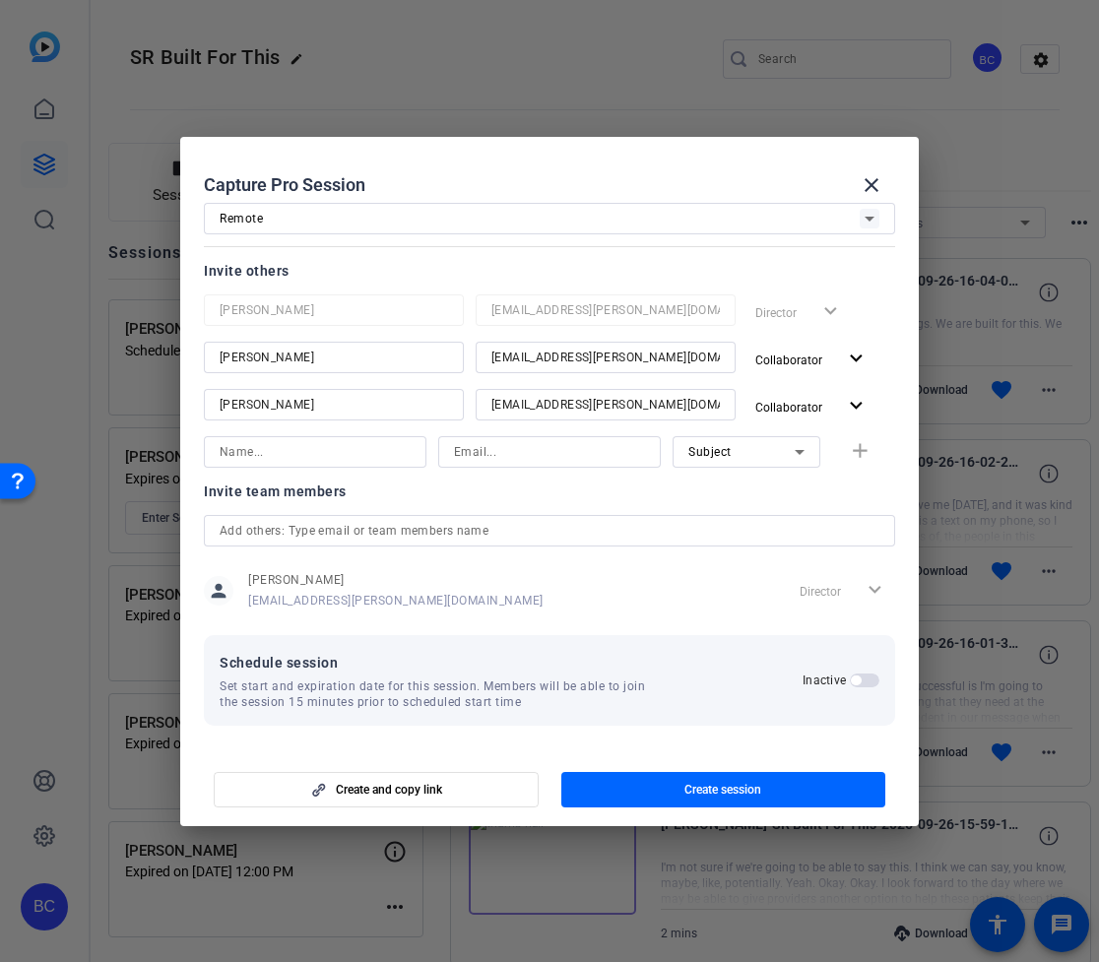
click at [859, 686] on span "button" at bounding box center [865, 681] width 30 height 14
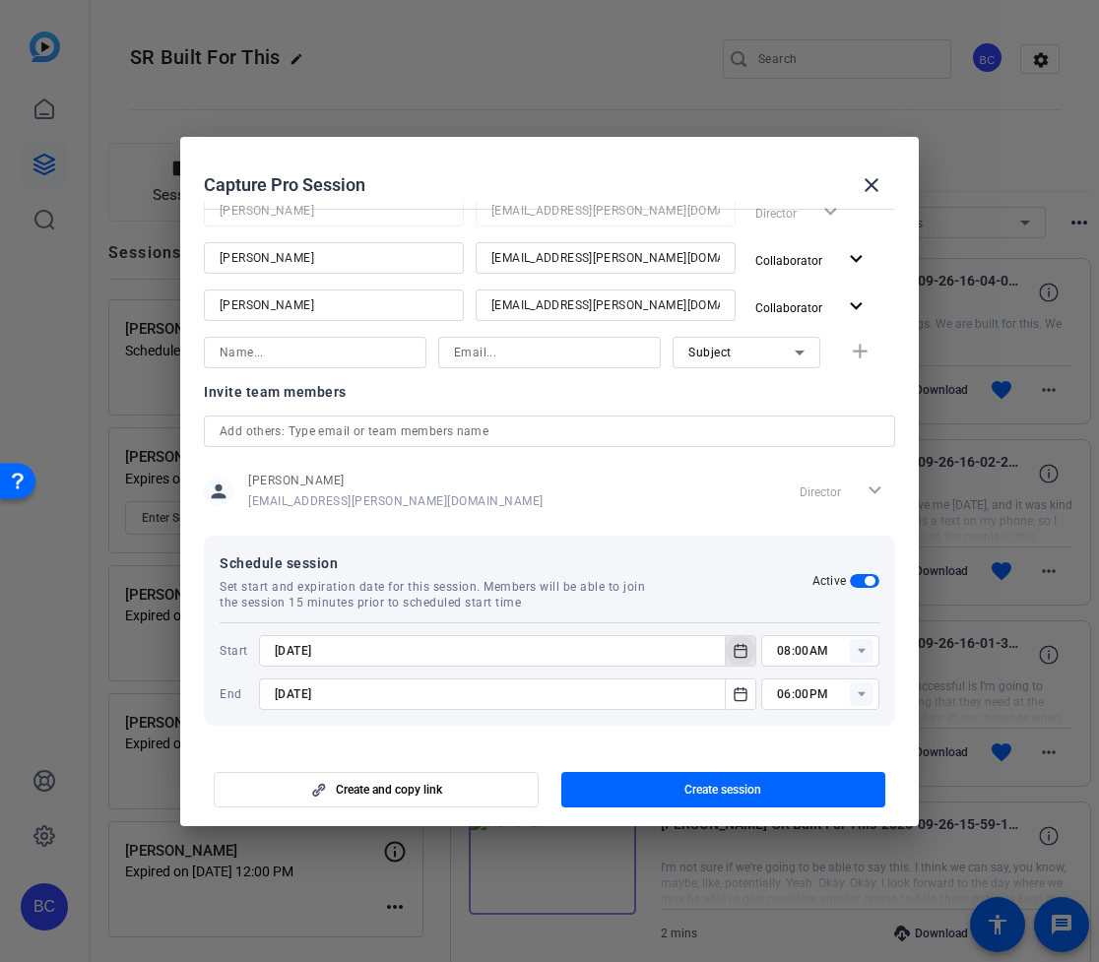
click at [741, 652] on icon "Open calendar" at bounding box center [741, 651] width 16 height 24
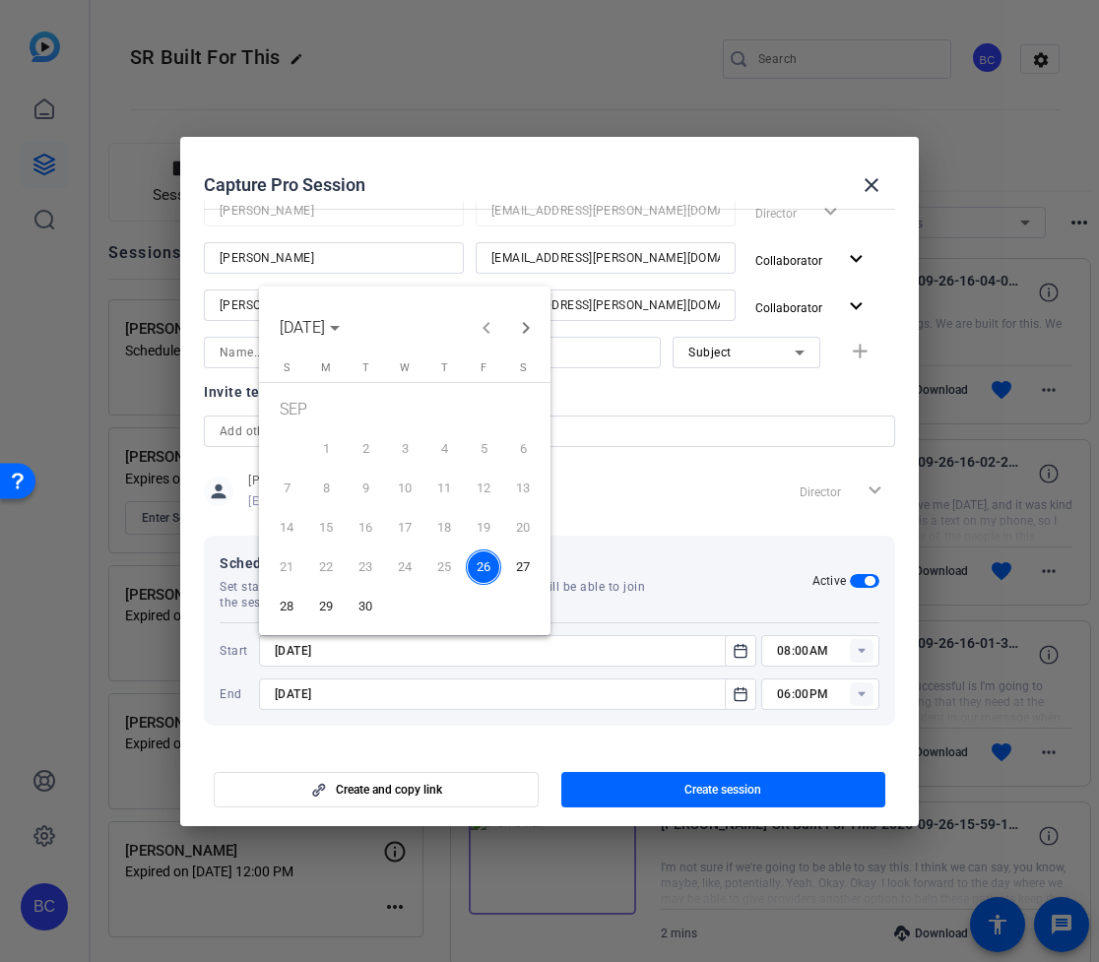
click at [329, 613] on span "29" at bounding box center [325, 606] width 35 height 35
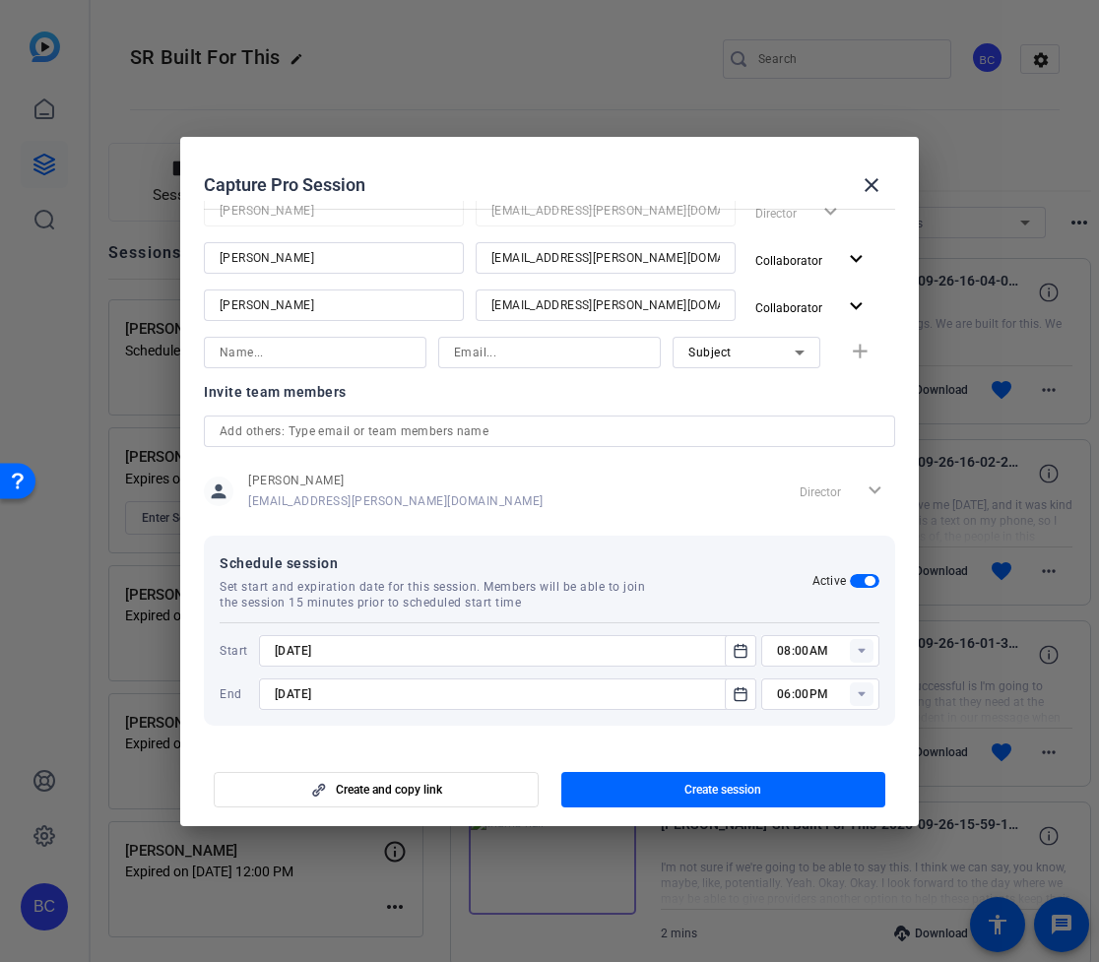
type input "[DATE]"
click at [741, 687] on icon "Open calendar" at bounding box center [741, 694] width 16 height 24
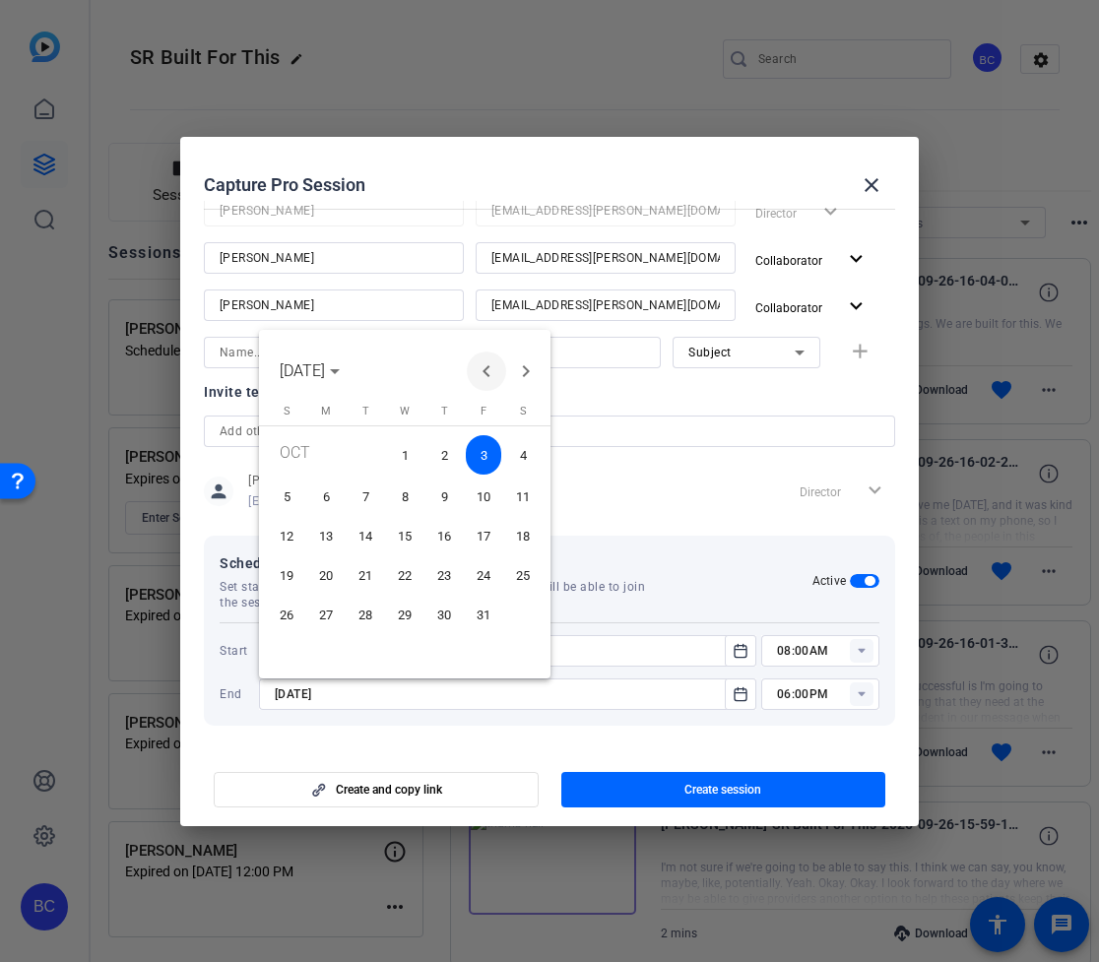
click at [485, 372] on span "Previous month" at bounding box center [486, 371] width 39 height 39
click at [319, 641] on span "29" at bounding box center [325, 649] width 35 height 35
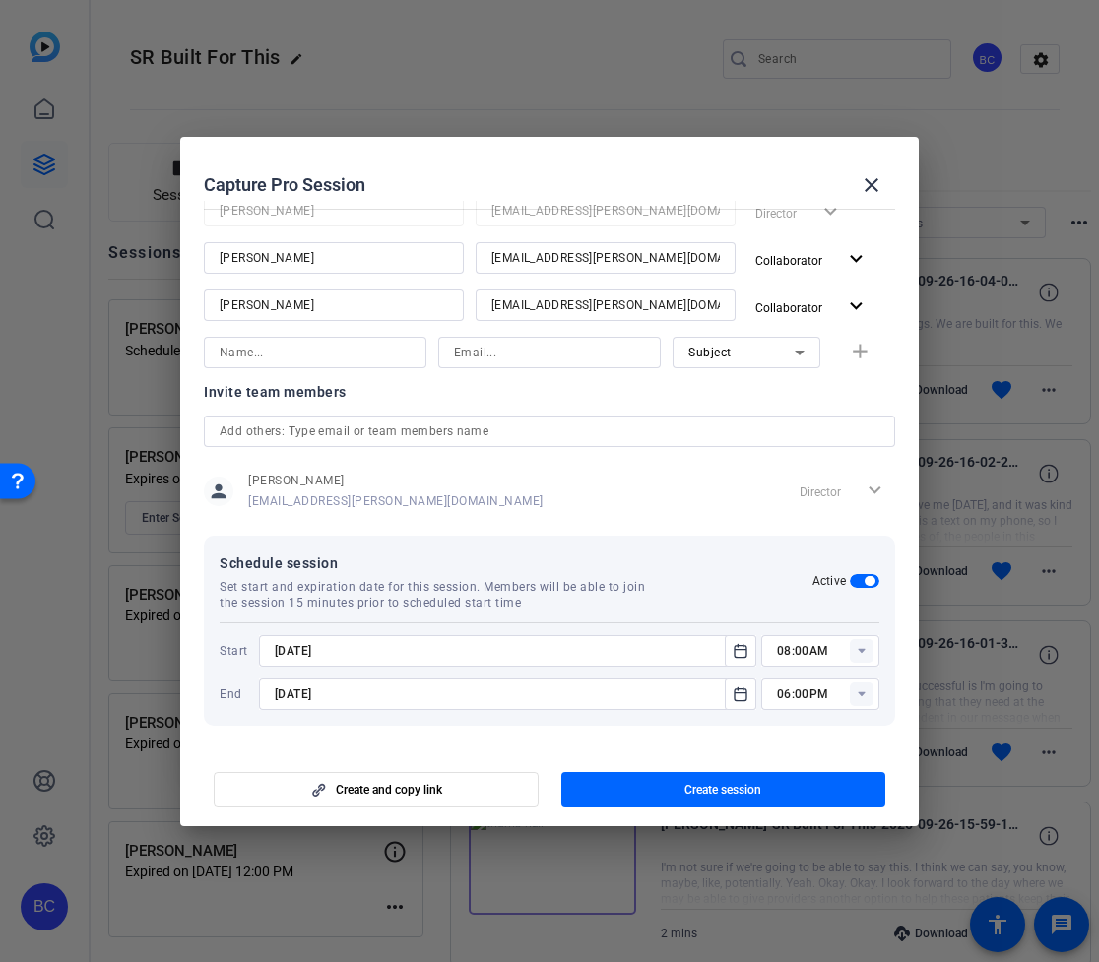
type input "[DATE]"
click at [862, 653] on rect at bounding box center [862, 651] width 24 height 24
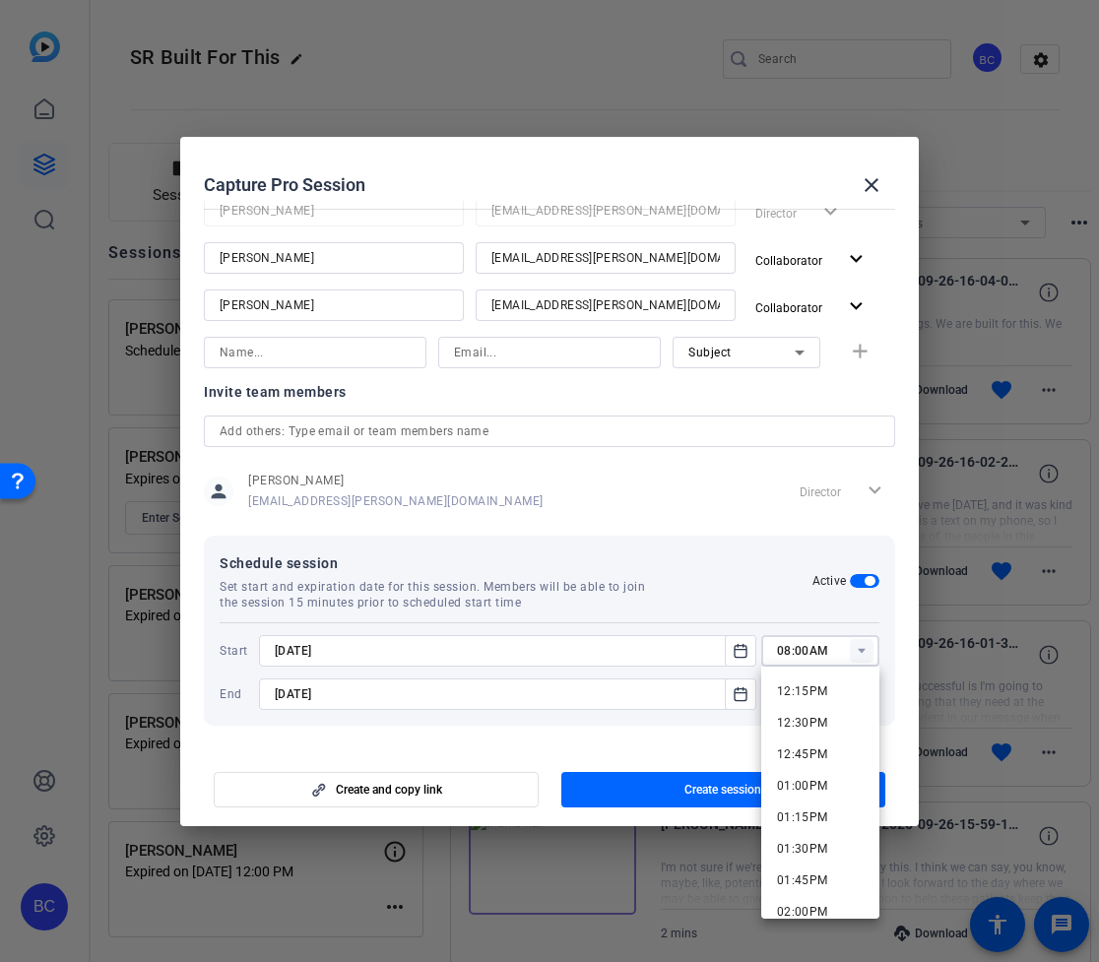
scroll to position [1540, 0]
click at [799, 721] on span "12:30PM" at bounding box center [802, 726] width 51 height 14
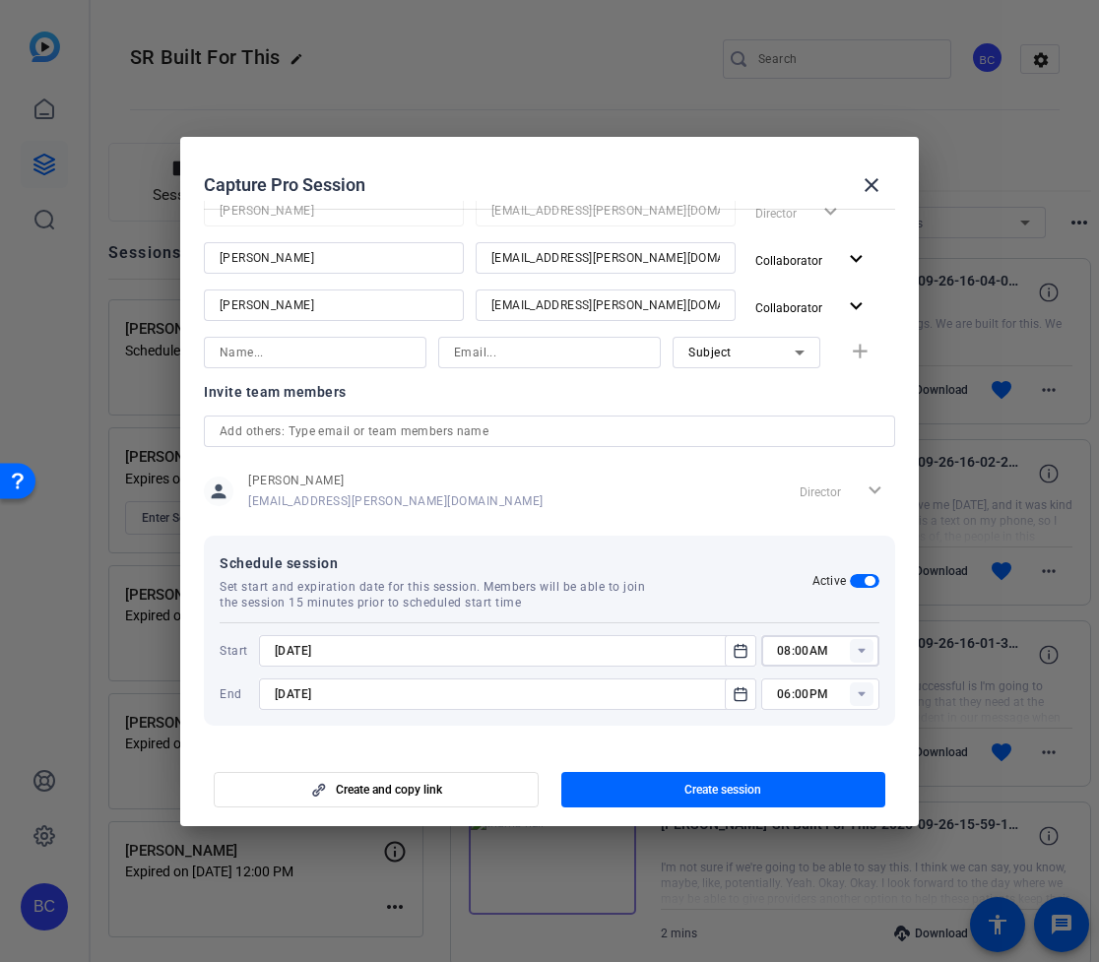
type input "12:30PM"
click at [864, 693] on rect at bounding box center [862, 694] width 24 height 24
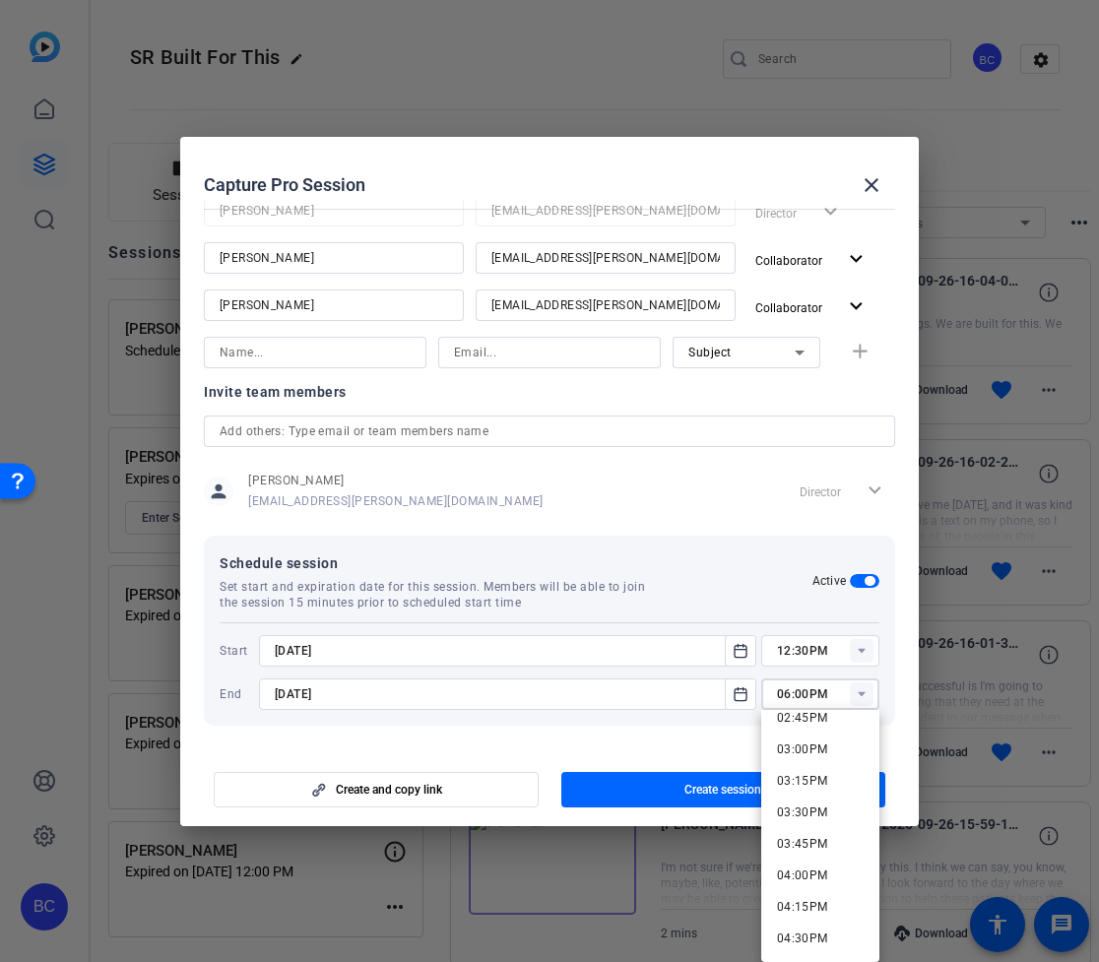
scroll to position [1876, 0]
click at [802, 811] on span "03:30PM" at bounding box center [802, 812] width 51 height 14
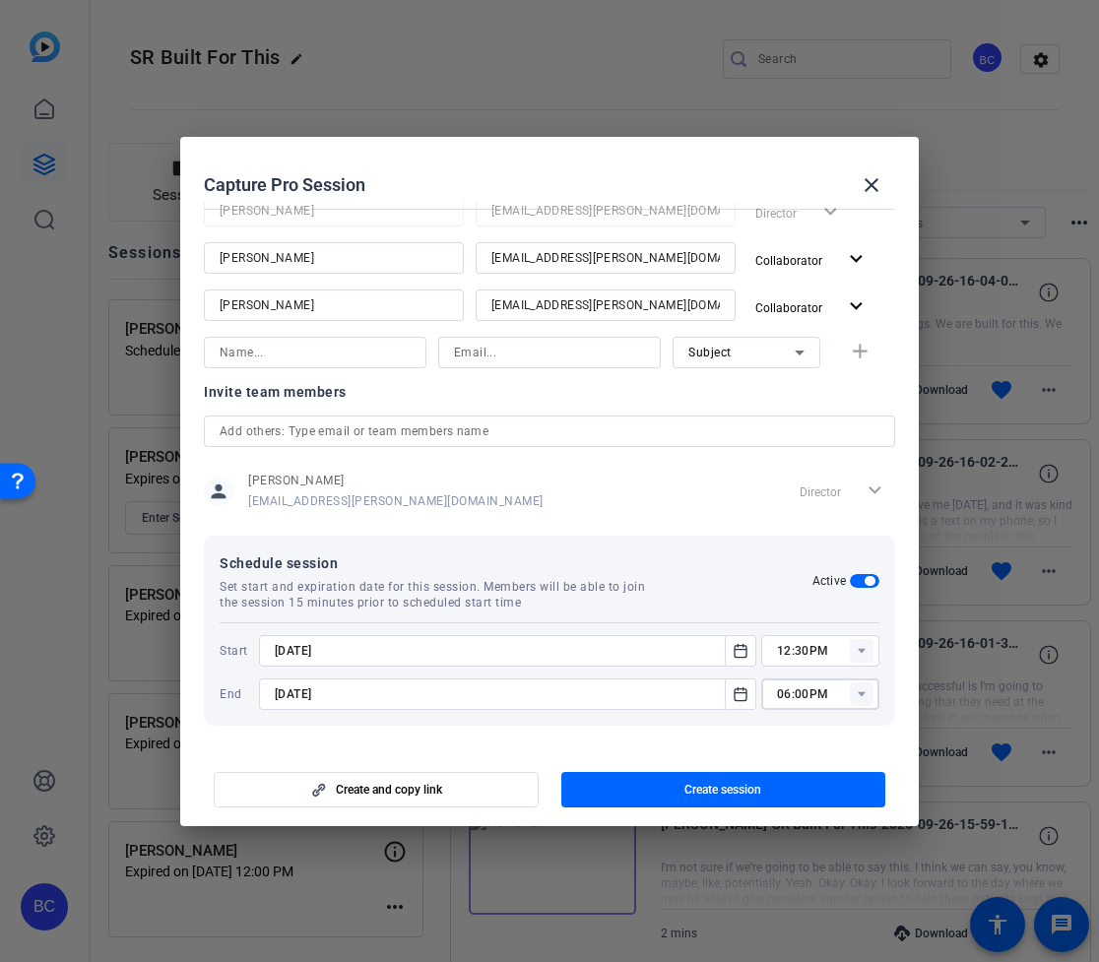
type input "03:30PM"
click at [718, 787] on span "Create session" at bounding box center [722, 790] width 77 height 16
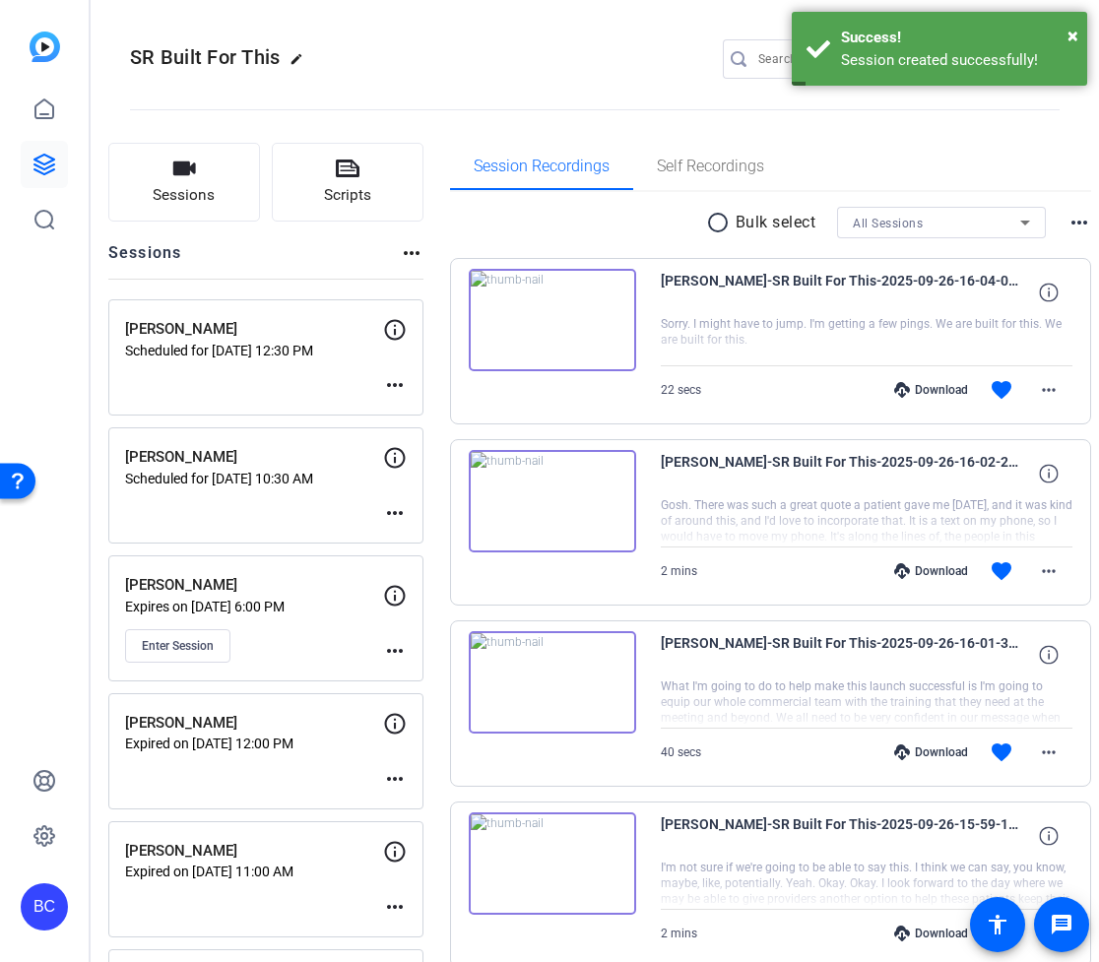
click at [407, 378] on mat-icon "more_horiz" at bounding box center [395, 385] width 24 height 24
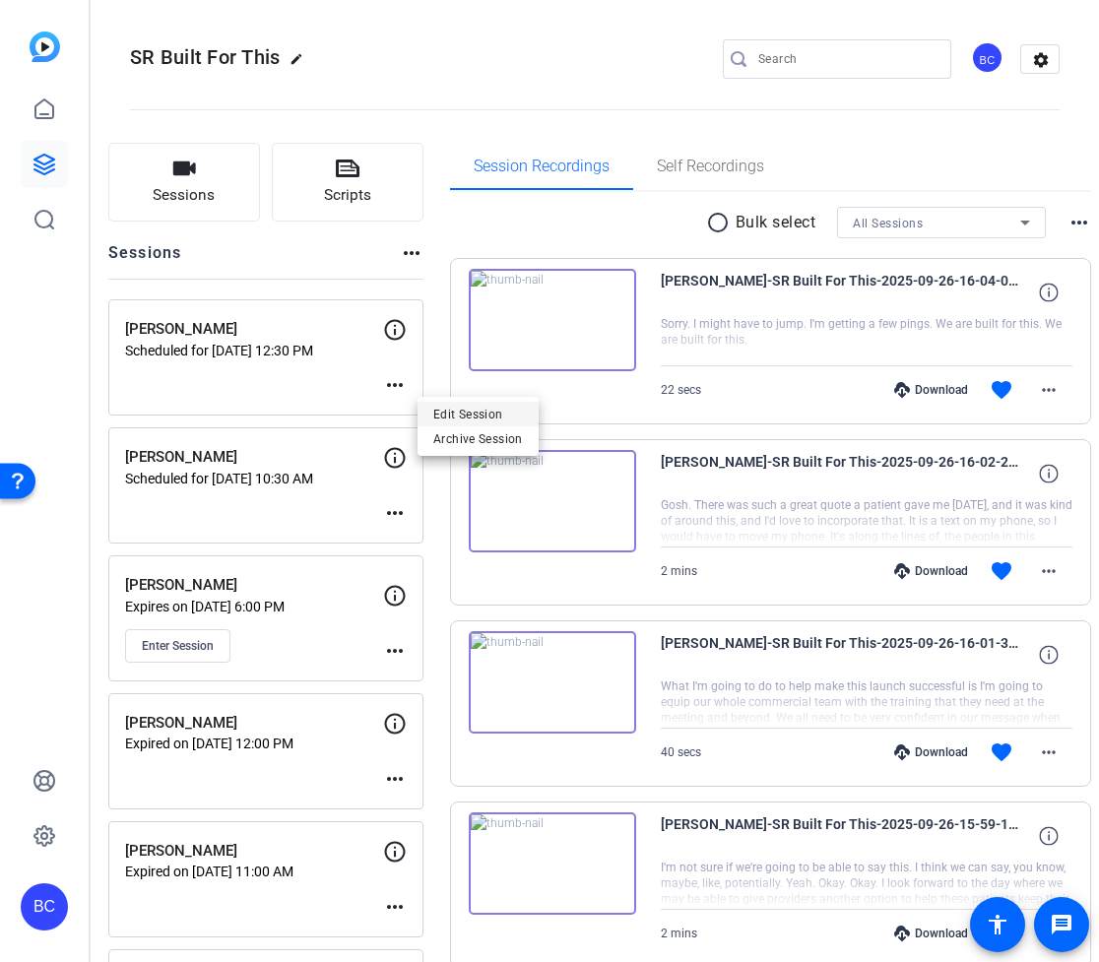
click at [468, 415] on span "Edit Session" at bounding box center [478, 415] width 90 height 24
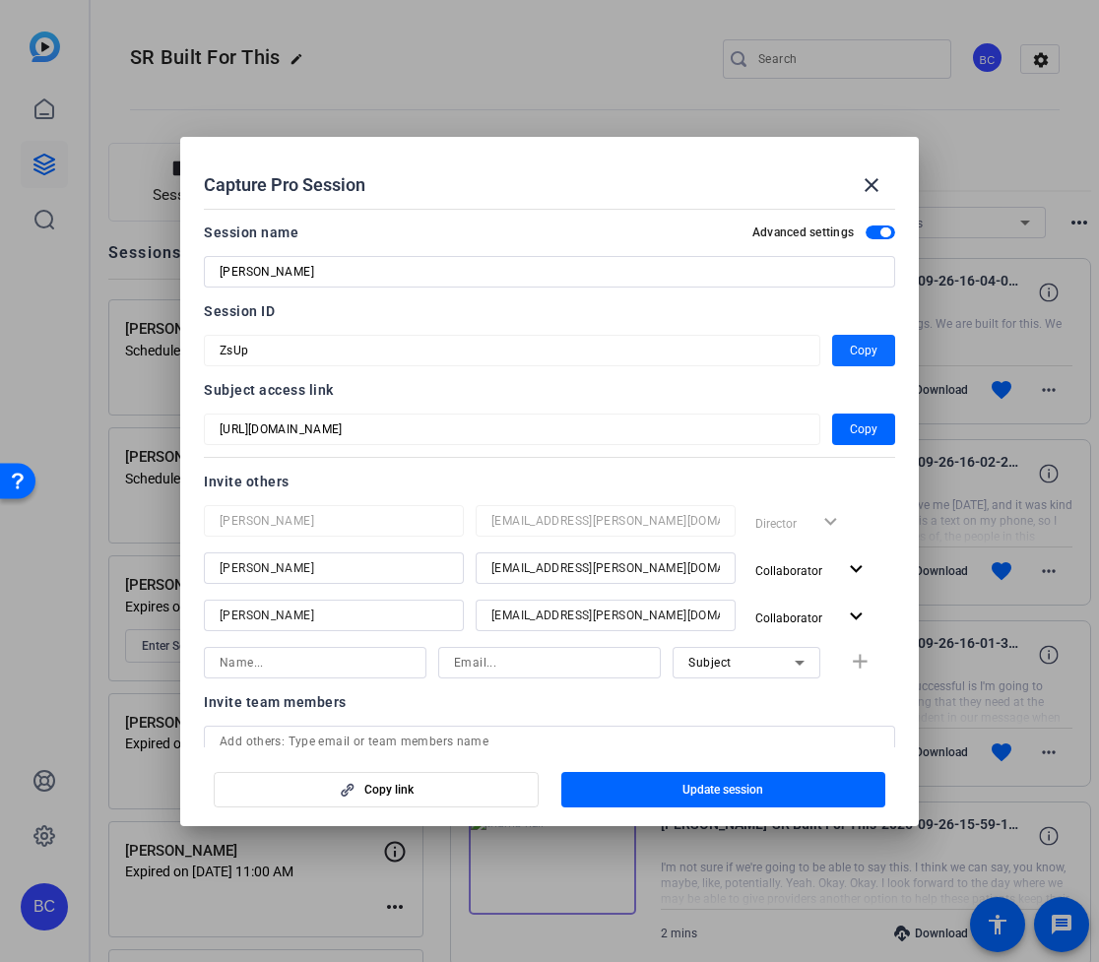
click at [867, 350] on span "Copy" at bounding box center [864, 351] width 28 height 24
click at [746, 788] on span "Update session" at bounding box center [722, 790] width 81 height 16
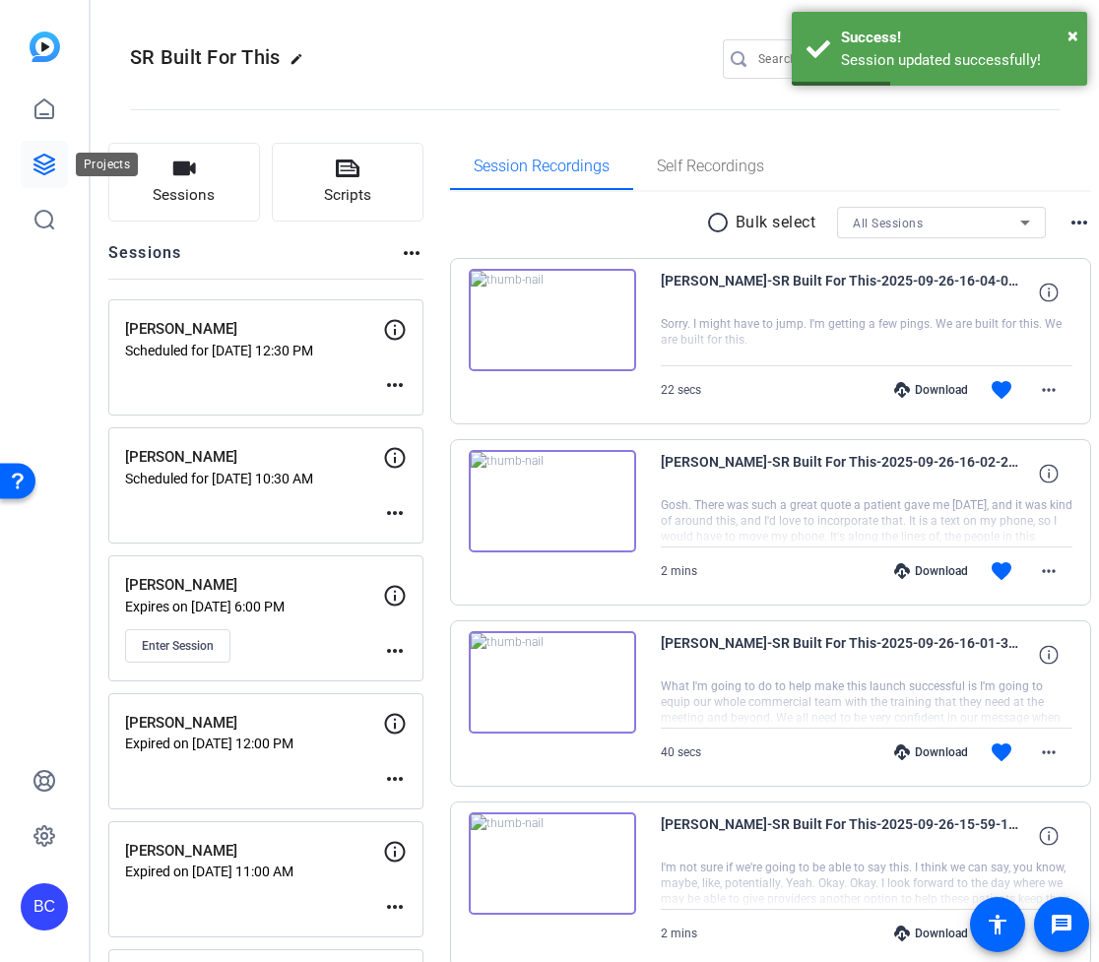
click at [48, 161] on icon at bounding box center [44, 165] width 24 height 24
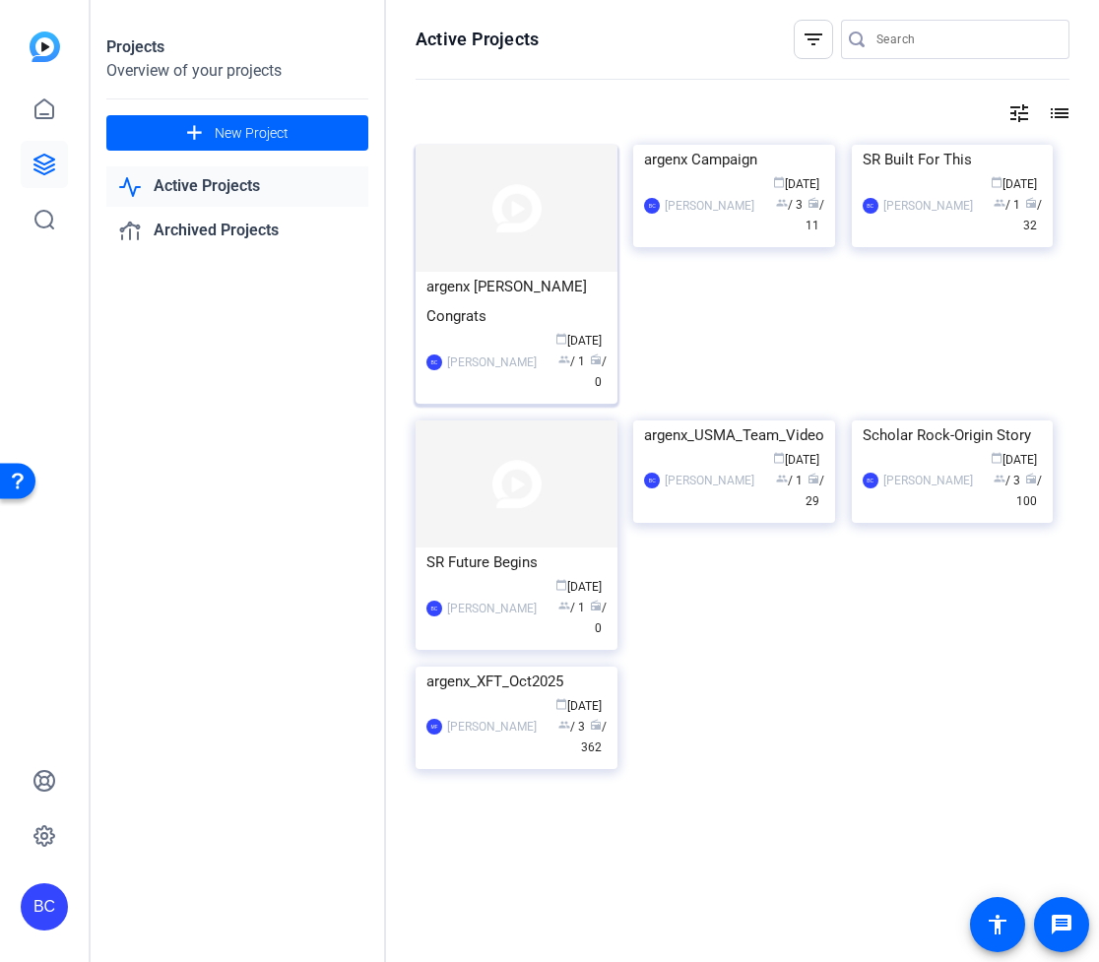
click at [551, 234] on img at bounding box center [517, 208] width 202 height 127
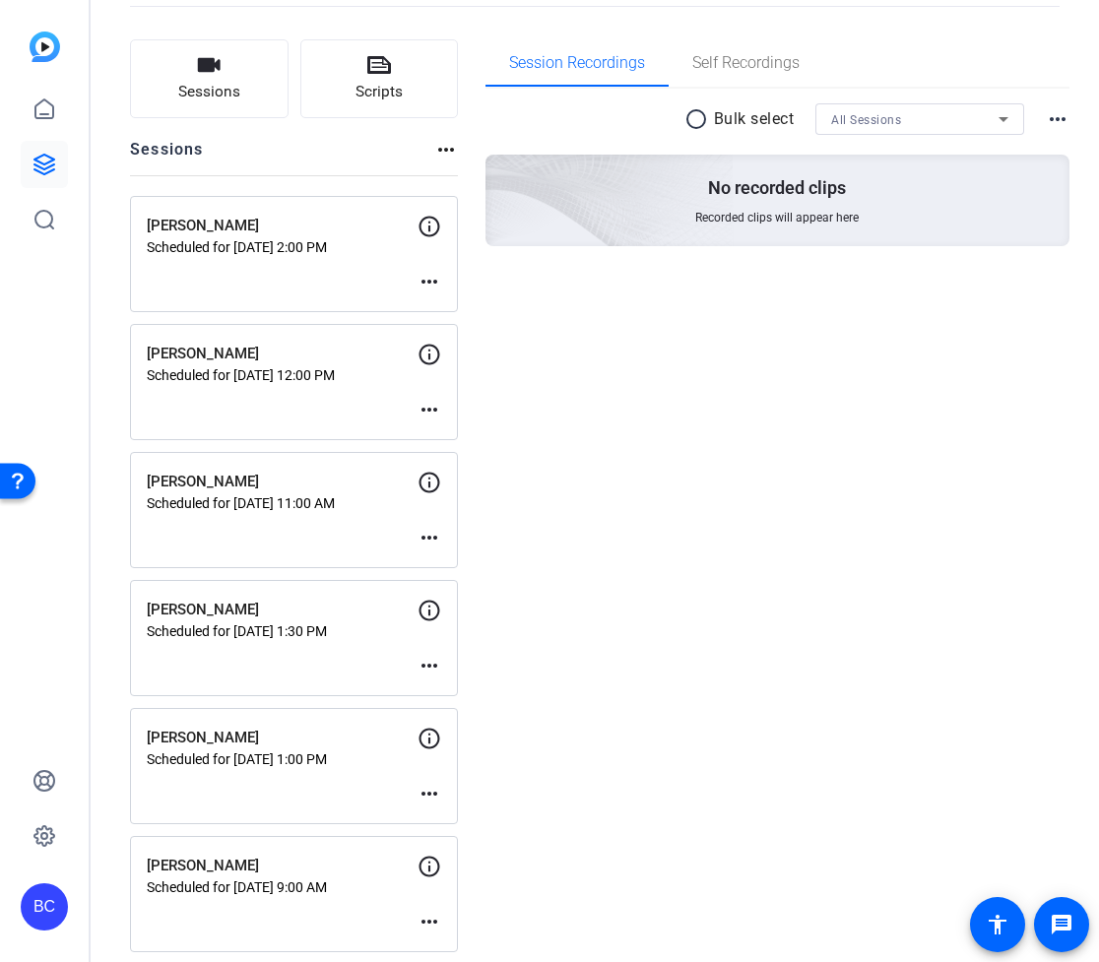
scroll to position [118, 0]
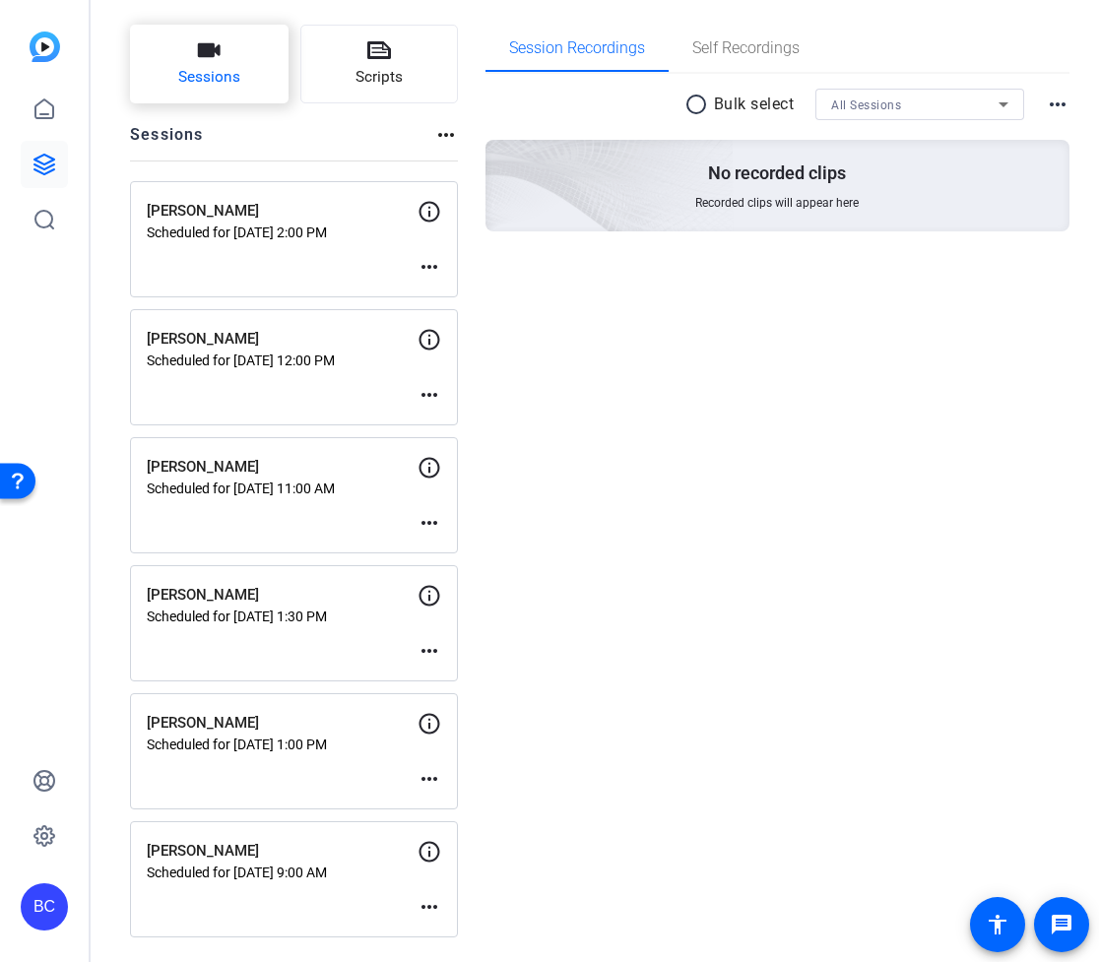
click at [211, 67] on span "Sessions" at bounding box center [209, 77] width 62 height 23
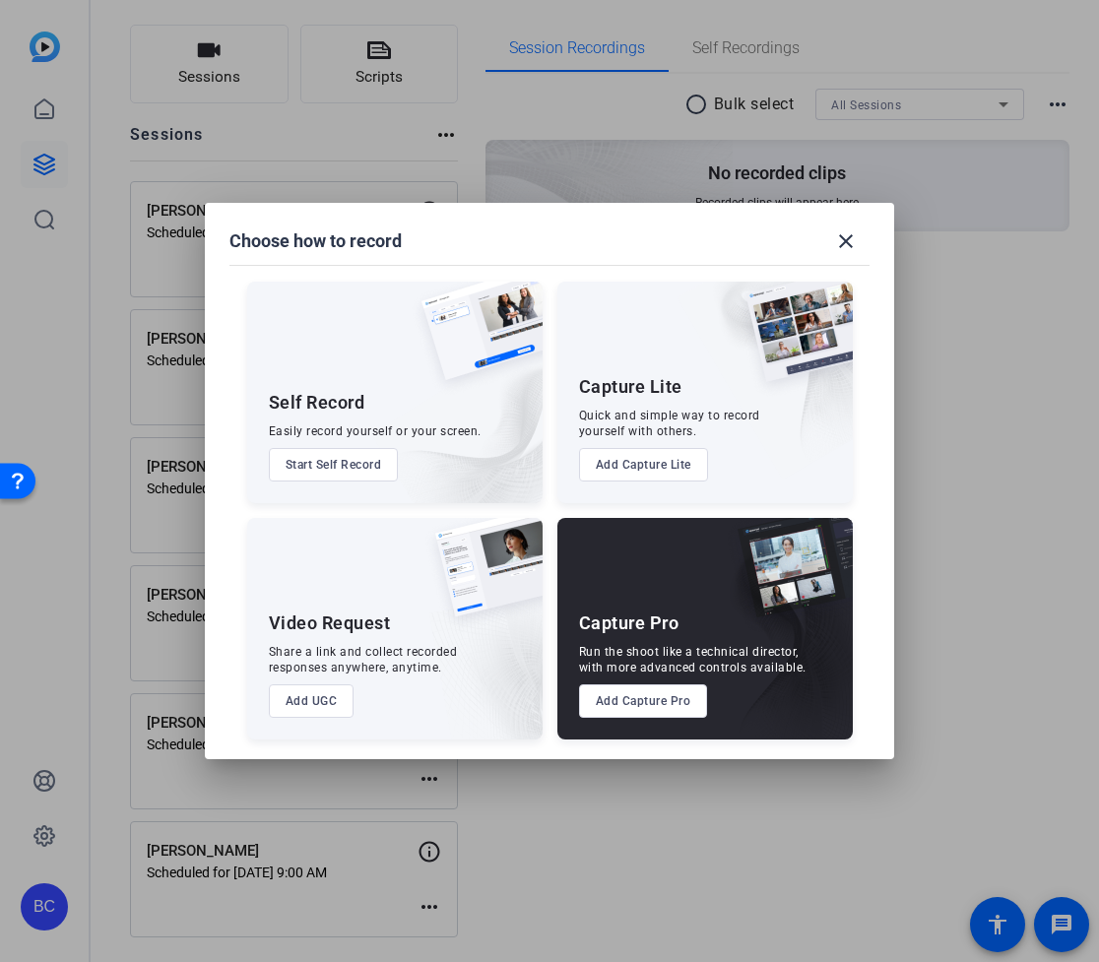
click at [643, 702] on button "Add Capture Pro" at bounding box center [643, 700] width 129 height 33
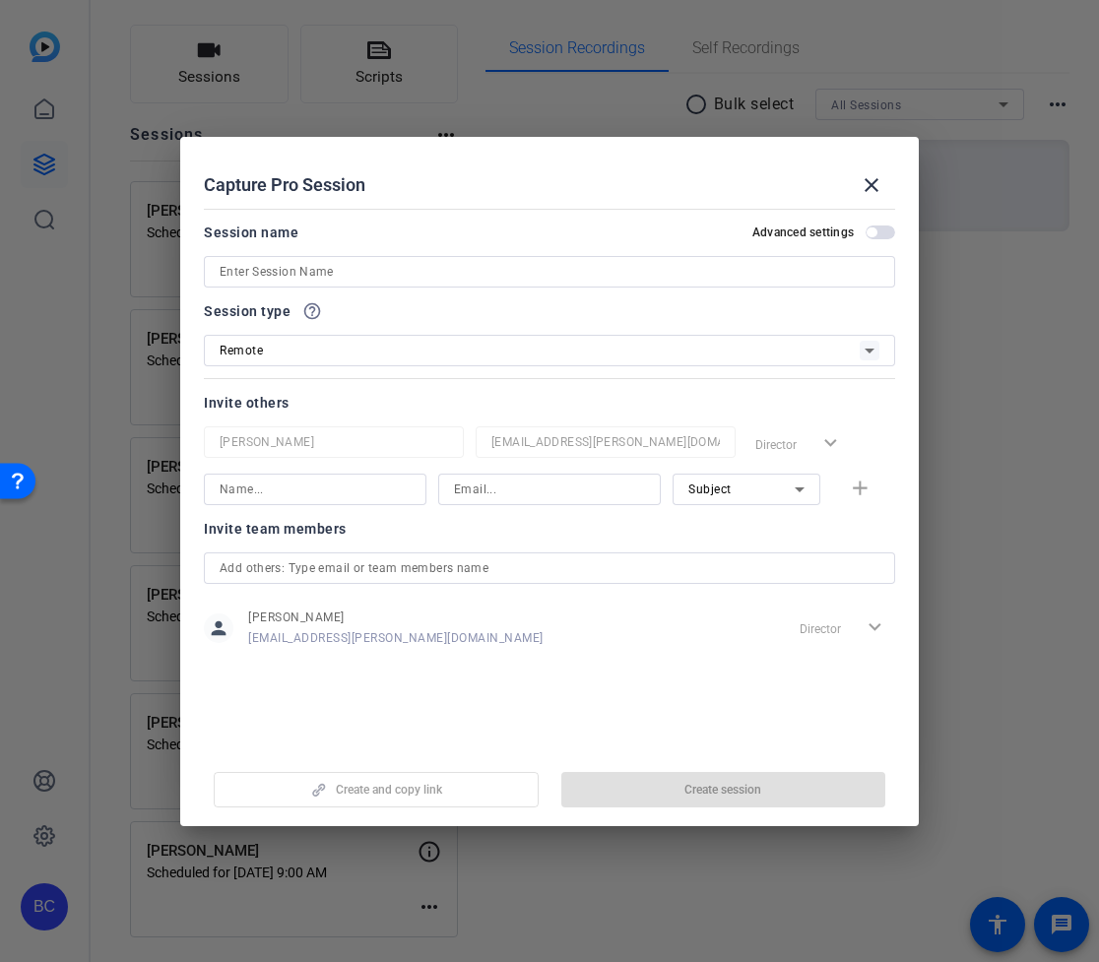
click at [297, 266] on input at bounding box center [550, 272] width 660 height 24
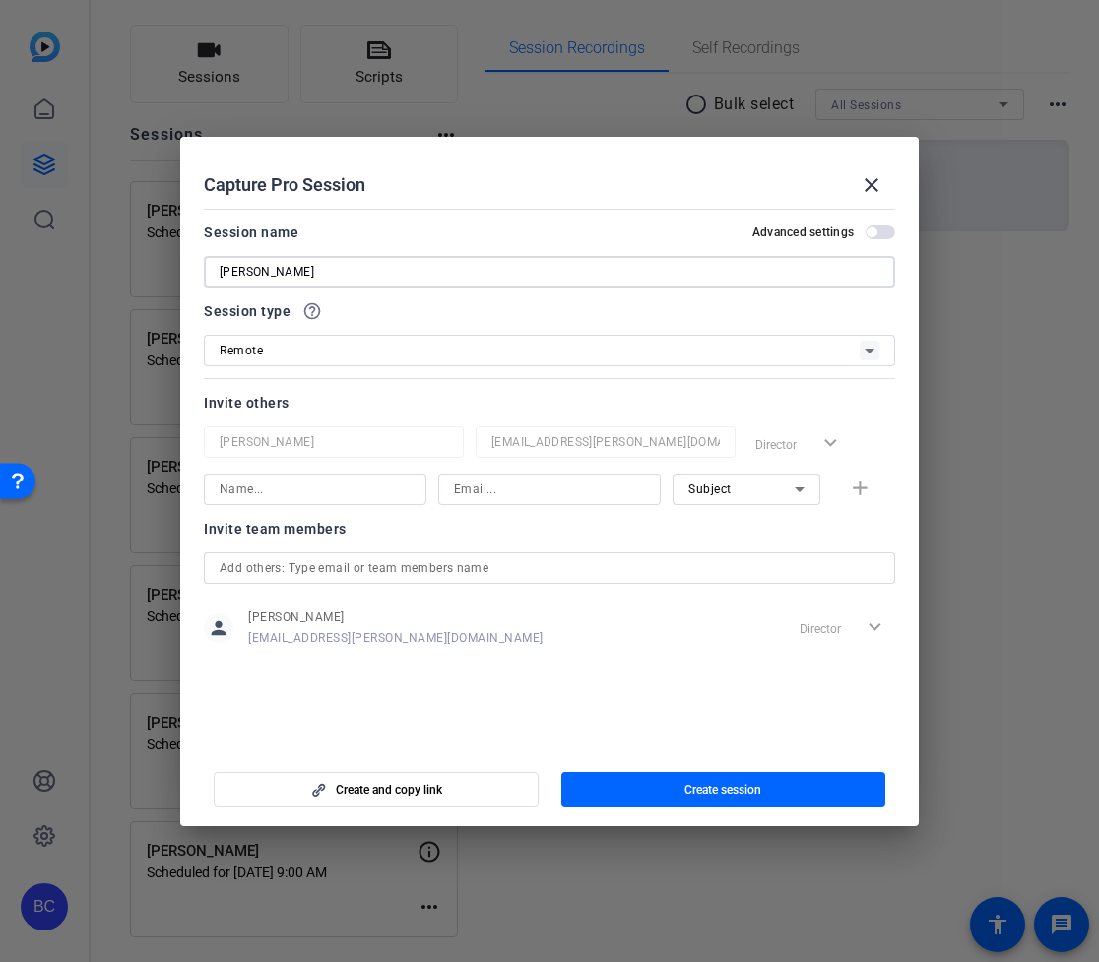
type input "[PERSON_NAME]"
click at [351, 490] on input at bounding box center [315, 490] width 191 height 24
type input "[PERSON_NAME]"
click at [522, 493] on input at bounding box center [549, 490] width 191 height 24
paste input "ZsUp"
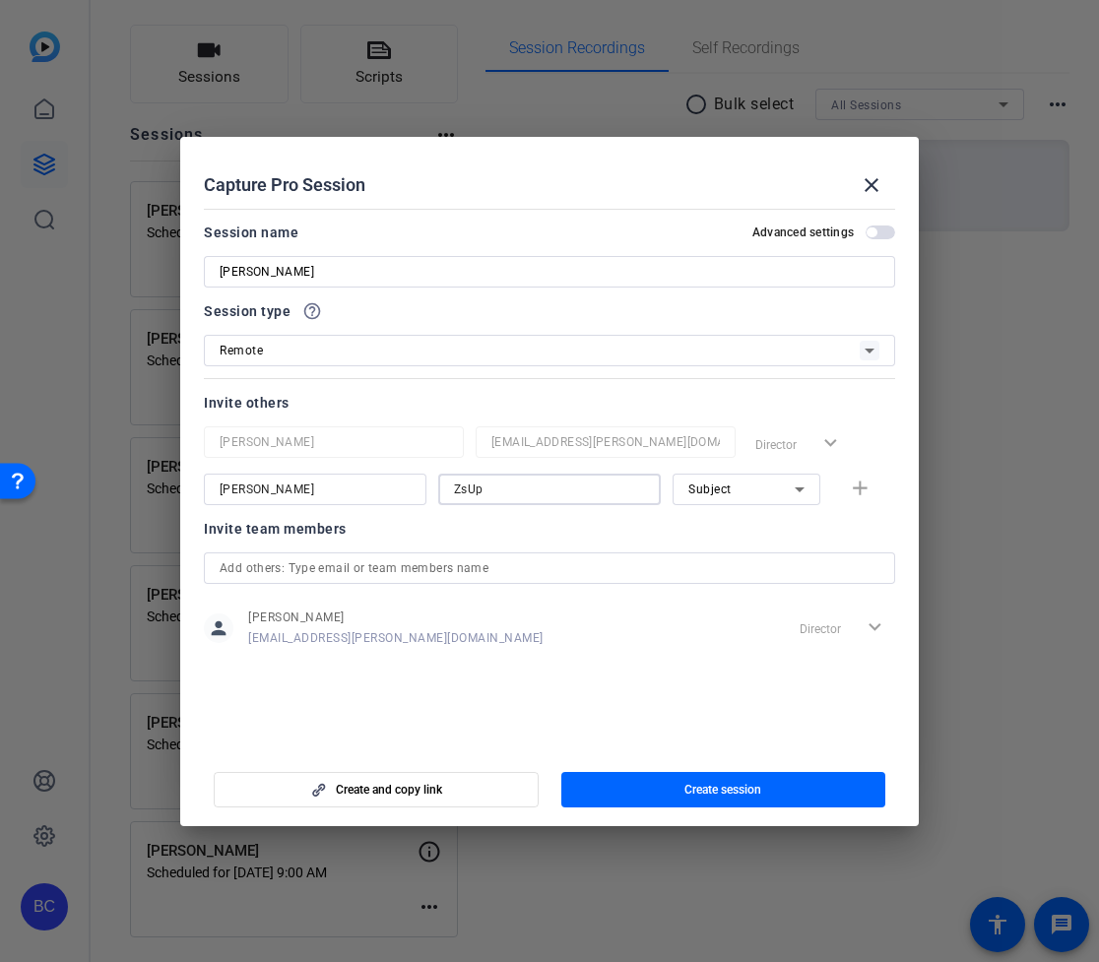
drag, startPoint x: 504, startPoint y: 488, endPoint x: 394, endPoint y: 488, distance: 110.3
click at [394, 488] on div "[PERSON_NAME] ZsUp Subject add" at bounding box center [549, 490] width 691 height 32
click at [766, 492] on div "Subject" at bounding box center [741, 489] width 106 height 25
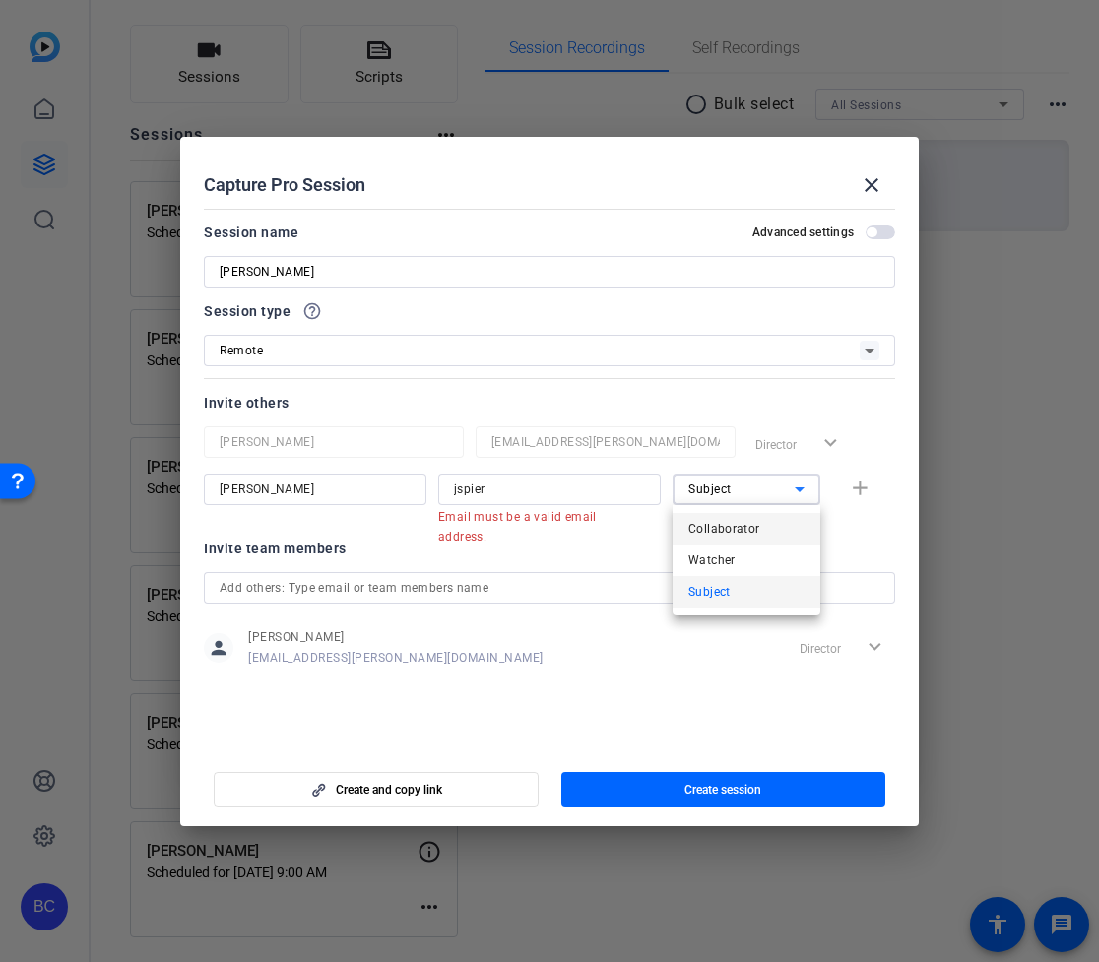
click at [728, 534] on span "Collaborator" at bounding box center [724, 529] width 72 height 24
click at [563, 487] on input "jspier" at bounding box center [549, 490] width 191 height 24
paste input "@[PERSON_NAME][DOMAIN_NAME]"
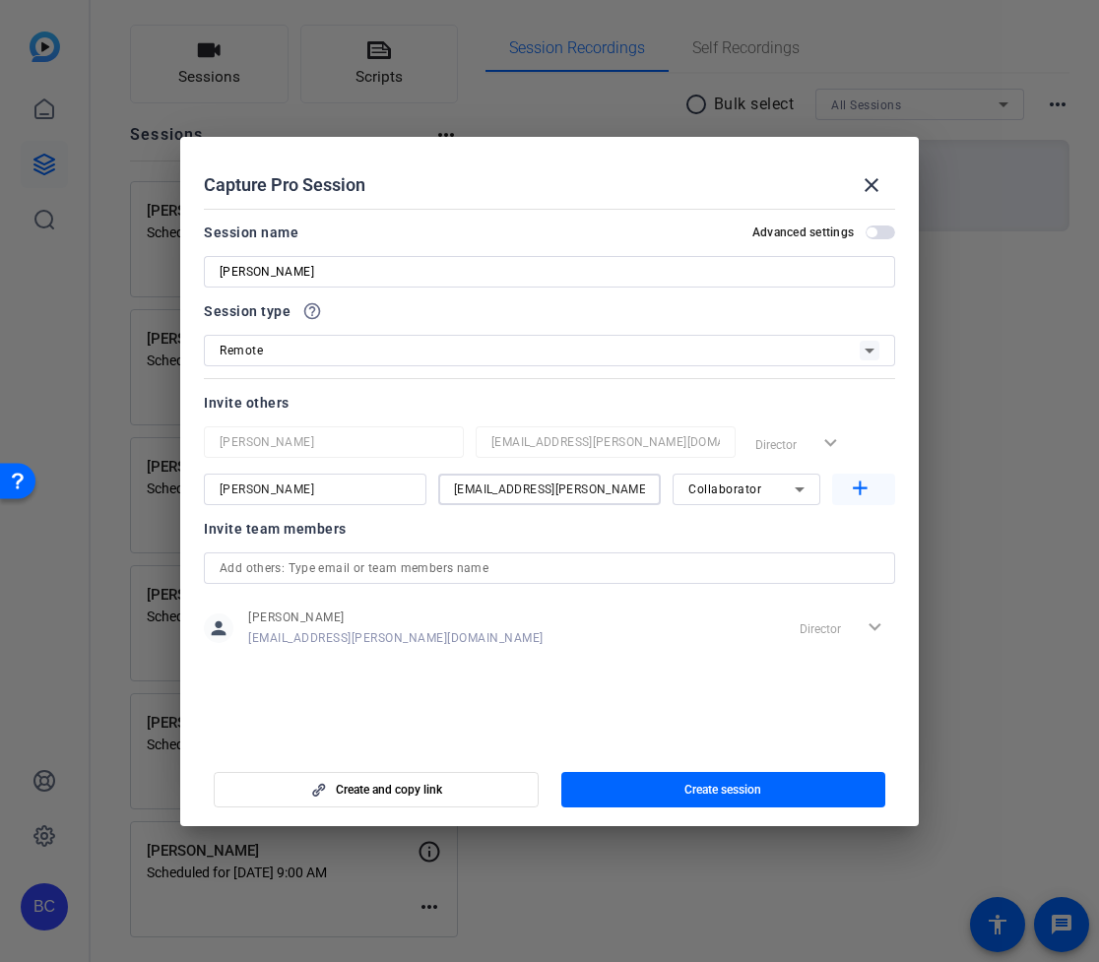
type input "[EMAIL_ADDRESS][PERSON_NAME][DOMAIN_NAME]"
click at [859, 487] on mat-icon "add" at bounding box center [860, 489] width 25 height 25
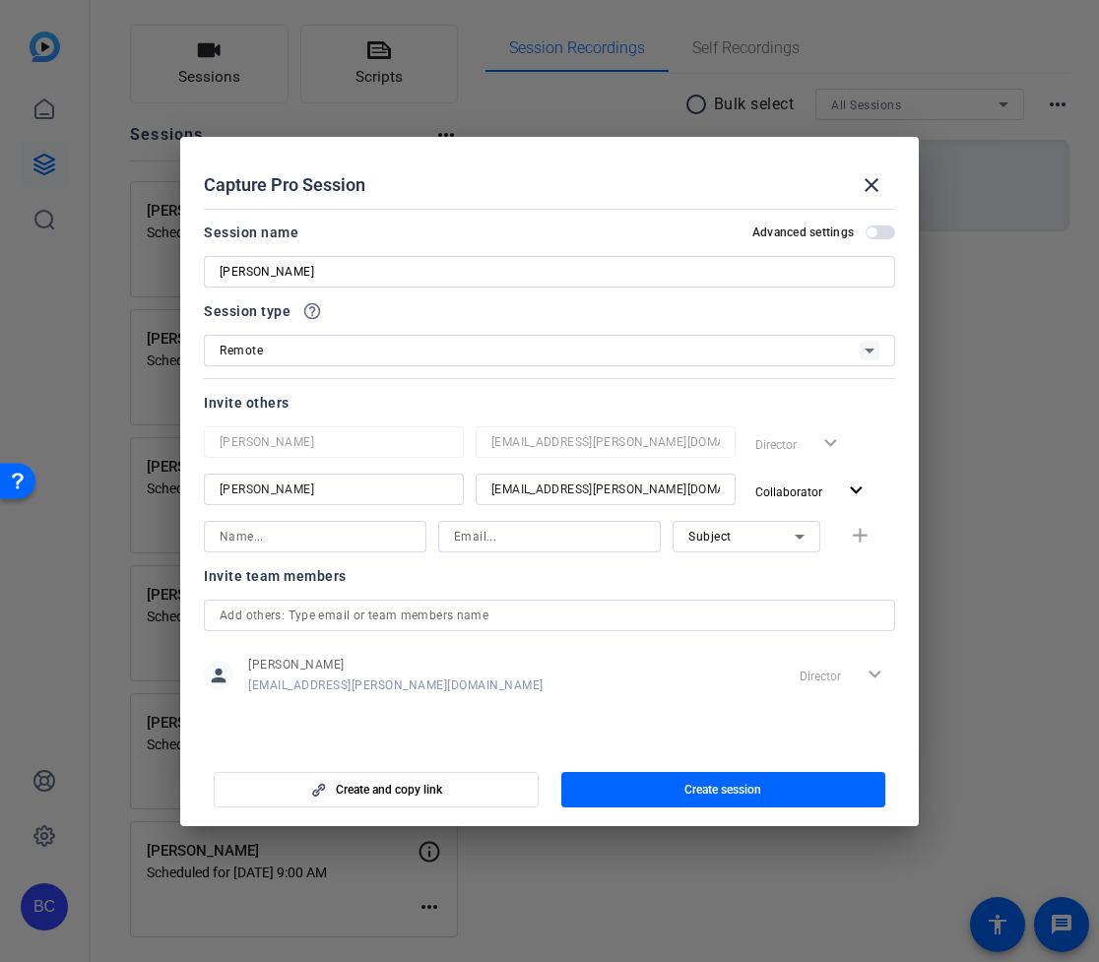
click at [302, 540] on input at bounding box center [315, 537] width 191 height 24
type input "[PERSON_NAME]"
click at [550, 537] on input at bounding box center [549, 537] width 191 height 24
paste input "[EMAIL_ADDRESS][PERSON_NAME][DOMAIN_NAME]"
drag, startPoint x: 486, startPoint y: 538, endPoint x: 336, endPoint y: 540, distance: 149.7
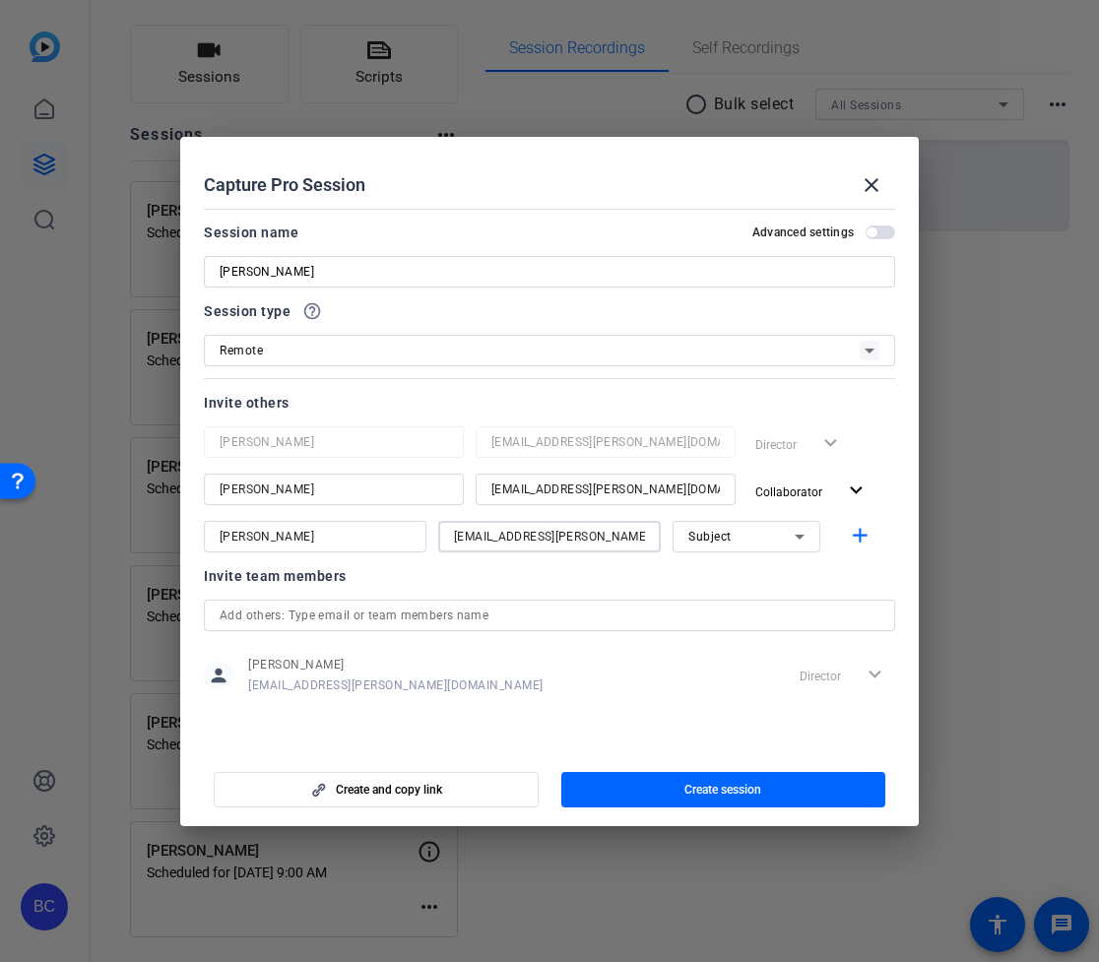
click at [336, 540] on div "[PERSON_NAME] [EMAIL_ADDRESS][PERSON_NAME][DOMAIN_NAME] Subject add" at bounding box center [549, 537] width 691 height 32
type input "[EMAIL_ADDRESS][PERSON_NAME][DOMAIN_NAME]"
click at [738, 534] on div "Subject" at bounding box center [741, 536] width 106 height 25
click at [744, 567] on span "Collaborator" at bounding box center [724, 576] width 72 height 24
click at [857, 541] on mat-icon "add" at bounding box center [860, 536] width 25 height 25
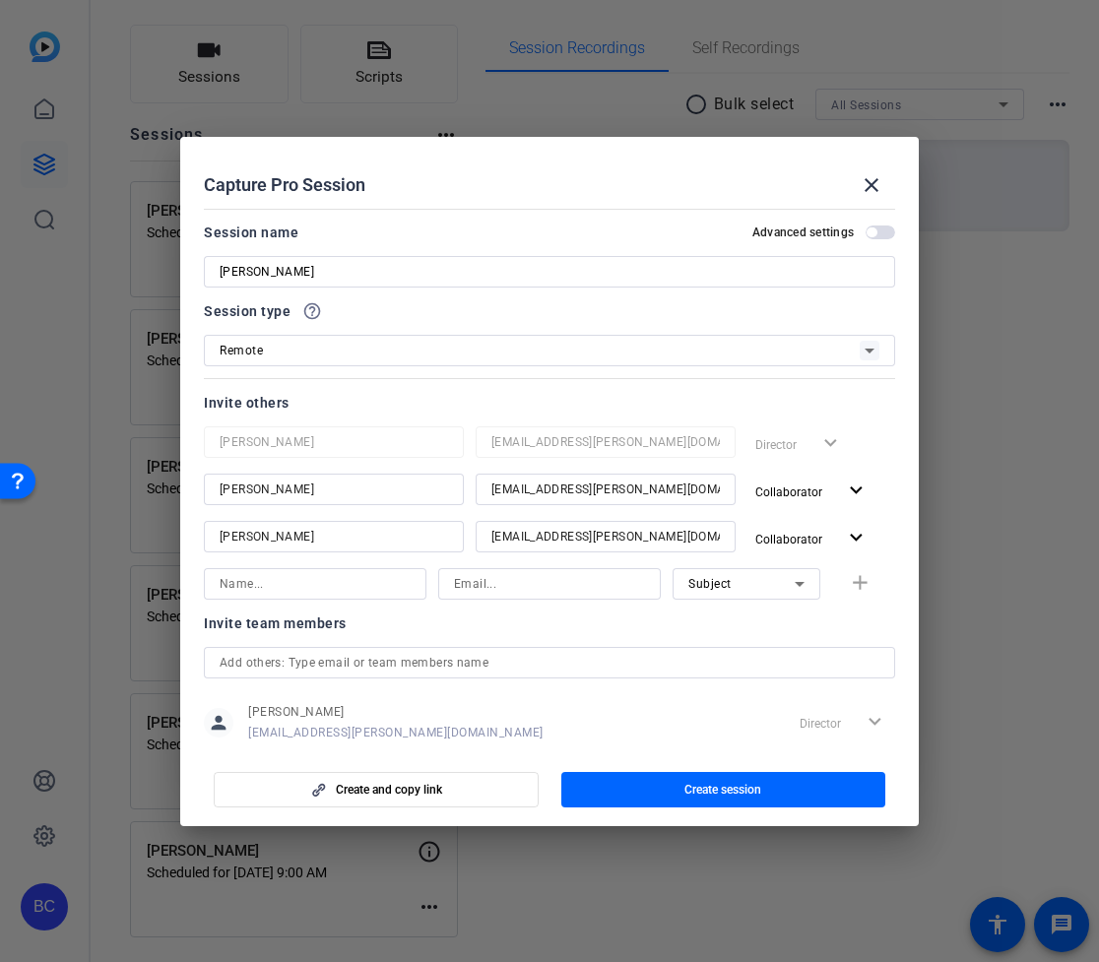
click at [875, 230] on span "button" at bounding box center [872, 232] width 10 height 10
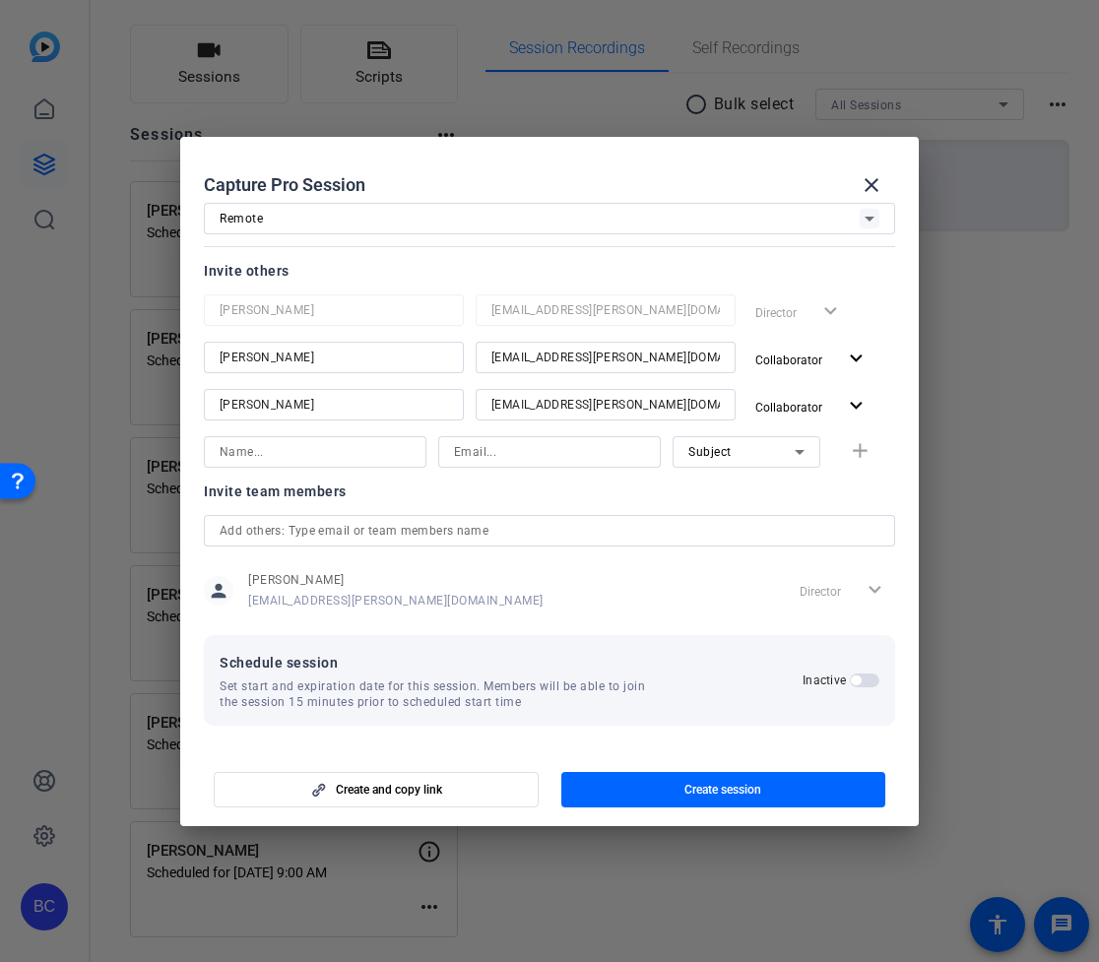
click at [862, 681] on span "button" at bounding box center [865, 681] width 30 height 14
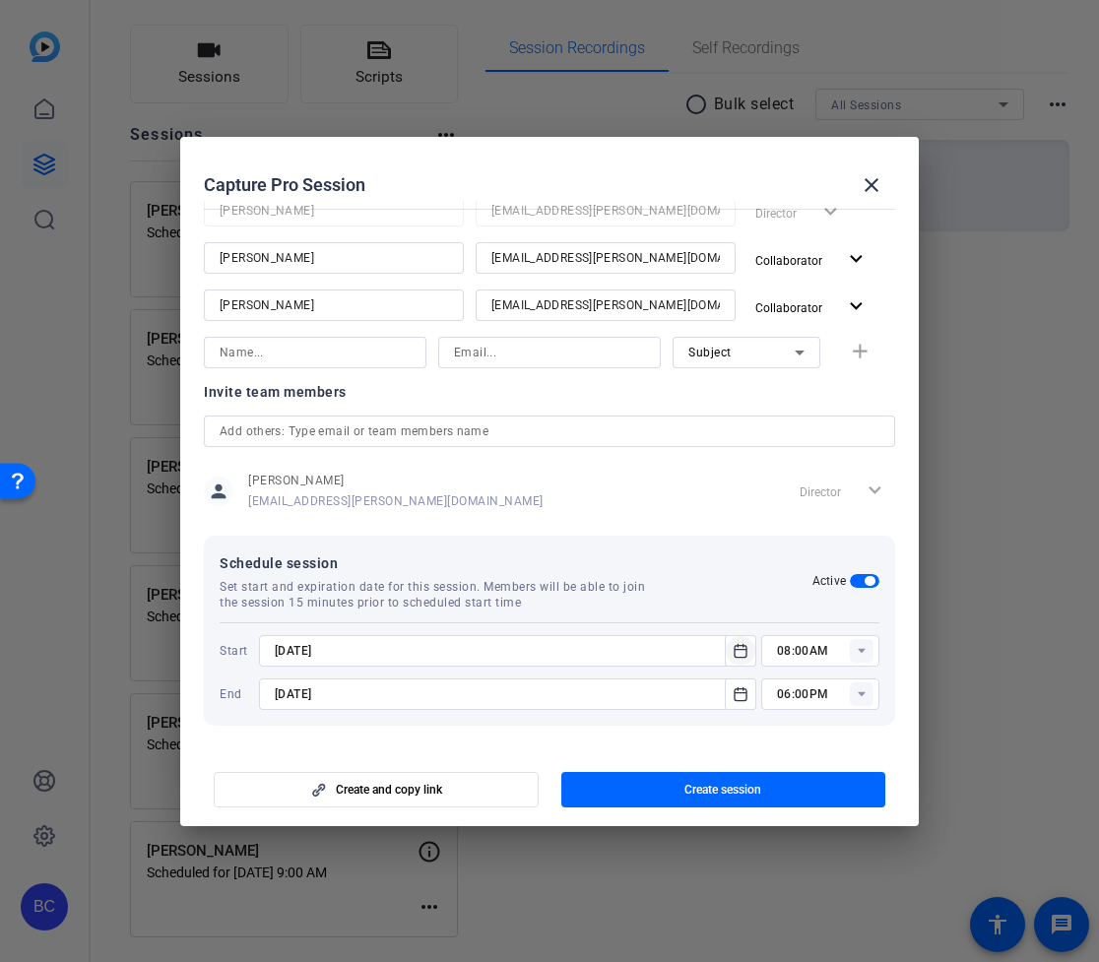
click at [740, 651] on icon "Open calendar" at bounding box center [741, 651] width 16 height 24
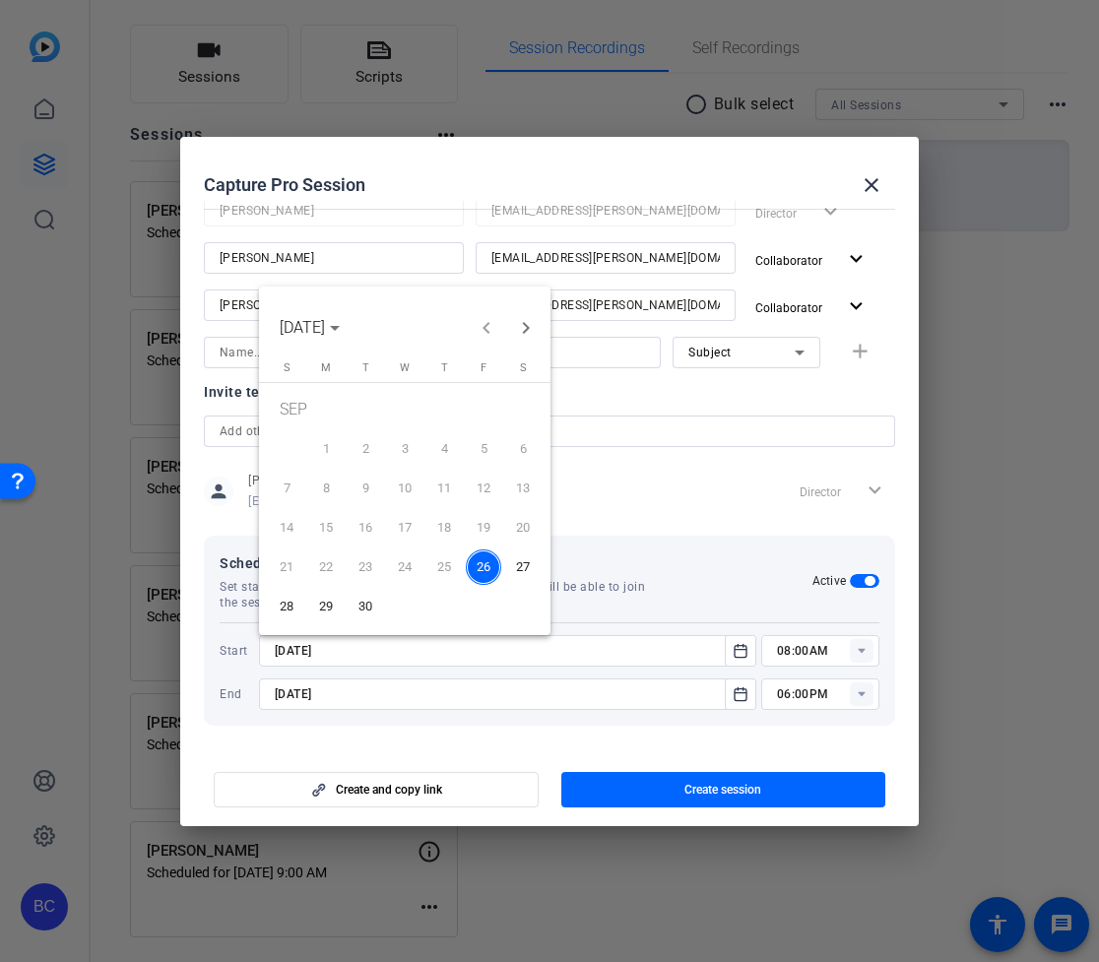
click at [330, 608] on span "29" at bounding box center [325, 606] width 35 height 35
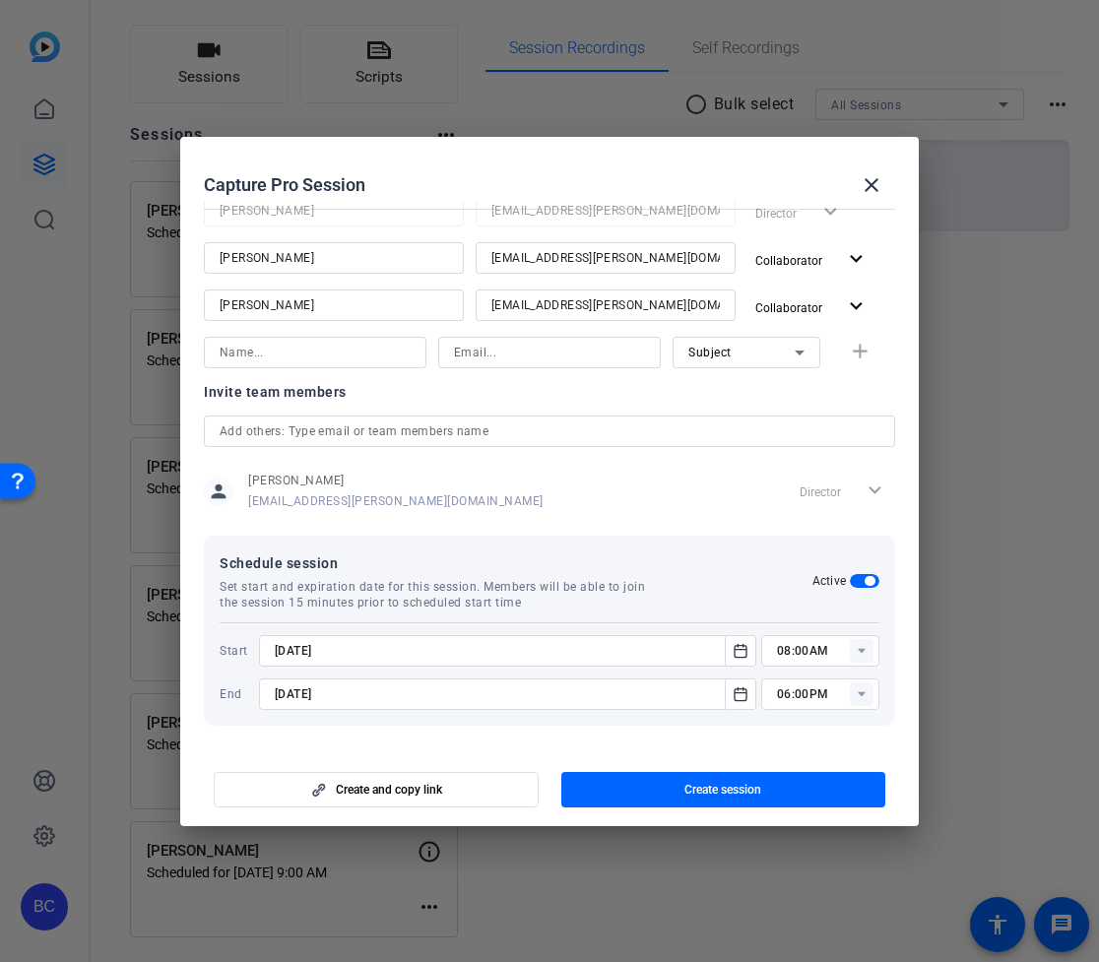
type input "[DATE]"
click at [742, 688] on icon "Open calendar" at bounding box center [741, 693] width 12 height 13
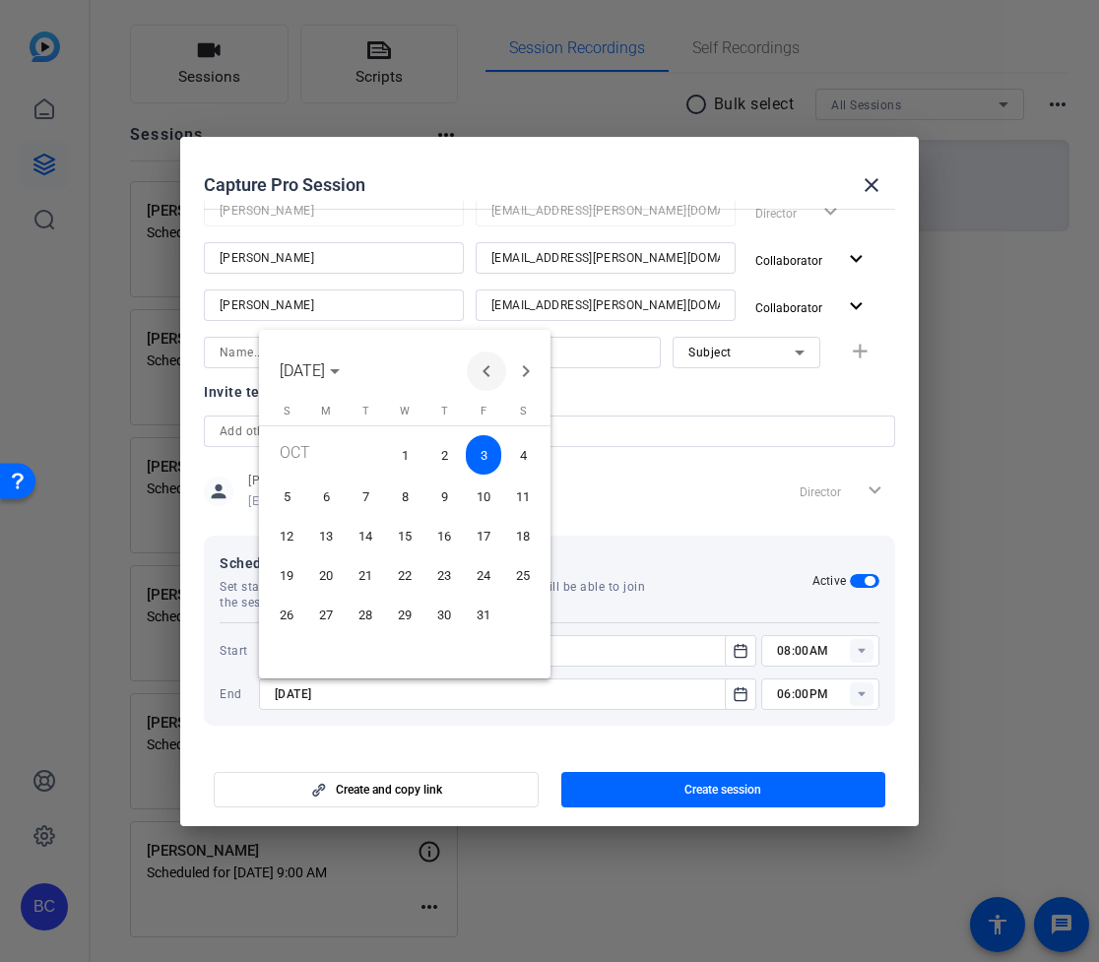
click at [484, 370] on span "Previous month" at bounding box center [486, 371] width 39 height 39
click at [331, 652] on span "29" at bounding box center [325, 649] width 35 height 35
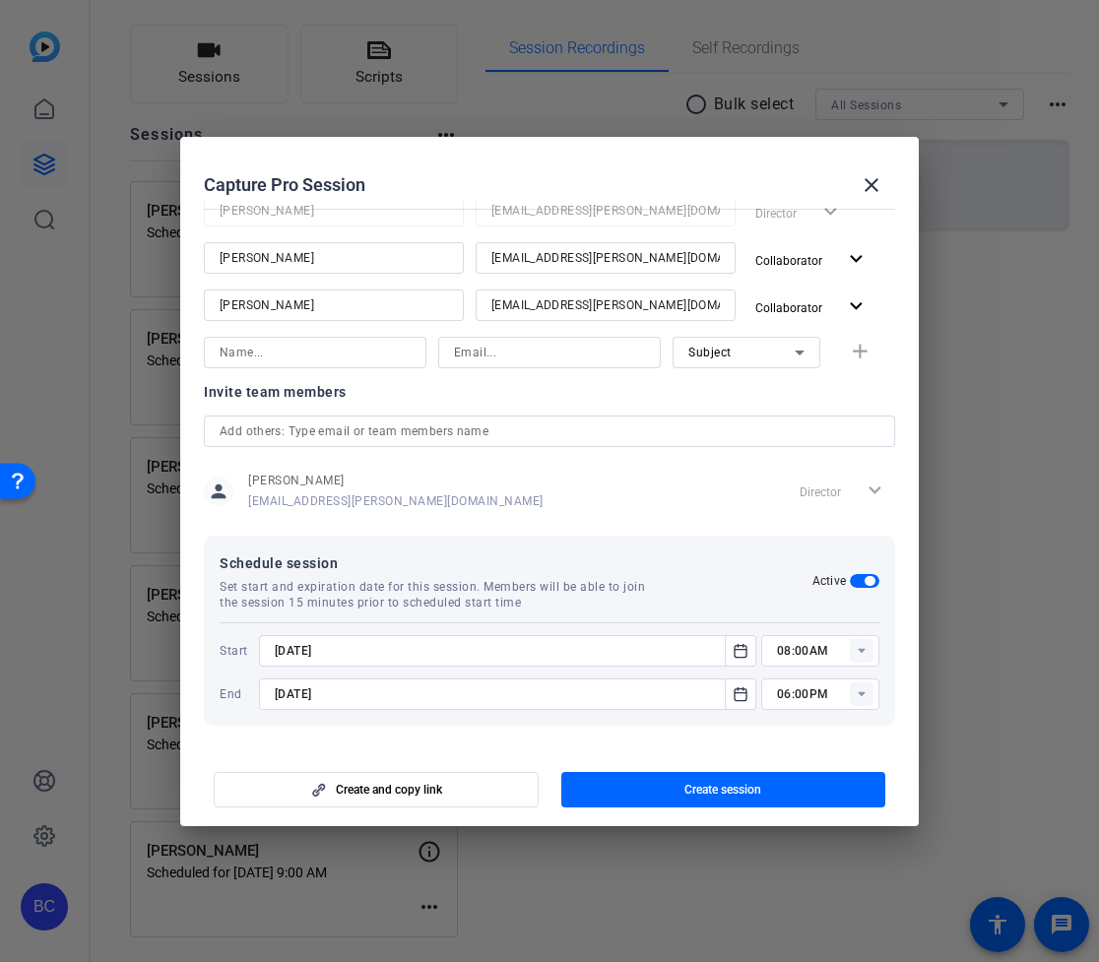
type input "[DATE]"
click at [854, 645] on rect at bounding box center [862, 651] width 24 height 24
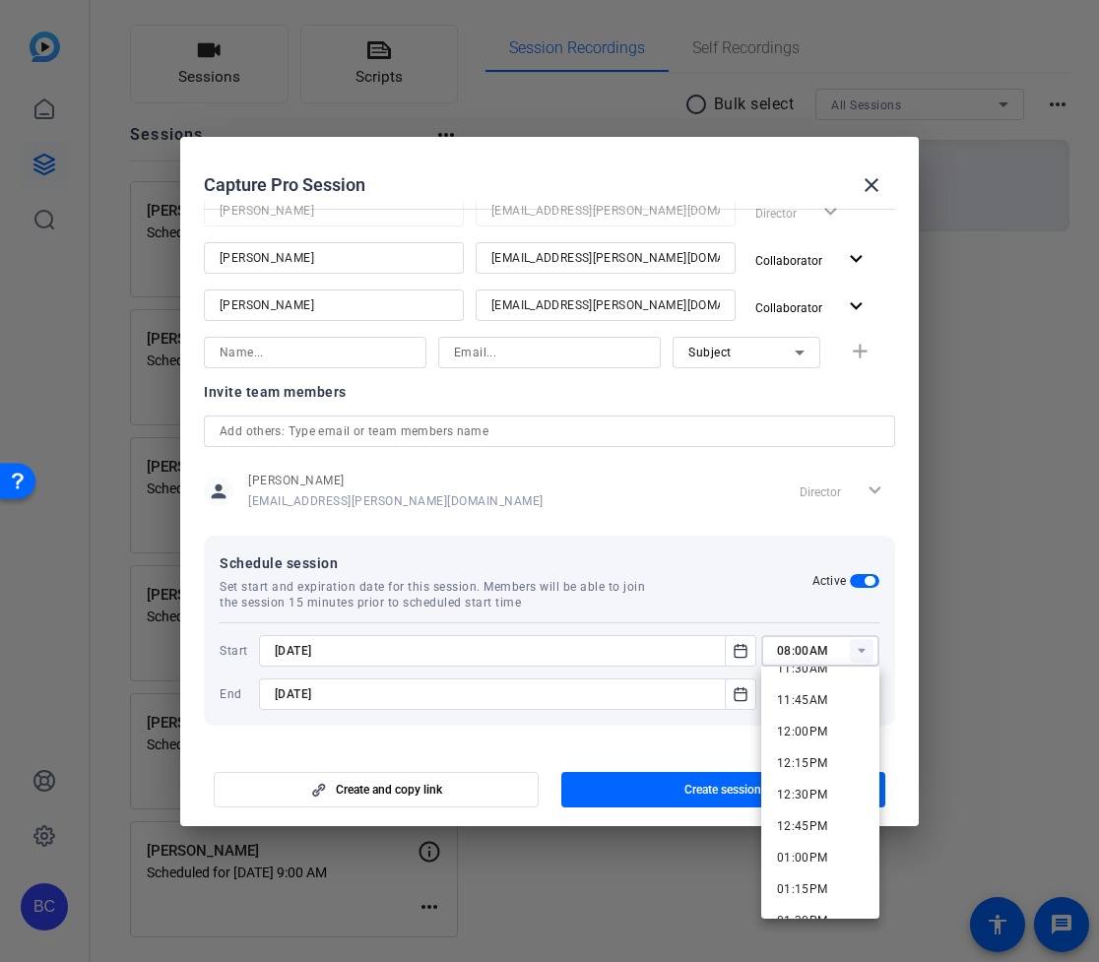
scroll to position [1462, 0]
click at [815, 734] on span "12:00PM" at bounding box center [802, 741] width 51 height 14
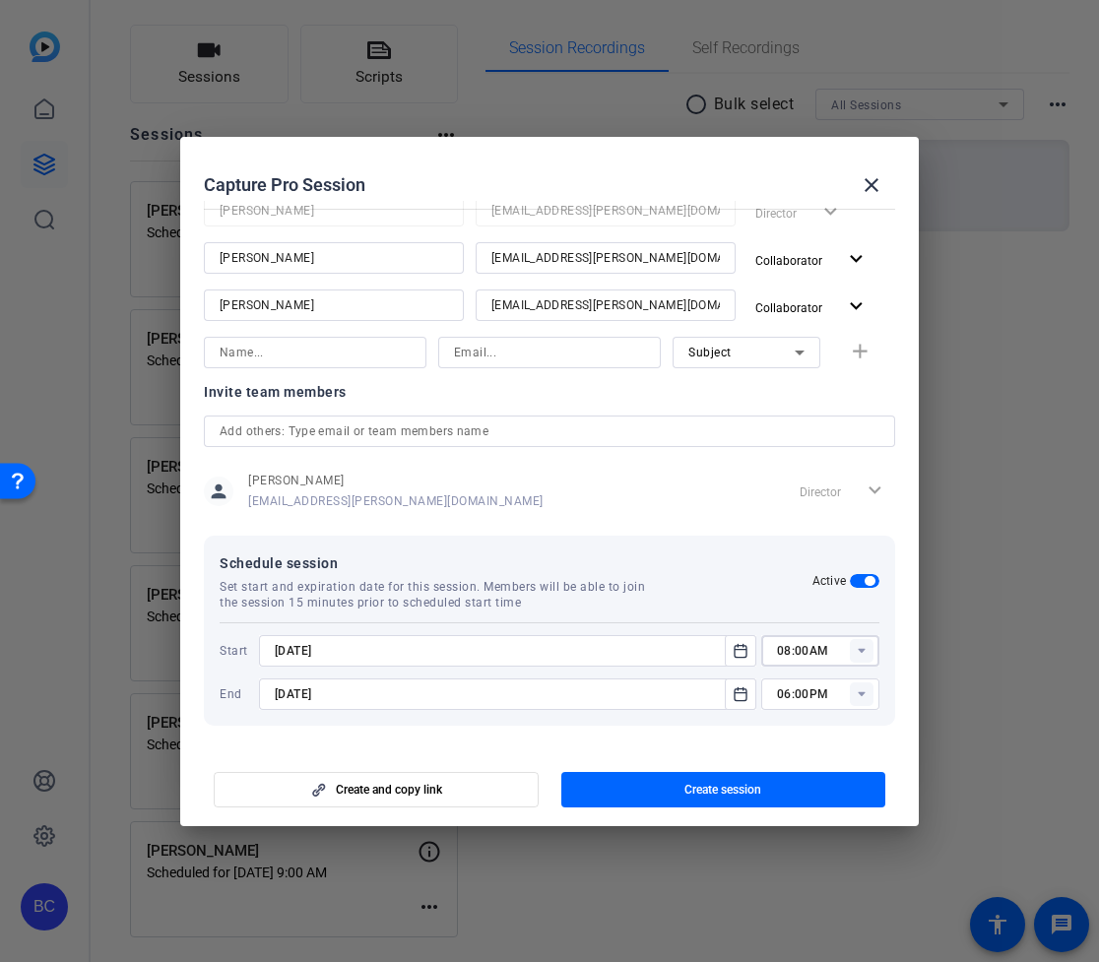
type input "12:00PM"
click at [867, 693] on rect at bounding box center [862, 694] width 24 height 24
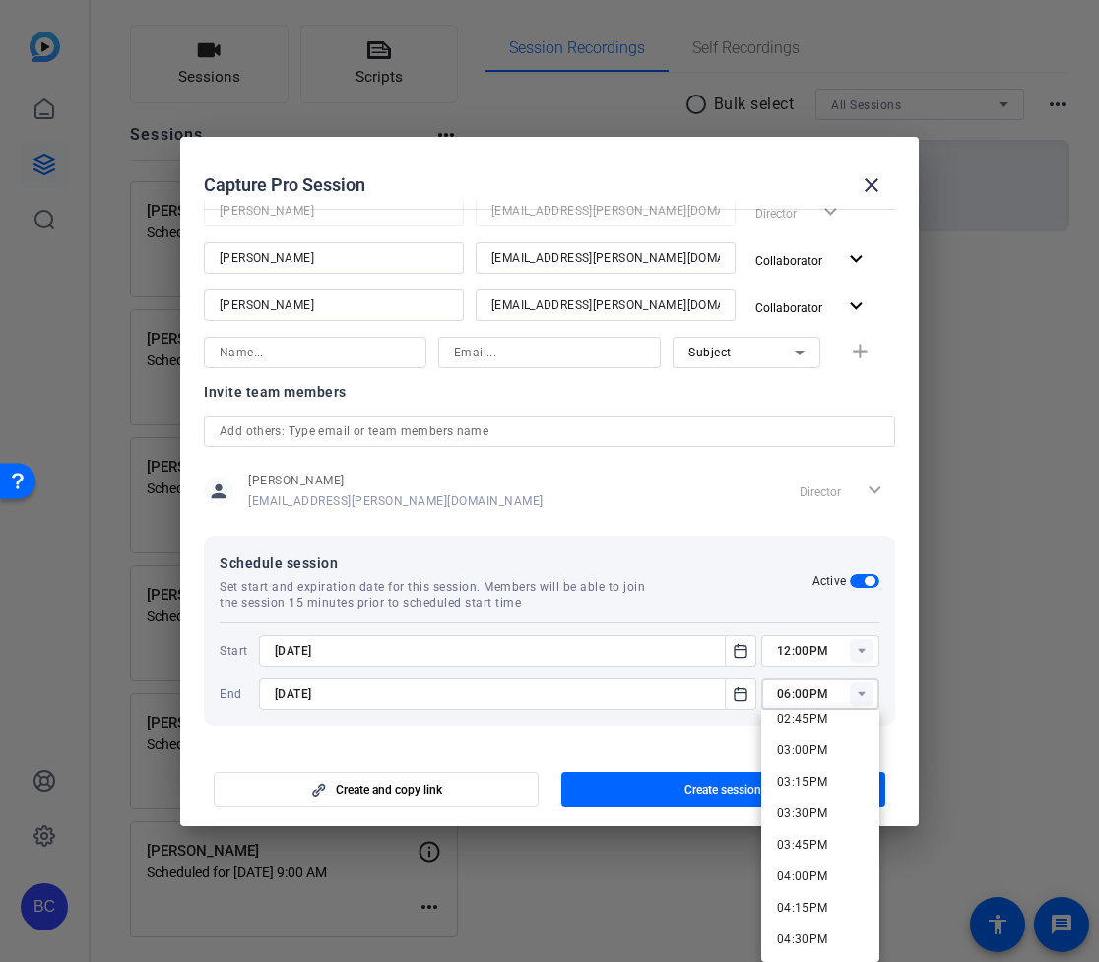
scroll to position [1872, 0]
click at [800, 752] on span "03:00PM" at bounding box center [802, 753] width 51 height 14
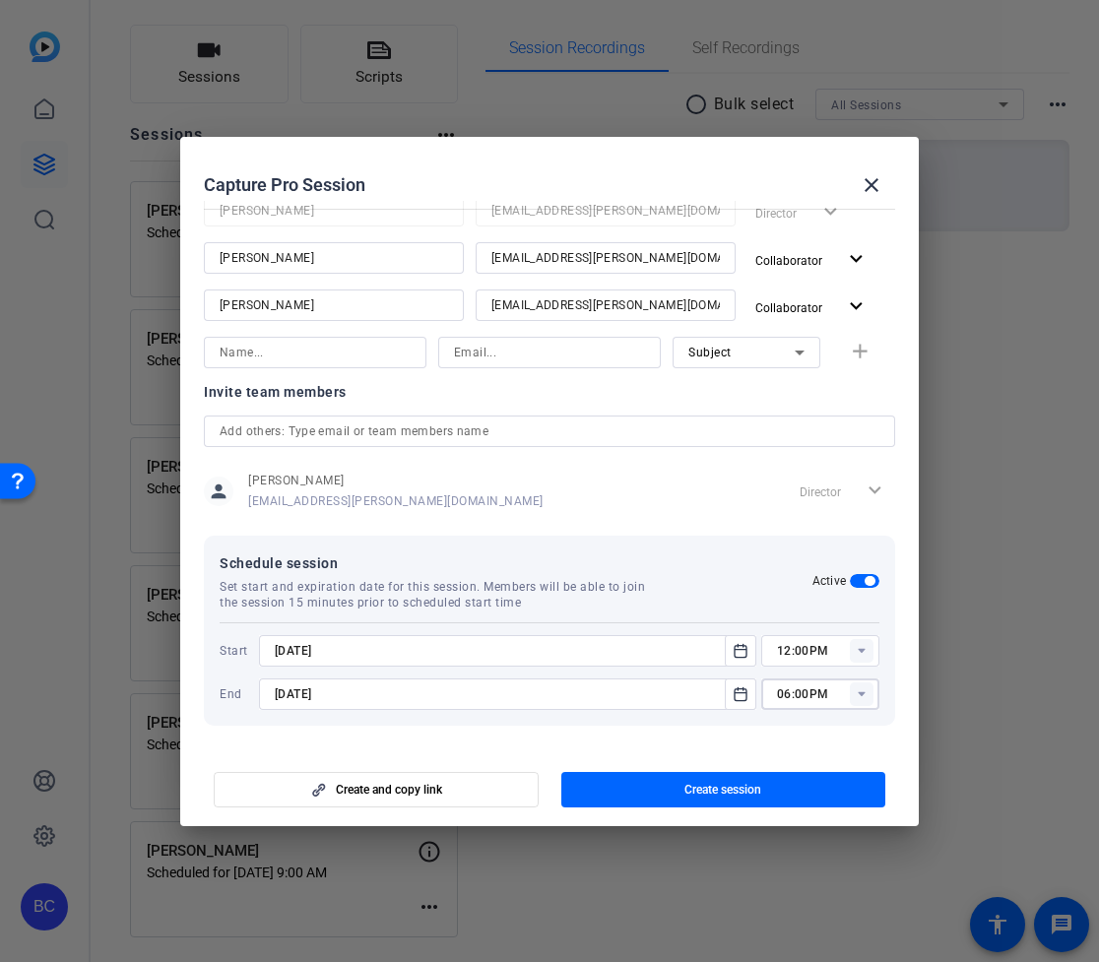
type input "03:00PM"
click at [724, 793] on span "Create session" at bounding box center [722, 790] width 77 height 16
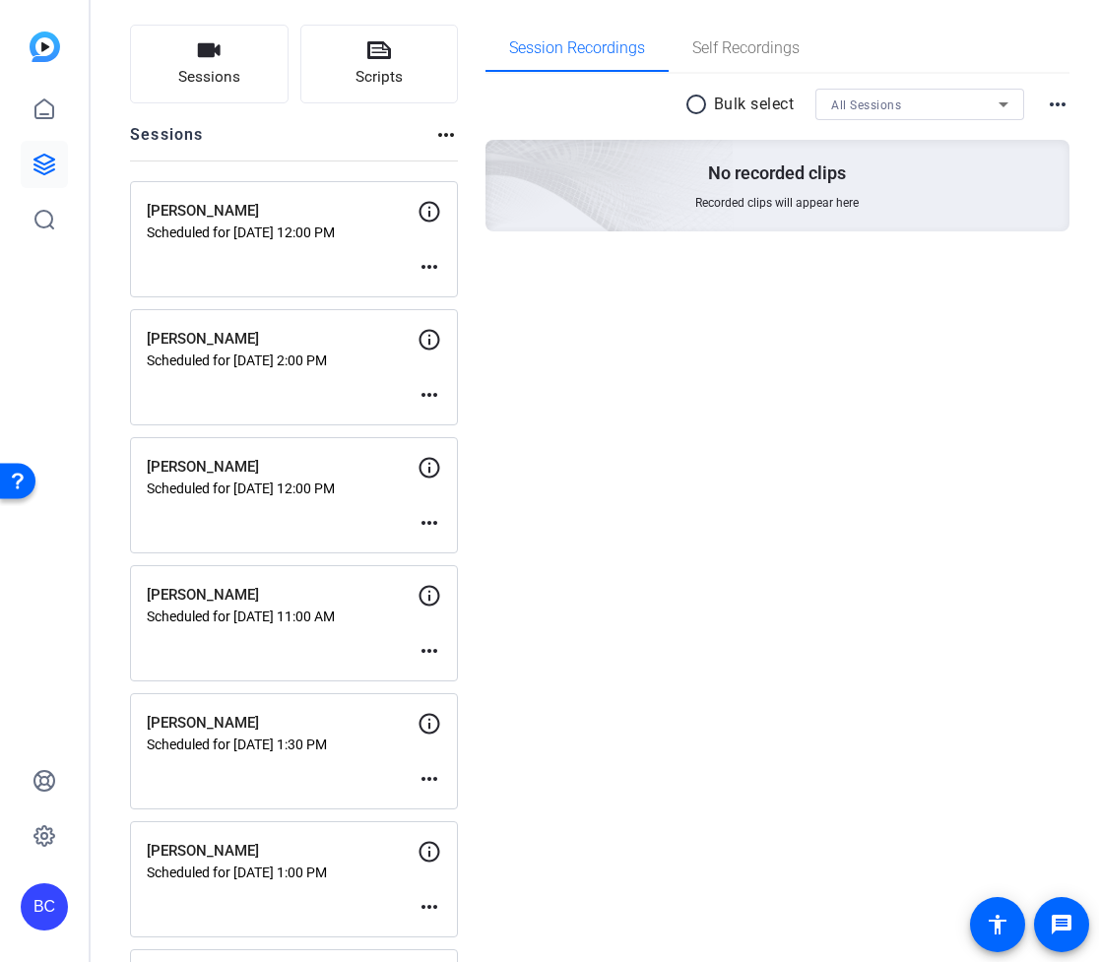
click at [427, 268] on mat-icon "more_horiz" at bounding box center [430, 267] width 24 height 24
click at [462, 296] on span "Edit Session" at bounding box center [478, 297] width 90 height 24
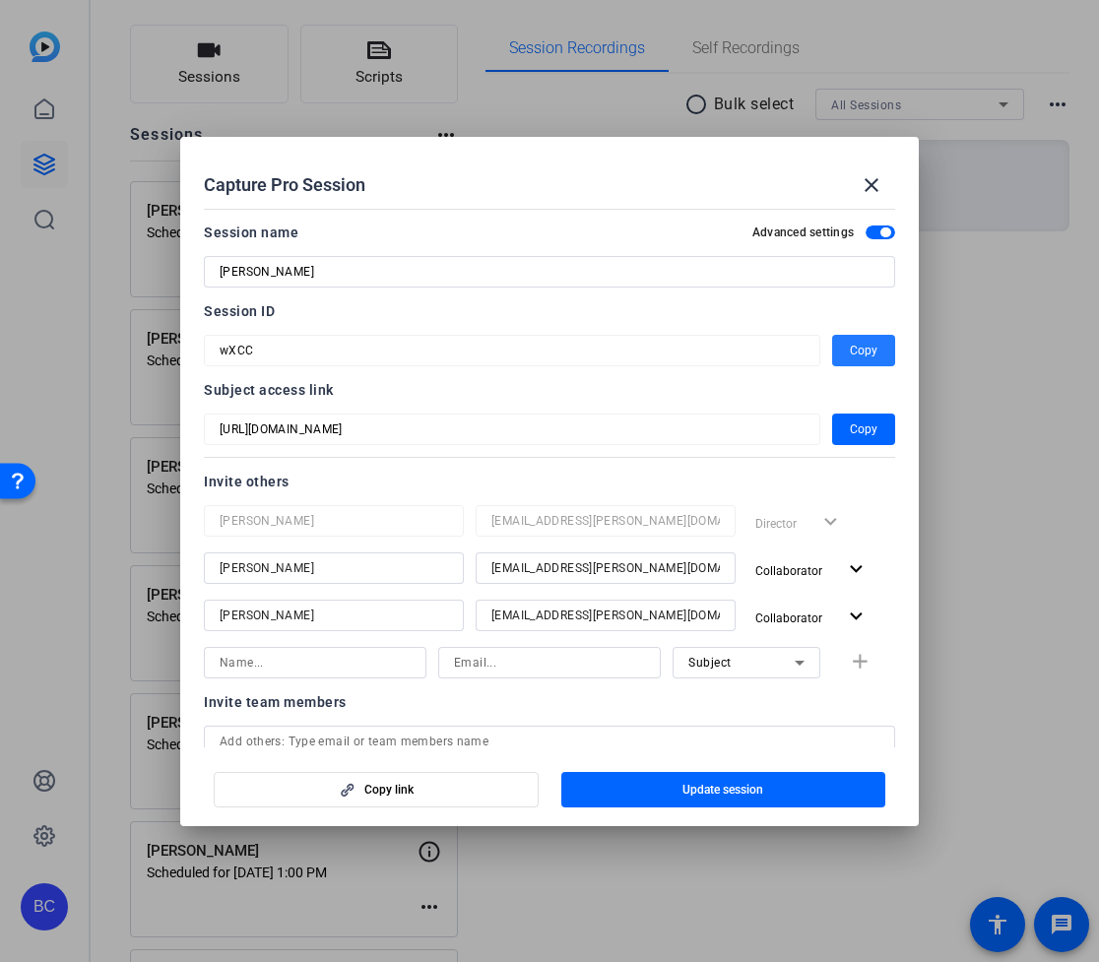
click at [869, 350] on span "Copy" at bounding box center [864, 351] width 28 height 24
click at [712, 793] on span "Update session" at bounding box center [722, 790] width 81 height 16
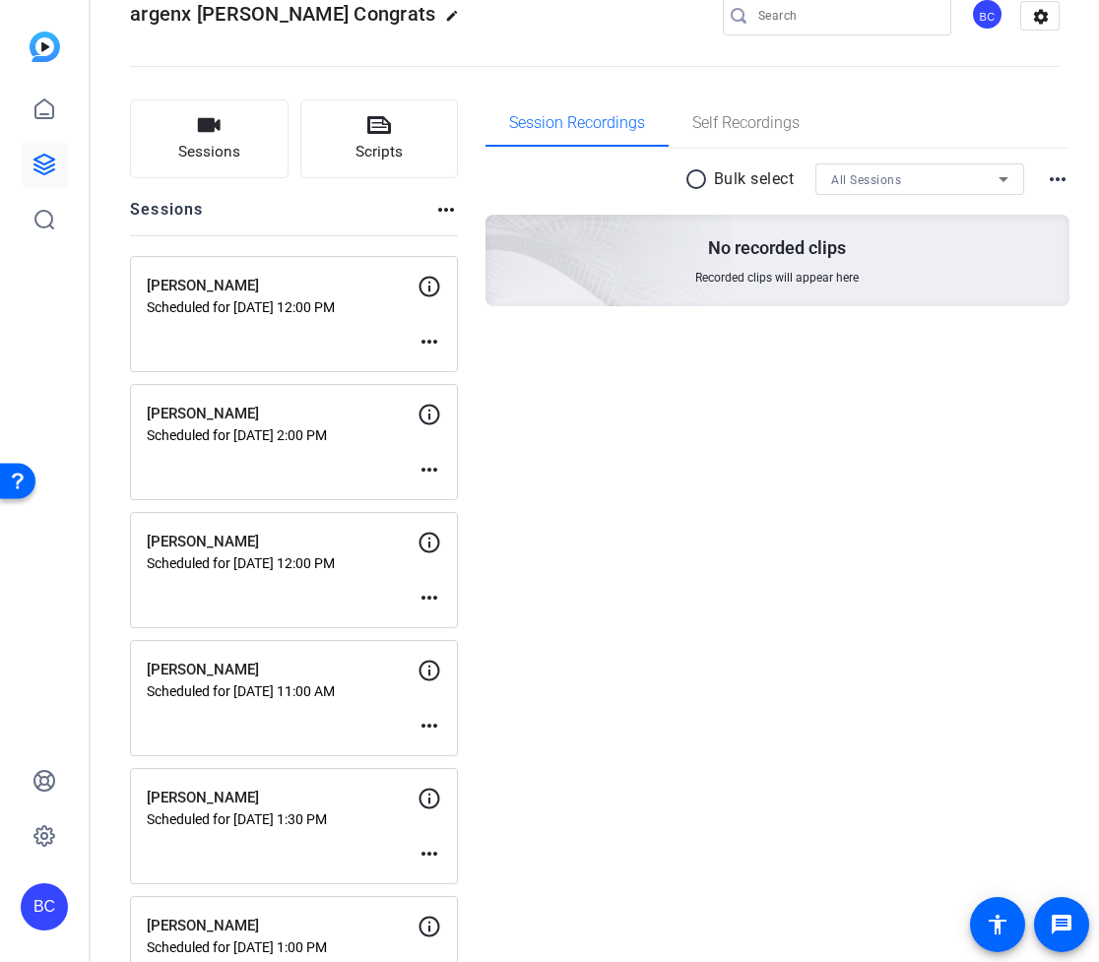
scroll to position [0, 0]
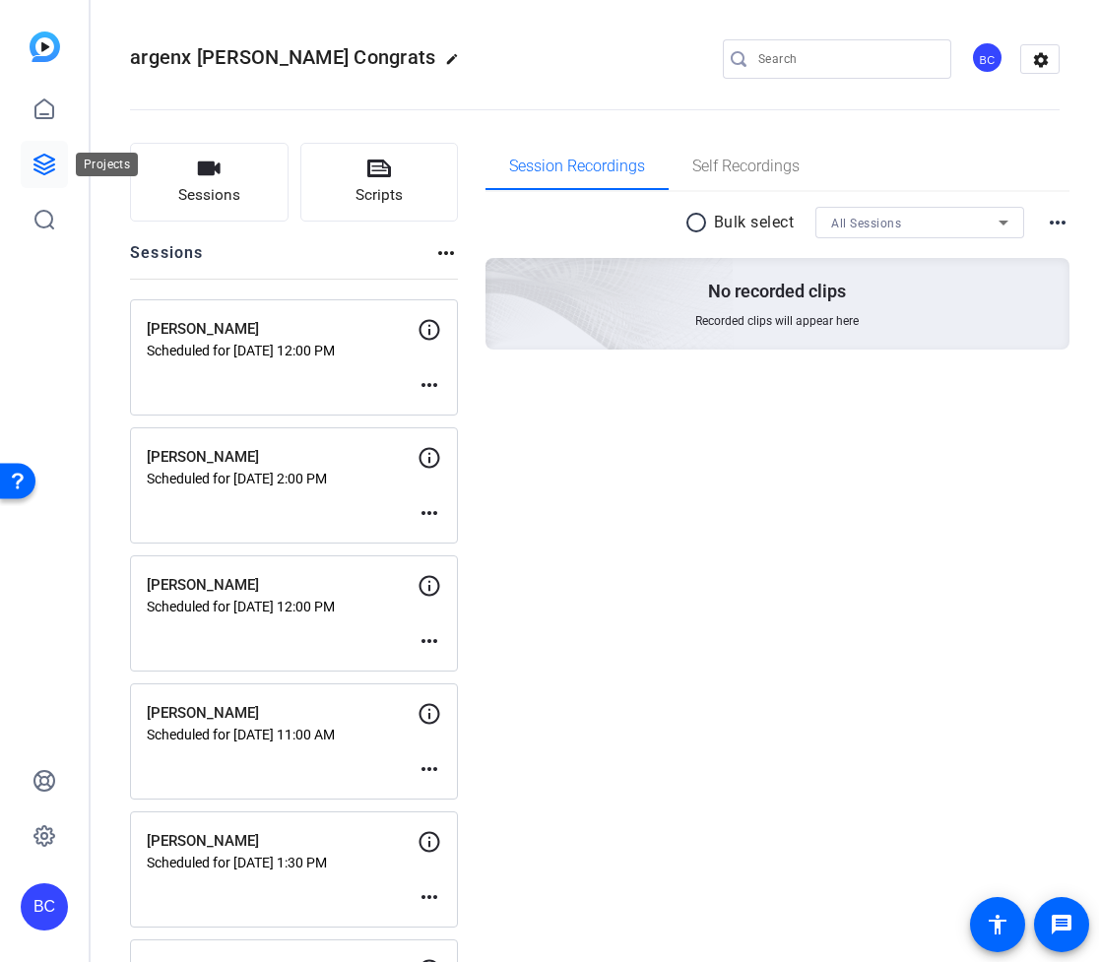
click at [49, 159] on icon at bounding box center [44, 165] width 24 height 24
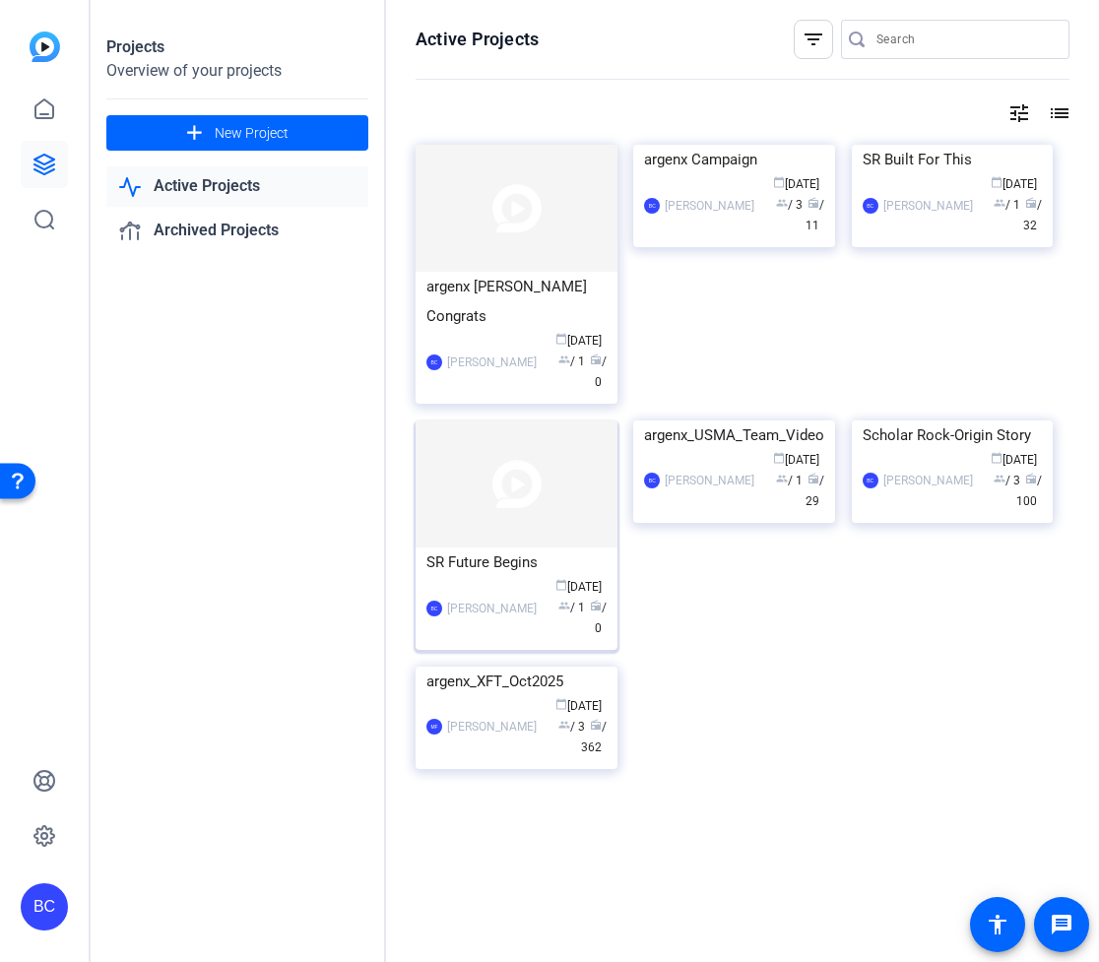
click at [522, 484] on img at bounding box center [517, 484] width 202 height 127
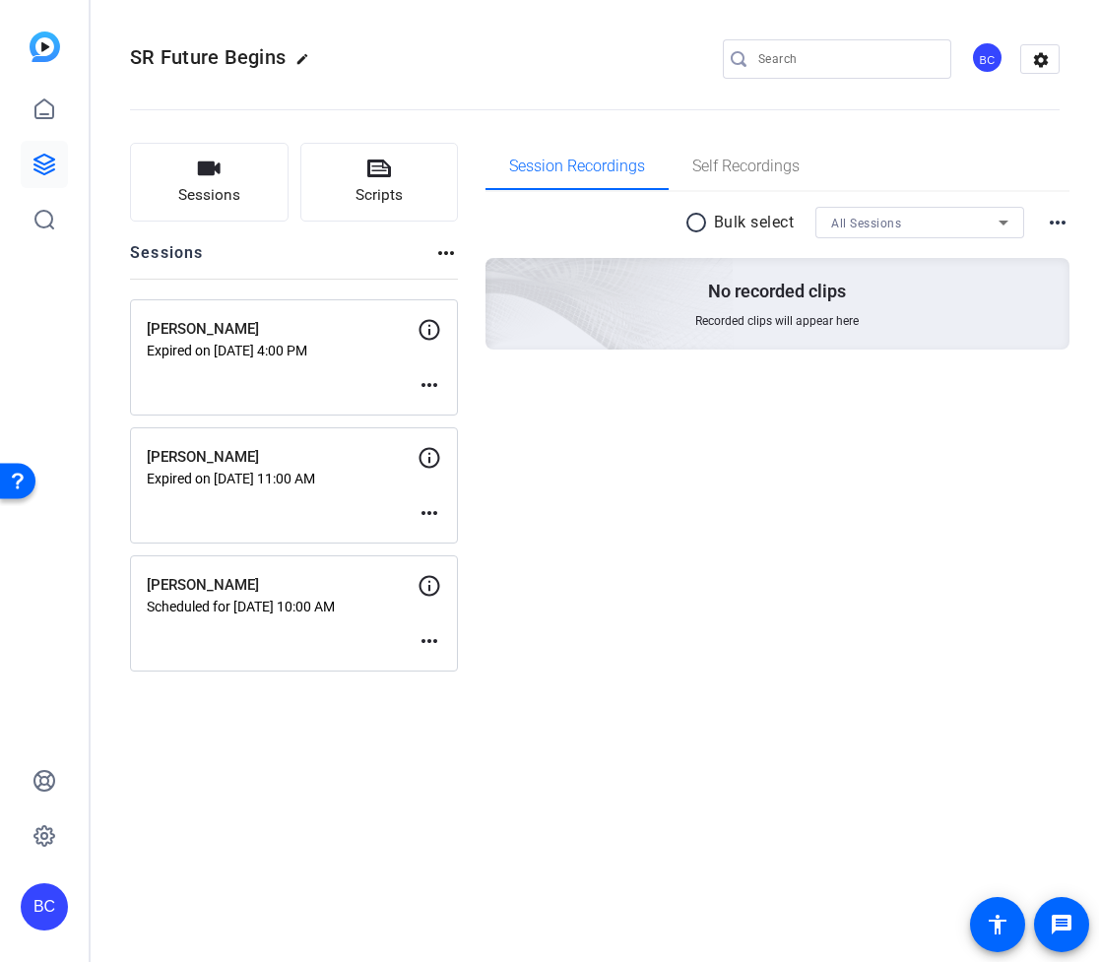
click at [429, 634] on mat-icon "more_horiz" at bounding box center [430, 641] width 24 height 24
click at [485, 671] on span "Edit Session" at bounding box center [478, 671] width 90 height 24
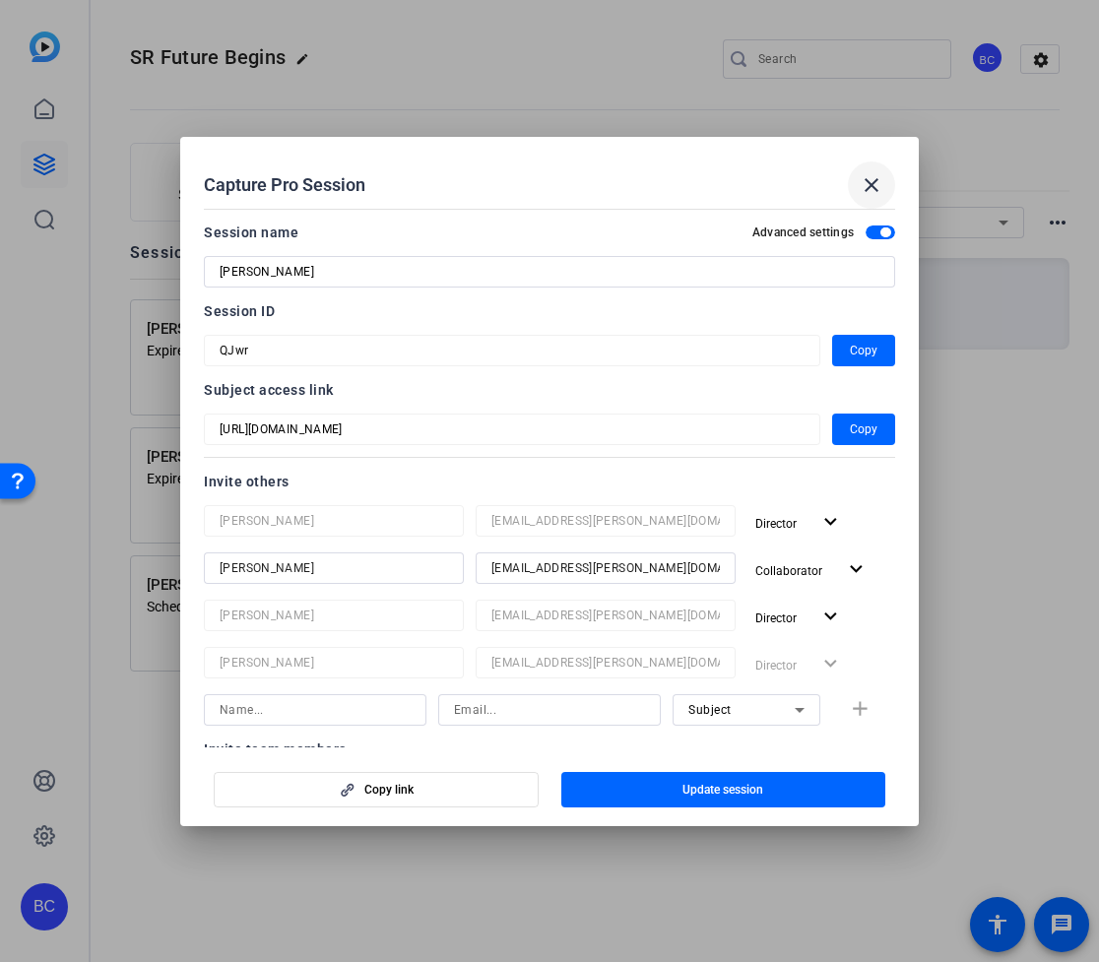
click at [880, 186] on mat-icon "close" at bounding box center [872, 185] width 24 height 24
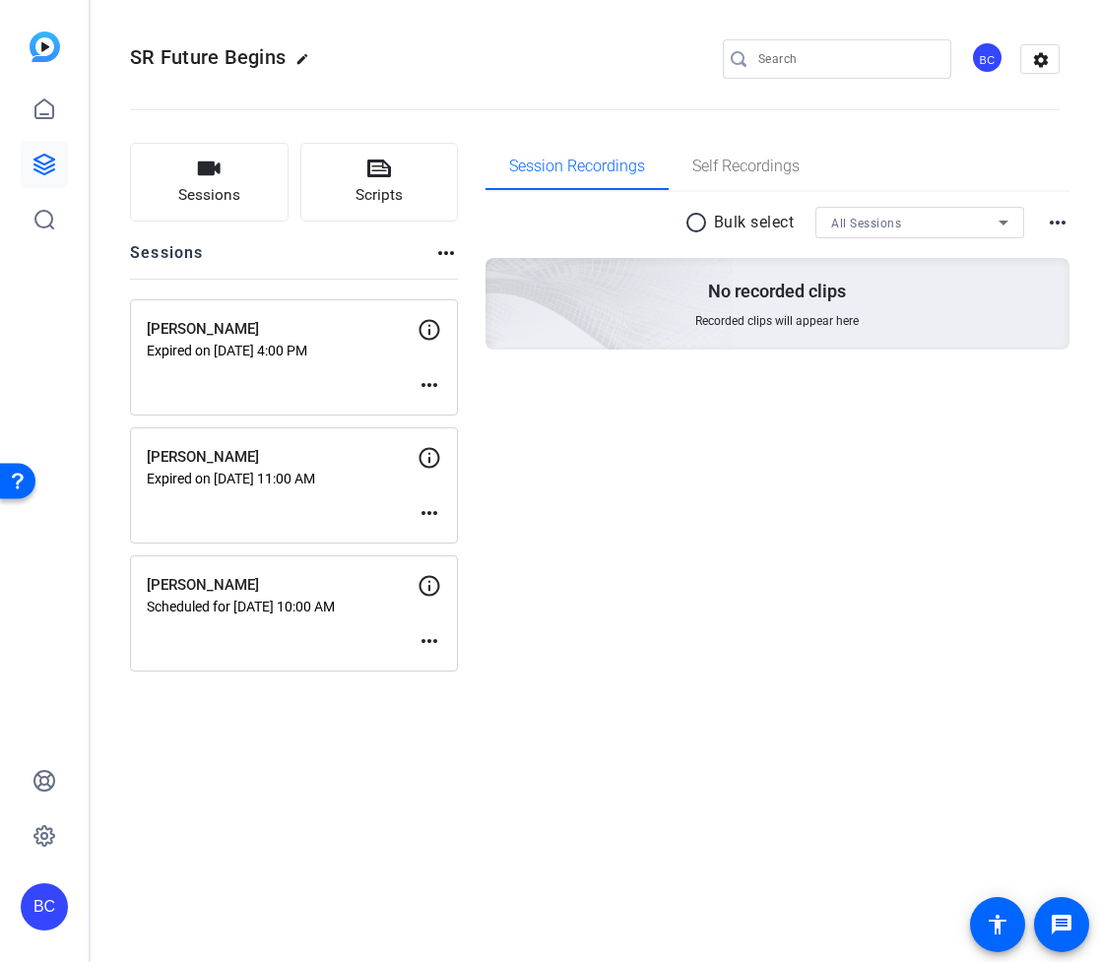
click at [437, 384] on mat-icon "more_horiz" at bounding box center [430, 385] width 24 height 24
click at [472, 415] on span "Edit Session" at bounding box center [478, 415] width 90 height 24
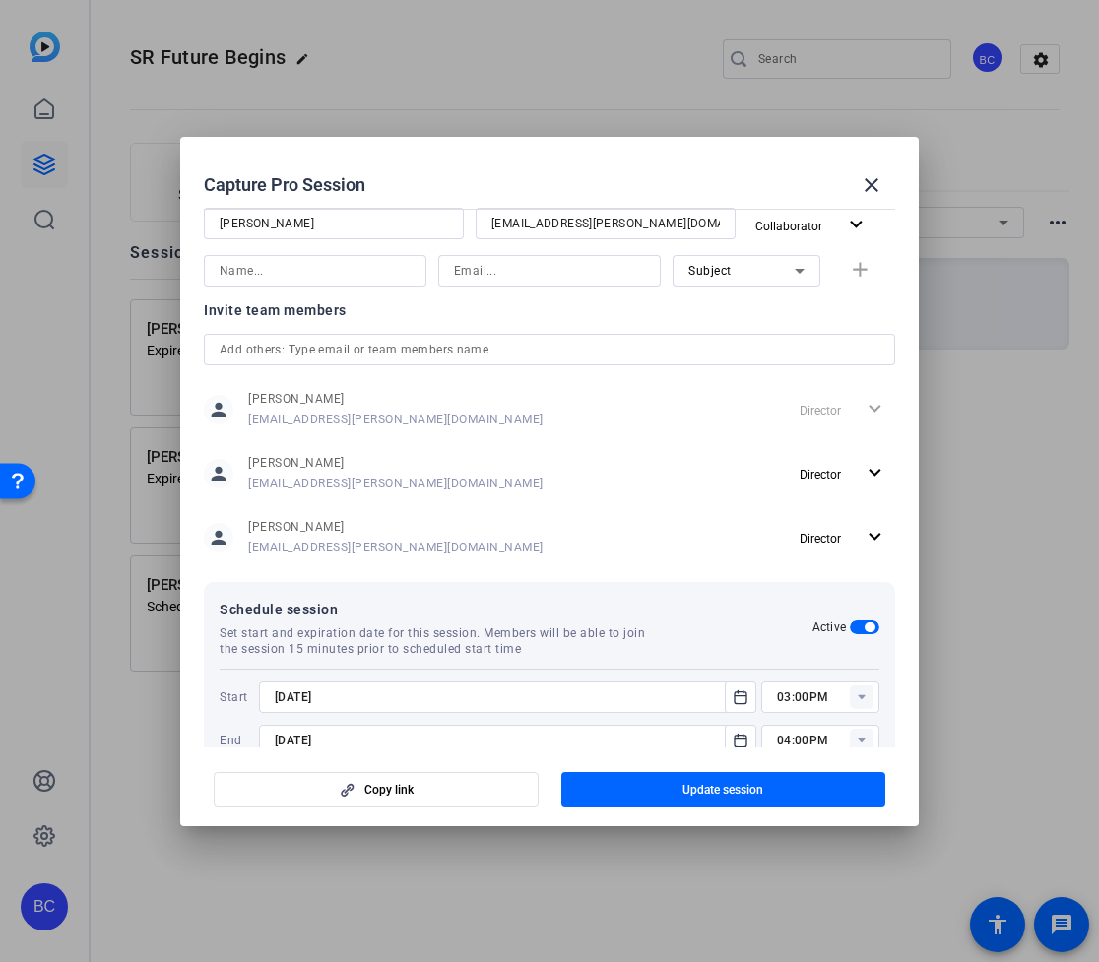
scroll to position [486, 0]
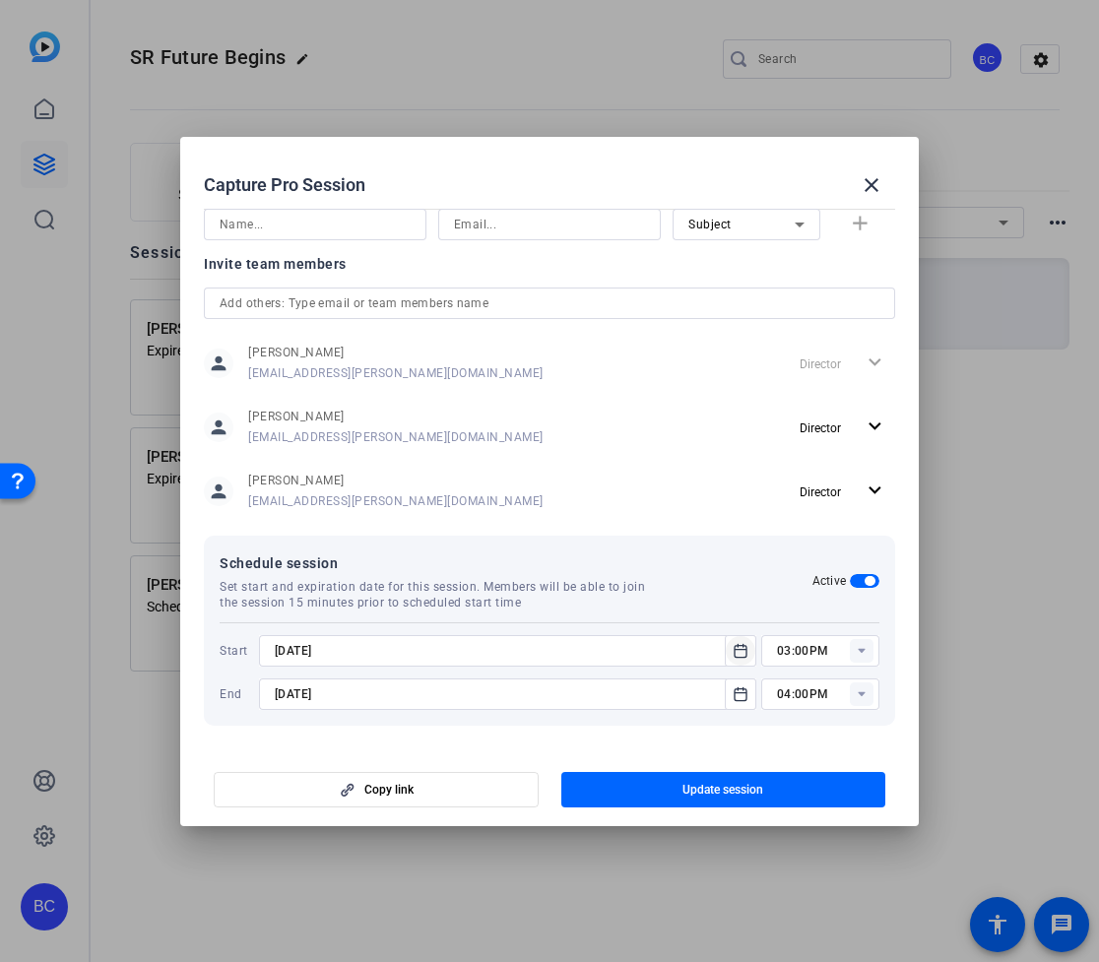
click at [744, 645] on icon "Open calendar" at bounding box center [741, 650] width 12 height 13
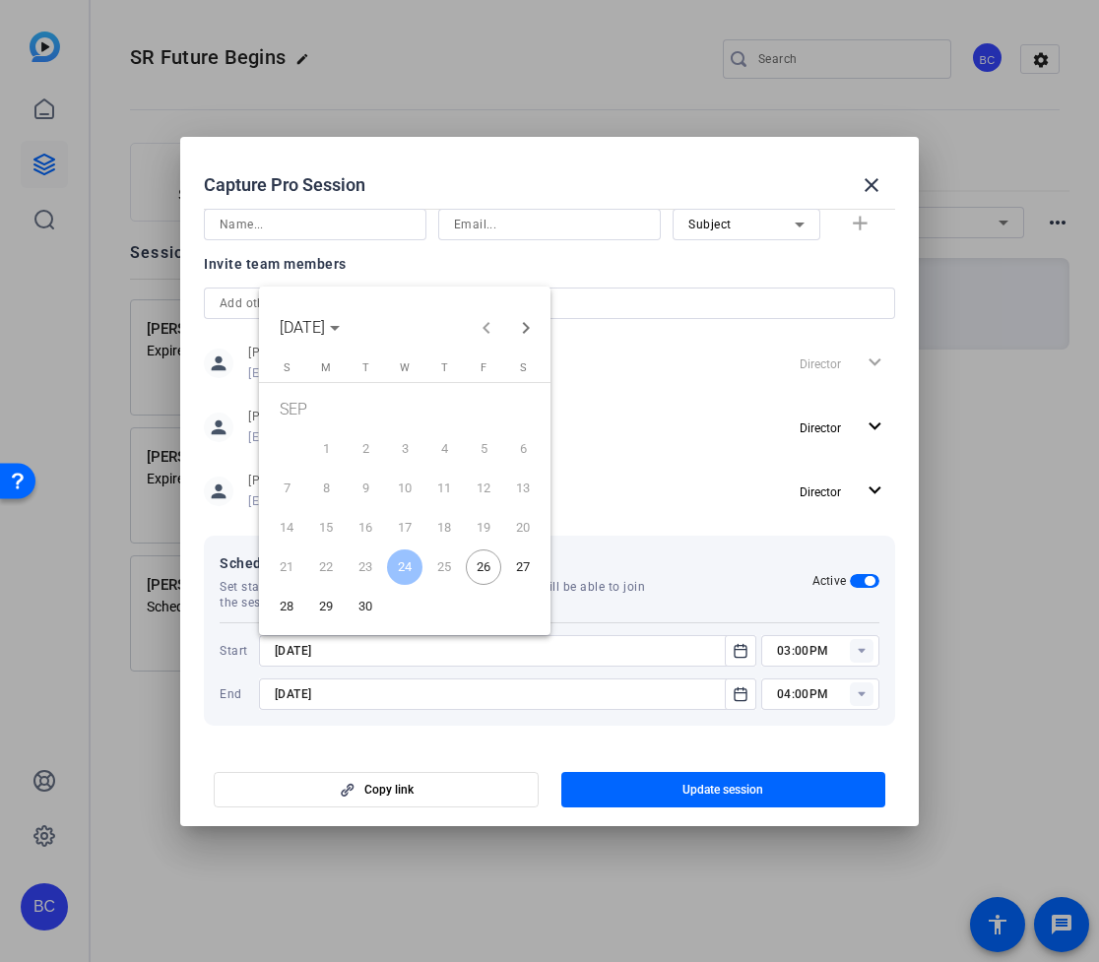
click at [328, 602] on span "29" at bounding box center [325, 606] width 35 height 35
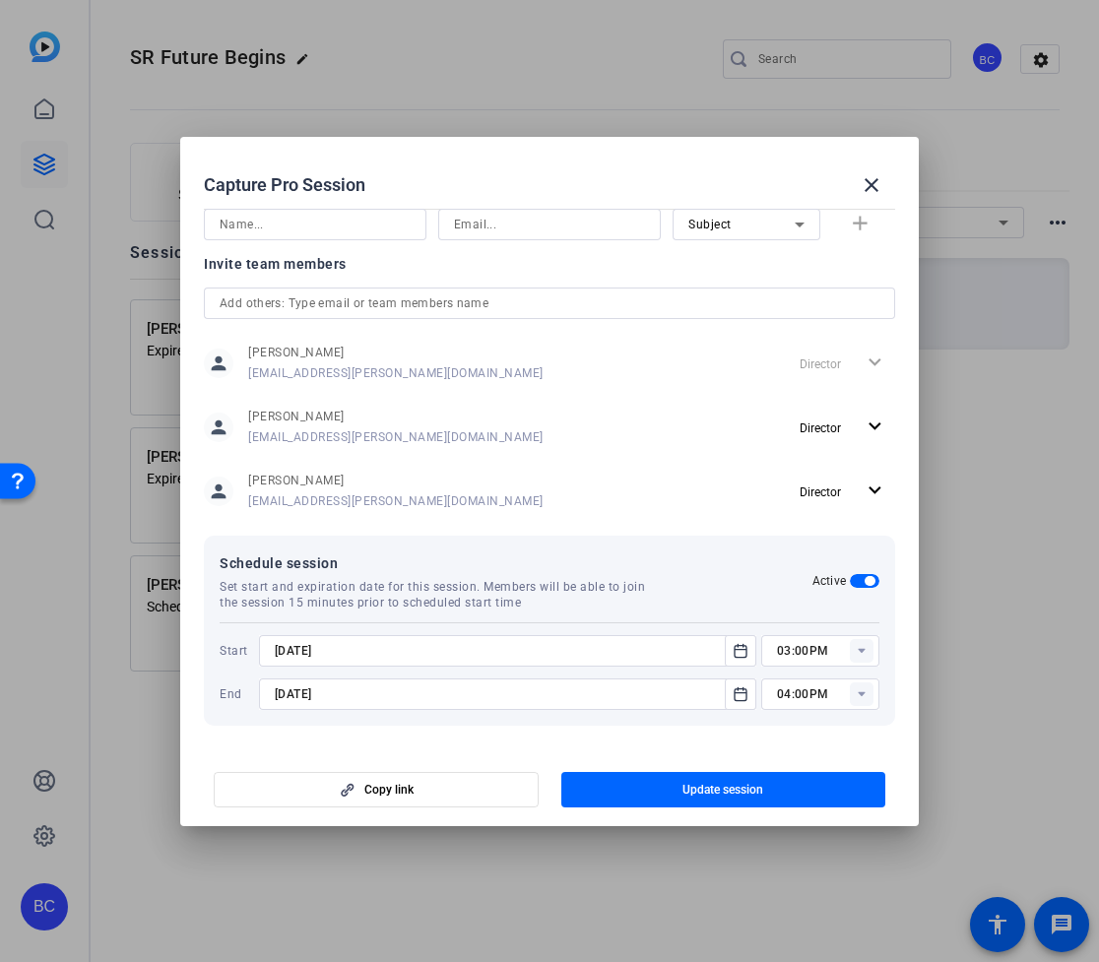
type input "[DATE]"
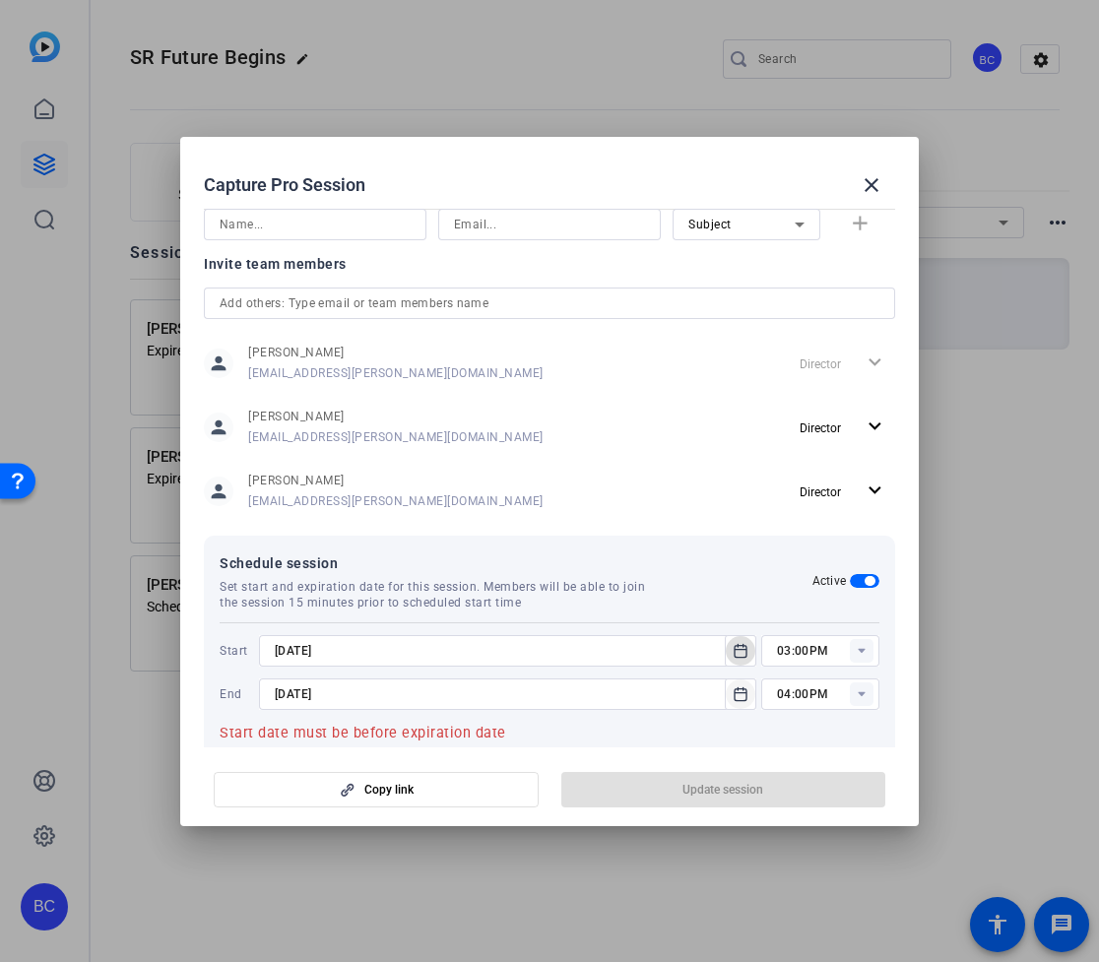
click at [738, 693] on icon "Open calendar" at bounding box center [741, 694] width 16 height 24
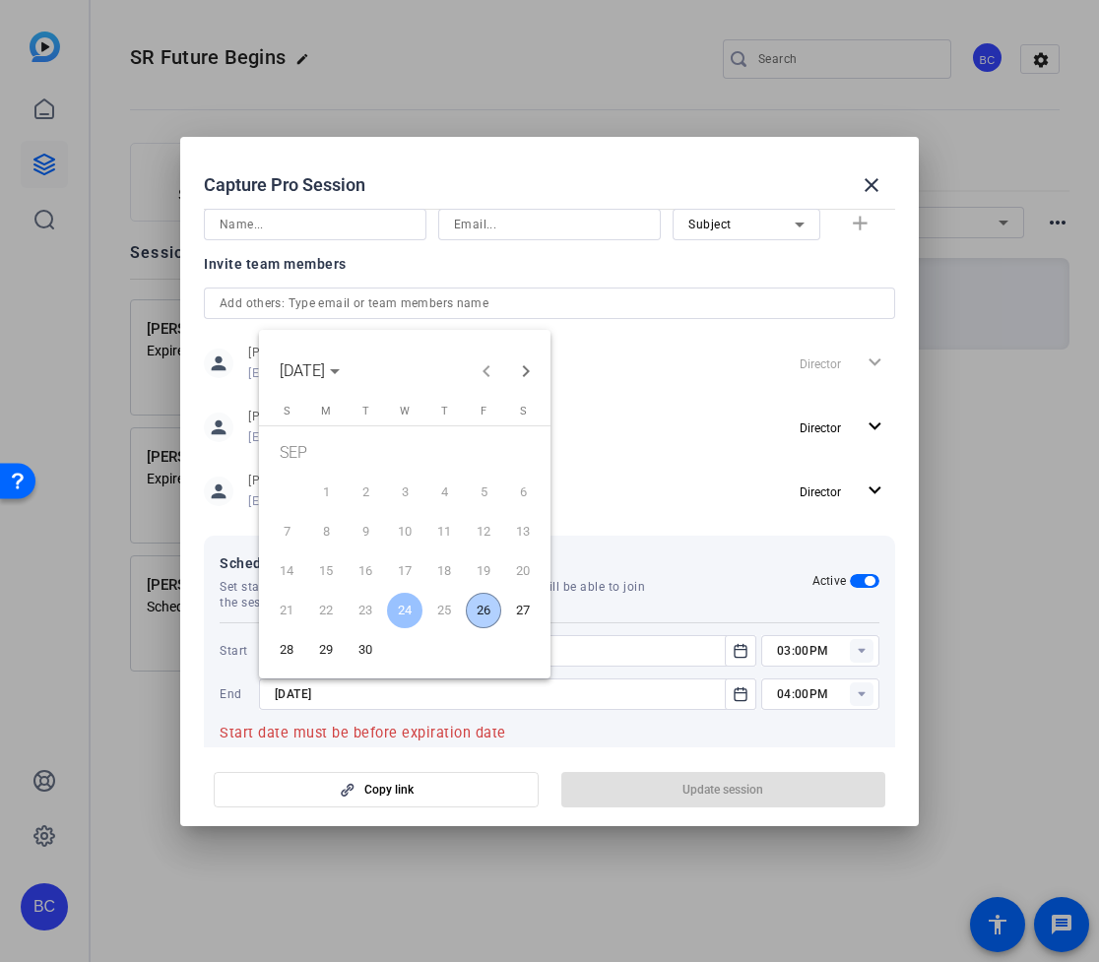
click at [317, 647] on span "29" at bounding box center [325, 649] width 35 height 35
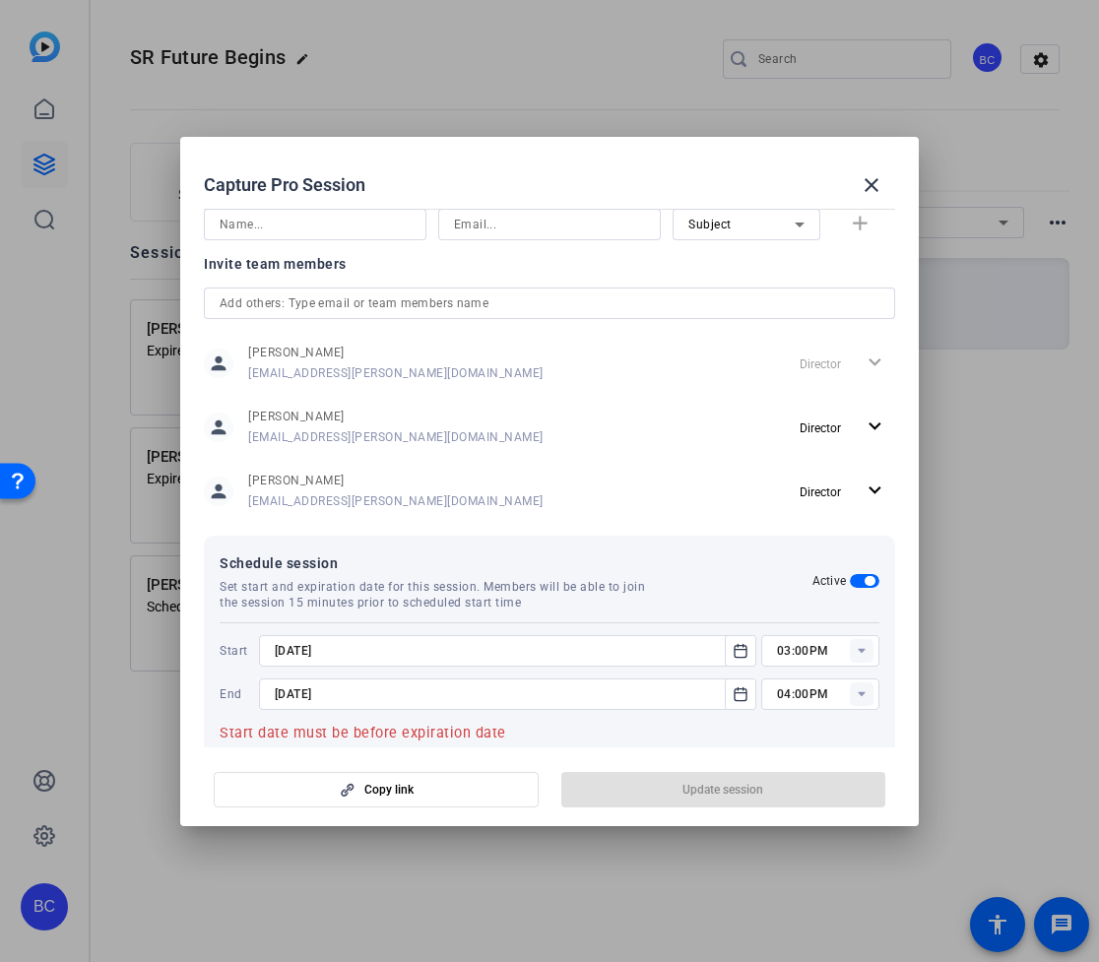
type input "[DATE]"
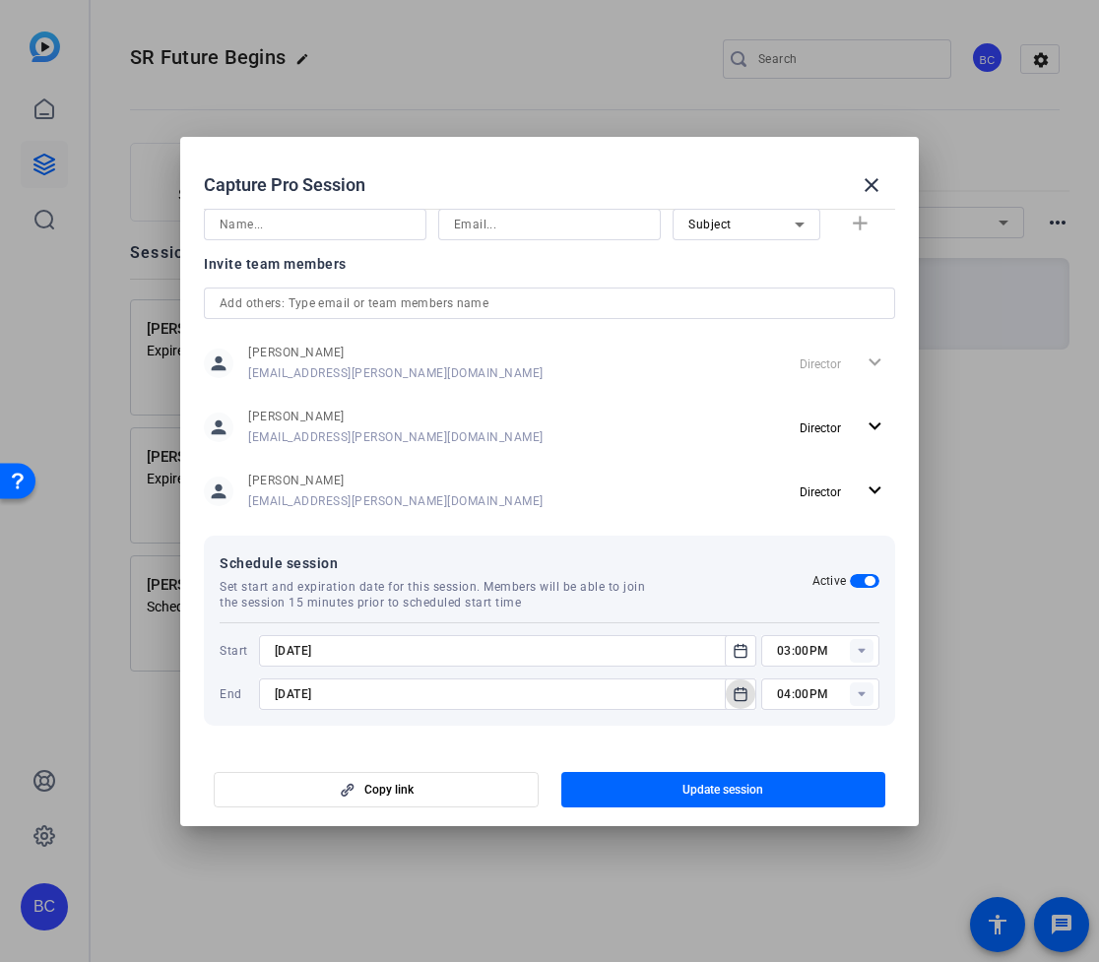
click at [860, 652] on rect at bounding box center [862, 651] width 24 height 24
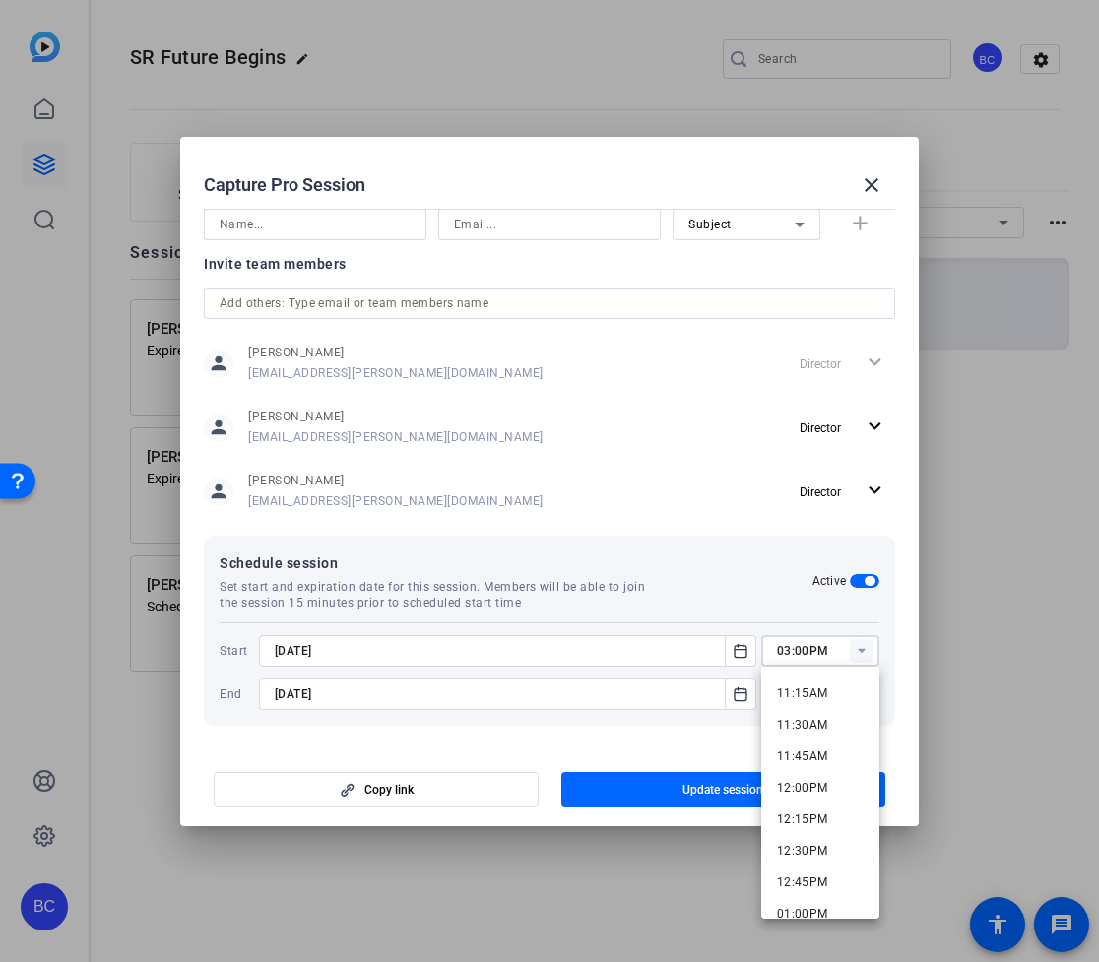
scroll to position [1422, 0]
click at [800, 783] on span "12:00PM" at bounding box center [802, 781] width 51 height 14
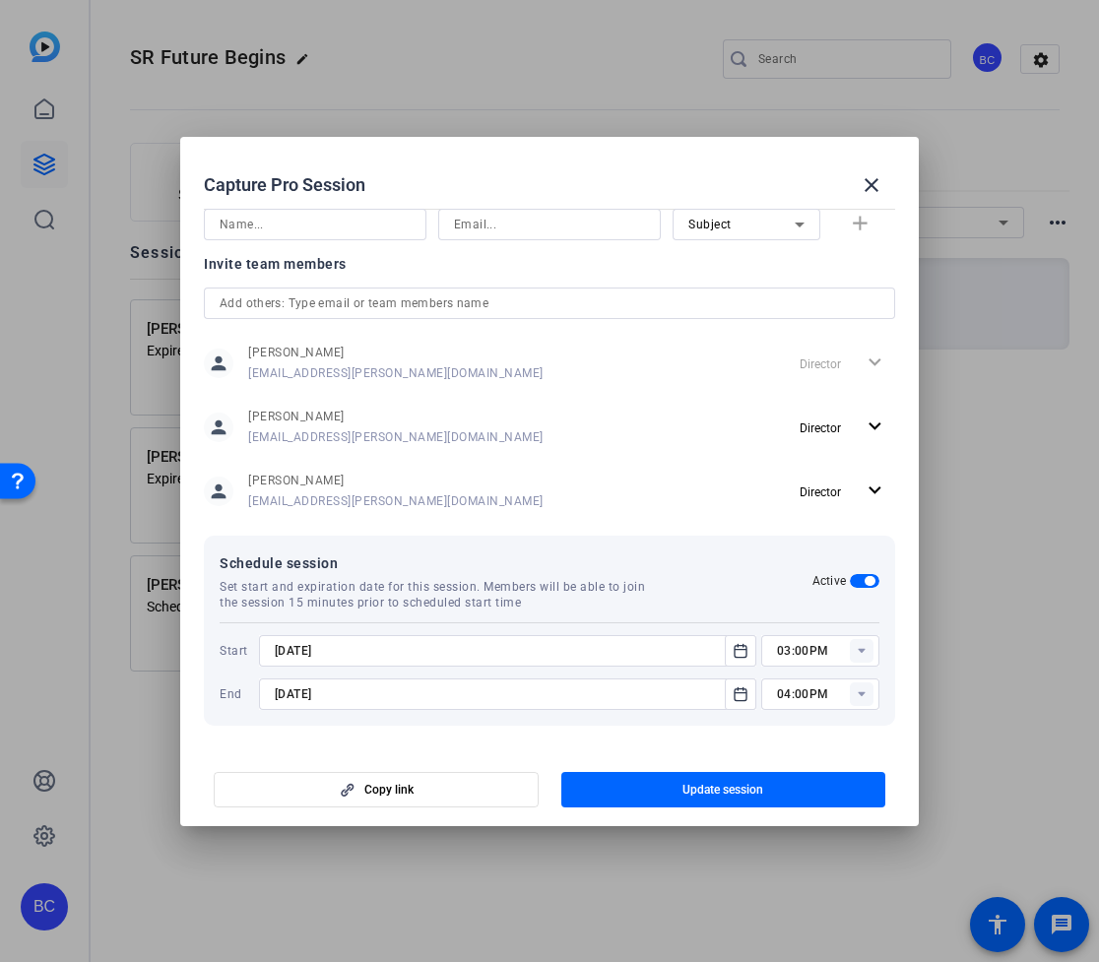
type input "12:00PM"
click at [867, 697] on rect at bounding box center [862, 694] width 24 height 24
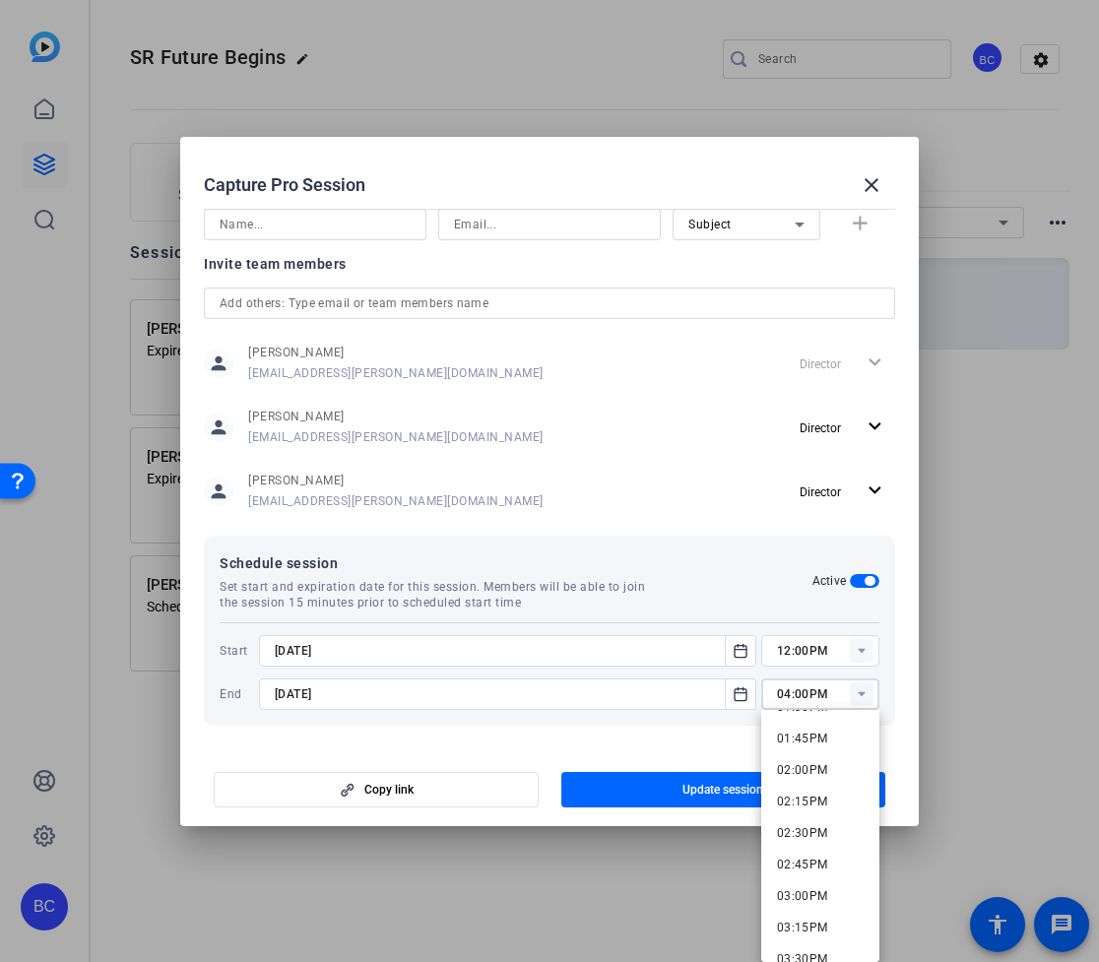
scroll to position [1745, 0]
click at [818, 884] on span "03:00PM" at bounding box center [802, 880] width 51 height 14
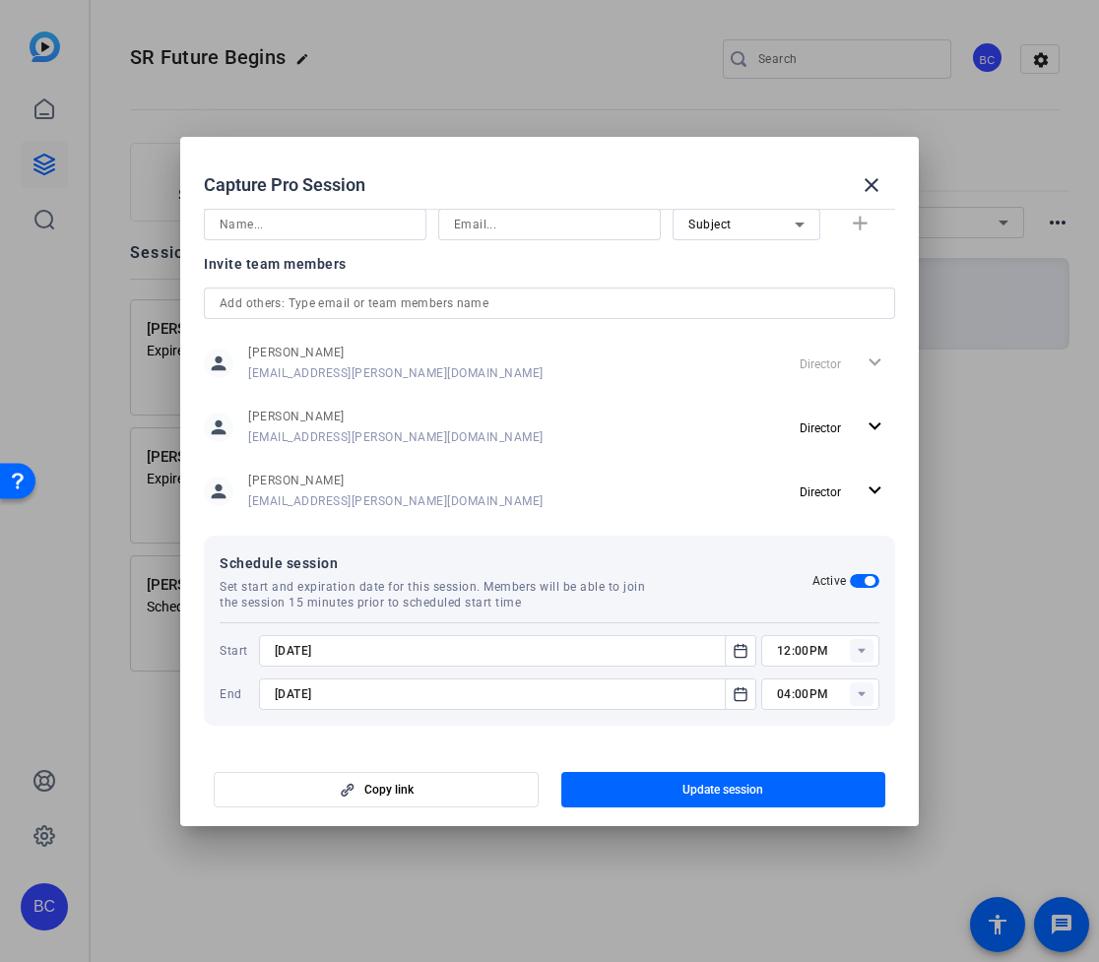
type input "03:00PM"
click at [739, 795] on span "Update session" at bounding box center [722, 790] width 81 height 16
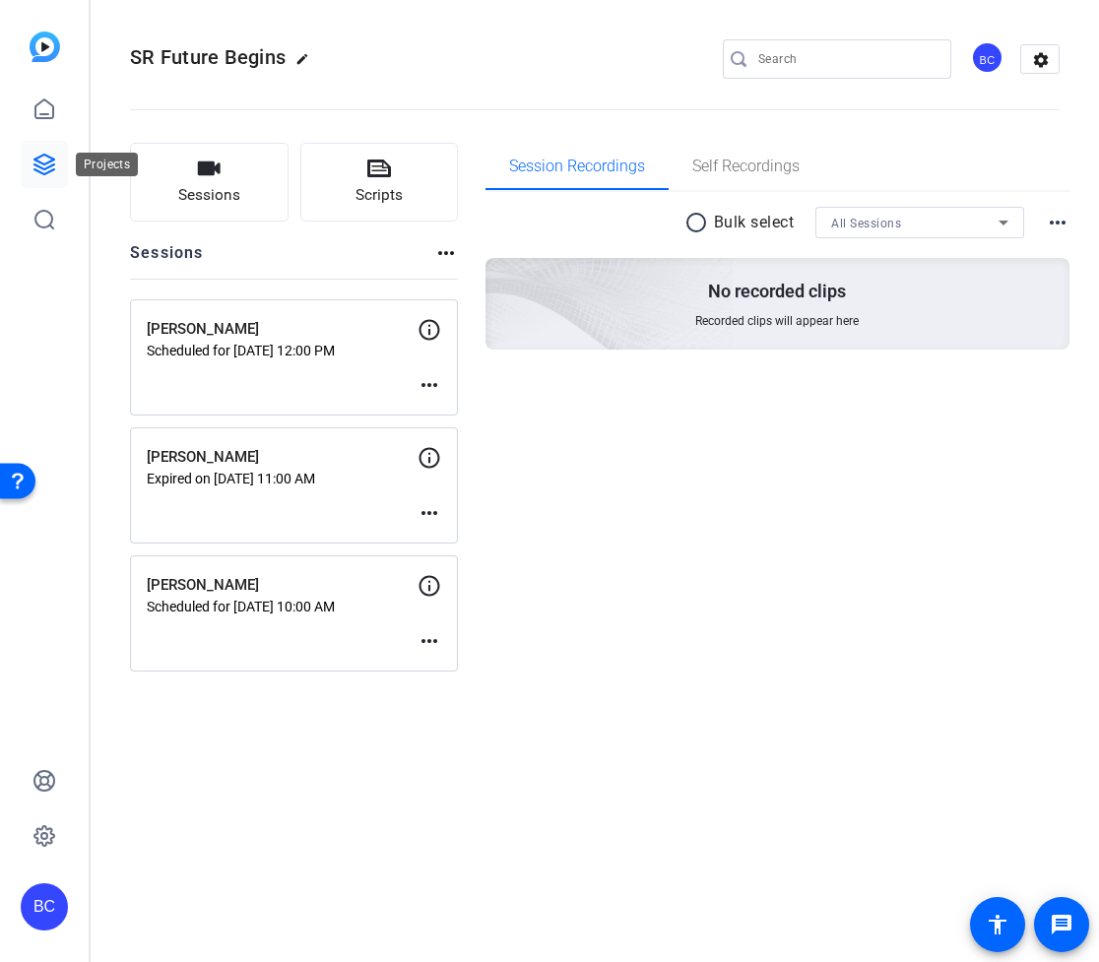
click at [41, 168] on icon at bounding box center [44, 165] width 20 height 20
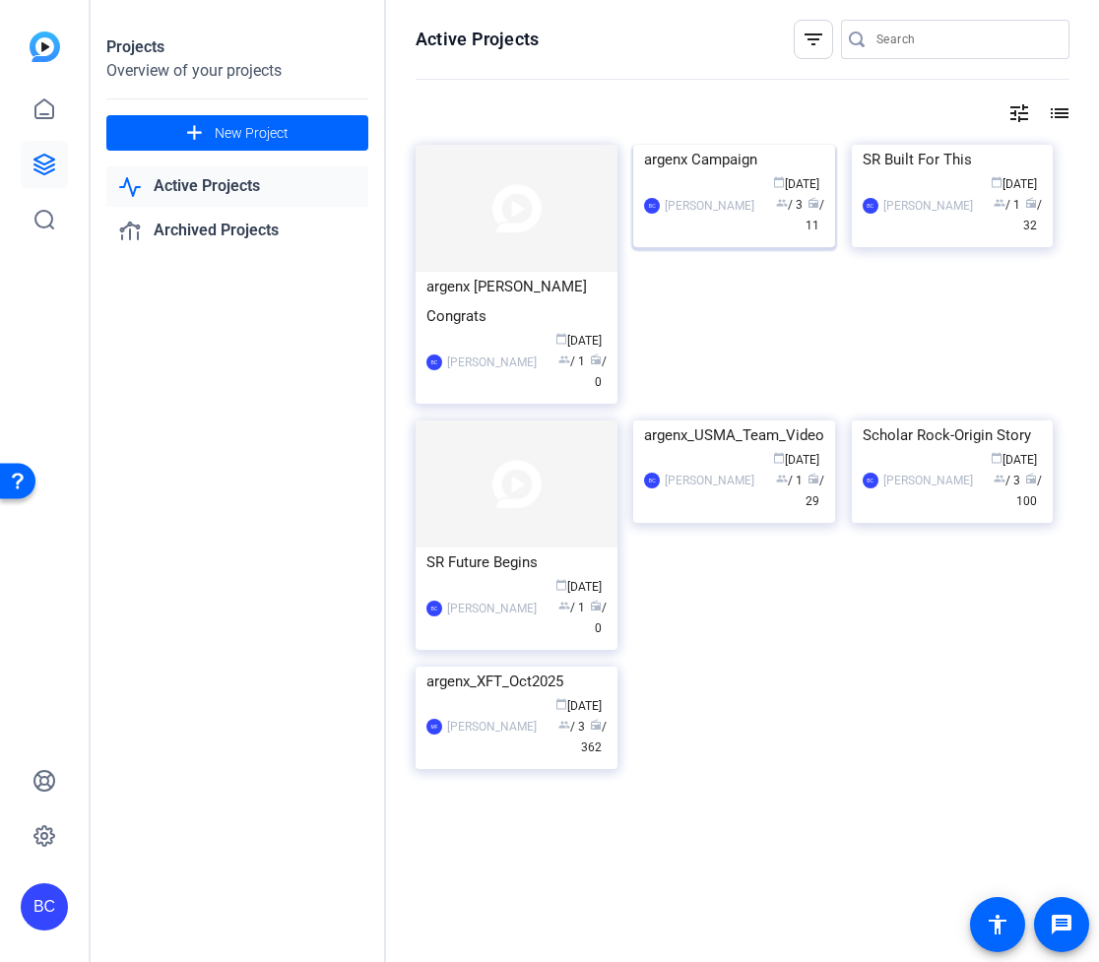
click at [742, 145] on img at bounding box center [734, 145] width 202 height 0
